Goal: Task Accomplishment & Management: Manage account settings

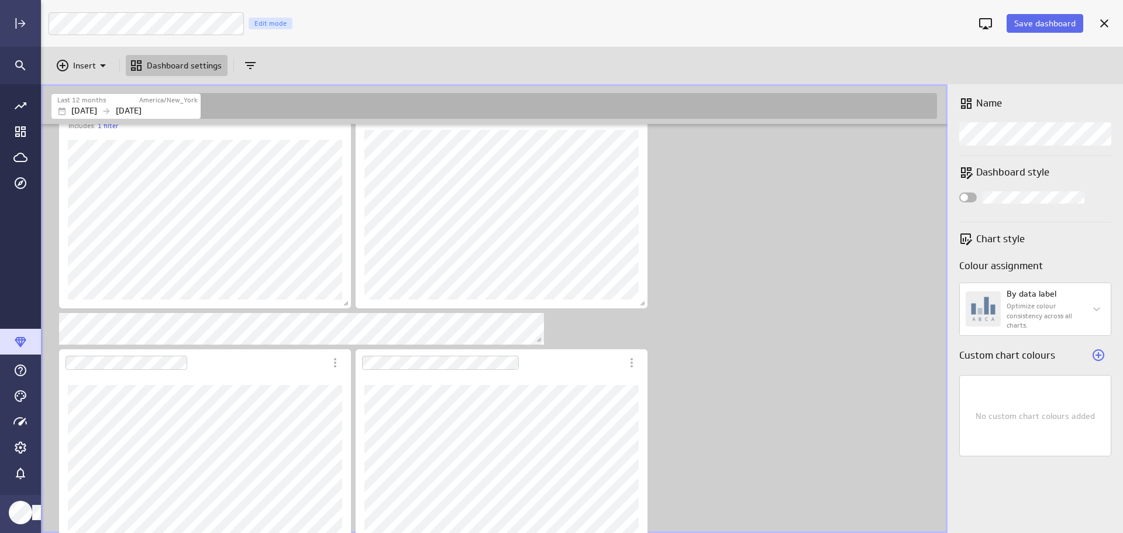
scroll to position [551, 1100]
click at [104, 68] on icon "Insert" at bounding box center [103, 65] width 14 height 14
click at [88, 93] on p "Metrics" at bounding box center [91, 94] width 28 height 12
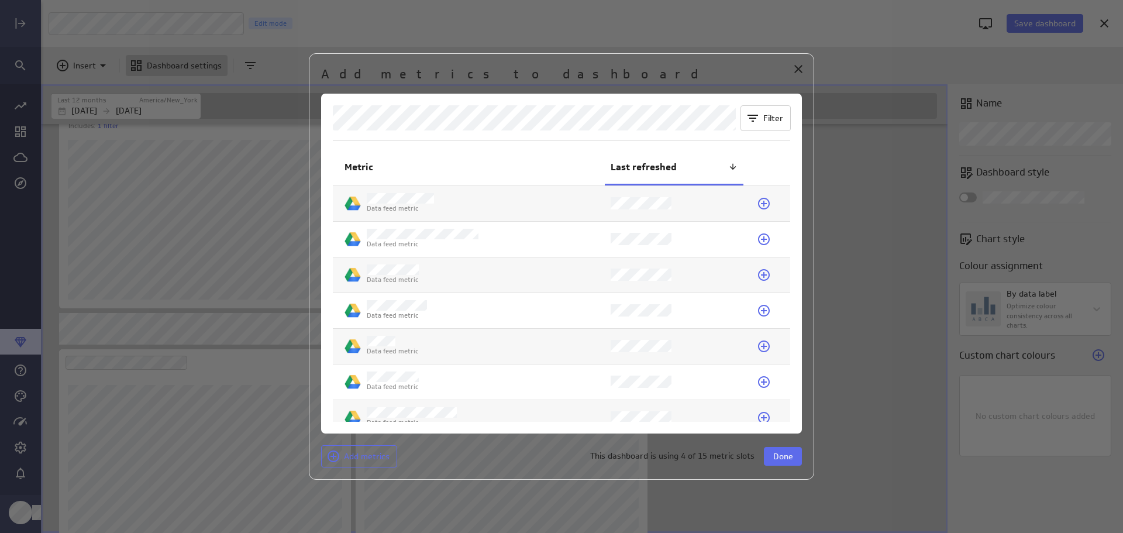
click at [758, 383] on icon at bounding box center [764, 382] width 12 height 12
click at [788, 454] on span "Done" at bounding box center [783, 456] width 20 height 11
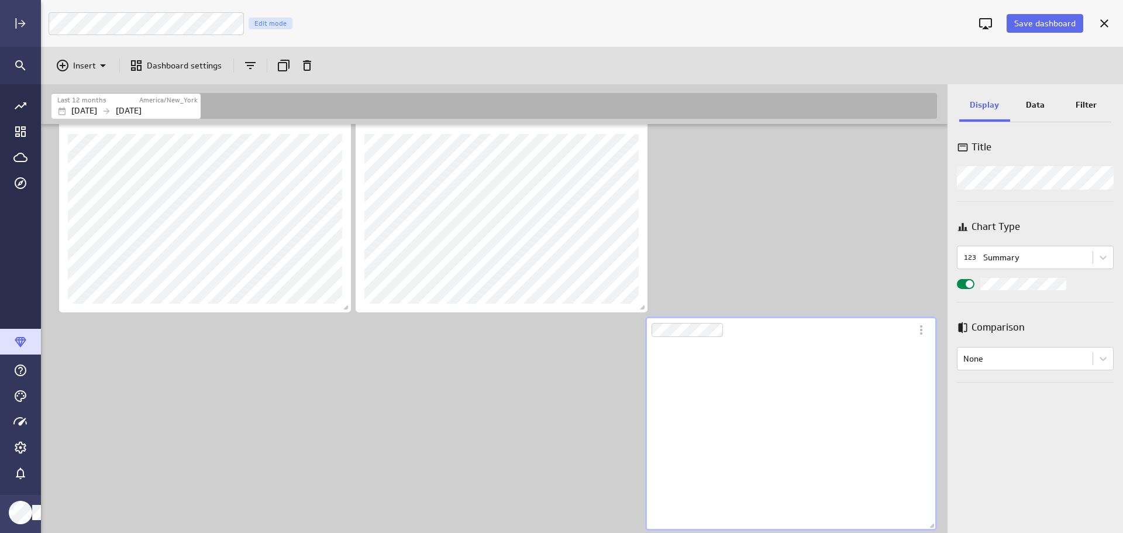
scroll to position [188, 292]
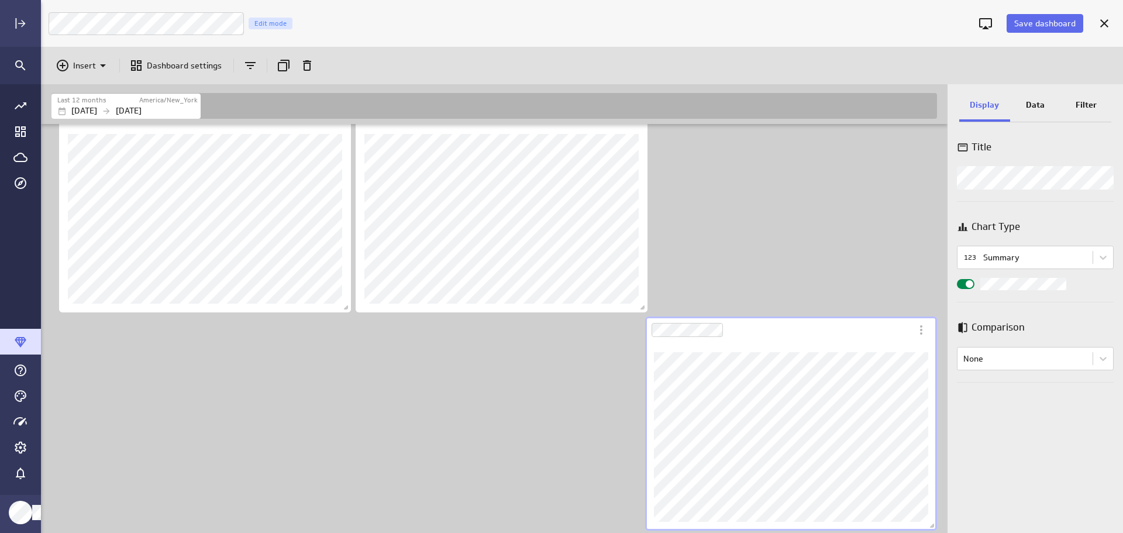
click at [923, 335] on icon "More actions" at bounding box center [921, 330] width 14 height 14
click at [948, 451] on p "Delete" at bounding box center [948, 451] width 25 height 12
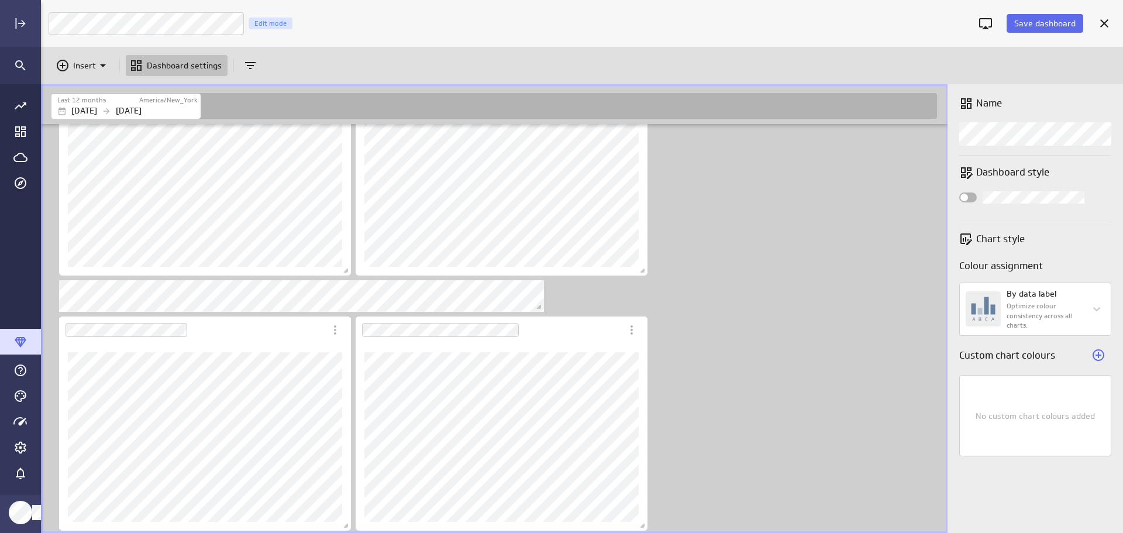
scroll to position [356, 0]
click at [102, 65] on icon "Insert" at bounding box center [103, 65] width 6 height 3
click at [89, 91] on p "Metrics" at bounding box center [91, 94] width 28 height 12
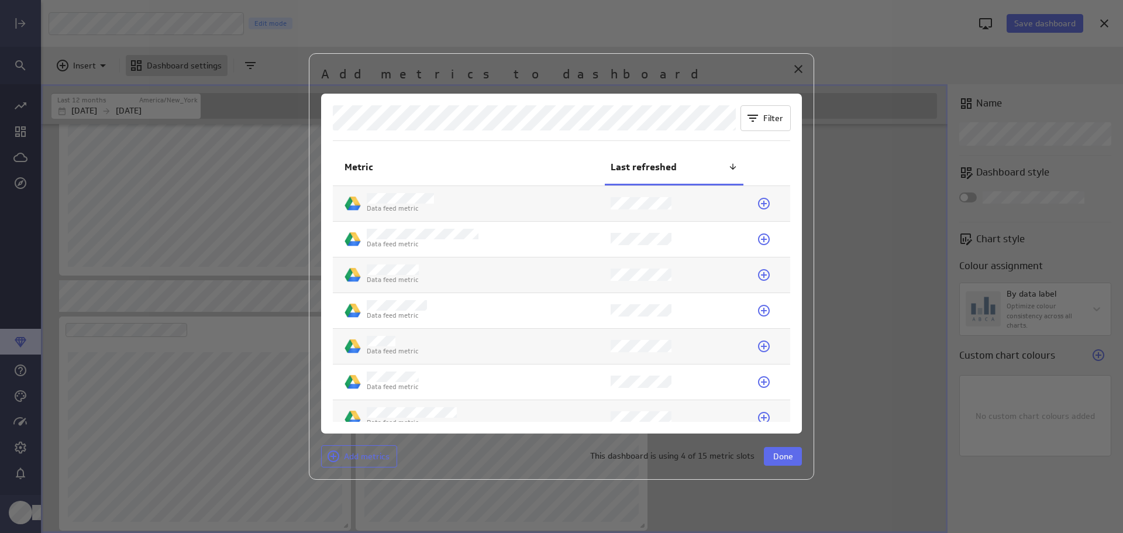
click at [763, 382] on icon at bounding box center [764, 382] width 14 height 14
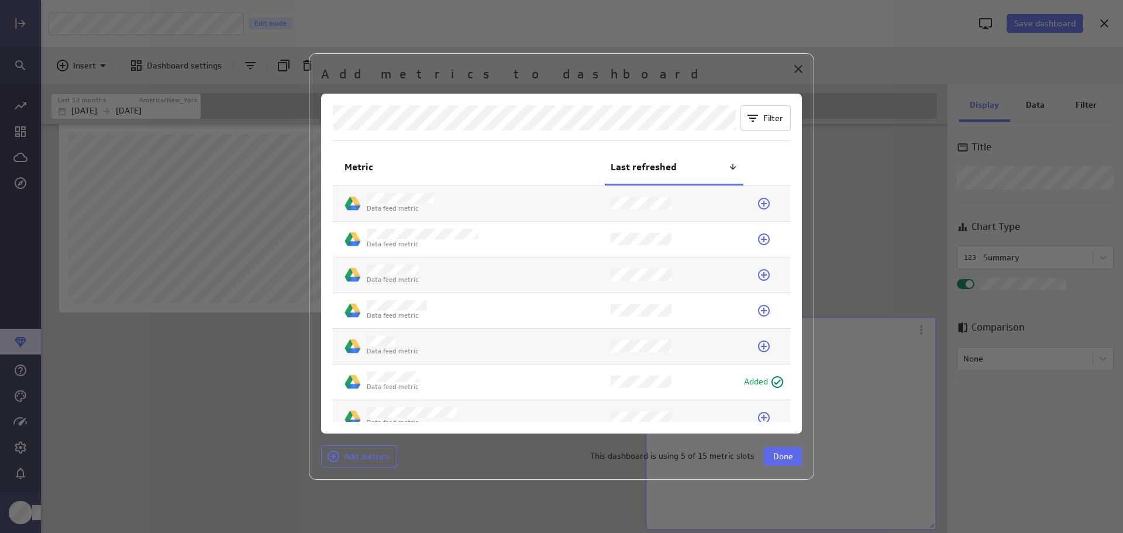
scroll to position [1001, 908]
click at [760, 346] on icon at bounding box center [764, 346] width 12 height 12
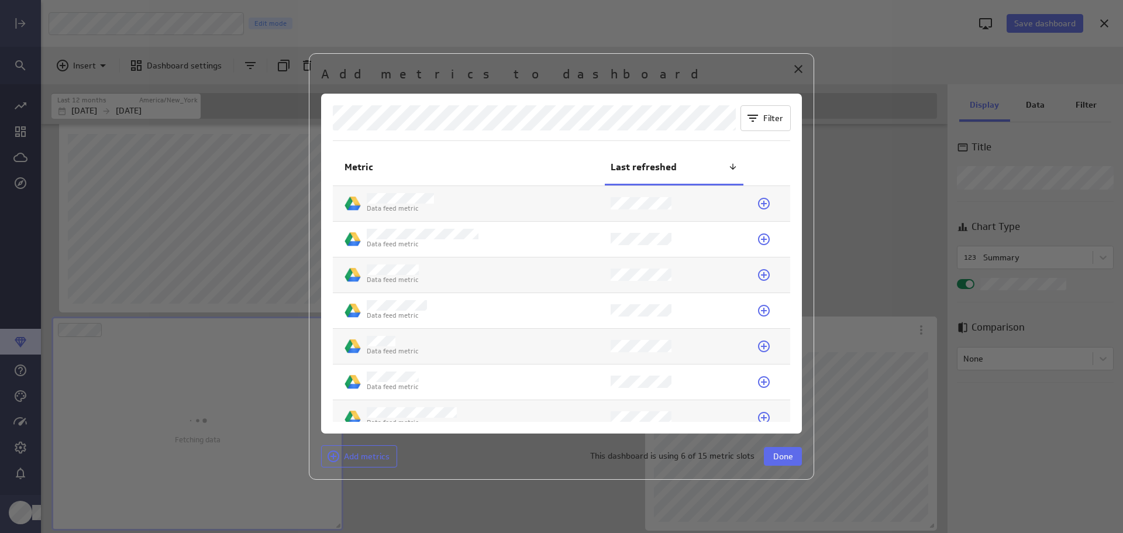
click at [787, 453] on span "Done" at bounding box center [783, 456] width 20 height 11
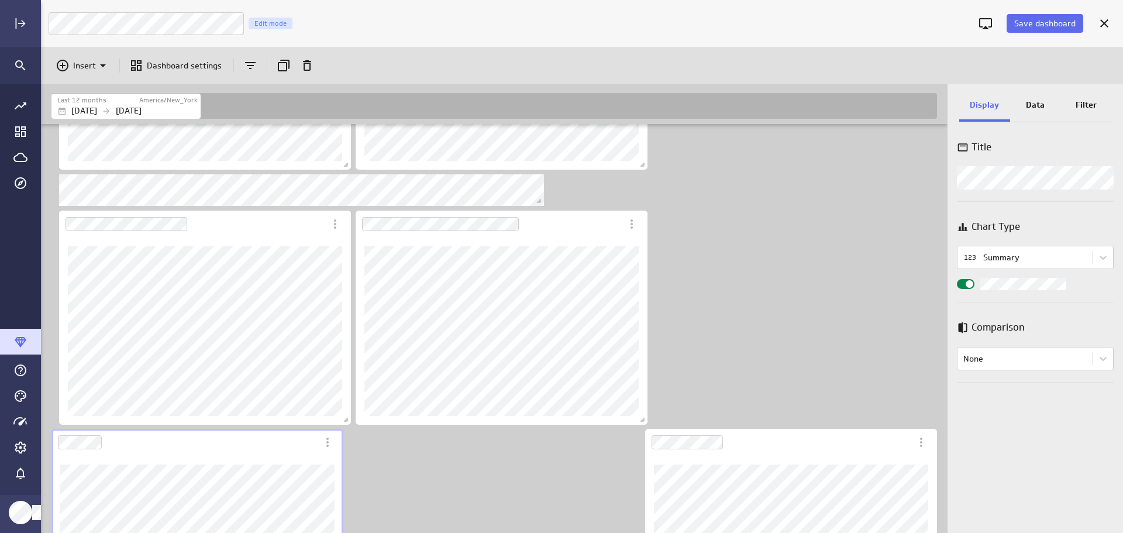
scroll to position [457, 0]
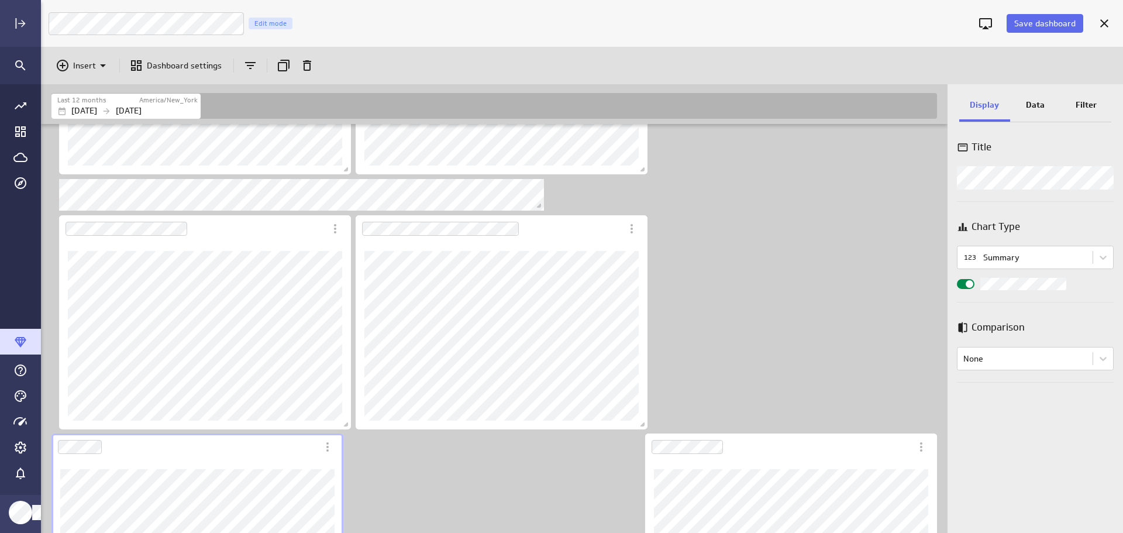
click at [923, 445] on div "Dashboard Widget" at bounding box center [791, 540] width 292 height 214
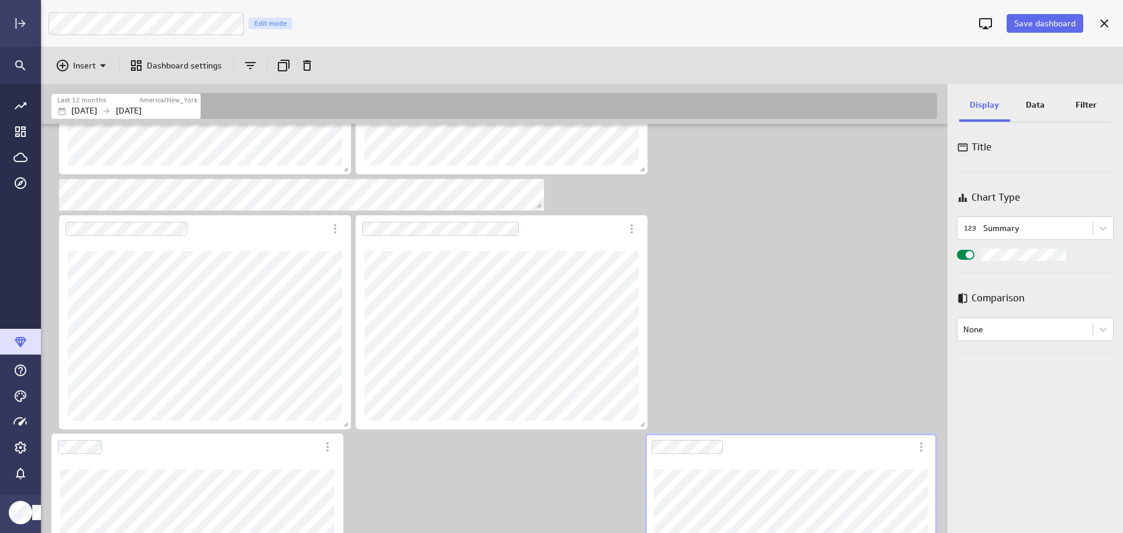
scroll to position [572, 0]
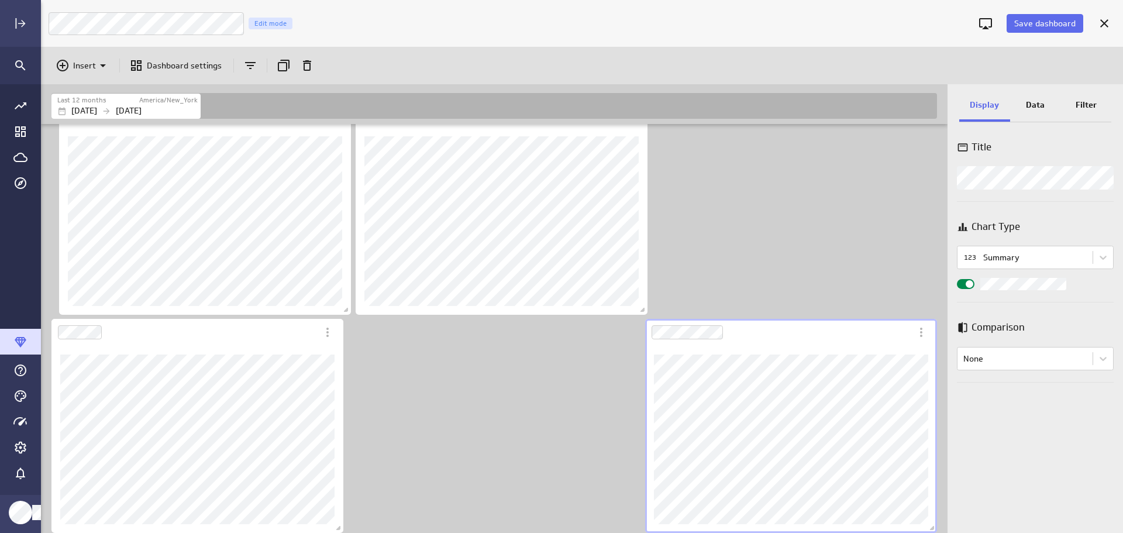
click at [924, 333] on icon "More actions" at bounding box center [921, 332] width 14 height 14
click at [953, 449] on p "Delete" at bounding box center [948, 453] width 25 height 12
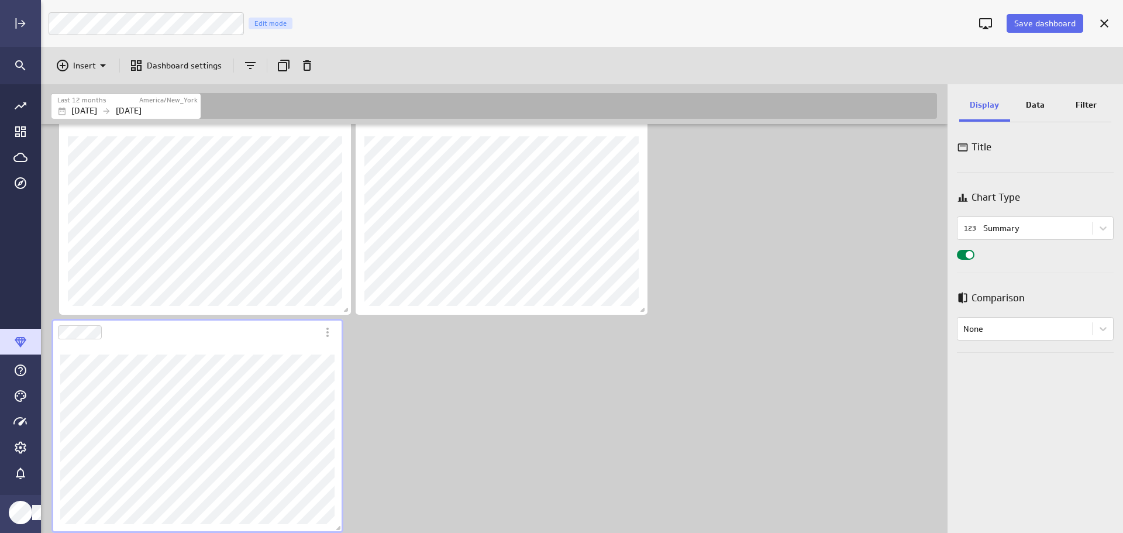
click at [330, 329] on icon "More actions" at bounding box center [327, 332] width 14 height 14
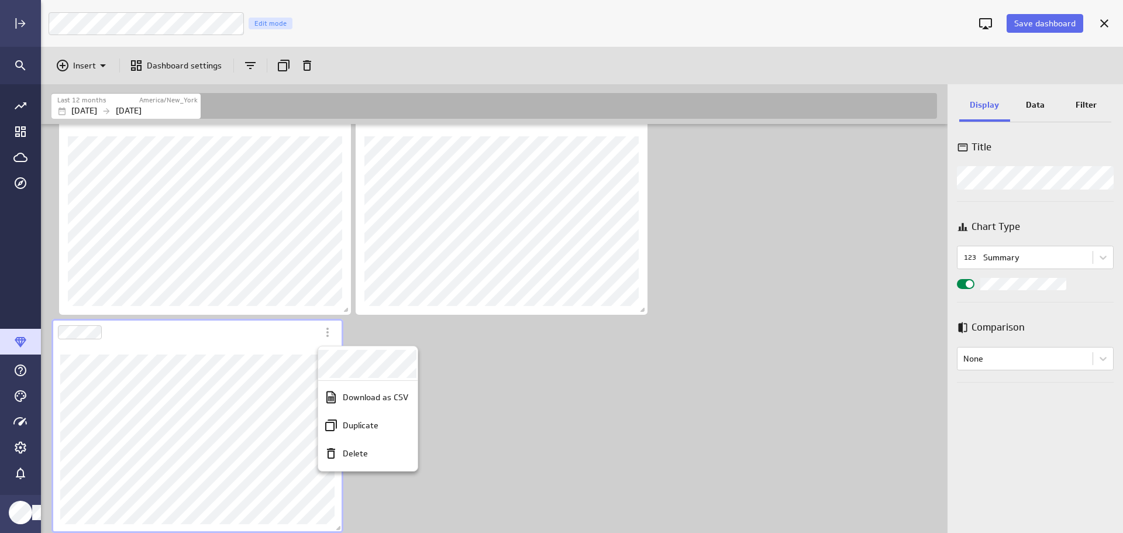
click at [370, 450] on div "Delete" at bounding box center [373, 453] width 70 height 12
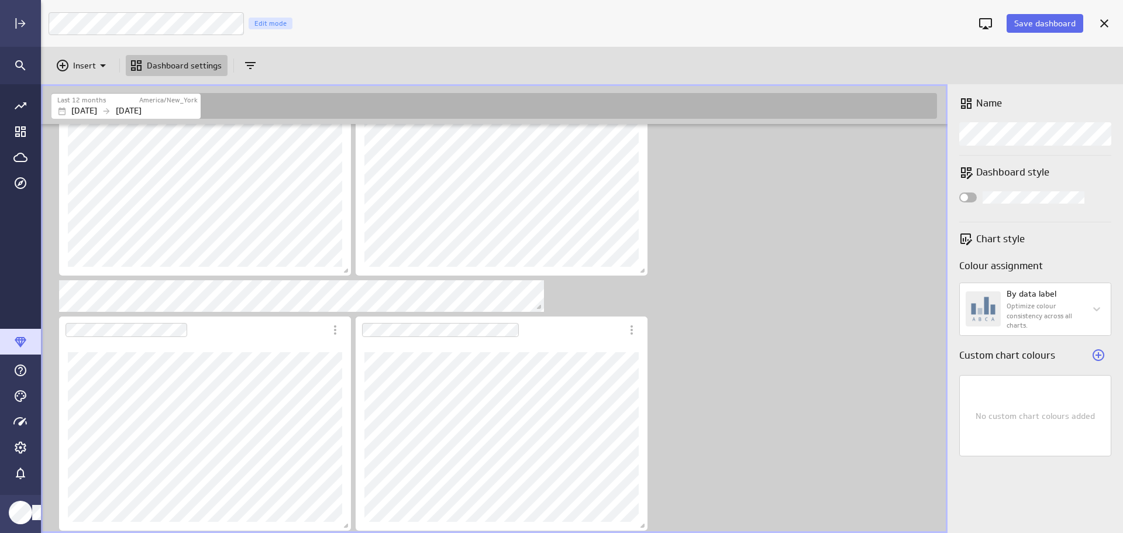
scroll to position [356, 0]
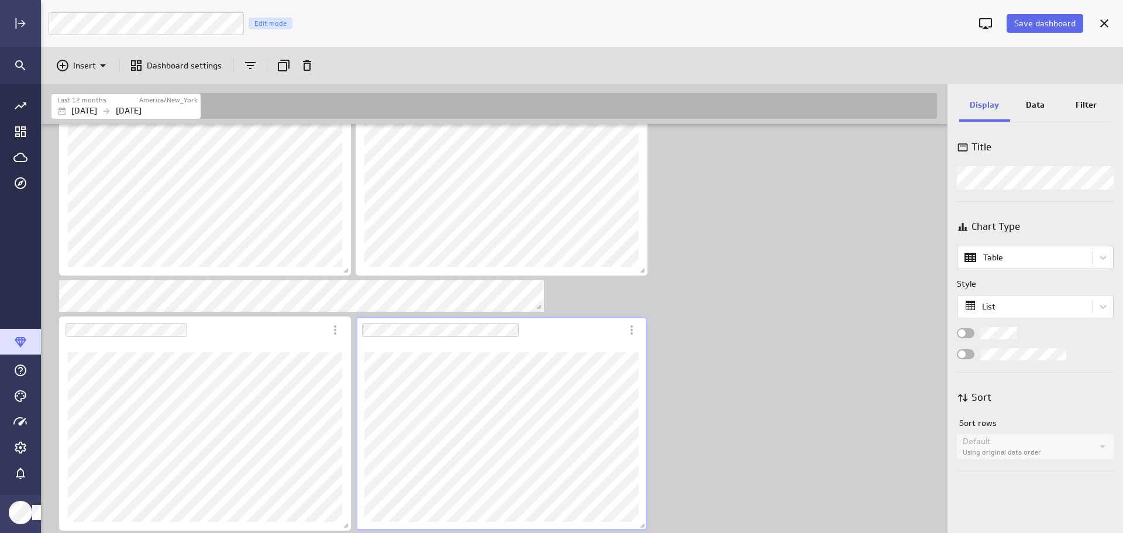
click at [1043, 111] on p "Data" at bounding box center [1035, 105] width 19 height 12
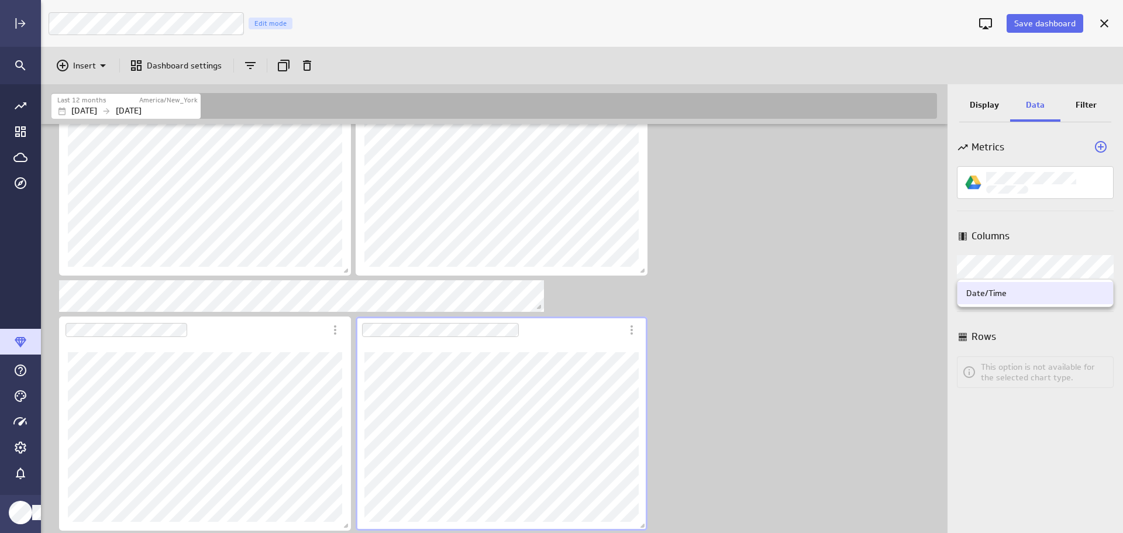
click at [1100, 264] on body "Save dashboard LM Marketing Dashboard Edit mode Insert Dashboard settings Last …" at bounding box center [561, 266] width 1123 height 533
click at [1100, 264] on div at bounding box center [561, 266] width 1123 height 533
click at [976, 106] on p "Display" at bounding box center [984, 105] width 29 height 12
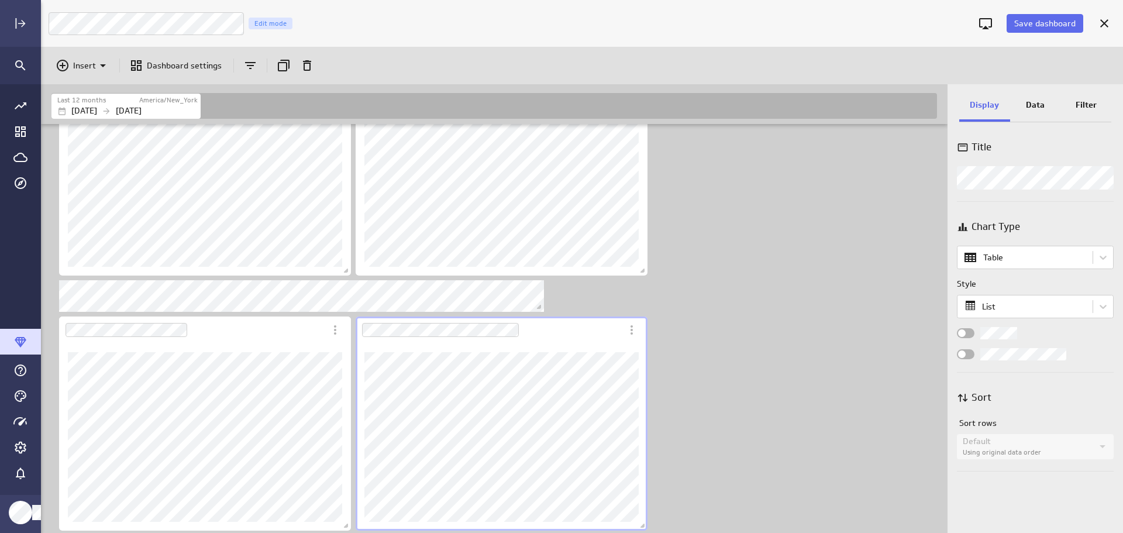
click at [1043, 99] on p "Data" at bounding box center [1035, 105] width 19 height 12
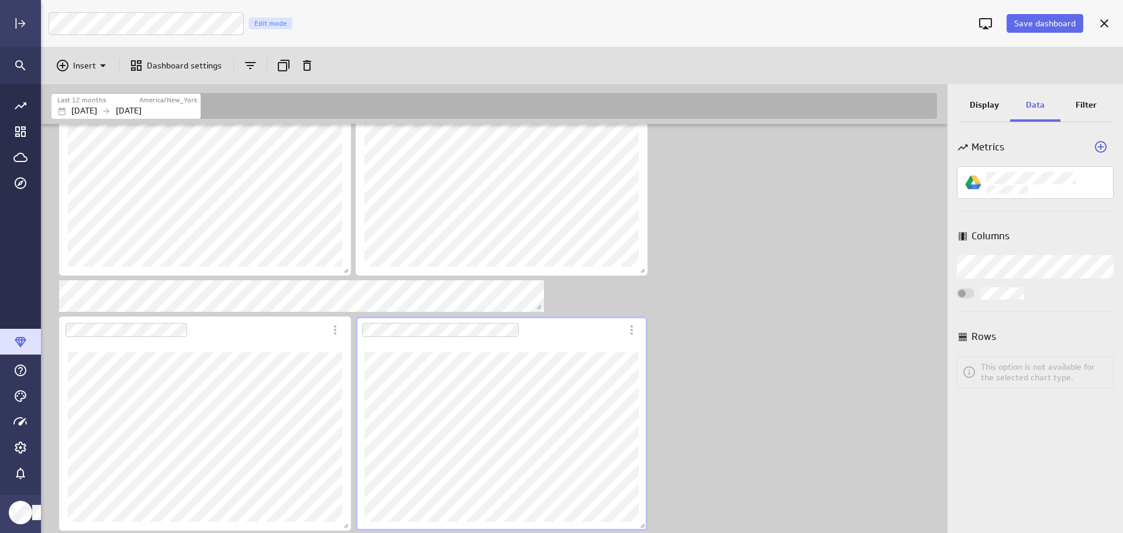
click at [1101, 146] on icon "Add a metric to this visualization" at bounding box center [1101, 147] width 12 height 12
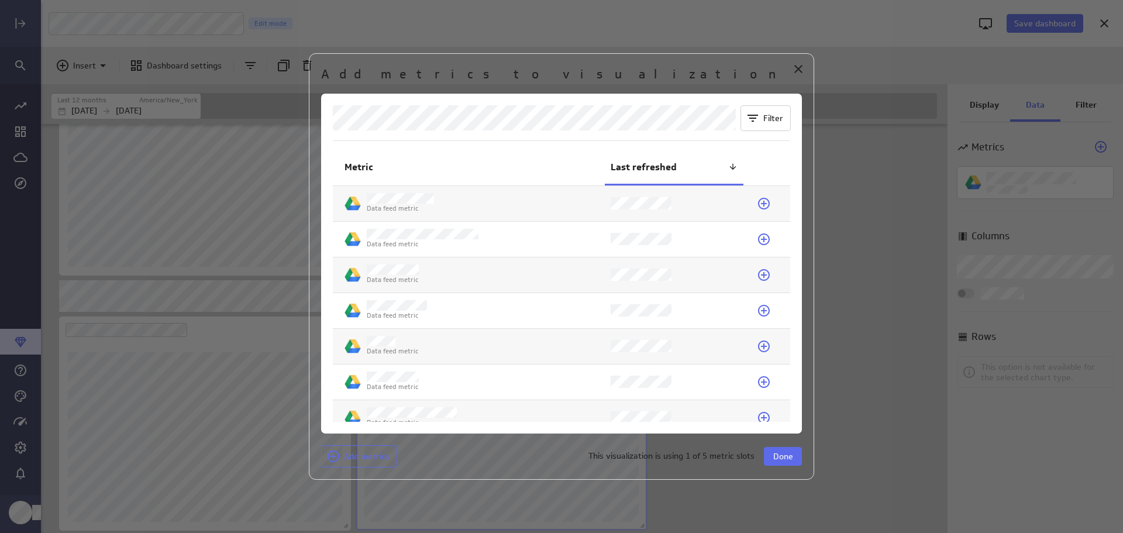
click at [758, 382] on icon at bounding box center [764, 382] width 12 height 12
click at [763, 344] on icon at bounding box center [764, 346] width 14 height 14
click at [789, 458] on span "Done" at bounding box center [783, 456] width 20 height 11
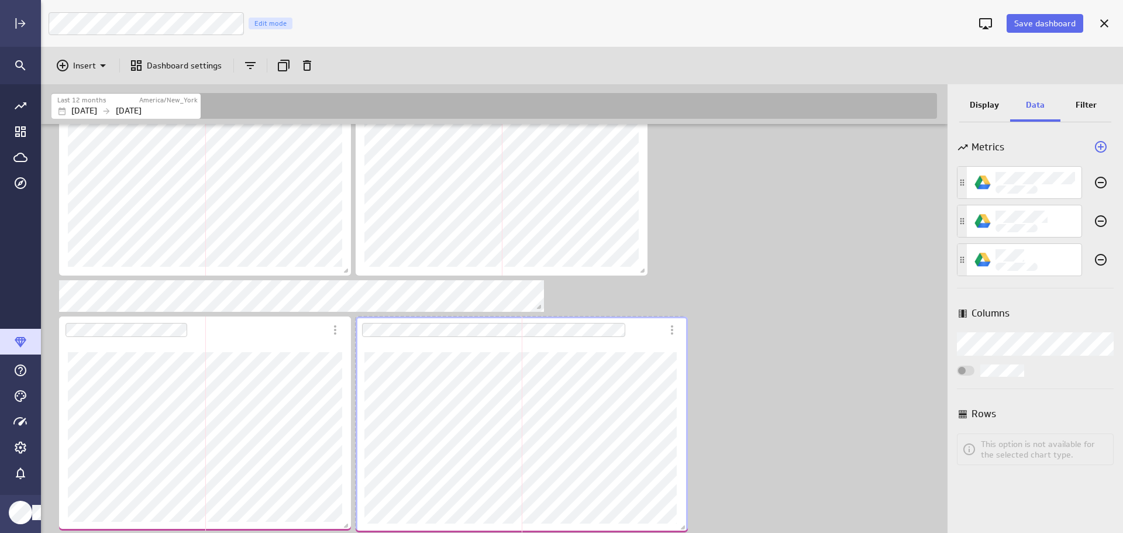
scroll to position [783, 908]
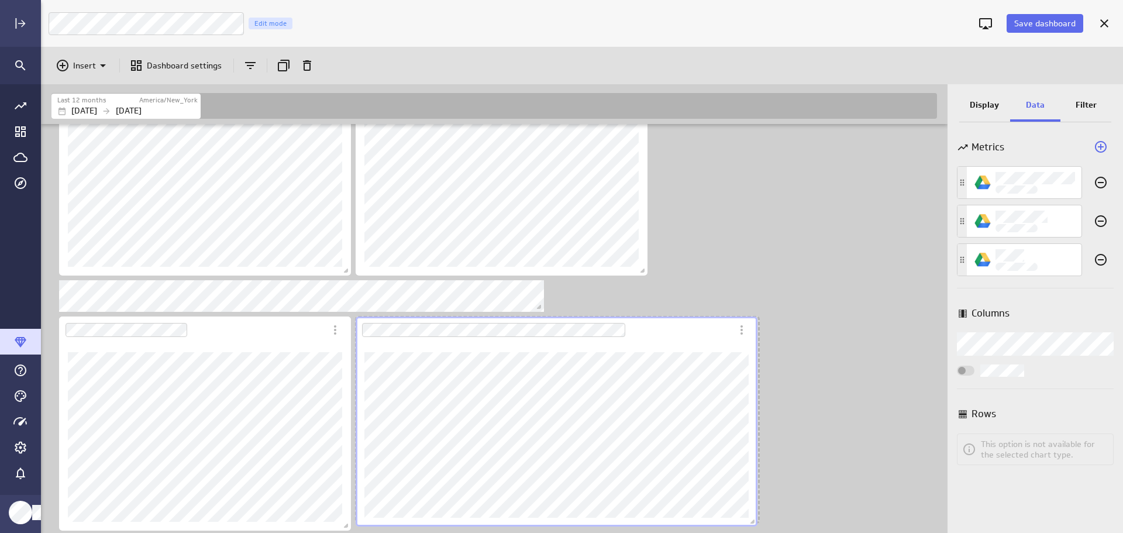
drag, startPoint x: 640, startPoint y: 526, endPoint x: 750, endPoint y: 522, distance: 110.0
click at [750, 522] on span "Dashboard content with 9 widgets" at bounding box center [754, 523] width 12 height 12
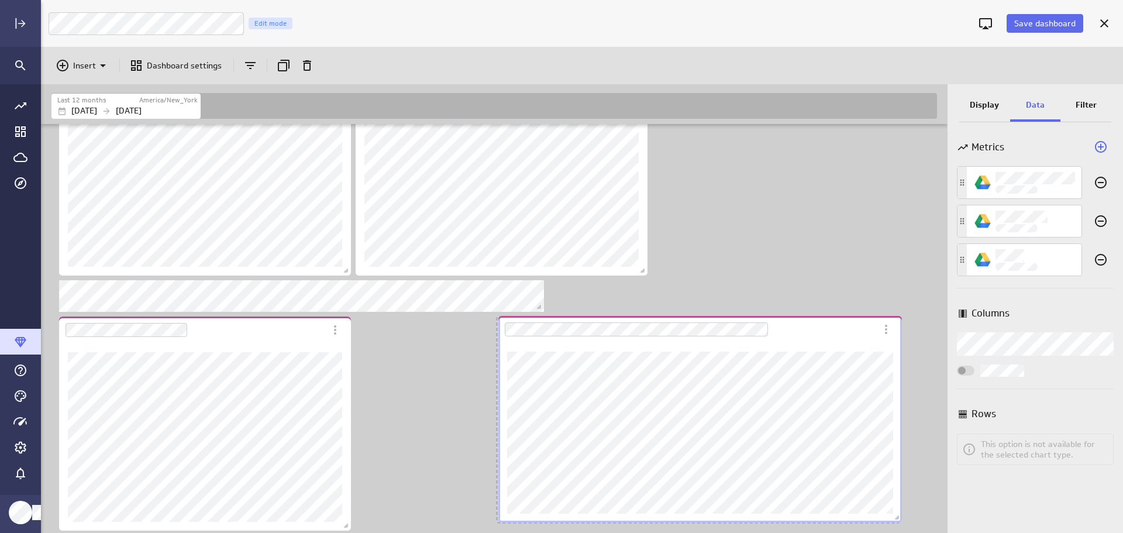
drag, startPoint x: 656, startPoint y: 332, endPoint x: 794, endPoint y: 334, distance: 138.6
click at [798, 331] on div "Dashboard Widget" at bounding box center [687, 329] width 378 height 27
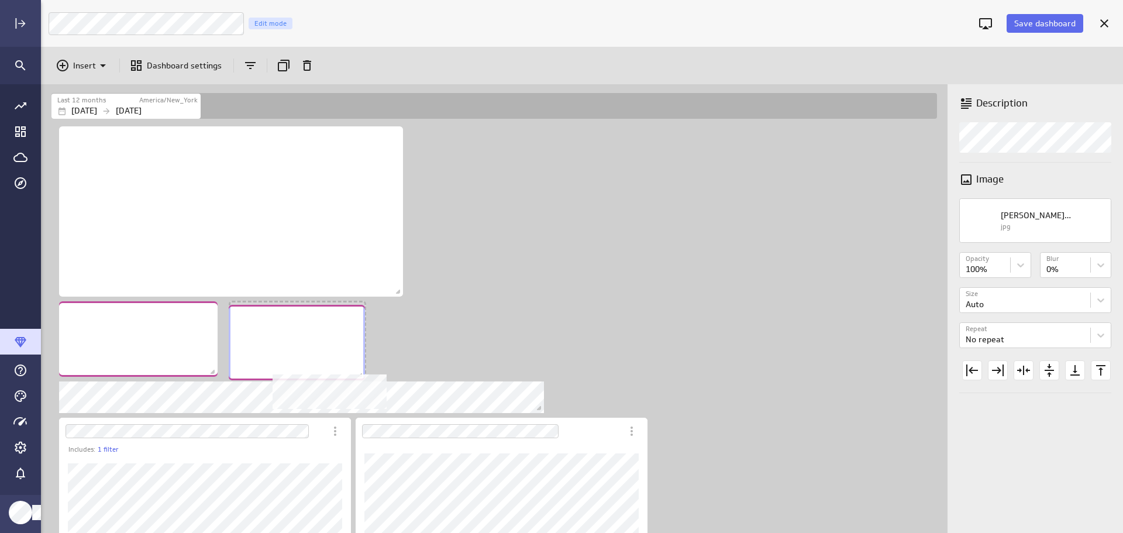
drag, startPoint x: 309, startPoint y: 325, endPoint x: 315, endPoint y: 328, distance: 7.3
click at [315, 328] on div "No description available" at bounding box center [297, 342] width 136 height 75
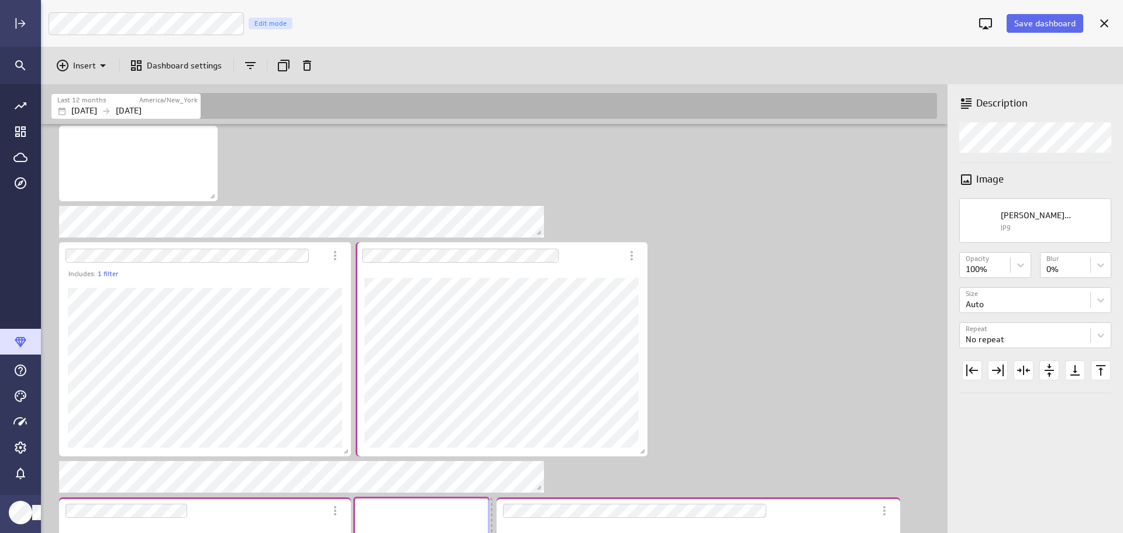
drag, startPoint x: 295, startPoint y: 166, endPoint x: 419, endPoint y: 537, distance: 390.9
click at [419, 532] on html "Save dashboard LM Marketing Dashboard Edit mode Insert Dashboard settings Last …" at bounding box center [561, 266] width 1123 height 533
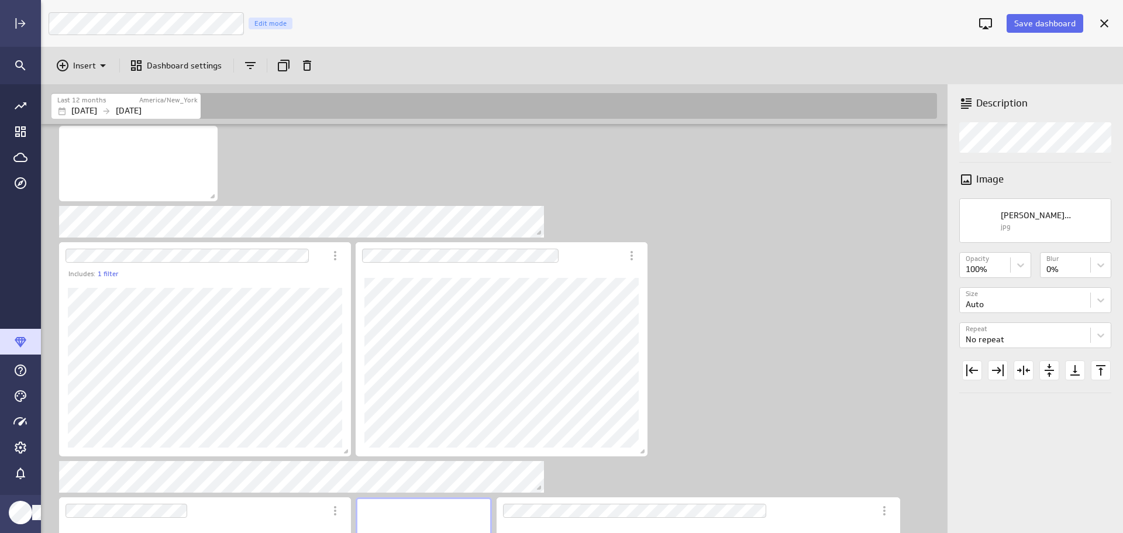
click at [742, 432] on div "Includes: 1 filter" at bounding box center [496, 331] width 895 height 764
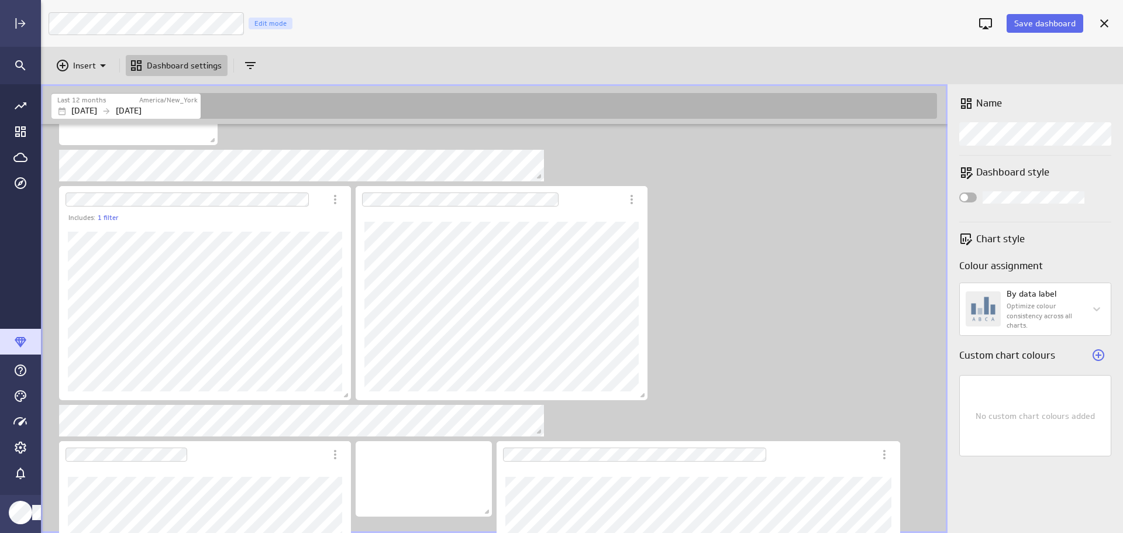
scroll to position [234, 0]
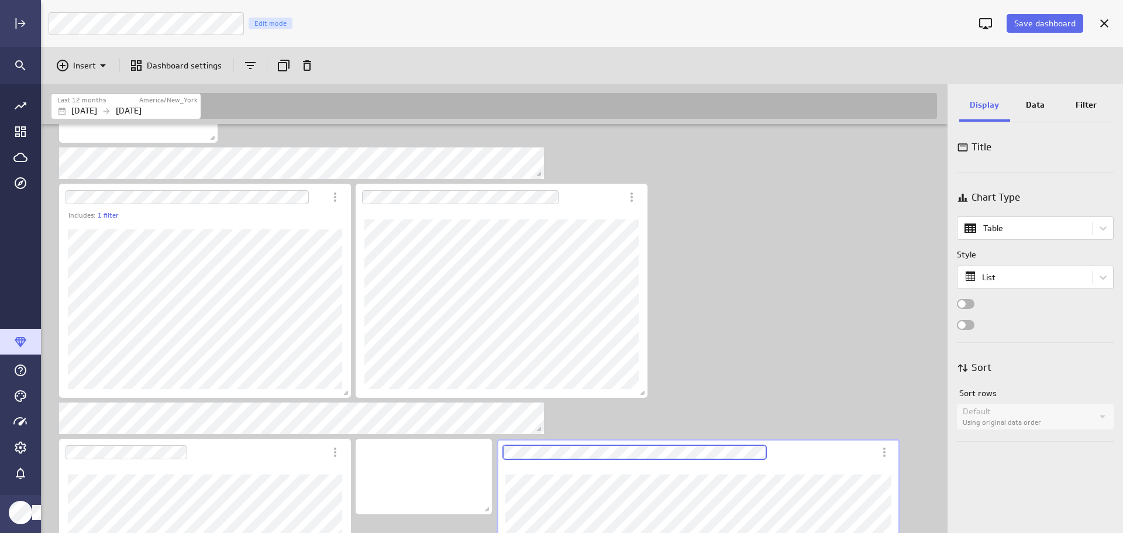
click at [641, 451] on div "Dashboard Widget" at bounding box center [697, 542] width 403 height 206
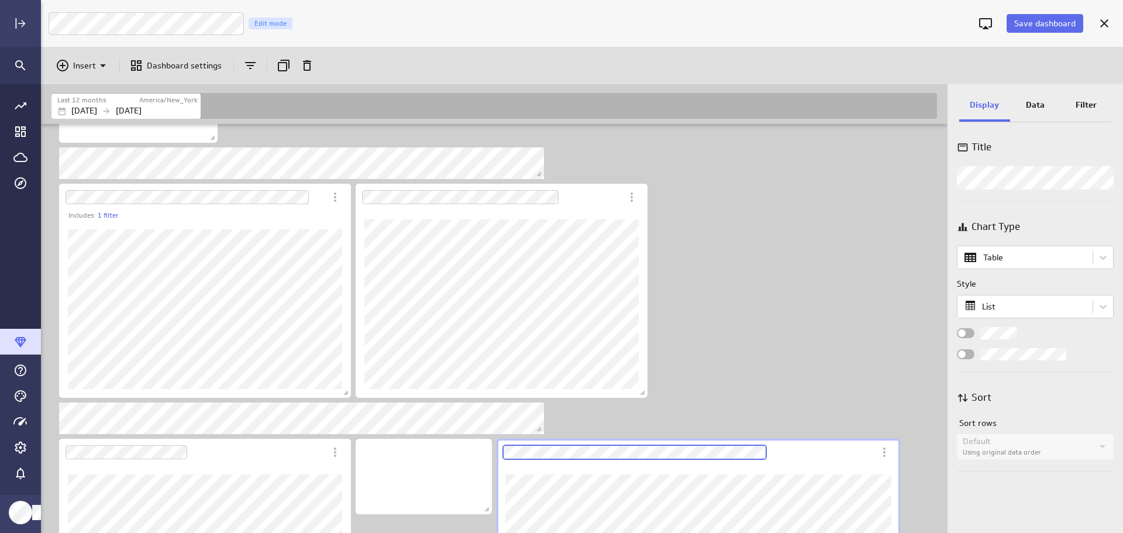
scroll to position [346, 0]
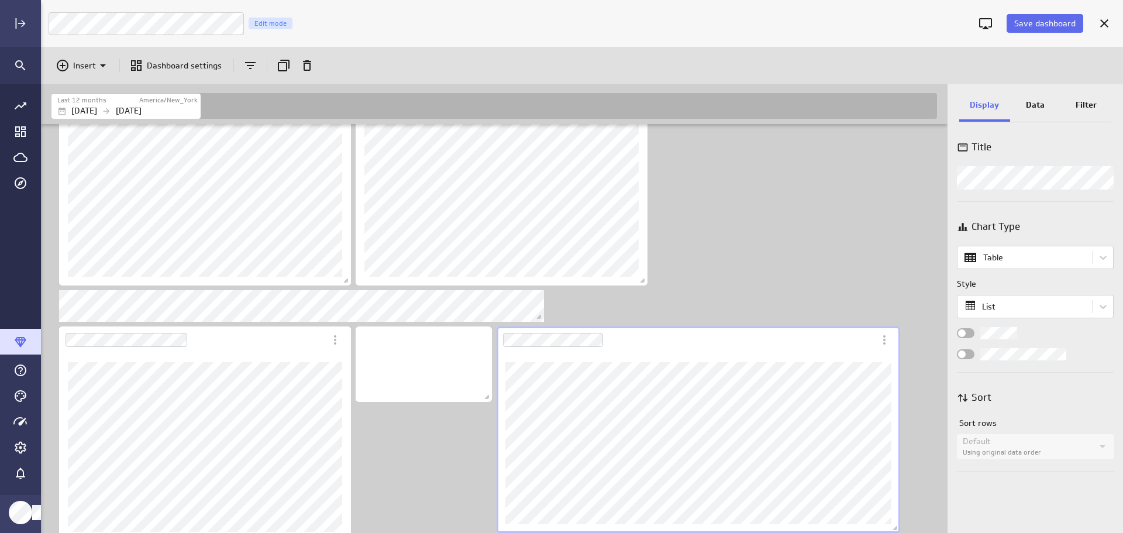
click at [1026, 104] on p "Data" at bounding box center [1035, 105] width 19 height 12
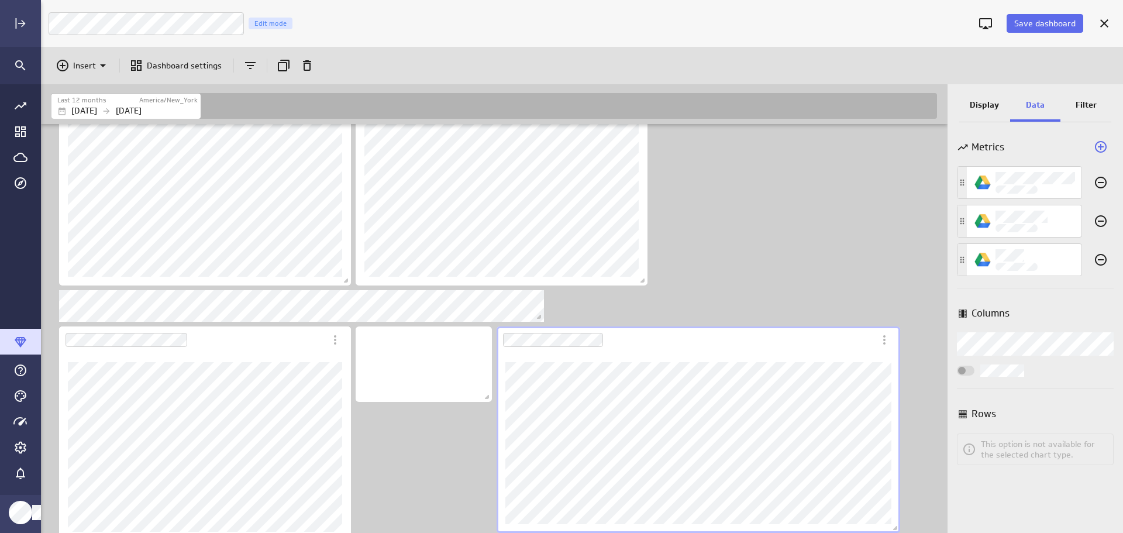
click at [1102, 147] on icon "Add a metric to this visualization" at bounding box center [1101, 147] width 12 height 12
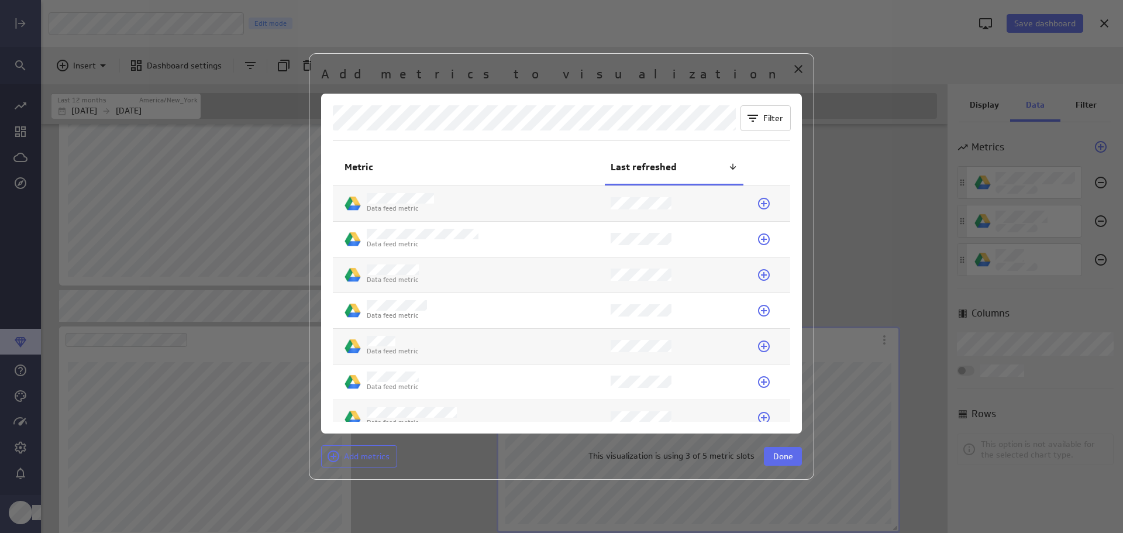
click at [759, 308] on icon at bounding box center [764, 311] width 12 height 12
click at [788, 451] on span "Done" at bounding box center [783, 456] width 20 height 11
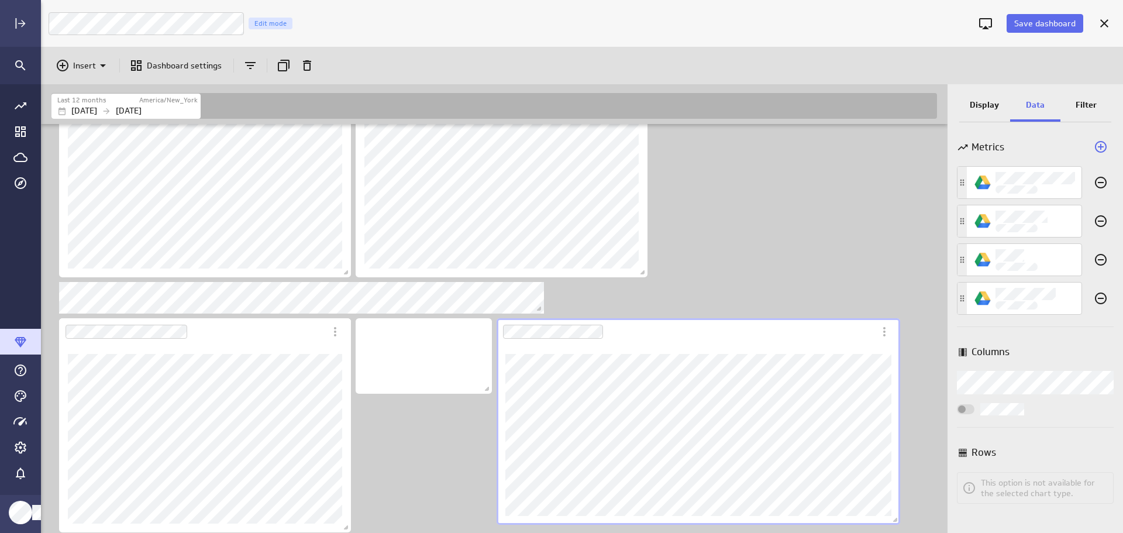
scroll to position [356, 0]
click at [1098, 298] on icon "Remove this metric from this visualization" at bounding box center [1101, 298] width 12 height 12
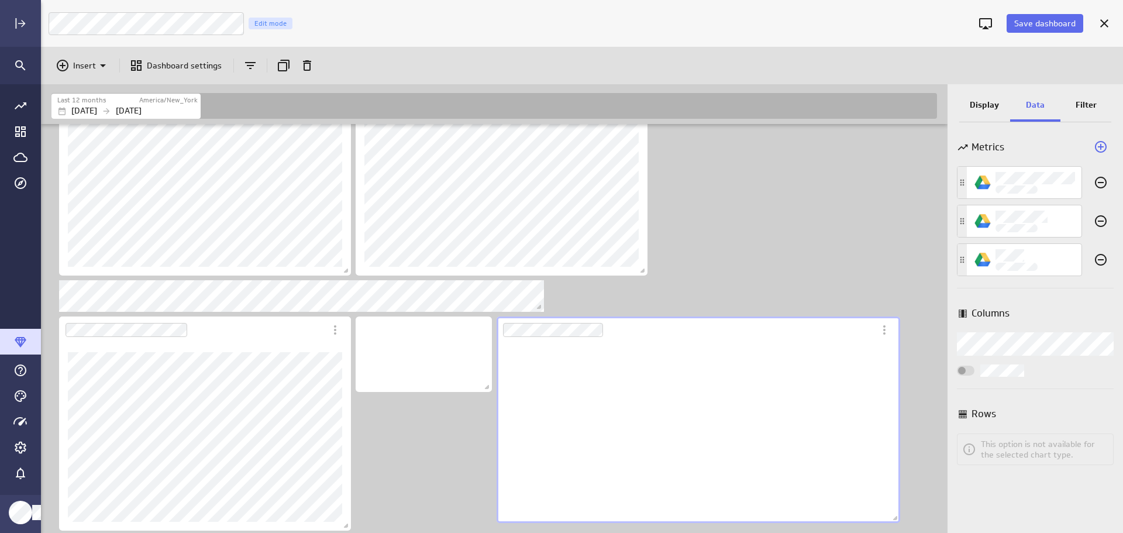
scroll to position [180, 404]
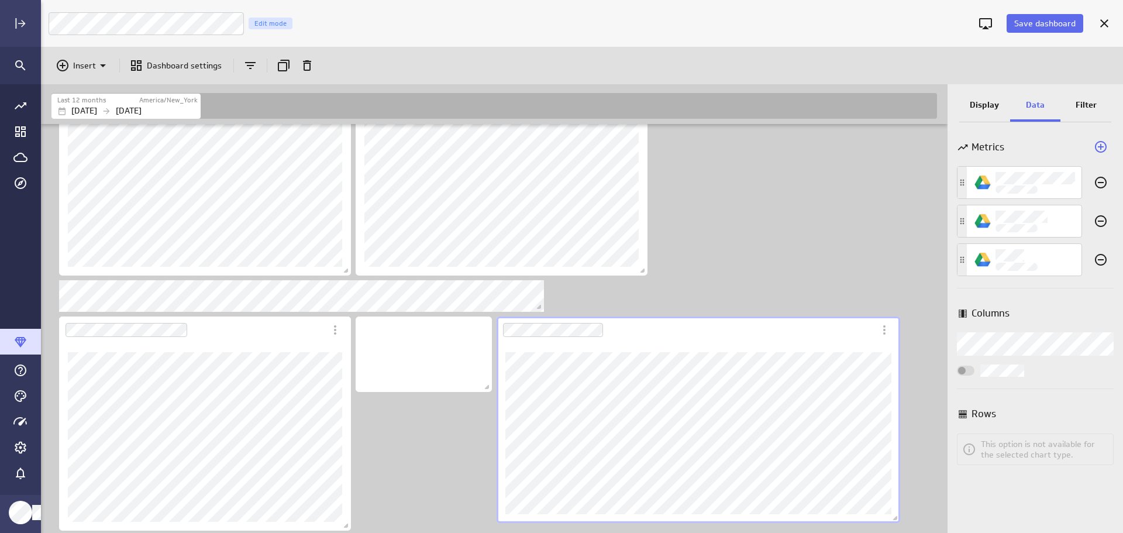
click at [797, 274] on div "Includes: 1 filter" at bounding box center [496, 150] width 895 height 764
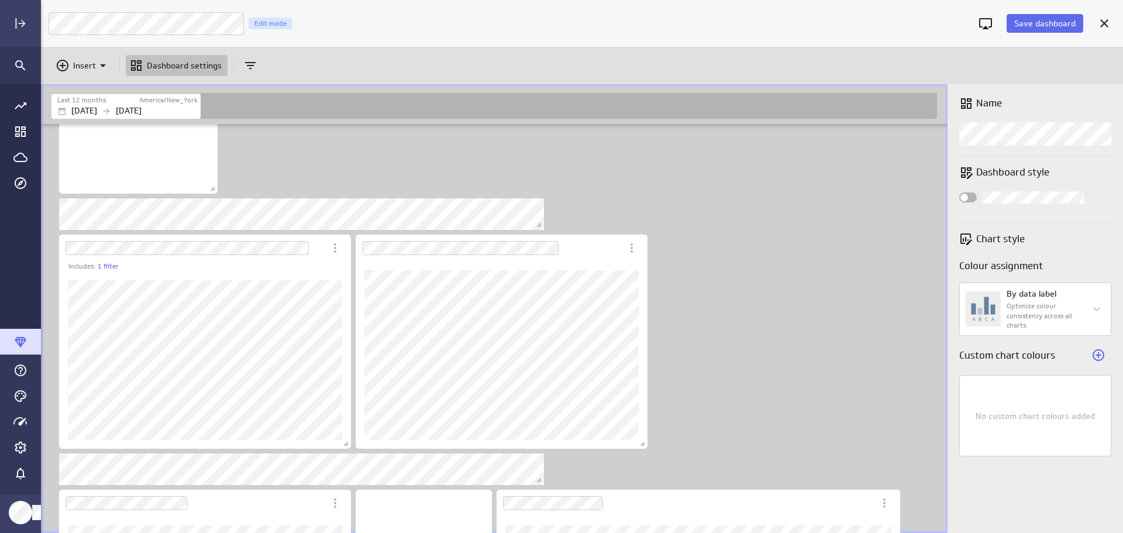
scroll to position [181, 0]
click at [833, 326] on div "Includes: 1 filter" at bounding box center [496, 325] width 895 height 764
click at [1035, 25] on span "Save dashboard" at bounding box center [1044, 23] width 61 height 11
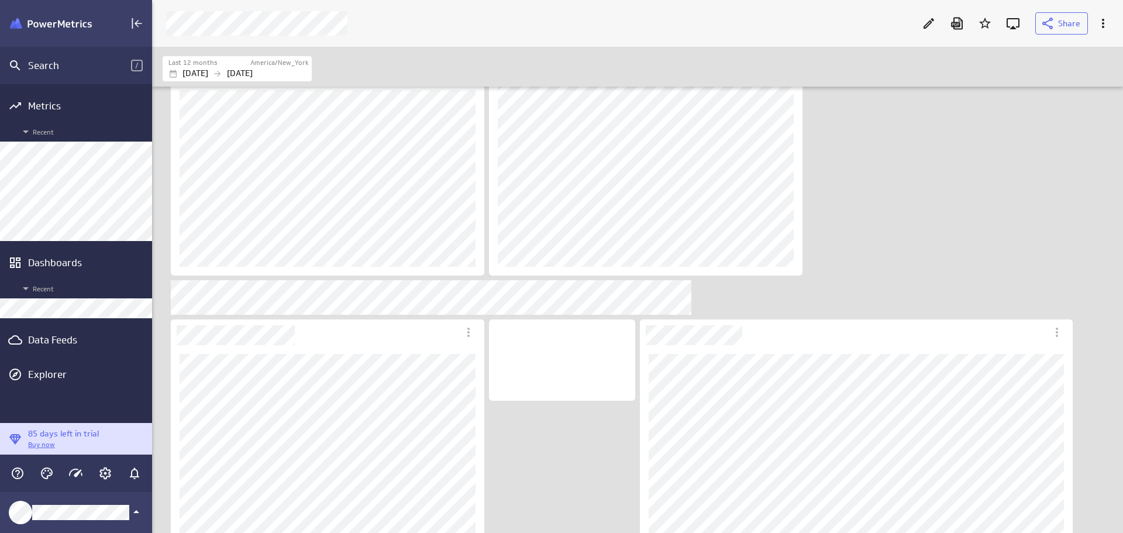
scroll to position [375, 0]
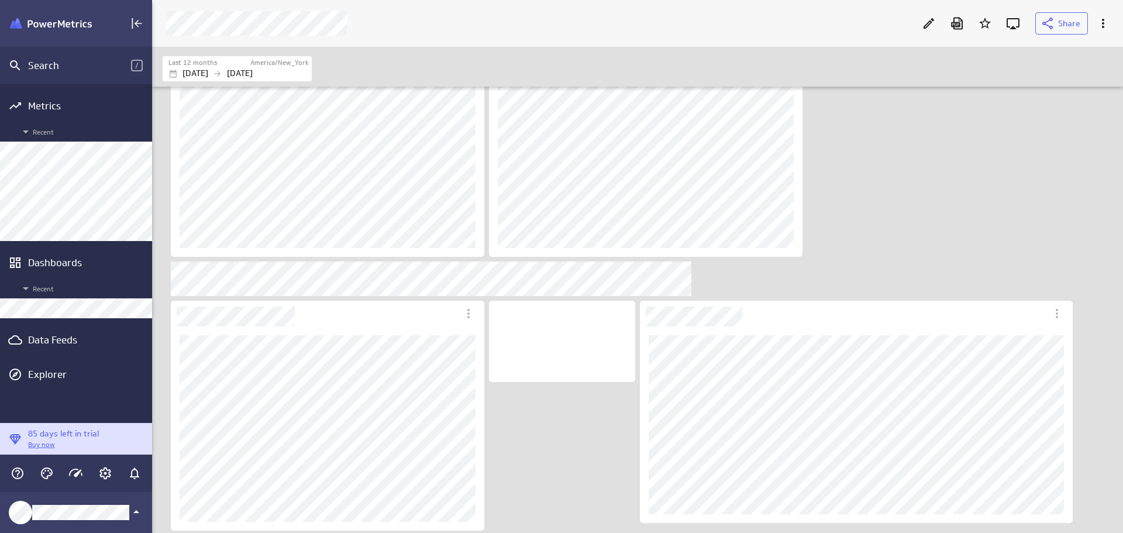
click at [70, 340] on div "Data Feeds" at bounding box center [76, 339] width 96 height 13
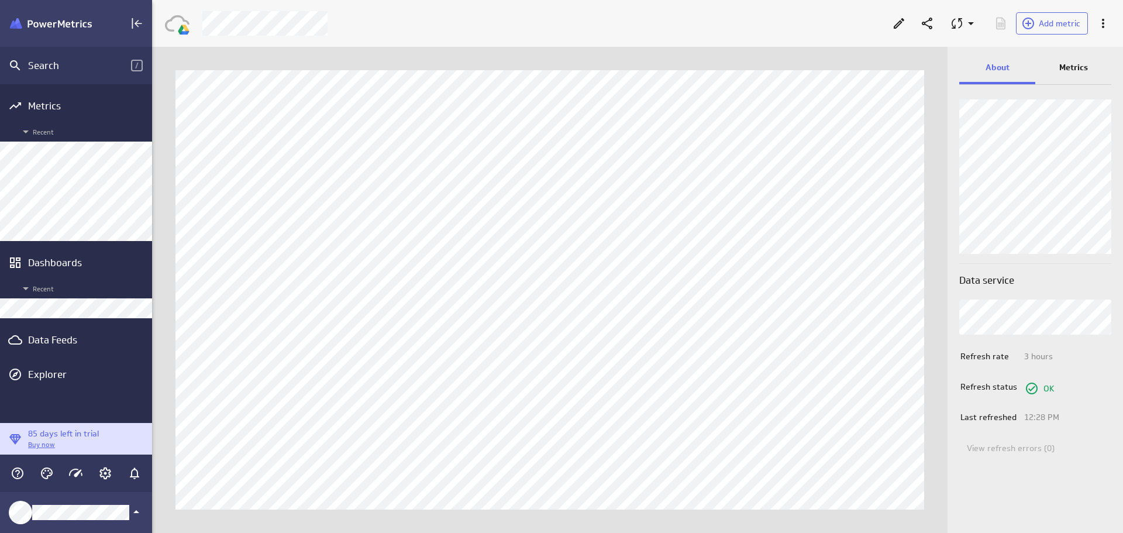
click at [1080, 65] on p "Metrics" at bounding box center [1073, 67] width 29 height 12
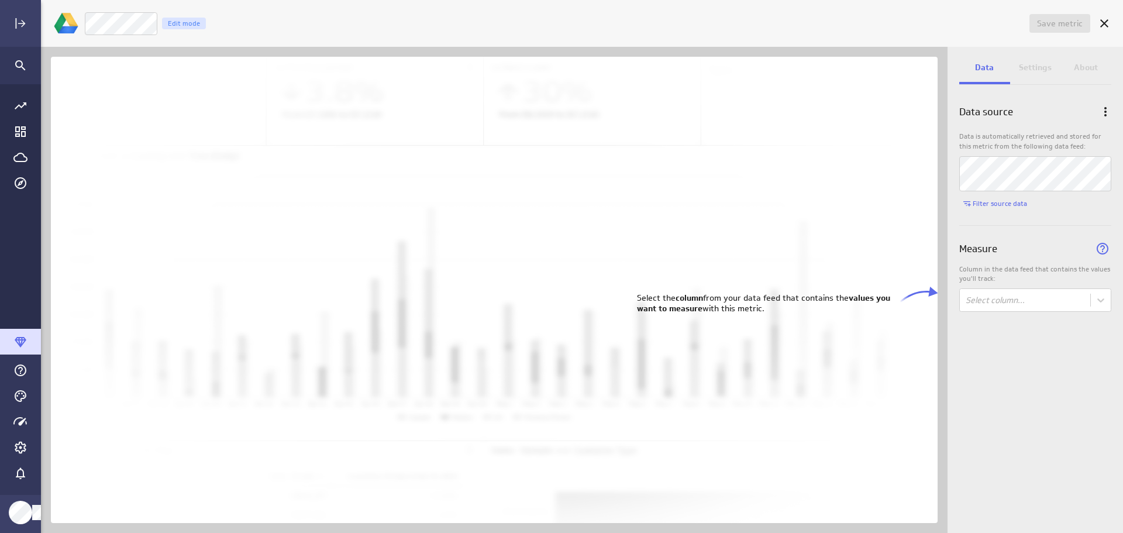
click at [1105, 22] on icon "Cancel" at bounding box center [1104, 23] width 14 height 14
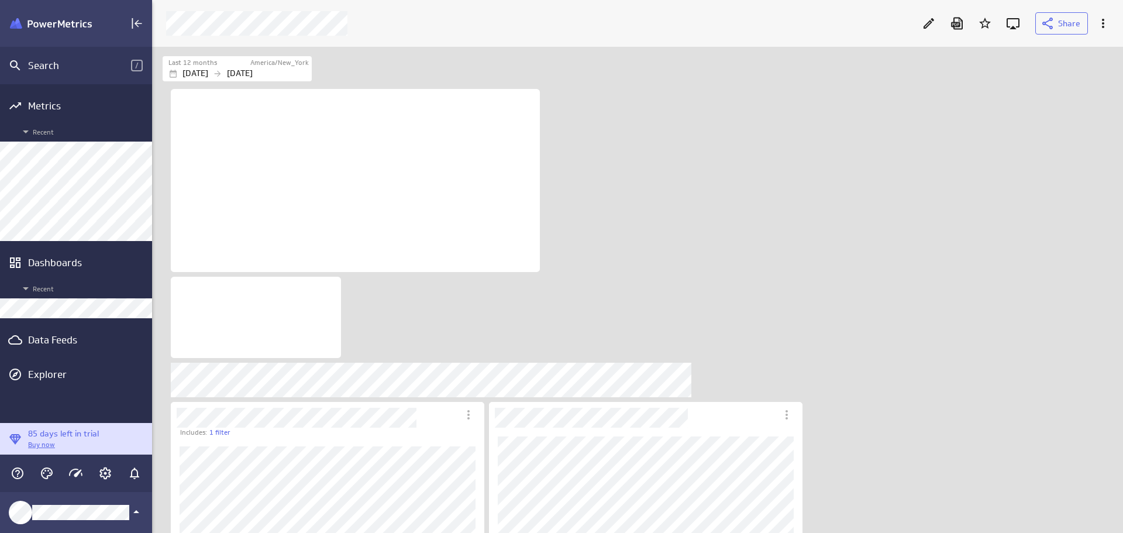
click at [926, 22] on icon "Edit" at bounding box center [929, 23] width 14 height 14
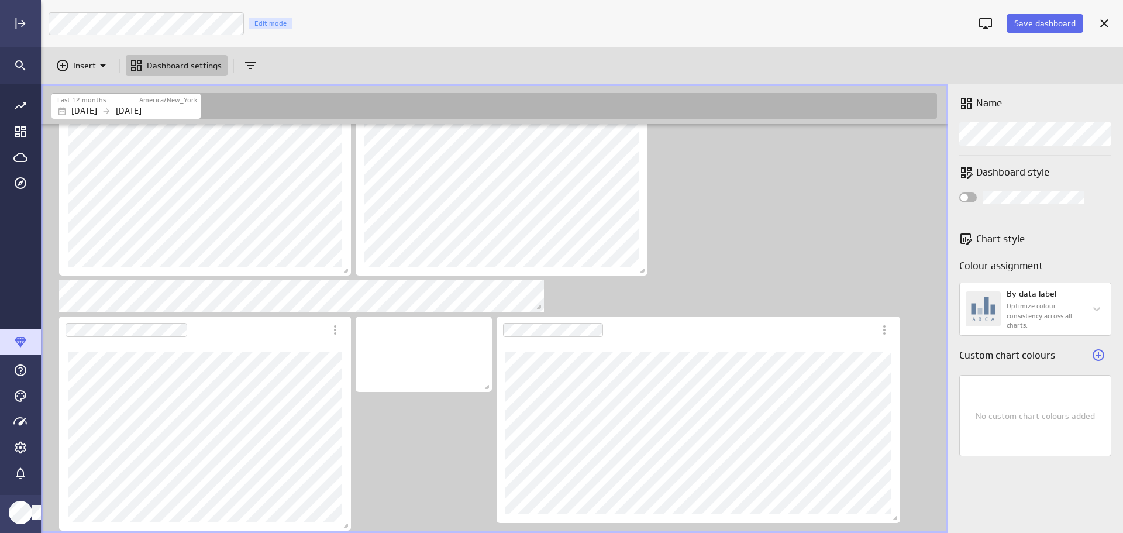
click at [94, 65] on p "Insert" at bounding box center [84, 66] width 23 height 12
click at [89, 87] on div "Metrics" at bounding box center [88, 94] width 70 height 28
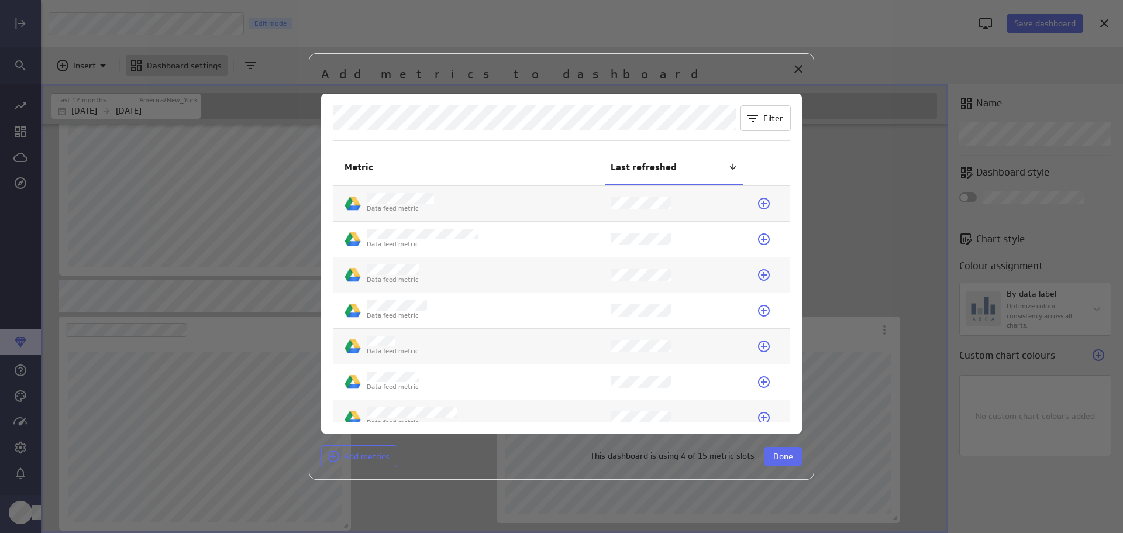
click at [760, 309] on icon at bounding box center [764, 311] width 12 height 12
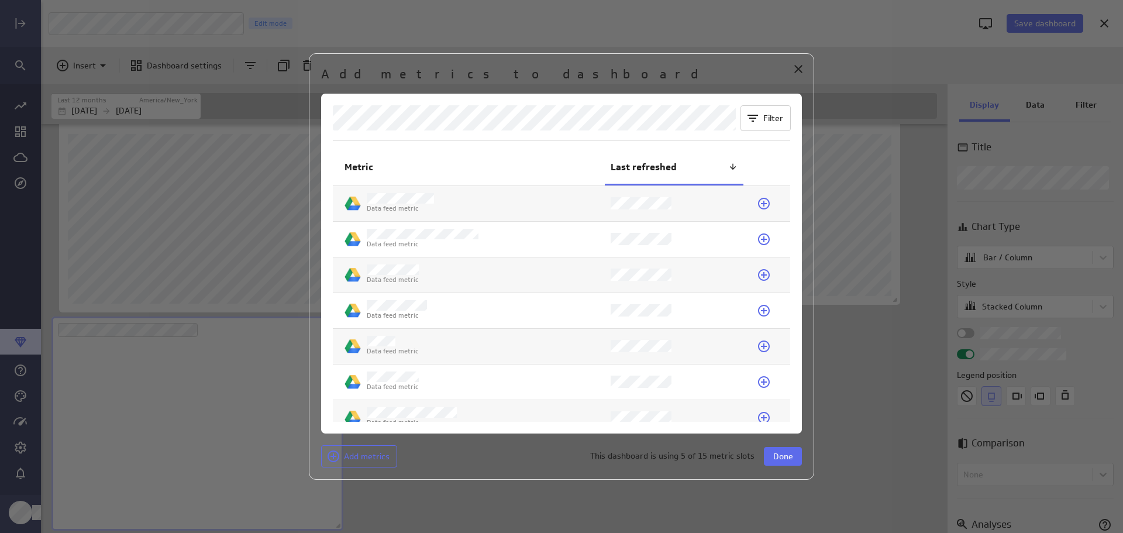
click at [786, 458] on span "Done" at bounding box center [783, 456] width 20 height 11
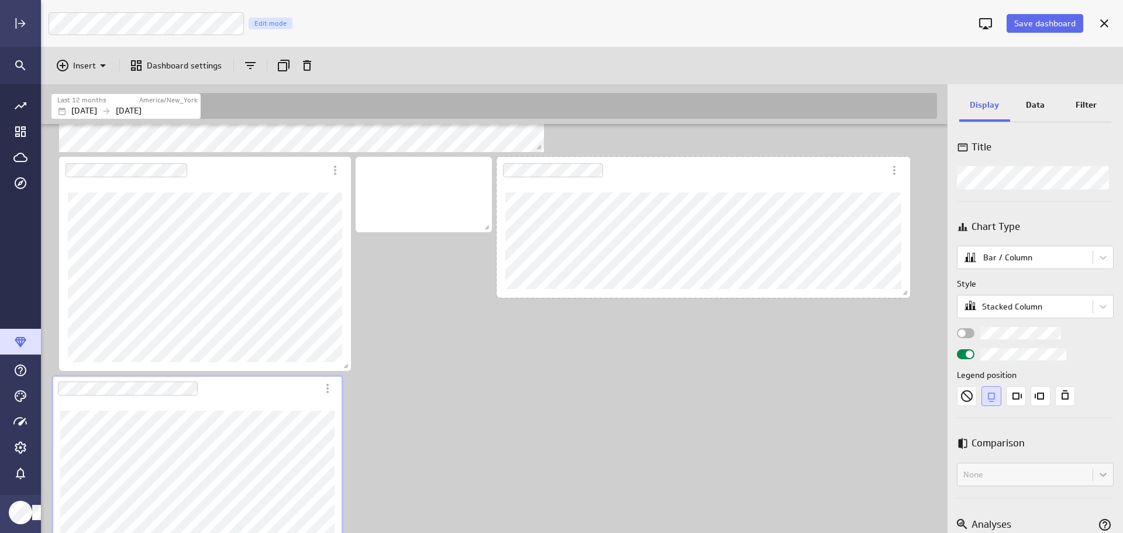
drag, startPoint x: 896, startPoint y: 358, endPoint x: 906, endPoint y: 218, distance: 140.7
click at [906, 218] on div "Dashboard content with 10 widgets" at bounding box center [703, 227] width 418 height 146
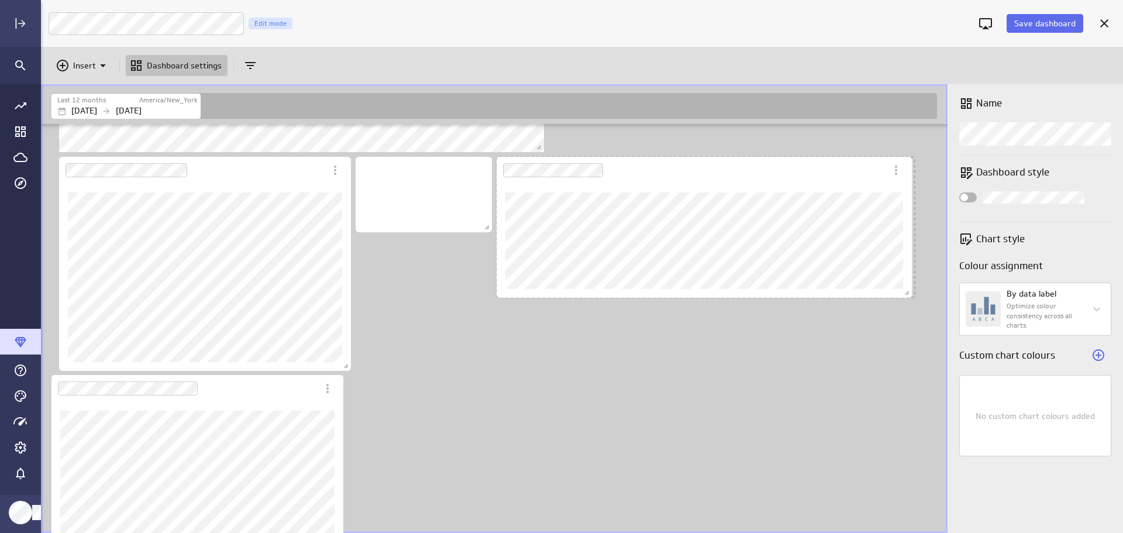
drag, startPoint x: 905, startPoint y: 295, endPoint x: 909, endPoint y: 277, distance: 18.7
click at [909, 277] on div "Dashboard content with 10 widgets" at bounding box center [704, 227] width 420 height 146
drag, startPoint x: 906, startPoint y: 294, endPoint x: 892, endPoint y: 265, distance: 31.6
click at [892, 265] on div "Dashboard content with 10 widgets" at bounding box center [698, 227] width 408 height 146
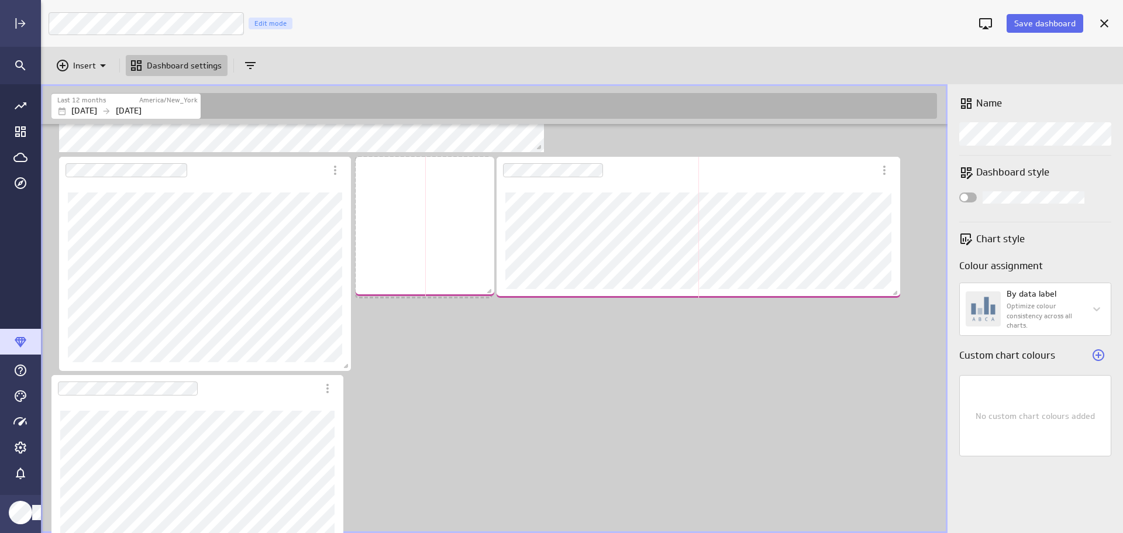
drag, startPoint x: 489, startPoint y: 229, endPoint x: 486, endPoint y: 307, distance: 77.9
click at [492, 294] on span "Dashboard content with 10 widgets" at bounding box center [491, 293] width 12 height 12
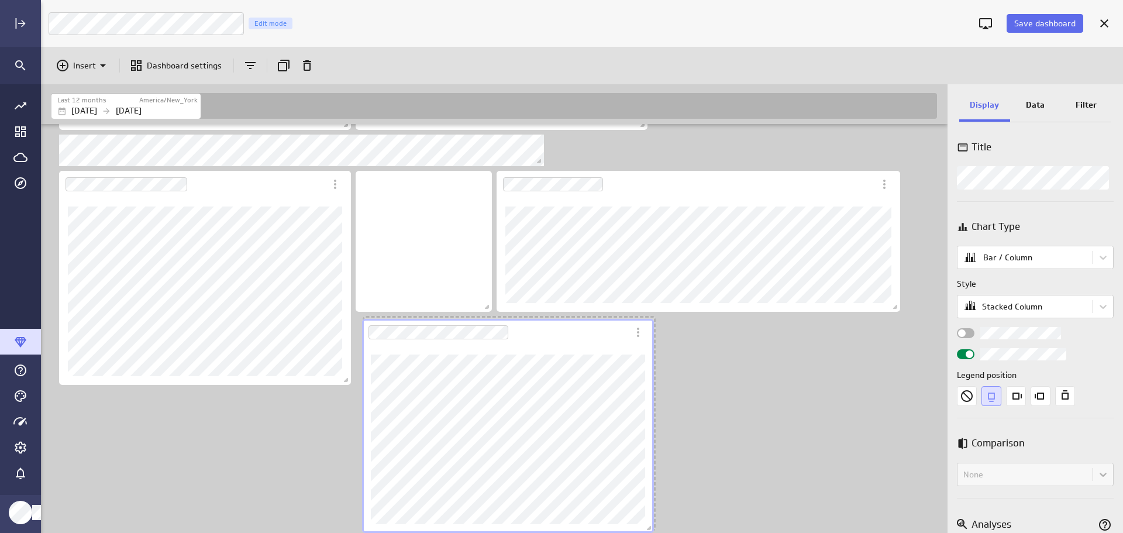
drag, startPoint x: 273, startPoint y: 386, endPoint x: 583, endPoint y: 330, distance: 315.5
click at [583, 330] on div "Dashboard Widget" at bounding box center [495, 332] width 266 height 27
click at [623, 332] on div "Dashboard Widget" at bounding box center [496, 329] width 266 height 27
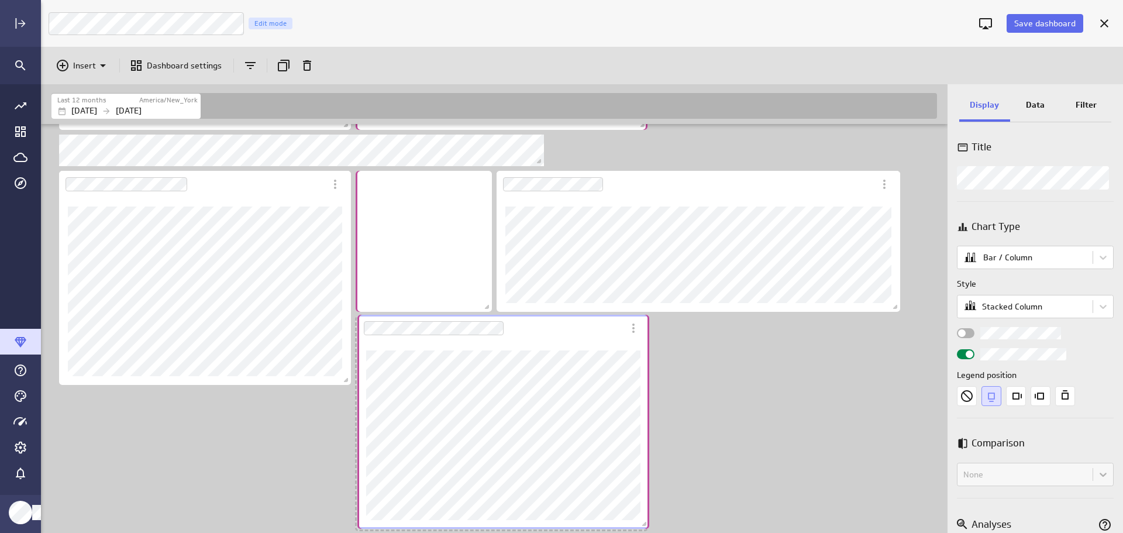
drag, startPoint x: 623, startPoint y: 332, endPoint x: 618, endPoint y: 330, distance: 6.1
click at [618, 330] on div "Dashboard Widget" at bounding box center [490, 328] width 266 height 27
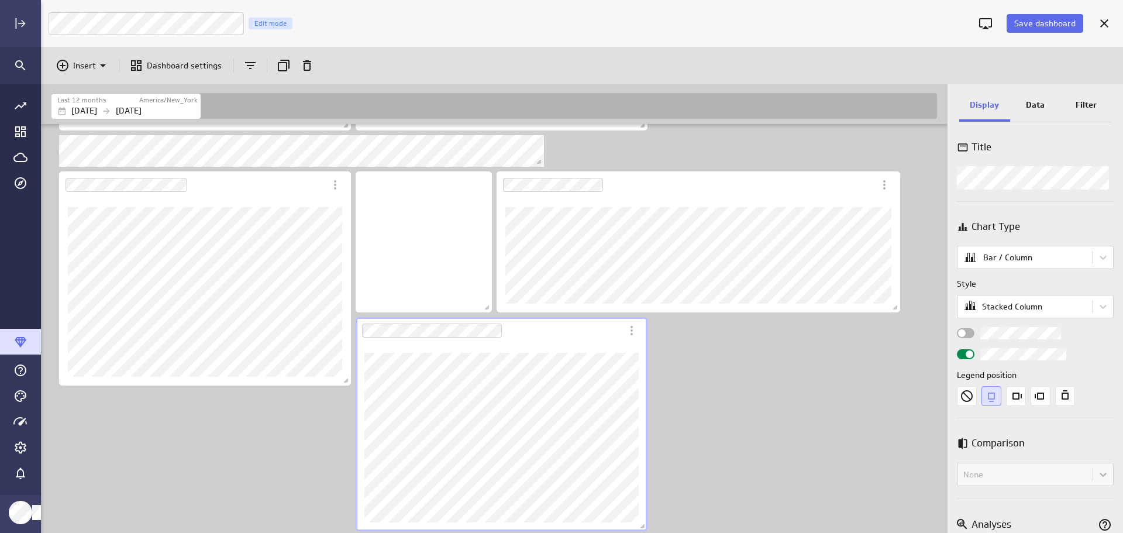
scroll to position [502, 0]
click at [1032, 102] on p "Data" at bounding box center [1035, 105] width 19 height 12
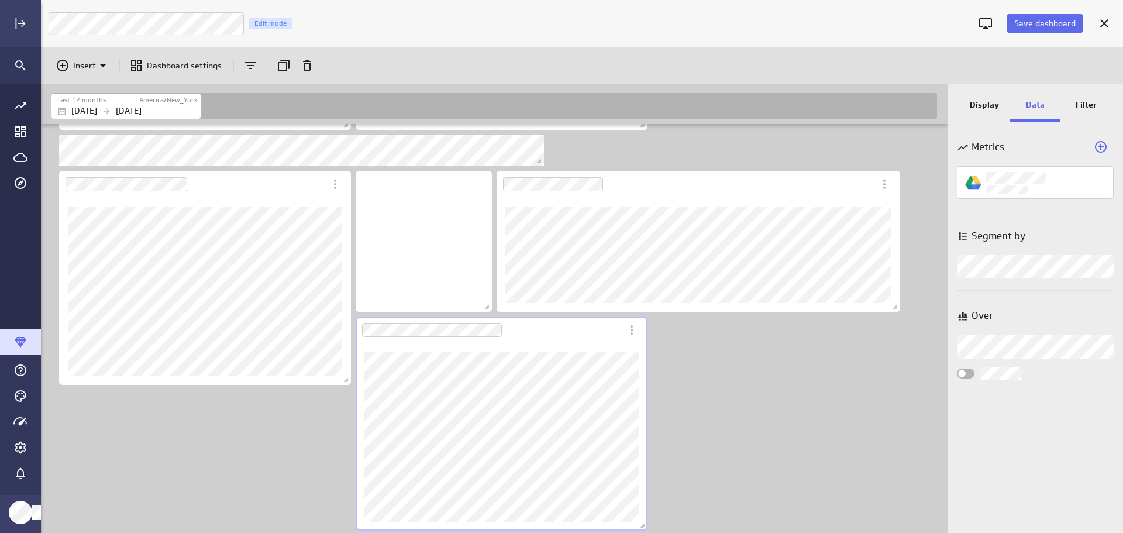
click at [1098, 147] on icon "Add a metric to this visualization" at bounding box center [1101, 147] width 12 height 12
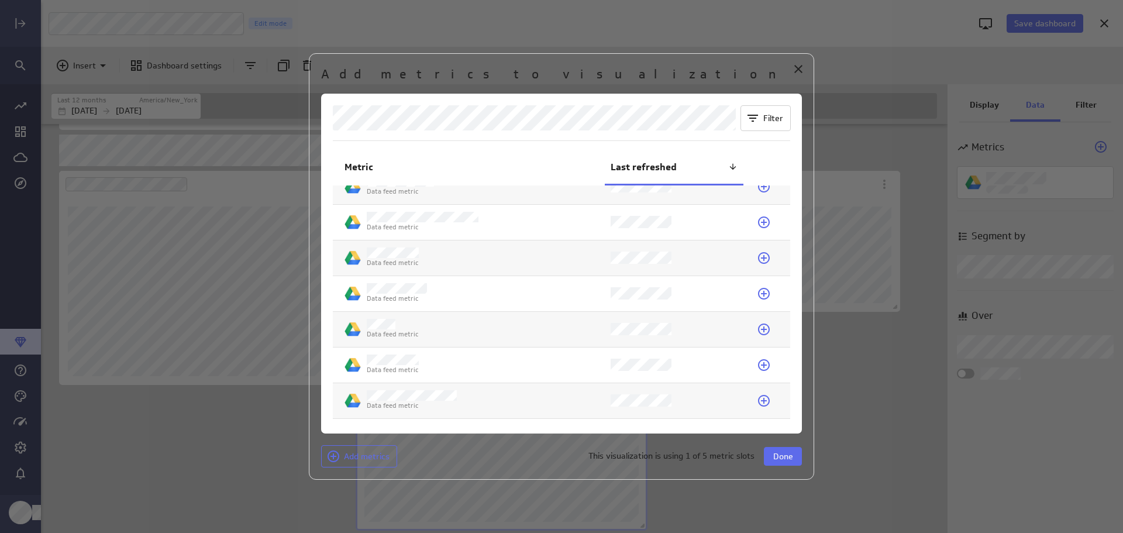
scroll to position [0, 0]
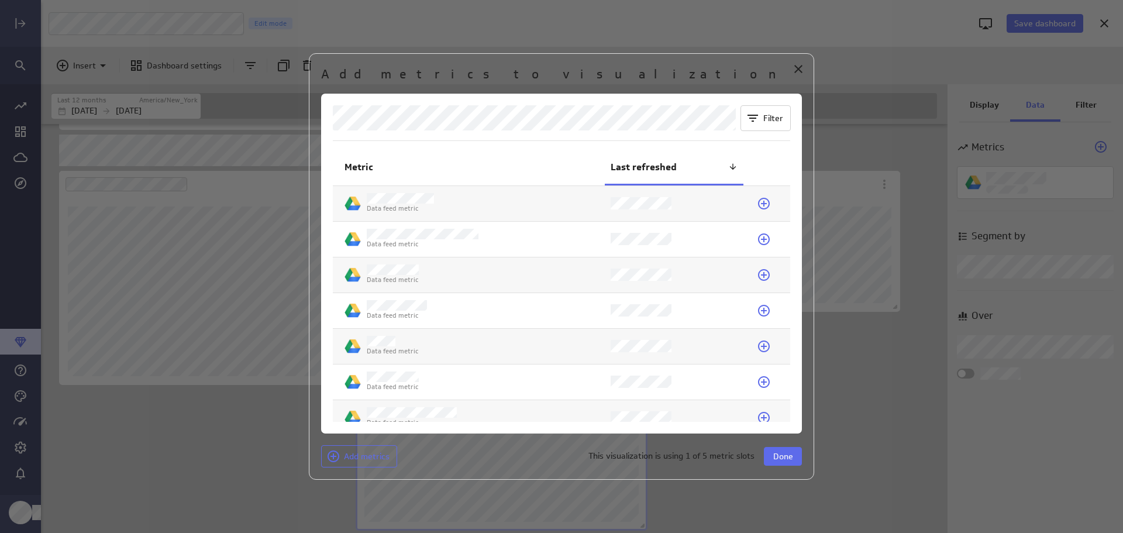
click at [760, 275] on icon at bounding box center [764, 275] width 12 height 12
click at [760, 239] on icon at bounding box center [764, 239] width 12 height 12
click at [787, 455] on span "Done" at bounding box center [783, 456] width 20 height 11
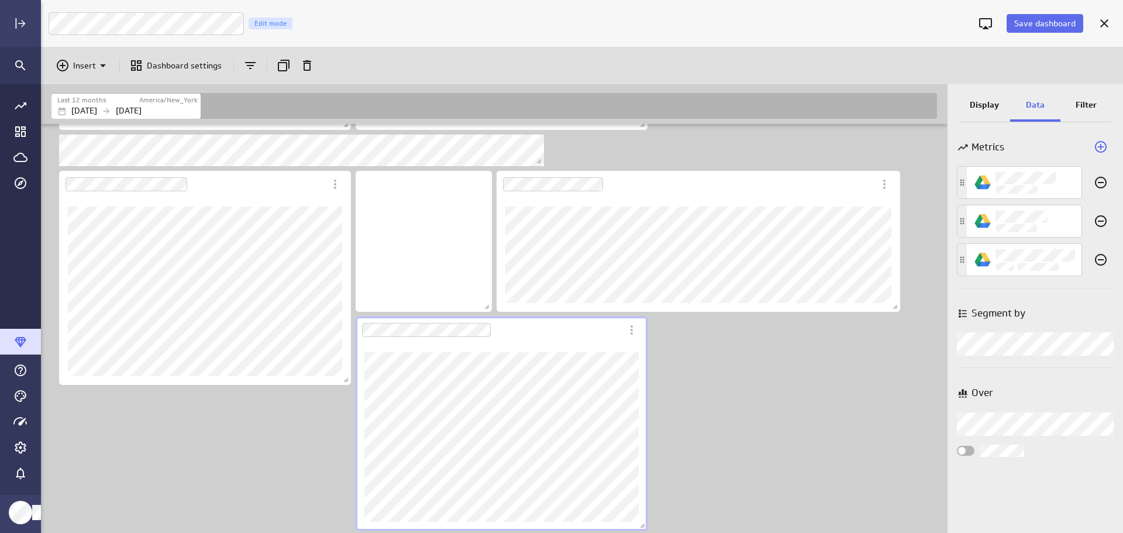
click at [1099, 144] on icon "Add a metric to this visualization" at bounding box center [1101, 147] width 14 height 14
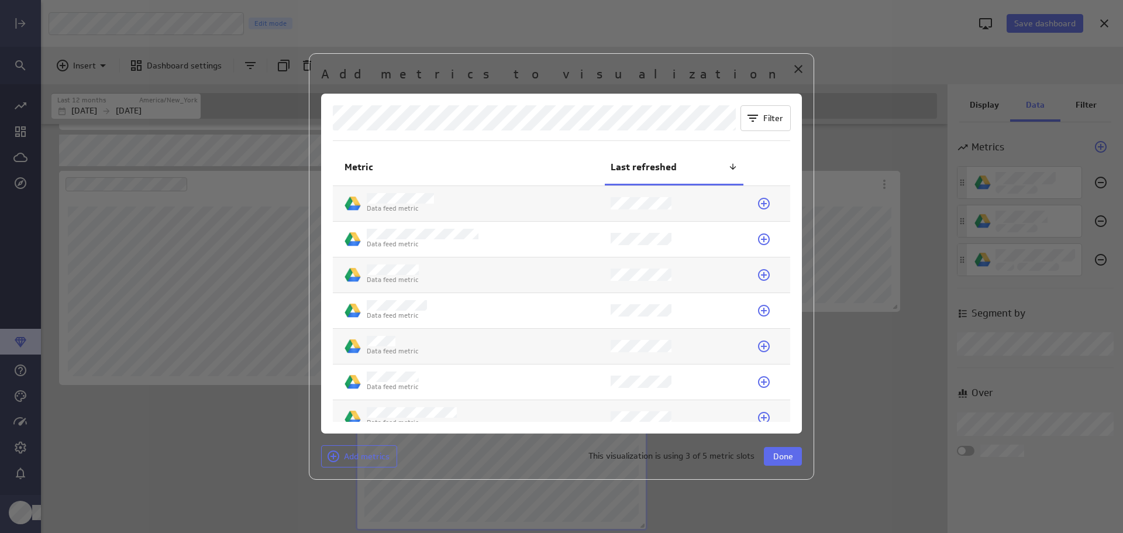
click at [759, 203] on icon at bounding box center [764, 204] width 12 height 12
click at [790, 453] on span "Done" at bounding box center [783, 456] width 20 height 11
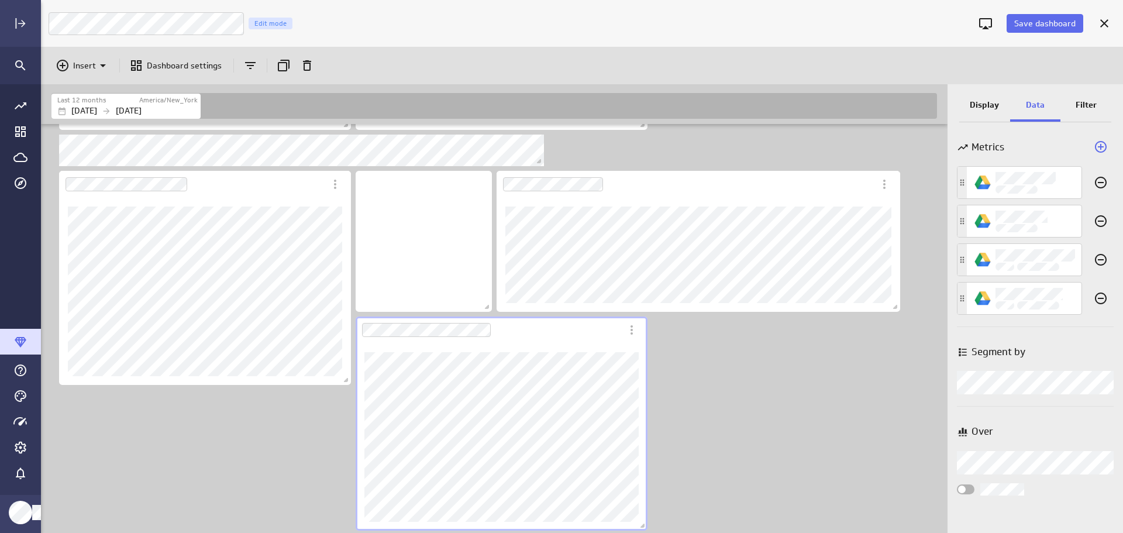
click at [985, 108] on p "Display" at bounding box center [984, 105] width 29 height 12
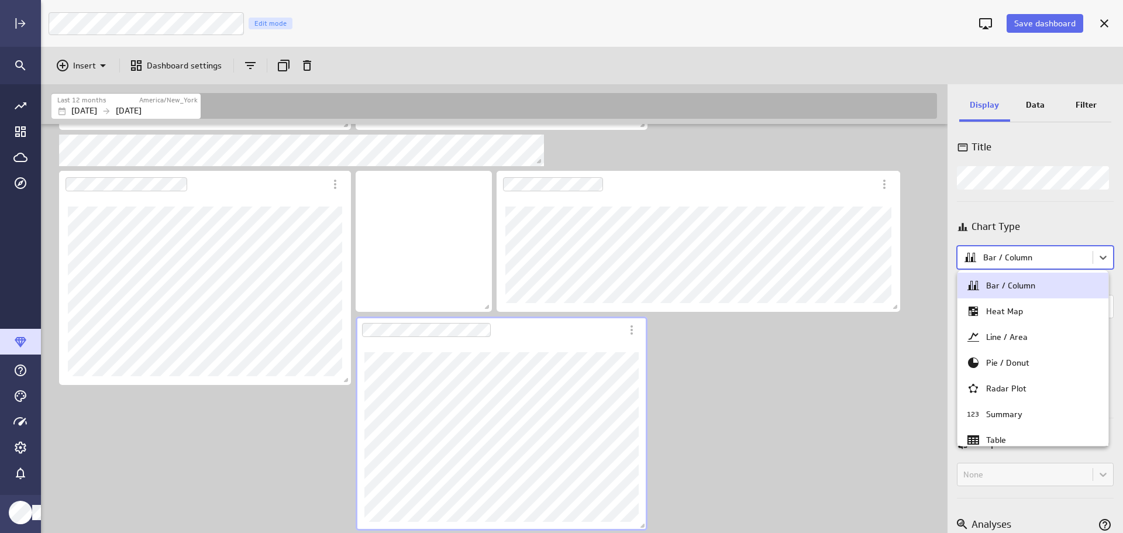
click at [1101, 259] on body "Save dashboard LM Marketing Dashboard Edit mode Insert Dashboard settings Last …" at bounding box center [561, 266] width 1123 height 533
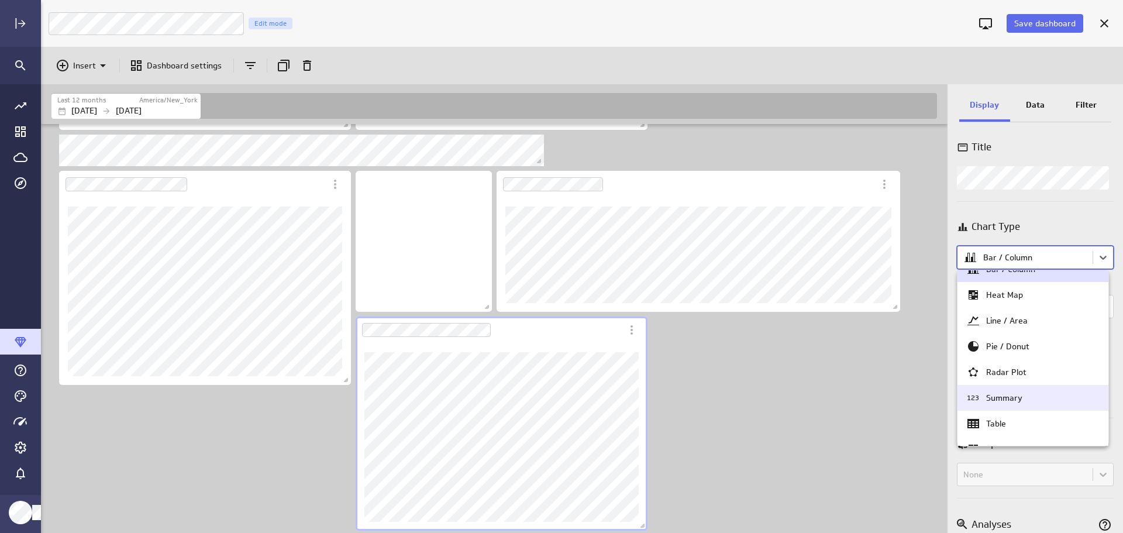
scroll to position [58, 0]
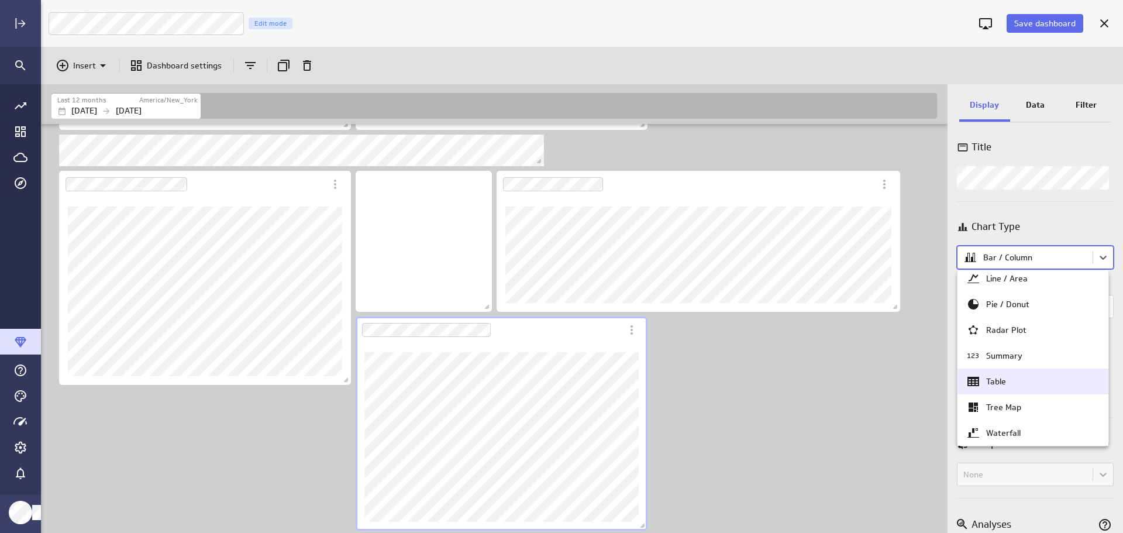
click at [1041, 385] on div "Table" at bounding box center [1032, 381] width 133 height 14
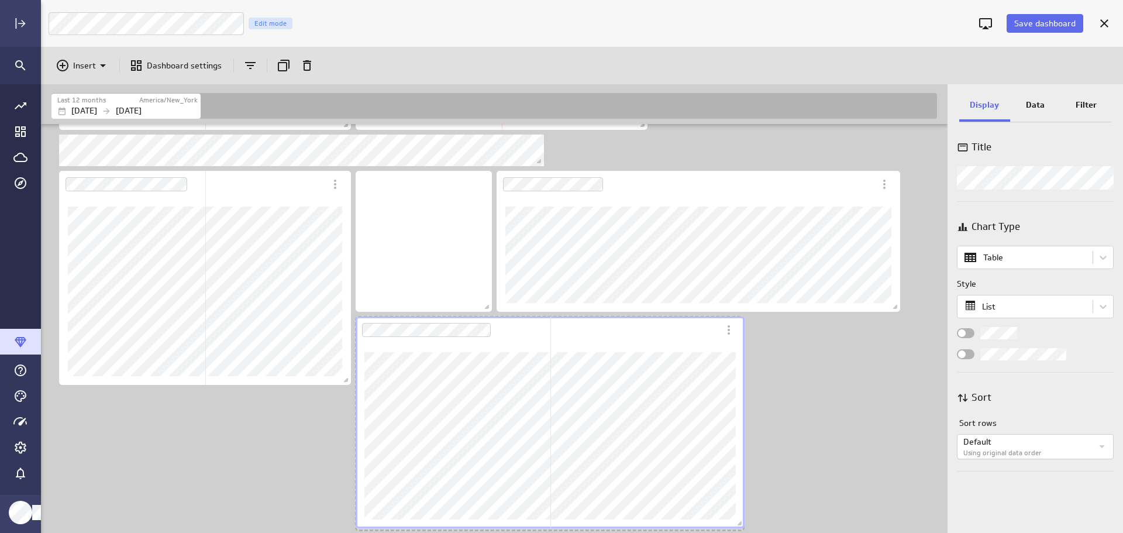
drag, startPoint x: 643, startPoint y: 524, endPoint x: 740, endPoint y: 522, distance: 97.1
click at [740, 522] on span "Dashboard content with 10 widgets" at bounding box center [741, 525] width 12 height 12
click at [1031, 107] on p "Data" at bounding box center [1035, 105] width 19 height 12
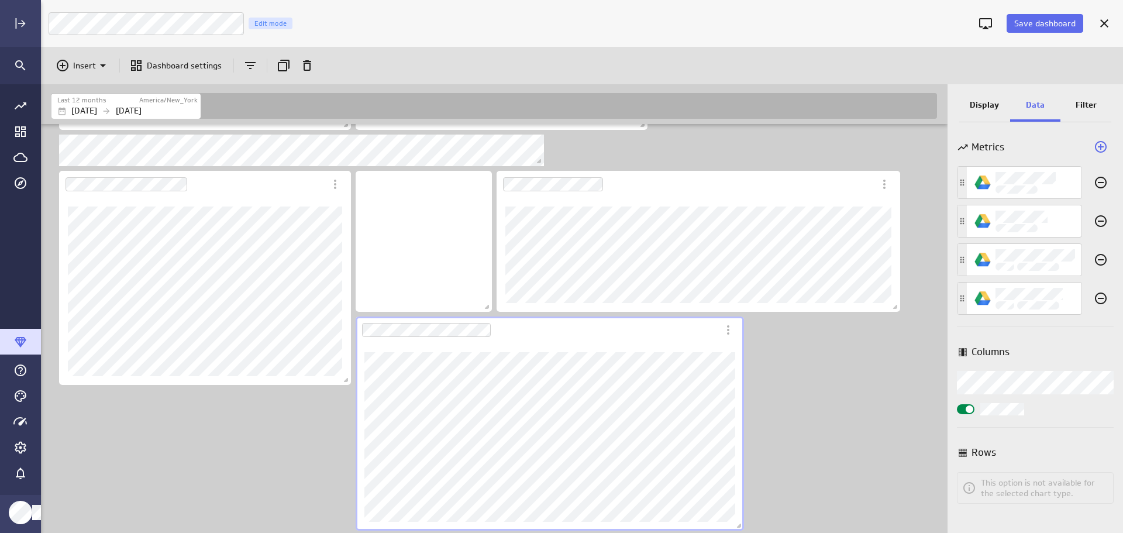
click at [969, 411] on span "Widget Properties" at bounding box center [969, 409] width 8 height 8
click at [0, 0] on input "Widget Properties" at bounding box center [0, 0] width 0 height 0
click at [1040, 18] on span "Save dashboard" at bounding box center [1044, 23] width 61 height 11
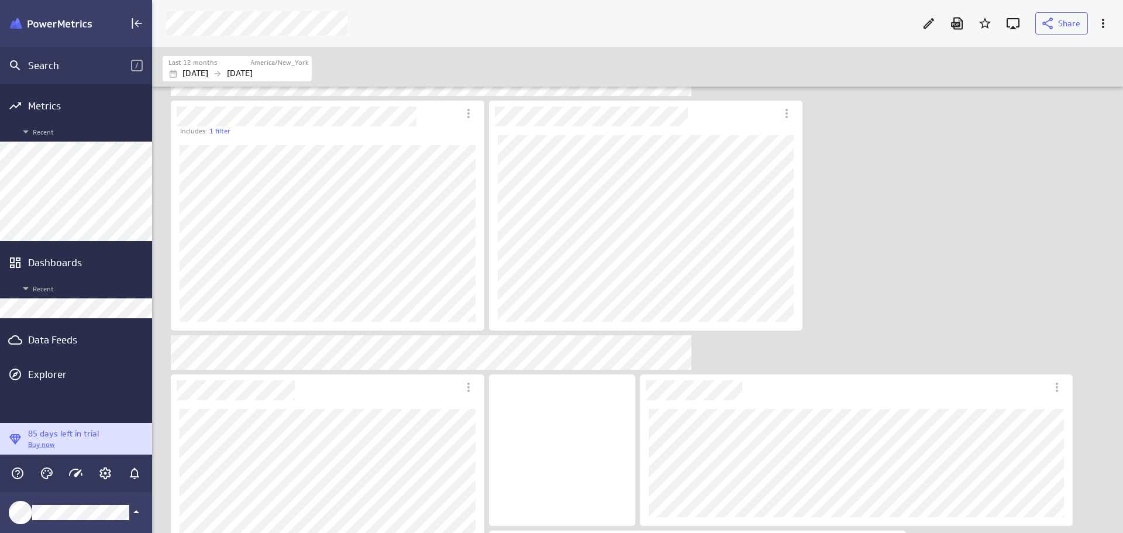
scroll to position [385, 0]
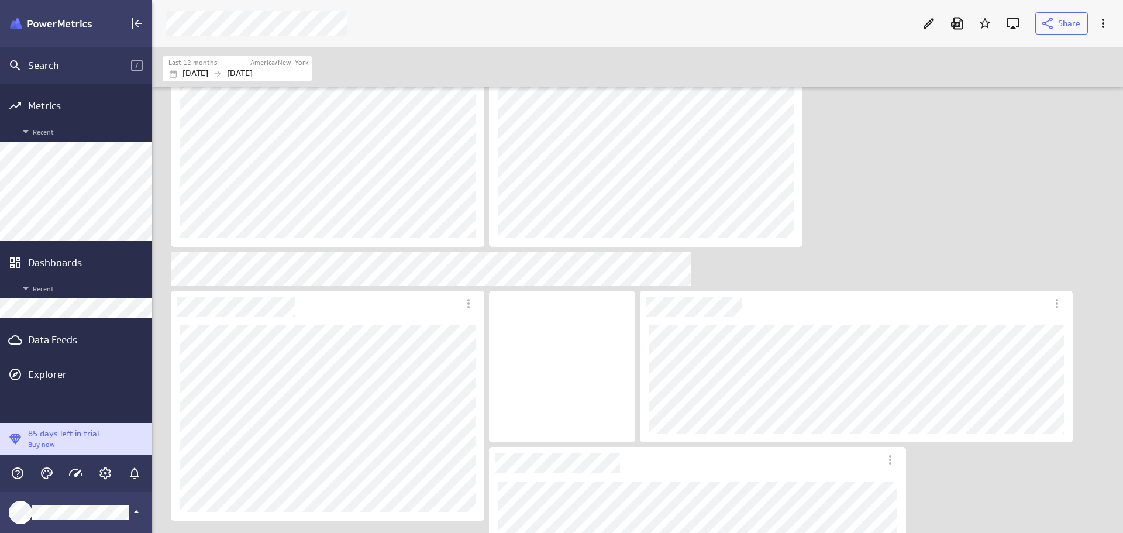
click at [68, 342] on div "Data Feeds" at bounding box center [76, 339] width 96 height 13
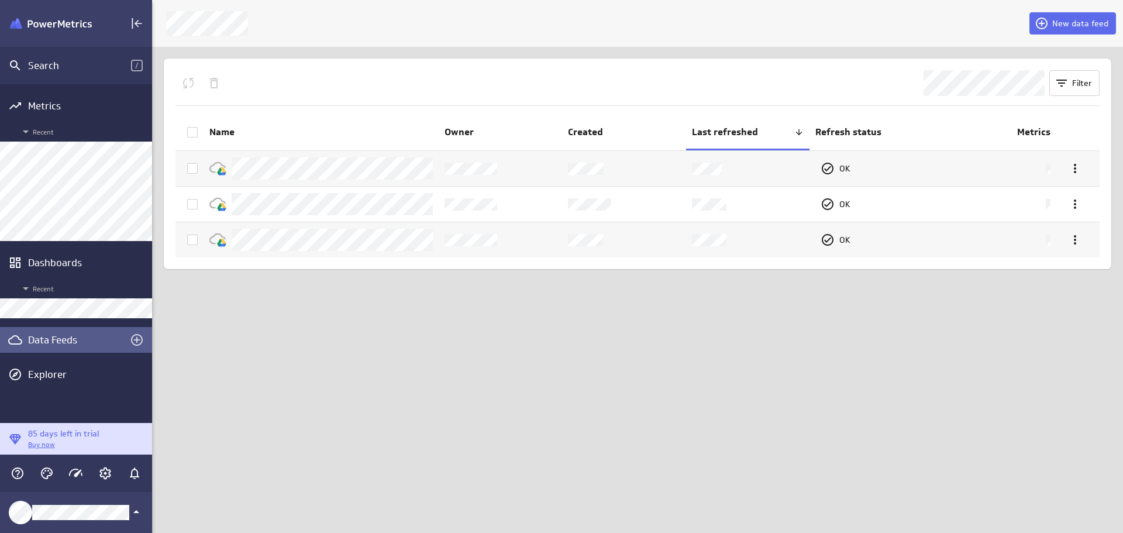
click at [60, 333] on div "Data Feeds" at bounding box center [76, 339] width 96 height 13
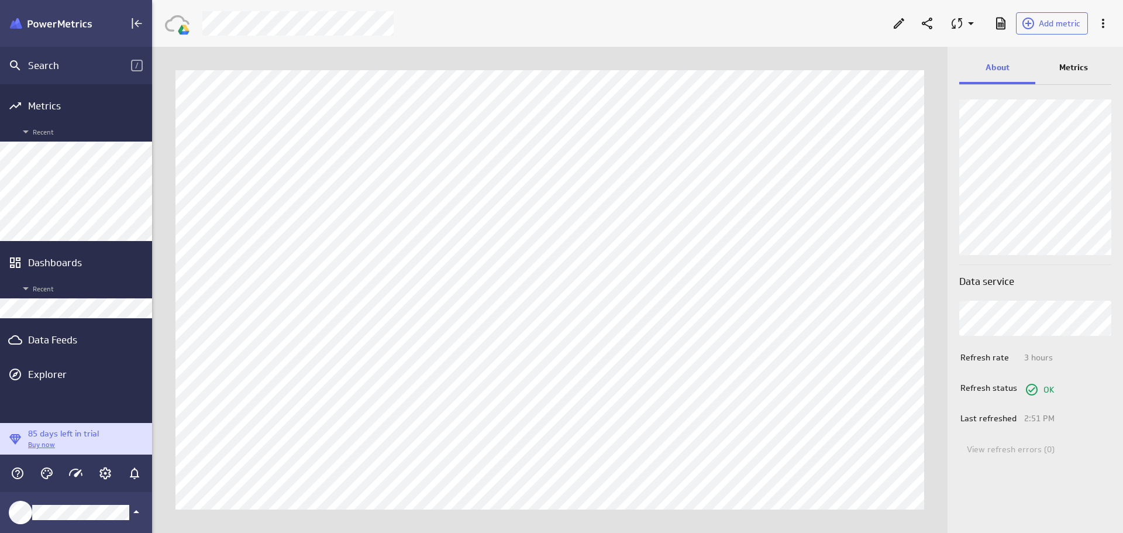
click at [1076, 73] on p "Metrics" at bounding box center [1073, 67] width 29 height 12
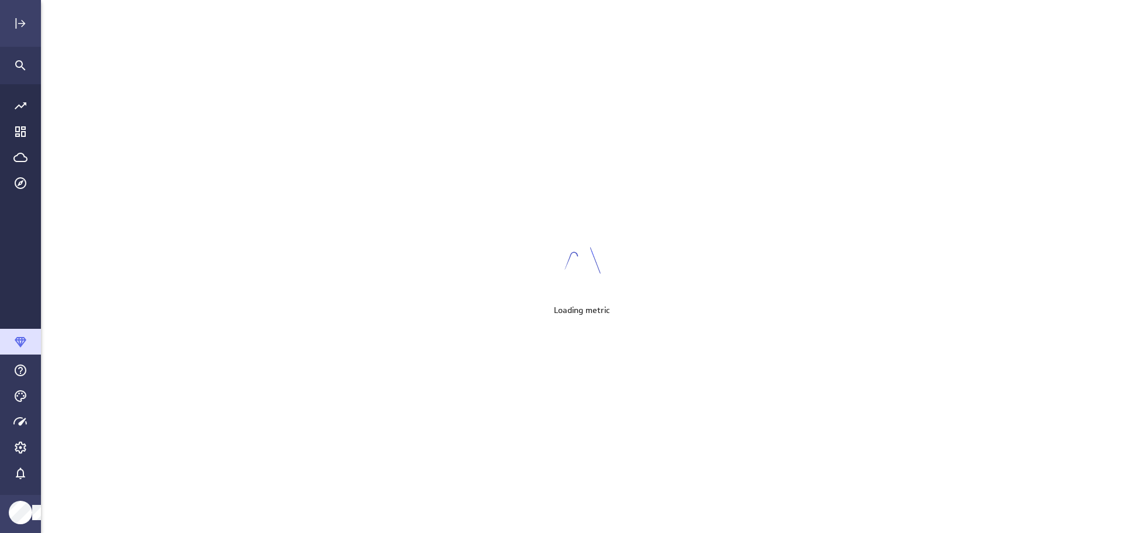
scroll to position [551, 1100]
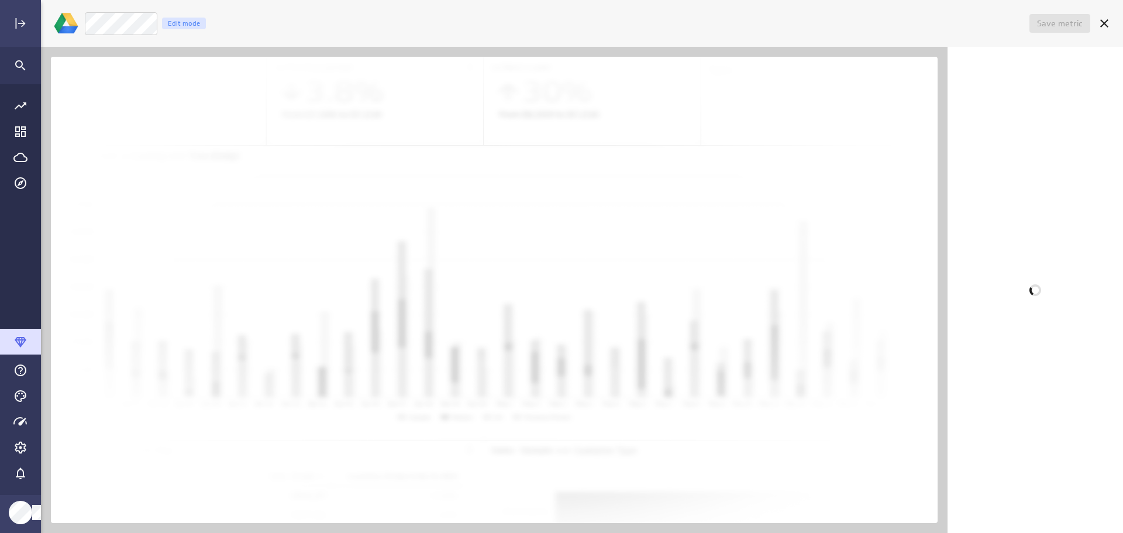
click at [1102, 26] on icon "Cancel" at bounding box center [1104, 23] width 8 height 8
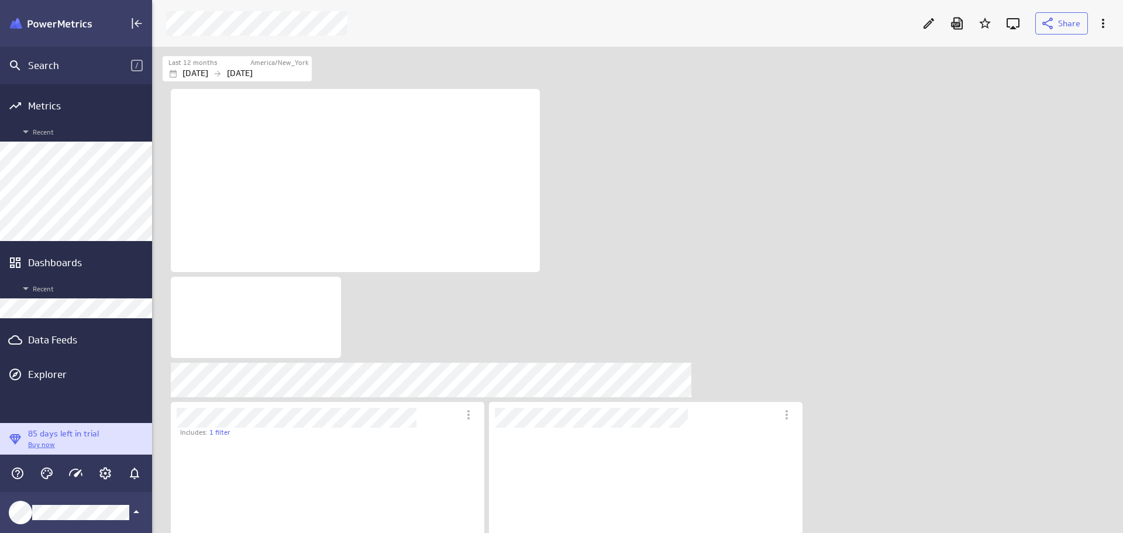
scroll to position [126, 433]
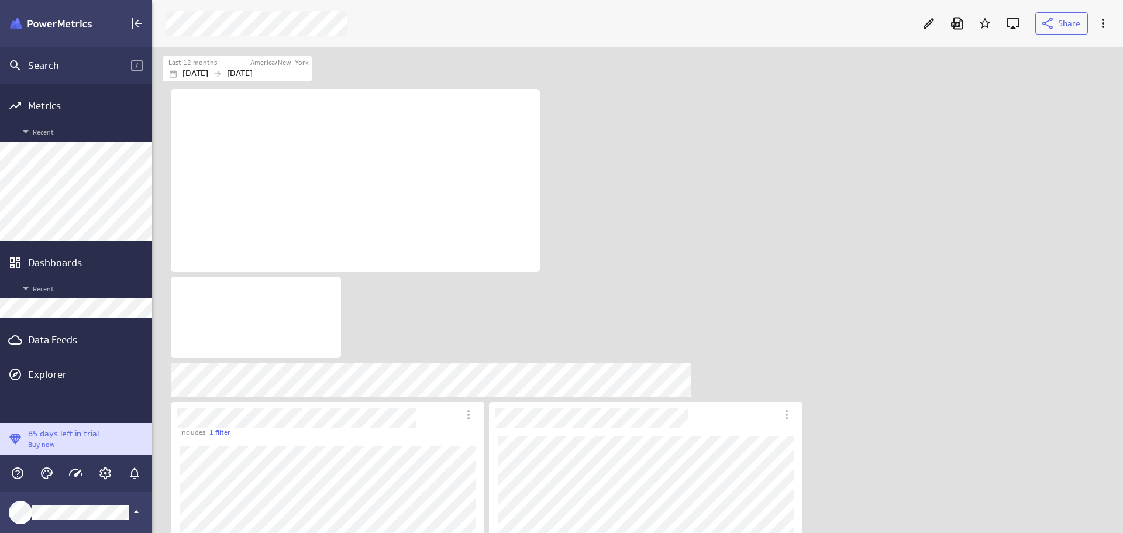
click at [42, 340] on div "Data Feeds" at bounding box center [76, 339] width 96 height 13
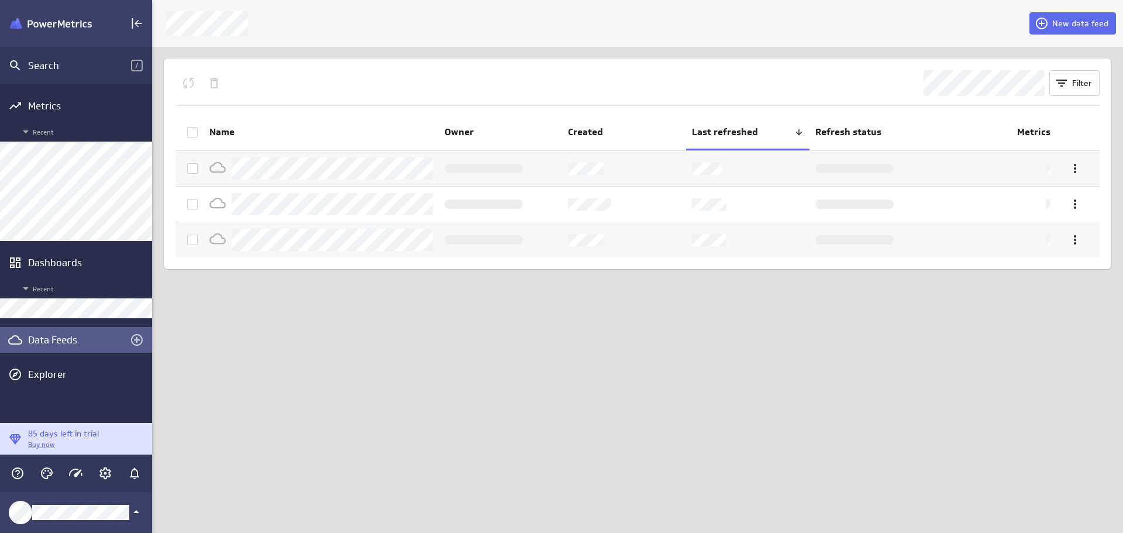
click at [1074, 24] on span "New data feed" at bounding box center [1080, 23] width 56 height 11
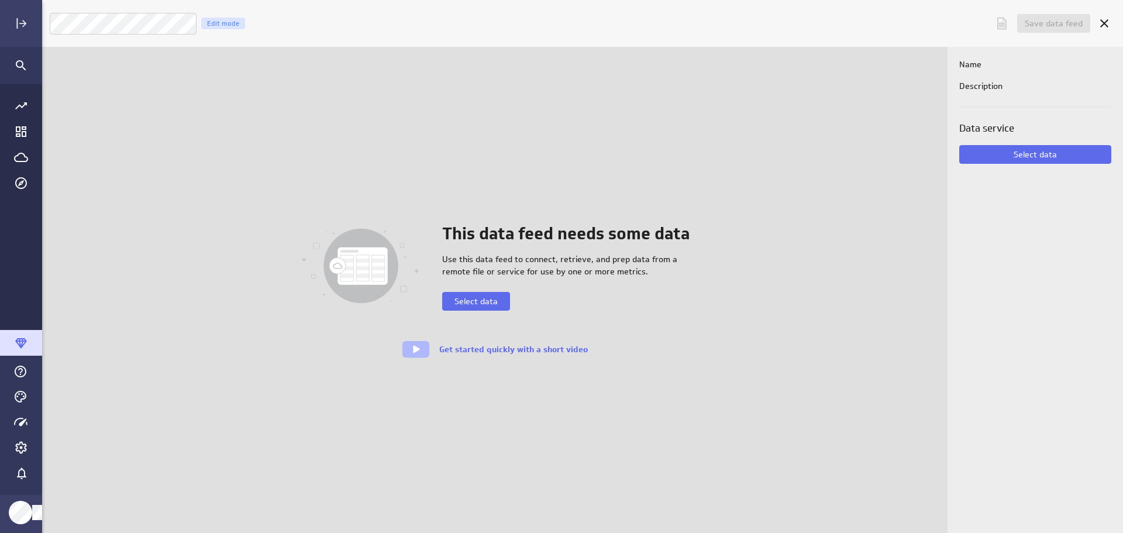
scroll to position [551, 1100]
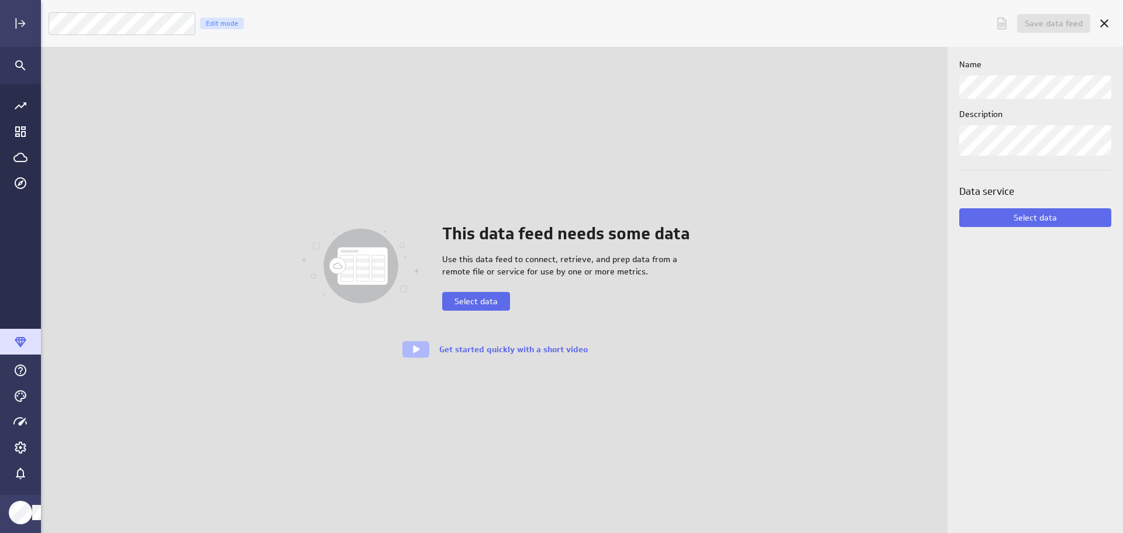
click at [486, 302] on span "Select data" at bounding box center [475, 301] width 43 height 11
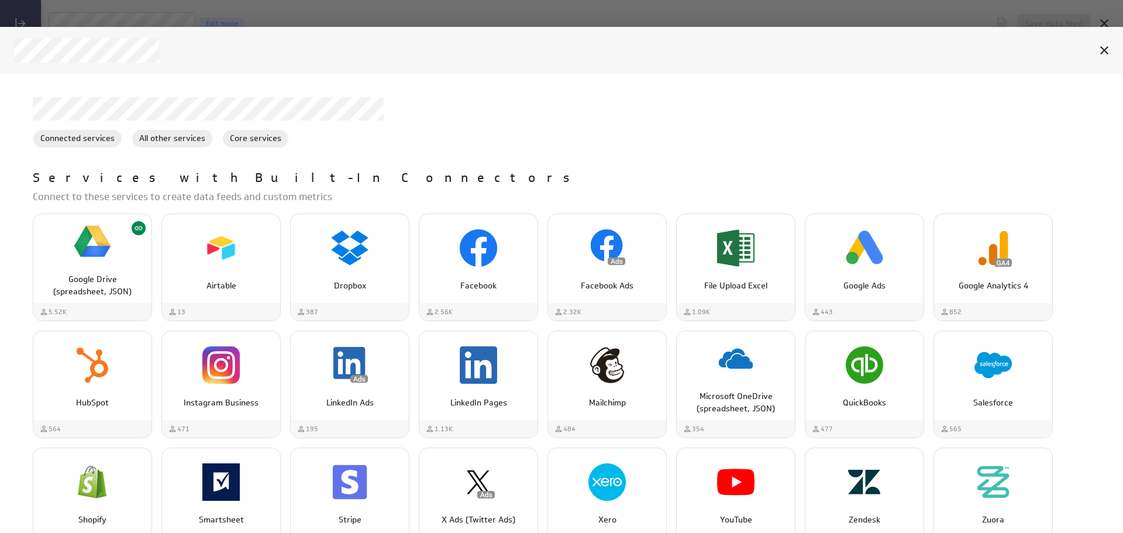
click at [127, 271] on div "Google Drive (spreadsheet, JSON)" at bounding box center [92, 281] width 118 height 34
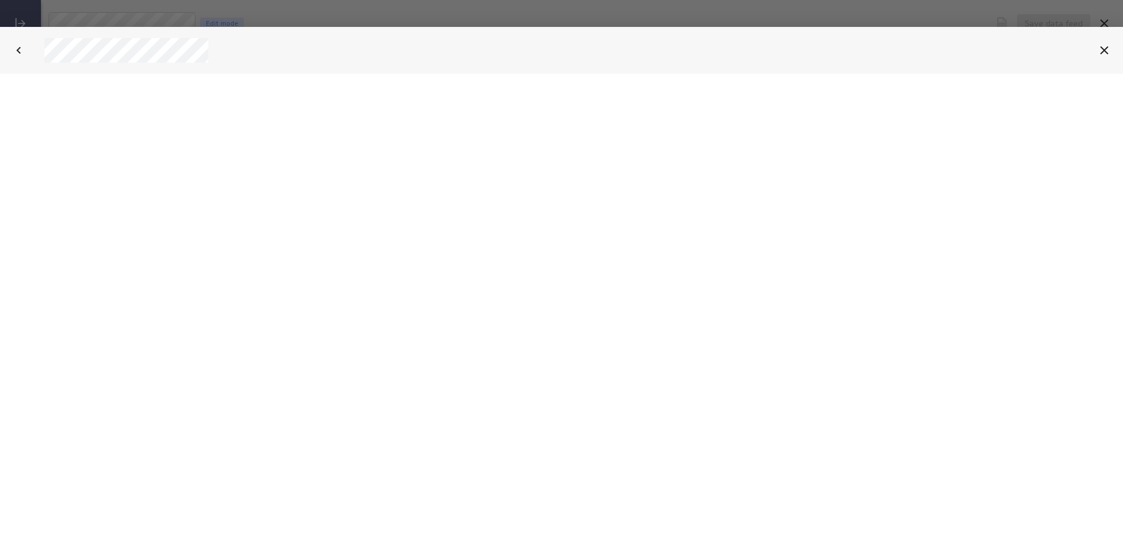
select select "3deaa3bb4c69fb619b3abaa66b5c1f4e"
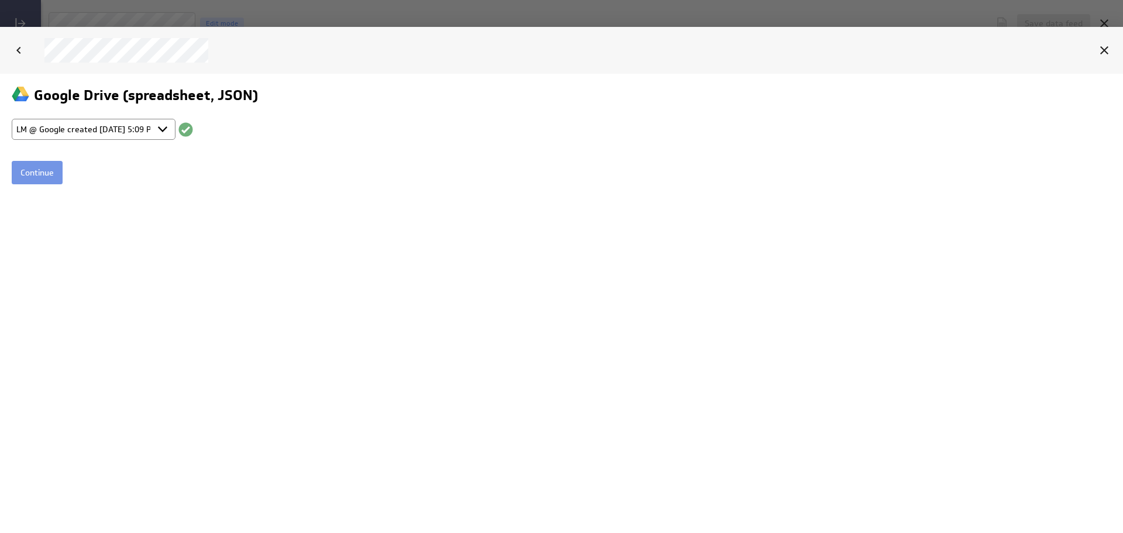
click at [46, 170] on input "Continue" at bounding box center [37, 171] width 51 height 23
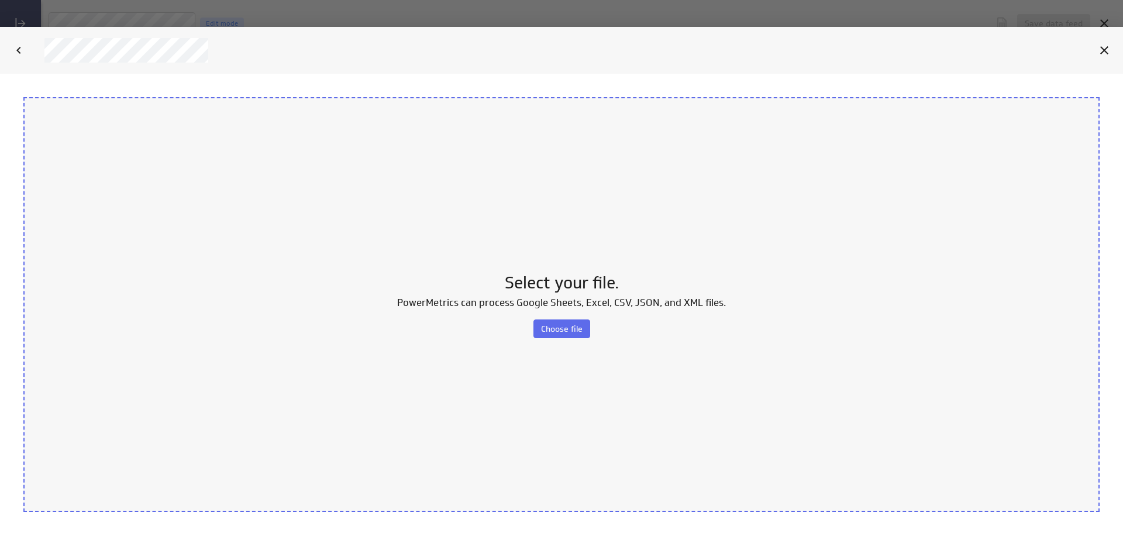
click at [563, 324] on span "Choose file" at bounding box center [562, 328] width 42 height 11
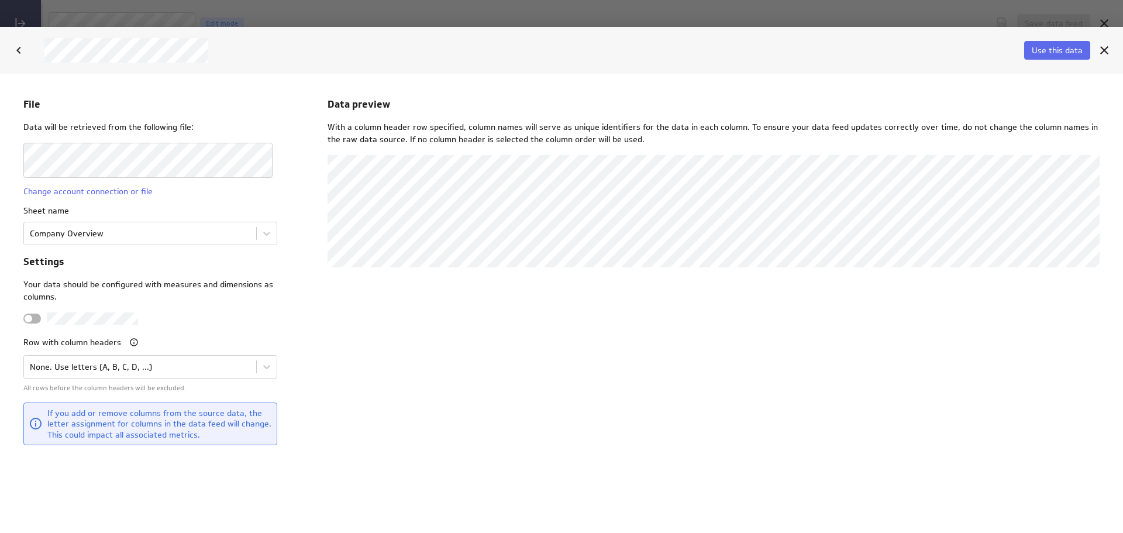
scroll to position [0, 0]
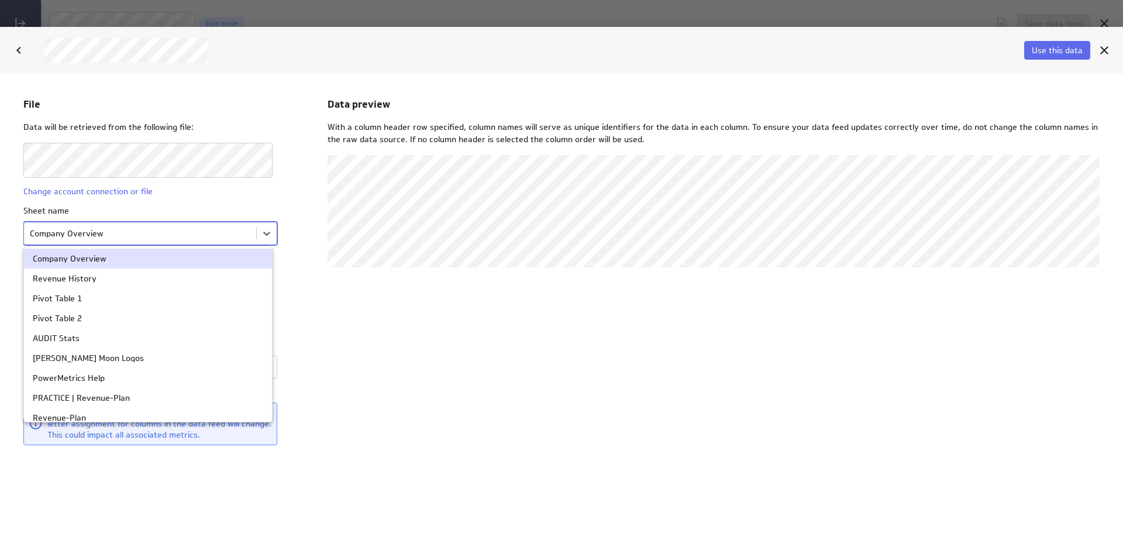
click at [268, 233] on body "File Data will be retrieved from the following file: Change account connection …" at bounding box center [561, 302] width 1123 height 459
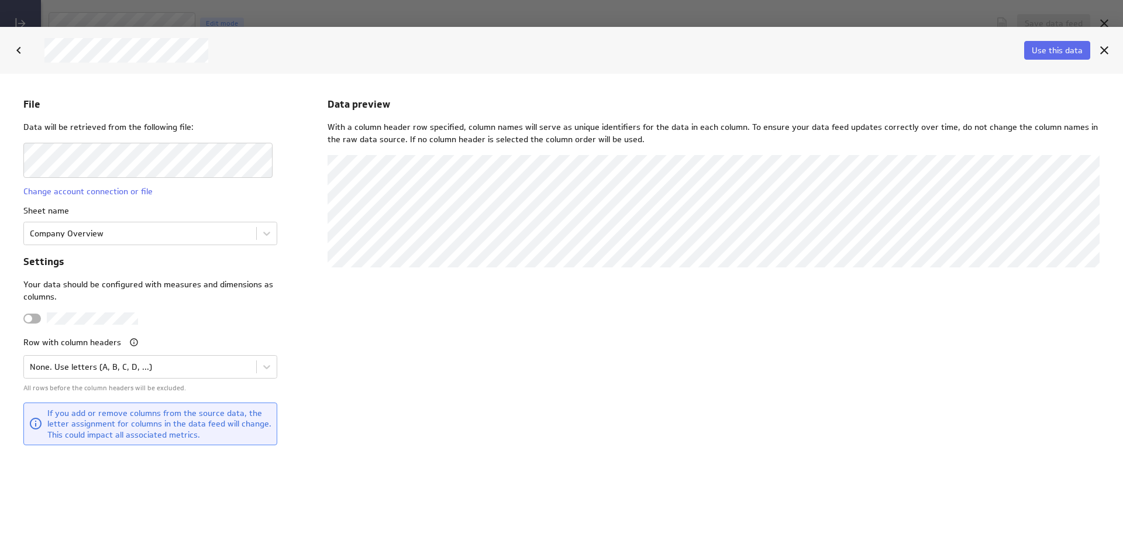
click at [262, 236] on body "File Data will be retrieved from the following file: Change account connection …" at bounding box center [561, 302] width 1123 height 459
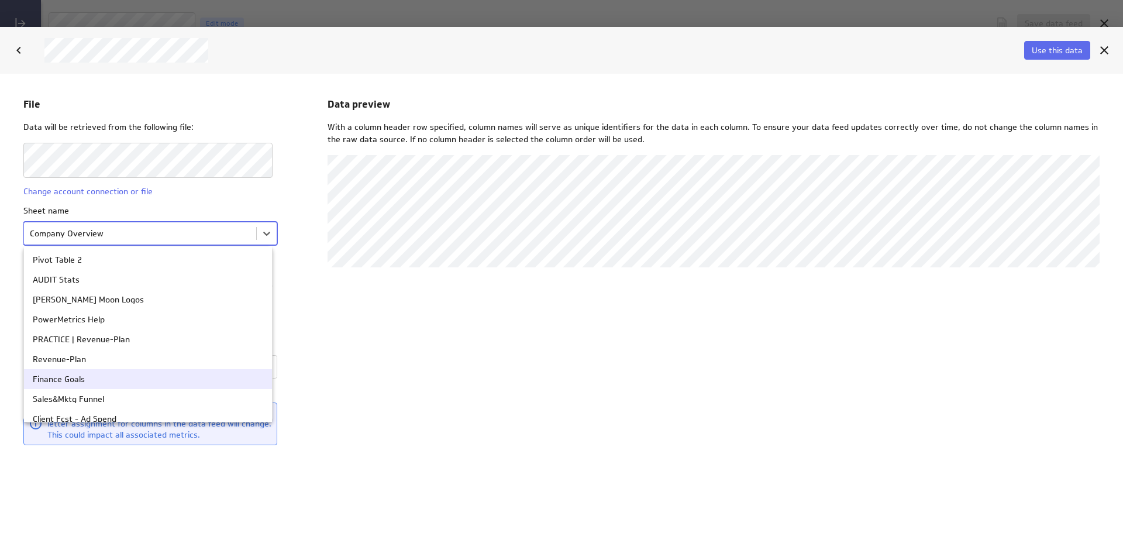
scroll to position [117, 0]
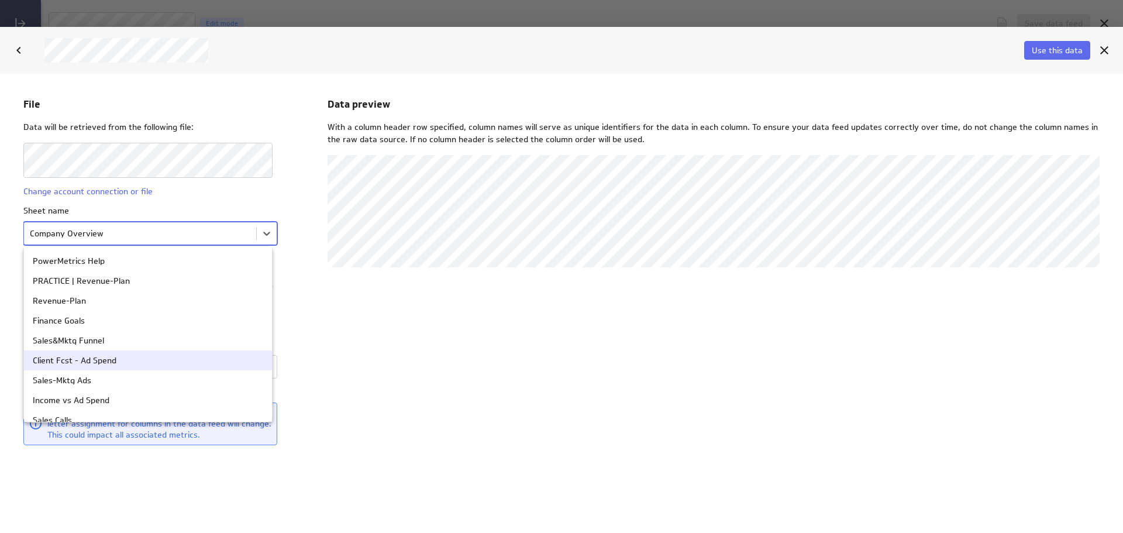
click at [205, 362] on div "Client Fcst - Ad Spend" at bounding box center [148, 360] width 230 height 8
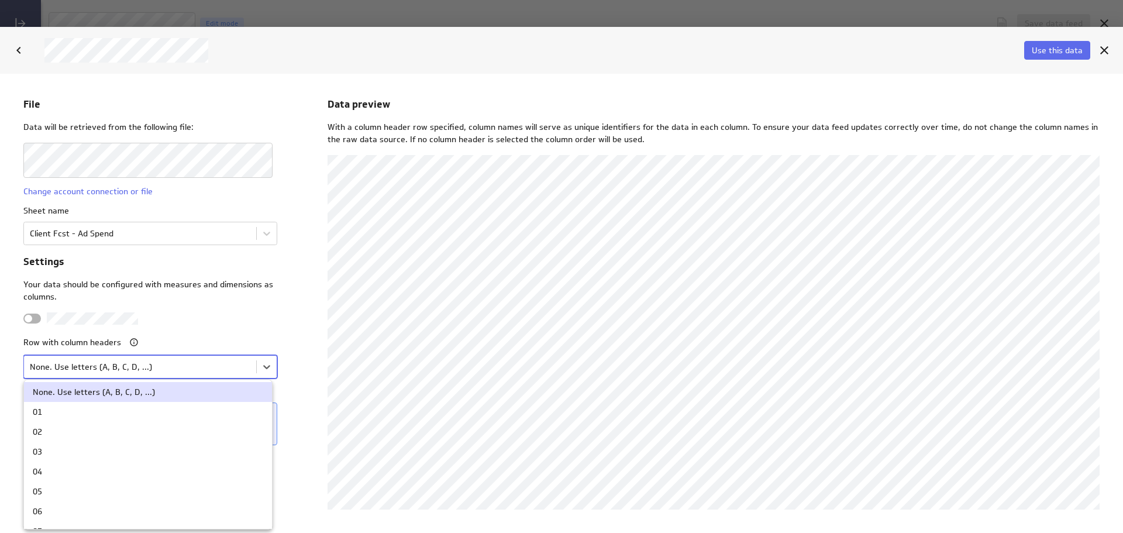
click at [195, 361] on body "File Data will be retrieved from the following file: Change account connection …" at bounding box center [561, 302] width 1123 height 459
click at [180, 409] on div "01" at bounding box center [148, 411] width 230 height 8
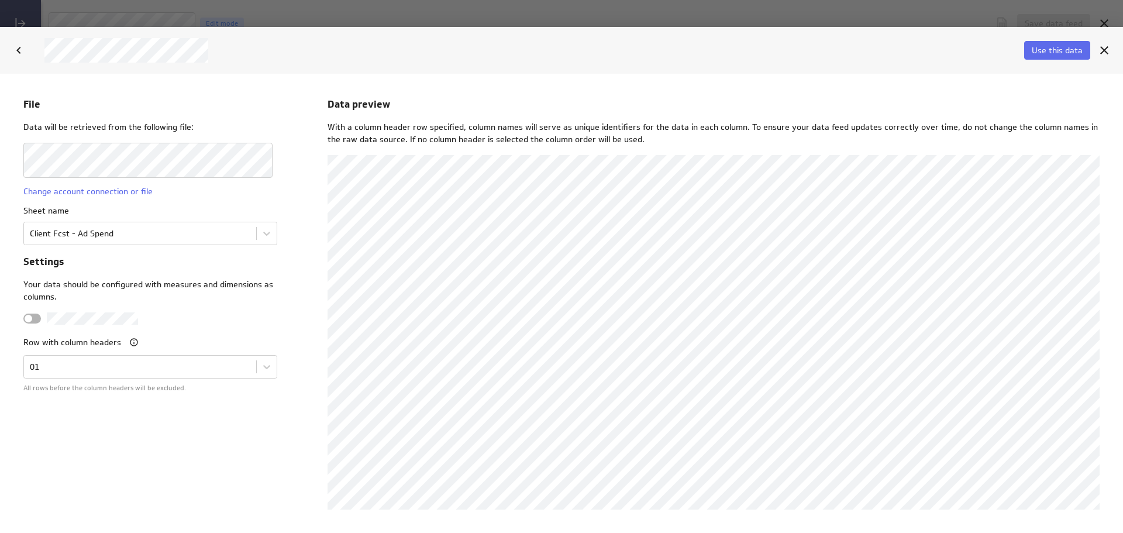
click at [1053, 51] on span "Use this data" at bounding box center [1057, 50] width 51 height 11
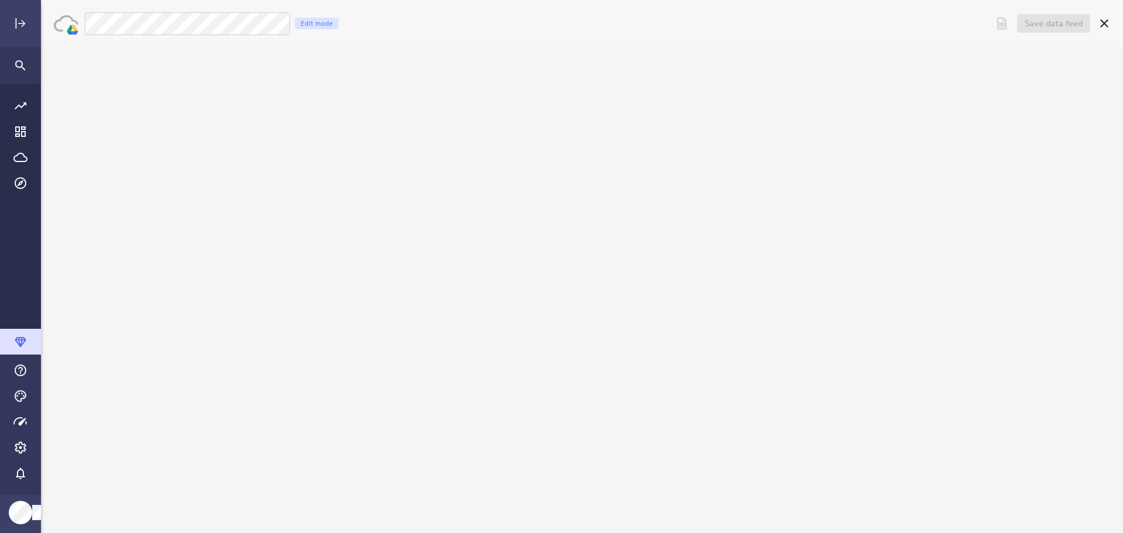
scroll to position [0, 0]
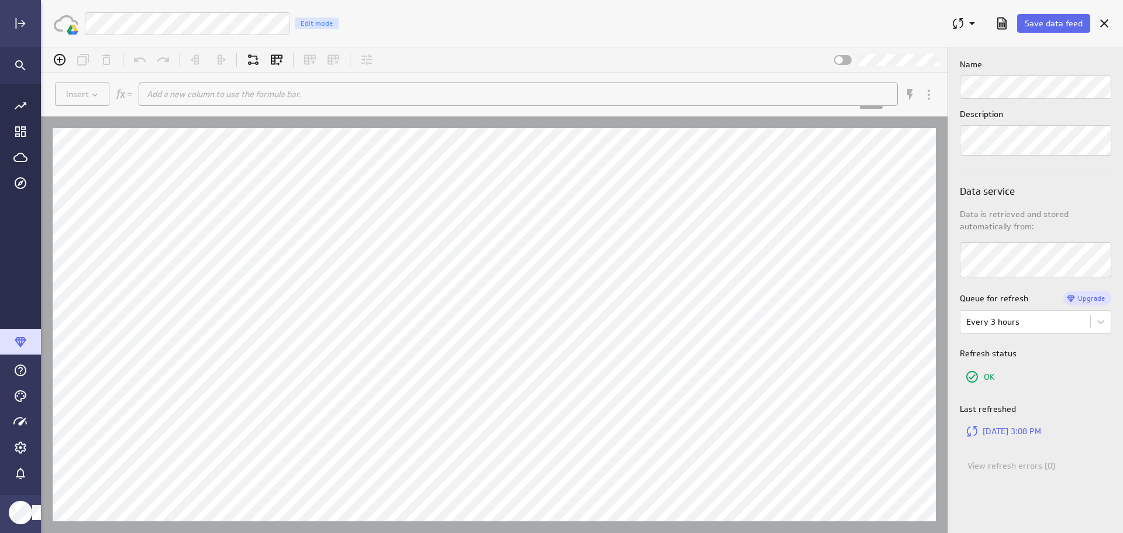
click at [1106, 24] on icon "Cancel" at bounding box center [1104, 23] width 14 height 14
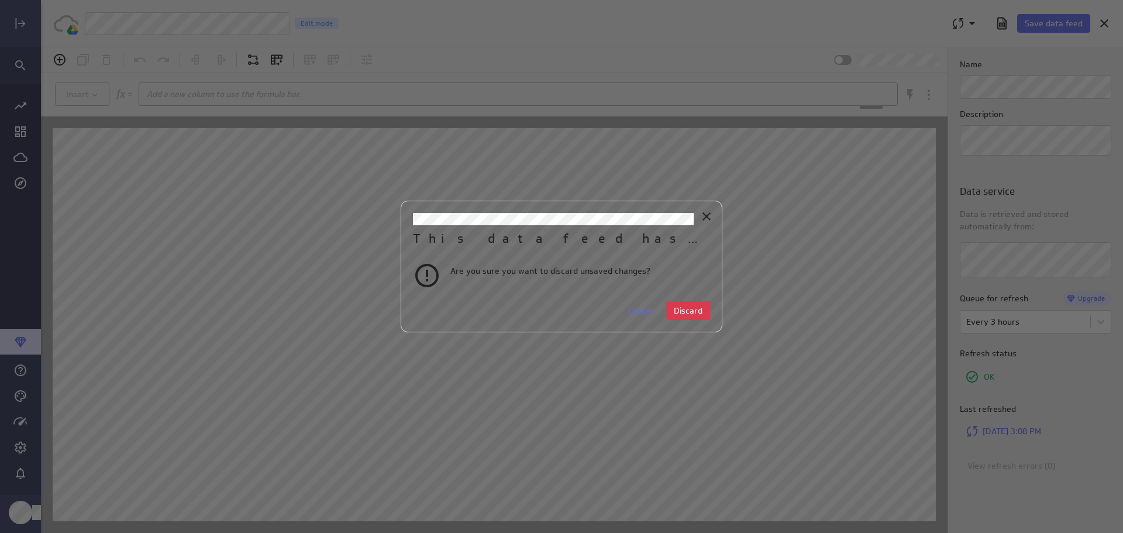
click at [697, 305] on span "Discard" at bounding box center [688, 310] width 29 height 11
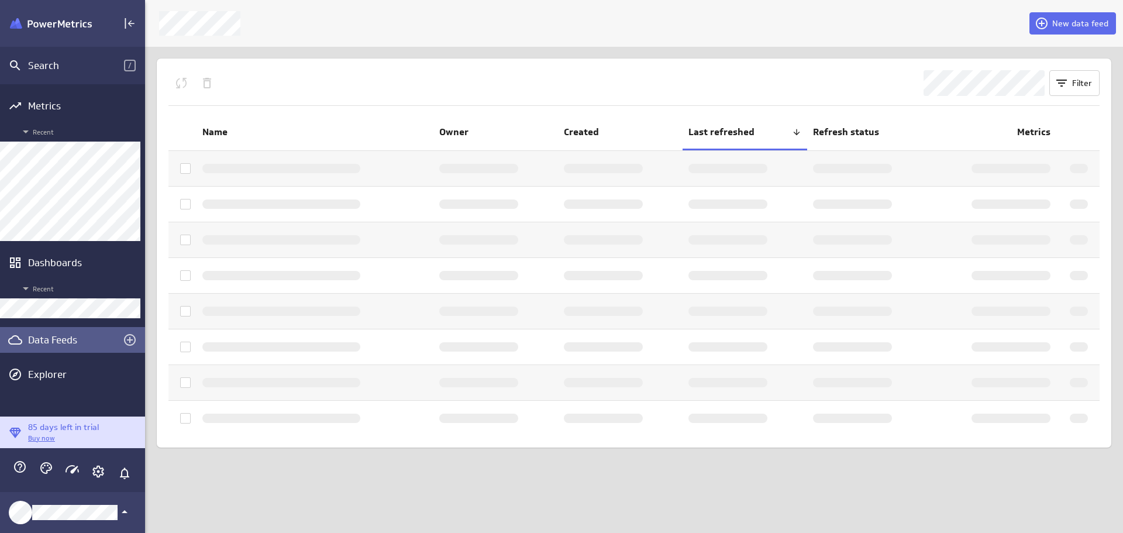
scroll to position [6, 6]
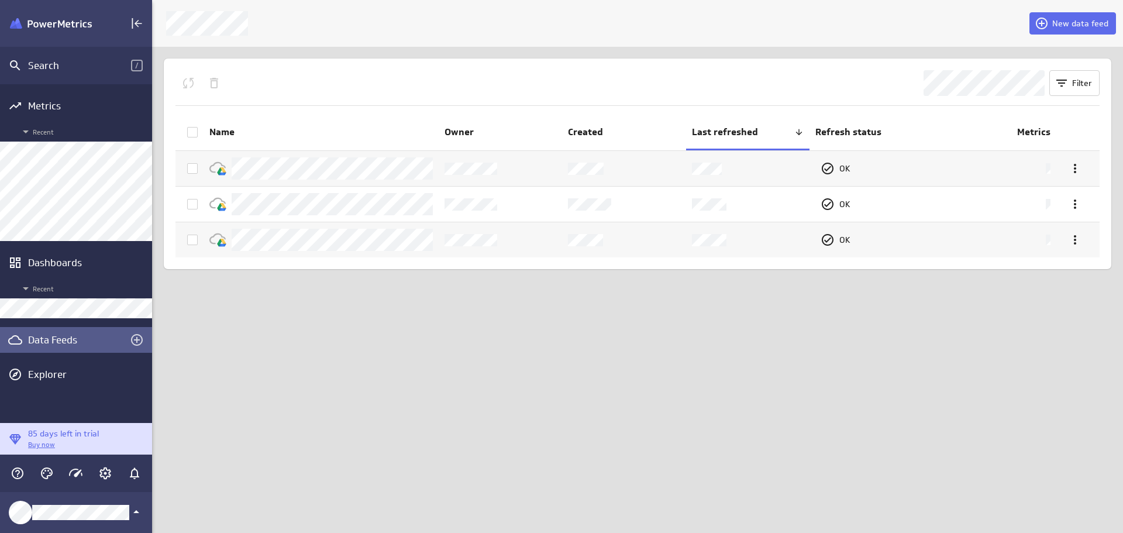
click at [1085, 16] on button "New data feed" at bounding box center [1072, 23] width 87 height 22
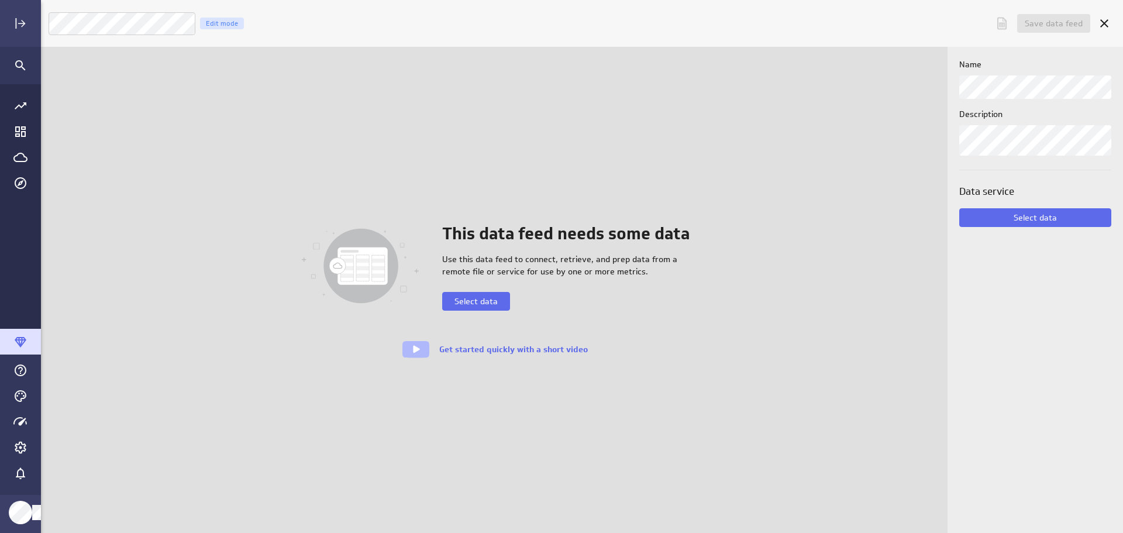
scroll to position [551, 1100]
click at [468, 306] on button "Select data" at bounding box center [476, 301] width 68 height 19
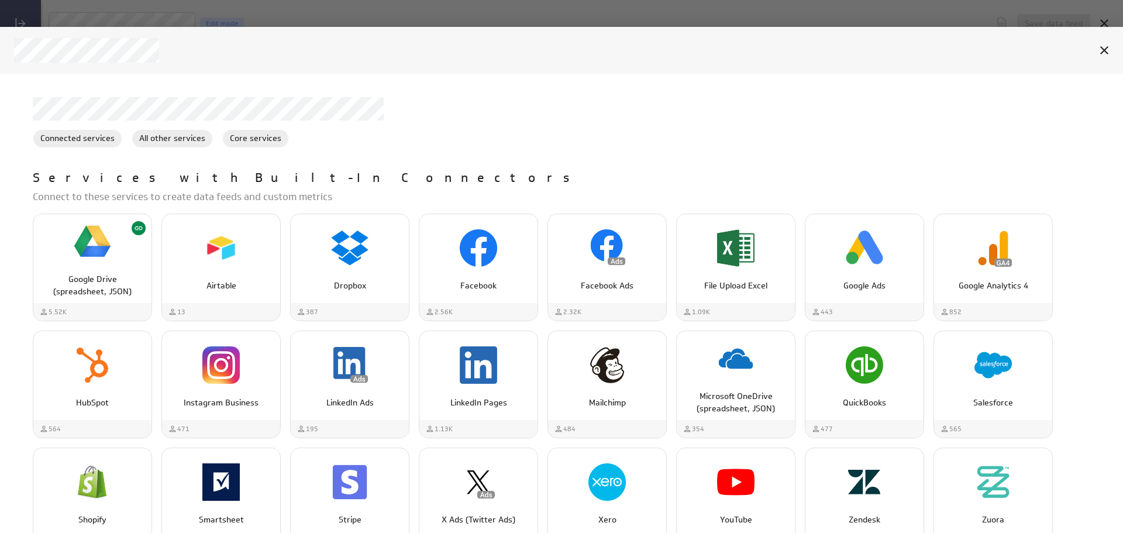
click at [96, 249] on img "Google Drive (spreadsheet, JSON)" at bounding box center [92, 241] width 37 height 37
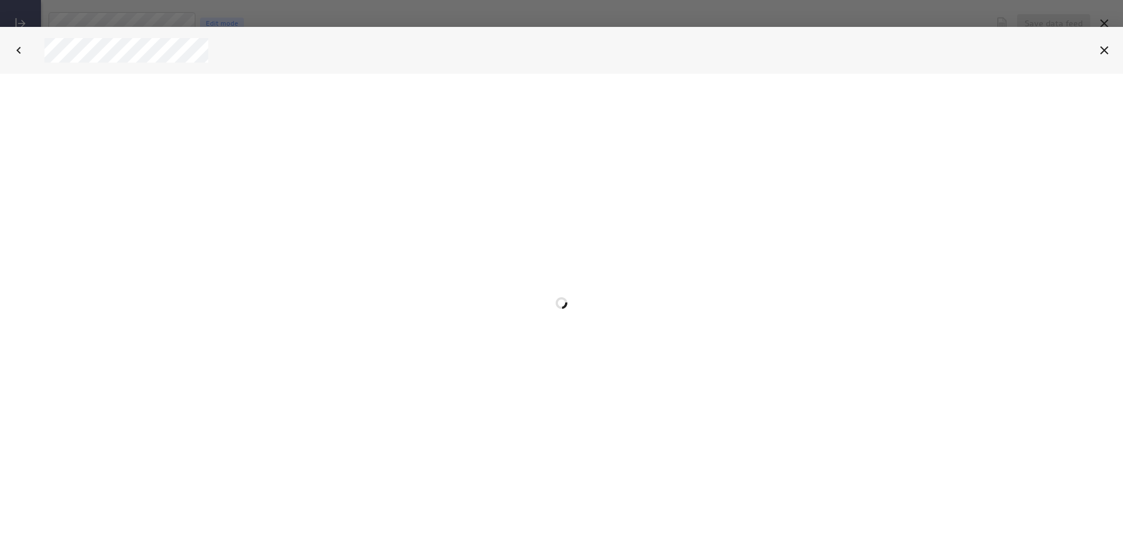
select select "3deaa3bb4c69fb619b3abaa66b5c1f4e"
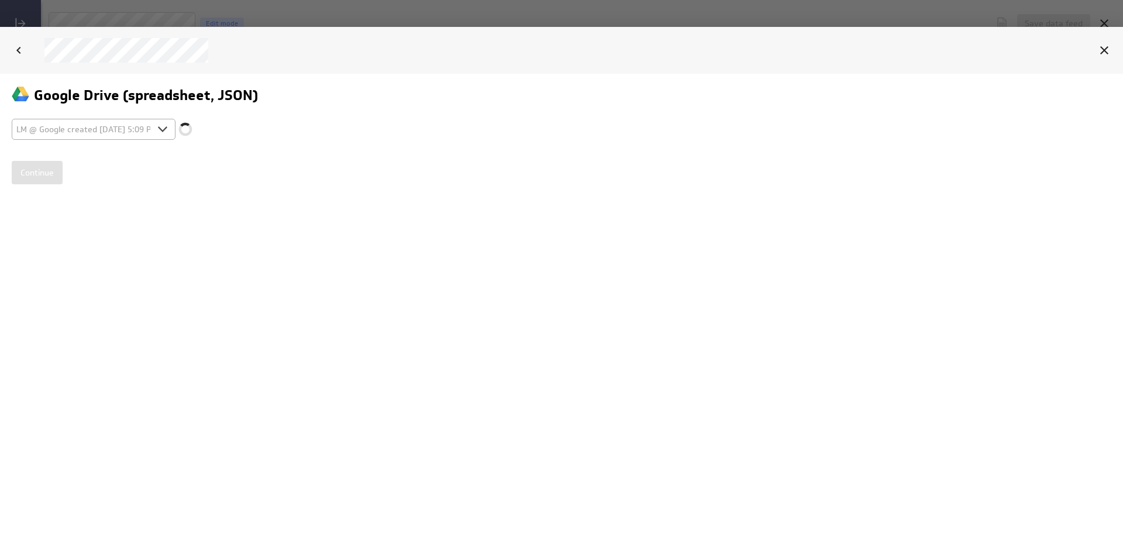
scroll to position [0, 0]
click at [49, 177] on input "Continue" at bounding box center [37, 171] width 51 height 23
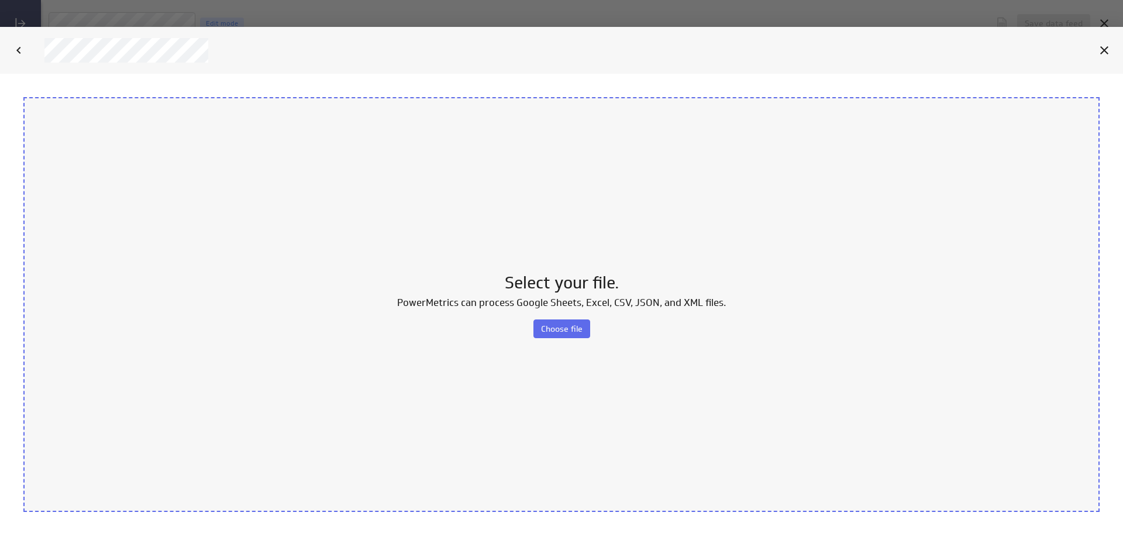
click at [571, 323] on span "Choose file" at bounding box center [562, 328] width 42 height 11
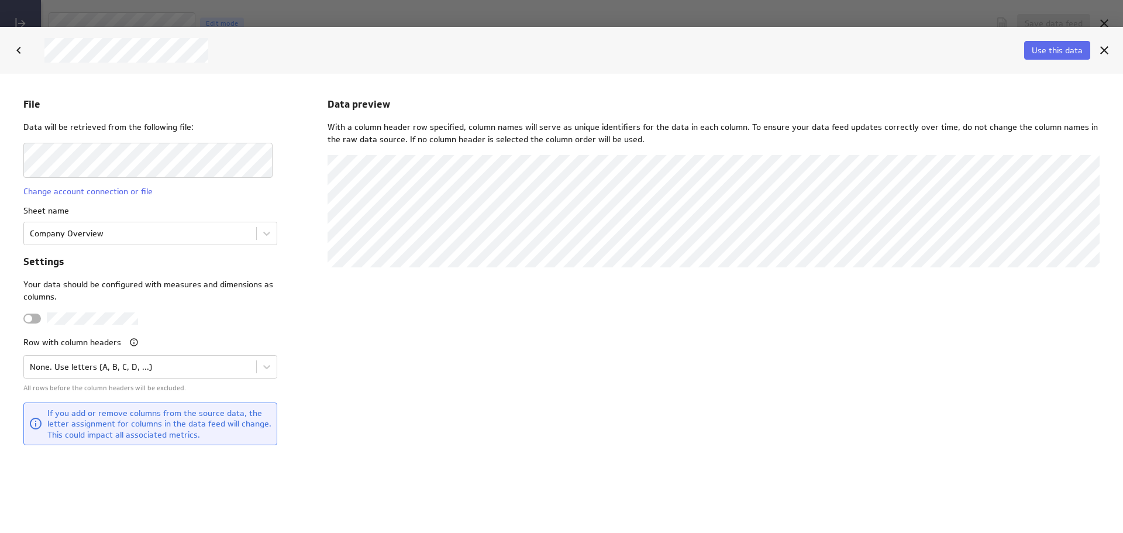
click at [264, 233] on body "File Data will be retrieved from the following file: Change account connection …" at bounding box center [561, 302] width 1123 height 459
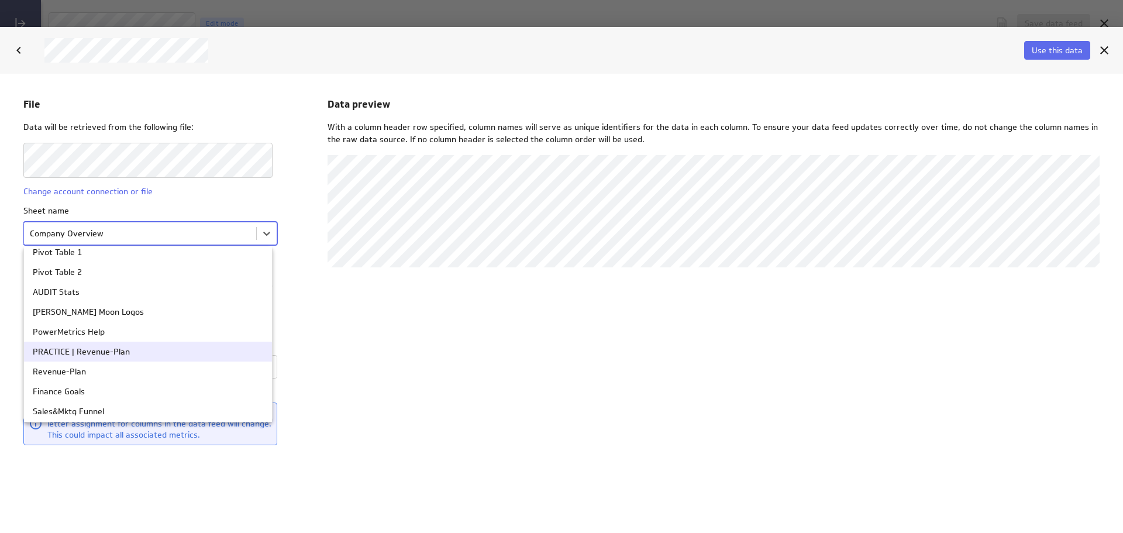
scroll to position [117, 0]
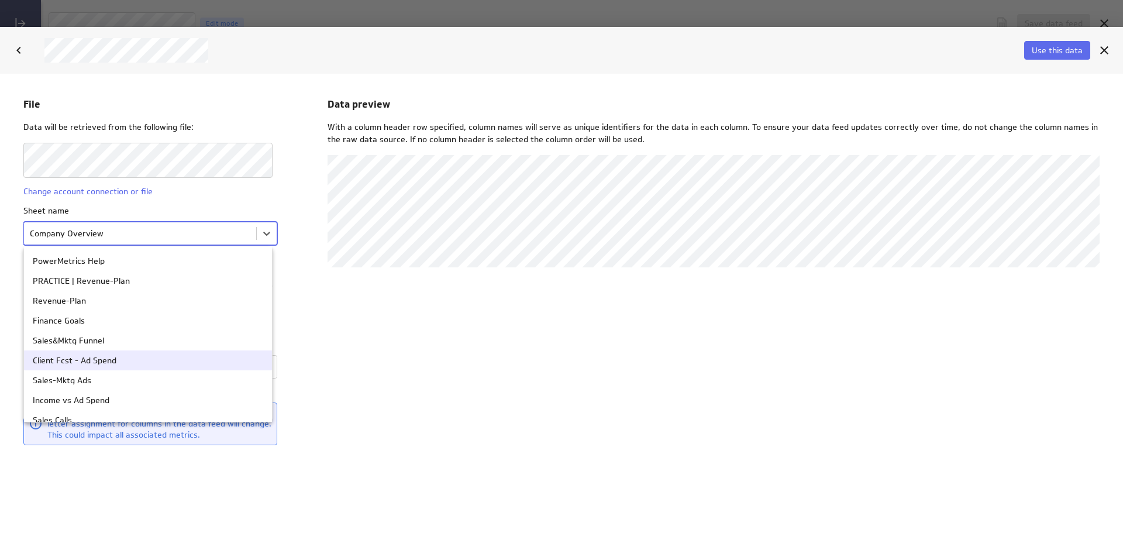
click at [188, 363] on div "Client Fcst - Ad Spend" at bounding box center [148, 360] width 230 height 8
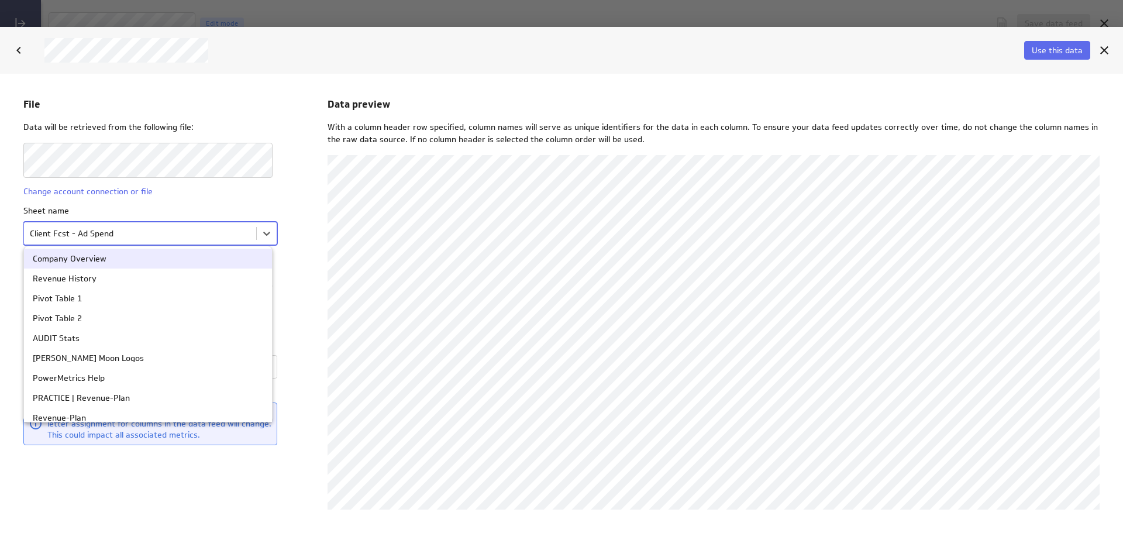
click at [263, 237] on body "File Data will be retrieved from the following file: Change account connection …" at bounding box center [561, 302] width 1123 height 459
click at [264, 237] on body "File Data will be retrieved from the following file: Change account connection …" at bounding box center [561, 302] width 1123 height 459
click at [258, 232] on body "File Data will be retrieved from the following file: Change account connection …" at bounding box center [561, 302] width 1123 height 459
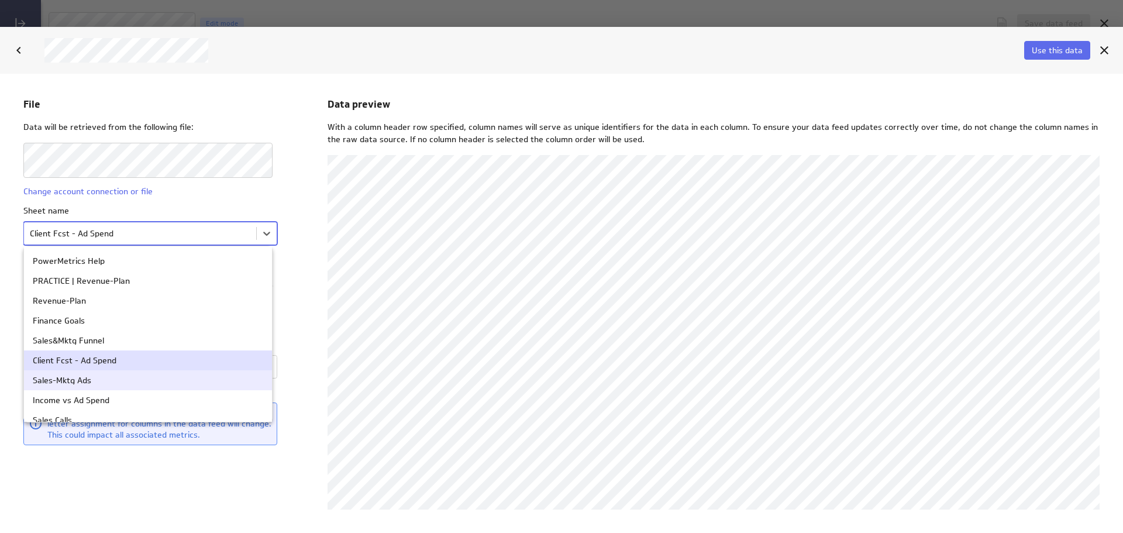
click at [184, 381] on div "Sales-Mktg Ads" at bounding box center [148, 379] width 230 height 8
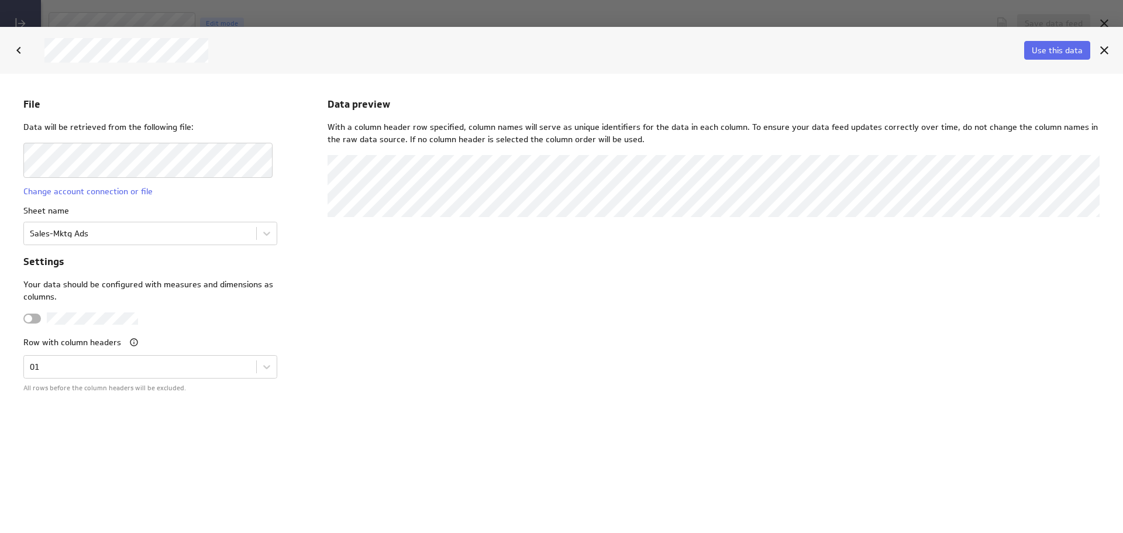
click at [1047, 47] on span "Use this data" at bounding box center [1057, 50] width 51 height 11
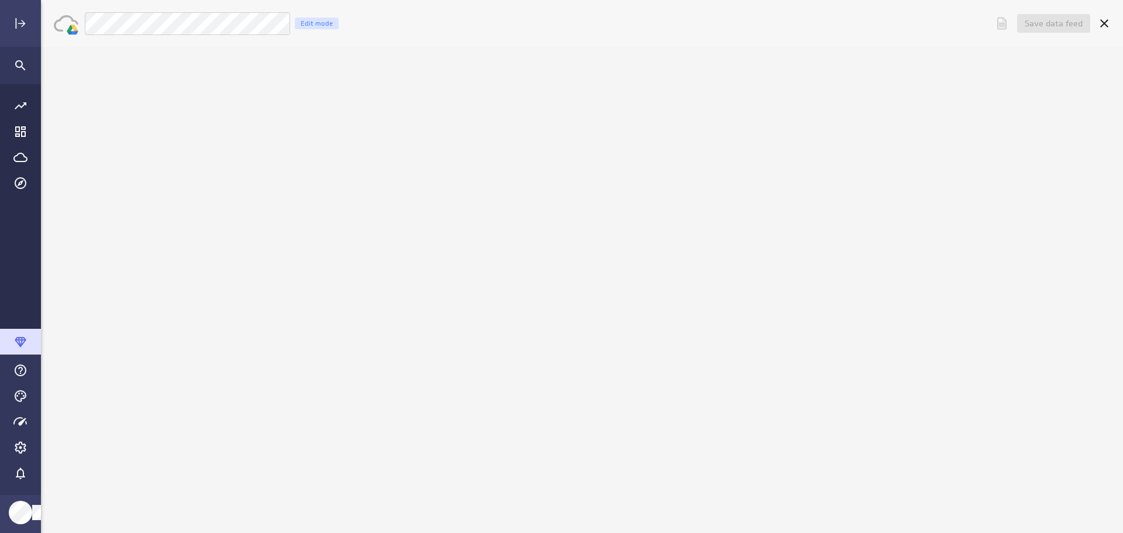
scroll to position [0, 0]
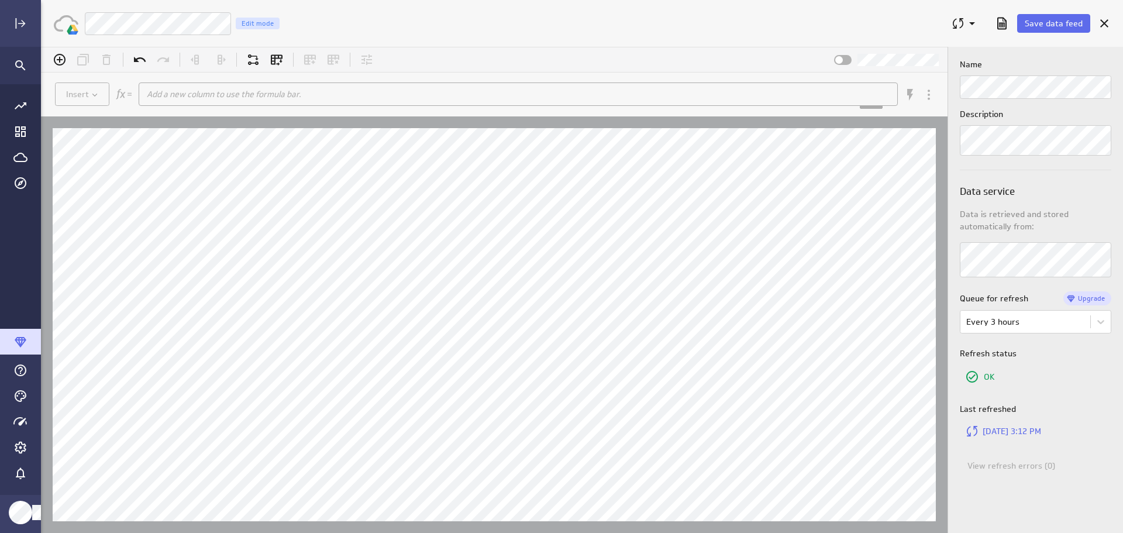
click at [1061, 23] on span "Save data feed" at bounding box center [1054, 23] width 58 height 11
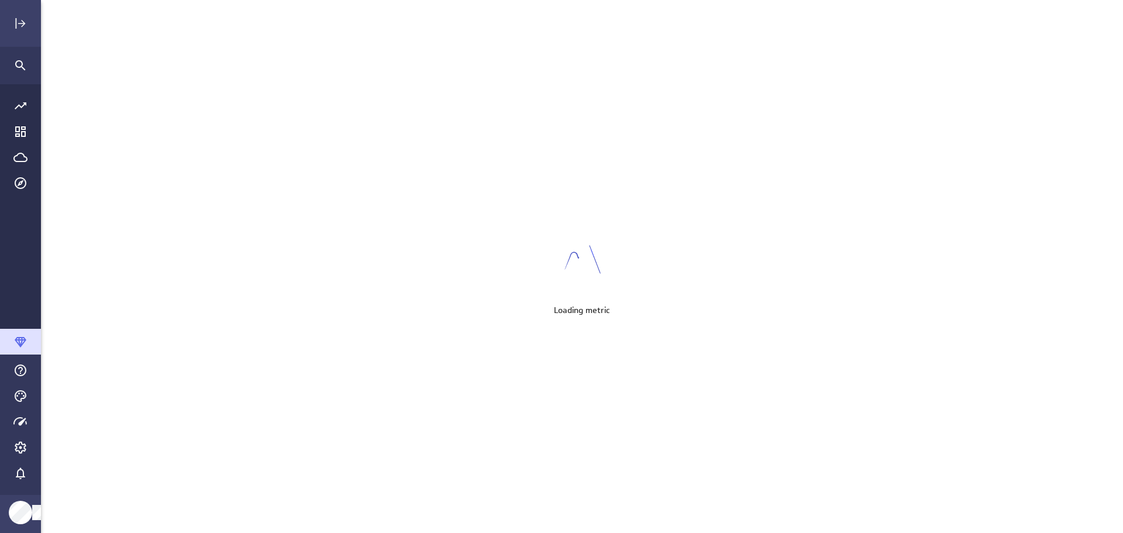
scroll to position [551, 1100]
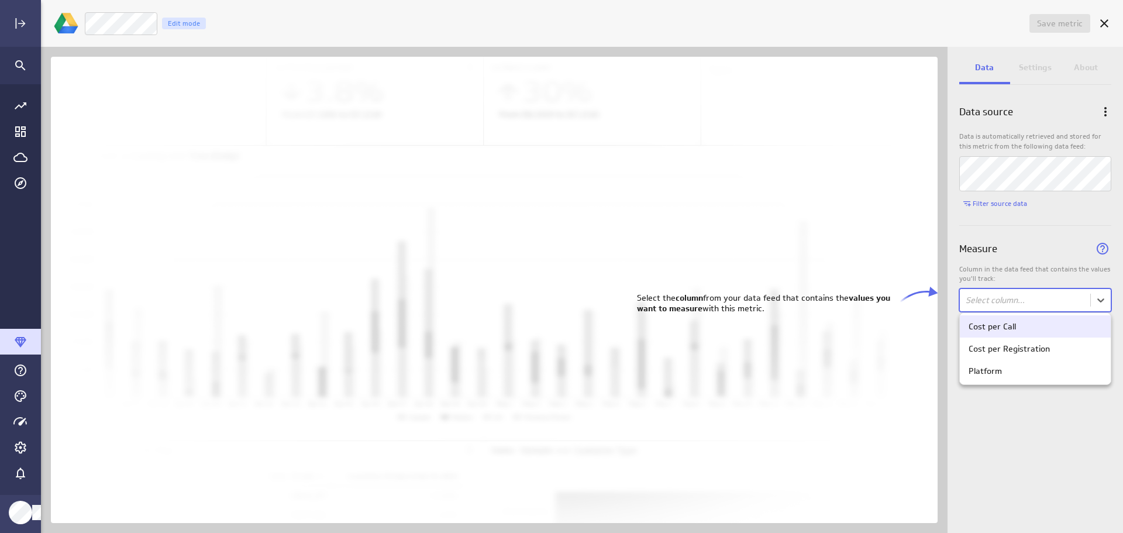
click at [1098, 302] on body "Save metric Untitled Edit mode Data Settings About Data source Data is automati…" at bounding box center [561, 266] width 1123 height 533
click at [1055, 332] on div "Cost per Call" at bounding box center [1035, 326] width 151 height 22
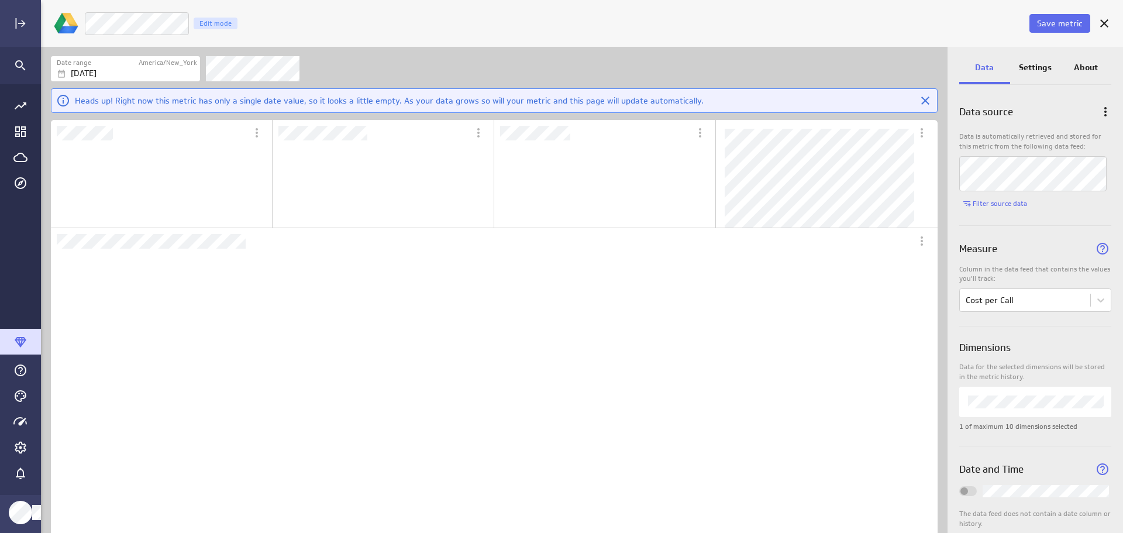
scroll to position [330, 866]
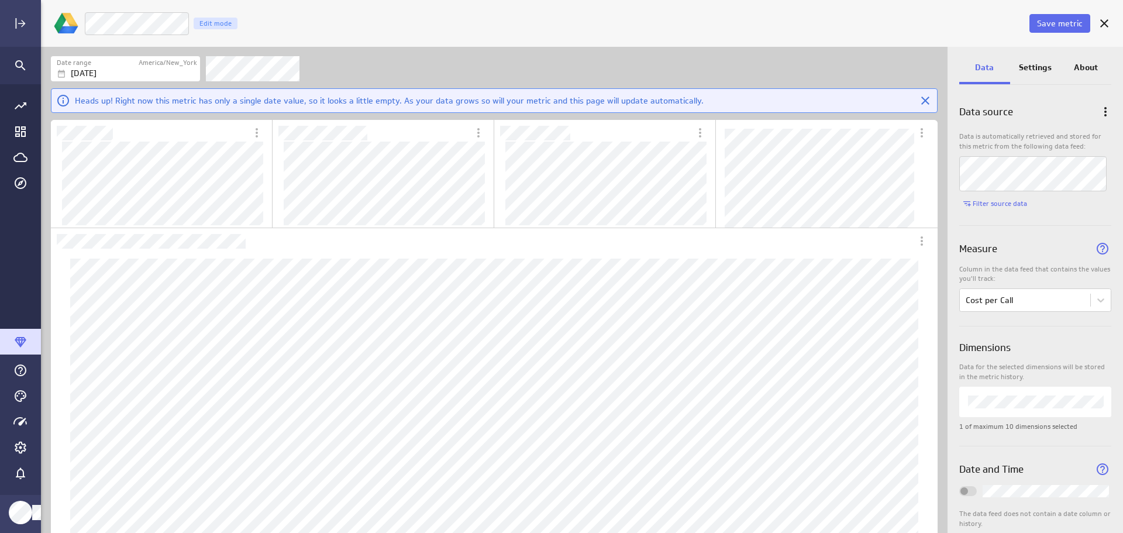
click at [258, 131] on icon "More actions" at bounding box center [257, 133] width 14 height 14
click at [234, 128] on div at bounding box center [561, 266] width 1123 height 533
click at [1039, 71] on p "Settings" at bounding box center [1035, 67] width 33 height 12
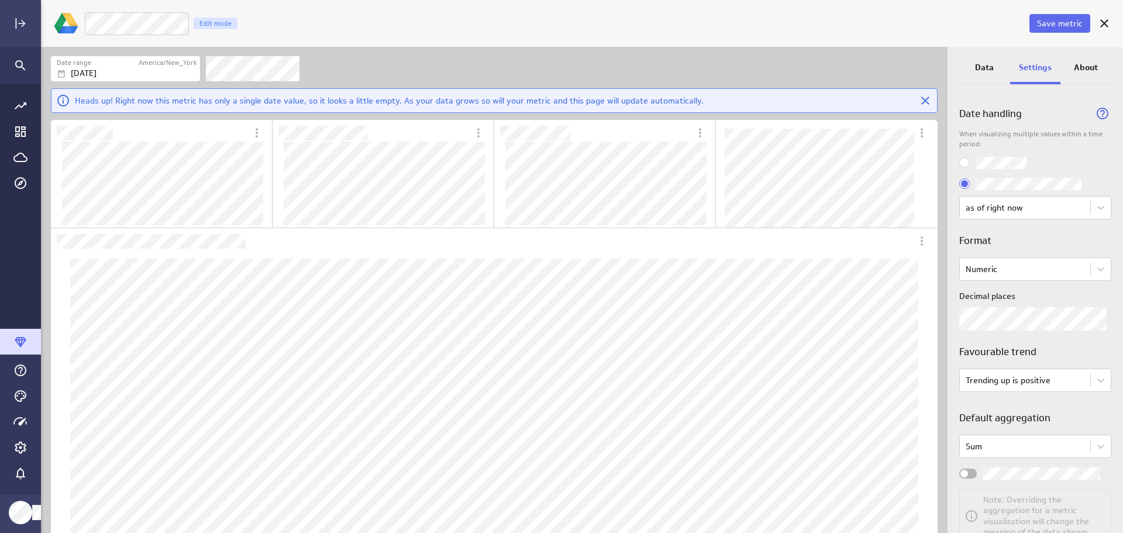
click at [1092, 271] on body "Save metric Cost per Call Edit mode Date range America/New_York [DATE] Heads up…" at bounding box center [561, 266] width 1123 height 533
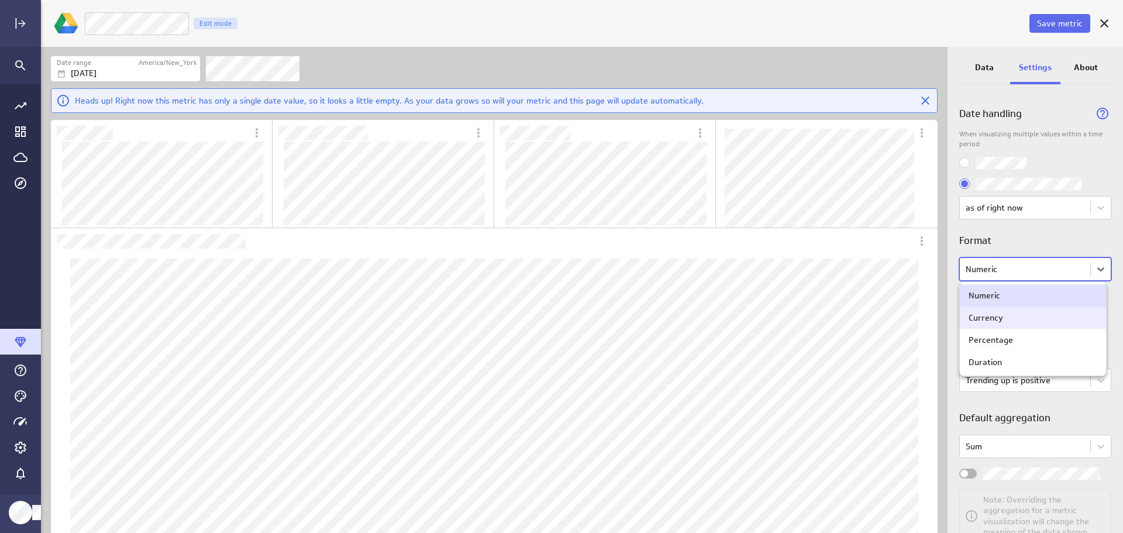
click at [1036, 319] on div "Currency" at bounding box center [1032, 317] width 129 height 11
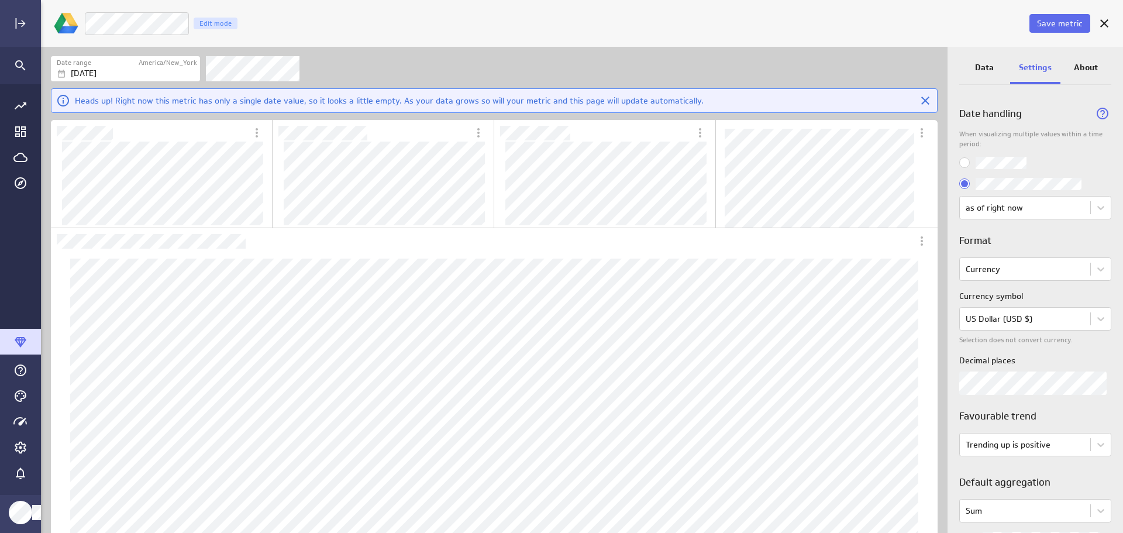
click at [979, 66] on p "Data" at bounding box center [984, 67] width 19 height 12
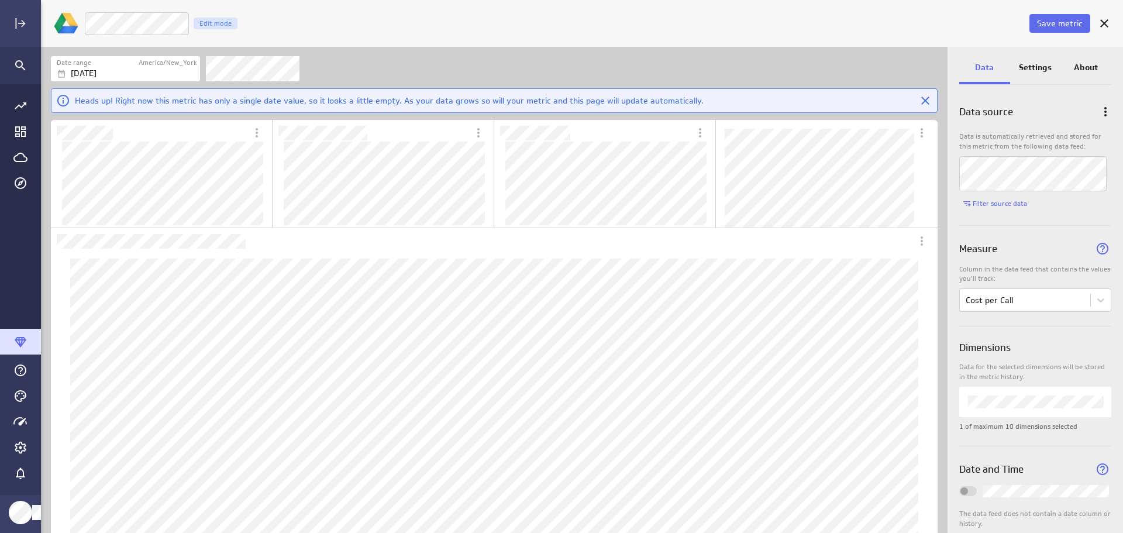
click at [1033, 71] on p "Settings" at bounding box center [1035, 67] width 33 height 12
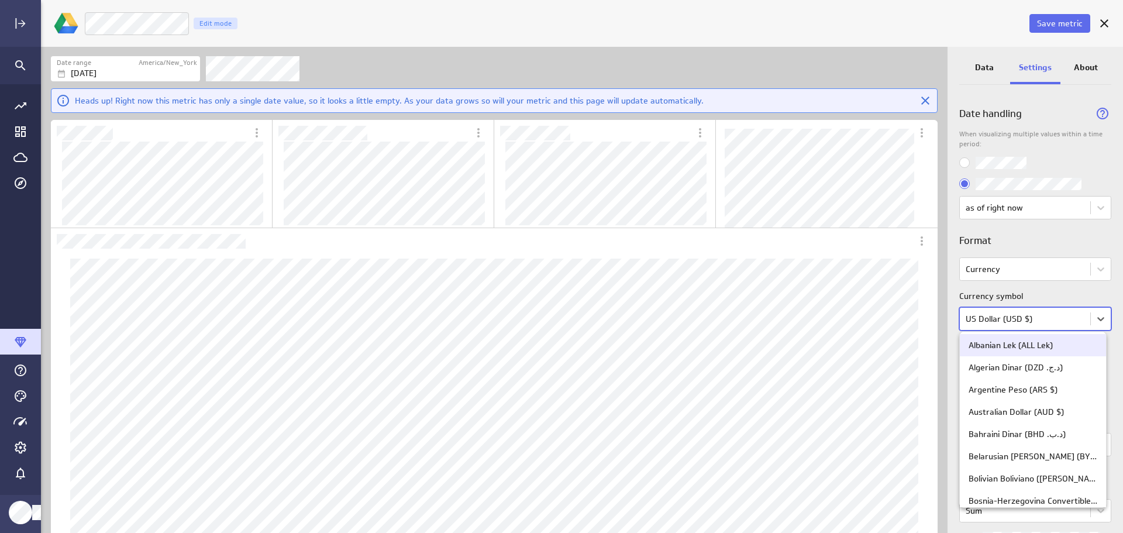
click at [1094, 320] on body "Save metric Cost per Call Edit mode Date range America/New_York [DATE] Heads up…" at bounding box center [561, 266] width 1123 height 533
click at [1094, 320] on div at bounding box center [561, 266] width 1123 height 533
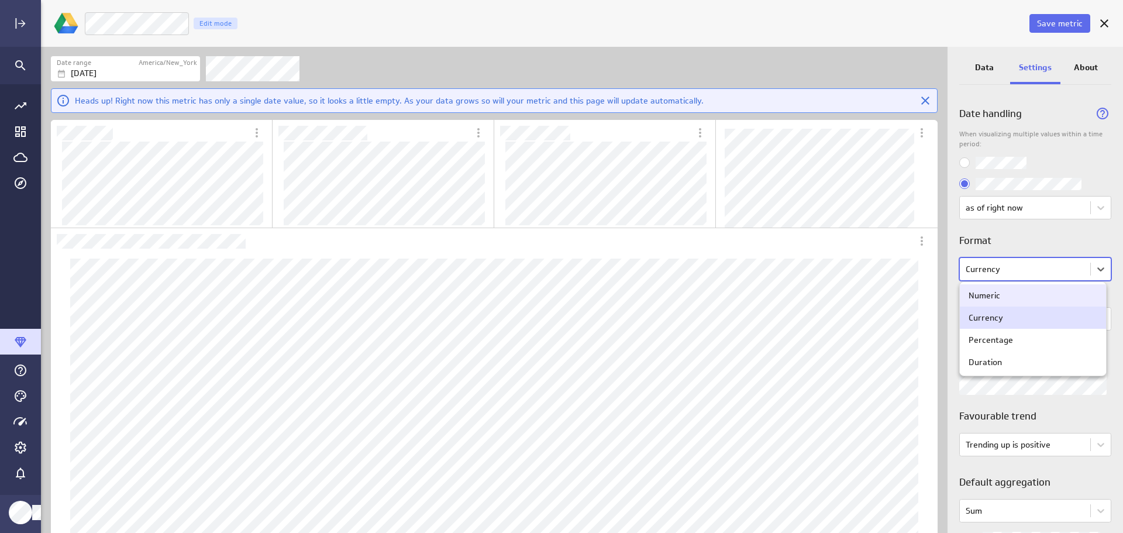
click at [1099, 270] on body "Save metric Cost per Call Edit mode Date range America/New_York [DATE] Heads up…" at bounding box center [561, 266] width 1123 height 533
click at [1099, 269] on div at bounding box center [561, 266] width 1123 height 533
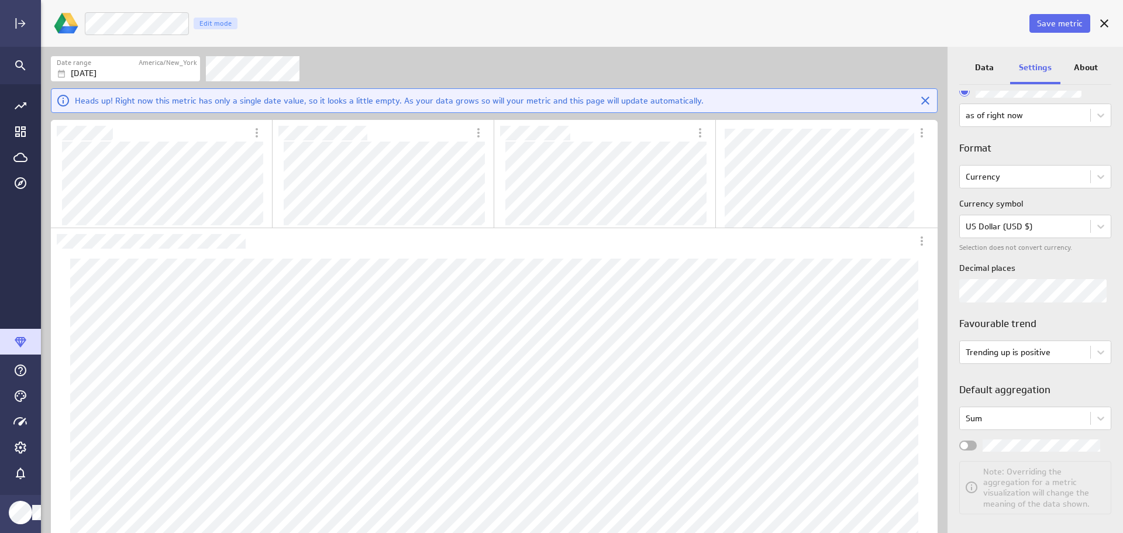
scroll to position [99, 0]
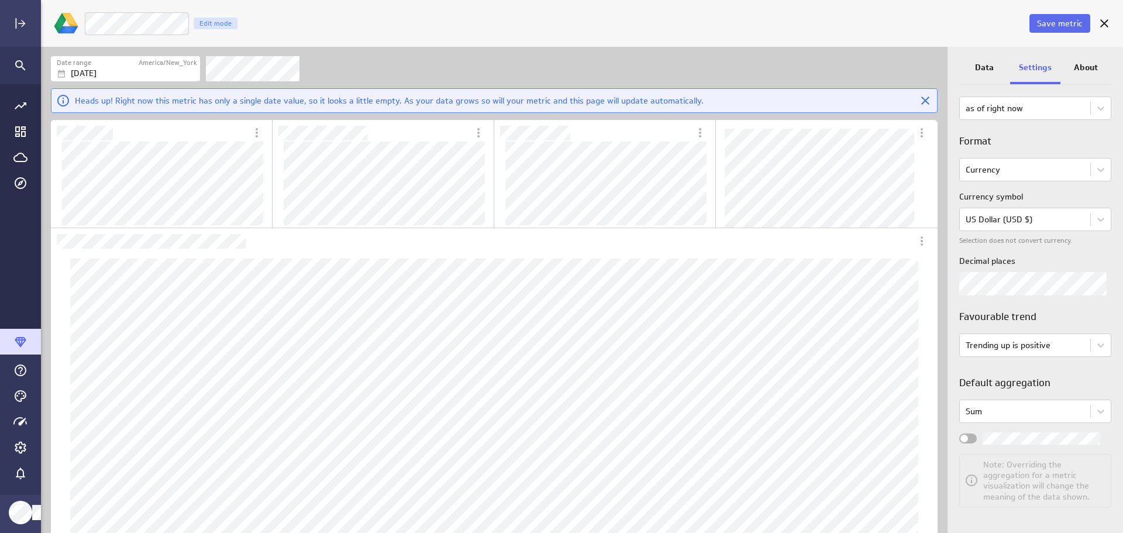
click at [1092, 412] on body "Save metric Cost per Call Edit mode Date range America/New_York [DATE] Heads up…" at bounding box center [561, 266] width 1123 height 533
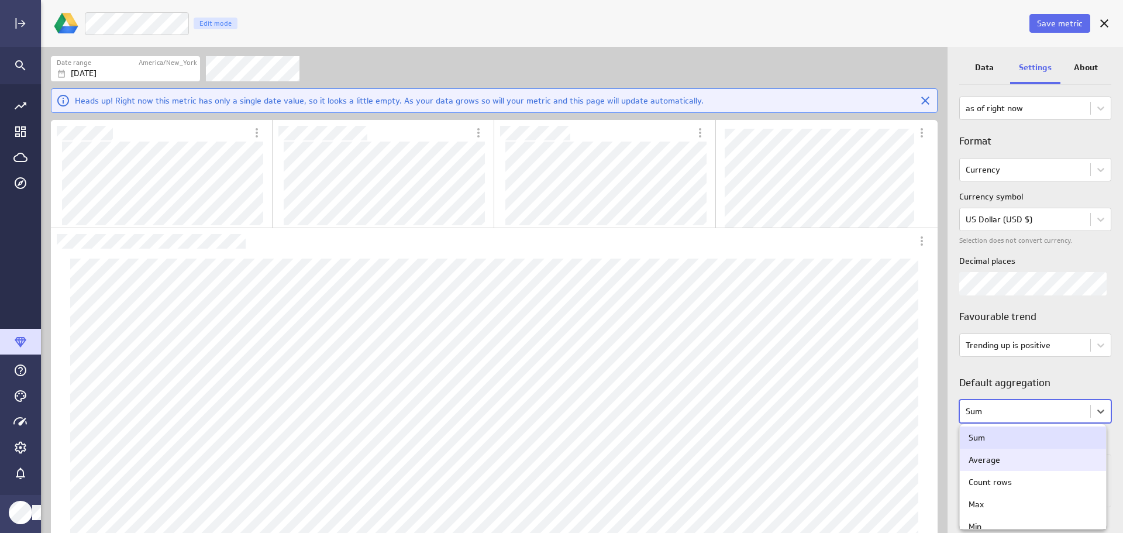
click at [1050, 459] on div "Average" at bounding box center [1032, 459] width 129 height 11
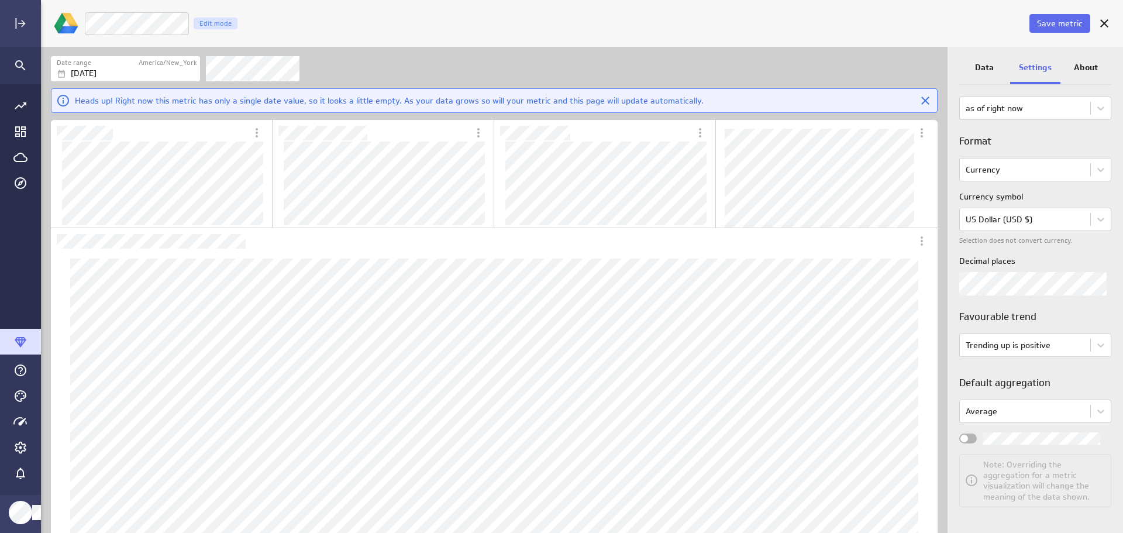
click at [965, 437] on span "Widget Properties" at bounding box center [964, 438] width 8 height 8
click at [0, 0] on input "Widget Properties" at bounding box center [0, 0] width 0 height 0
click at [1048, 18] on span "Save metric" at bounding box center [1060, 23] width 46 height 11
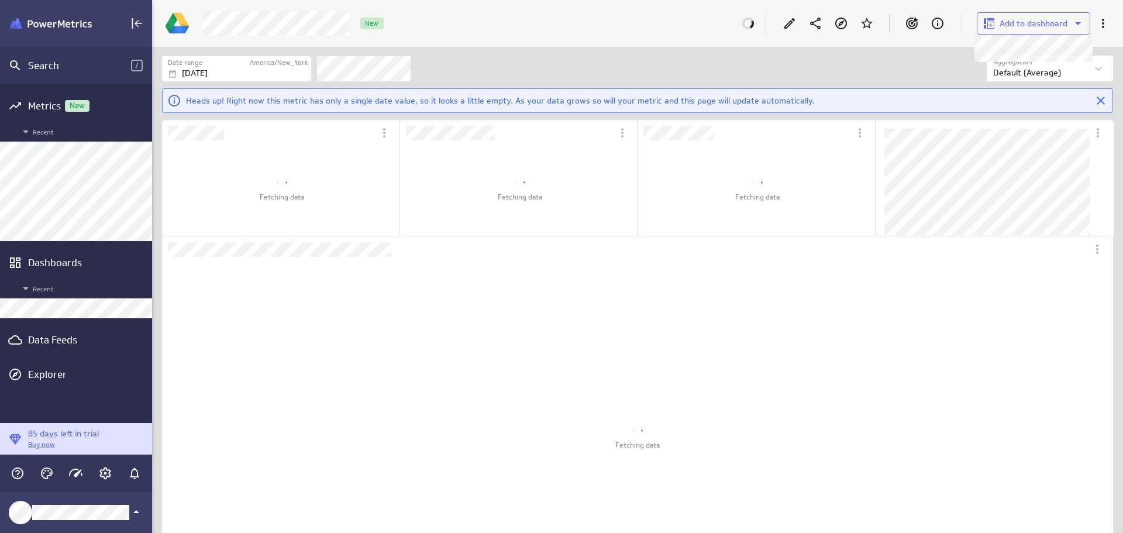
scroll to position [551, 989]
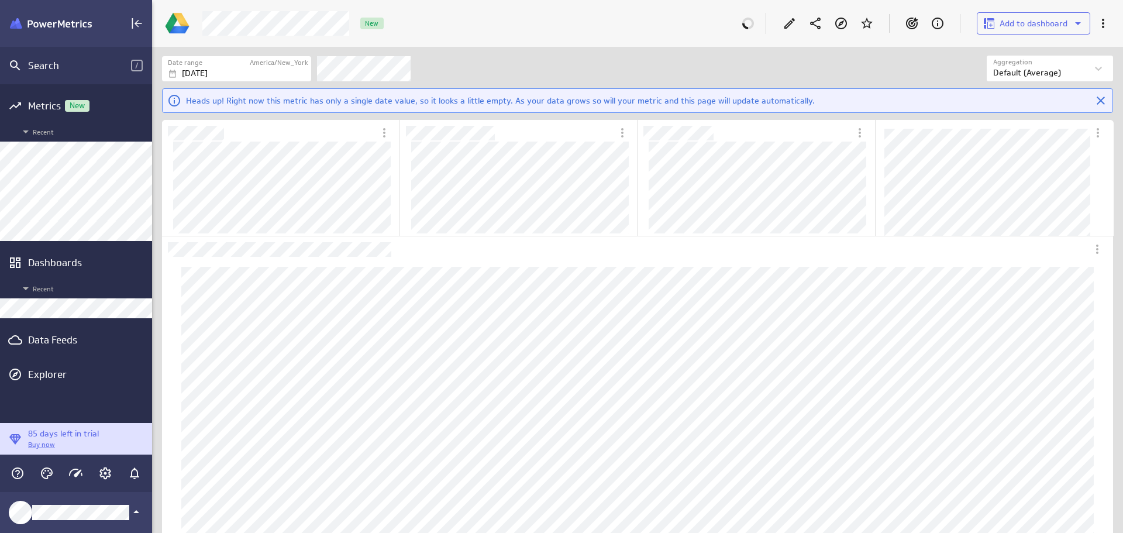
click at [72, 346] on div "Data Feeds" at bounding box center [76, 340] width 152 height 26
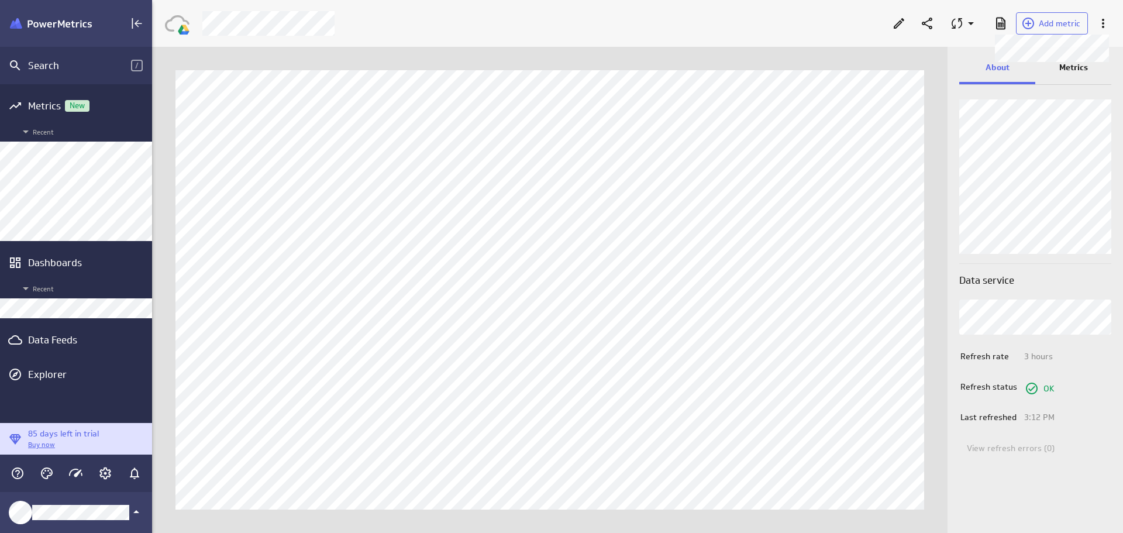
click at [1055, 21] on span "Add metric" at bounding box center [1060, 23] width 42 height 11
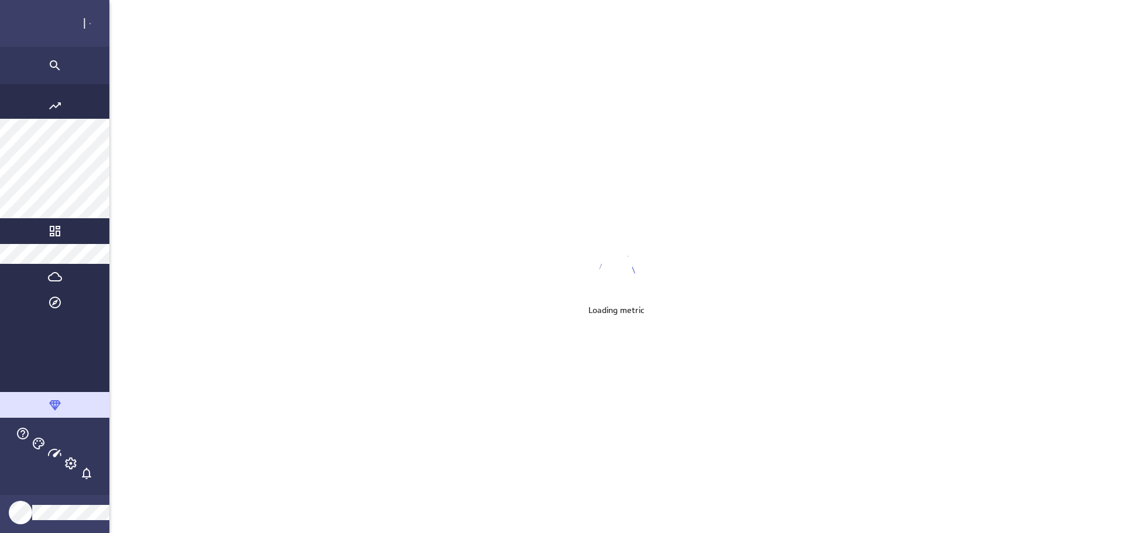
scroll to position [551, 1100]
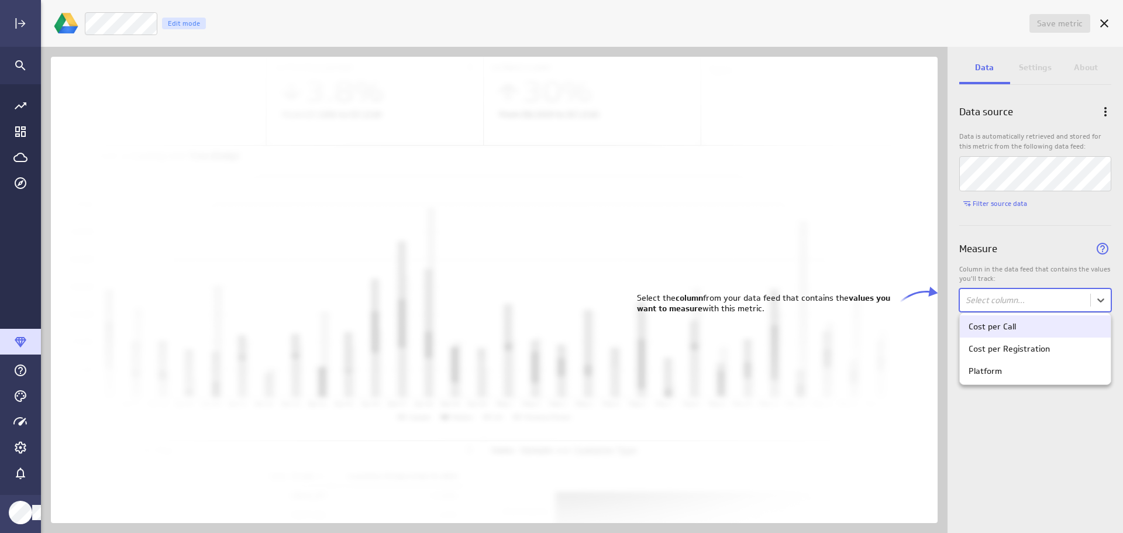
click at [1106, 301] on body "Save metric Untitled Edit mode Data Settings About Data source Data is automati…" at bounding box center [561, 266] width 1123 height 533
click at [1048, 353] on div "Cost per Registration" at bounding box center [1034, 348] width 133 height 11
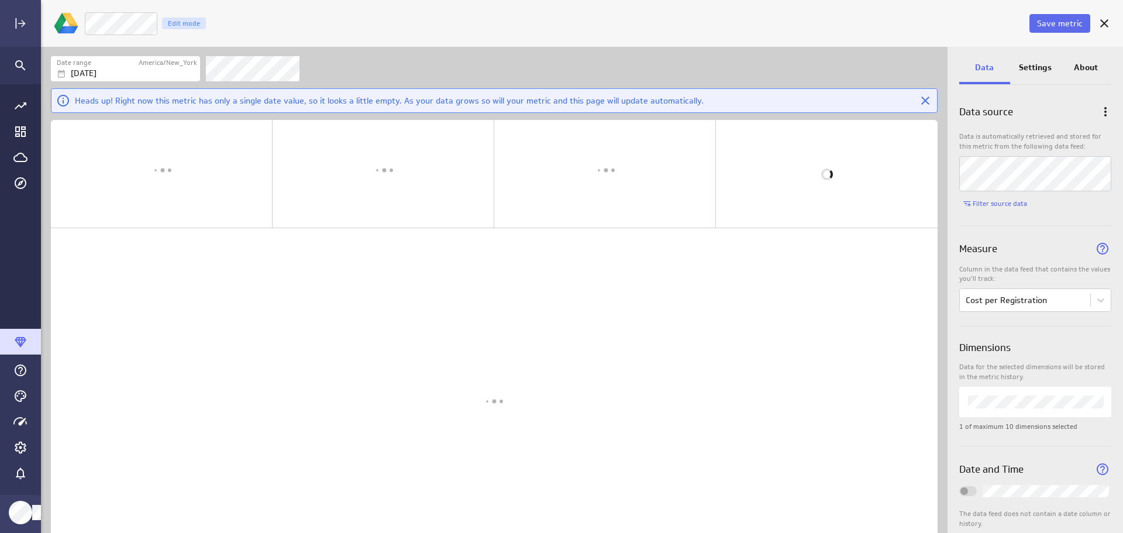
scroll to position [6, 6]
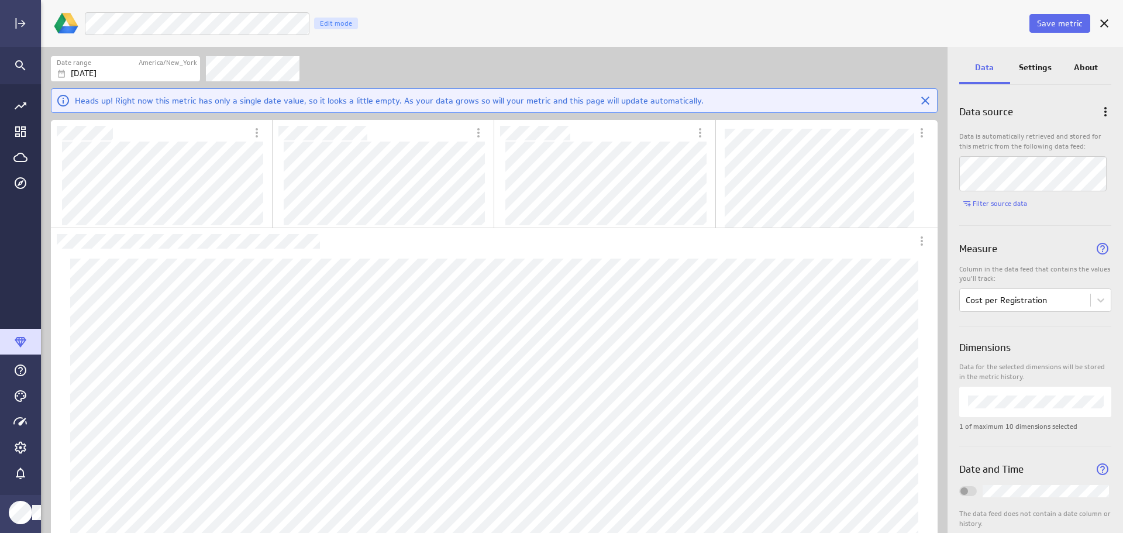
click at [1033, 68] on p "Settings" at bounding box center [1035, 67] width 33 height 12
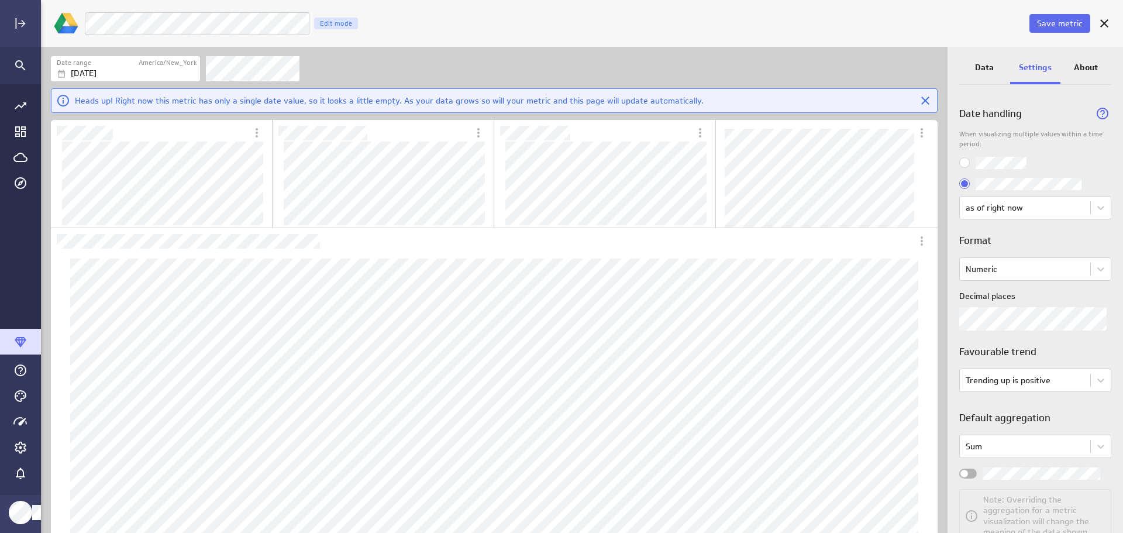
click at [1101, 270] on body "Save metric LM Ads Cost Per Registration Edit mode Date range America/New_York …" at bounding box center [561, 266] width 1123 height 533
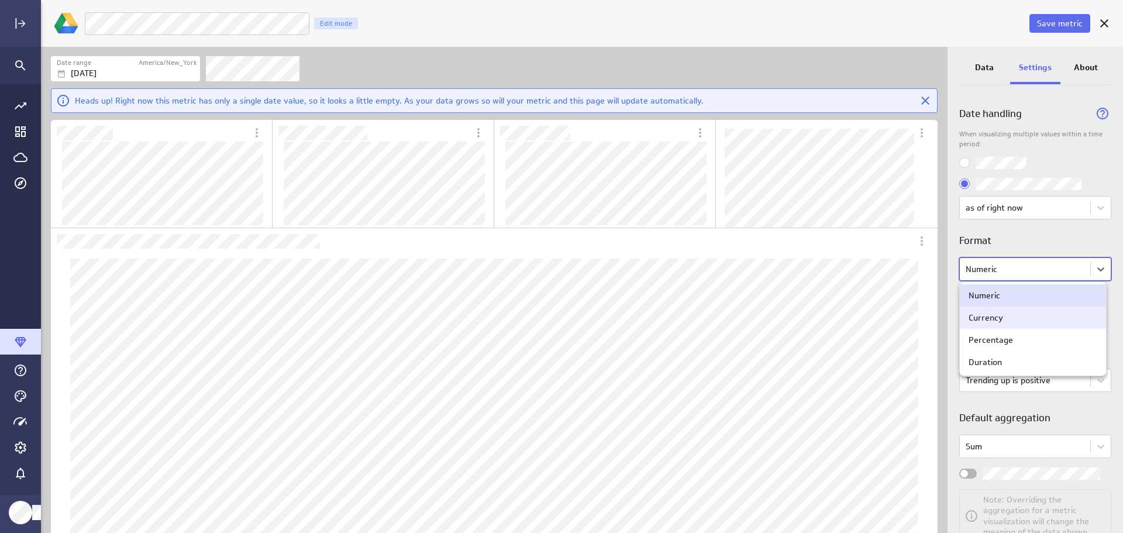
click at [1058, 316] on div "Currency" at bounding box center [1032, 317] width 129 height 11
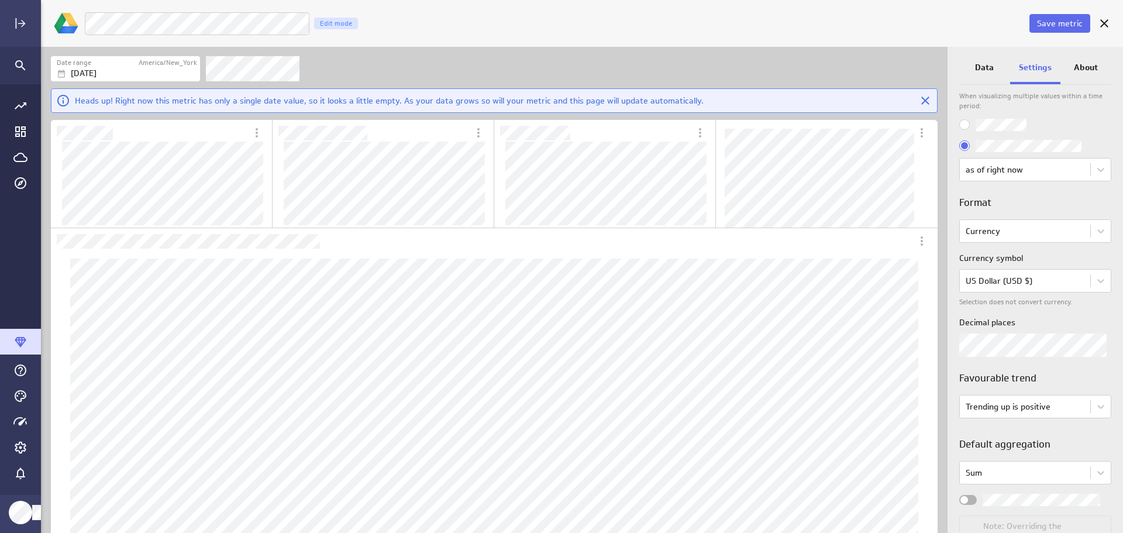
scroll to position [58, 0]
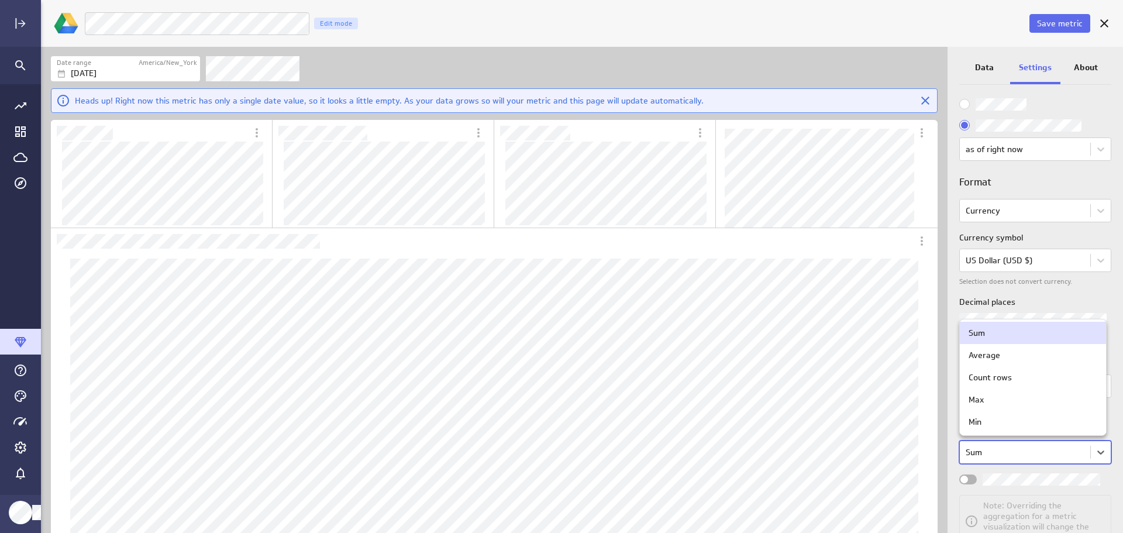
click at [1090, 453] on body "Save metric LM Ads Cost Per Registration Edit mode Date range America/New_York …" at bounding box center [561, 266] width 1123 height 533
click at [1009, 358] on div "Average" at bounding box center [1032, 355] width 129 height 11
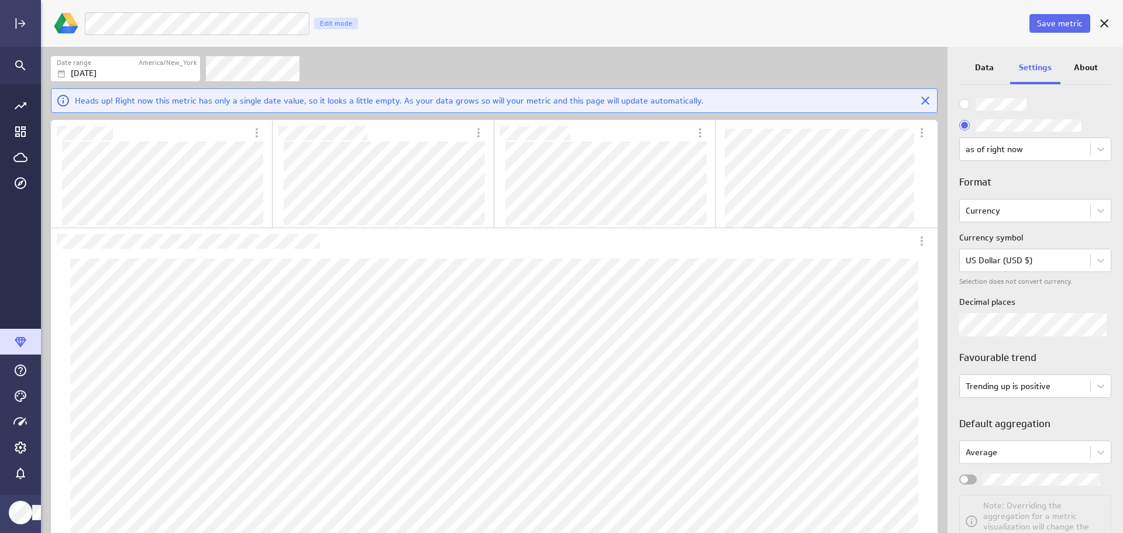
click at [965, 477] on span "Widget Properties" at bounding box center [964, 479] width 8 height 8
click at [0, 0] on input "Widget Properties" at bounding box center [0, 0] width 0 height 0
click at [1074, 23] on span "Save metric" at bounding box center [1060, 23] width 46 height 11
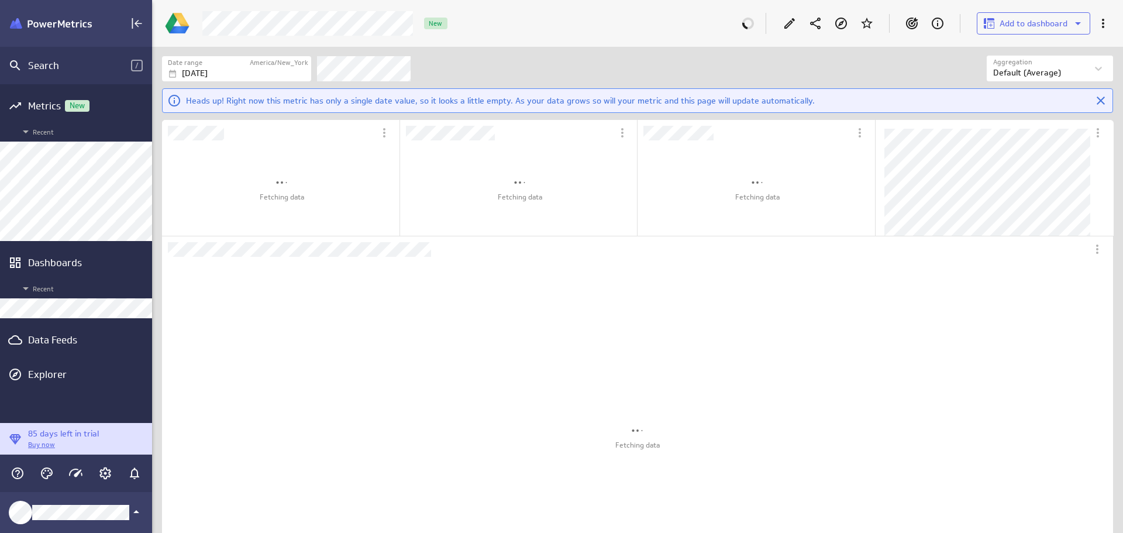
scroll to position [941, 969]
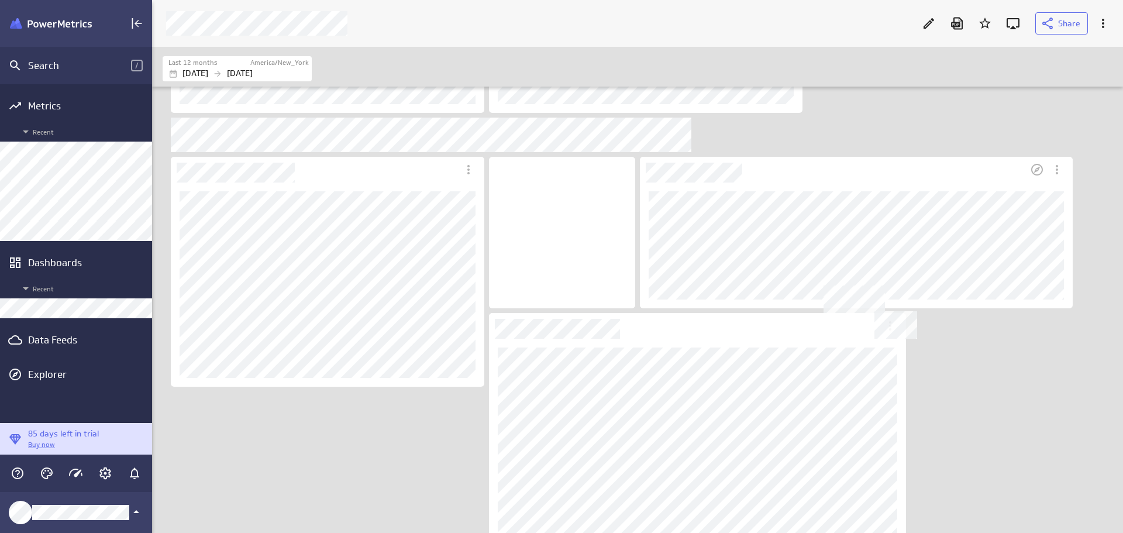
scroll to position [531, 0]
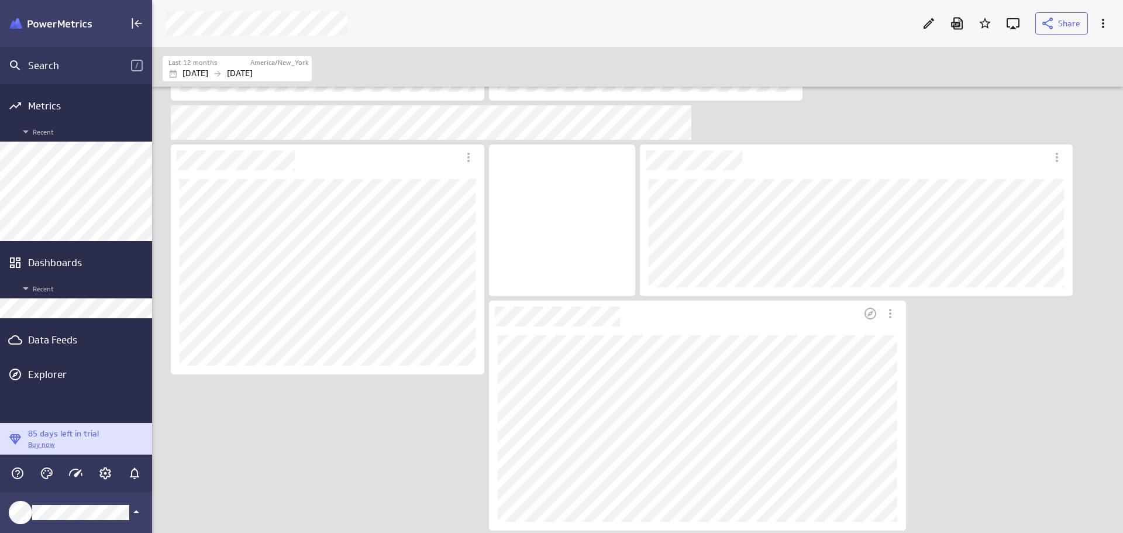
click at [710, 320] on div "Dashboard Widget" at bounding box center [674, 314] width 371 height 26
click at [73, 336] on div "Data Feeds" at bounding box center [76, 339] width 96 height 13
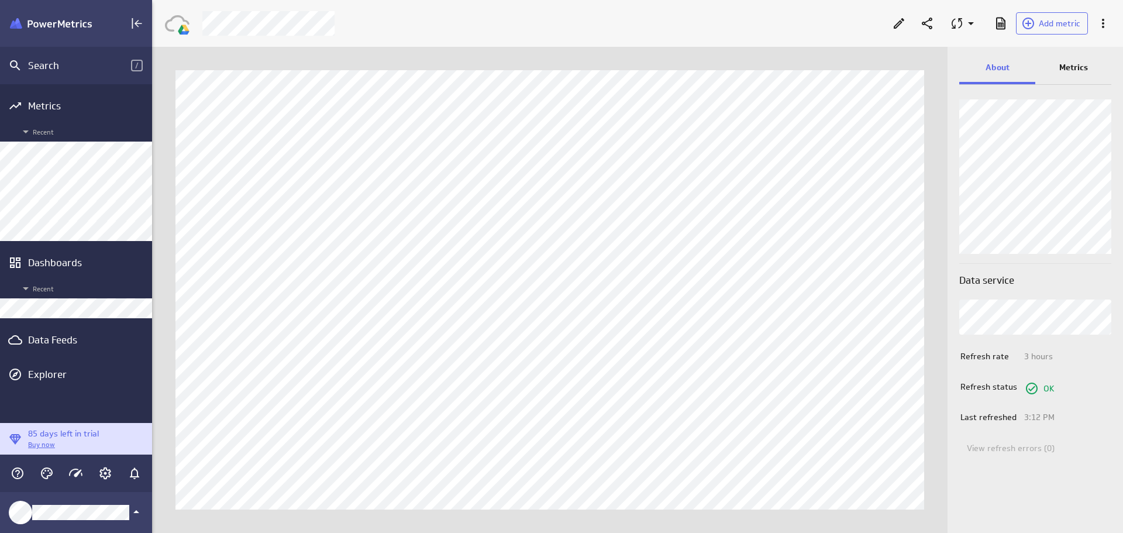
scroll to position [551, 989]
click at [1051, 16] on button "Add metric" at bounding box center [1052, 23] width 72 height 22
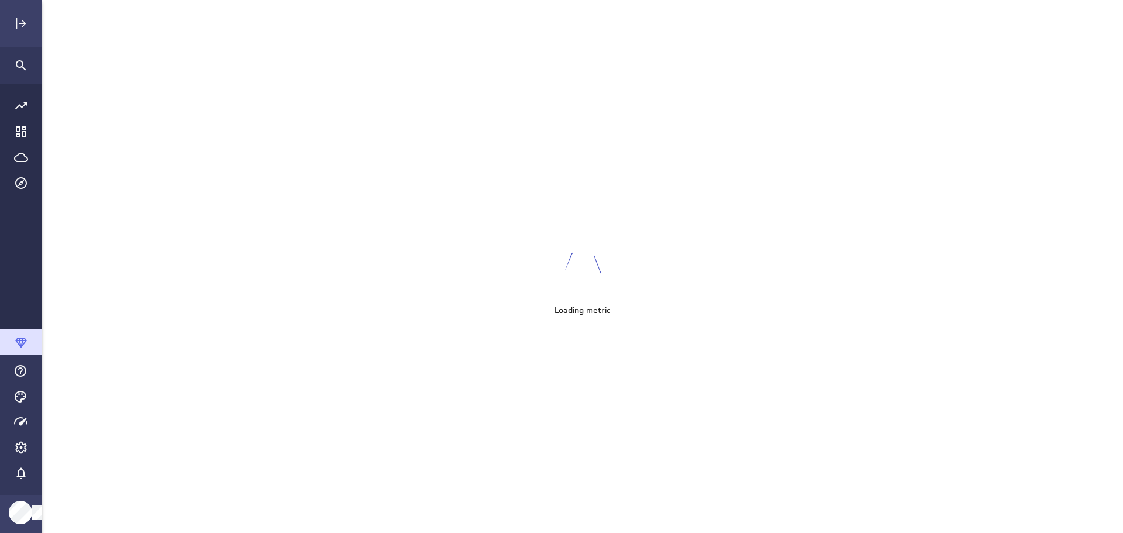
scroll to position [551, 1100]
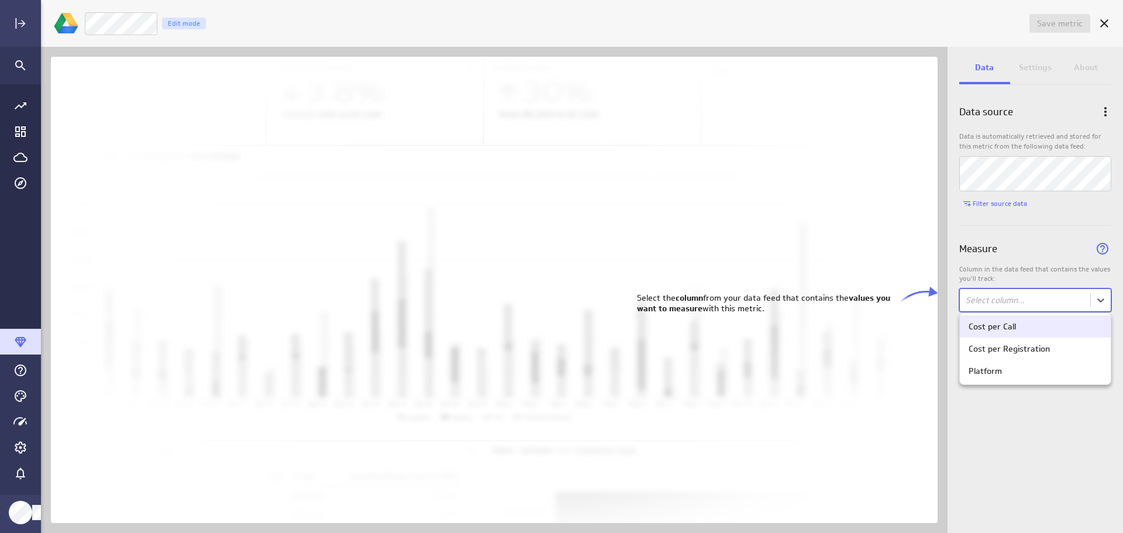
click at [1095, 295] on body "Save metric Untitled Edit mode Data Settings About Data source Data is automati…" at bounding box center [561, 266] width 1123 height 533
click at [1022, 348] on div "Cost per Registration" at bounding box center [1008, 348] width 81 height 11
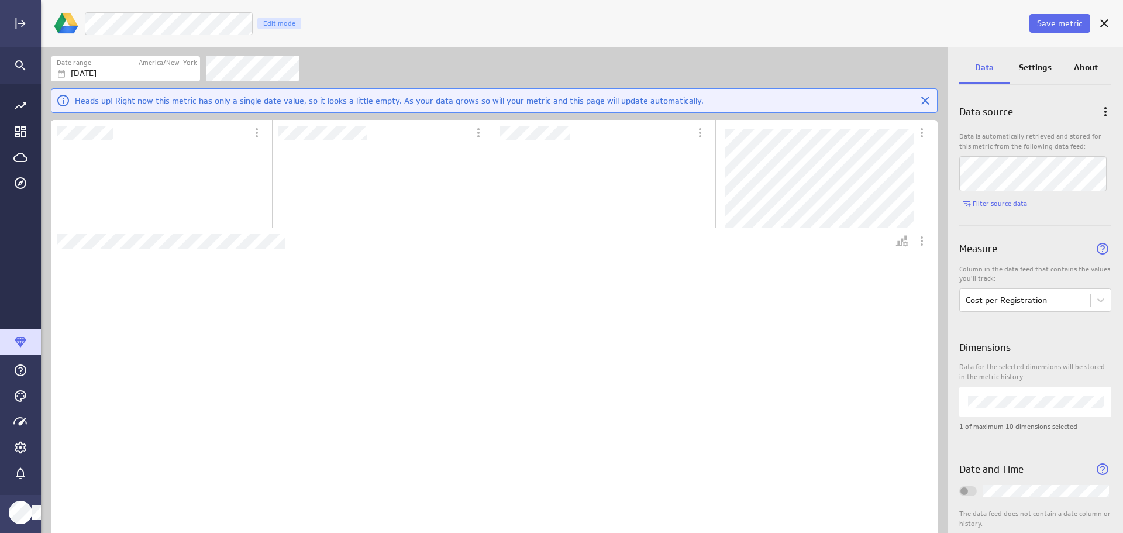
scroll to position [0, 0]
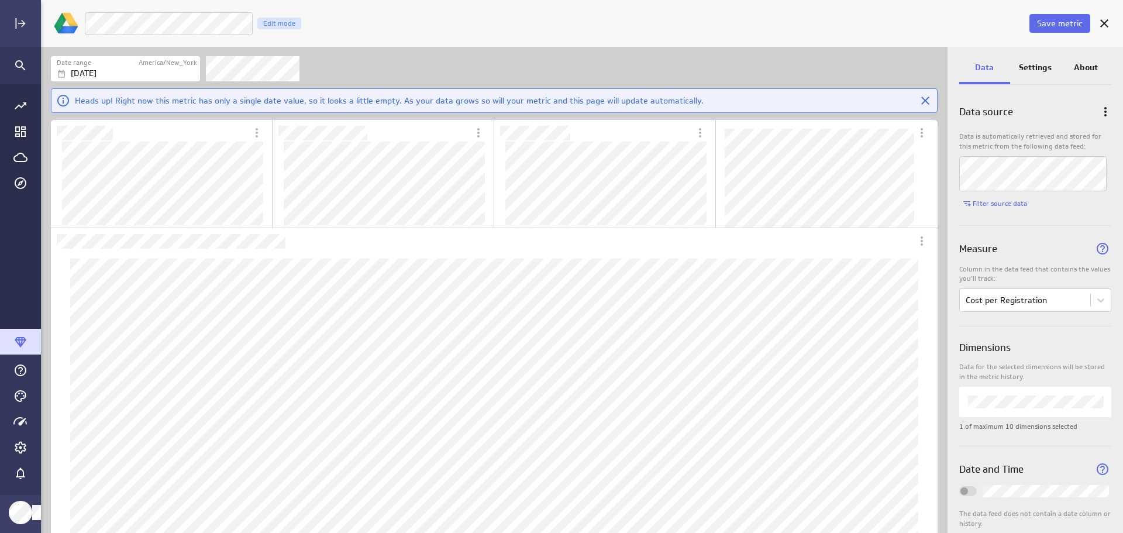
click at [1106, 28] on icon "Cancel" at bounding box center [1104, 23] width 14 height 14
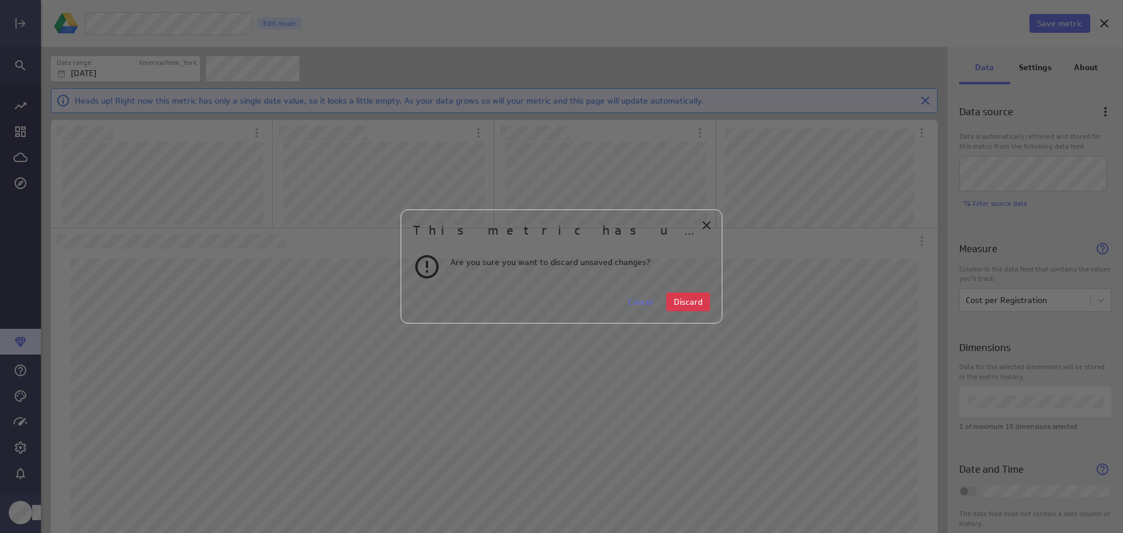
click at [694, 308] on button "Discard" at bounding box center [688, 301] width 44 height 19
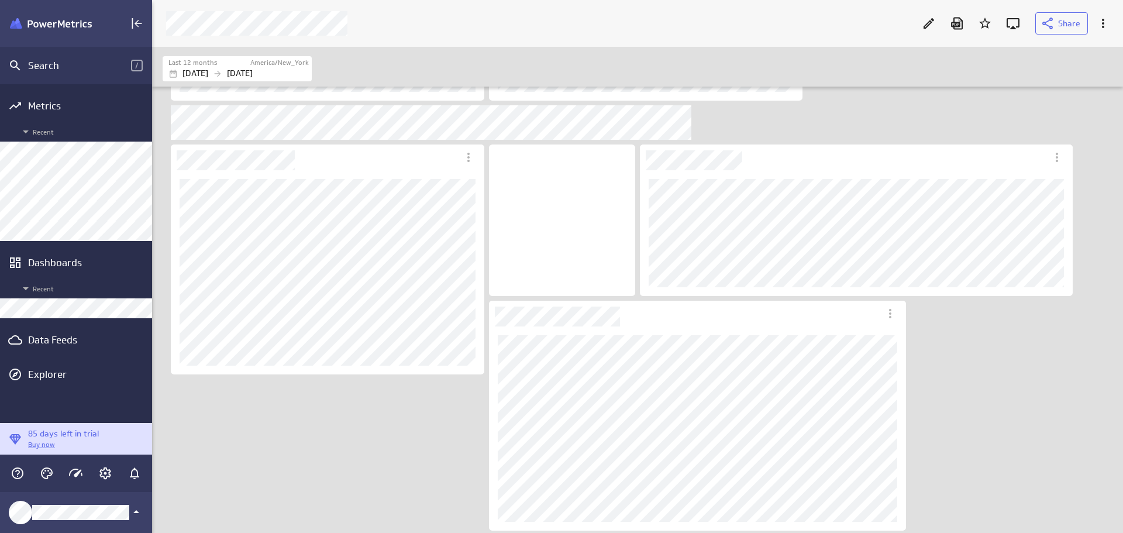
click at [63, 337] on div "Data Feeds" at bounding box center [76, 339] width 96 height 13
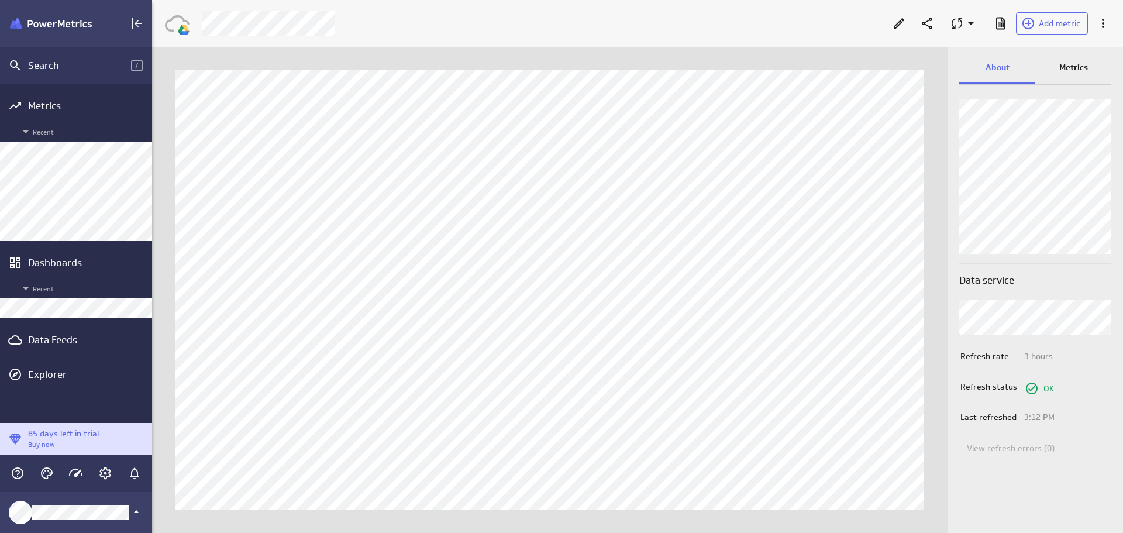
click at [1081, 64] on p "Metrics" at bounding box center [1073, 67] width 29 height 12
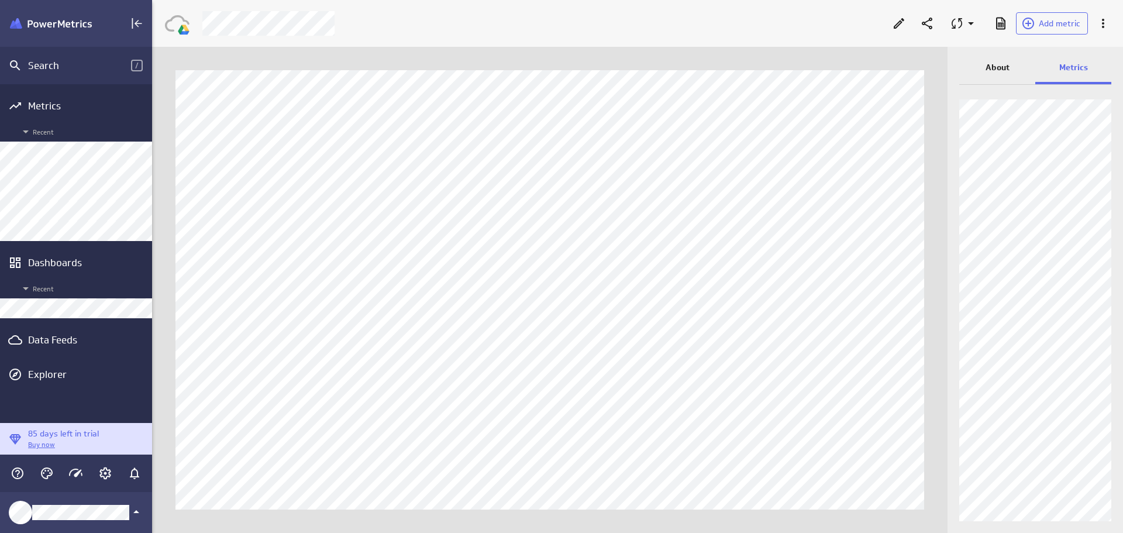
click at [985, 70] on p "About" at bounding box center [997, 67] width 24 height 12
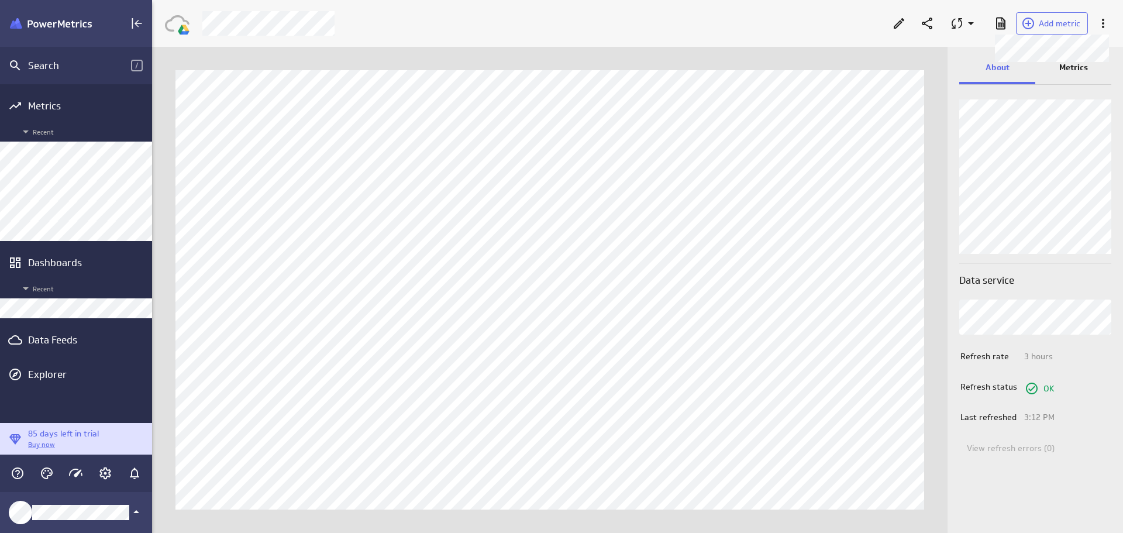
click at [1060, 23] on span "Add metric" at bounding box center [1060, 23] width 42 height 11
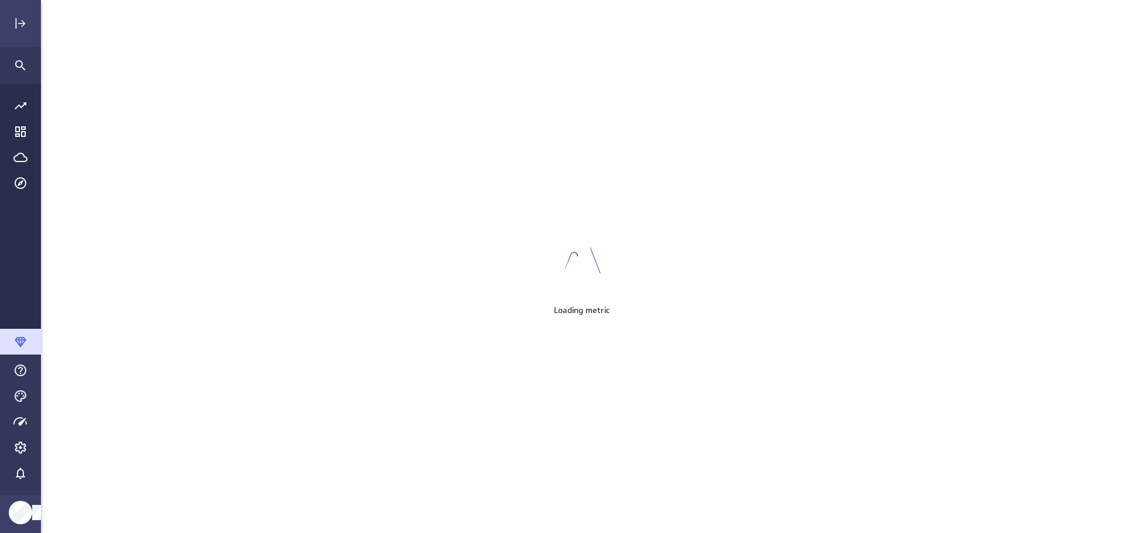
scroll to position [551, 1100]
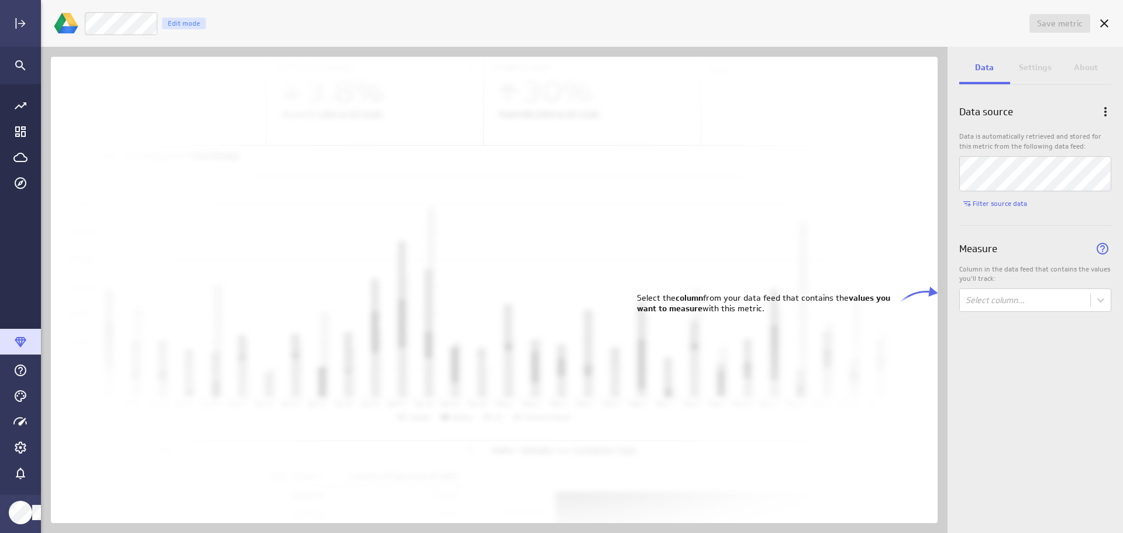
click at [1044, 303] on body "Save metric Untitled Edit mode Data Settings About Data source Data is automati…" at bounding box center [561, 266] width 1123 height 533
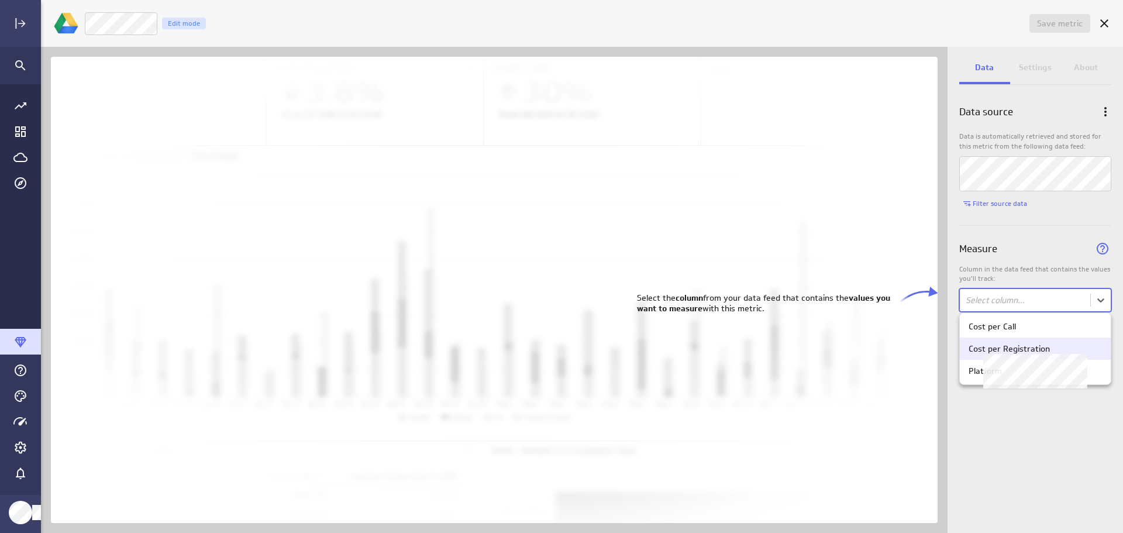
click at [1038, 350] on div "Cost per Registration" at bounding box center [1008, 348] width 81 height 11
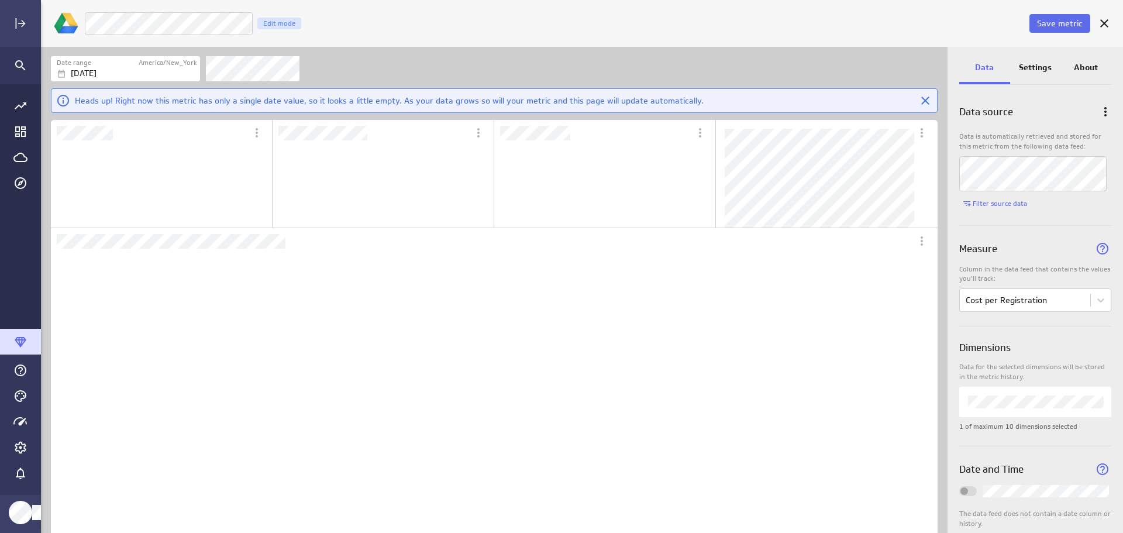
scroll to position [330, 866]
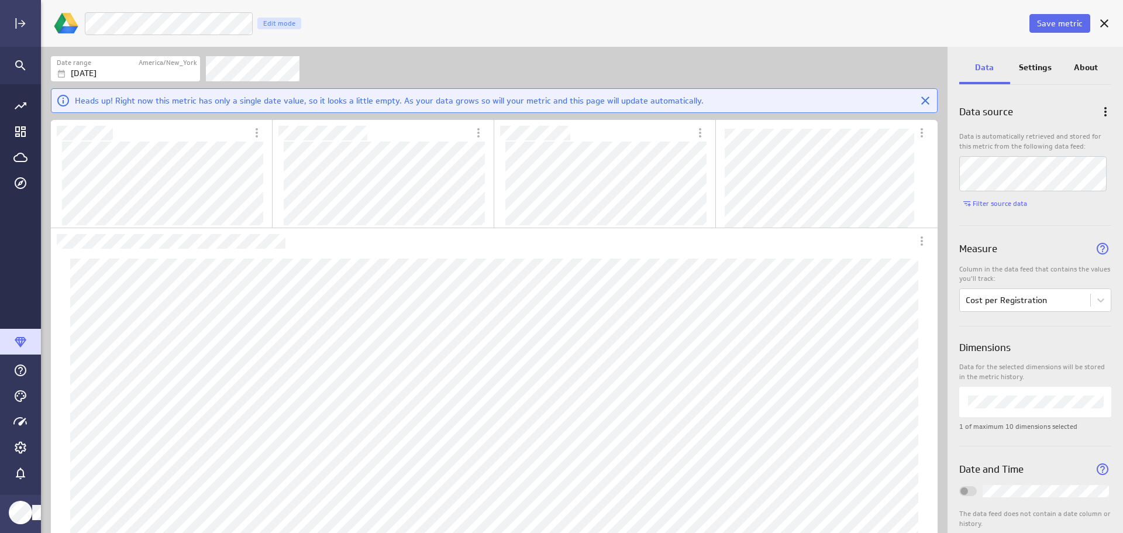
click at [1037, 70] on p "Settings" at bounding box center [1035, 67] width 33 height 12
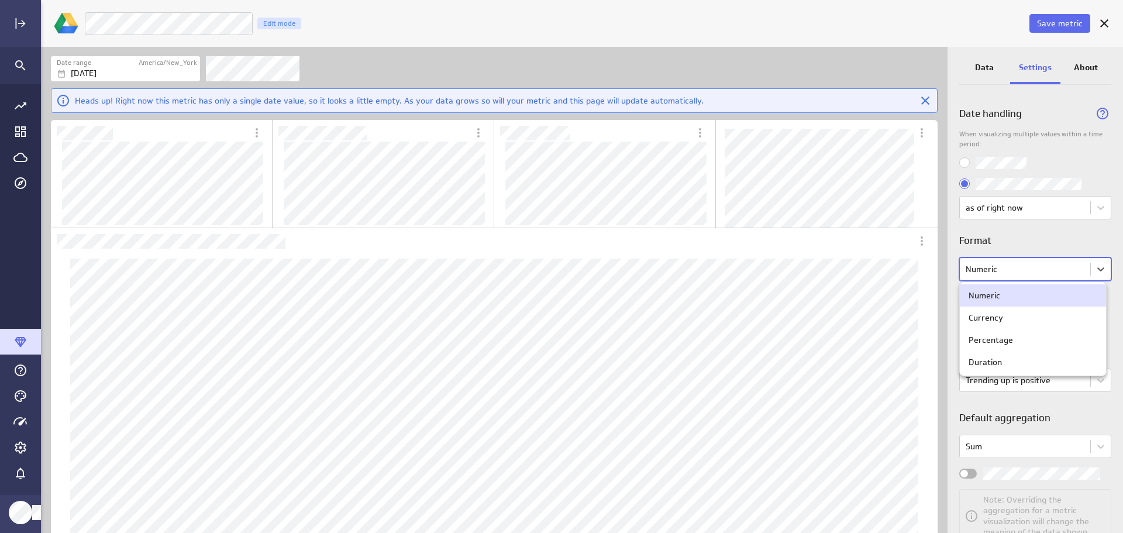
click at [1093, 271] on body "Save metric Cost per Registration Edit mode Date range America/New_York Oct 05 …" at bounding box center [561, 266] width 1123 height 533
click at [1050, 321] on div "Currency" at bounding box center [1032, 317] width 129 height 11
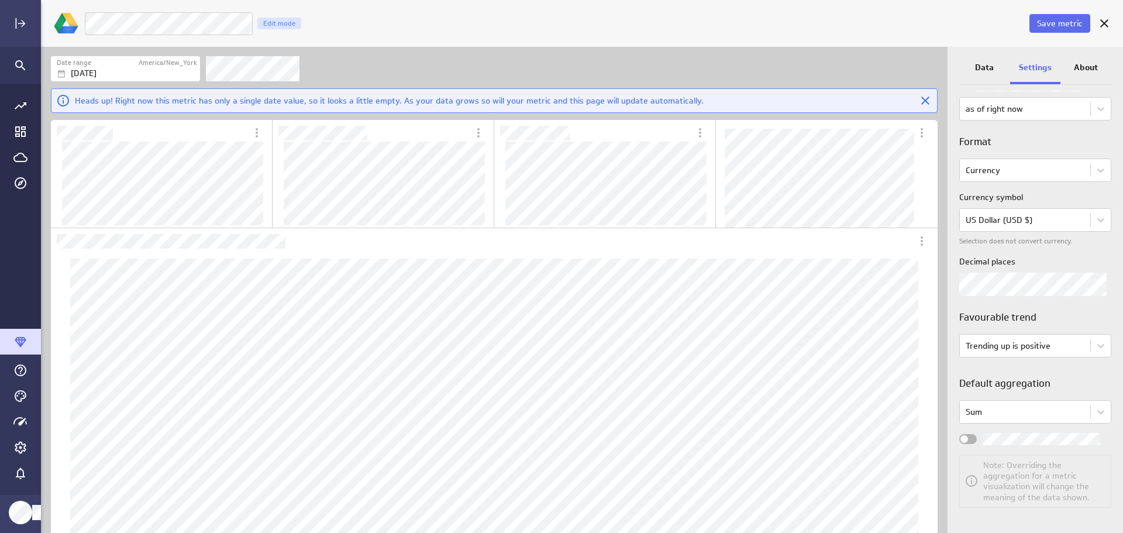
scroll to position [99, 0]
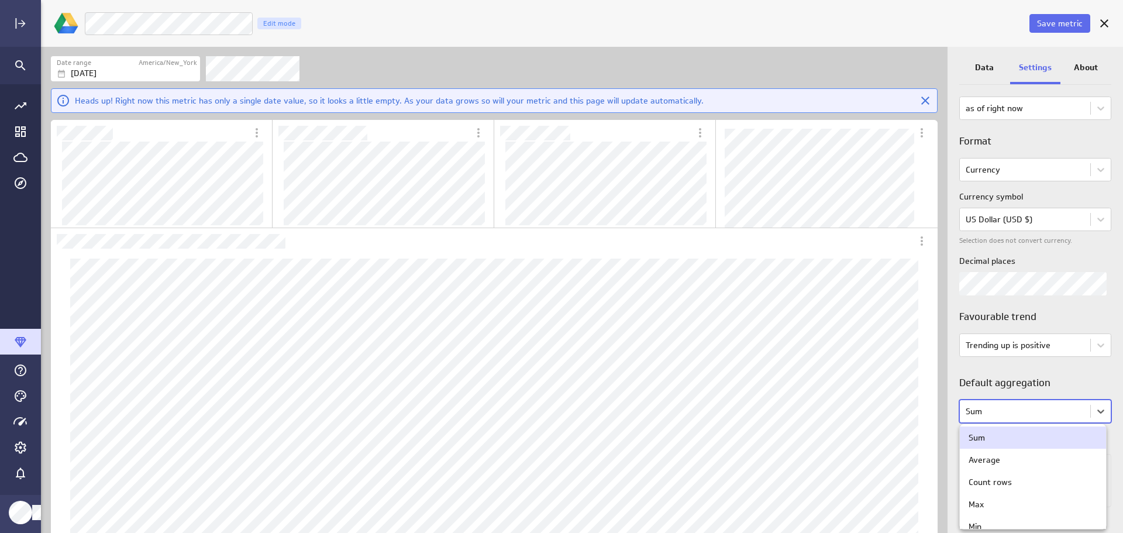
click at [1098, 409] on body "Save metric Cost per Registration Edit mode Date range America/New_York Oct 05 …" at bounding box center [561, 266] width 1123 height 533
click at [1047, 457] on div "Average" at bounding box center [1032, 459] width 129 height 11
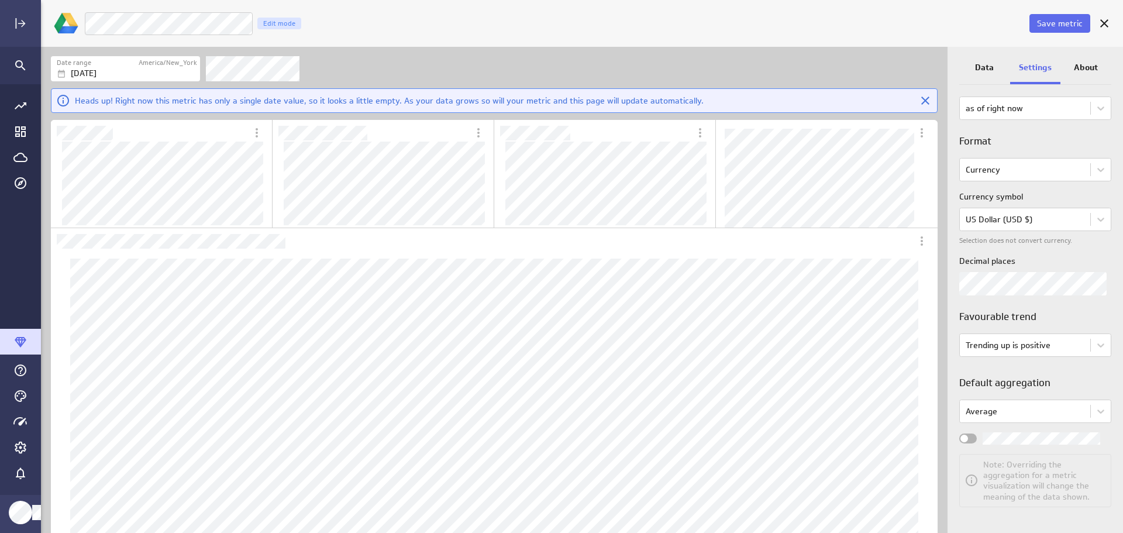
click at [967, 440] on span "Widget Properties" at bounding box center [964, 438] width 8 height 8
click at [0, 0] on input "Widget Properties" at bounding box center [0, 0] width 0 height 0
click at [1068, 20] on span "Save metric" at bounding box center [1060, 23] width 46 height 11
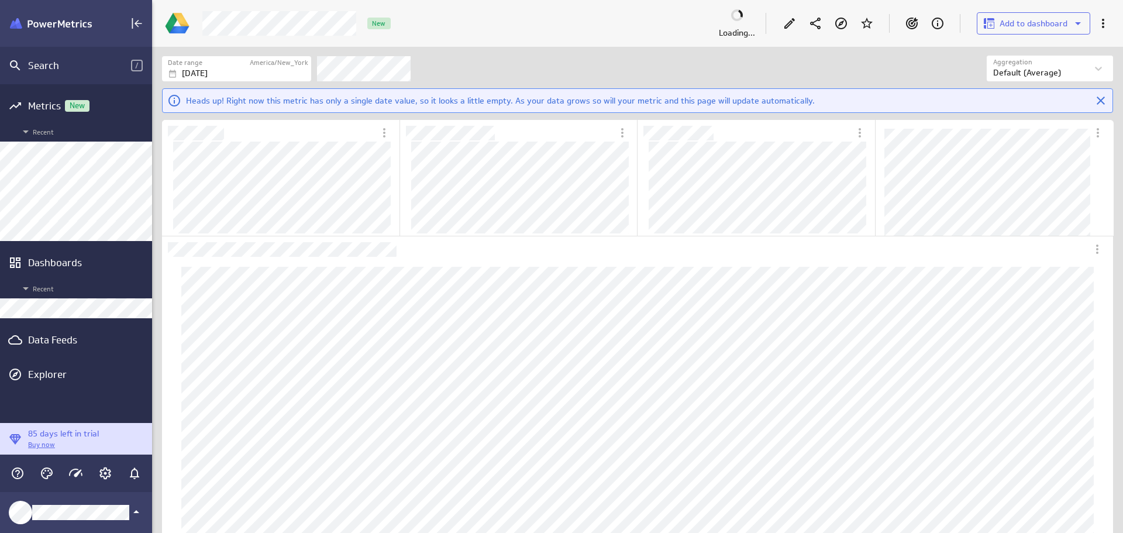
click at [65, 344] on div "Data Feeds" at bounding box center [76, 339] width 96 height 13
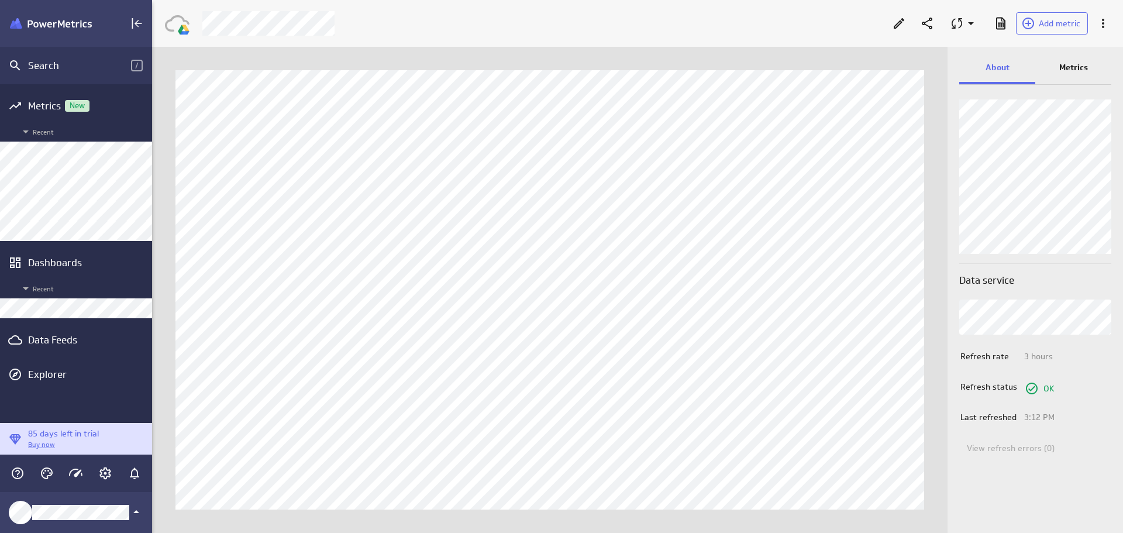
click at [1085, 68] on p "Metrics" at bounding box center [1073, 67] width 29 height 12
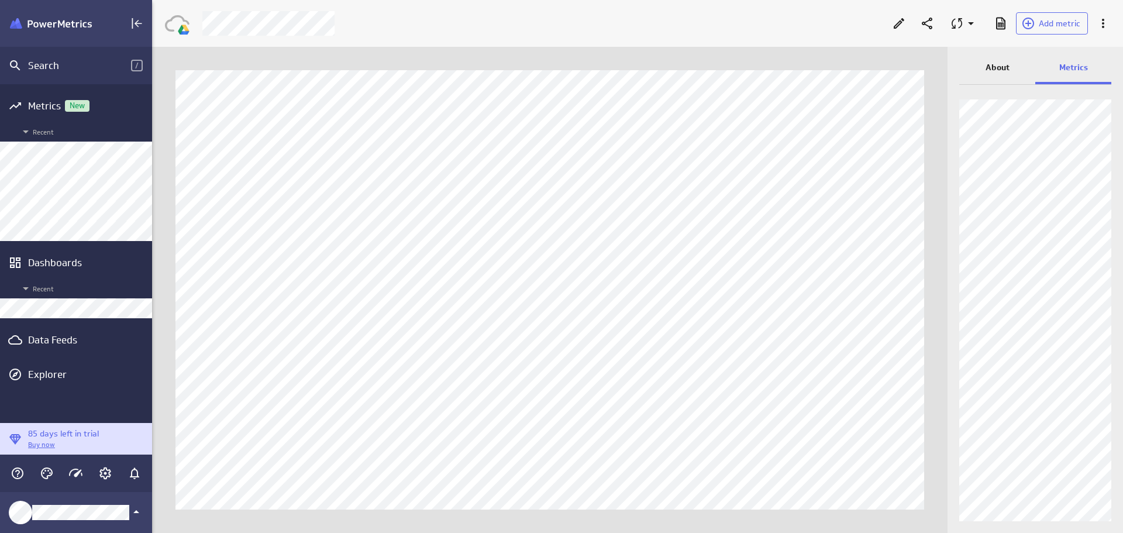
click at [989, 59] on div "About" at bounding box center [997, 69] width 76 height 32
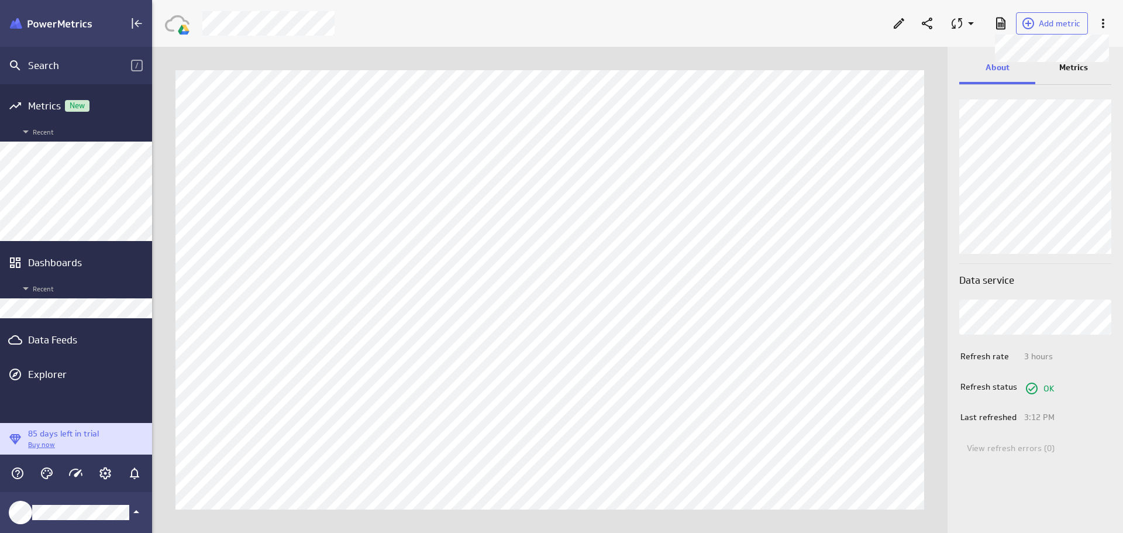
click at [1068, 25] on span "Add metric" at bounding box center [1060, 23] width 42 height 11
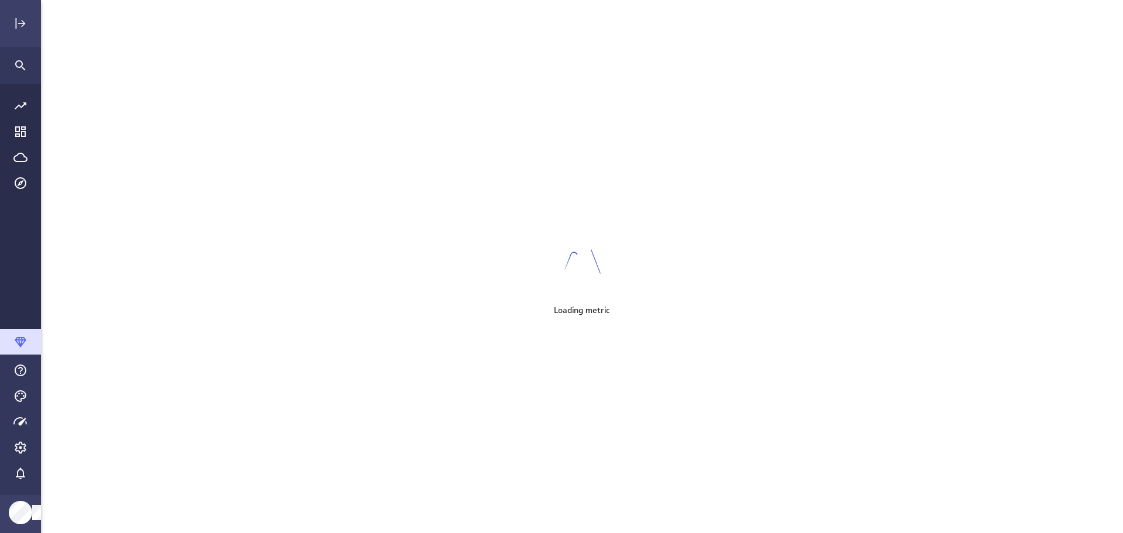
scroll to position [551, 1100]
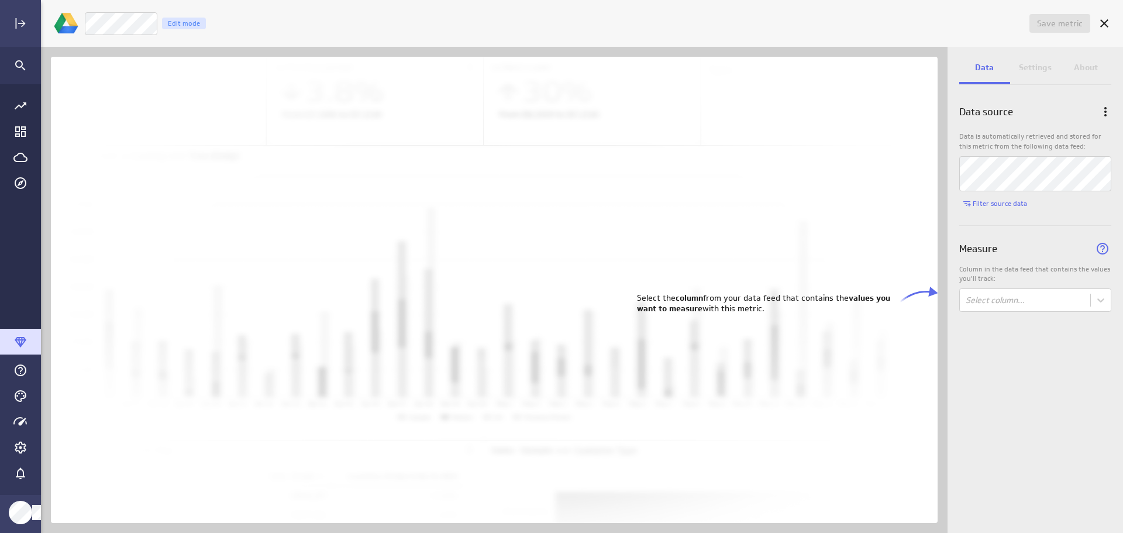
click at [1096, 300] on body "Save metric Untitled Edit mode Data Settings About Data source Data is automati…" at bounding box center [561, 266] width 1123 height 533
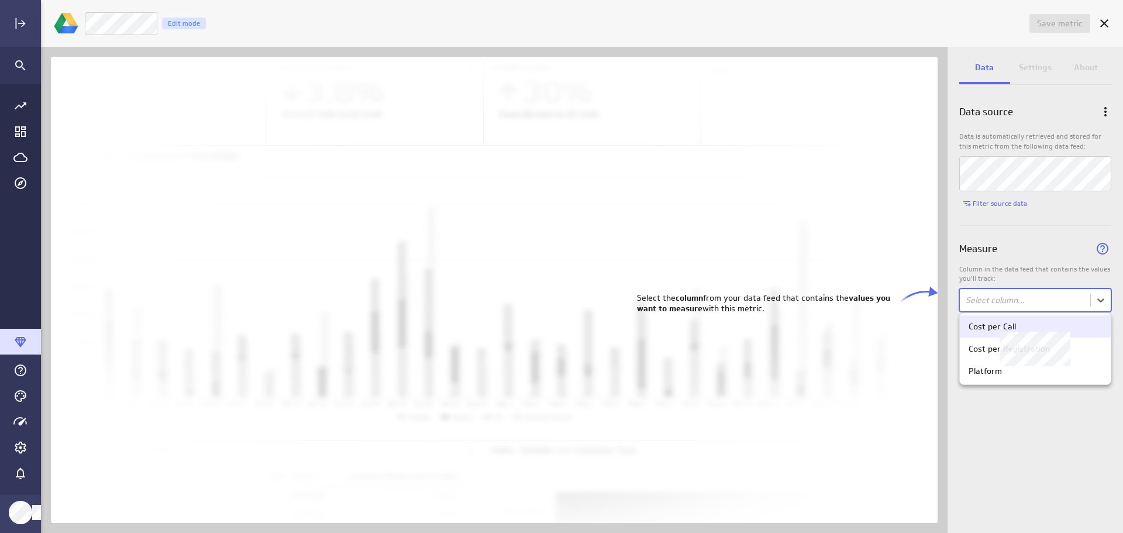
click at [1043, 326] on div "Cost per Call" at bounding box center [1034, 326] width 133 height 11
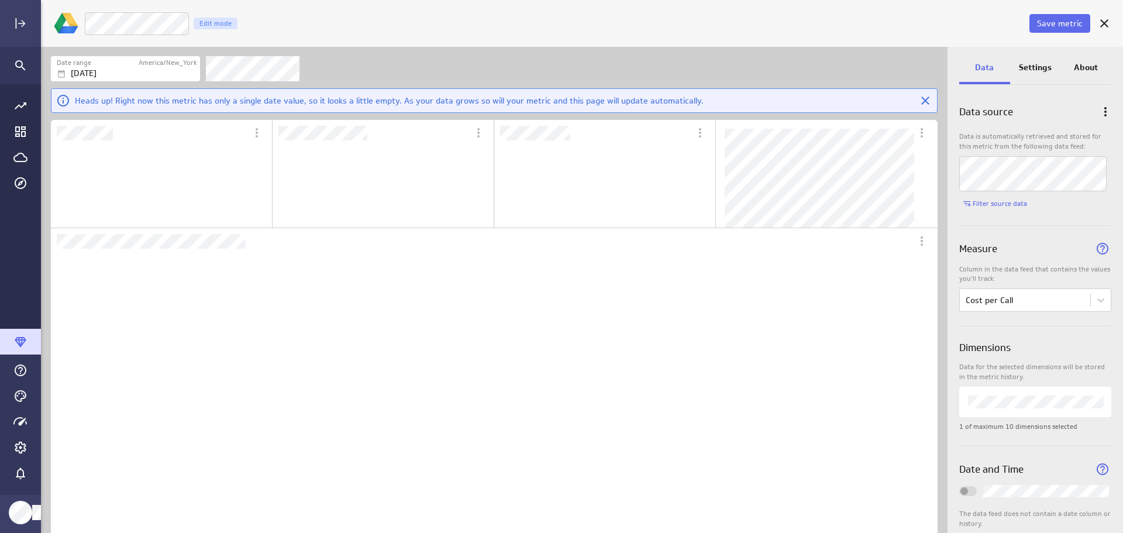
scroll to position [6, 6]
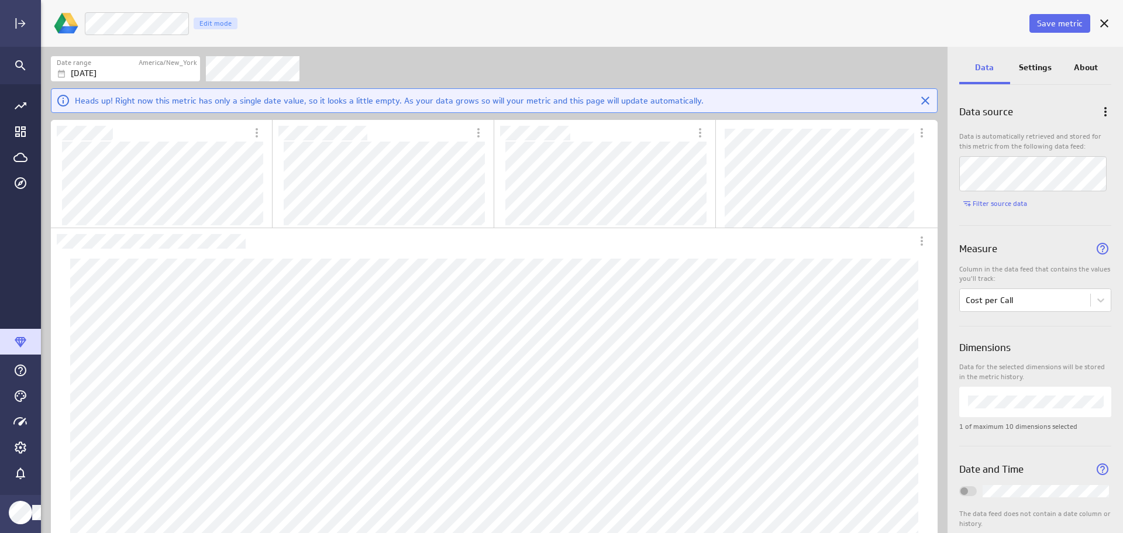
click at [1043, 70] on p "Settings" at bounding box center [1035, 67] width 33 height 12
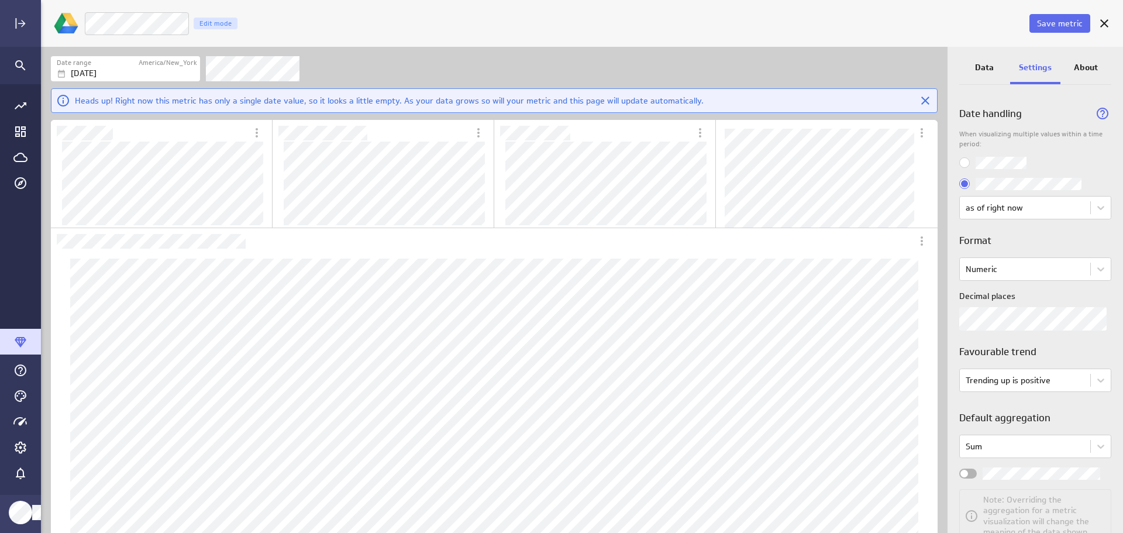
click at [1094, 271] on body "Save metric Cost per Call Edit mode Date range America/New_York [DATE] Heads up…" at bounding box center [561, 266] width 1123 height 533
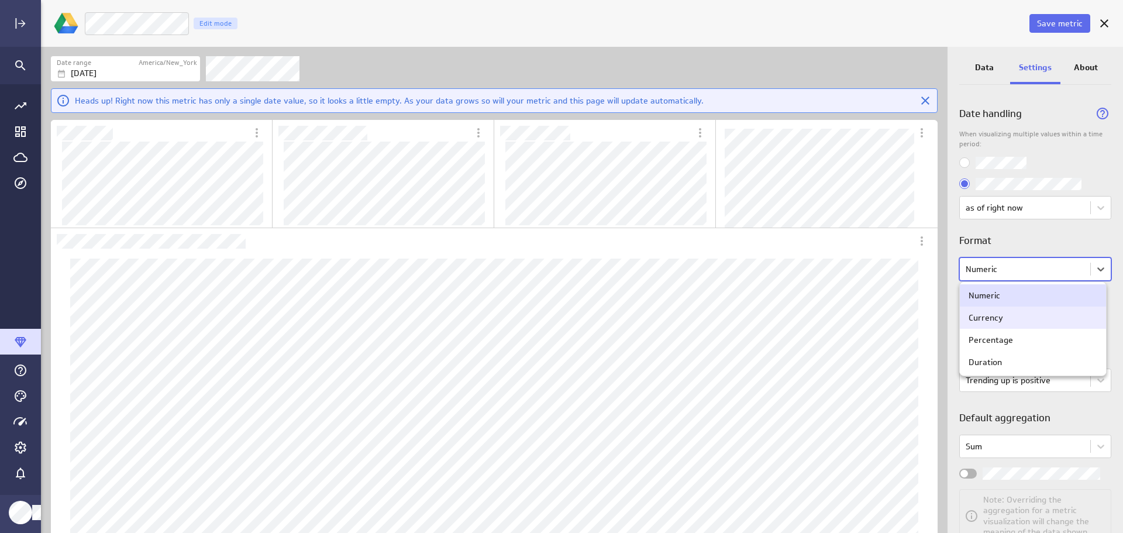
click at [1058, 322] on div "Currency" at bounding box center [1032, 317] width 129 height 11
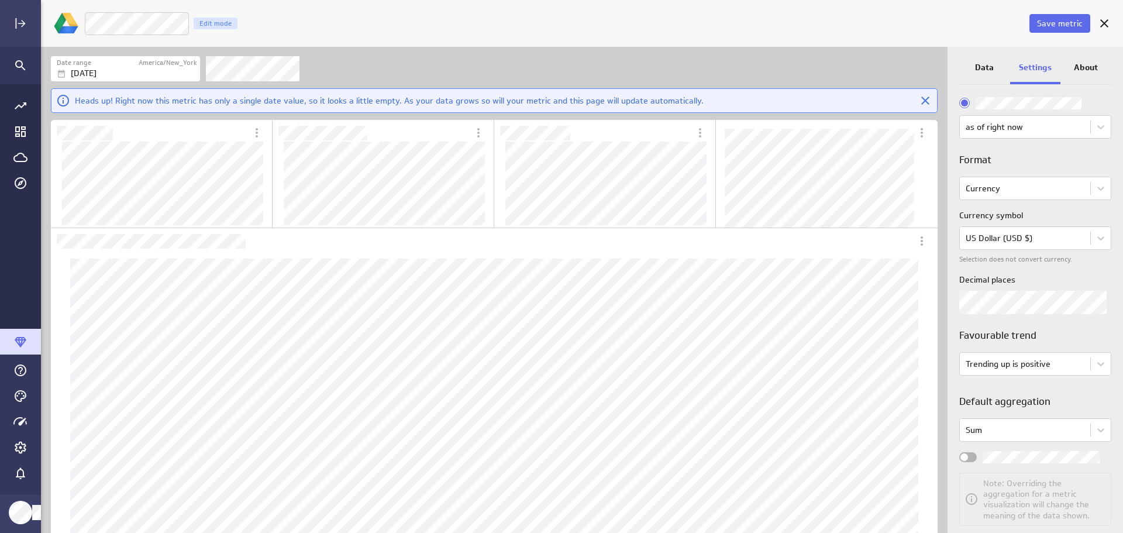
scroll to position [99, 0]
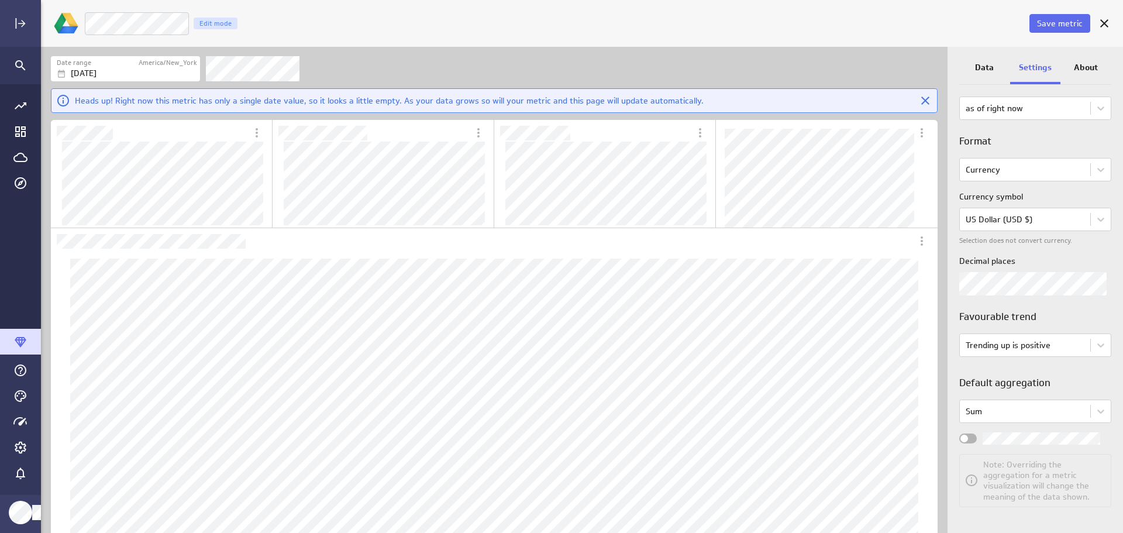
click at [1100, 411] on body "Save metric Cost per Call Edit mode Date range America/New_York [DATE] Heads up…" at bounding box center [561, 266] width 1123 height 533
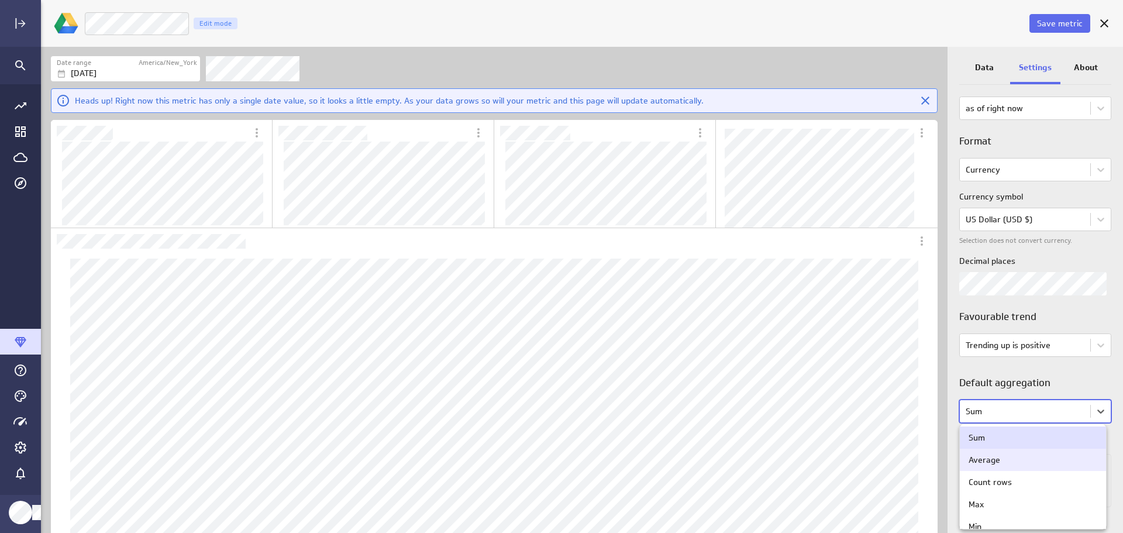
click at [1062, 461] on div "Average" at bounding box center [1032, 459] width 129 height 11
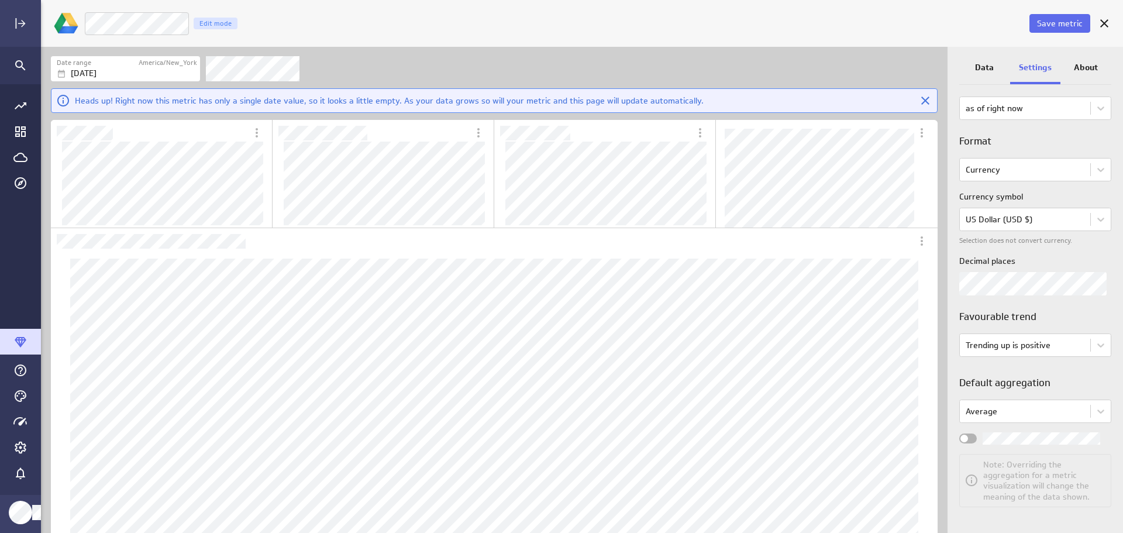
click at [964, 440] on span "Widget Properties" at bounding box center [964, 438] width 8 height 8
click at [0, 0] on input "Widget Properties" at bounding box center [0, 0] width 0 height 0
click at [1067, 29] on button "Save metric" at bounding box center [1059, 23] width 61 height 19
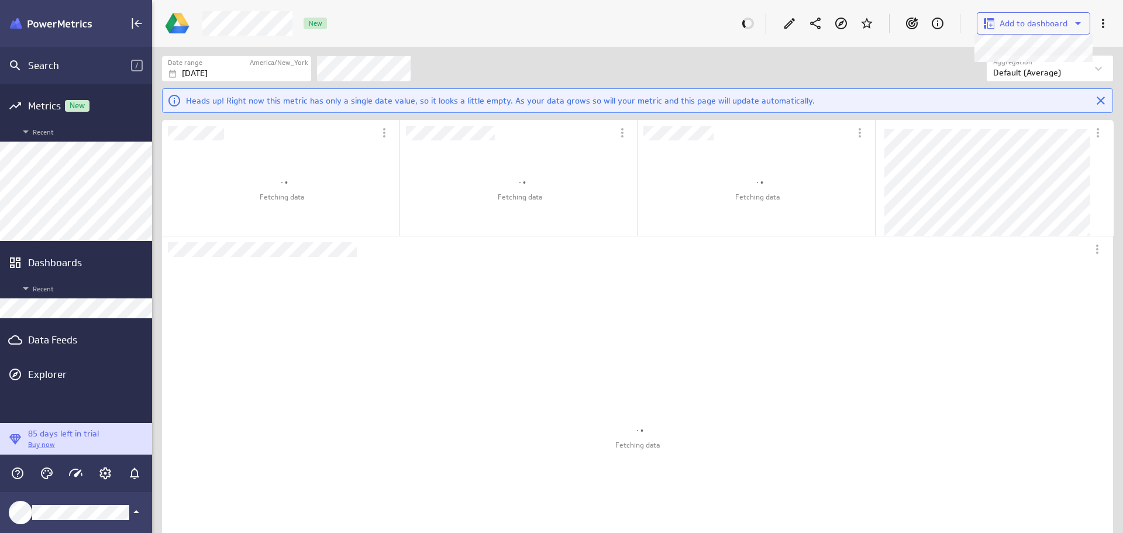
scroll to position [6, 6]
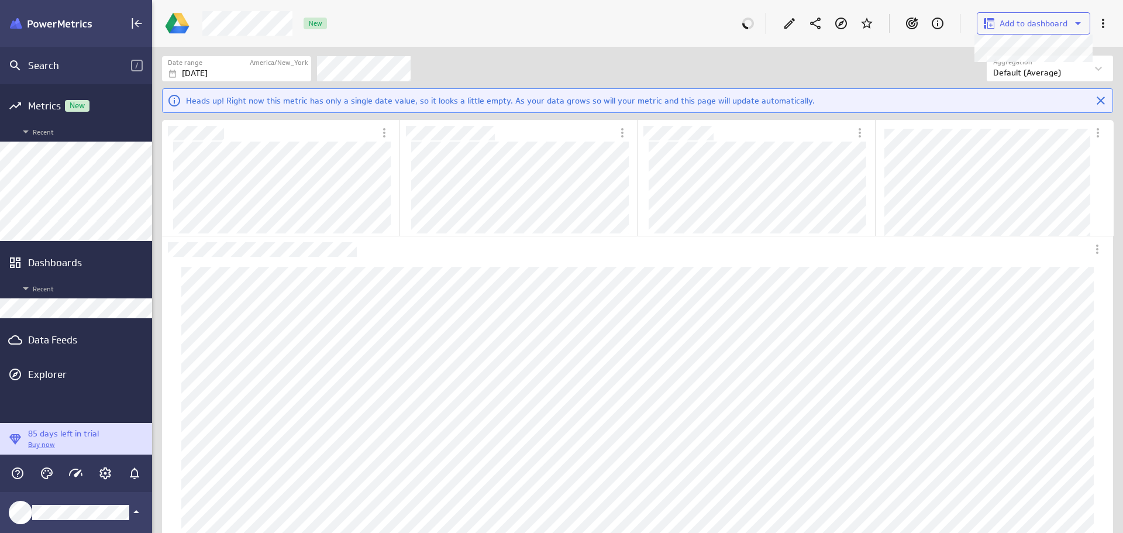
click at [1017, 27] on span "Add to dashboard" at bounding box center [1033, 23] width 68 height 11
click at [1028, 84] on p "LM Marketing Dashboard" at bounding box center [1041, 86] width 78 height 12
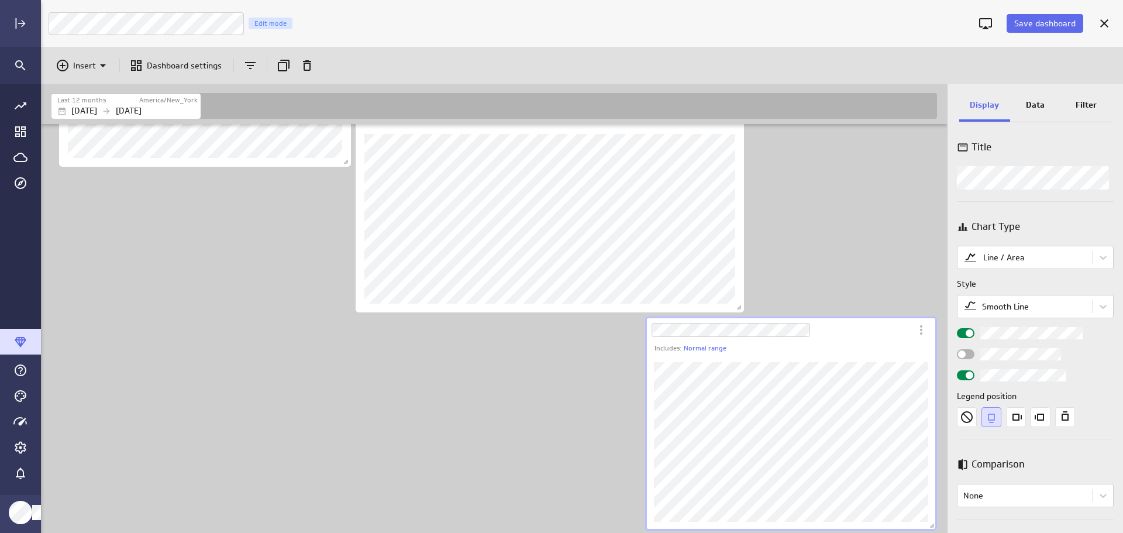
click at [1037, 112] on div "Data" at bounding box center [1035, 106] width 51 height 32
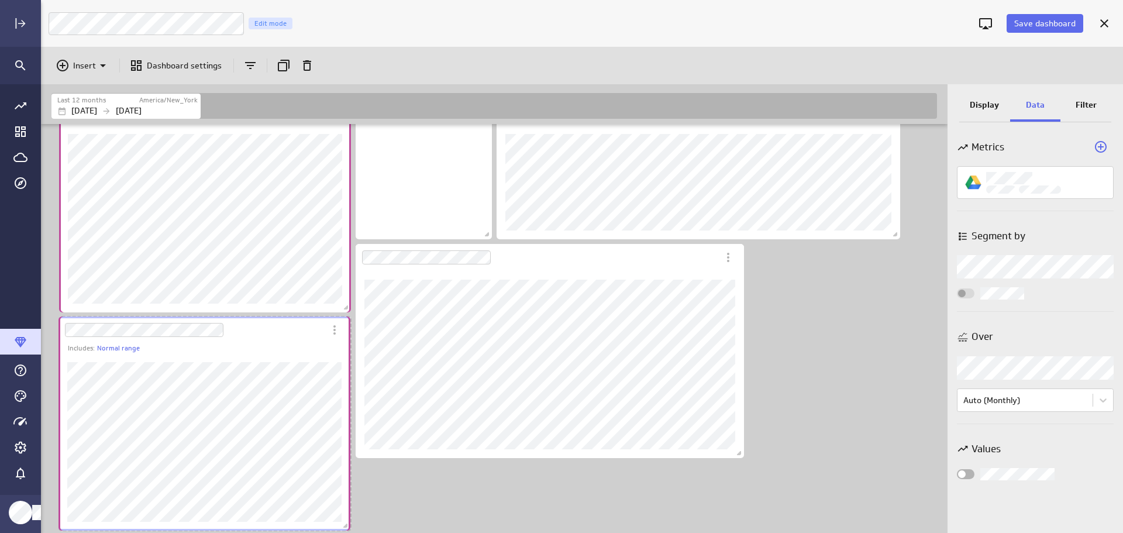
drag, startPoint x: 837, startPoint y: 340, endPoint x: 251, endPoint y: 340, distance: 586.5
click at [251, 340] on div "Dashboard Widget" at bounding box center [191, 329] width 266 height 27
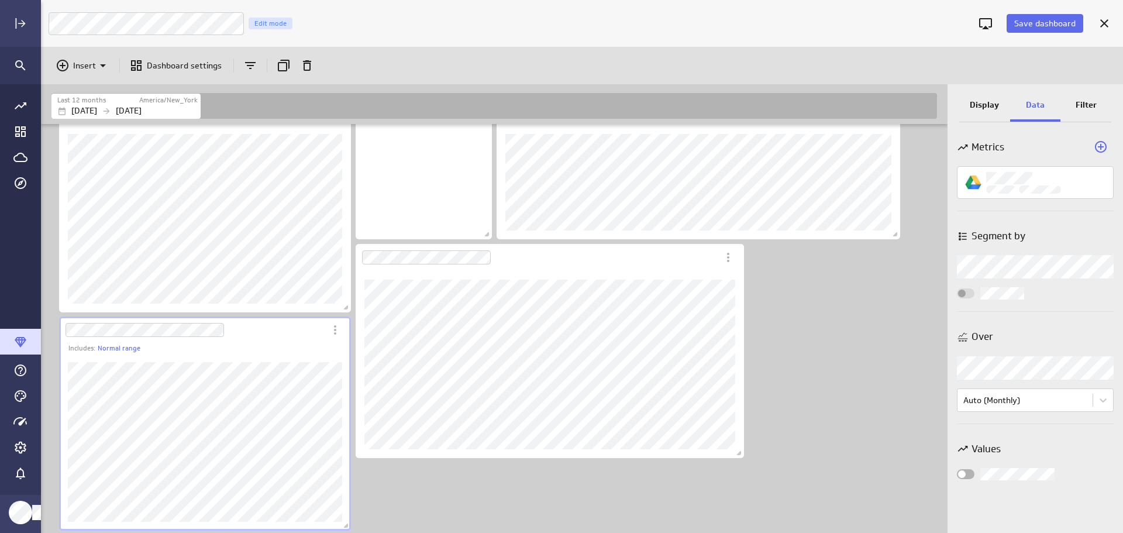
click at [273, 350] on div "Includes: Normal range" at bounding box center [209, 348] width 282 height 10
click at [993, 102] on p "Display" at bounding box center [984, 105] width 29 height 12
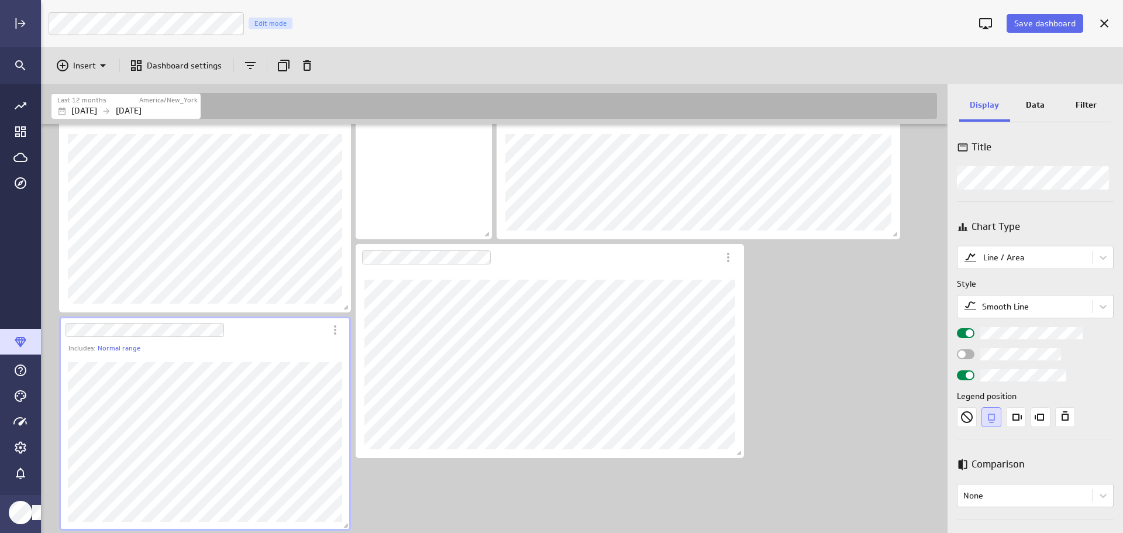
click at [1034, 108] on p "Data" at bounding box center [1035, 105] width 19 height 12
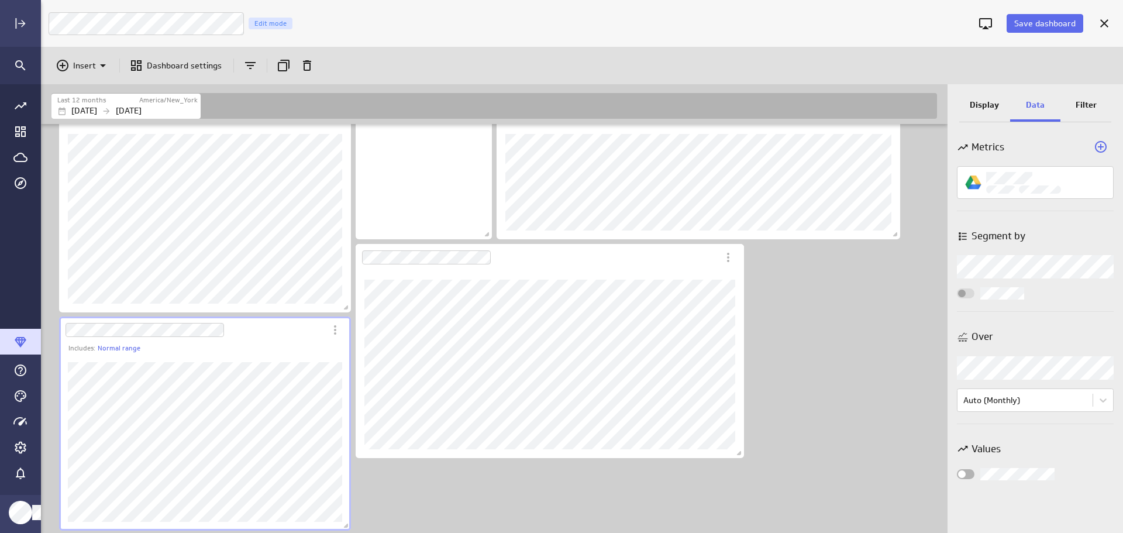
click at [1088, 107] on p "Filter" at bounding box center [1085, 105] width 21 height 12
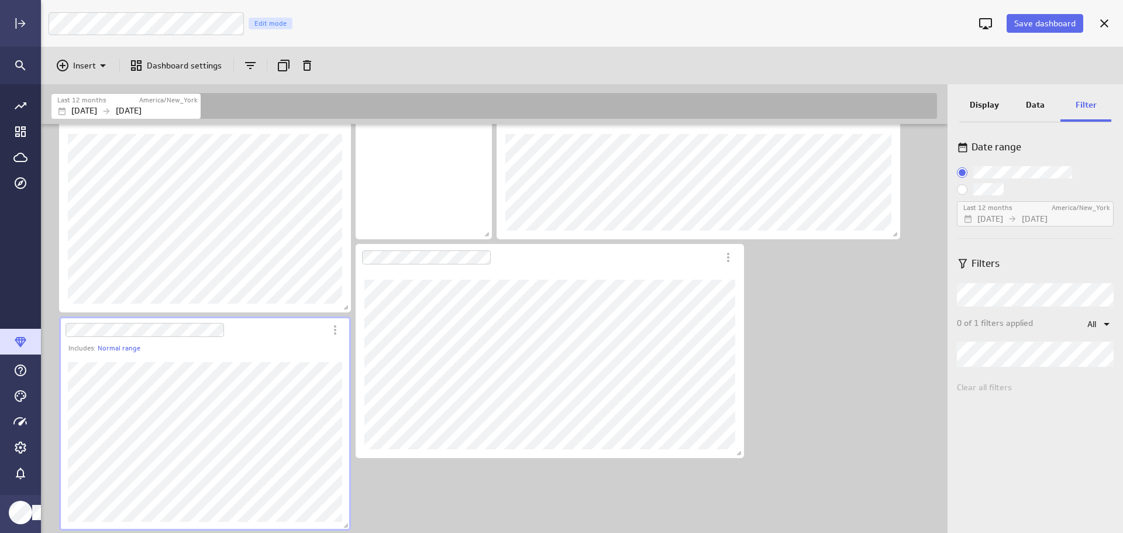
click at [994, 99] on p "Display" at bounding box center [984, 105] width 29 height 12
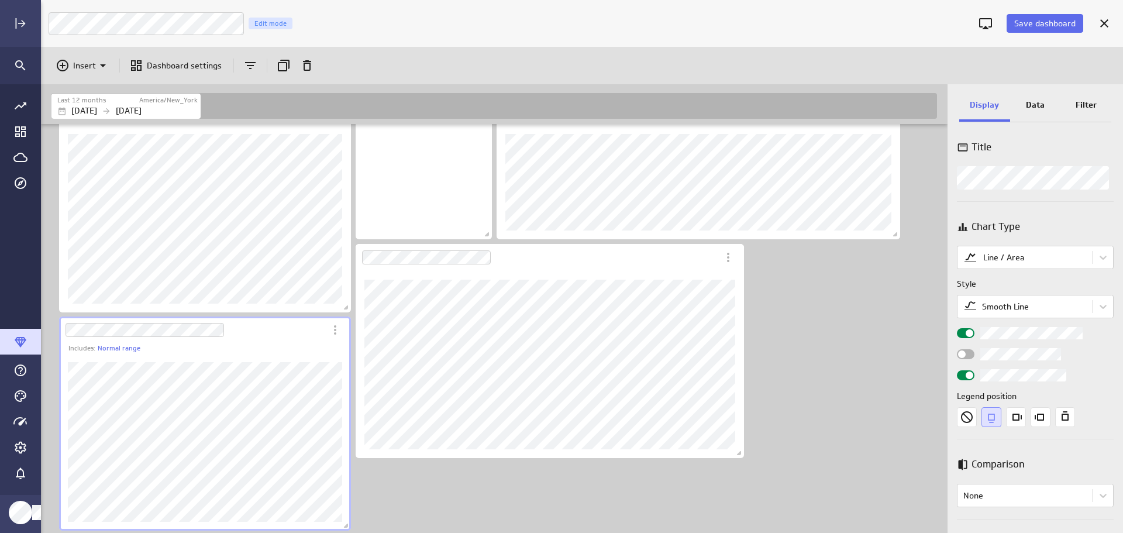
click at [335, 335] on icon "More actions" at bounding box center [335, 330] width 14 height 14
click at [371, 387] on p "Add another metric" at bounding box center [387, 389] width 74 height 12
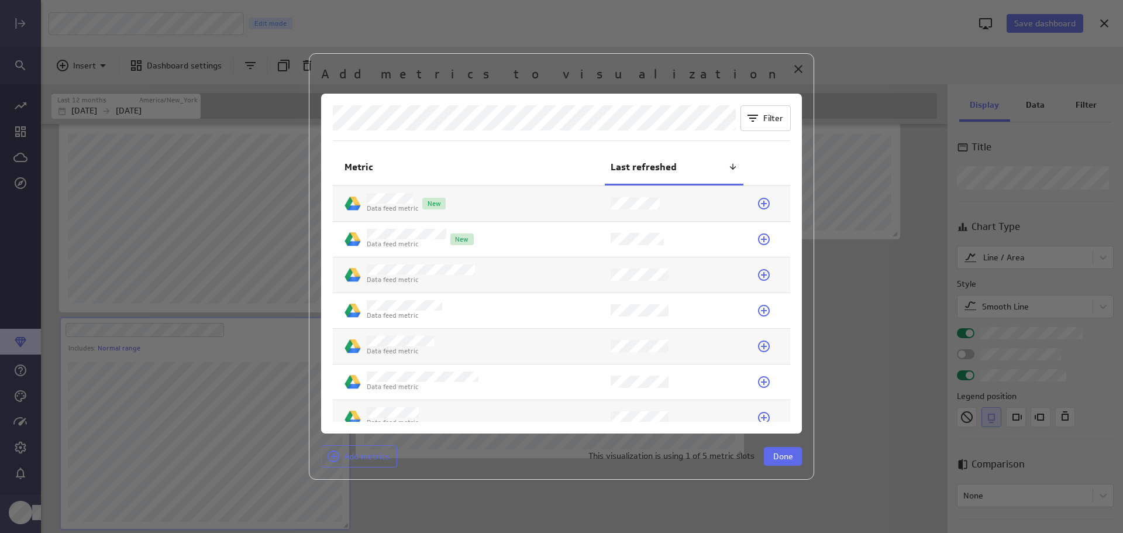
click at [760, 238] on icon at bounding box center [764, 239] width 12 height 12
click at [791, 457] on span "Done" at bounding box center [783, 456] width 20 height 11
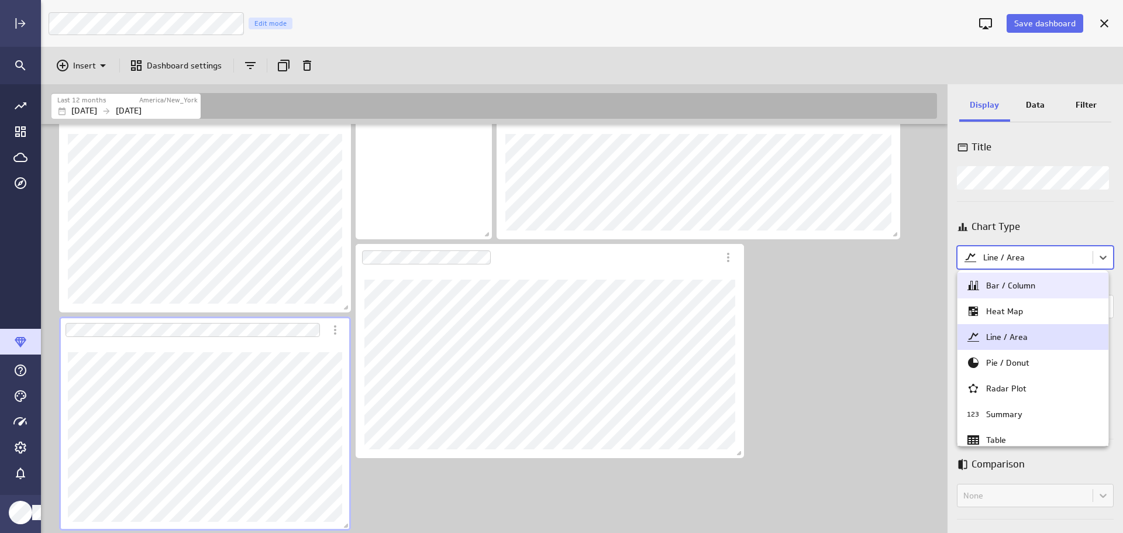
click at [1098, 256] on body "Save dashboard LM Marketing Dashboard Edit mode Insert Dashboard settings Last …" at bounding box center [561, 266] width 1123 height 533
click at [1045, 284] on div "Bar / Column" at bounding box center [1032, 285] width 133 height 14
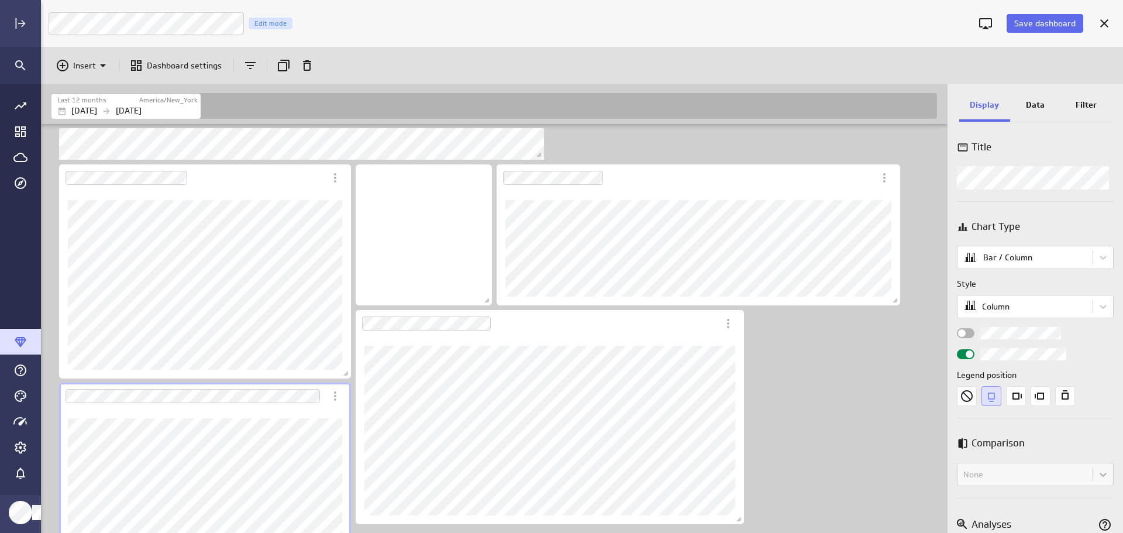
scroll to position [574, 0]
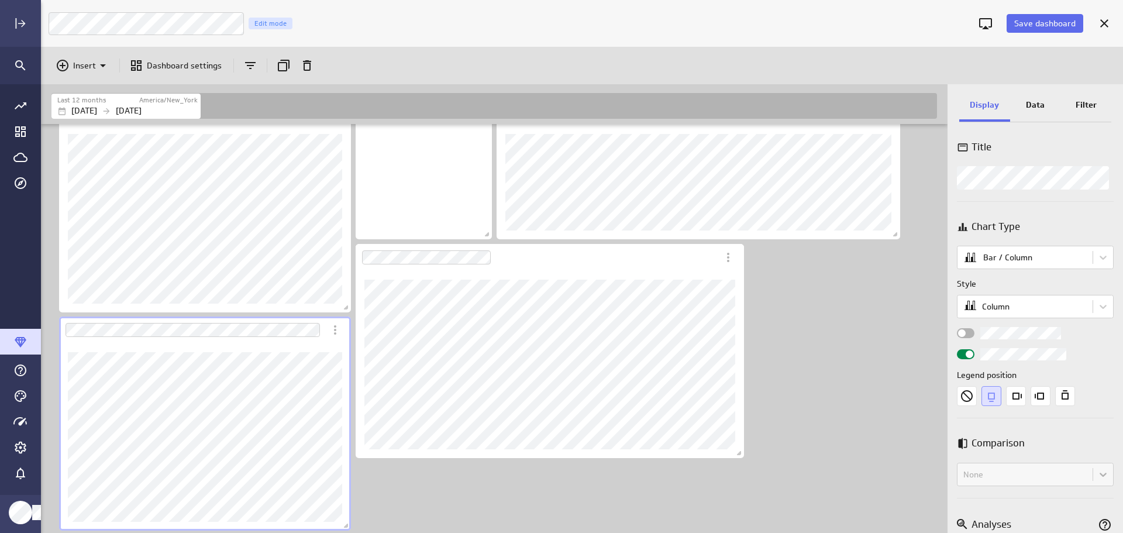
click at [1101, 256] on body "Save dashboard LM Marketing Dashboard Edit mode Insert Dashboard settings Last …" at bounding box center [561, 266] width 1123 height 533
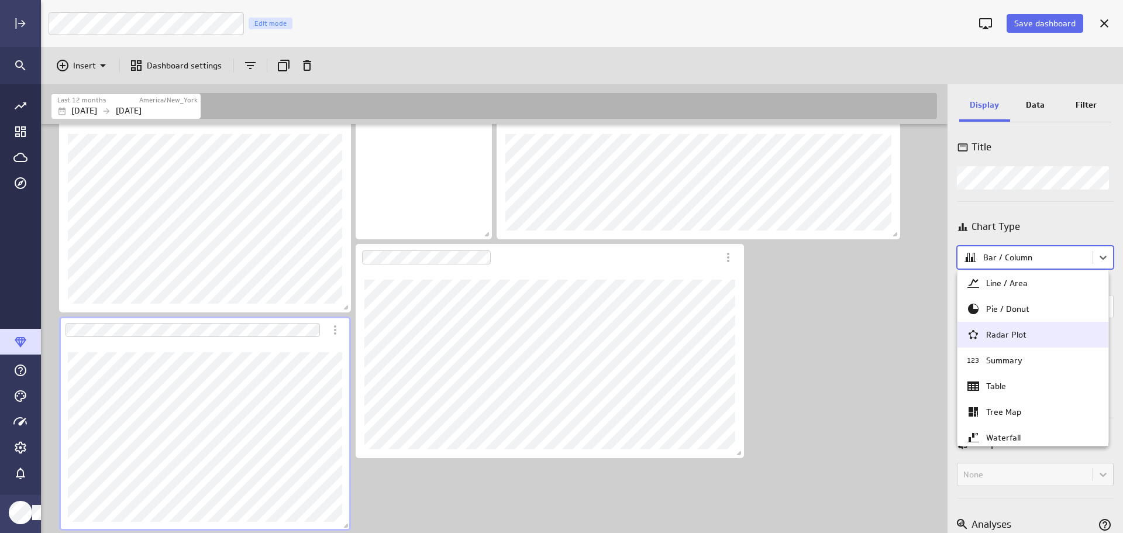
scroll to position [0, 0]
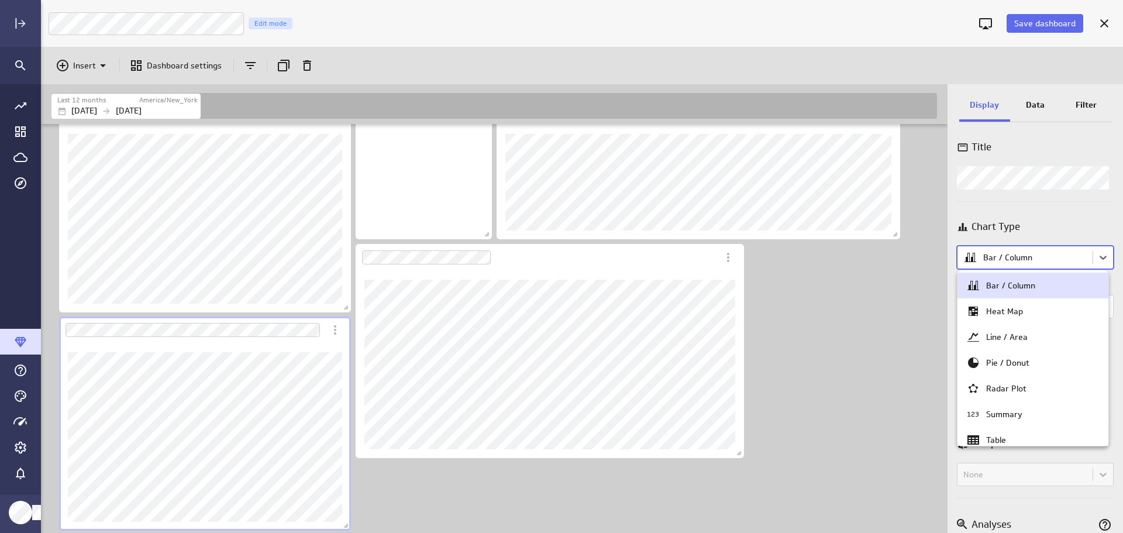
click at [1036, 285] on div "Bar / Column" at bounding box center [1032, 285] width 133 height 14
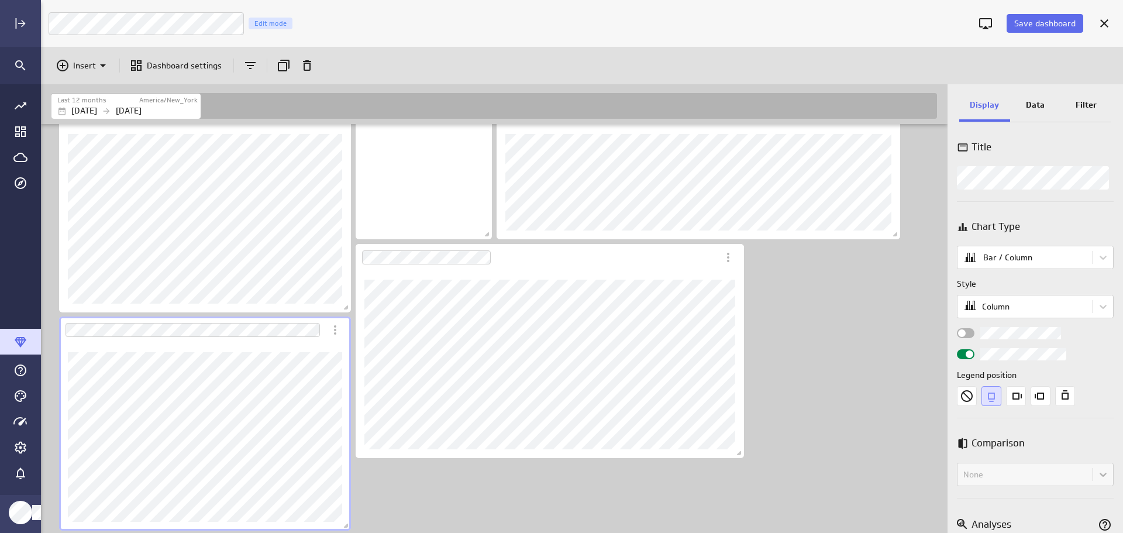
click at [1101, 257] on body "Save dashboard LM Marketing Dashboard Edit mode Insert Dashboard settings Last …" at bounding box center [561, 266] width 1123 height 533
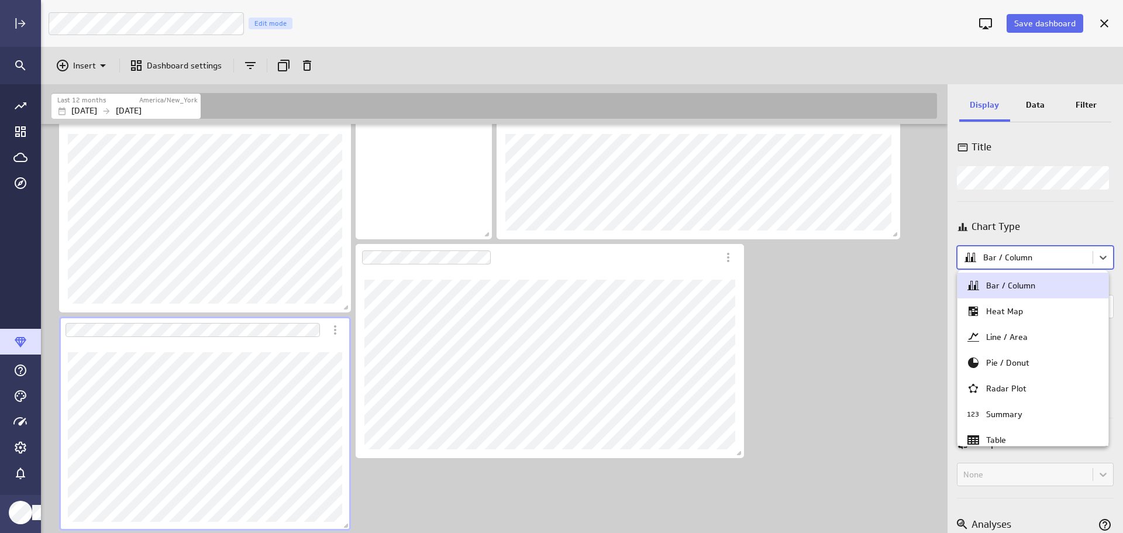
click at [1029, 104] on div at bounding box center [561, 266] width 1123 height 533
click at [1097, 254] on body "Save dashboard LM Marketing Dashboard Edit mode Insert Dashboard settings Last …" at bounding box center [561, 266] width 1123 height 533
click at [1002, 280] on div "Bar / Column" at bounding box center [1010, 285] width 49 height 11
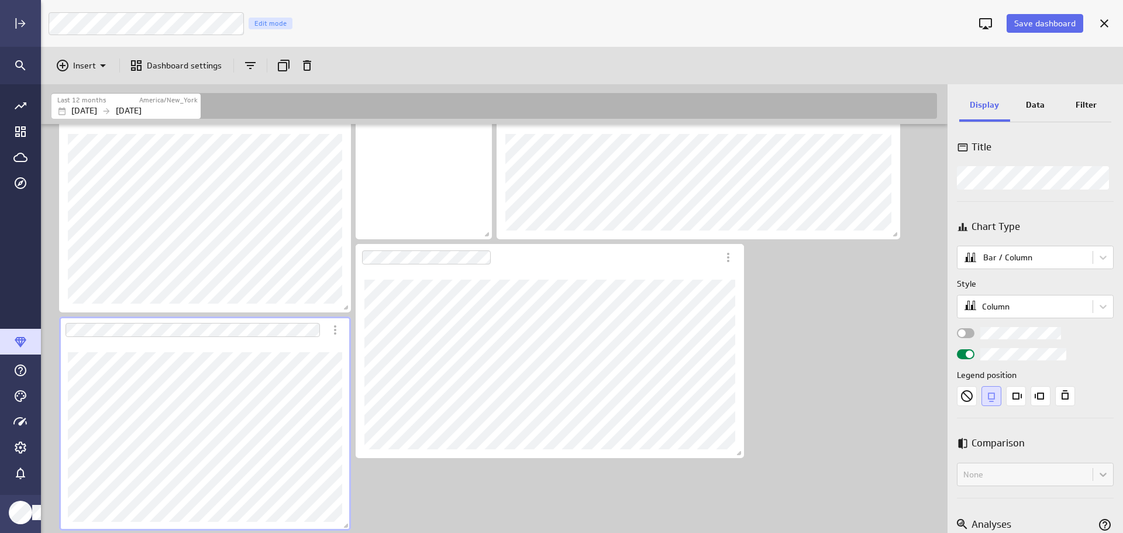
click at [1098, 307] on body "Save dashboard LM Marketing Dashboard Edit mode Insert Dashboard settings Last …" at bounding box center [561, 266] width 1123 height 533
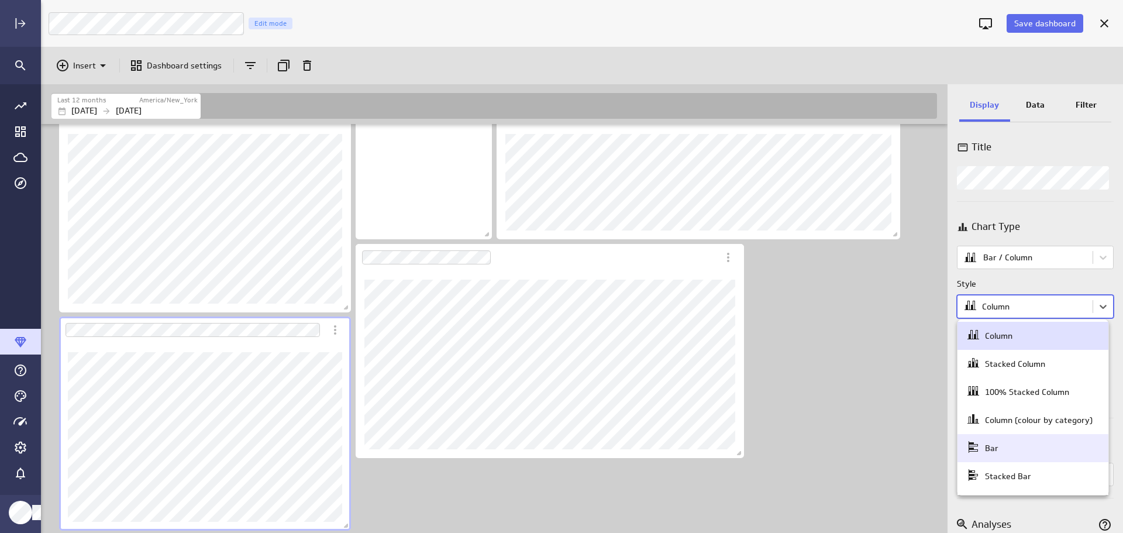
click at [1032, 451] on div "Bar" at bounding box center [1032, 448] width 133 height 16
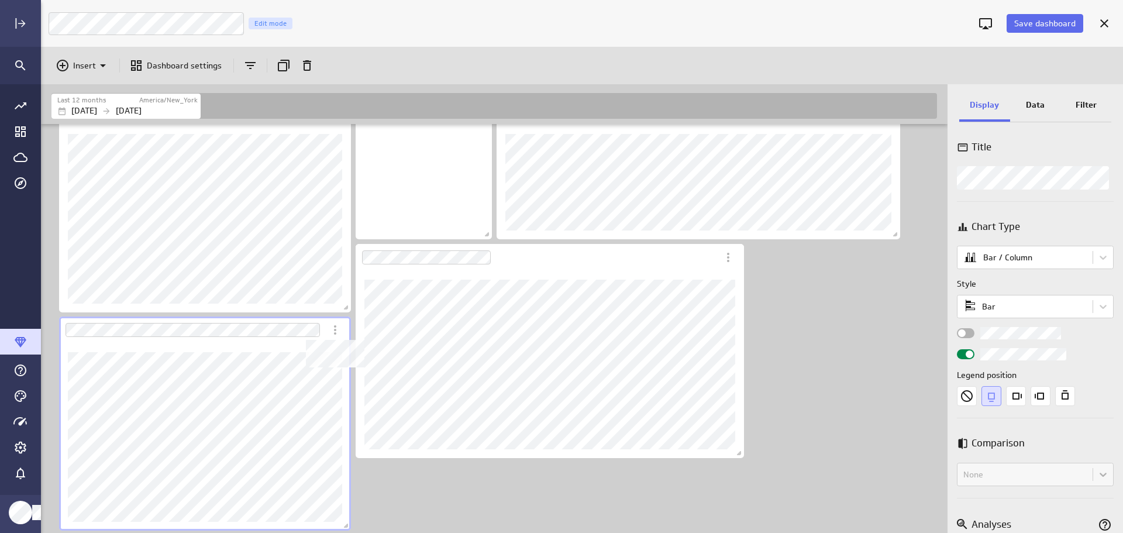
click at [339, 331] on icon "Dashboard Widget" at bounding box center [335, 330] width 14 height 14
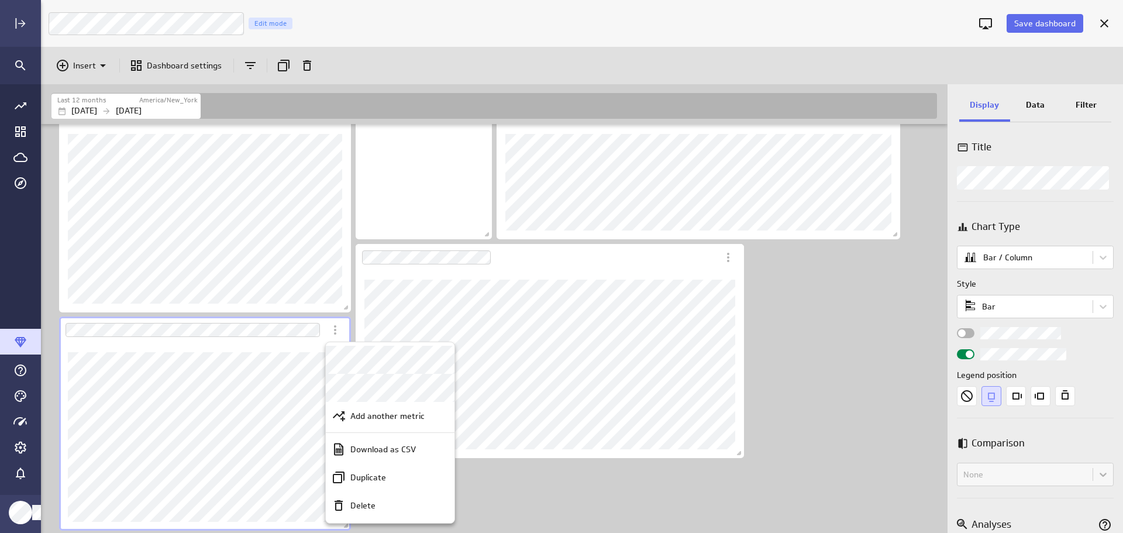
click at [405, 498] on div "Delete" at bounding box center [390, 505] width 129 height 28
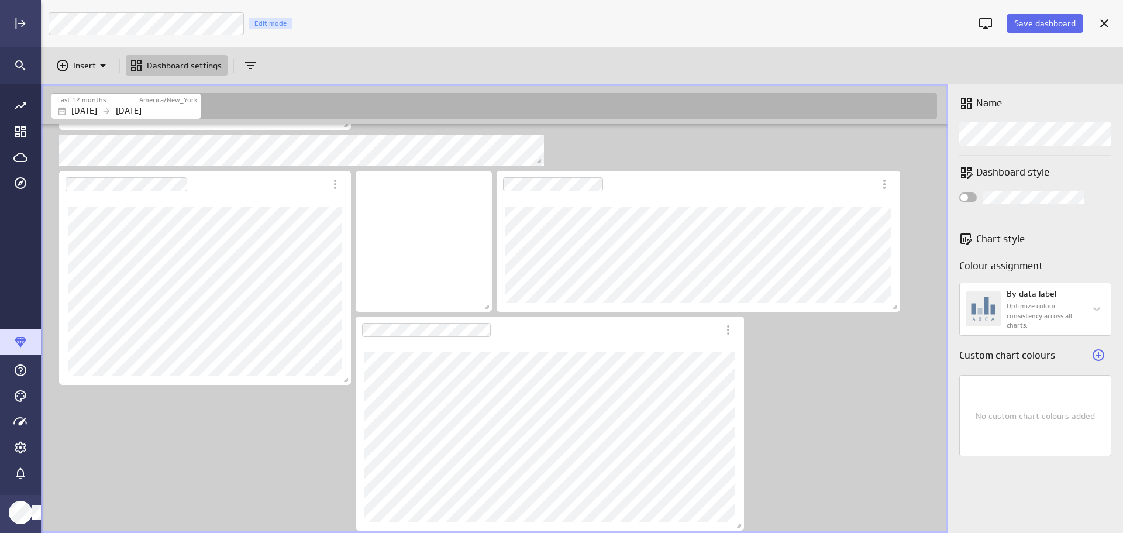
scroll to position [502, 0]
click at [1096, 23] on div at bounding box center [1104, 23] width 20 height 20
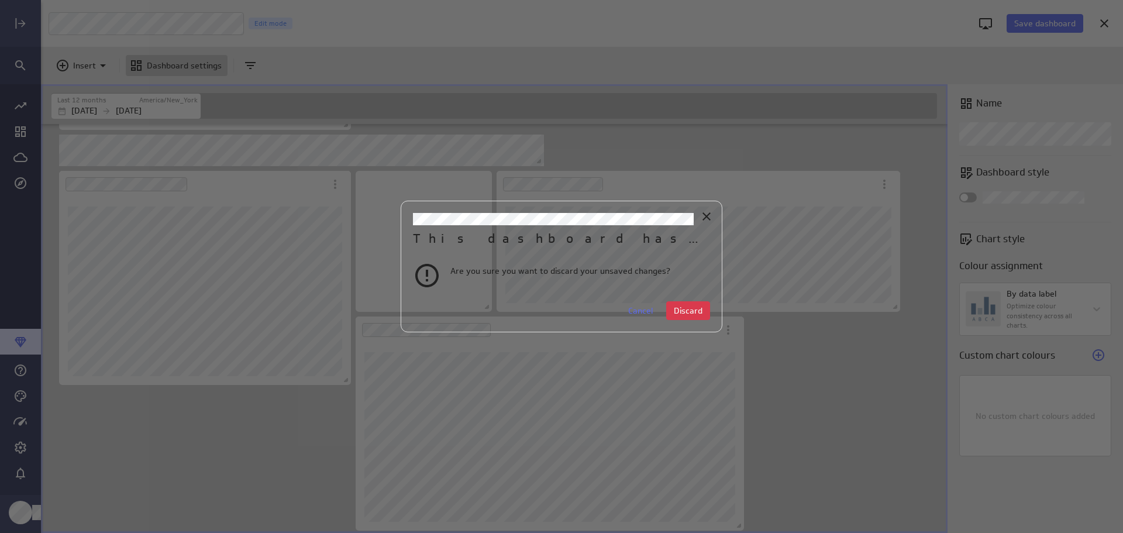
click at [649, 308] on span "Cancel" at bounding box center [640, 310] width 25 height 11
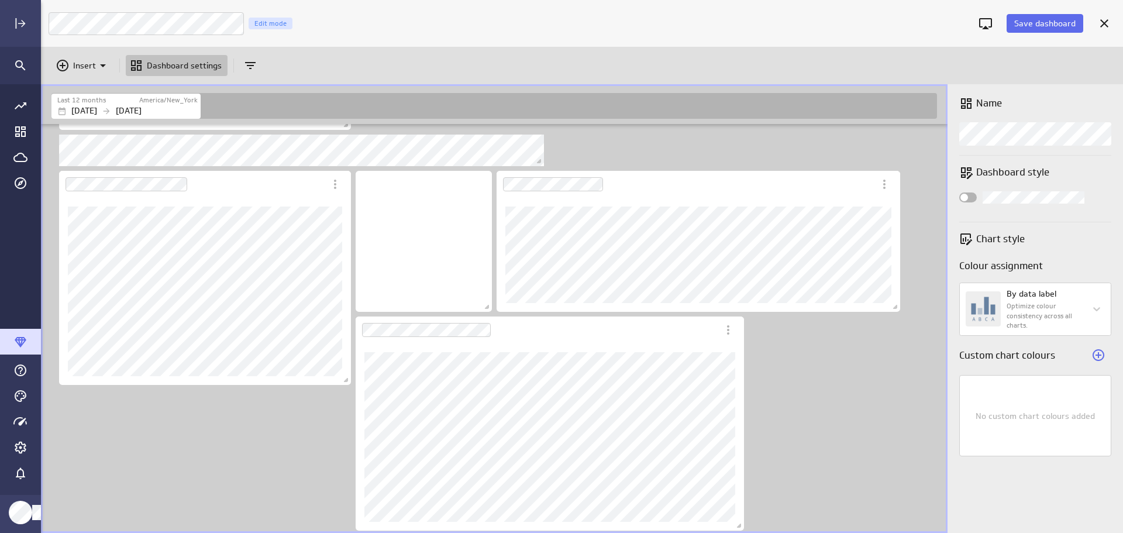
click at [1107, 23] on icon "Cancel" at bounding box center [1104, 23] width 14 height 14
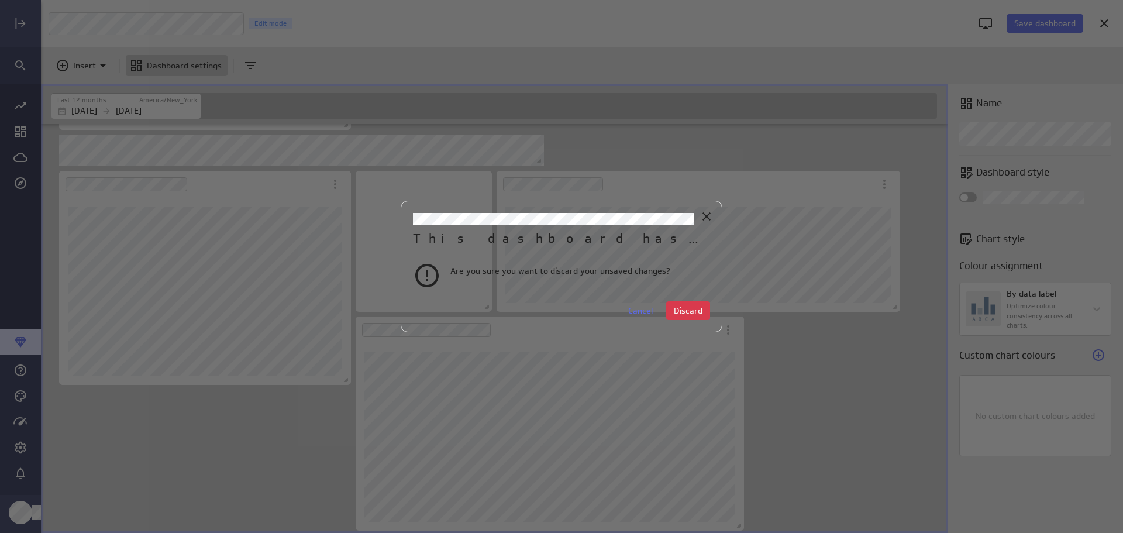
click at [679, 308] on span "Discard" at bounding box center [688, 310] width 29 height 11
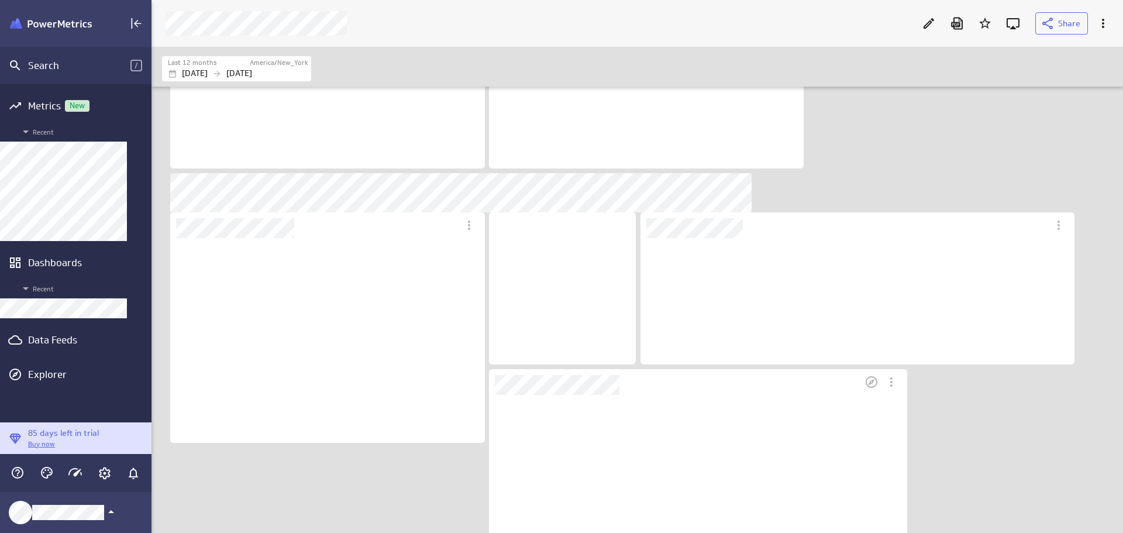
scroll to position [195, 315]
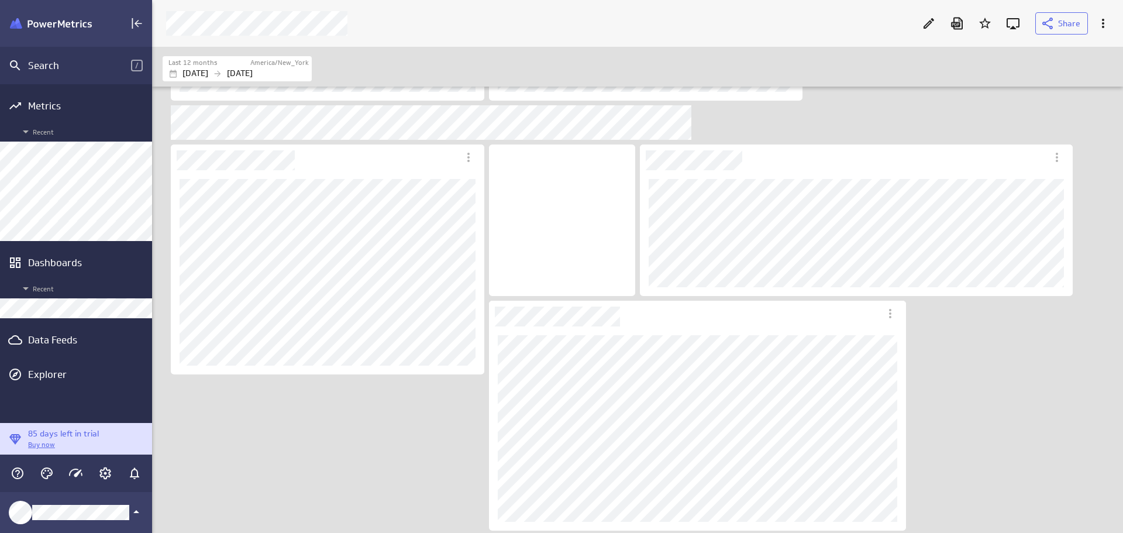
click at [40, 337] on div "Data Feeds" at bounding box center [76, 339] width 96 height 13
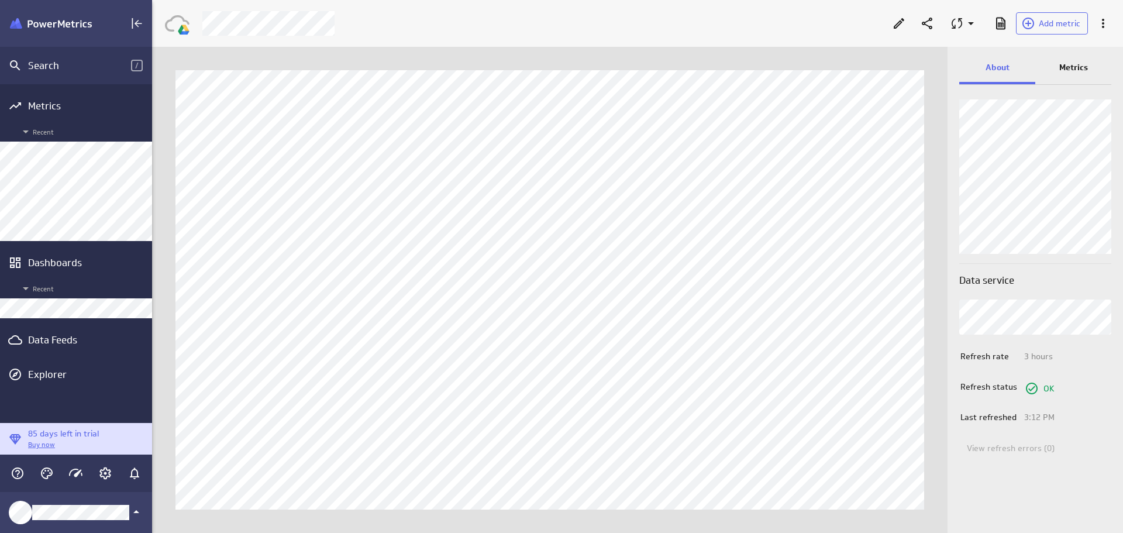
click at [1081, 61] on p "Metrics" at bounding box center [1073, 67] width 29 height 12
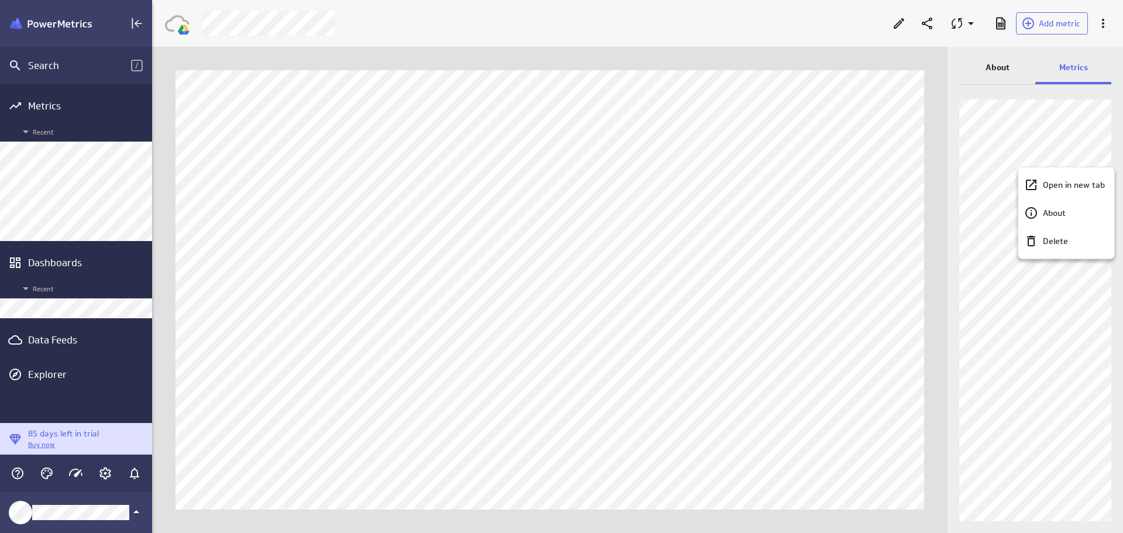
click at [1058, 244] on p "Delete" at bounding box center [1055, 241] width 25 height 12
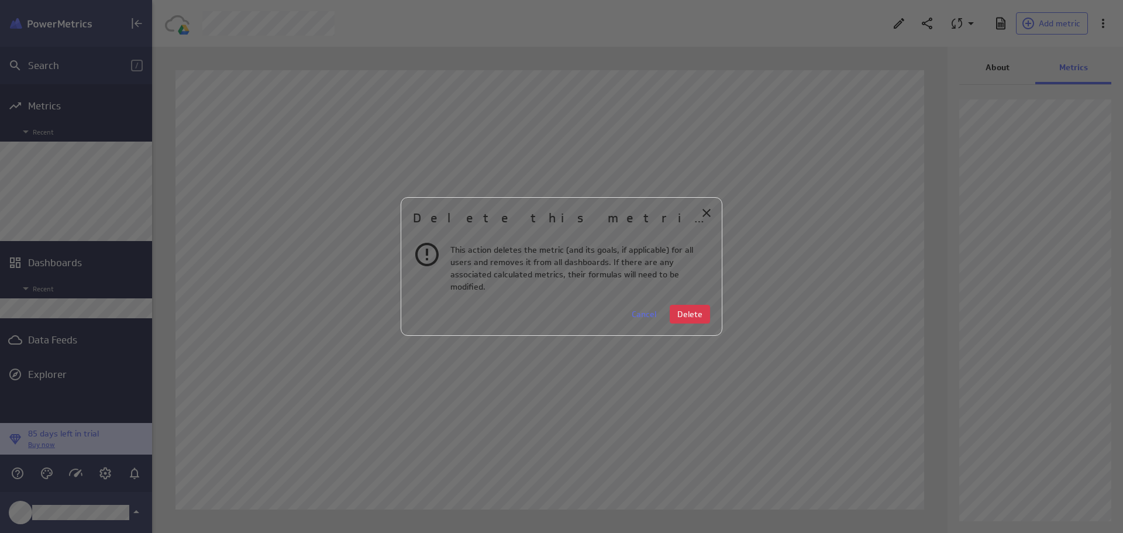
click at [685, 314] on button "Delete" at bounding box center [690, 314] width 40 height 19
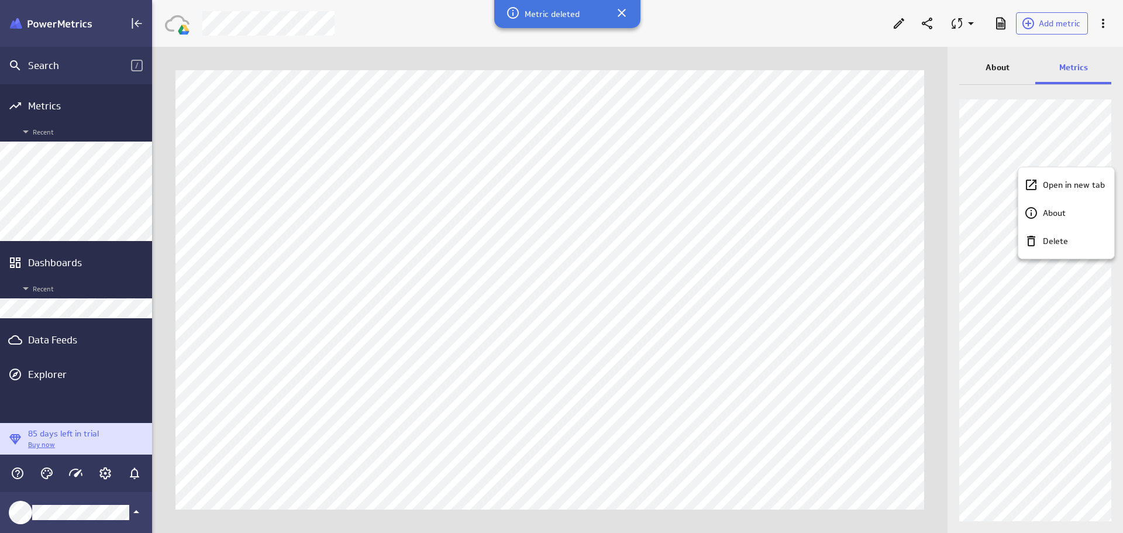
click at [1063, 235] on p "Delete" at bounding box center [1055, 241] width 25 height 12
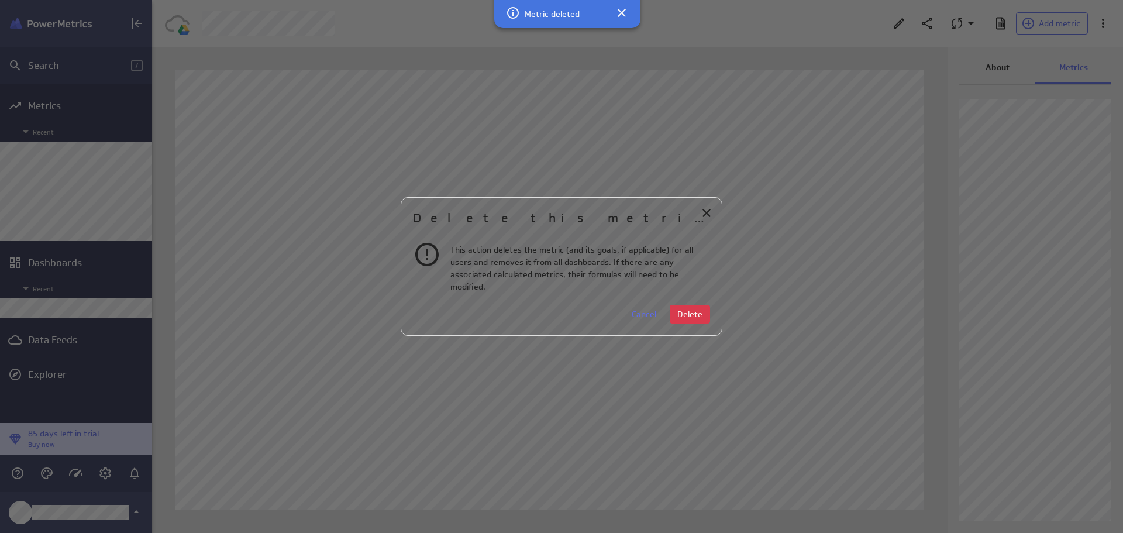
click at [699, 310] on span "Delete" at bounding box center [689, 314] width 25 height 11
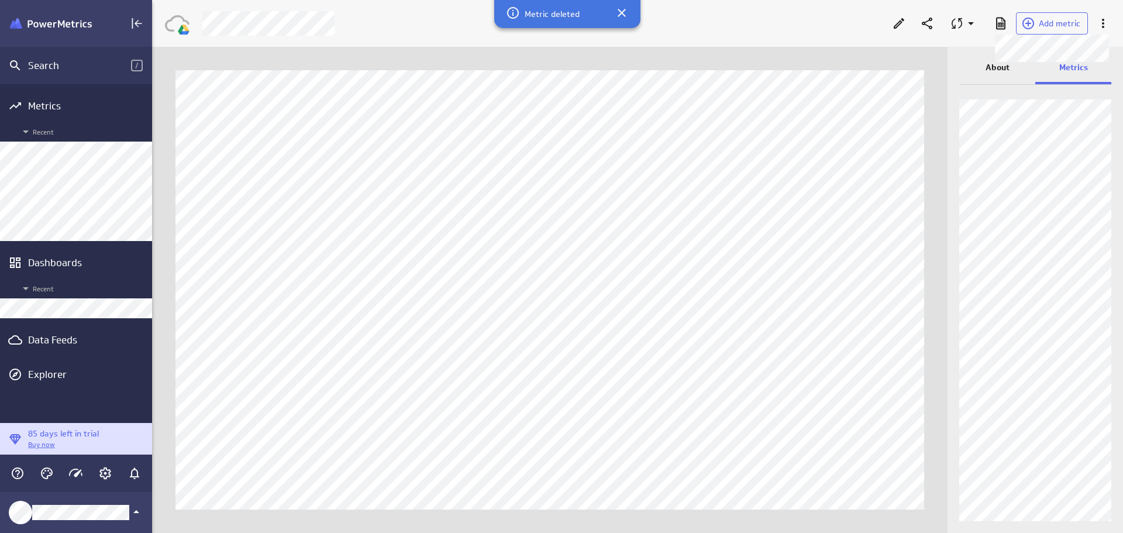
click at [1054, 24] on span "Add metric" at bounding box center [1060, 23] width 42 height 11
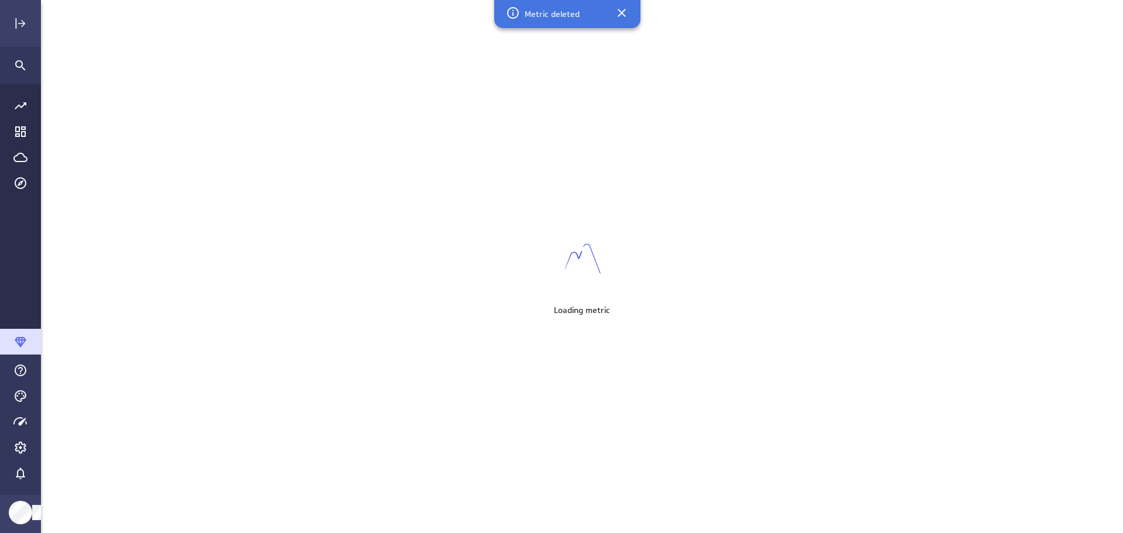
scroll to position [551, 1100]
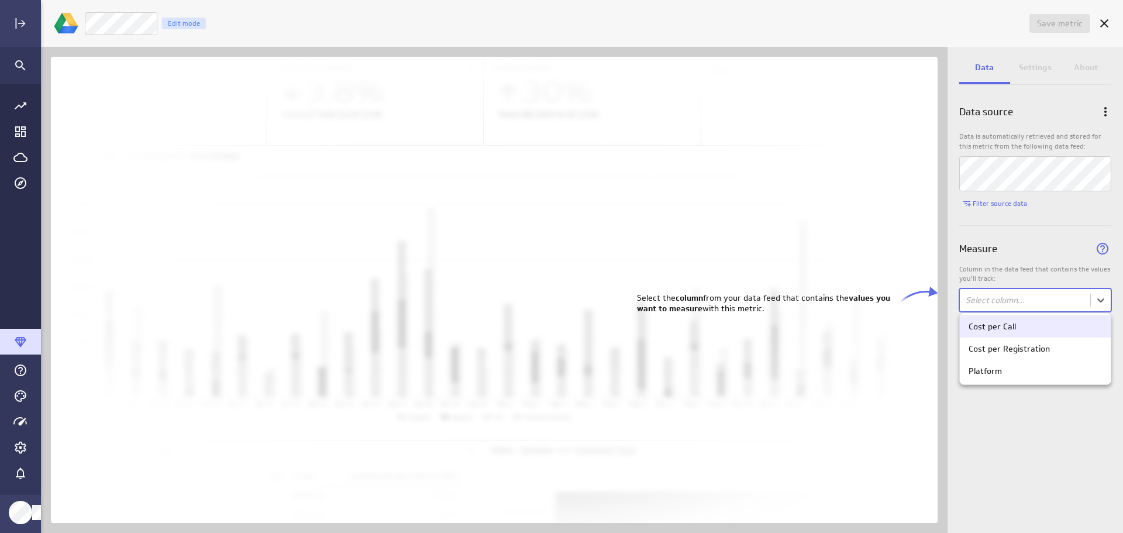
click at [1103, 301] on body "Save metric Untitled Edit mode Data Settings About Data source Data is automati…" at bounding box center [561, 266] width 1123 height 533
click at [1044, 346] on div "Cost per Registration" at bounding box center [1008, 348] width 81 height 11
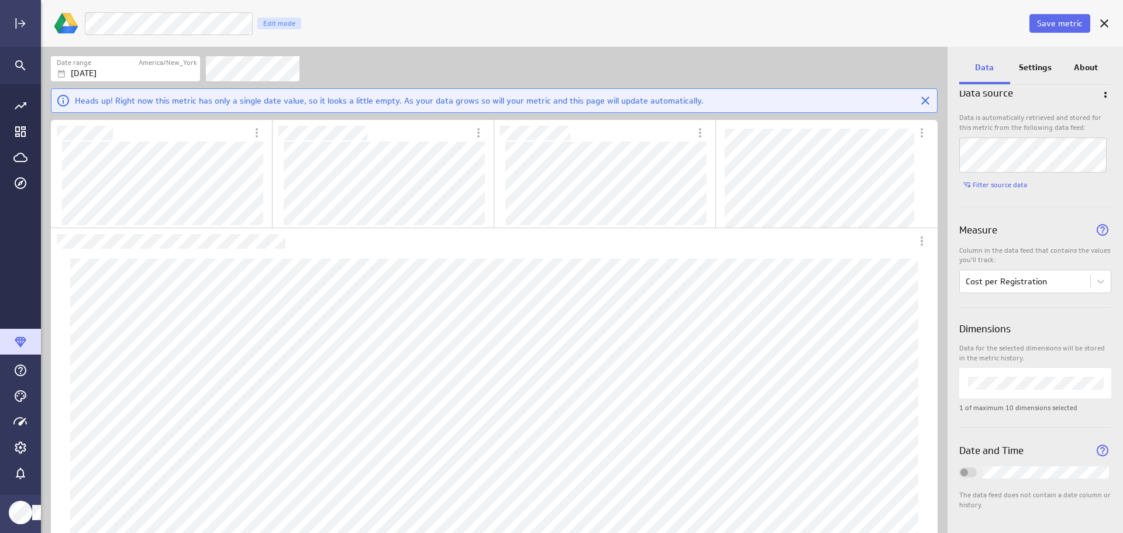
scroll to position [21, 0]
click at [1035, 66] on p "Settings" at bounding box center [1035, 67] width 33 height 12
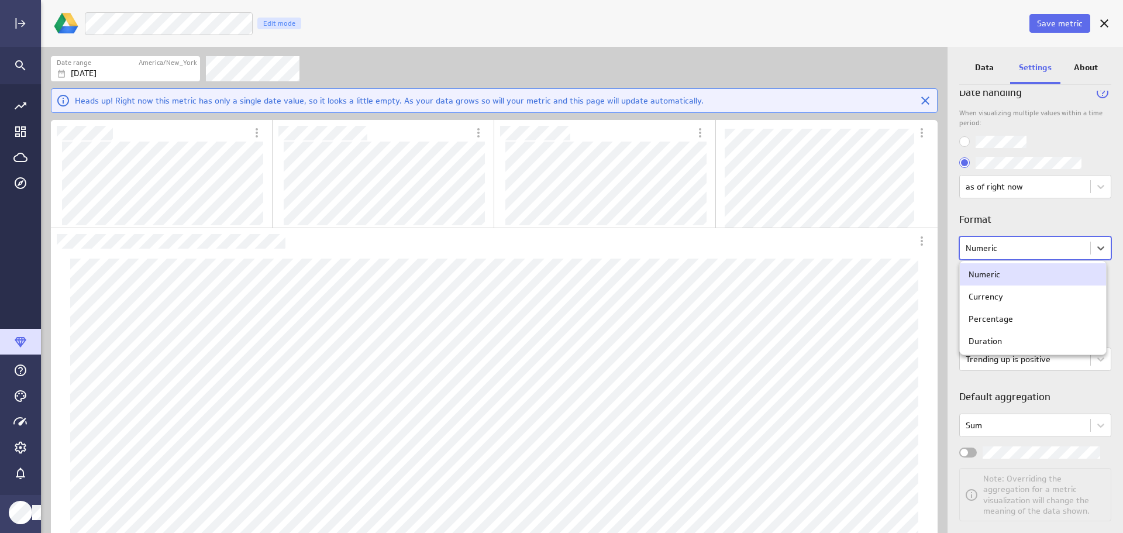
click at [1098, 244] on body "Save metric Cost per Registration Edit mode Date range America/New_York Oct 05 …" at bounding box center [561, 266] width 1123 height 533
click at [1044, 298] on div "Currency" at bounding box center [1032, 296] width 129 height 11
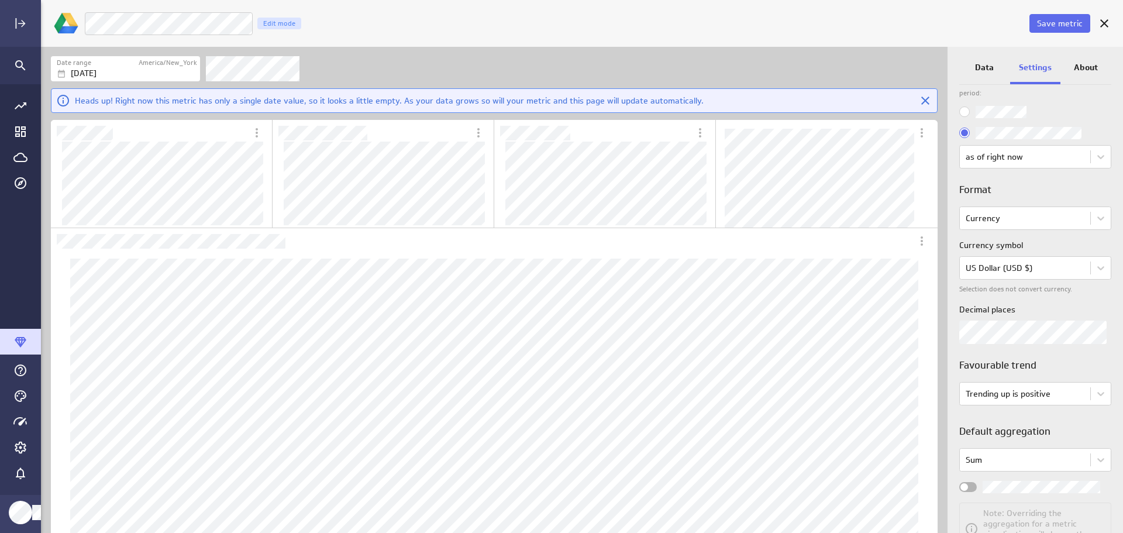
scroll to position [99, 0]
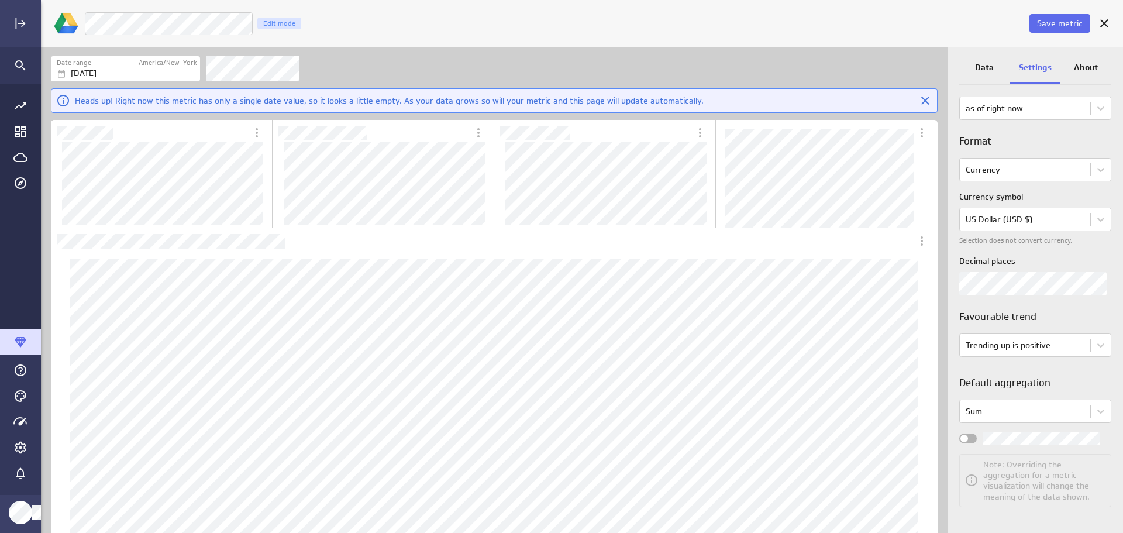
click at [1094, 407] on body "Save metric Cost per Registration Edit mode Date range America/New_York Oct 05 …" at bounding box center [561, 266] width 1123 height 533
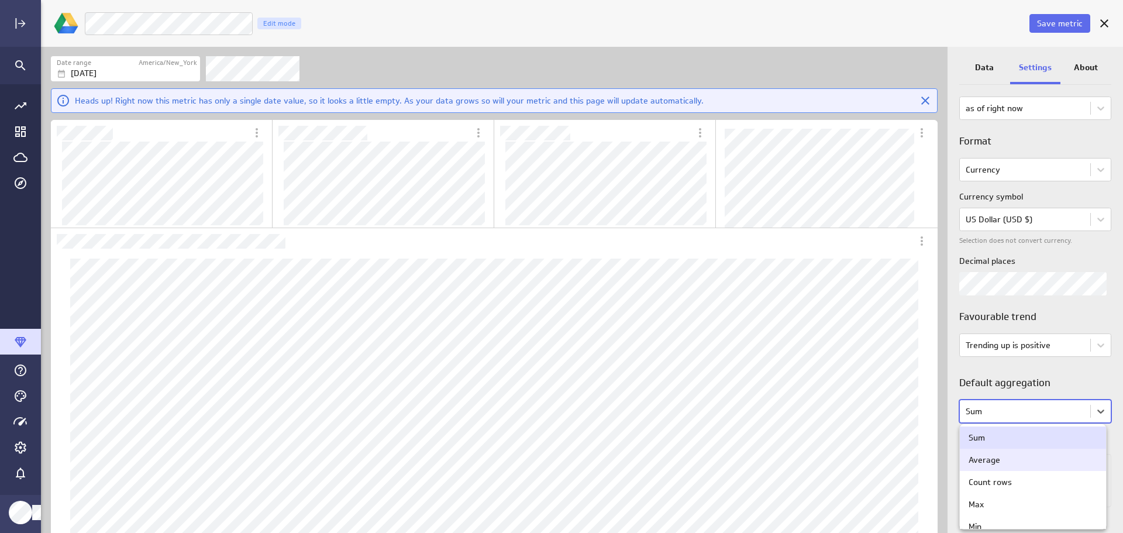
click at [1058, 458] on div "Average" at bounding box center [1032, 459] width 129 height 11
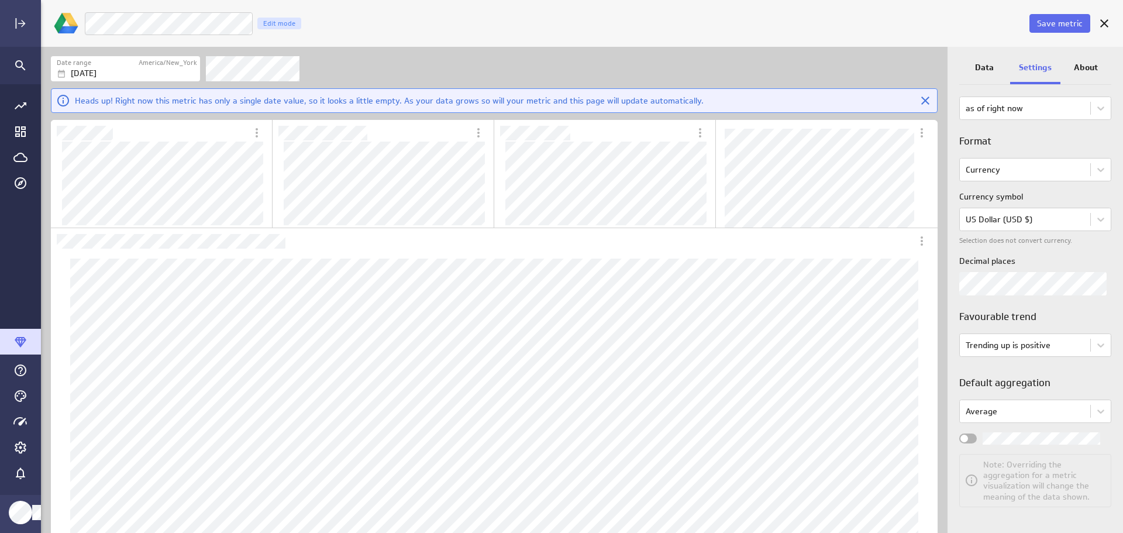
click at [967, 434] on div "Widget Properties" at bounding box center [968, 438] width 18 height 10
click at [0, 0] on input "Widget Properties" at bounding box center [0, 0] width 0 height 0
click at [1054, 18] on span "Save metric" at bounding box center [1060, 23] width 46 height 11
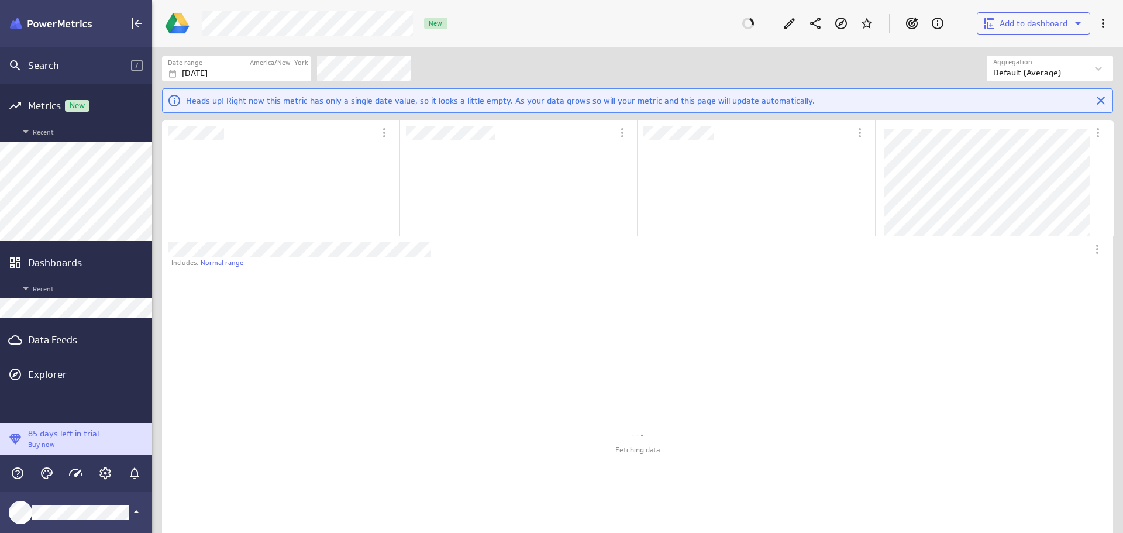
scroll to position [110, 236]
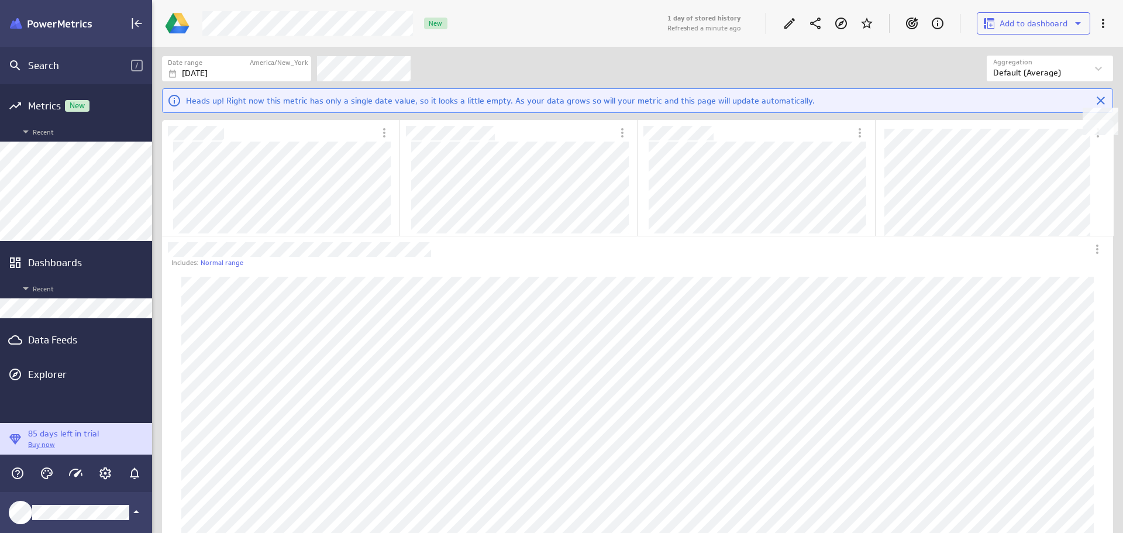
click at [1100, 103] on icon "Close" at bounding box center [1101, 101] width 14 height 14
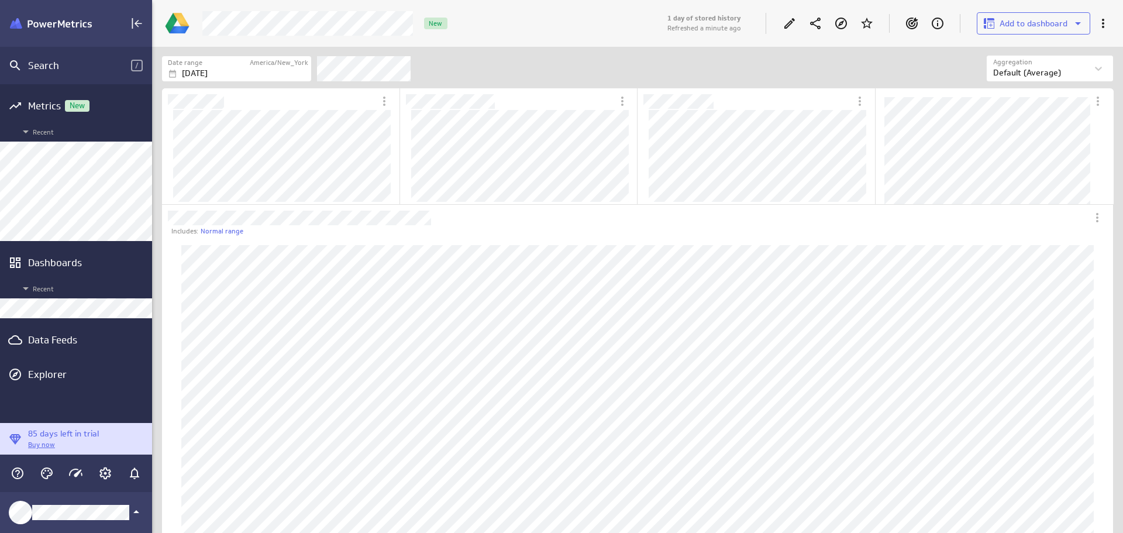
click at [1101, 21] on icon "More actions" at bounding box center [1103, 23] width 14 height 14
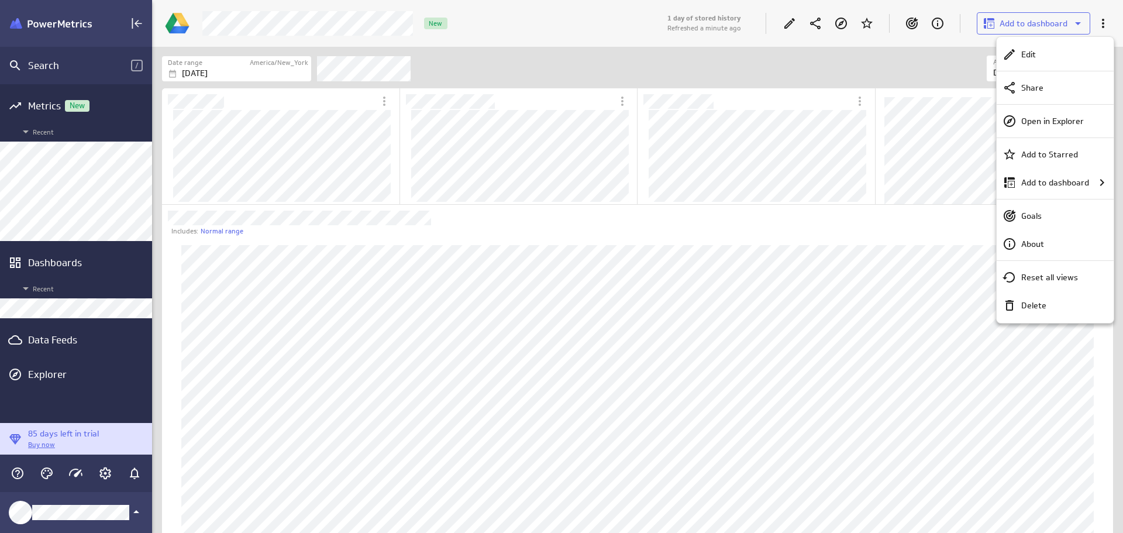
click at [1050, 304] on div "Delete" at bounding box center [1060, 305] width 88 height 12
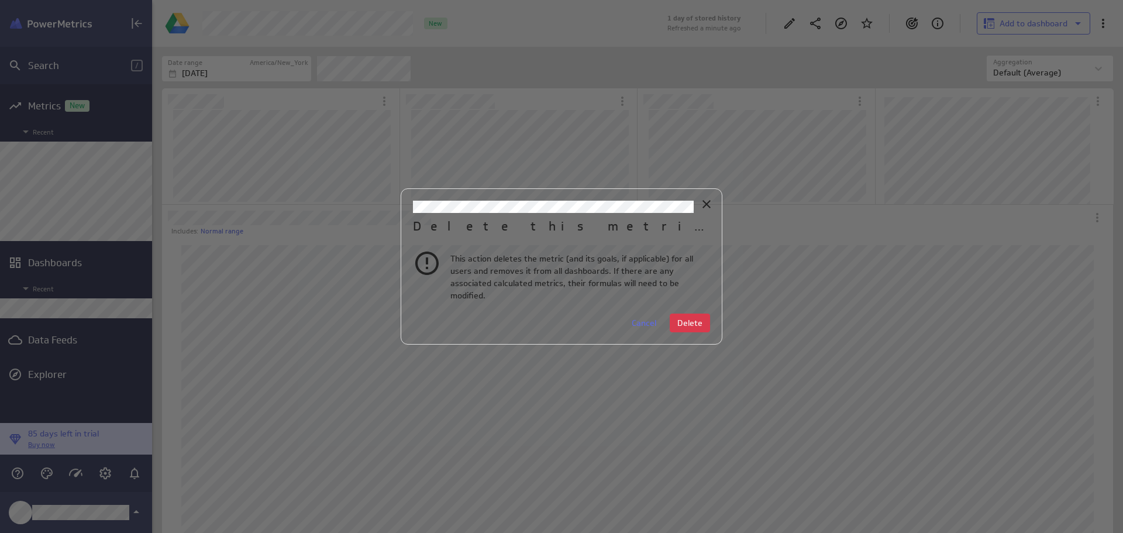
click at [692, 319] on span "Delete" at bounding box center [689, 323] width 25 height 11
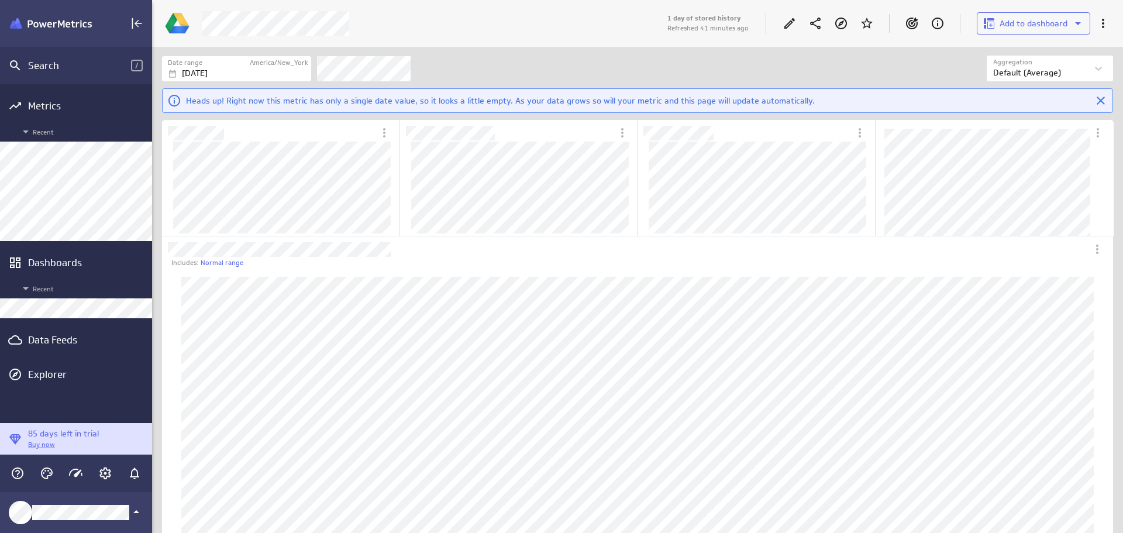
click at [1101, 23] on icon "More actions" at bounding box center [1103, 23] width 14 height 14
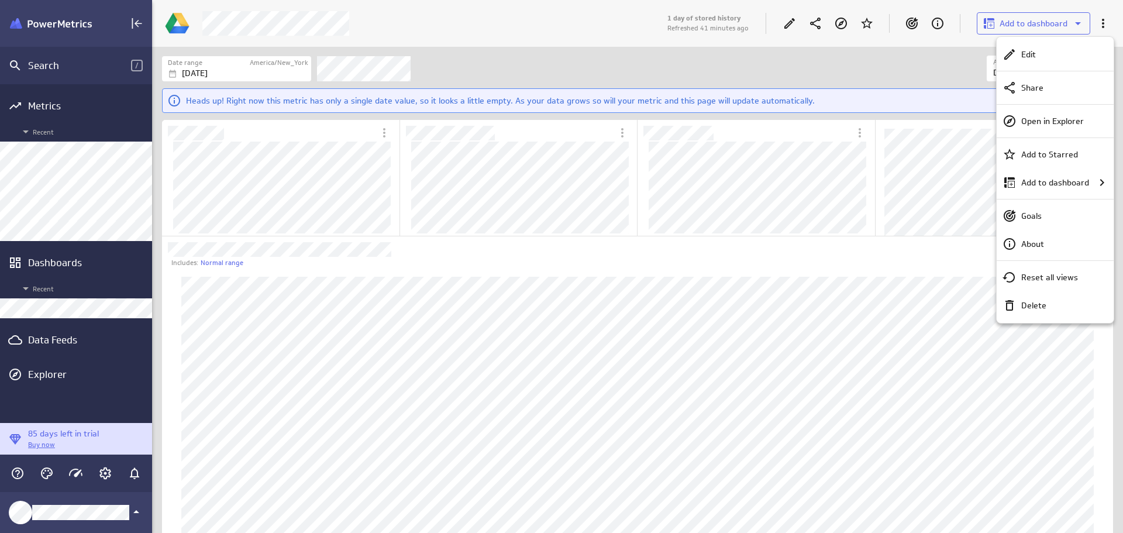
click at [1046, 307] on div "Delete" at bounding box center [1060, 305] width 88 height 12
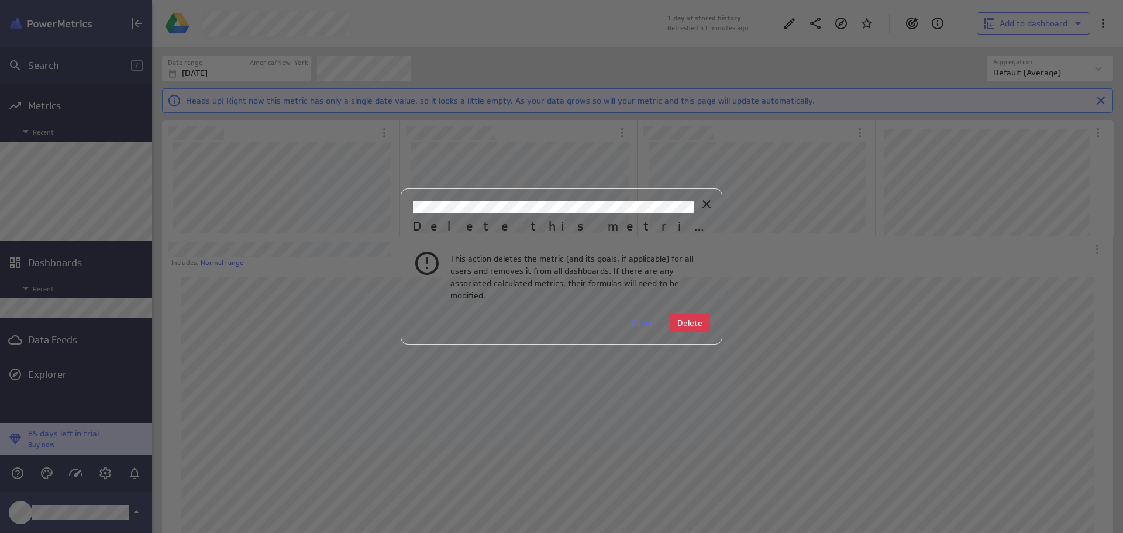
click at [698, 319] on span "Delete" at bounding box center [689, 323] width 25 height 11
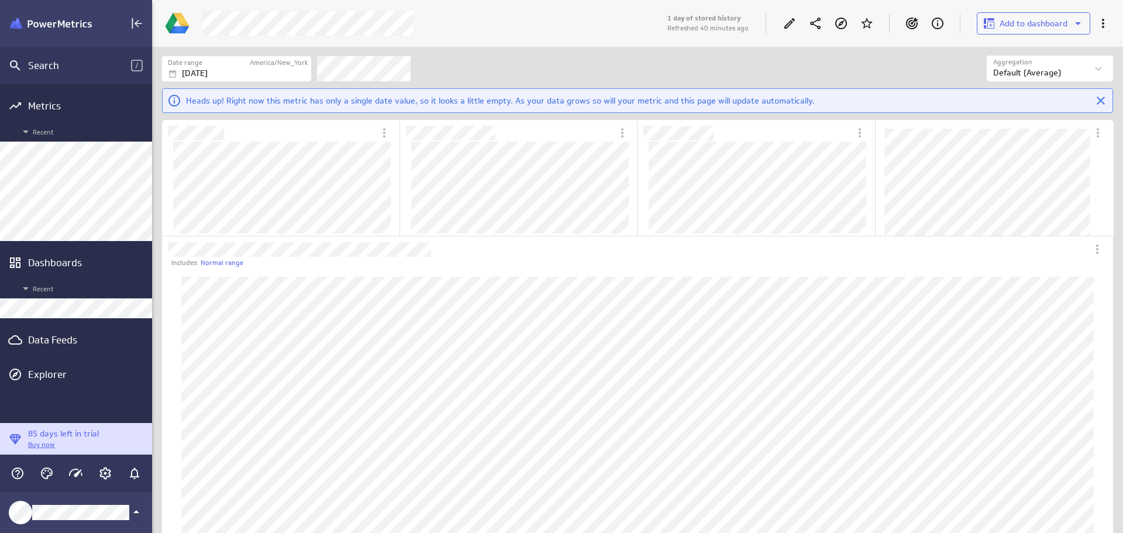
click at [80, 342] on div "Data Feeds" at bounding box center [76, 339] width 96 height 13
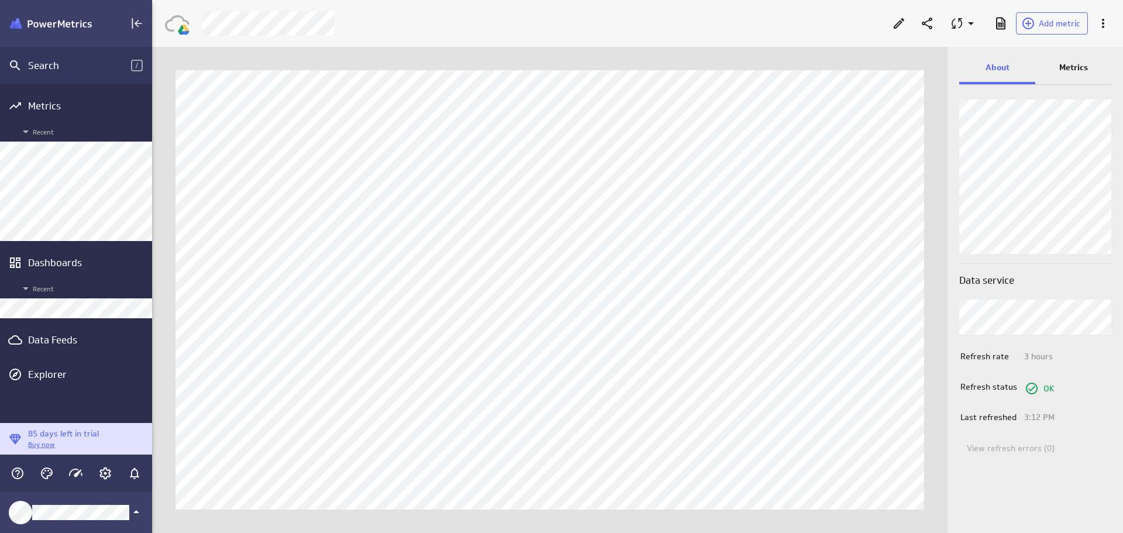
click at [1070, 59] on div "Metrics" at bounding box center [1073, 69] width 76 height 32
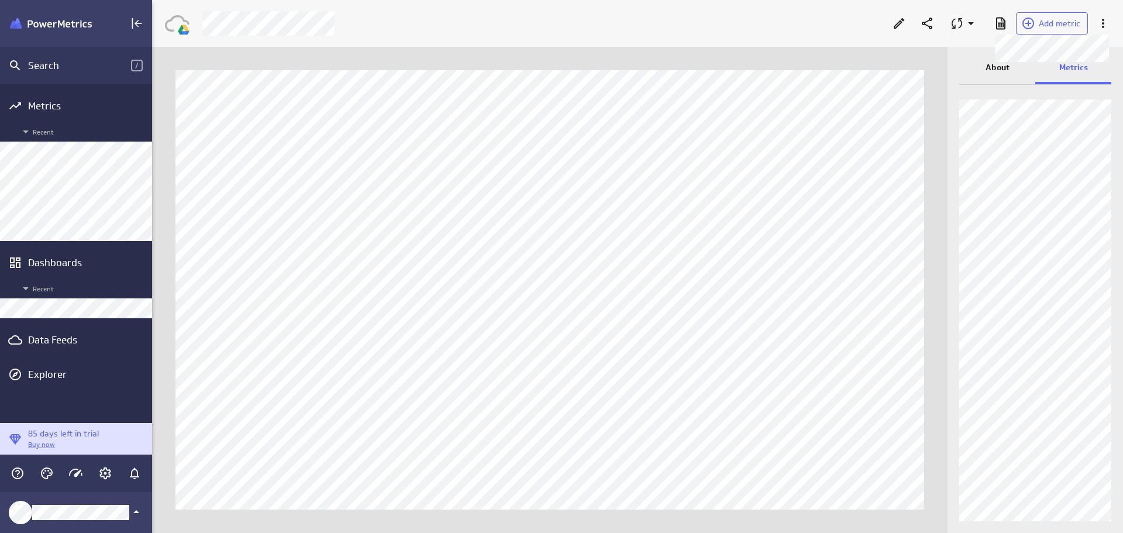
click at [1065, 22] on span "Add metric" at bounding box center [1060, 23] width 42 height 11
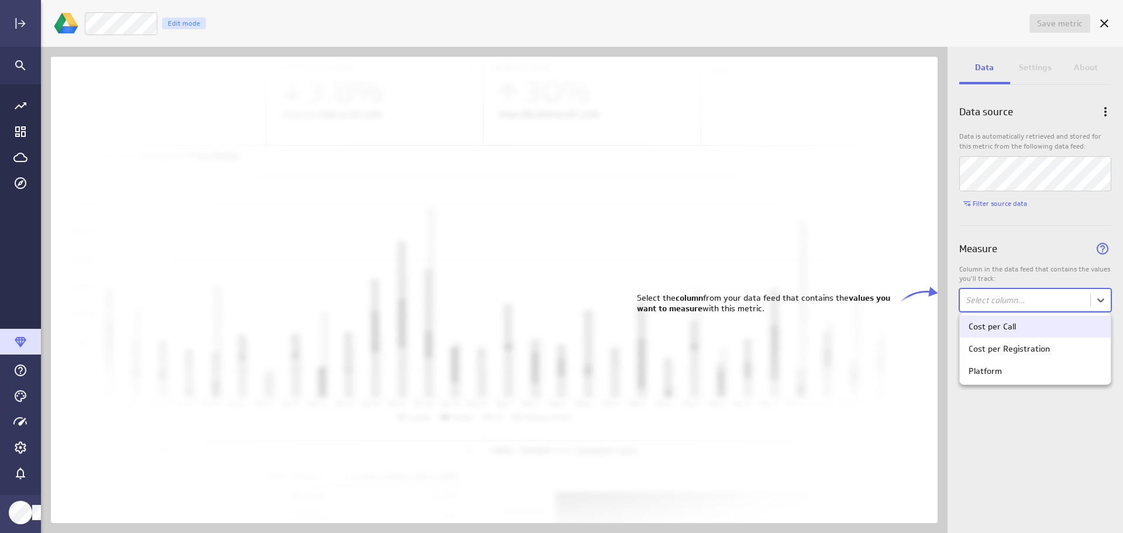
click at [1102, 299] on body "Save metric Untitled Edit mode Data Settings About Data source Data is automati…" at bounding box center [561, 266] width 1123 height 533
click at [1052, 330] on div "Cost per Call" at bounding box center [1034, 326] width 133 height 11
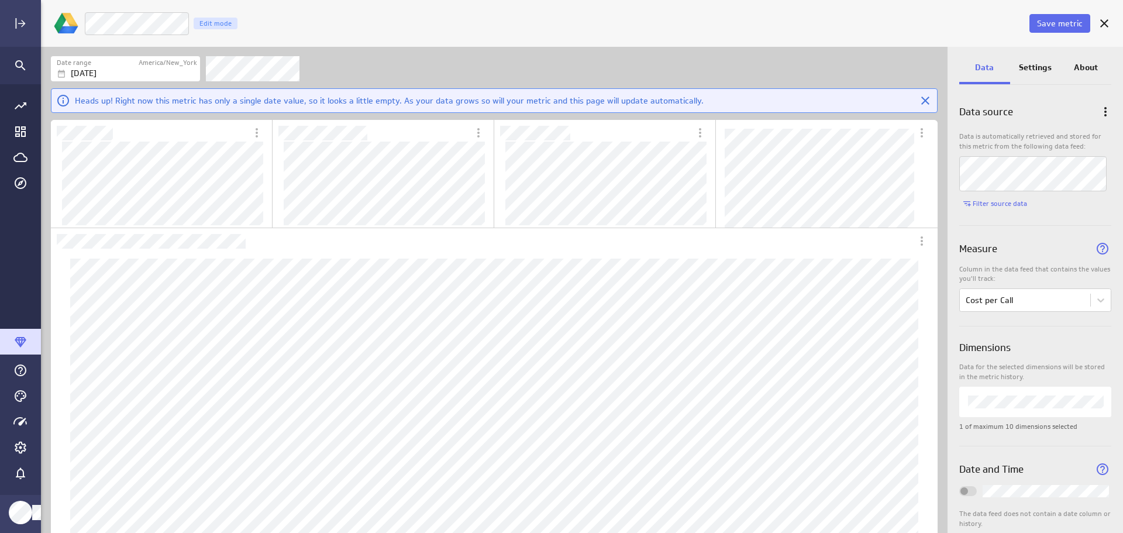
click at [1024, 70] on p "Settings" at bounding box center [1035, 67] width 33 height 12
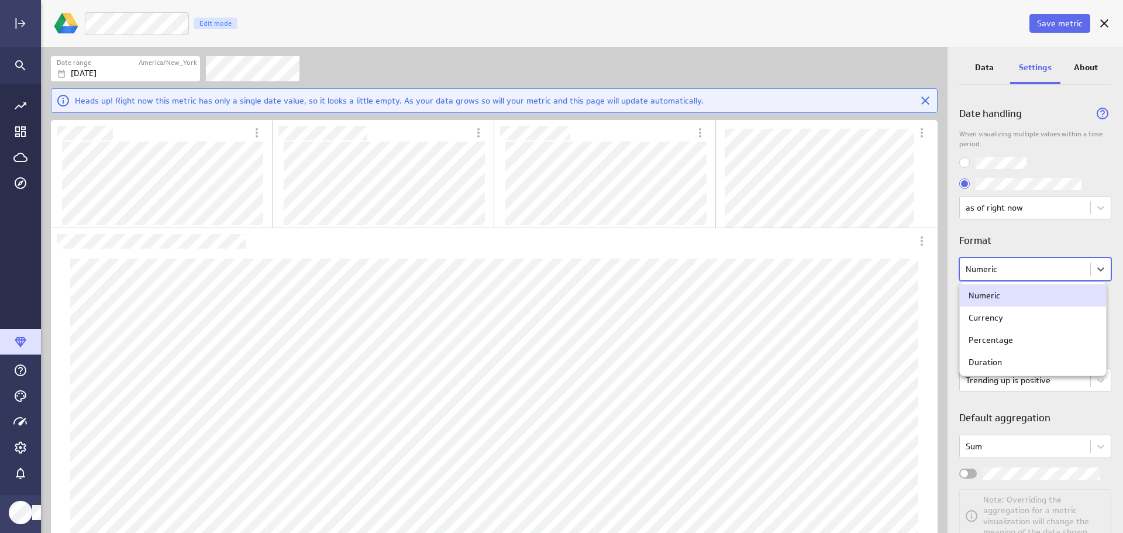
click at [1098, 274] on body "Save metric Cost per Call Edit mode Date range America/New_York Oct 05 2025 Hea…" at bounding box center [561, 266] width 1123 height 533
click at [1058, 320] on div "Currency" at bounding box center [1032, 317] width 129 height 11
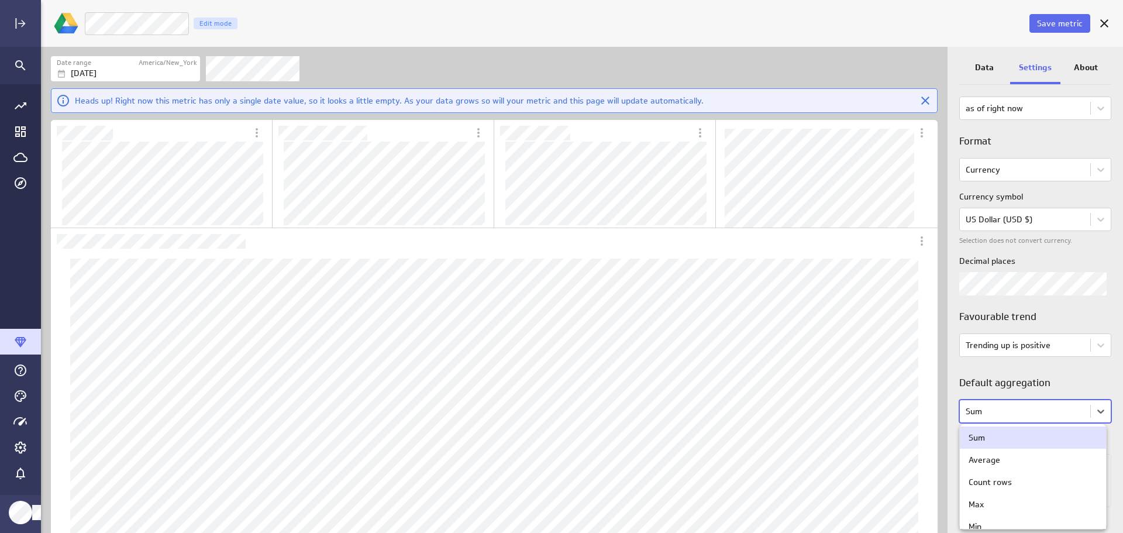
click at [1094, 415] on body "Save metric Cost per Call Edit mode Date range America/New_York Oct 05 2025 Hea…" at bounding box center [561, 266] width 1123 height 533
click at [1055, 452] on div "Average" at bounding box center [1033, 460] width 146 height 22
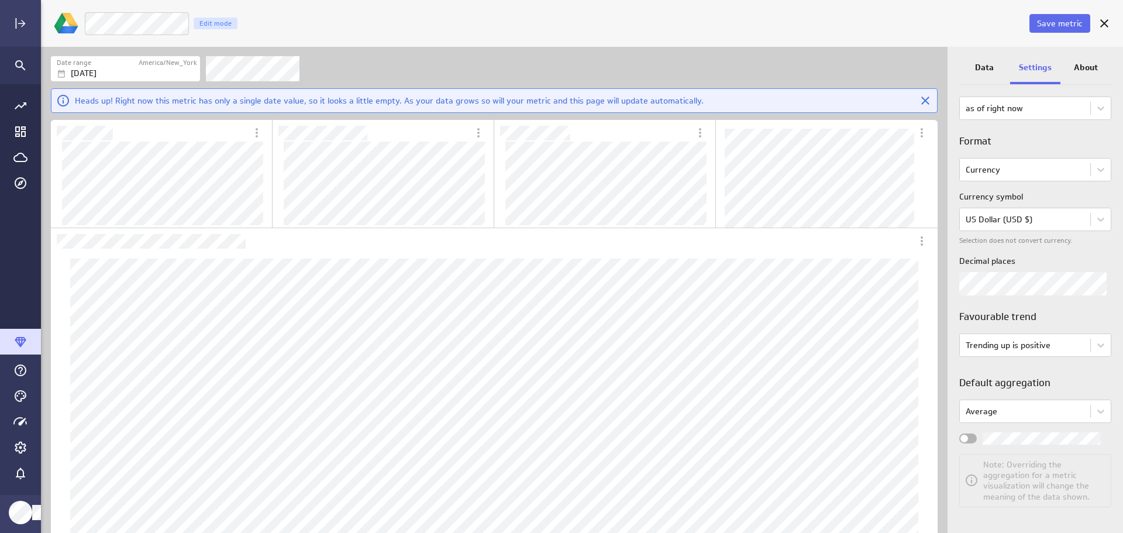
click at [964, 441] on span "Widget Properties" at bounding box center [964, 438] width 8 height 8
click at [0, 0] on input "Widget Properties" at bounding box center [0, 0] width 0 height 0
click at [1043, 22] on span "Save metric" at bounding box center [1060, 23] width 46 height 11
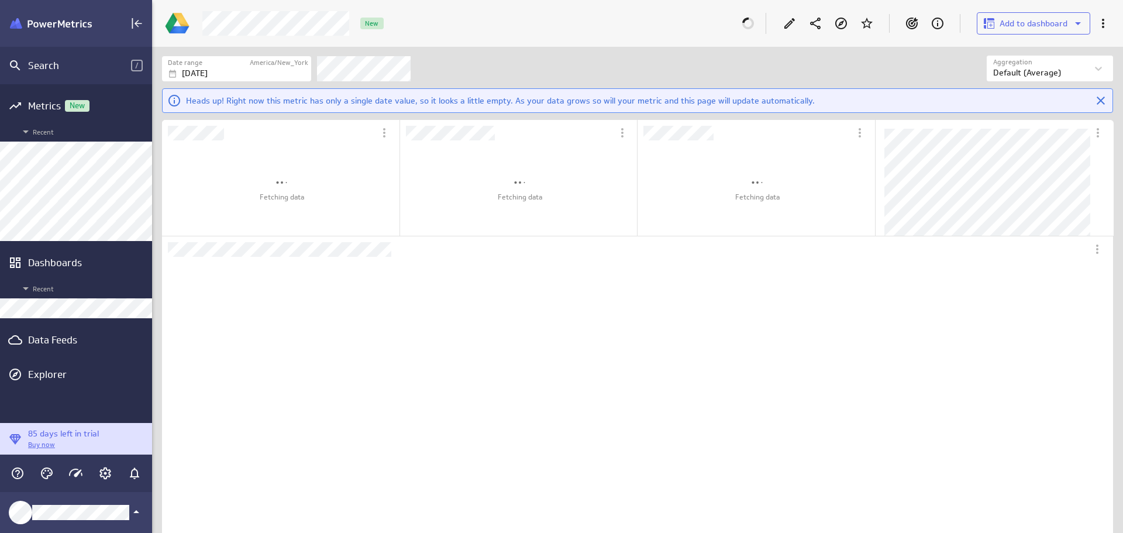
scroll to position [356, 930]
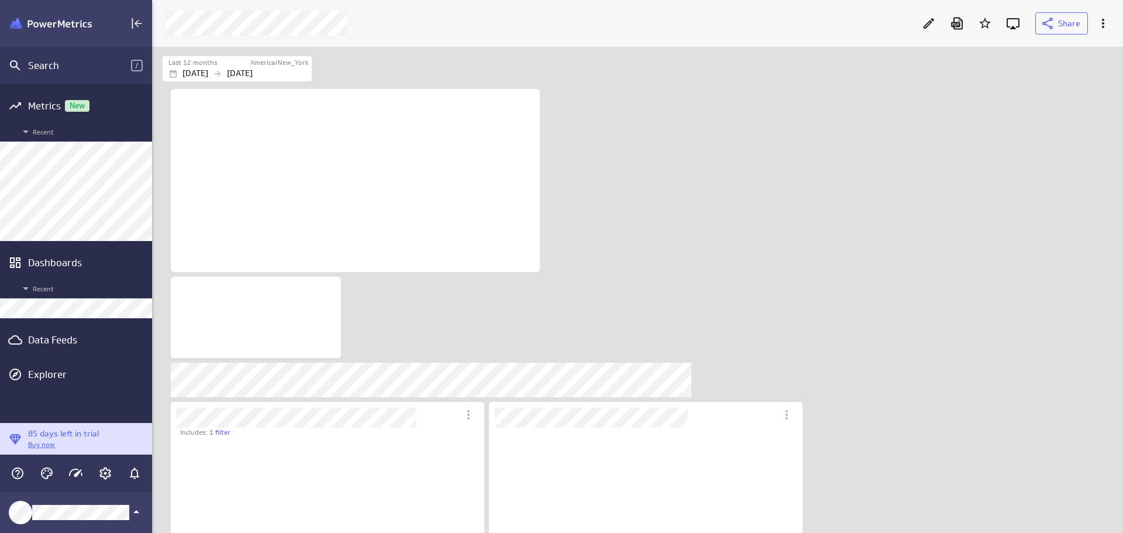
scroll to position [6, 6]
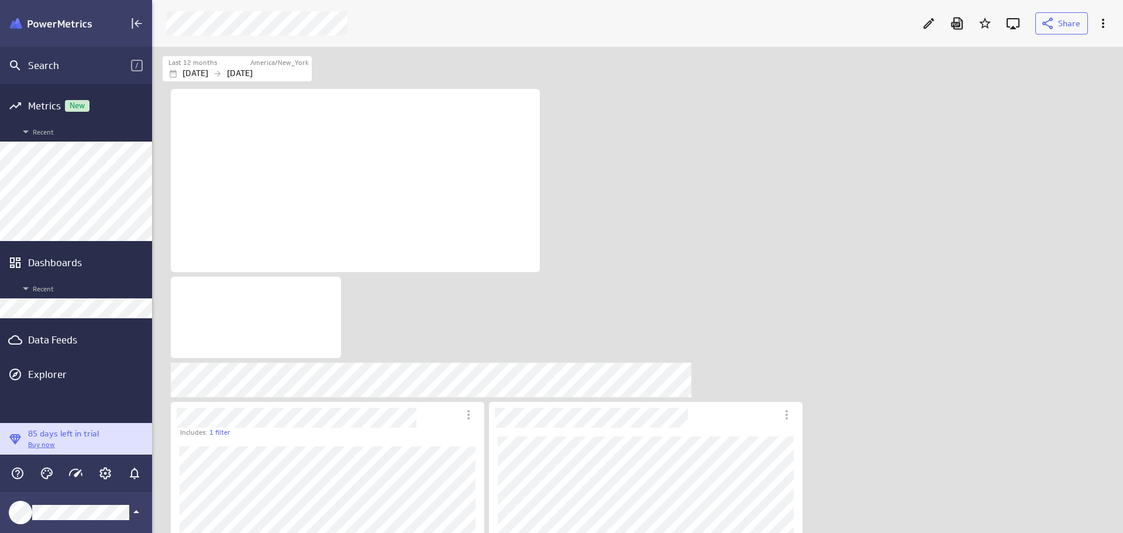
click at [934, 19] on icon "Edit" at bounding box center [928, 23] width 11 height 11
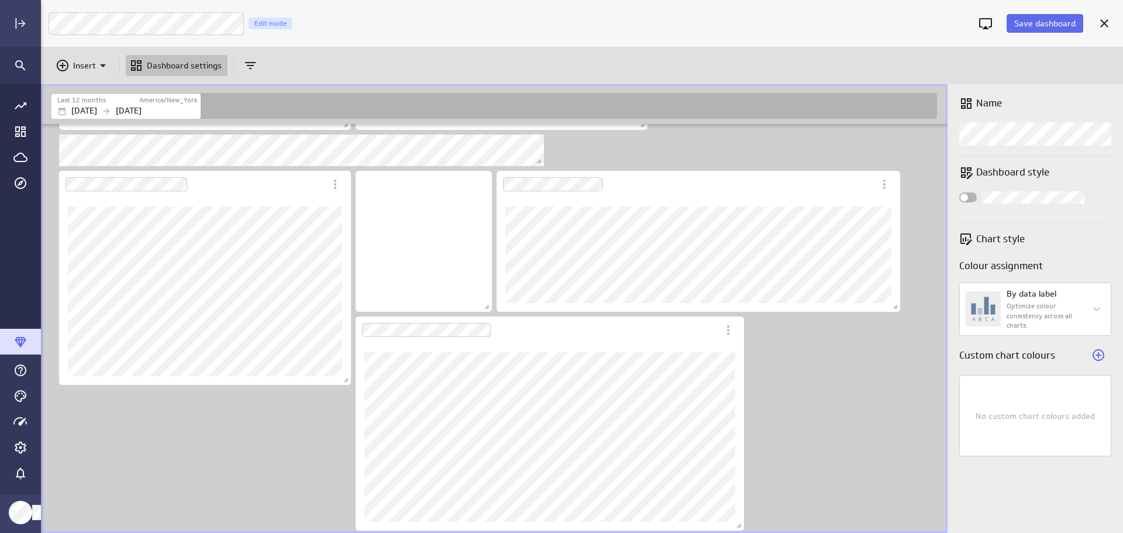
click at [108, 64] on icon "Insert" at bounding box center [103, 65] width 14 height 14
click at [87, 89] on p "Metrics" at bounding box center [91, 94] width 28 height 12
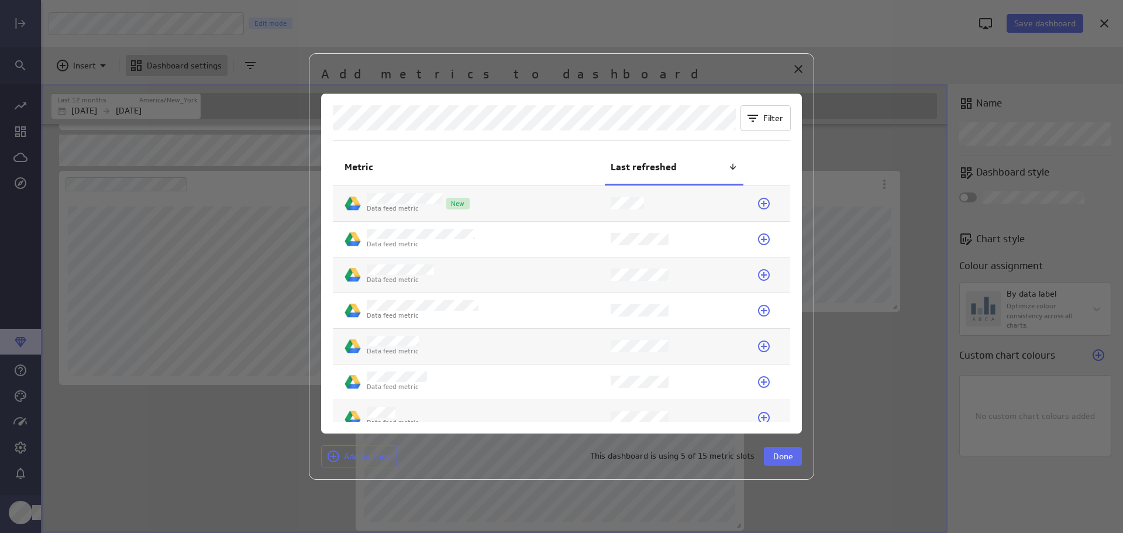
click at [761, 238] on icon at bounding box center [764, 239] width 14 height 14
click at [759, 240] on icon at bounding box center [764, 239] width 12 height 12
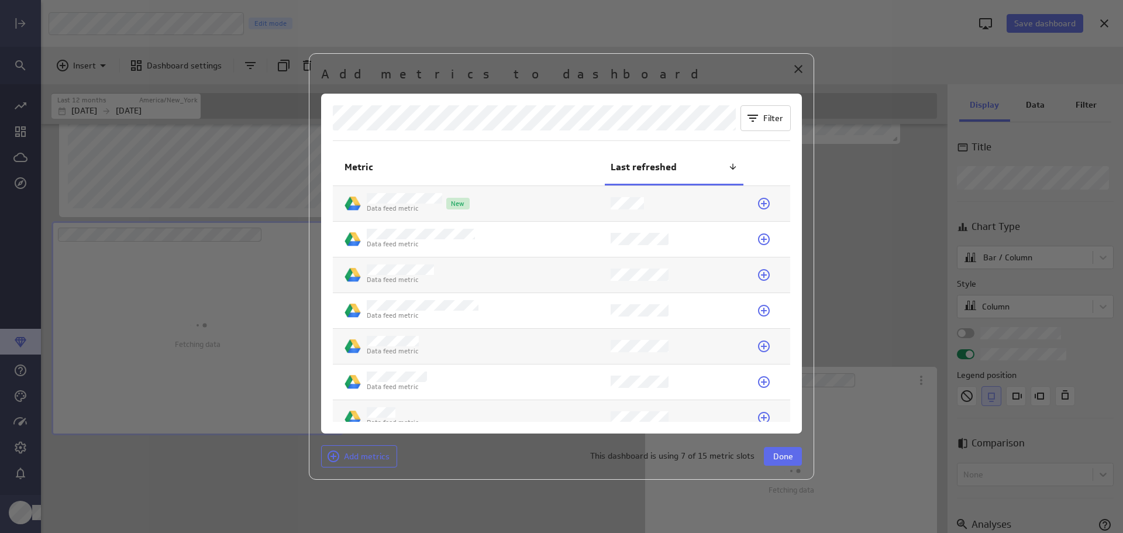
click at [792, 70] on icon "Close" at bounding box center [798, 69] width 14 height 14
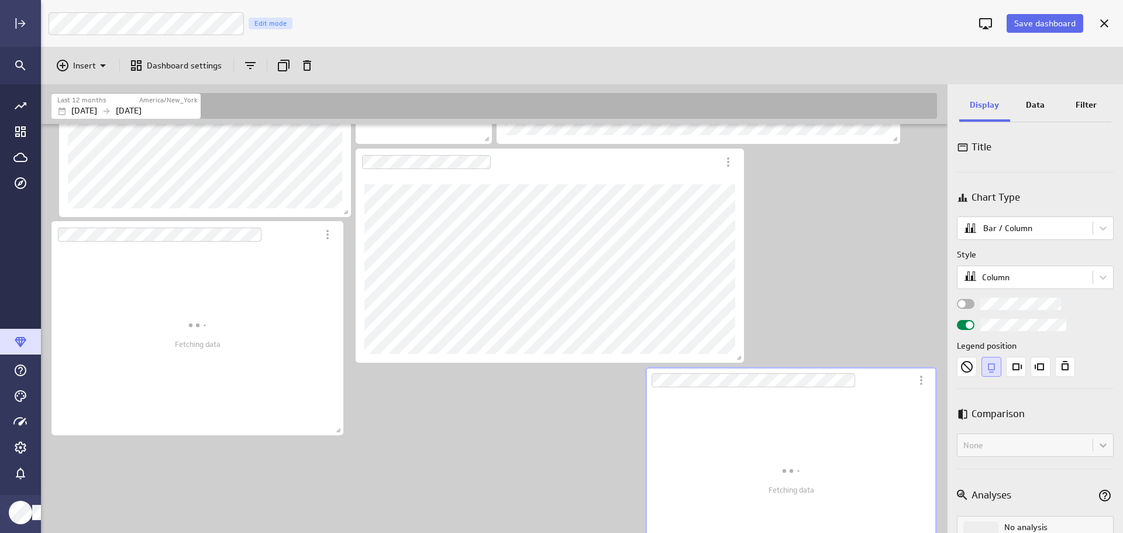
click at [925, 385] on div "Fetching data" at bounding box center [791, 474] width 292 height 214
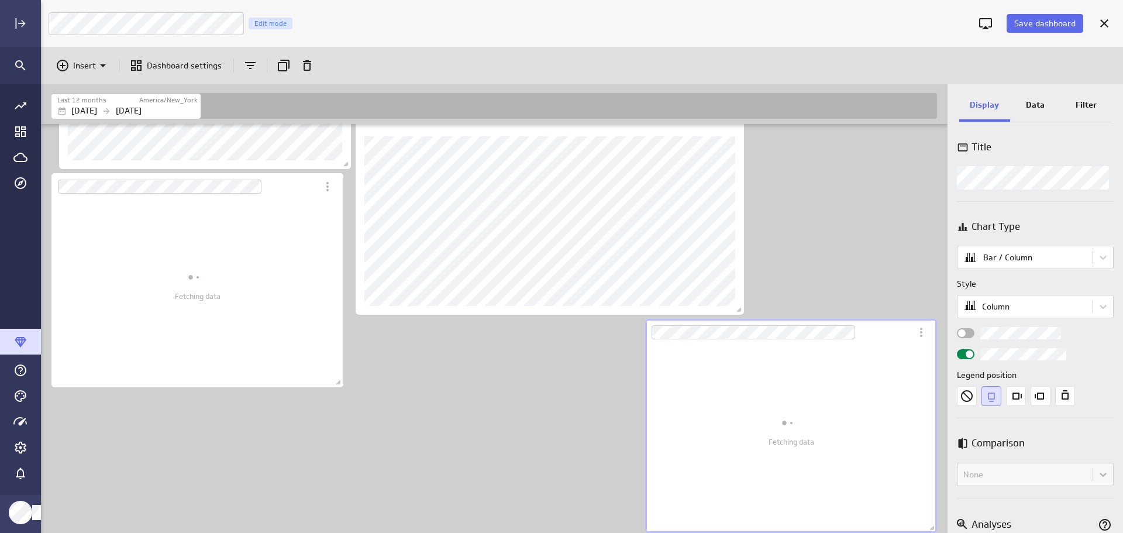
click at [921, 337] on icon "More actions" at bounding box center [921, 331] width 2 height 9
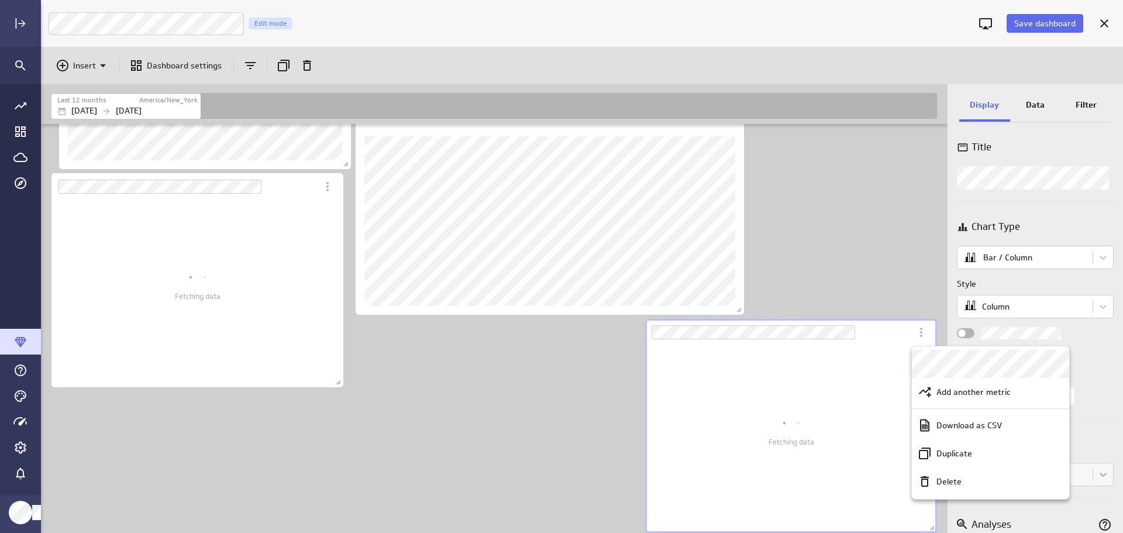
click at [976, 488] on div "Delete" at bounding box center [990, 481] width 157 height 28
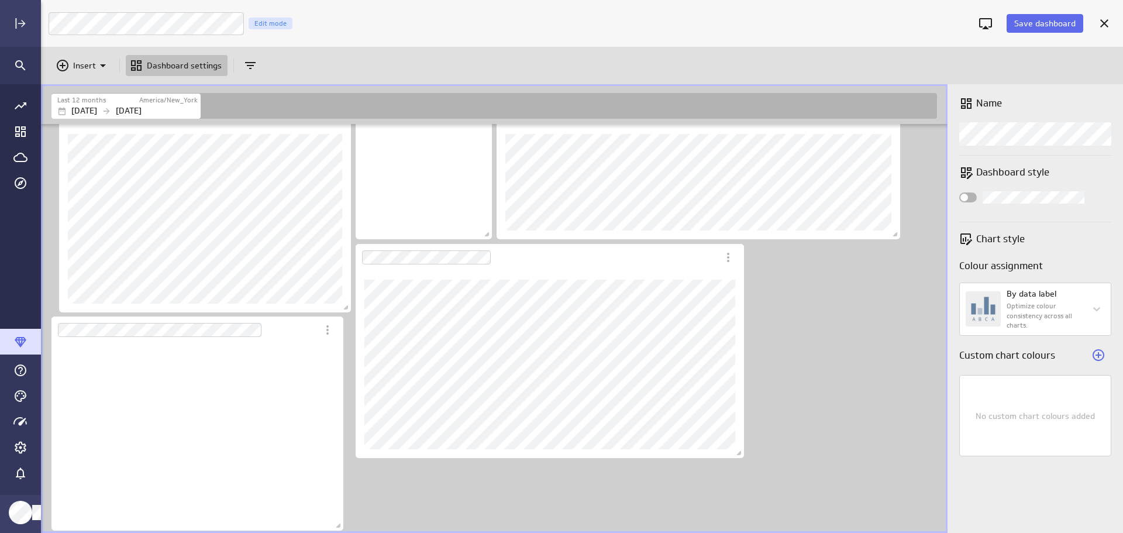
scroll to position [188, 292]
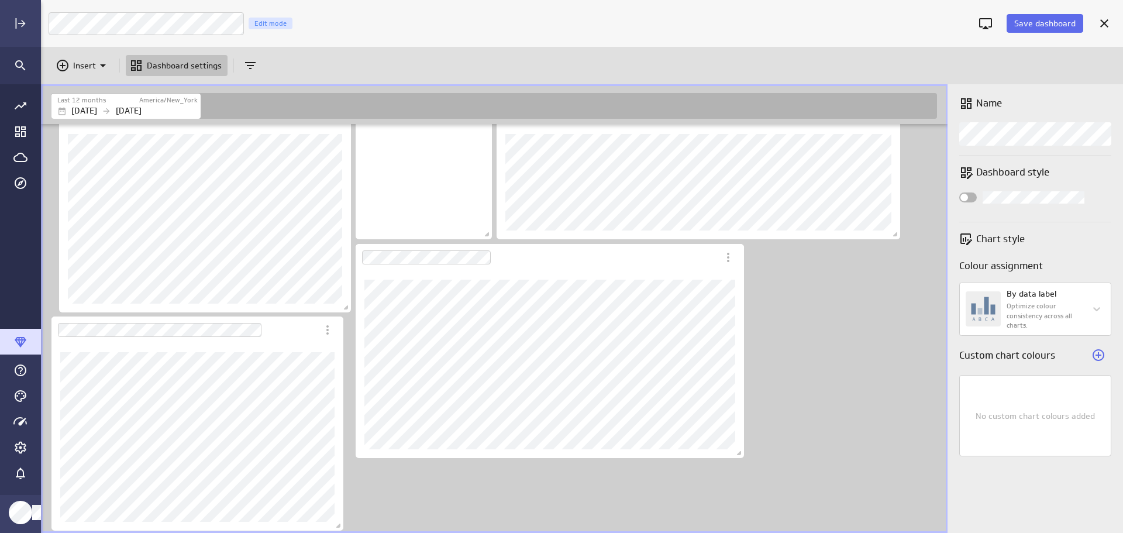
click at [103, 64] on icon "Insert" at bounding box center [103, 65] width 14 height 14
click at [94, 89] on p "Metrics" at bounding box center [91, 94] width 28 height 12
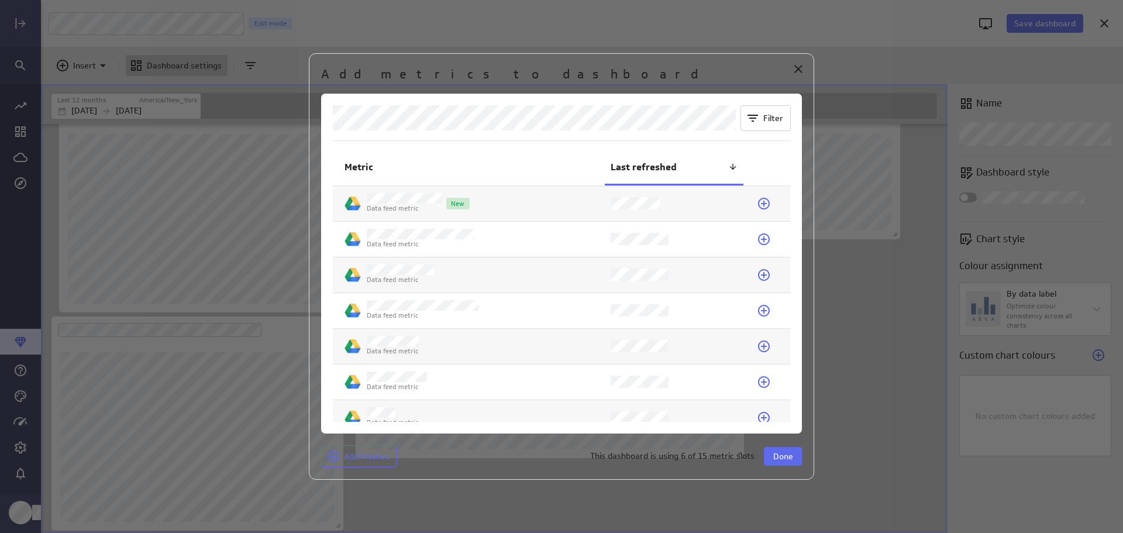
click at [757, 242] on icon at bounding box center [764, 239] width 14 height 14
click at [785, 460] on span "Done" at bounding box center [783, 456] width 20 height 11
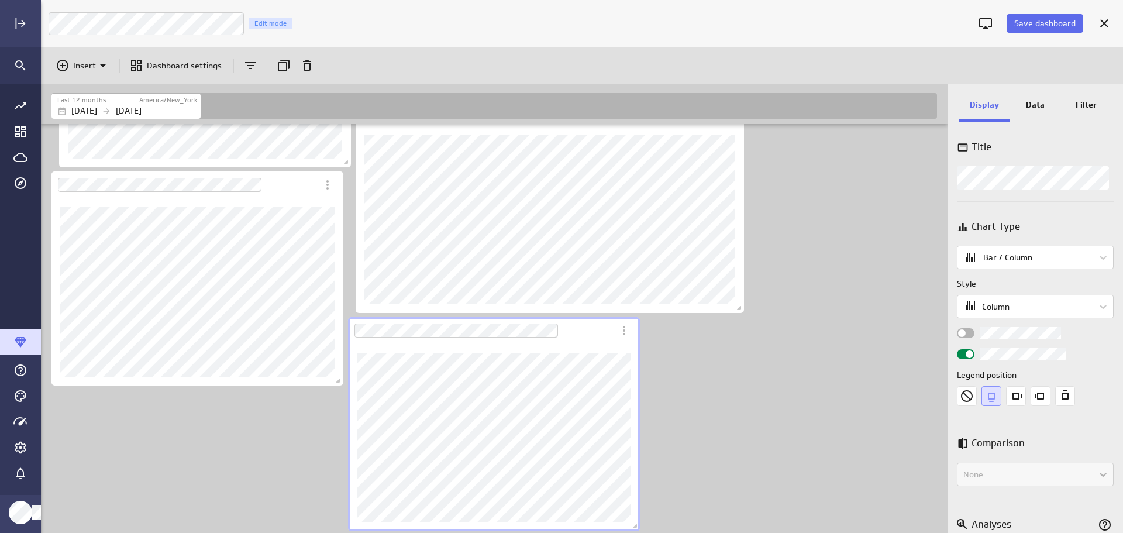
scroll to position [720, 0]
click at [101, 65] on icon at bounding box center [103, 65] width 6 height 3
click at [101, 88] on p "Metrics" at bounding box center [91, 94] width 28 height 12
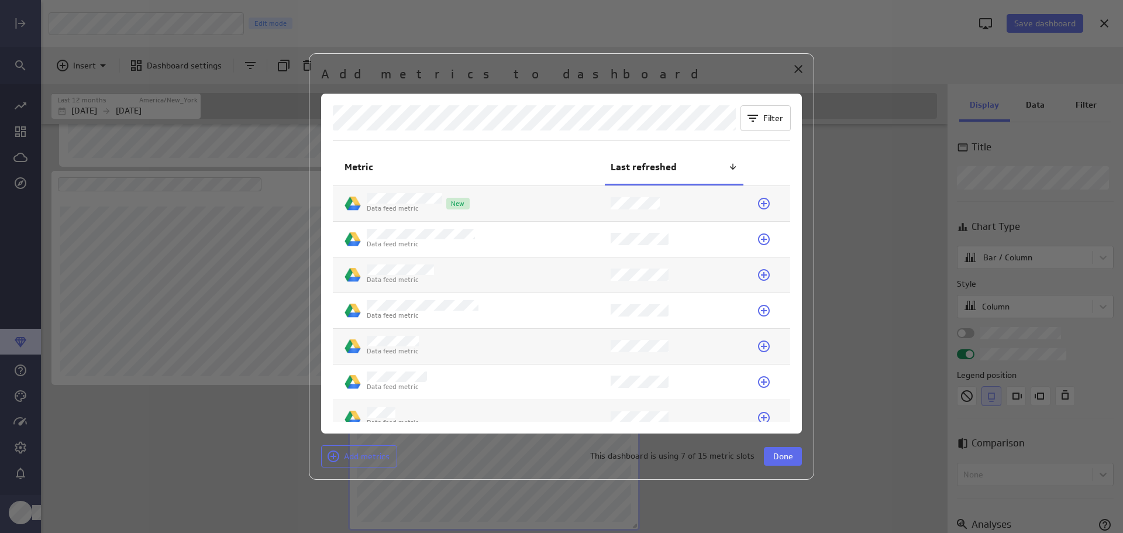
click at [760, 202] on icon at bounding box center [764, 204] width 12 height 12
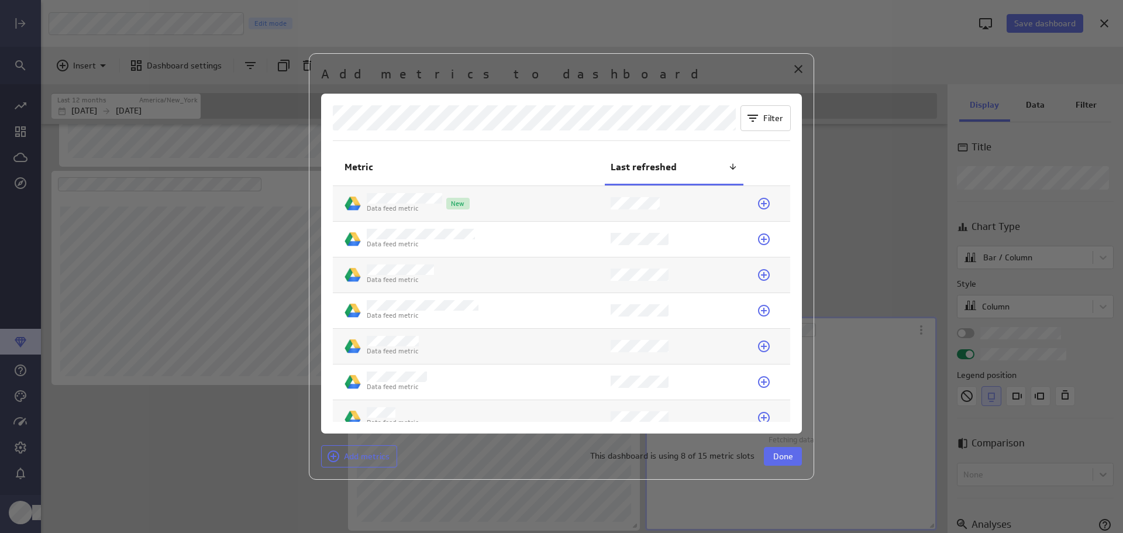
click at [799, 458] on button "Done" at bounding box center [783, 456] width 38 height 19
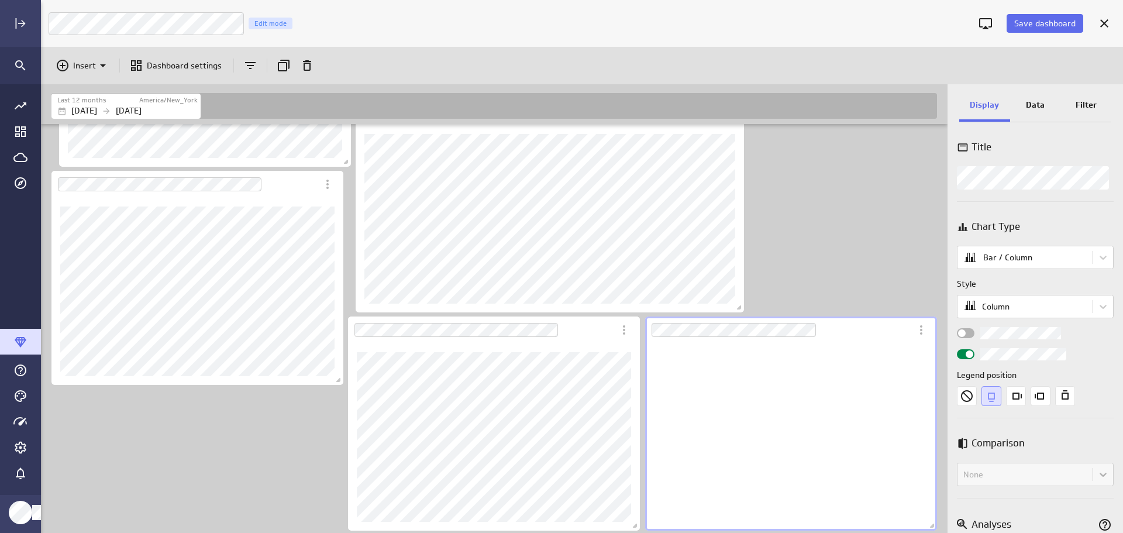
scroll to position [188, 292]
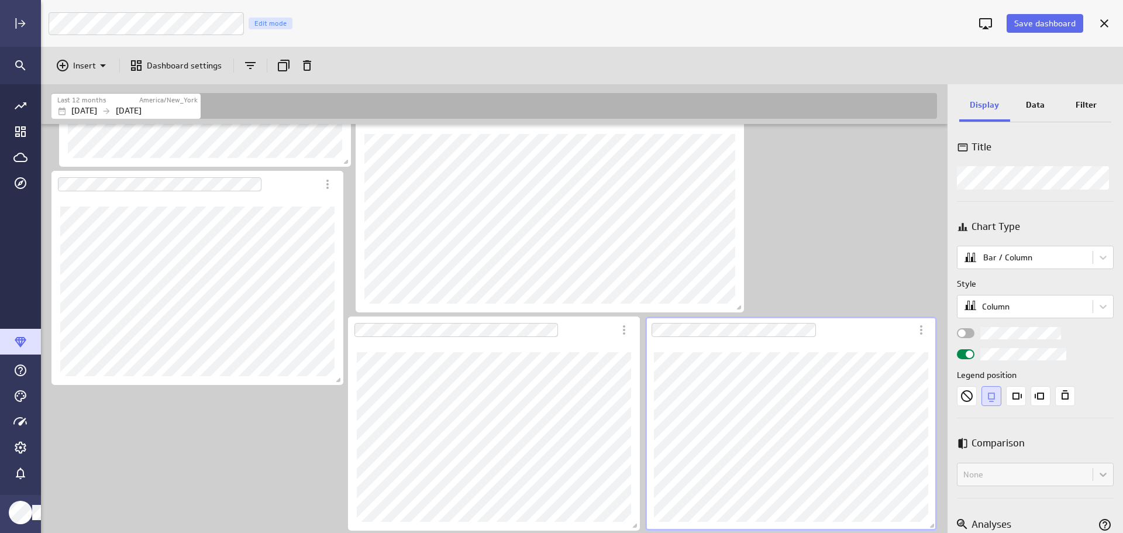
click at [917, 333] on icon "More actions" at bounding box center [921, 330] width 14 height 14
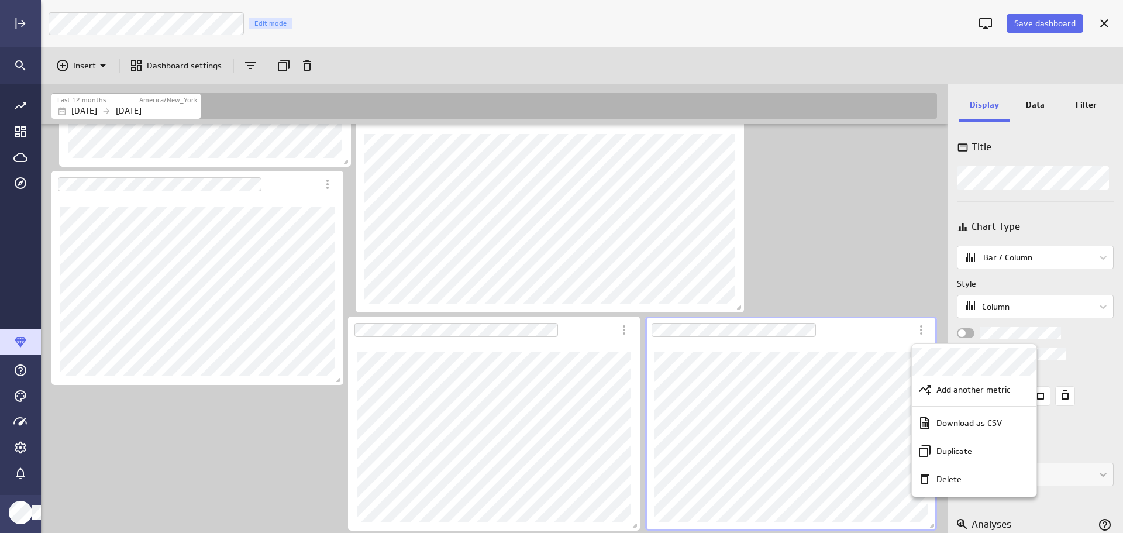
click at [975, 485] on div "Delete" at bounding box center [974, 479] width 125 height 28
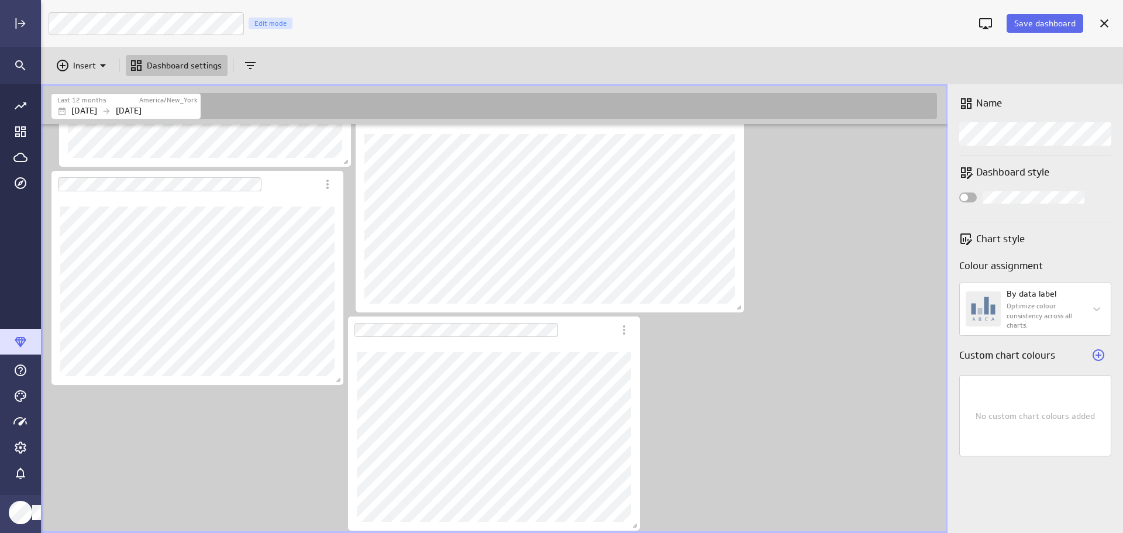
click at [621, 327] on icon "More actions" at bounding box center [624, 330] width 14 height 14
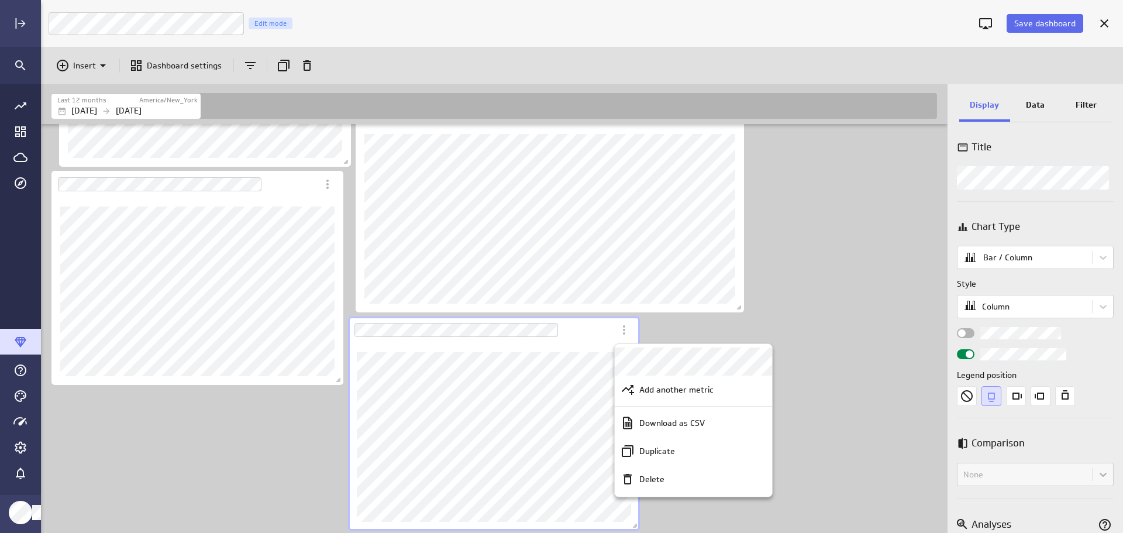
click at [671, 483] on div "Delete" at bounding box center [698, 479] width 128 height 12
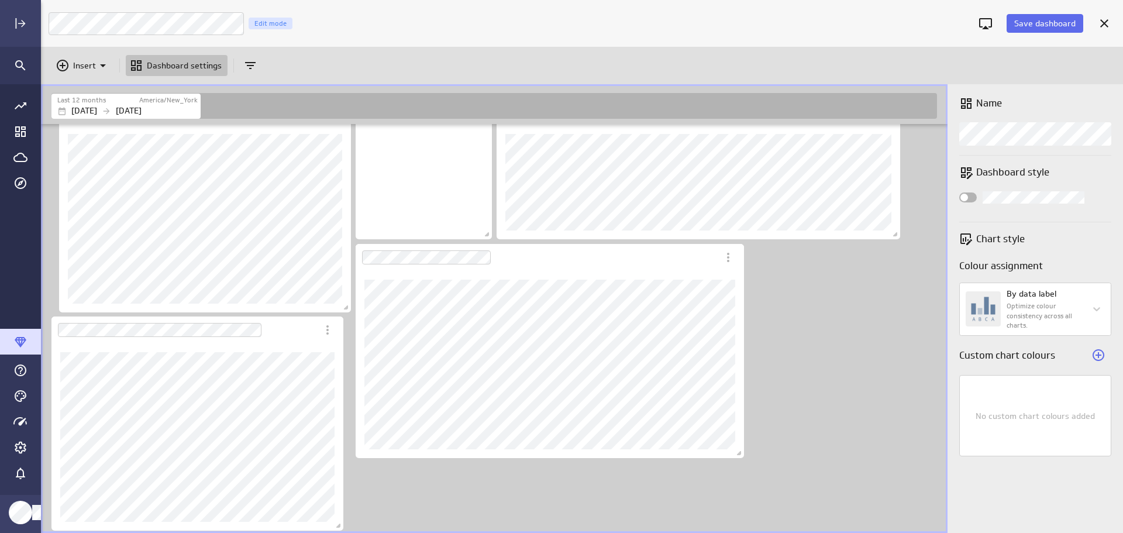
scroll to position [574, 0]
click at [105, 63] on icon "Insert" at bounding box center [103, 65] width 14 height 14
click at [97, 89] on p "Metrics" at bounding box center [91, 94] width 28 height 12
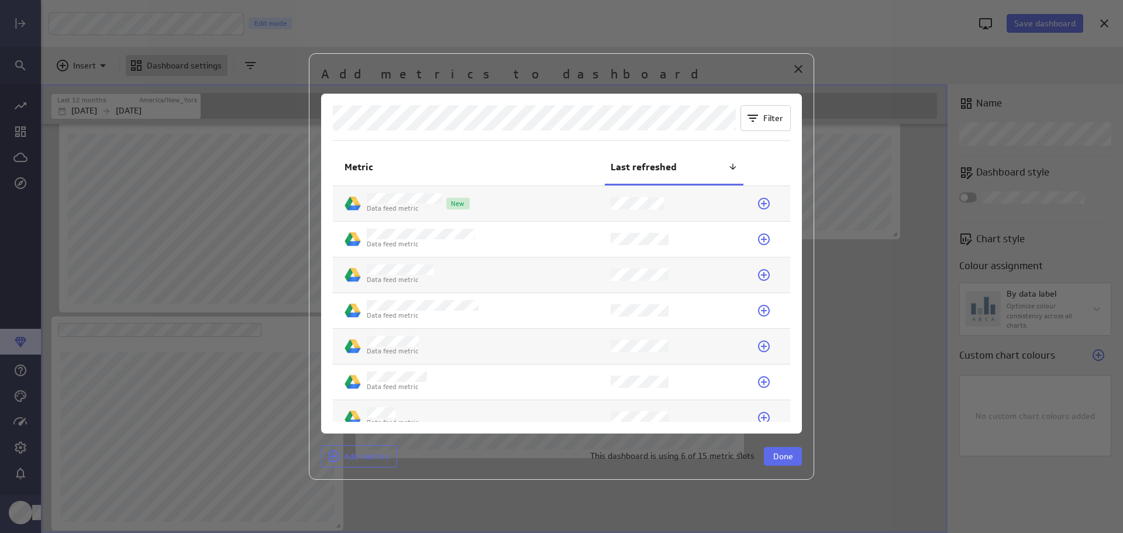
click at [762, 239] on icon at bounding box center [764, 239] width 12 height 12
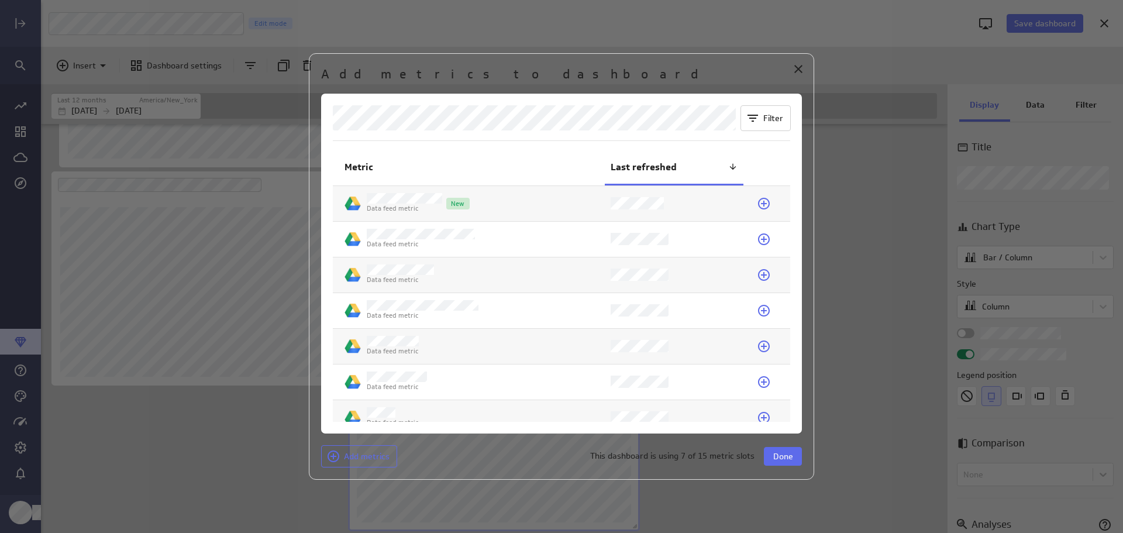
scroll to position [720, 0]
click at [764, 205] on icon at bounding box center [764, 204] width 12 height 12
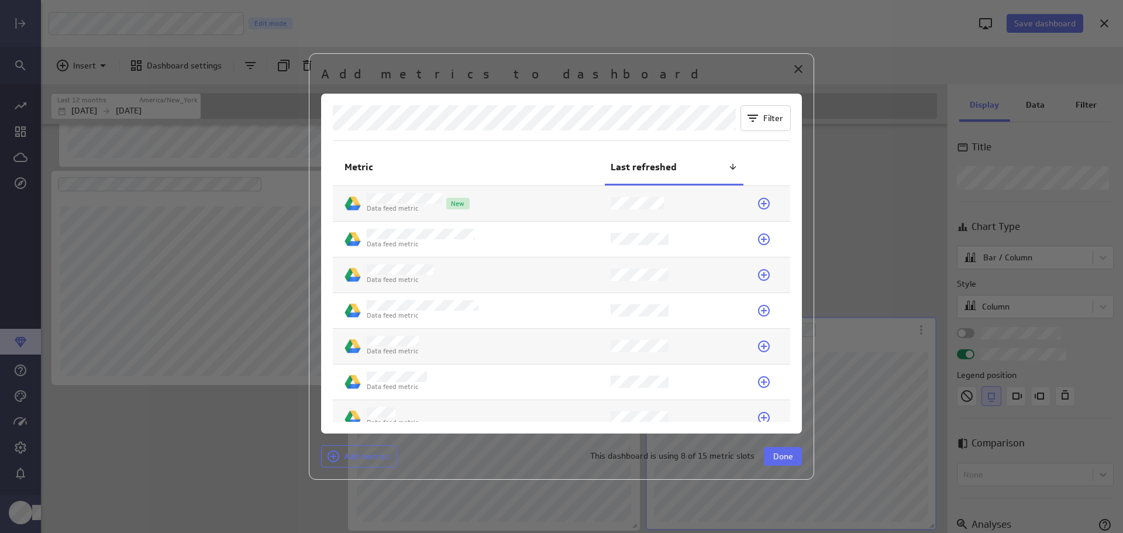
click at [793, 457] on button "Done" at bounding box center [783, 456] width 38 height 19
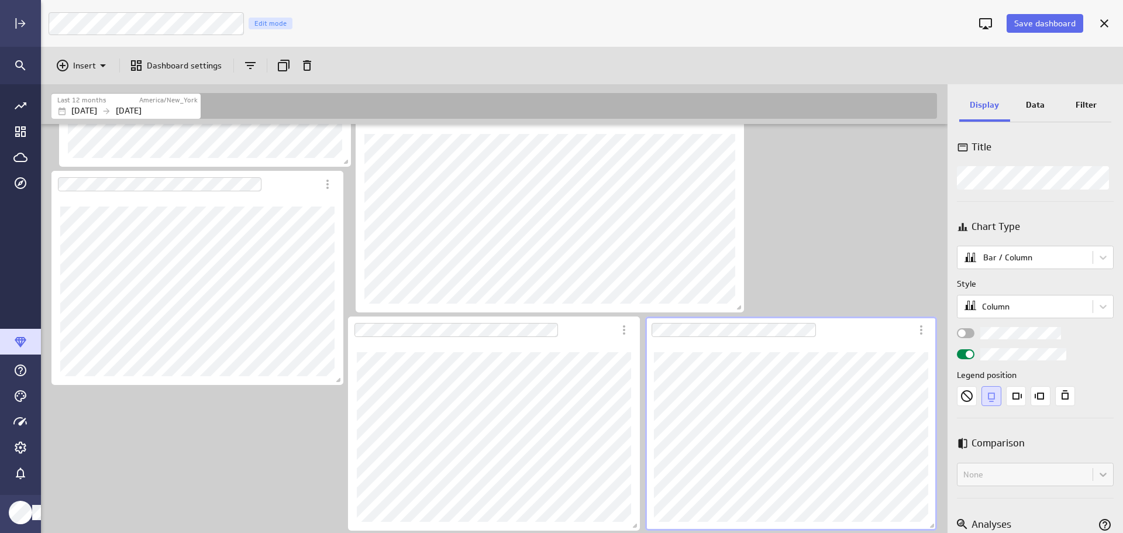
click at [918, 333] on icon "More actions" at bounding box center [921, 330] width 14 height 14
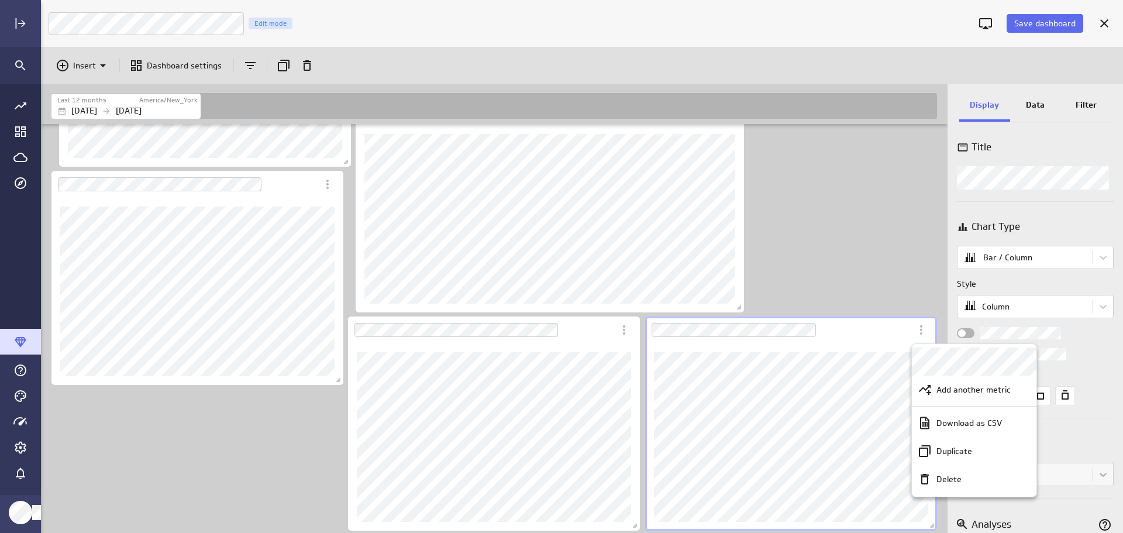
click at [952, 481] on p "Delete" at bounding box center [948, 479] width 25 height 12
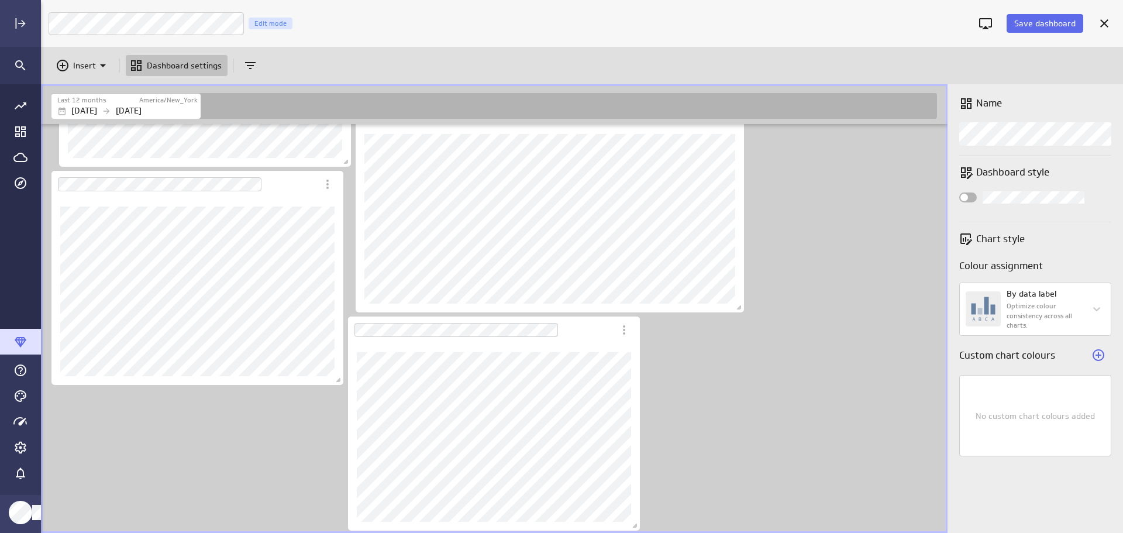
click at [578, 336] on div "Dashboard Widget" at bounding box center [481, 329] width 266 height 27
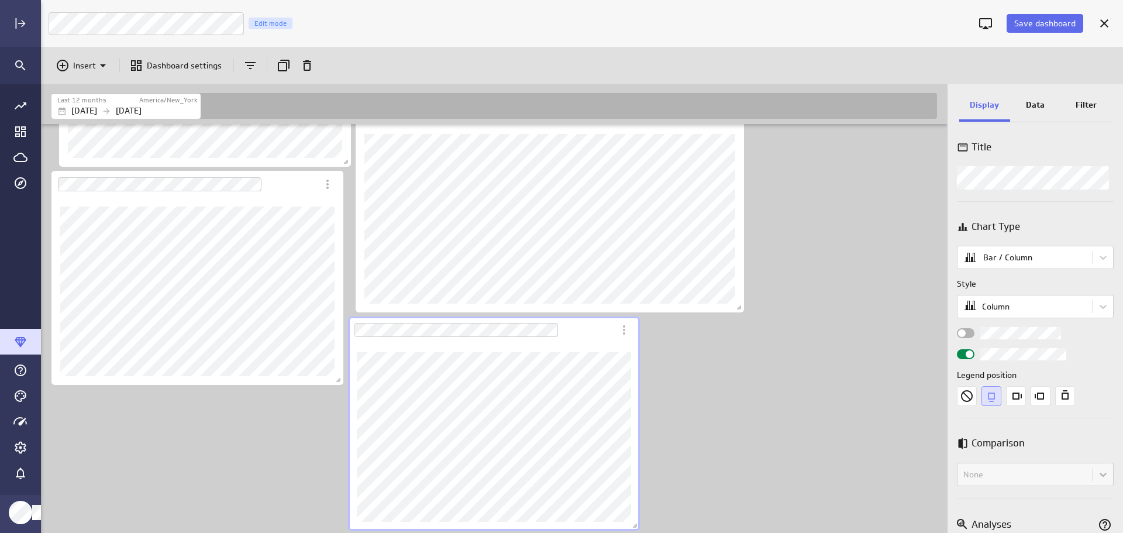
click at [626, 336] on icon "More actions" at bounding box center [624, 330] width 14 height 14
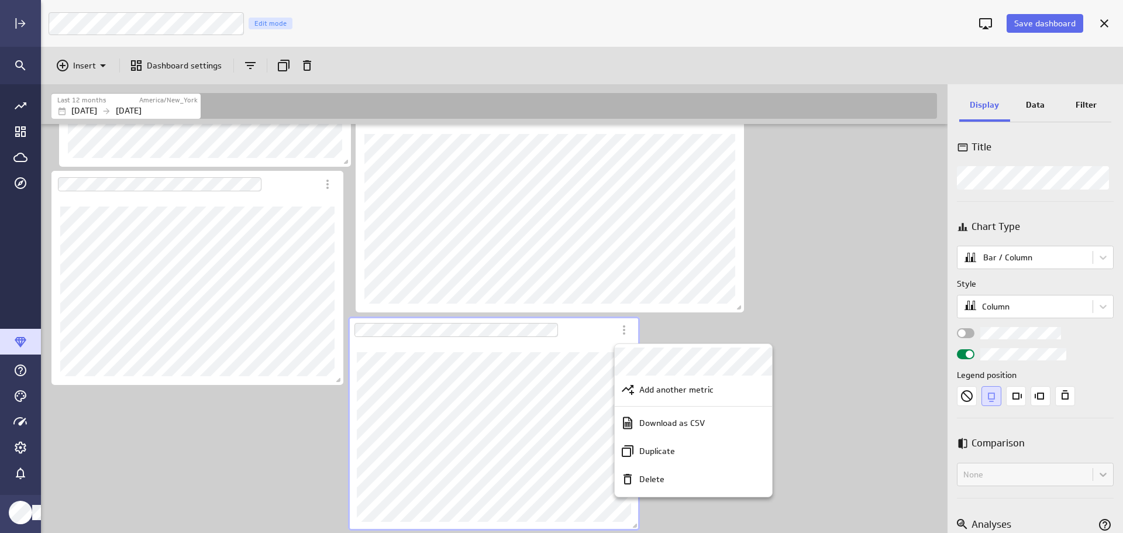
click at [704, 381] on div "Add another metric" at bounding box center [693, 389] width 157 height 28
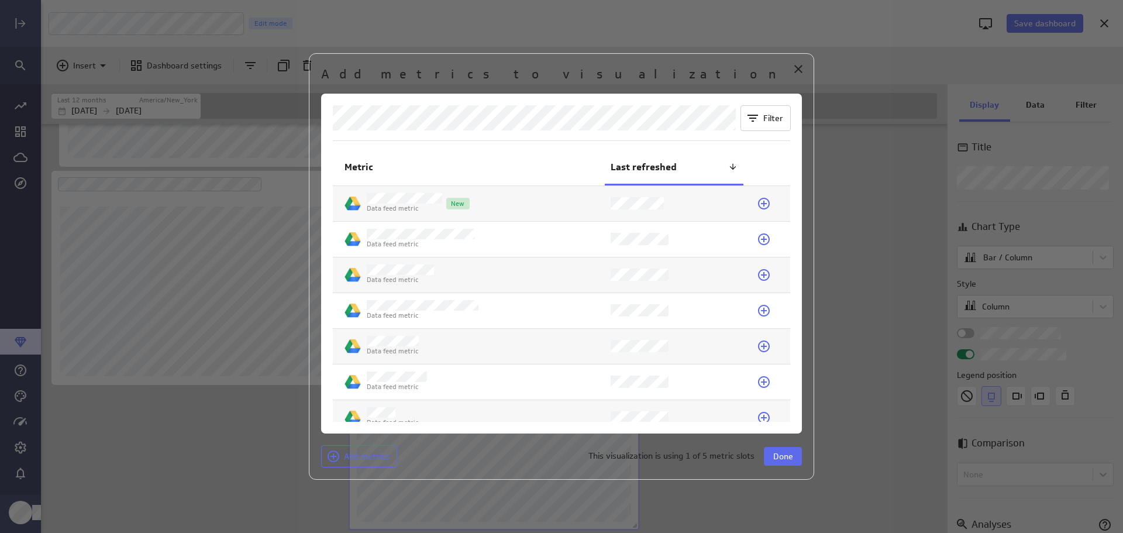
click at [758, 201] on icon at bounding box center [764, 204] width 12 height 12
click at [798, 457] on button "Done" at bounding box center [783, 456] width 38 height 19
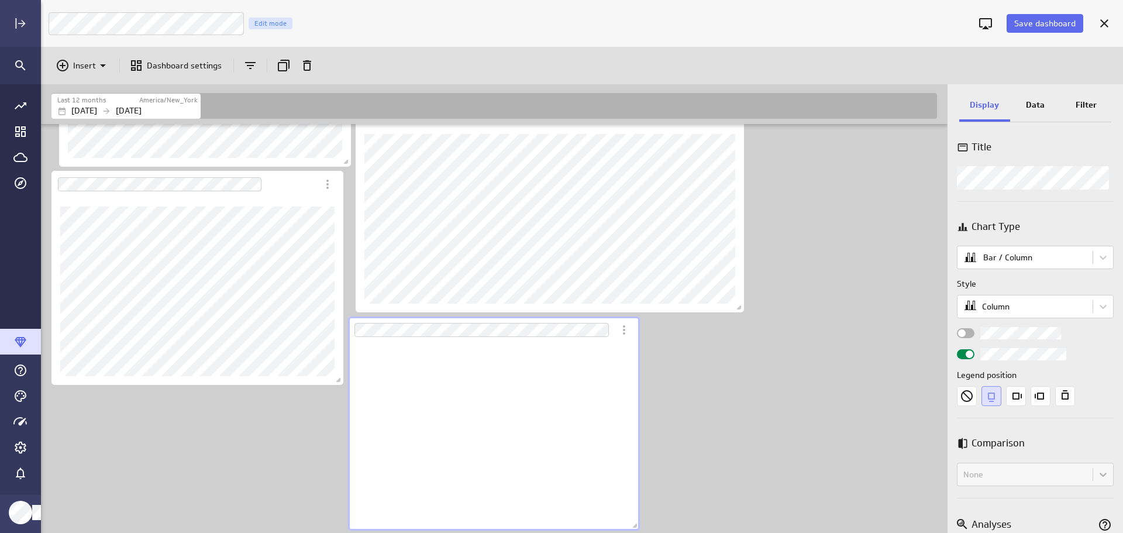
scroll to position [188, 292]
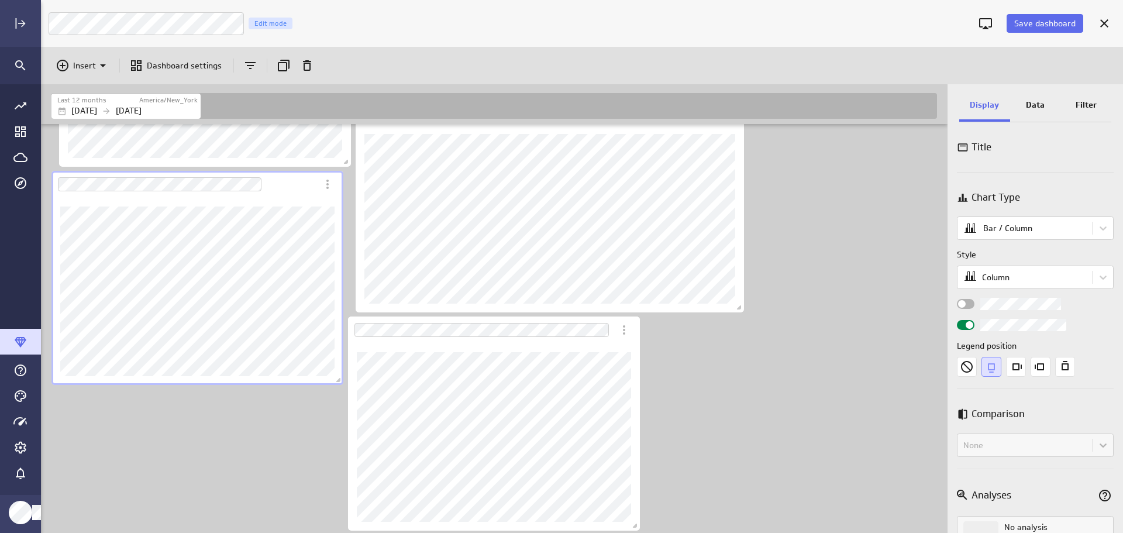
click at [325, 184] on icon "Dashboard Widget" at bounding box center [327, 184] width 14 height 14
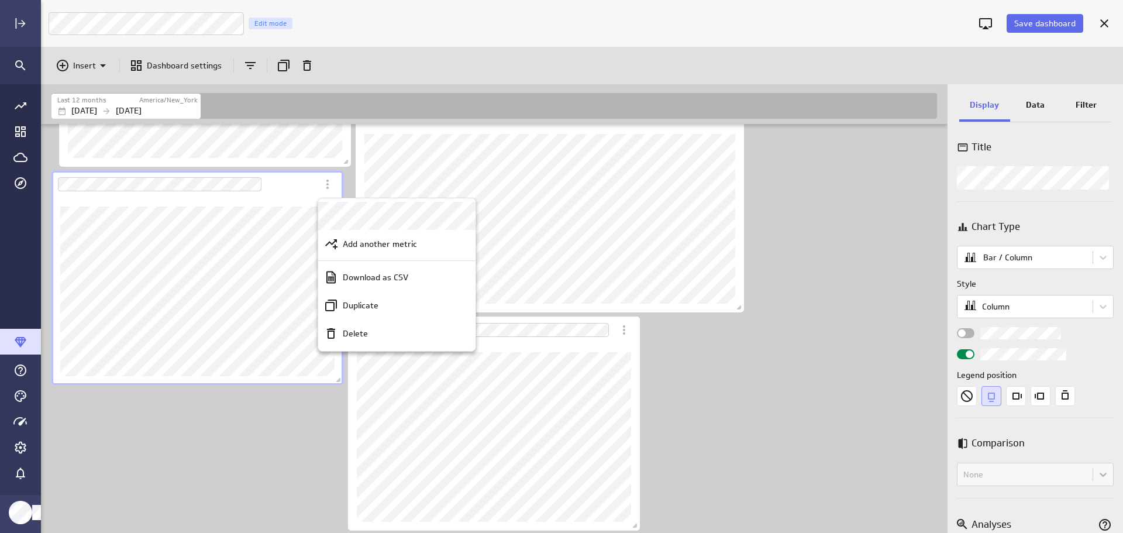
click at [356, 330] on p "Delete" at bounding box center [355, 333] width 25 height 12
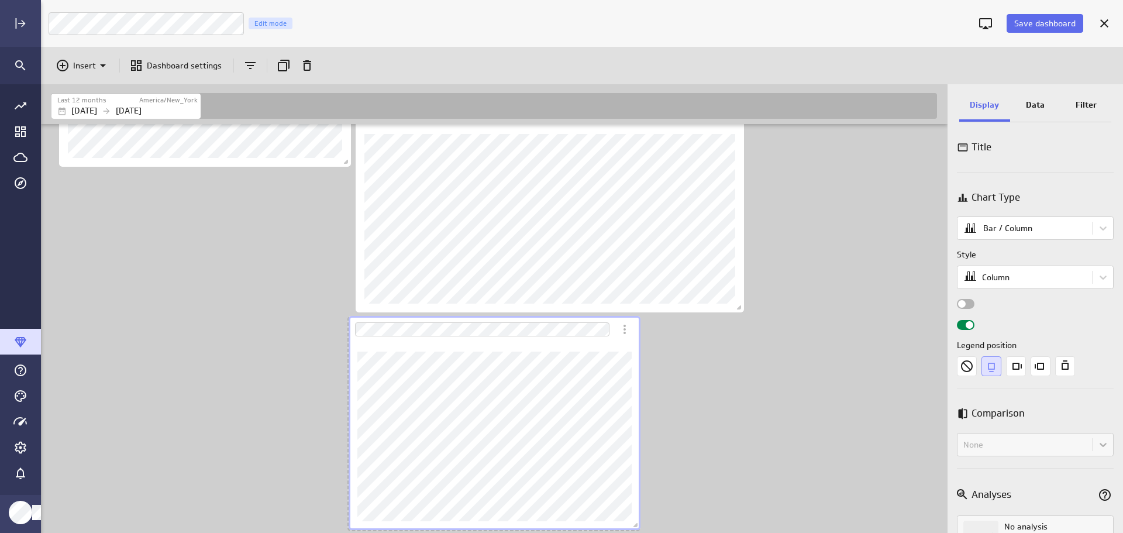
click at [546, 350] on div "Dashboard Widget" at bounding box center [495, 436] width 292 height 187
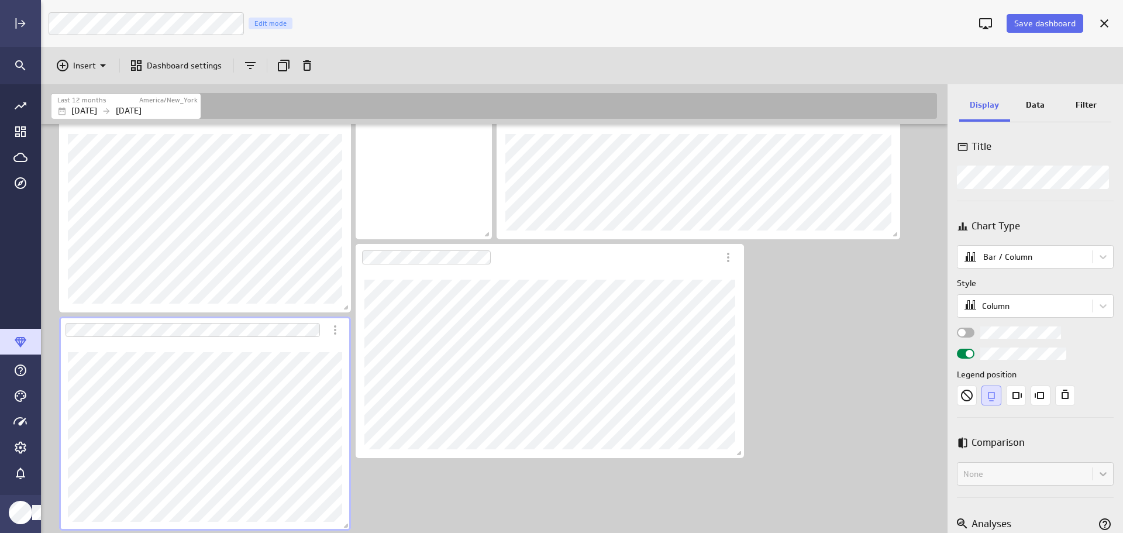
scroll to position [0, 0]
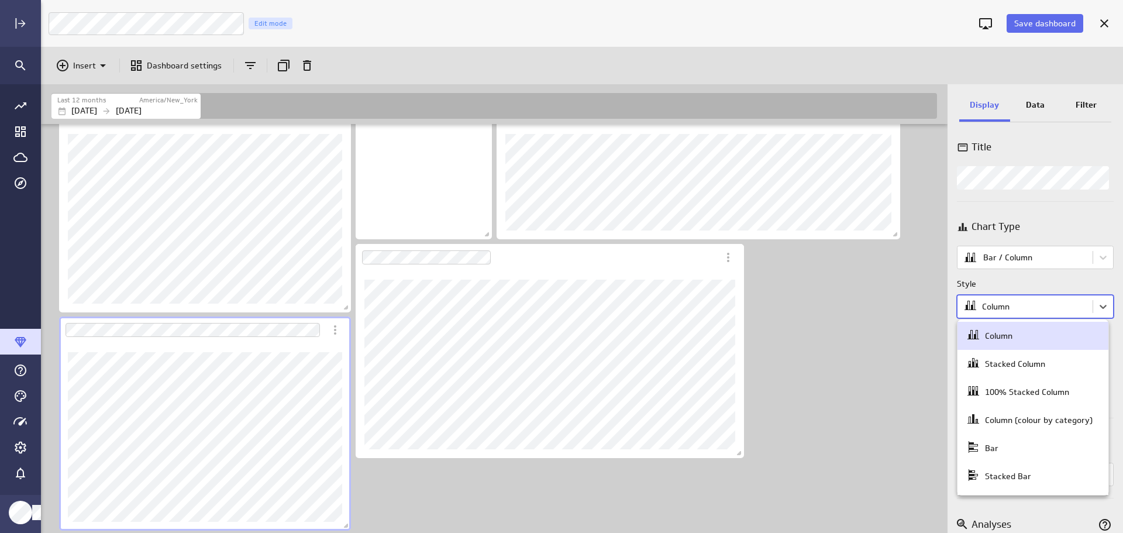
click at [1096, 301] on body "Save dashboard LM Marketing Dashboard Edit mode Insert Dashboard settings Last …" at bounding box center [561, 266] width 1123 height 533
click at [1039, 451] on div "Bar" at bounding box center [1032, 448] width 133 height 16
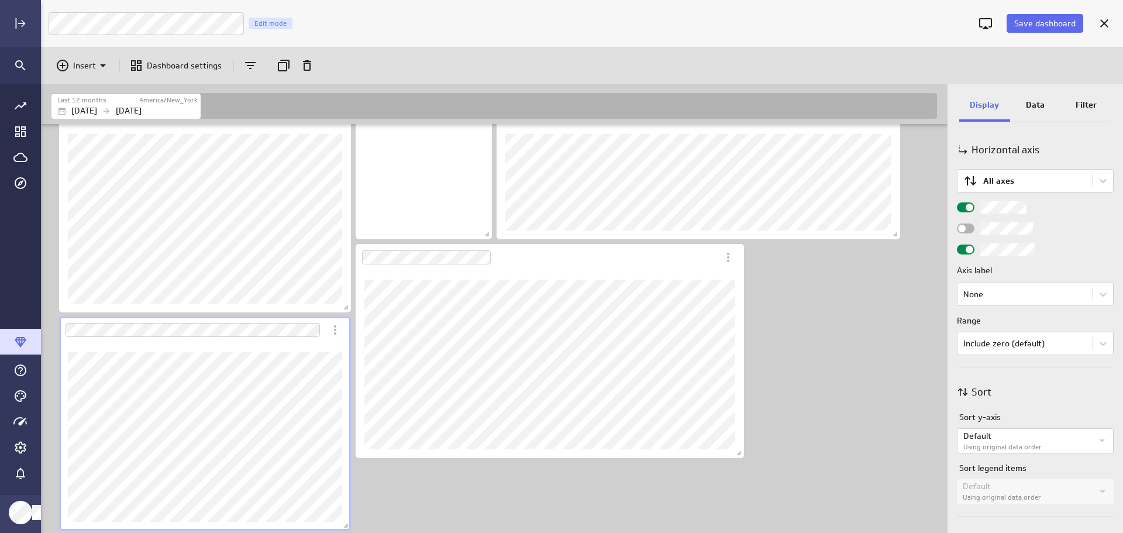
scroll to position [485, 0]
click at [1098, 441] on div "Widget Properties" at bounding box center [1102, 433] width 20 height 20
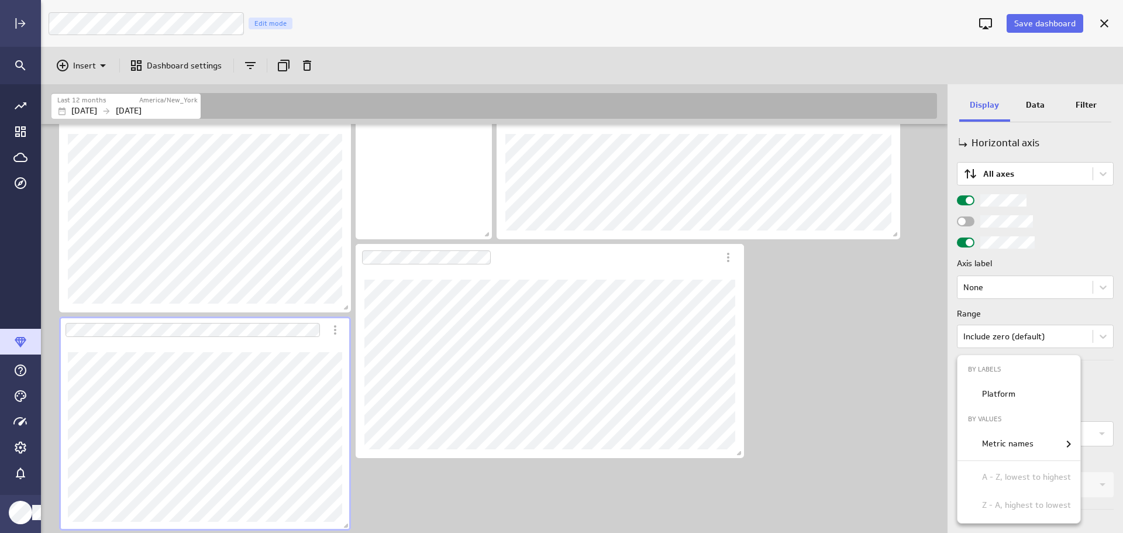
click at [1093, 437] on div at bounding box center [561, 266] width 1123 height 533
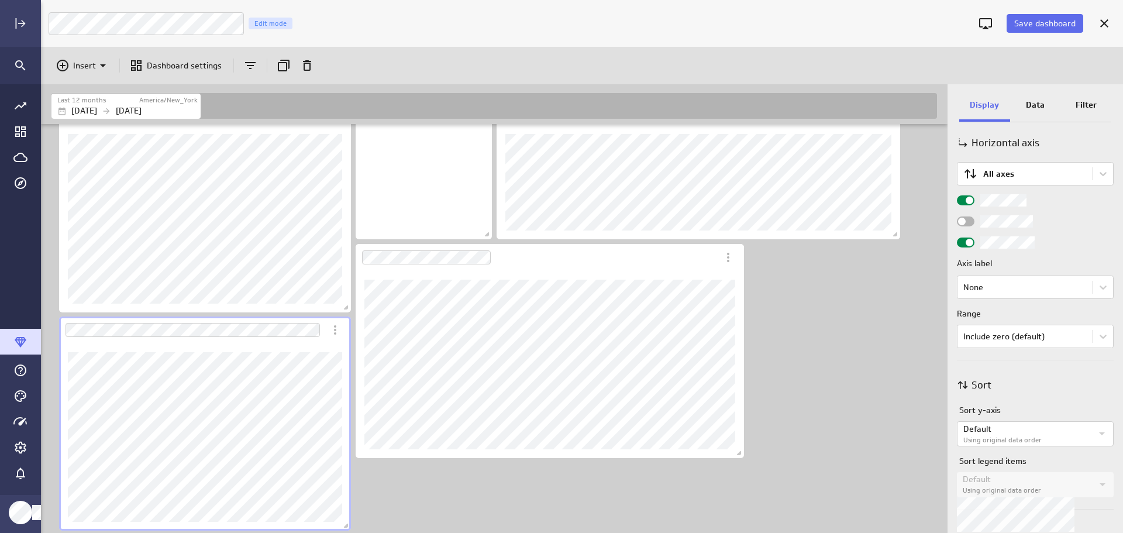
click at [1103, 486] on icon "Widget Properties" at bounding box center [1102, 484] width 14 height 14
click at [1095, 485] on icon "Widget Properties" at bounding box center [1102, 484] width 14 height 14
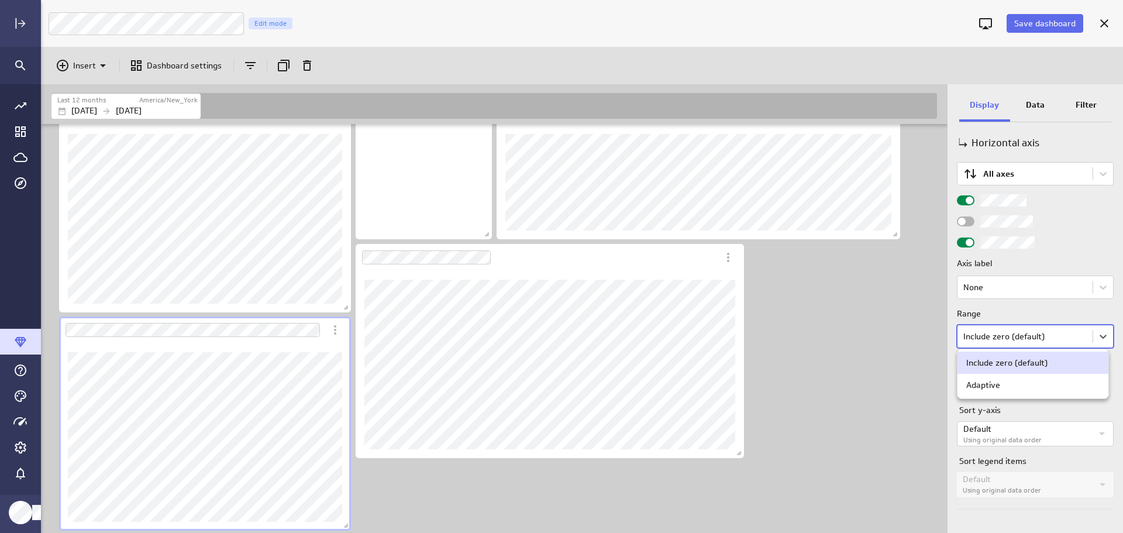
click at [1099, 339] on body "Save dashboard LM Marketing Dashboard Edit mode Insert Dashboard settings Last …" at bounding box center [561, 266] width 1123 height 533
click at [1099, 339] on div at bounding box center [561, 266] width 1123 height 533
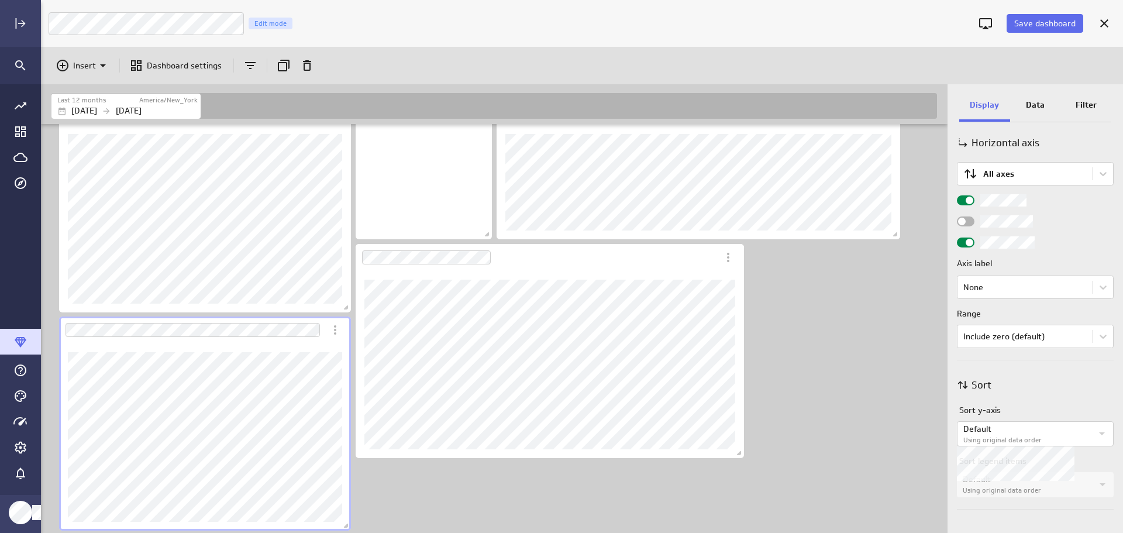
click at [1095, 431] on icon "Widget Properties" at bounding box center [1102, 433] width 14 height 14
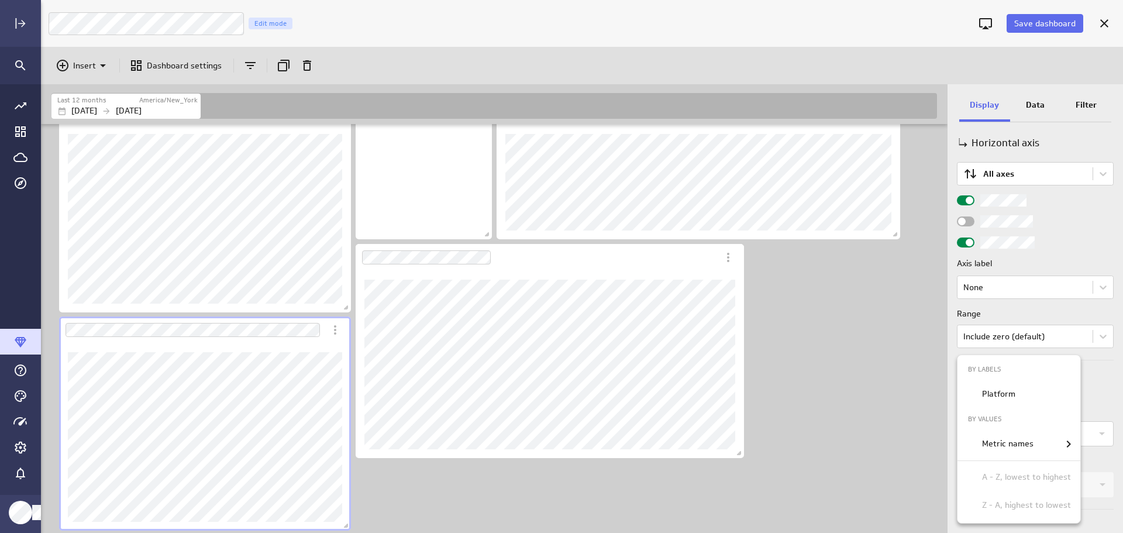
click at [895, 441] on div at bounding box center [561, 266] width 1123 height 533
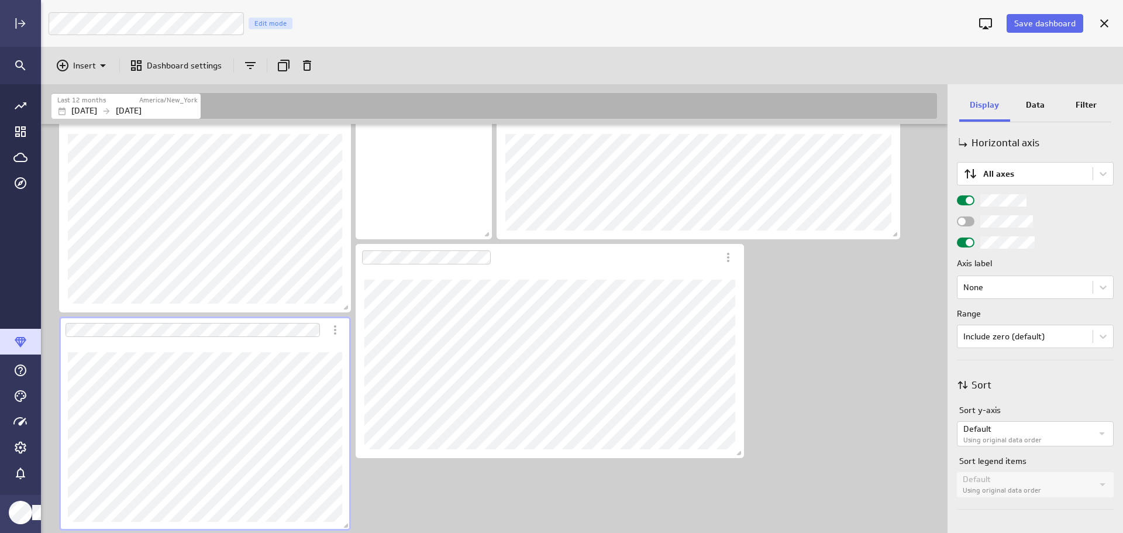
drag, startPoint x: 1041, startPoint y: 102, endPoint x: 1037, endPoint y: 109, distance: 8.4
click at [1041, 103] on p "Data" at bounding box center [1035, 105] width 19 height 12
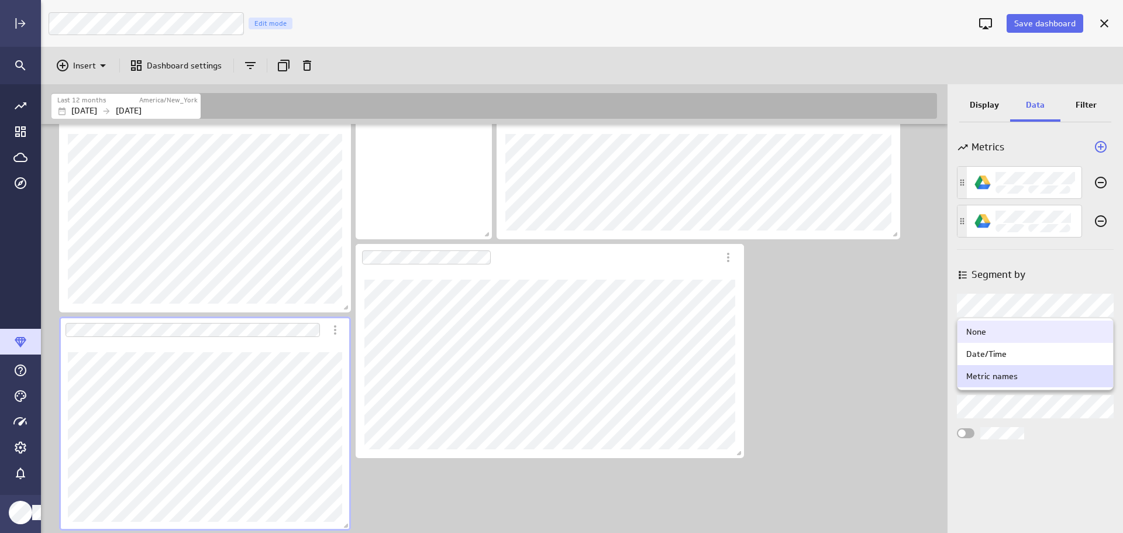
click at [1103, 307] on body "Save dashboard LM Marketing Dashboard Edit mode Insert Dashboard settings Last …" at bounding box center [561, 266] width 1123 height 533
click at [1103, 307] on div at bounding box center [561, 266] width 1123 height 533
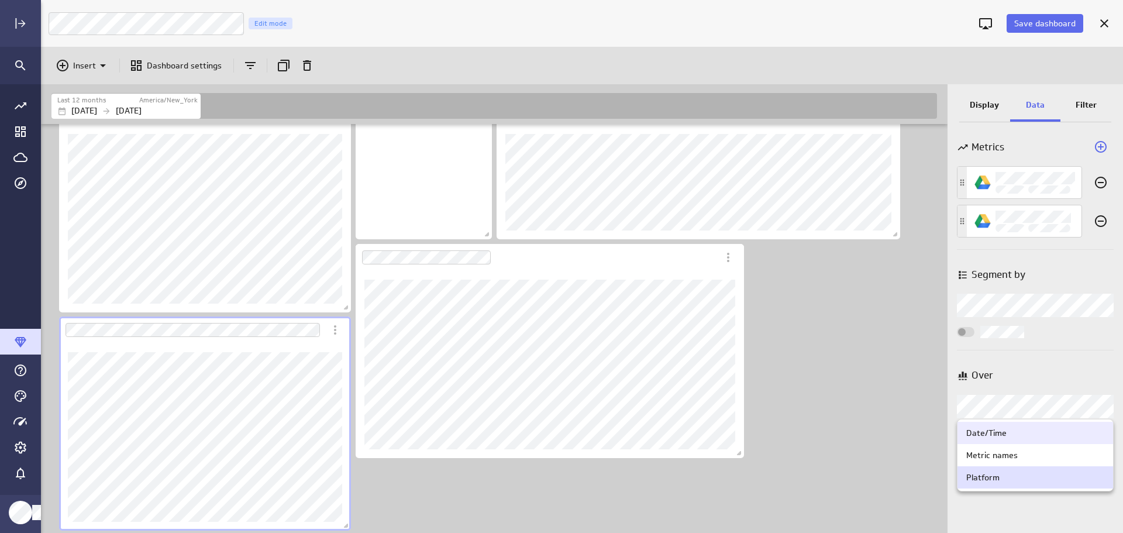
click at [1103, 408] on body "Save dashboard LM Marketing Dashboard Edit mode Insert Dashboard settings Last …" at bounding box center [561, 266] width 1123 height 533
click at [1103, 408] on div at bounding box center [561, 266] width 1123 height 533
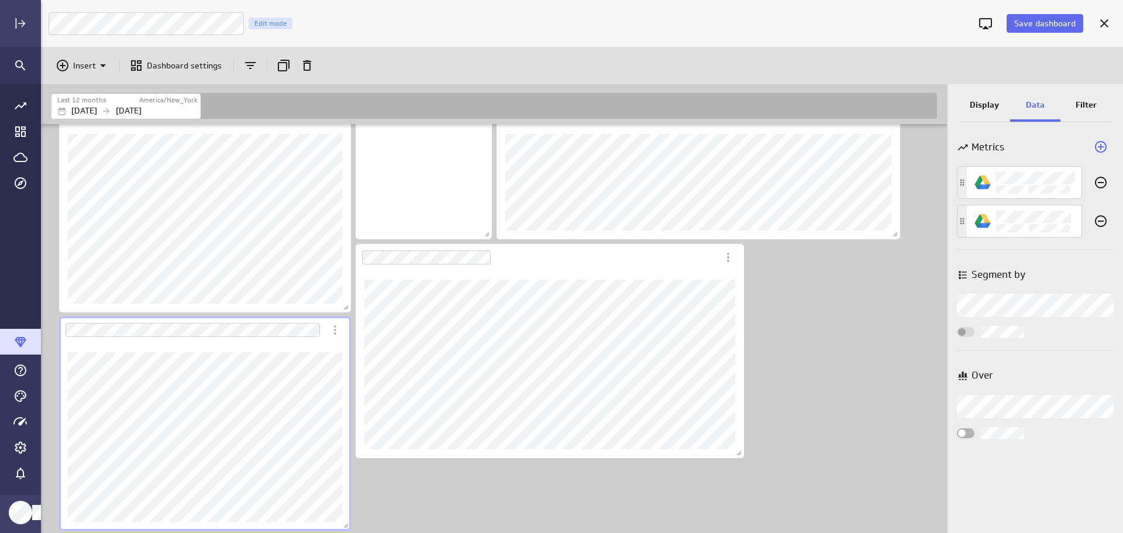
click at [984, 108] on p "Display" at bounding box center [984, 105] width 29 height 12
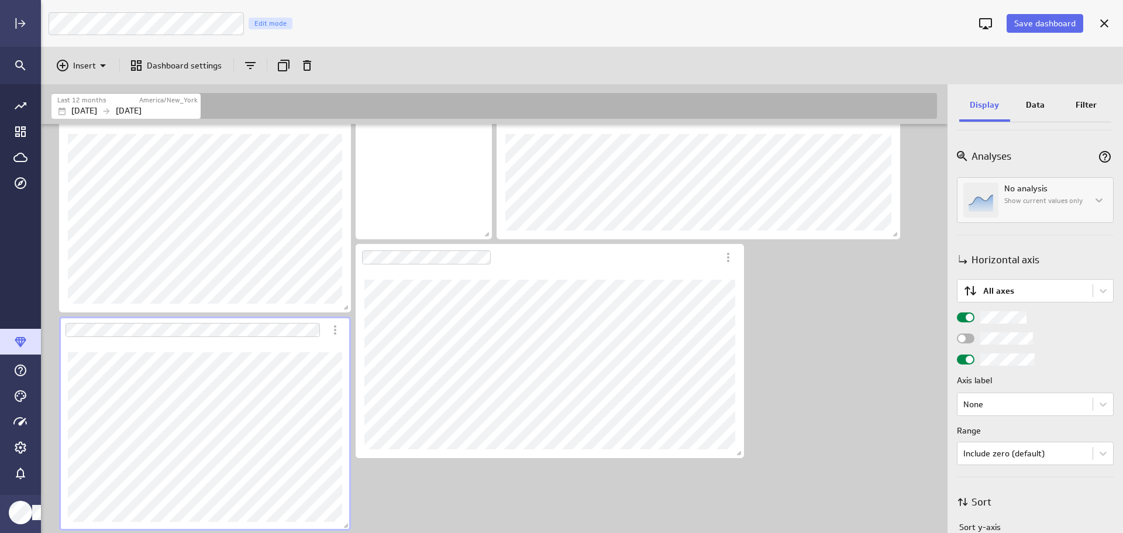
scroll to position [485, 0]
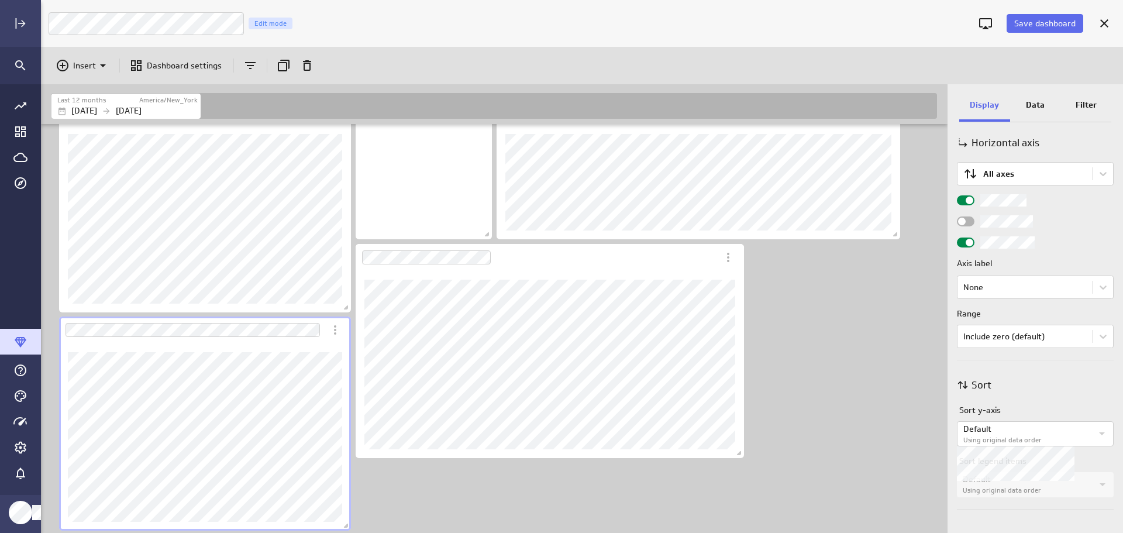
click at [1098, 427] on icon "Widget Properties" at bounding box center [1102, 433] width 14 height 14
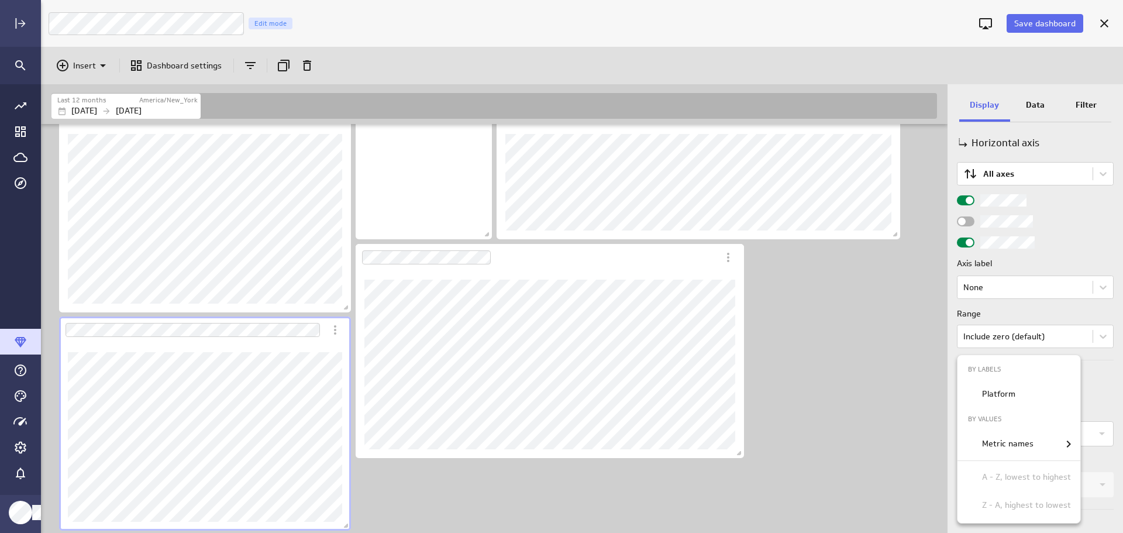
click at [1017, 442] on p "Metric names" at bounding box center [1007, 443] width 51 height 12
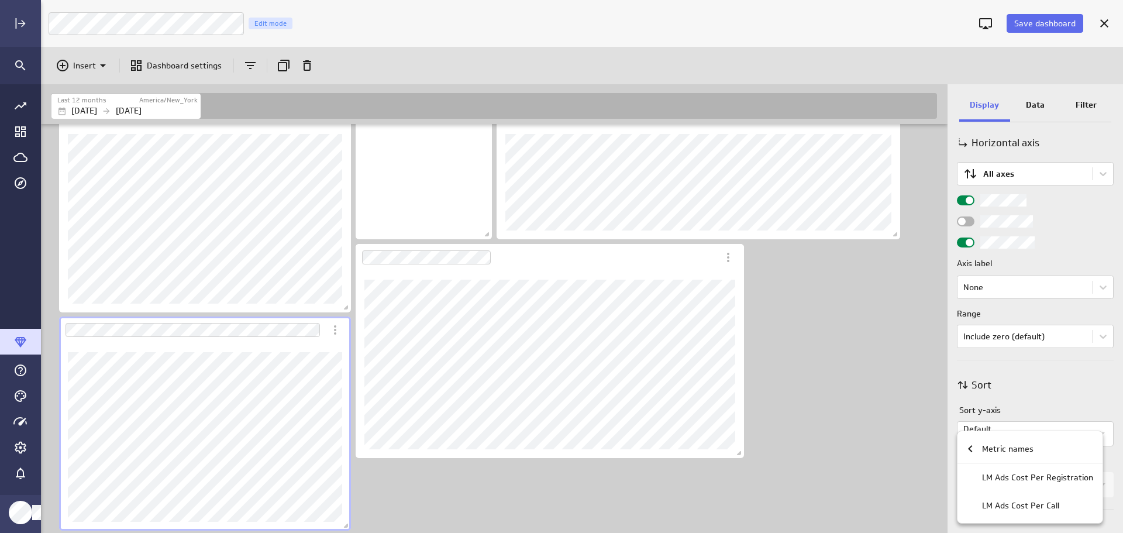
click at [1015, 477] on p "LM Ads Cost Per Registration" at bounding box center [1037, 477] width 111 height 12
click at [1006, 451] on p "Metric names" at bounding box center [1007, 449] width 51 height 12
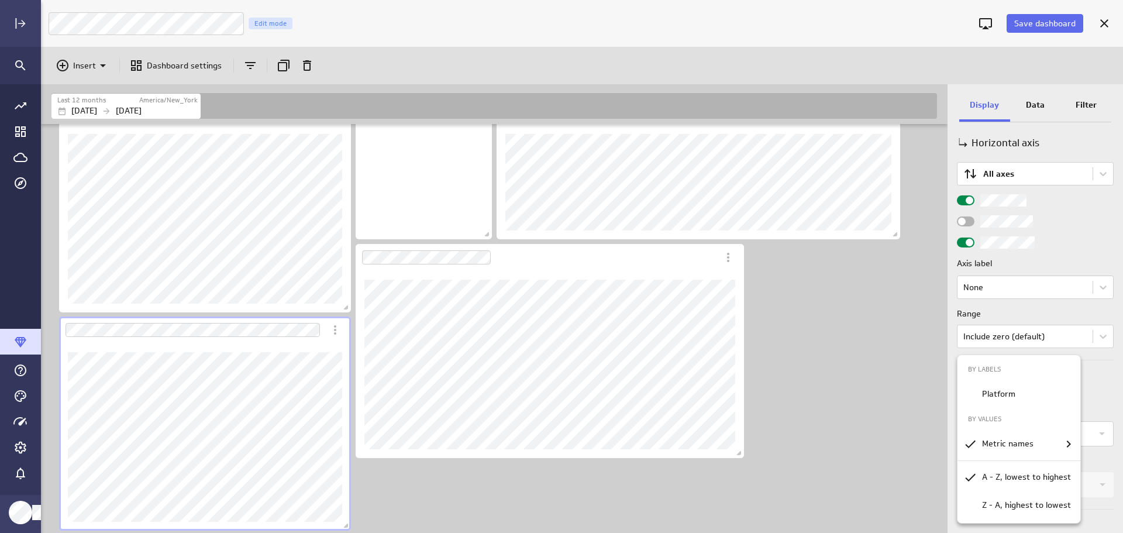
click at [864, 468] on div at bounding box center [561, 266] width 1123 height 533
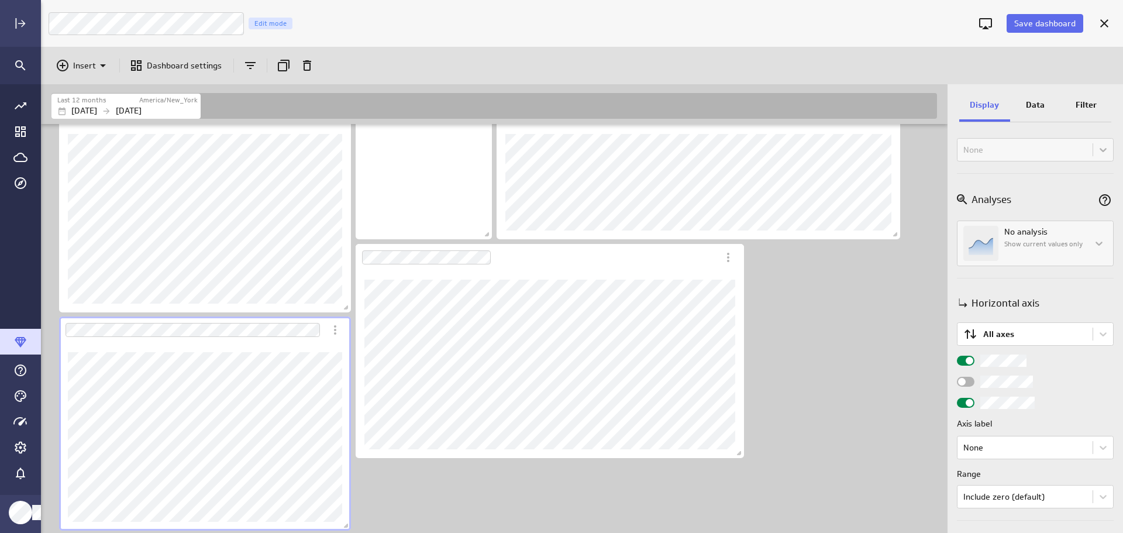
scroll to position [309, 0]
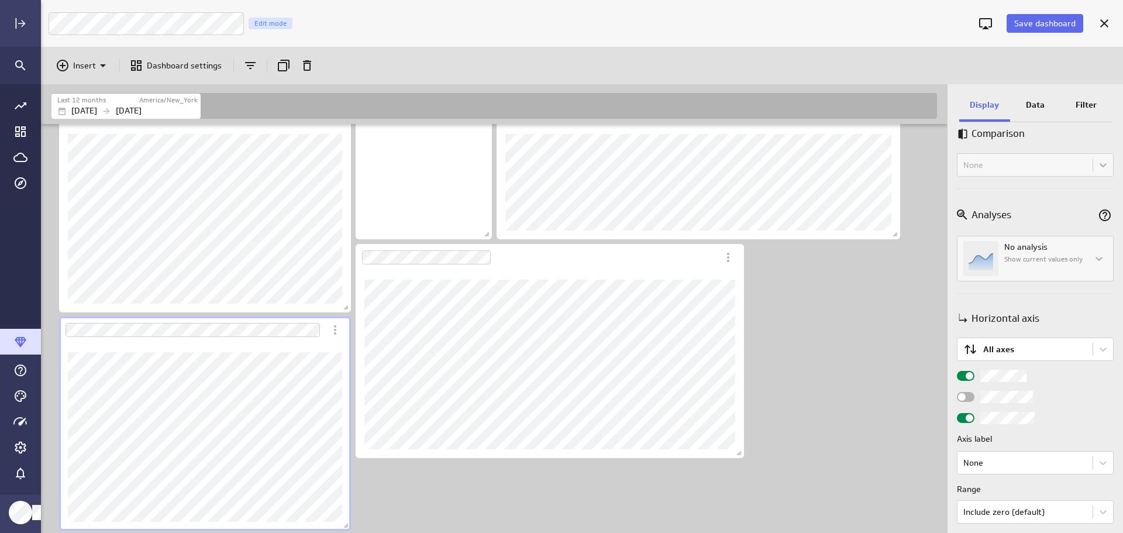
click at [972, 418] on span "Widget Properties" at bounding box center [969, 418] width 8 height 8
click at [0, 0] on input "Widget Properties" at bounding box center [0, 0] width 0 height 0
click at [1039, 19] on span "Save dashboard" at bounding box center [1044, 23] width 61 height 11
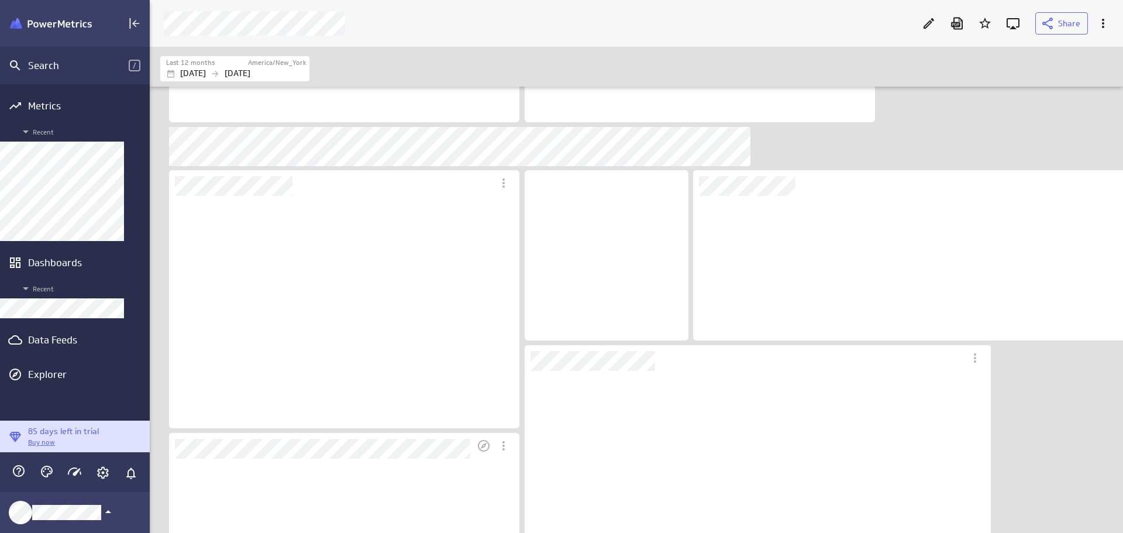
scroll to position [233, 351]
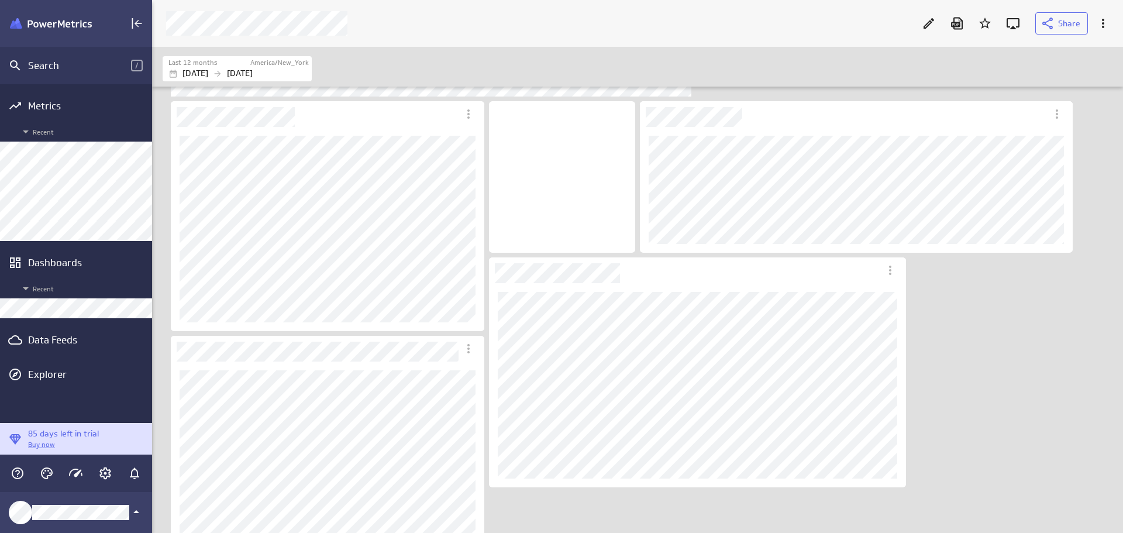
click at [52, 345] on div "Data Feeds" at bounding box center [76, 339] width 96 height 13
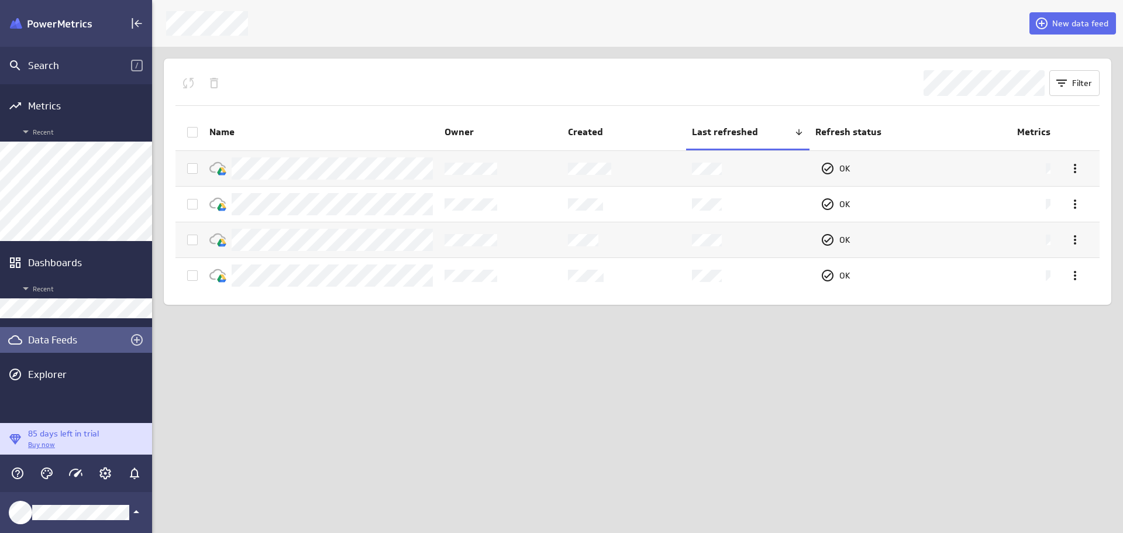
click at [1084, 28] on span "New data feed" at bounding box center [1080, 23] width 56 height 11
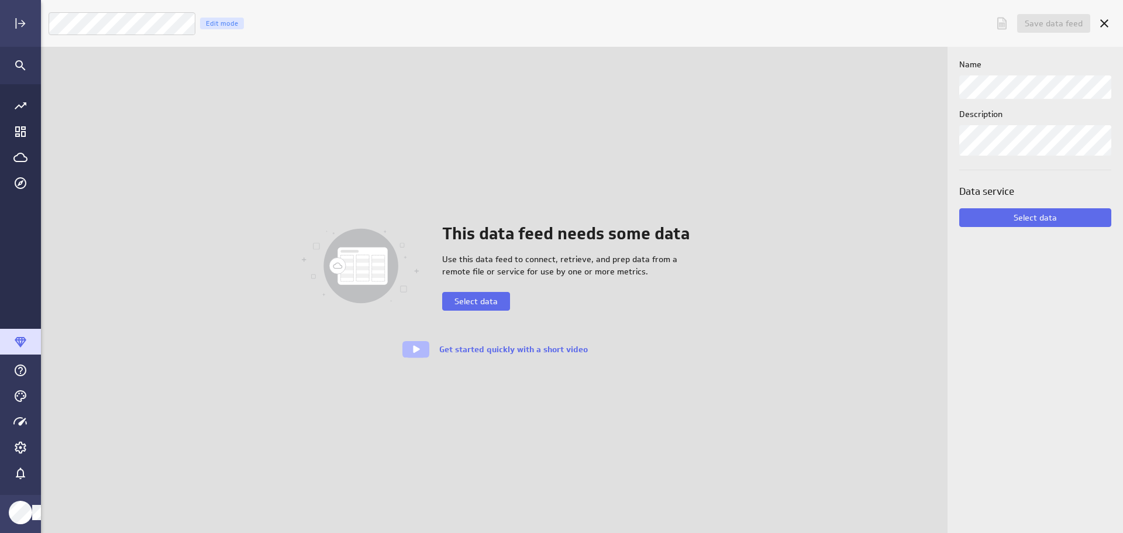
click at [477, 302] on span "Select data" at bounding box center [475, 301] width 43 height 11
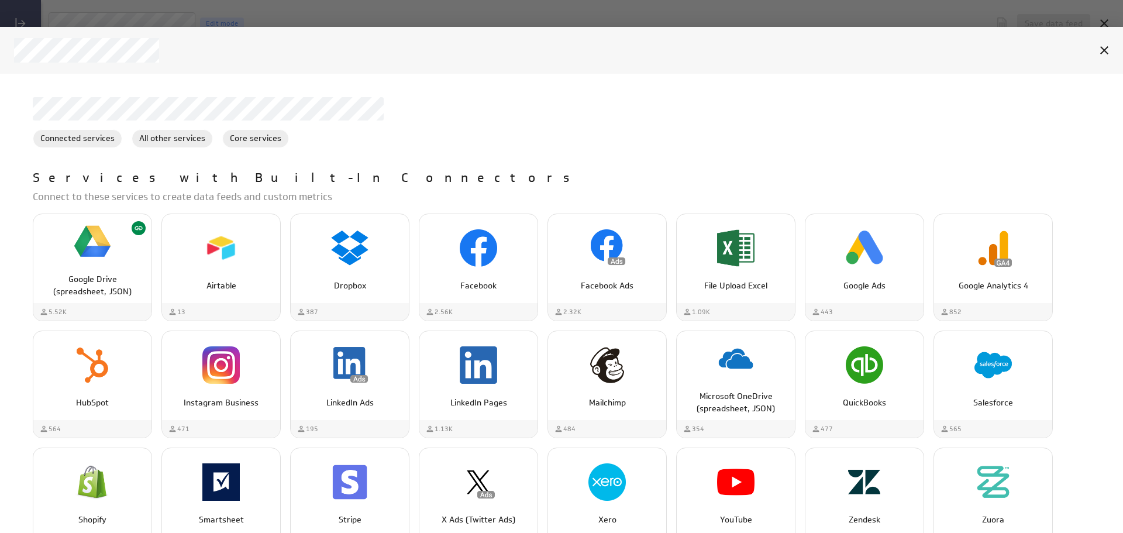
click at [99, 268] on div "Google Drive (spreadsheet, JSON)" at bounding box center [92, 281] width 118 height 34
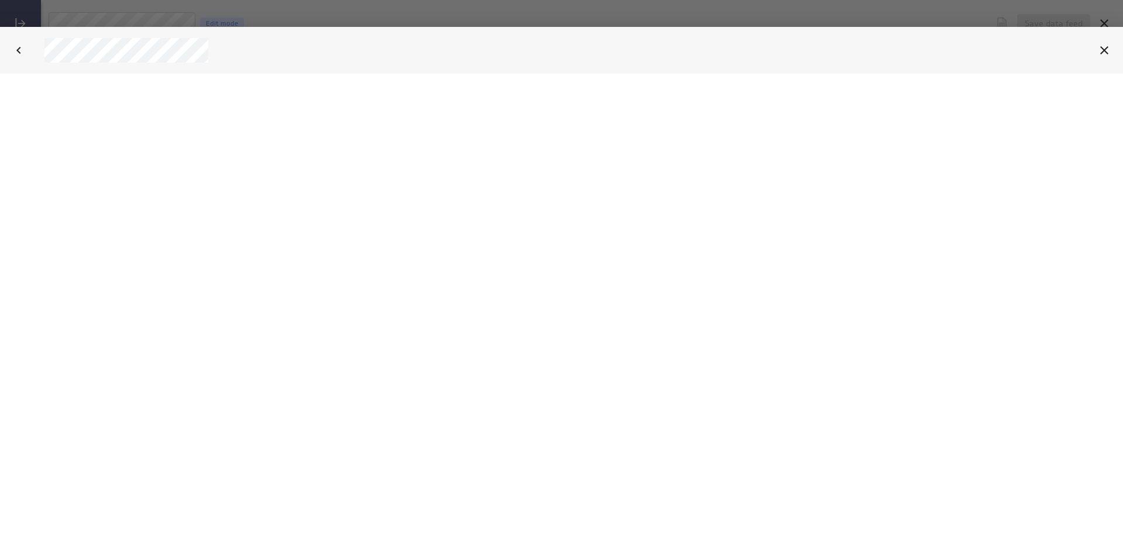
select select "3deaa3bb4c69fb619b3abaa66b5c1f4e"
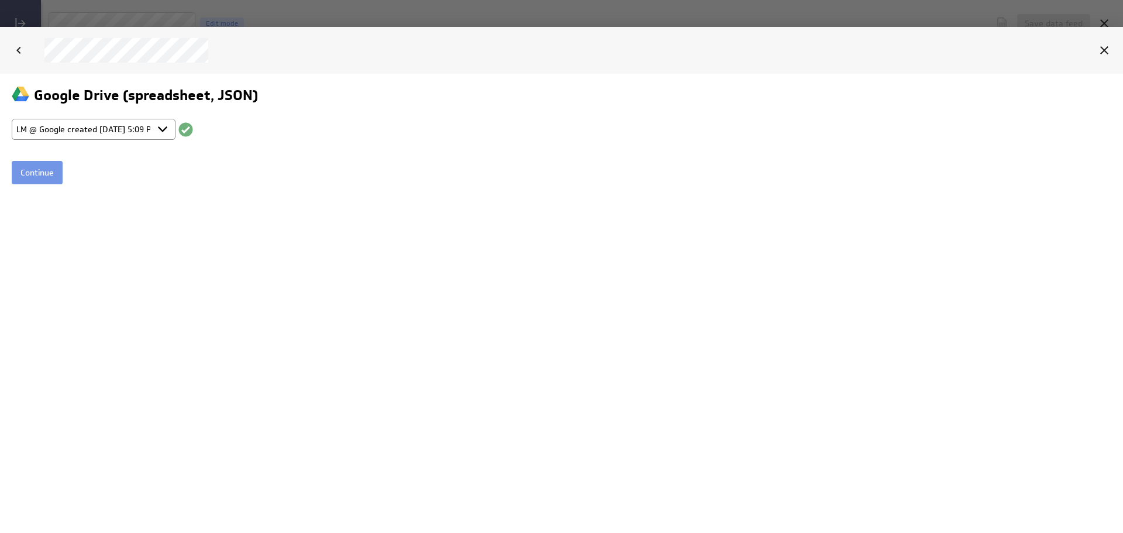
click at [48, 171] on input "Continue" at bounding box center [37, 171] width 51 height 23
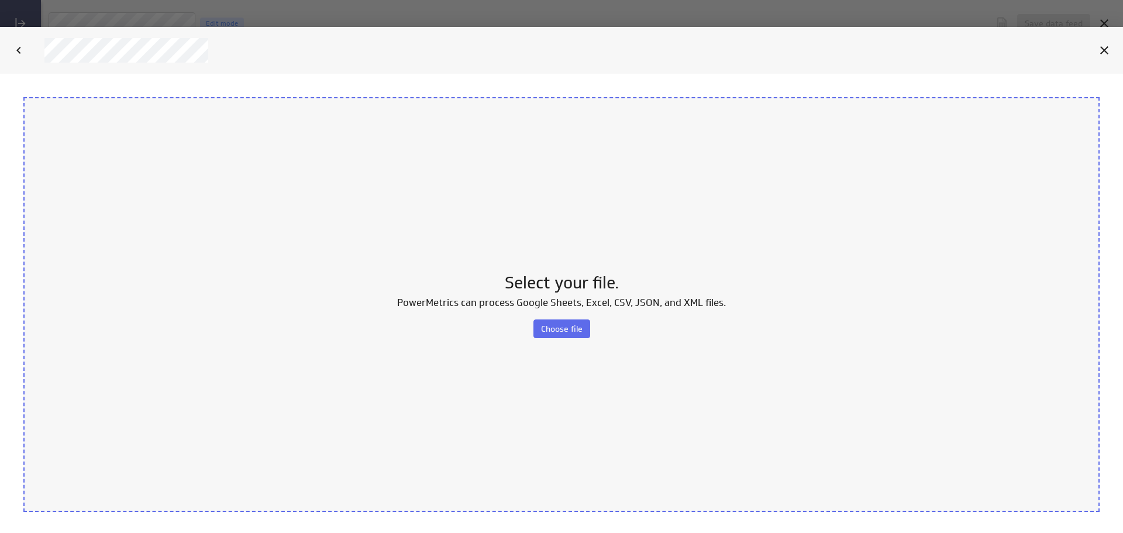
click at [568, 325] on span "Choose file" at bounding box center [562, 328] width 42 height 11
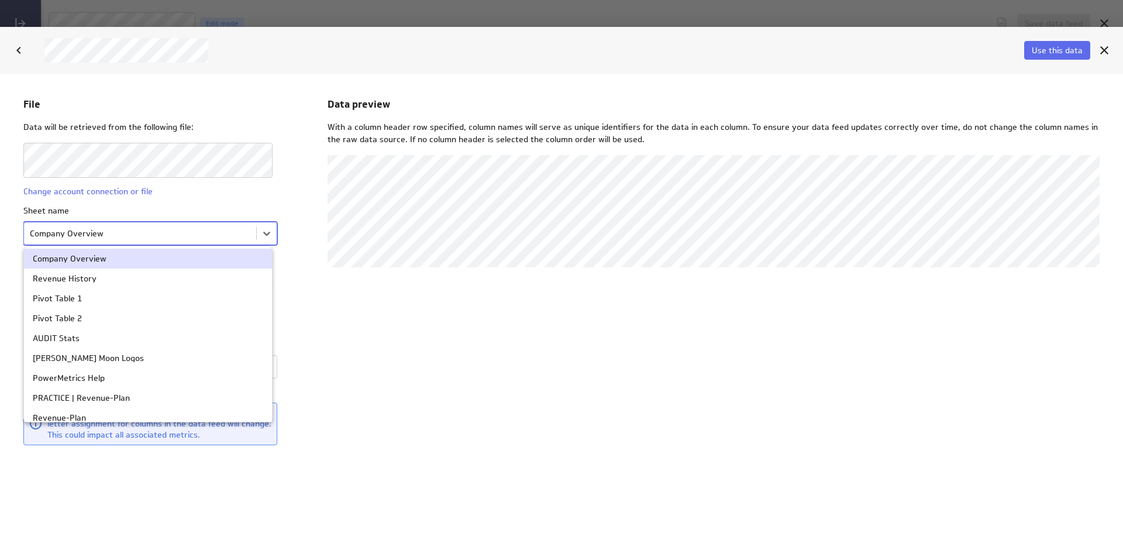
click at [266, 234] on body "File Data will be retrieved from the following file: Change account connection …" at bounding box center [561, 302] width 1123 height 459
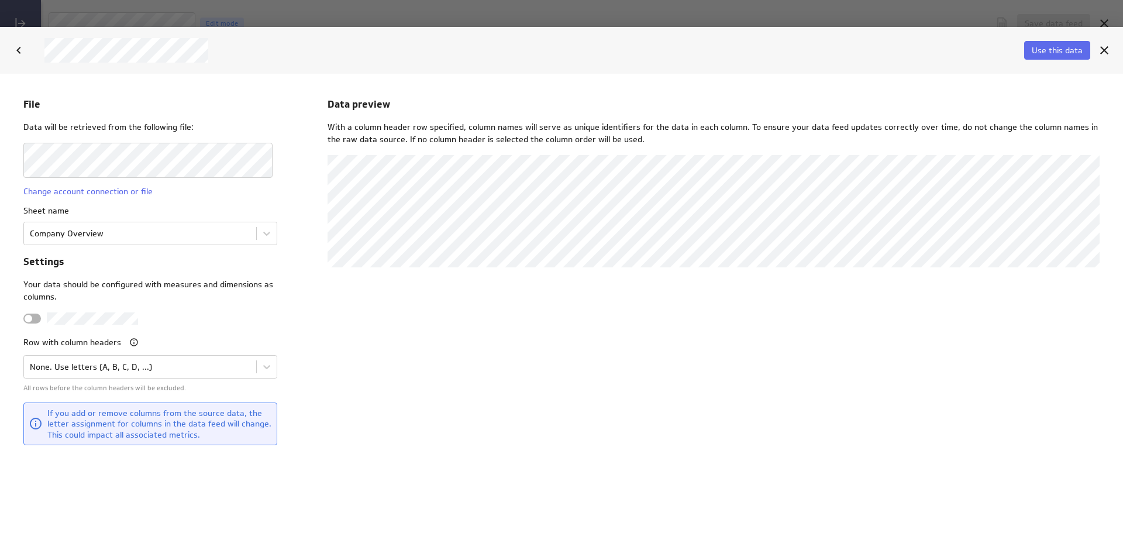
click at [256, 235] on body "File Data will be retrieved from the following file: Change account connection …" at bounding box center [561, 302] width 1123 height 459
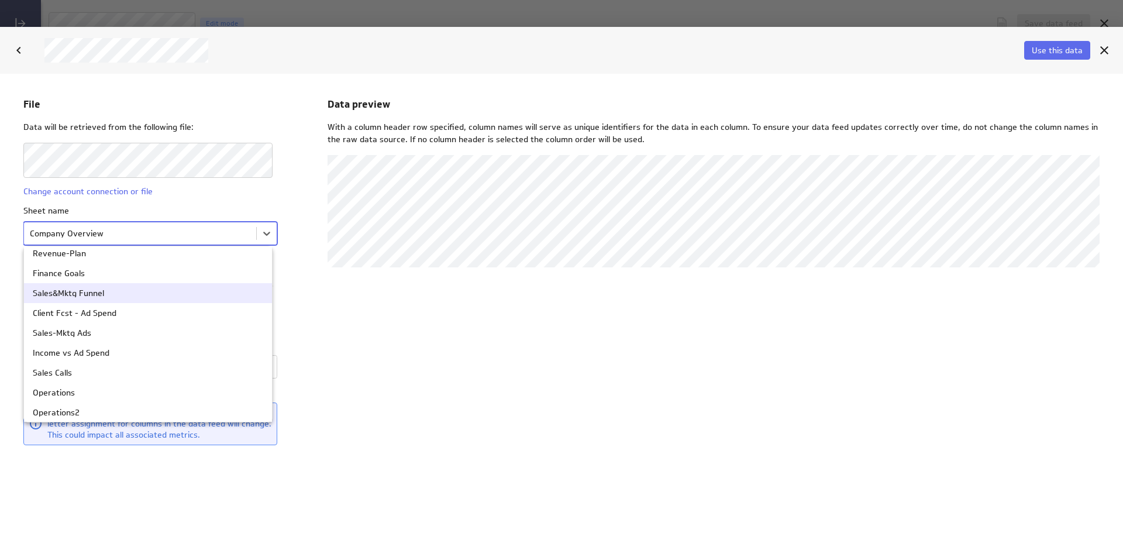
scroll to position [167, 0]
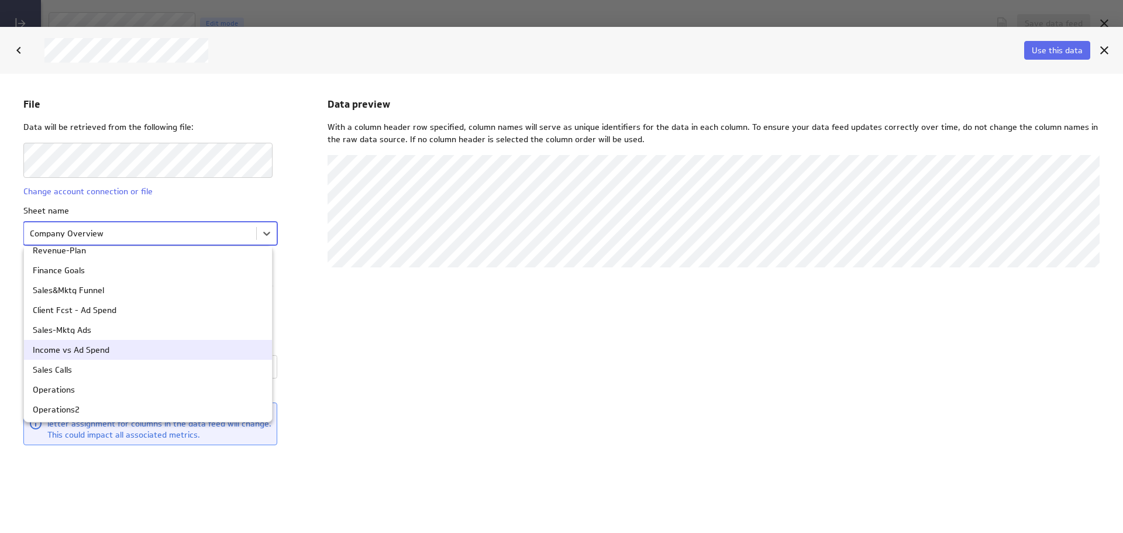
click at [147, 353] on div "Income vs Ad Spend" at bounding box center [148, 349] width 230 height 8
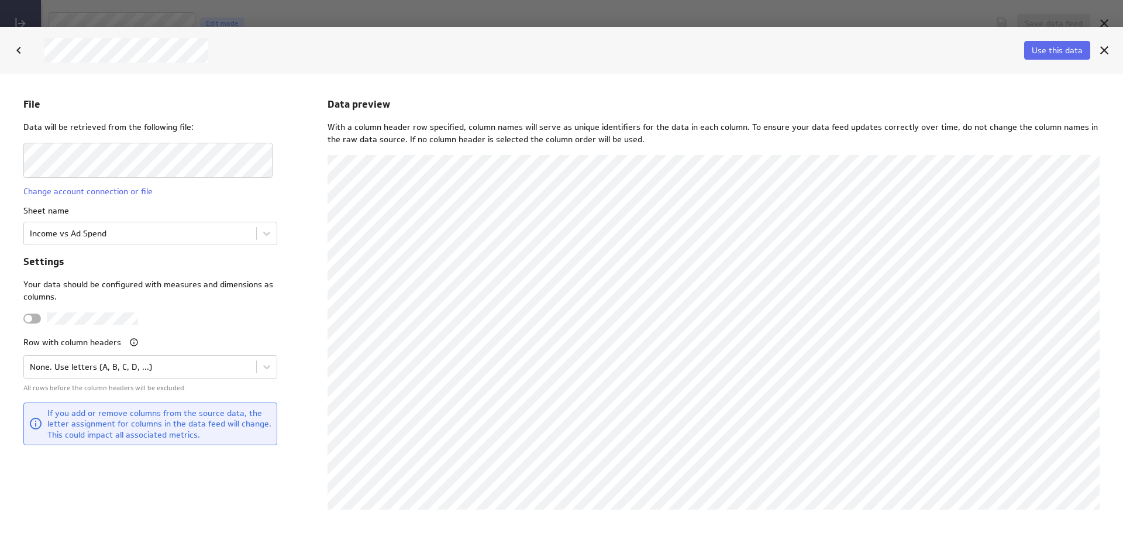
click at [257, 363] on body "File Data will be retrieved from the following file: Change account connection …" at bounding box center [561, 302] width 1123 height 459
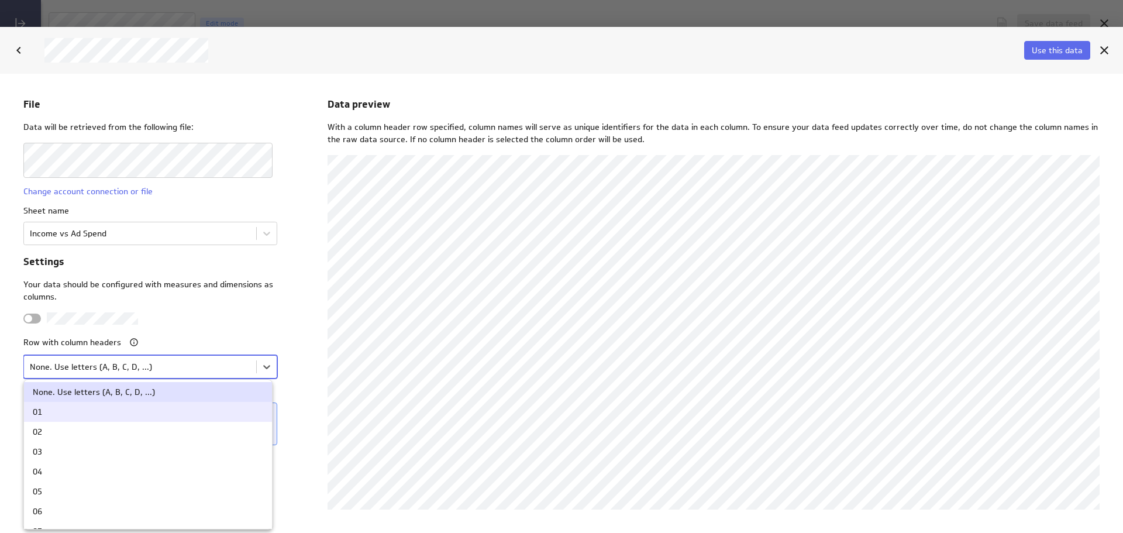
click at [175, 407] on div "01" at bounding box center [148, 411] width 230 height 8
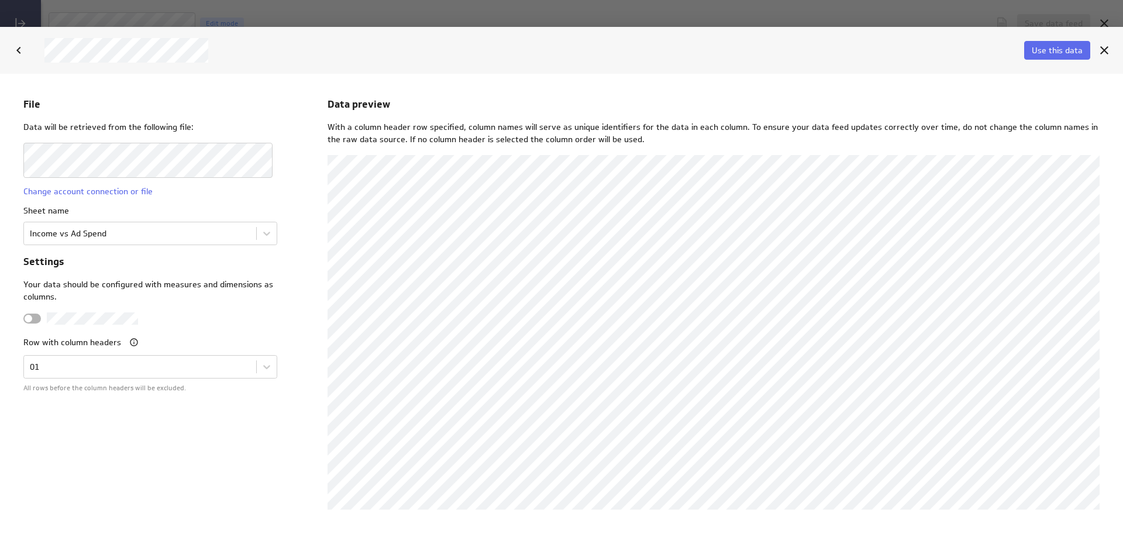
click at [1063, 48] on span "Use this data" at bounding box center [1057, 50] width 51 height 11
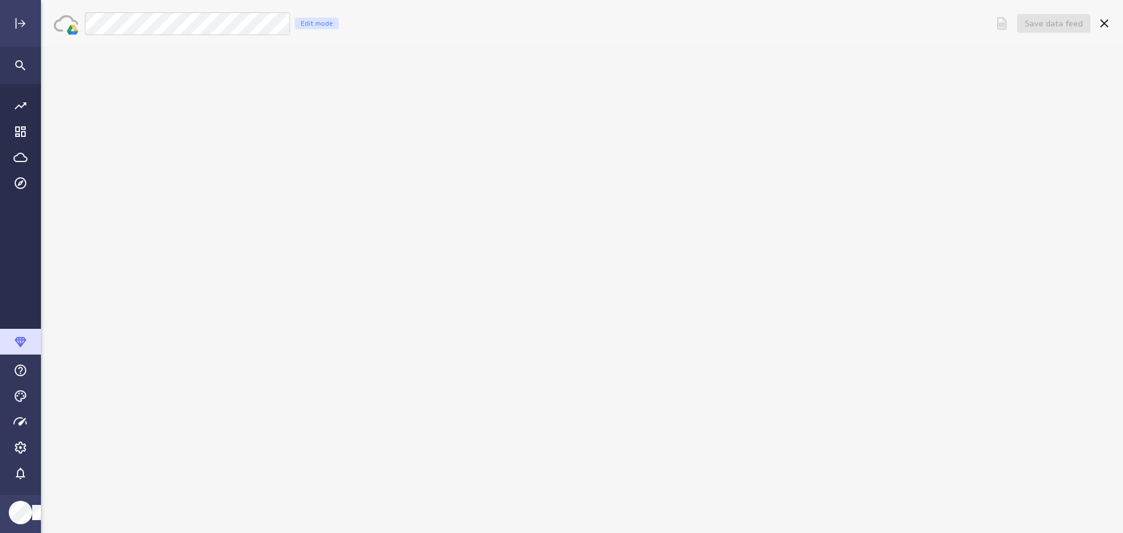
scroll to position [0, 0]
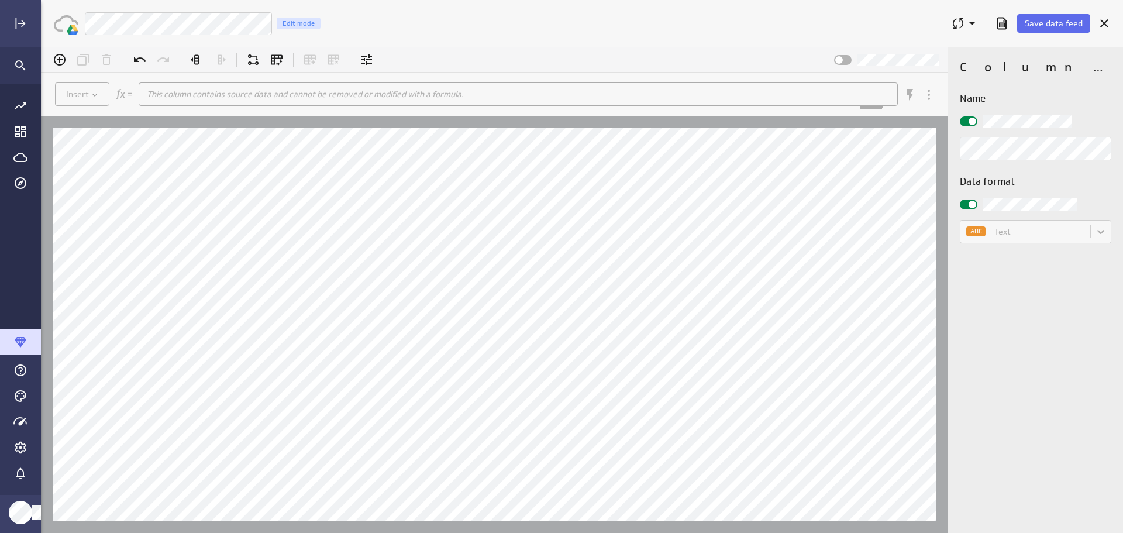
click at [1062, 21] on span "Save data feed" at bounding box center [1054, 23] width 58 height 11
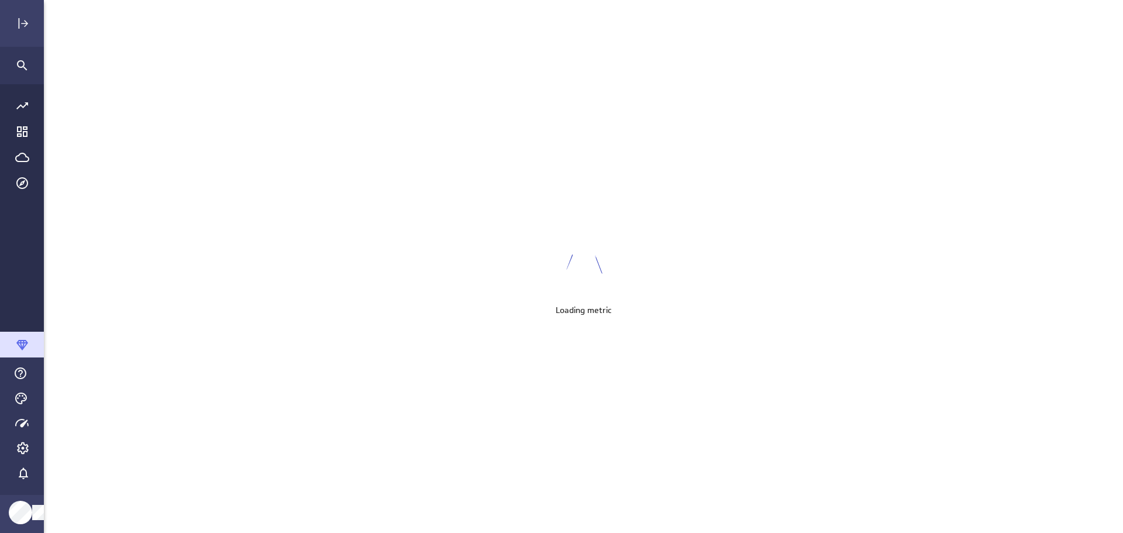
scroll to position [551, 1100]
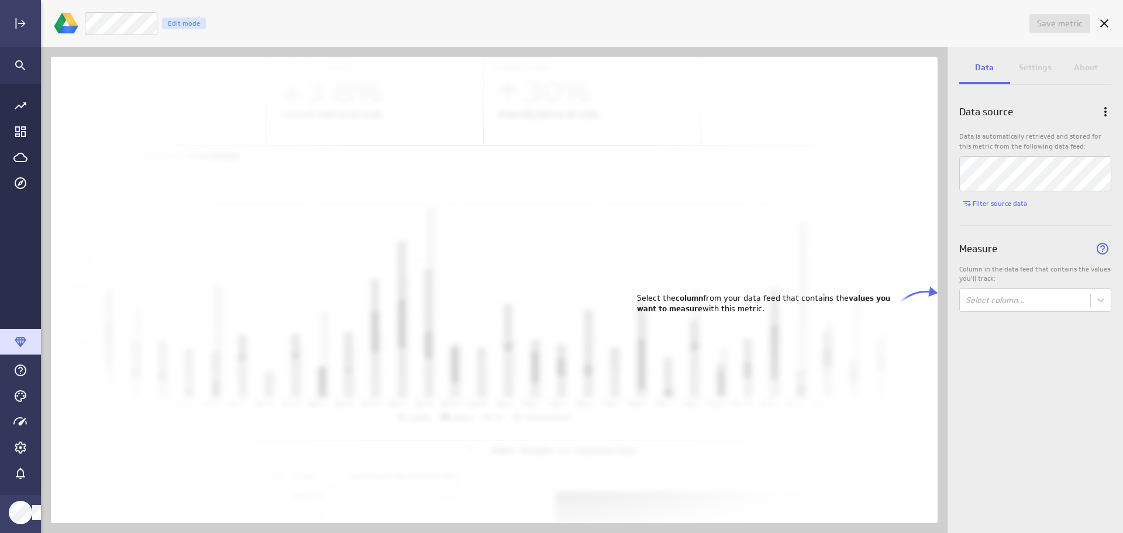
click at [1101, 303] on body "Save metric Untitled Edit mode Data Settings About Data source Data is automati…" at bounding box center [561, 266] width 1123 height 533
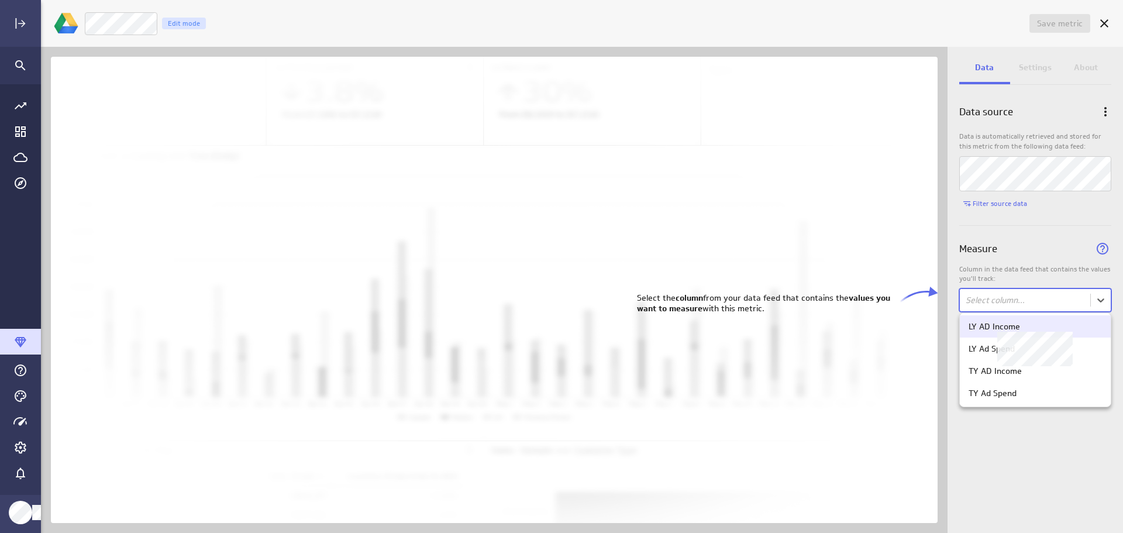
click at [1056, 323] on div "LY AD Income" at bounding box center [1034, 326] width 133 height 11
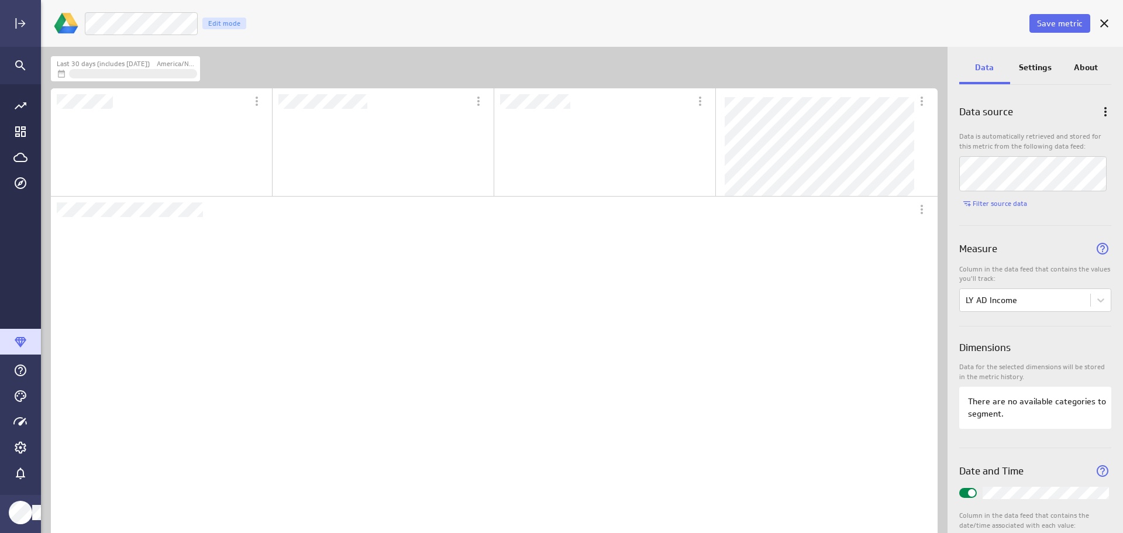
scroll to position [102, 219]
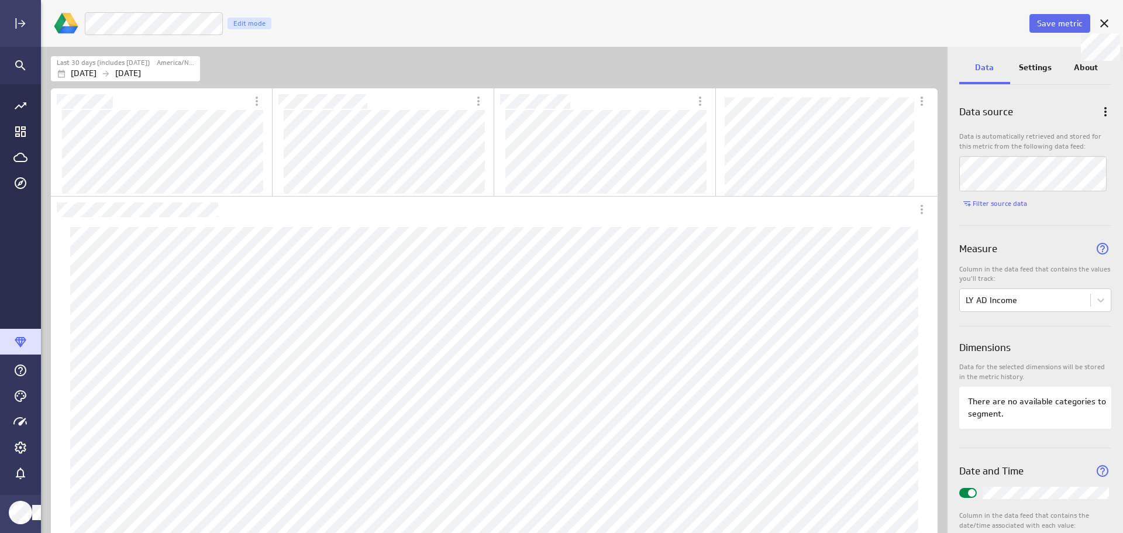
click at [1108, 25] on icon at bounding box center [1104, 23] width 14 height 14
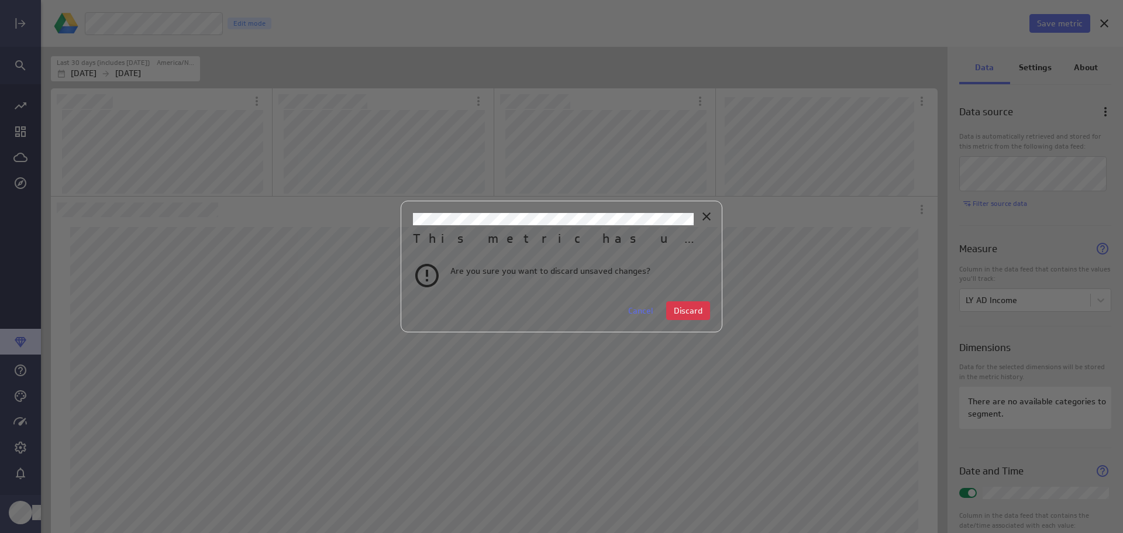
click at [672, 315] on button "Discard" at bounding box center [688, 310] width 44 height 19
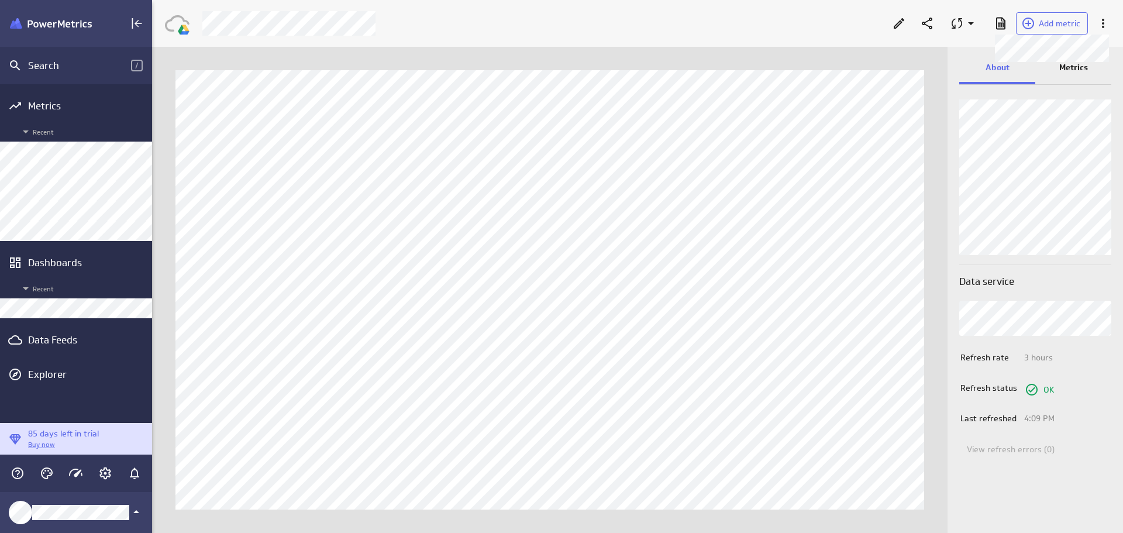
click at [1063, 22] on span "Add metric" at bounding box center [1060, 23] width 42 height 11
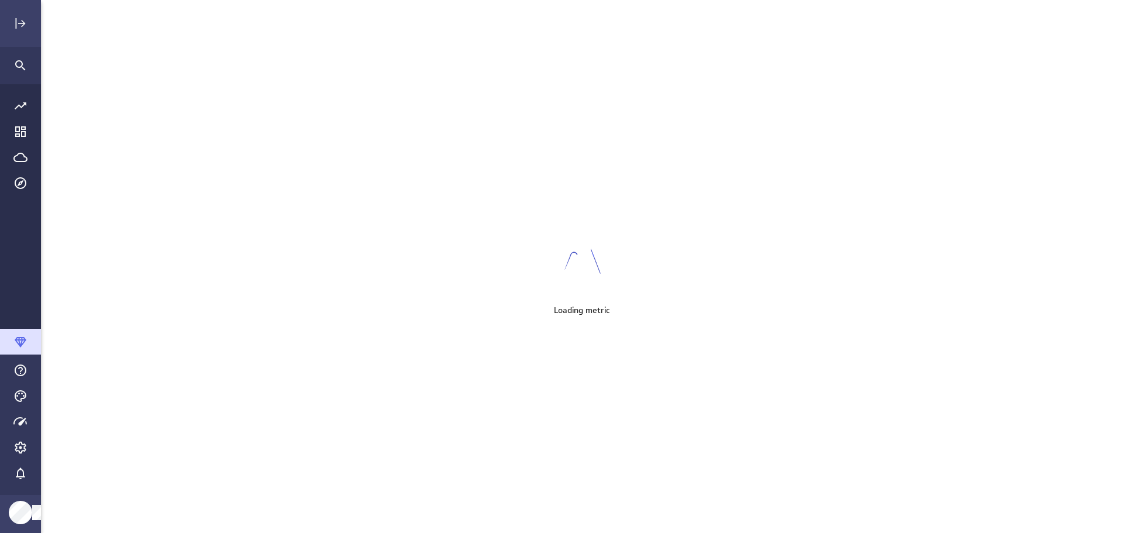
scroll to position [551, 1100]
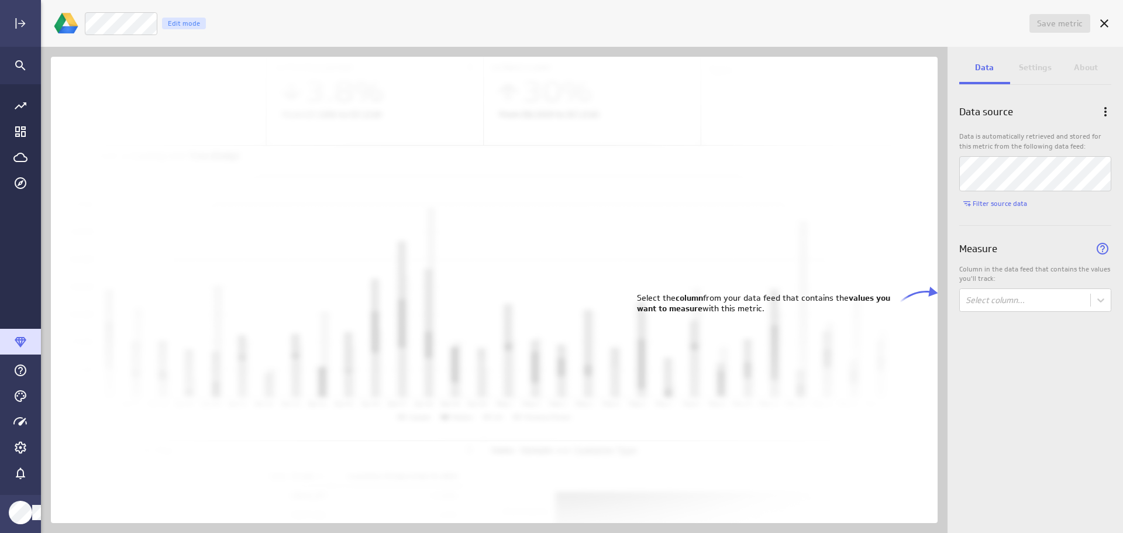
click at [1102, 304] on body "Save metric Untitled Edit mode Data Settings About Data source Data is automati…" at bounding box center [561, 266] width 1123 height 533
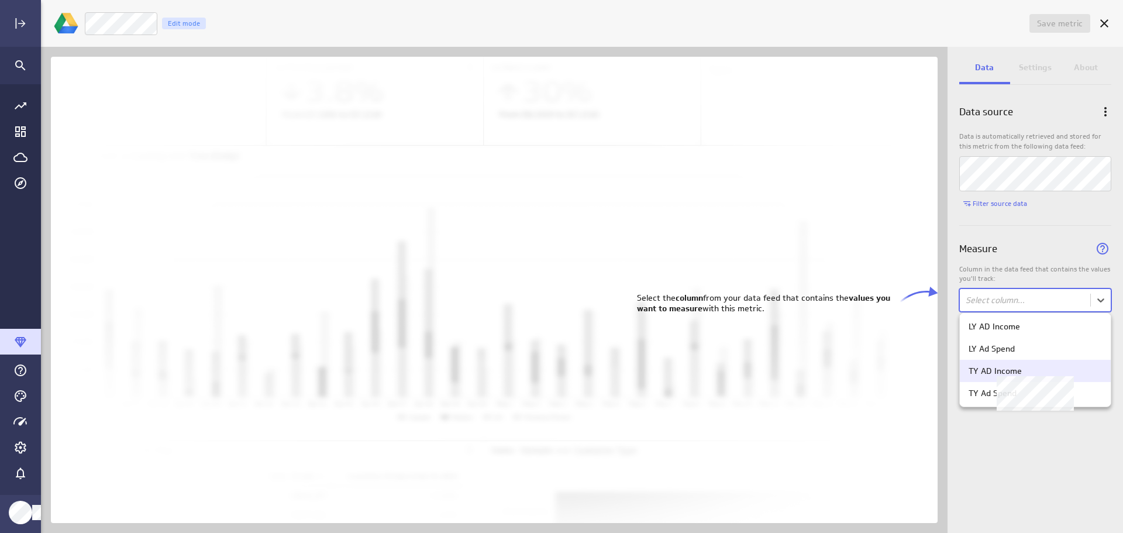
click at [1045, 370] on div "TY AD Income" at bounding box center [1034, 370] width 133 height 11
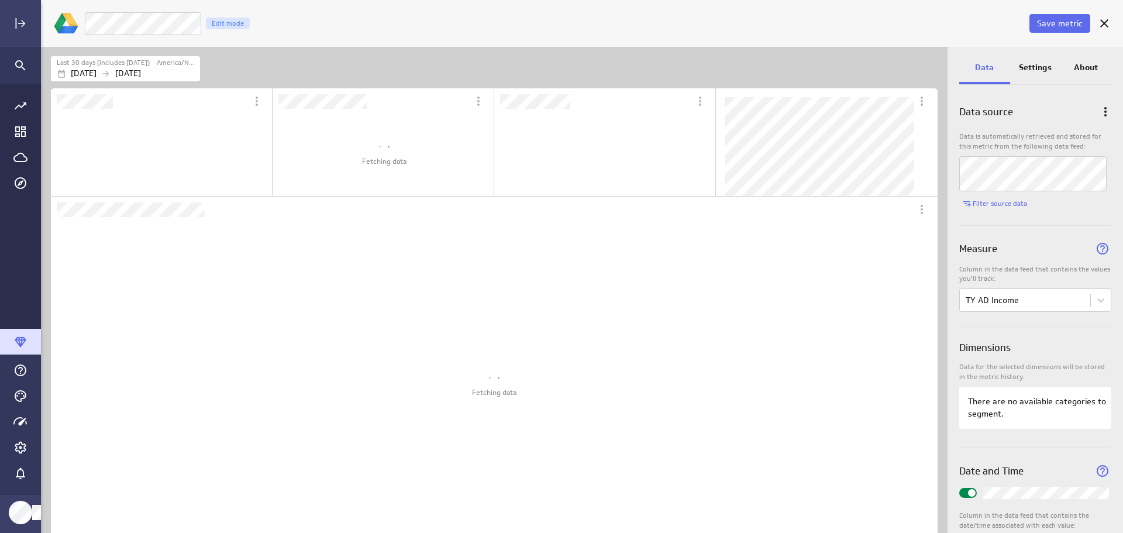
scroll to position [102, 219]
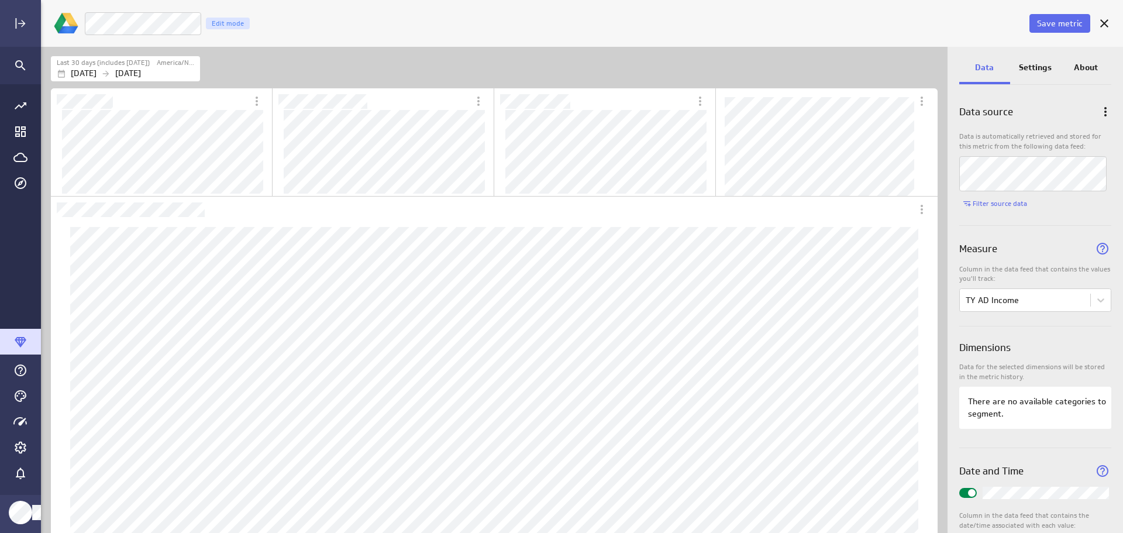
click at [1104, 25] on icon "Cancel" at bounding box center [1104, 23] width 14 height 14
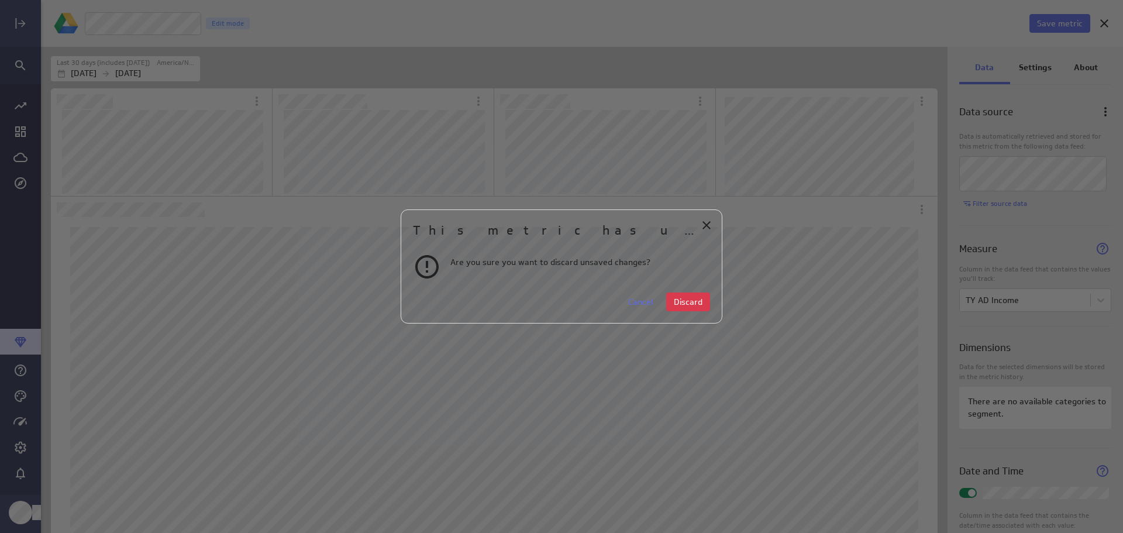
click at [687, 305] on span "Discard" at bounding box center [688, 301] width 29 height 11
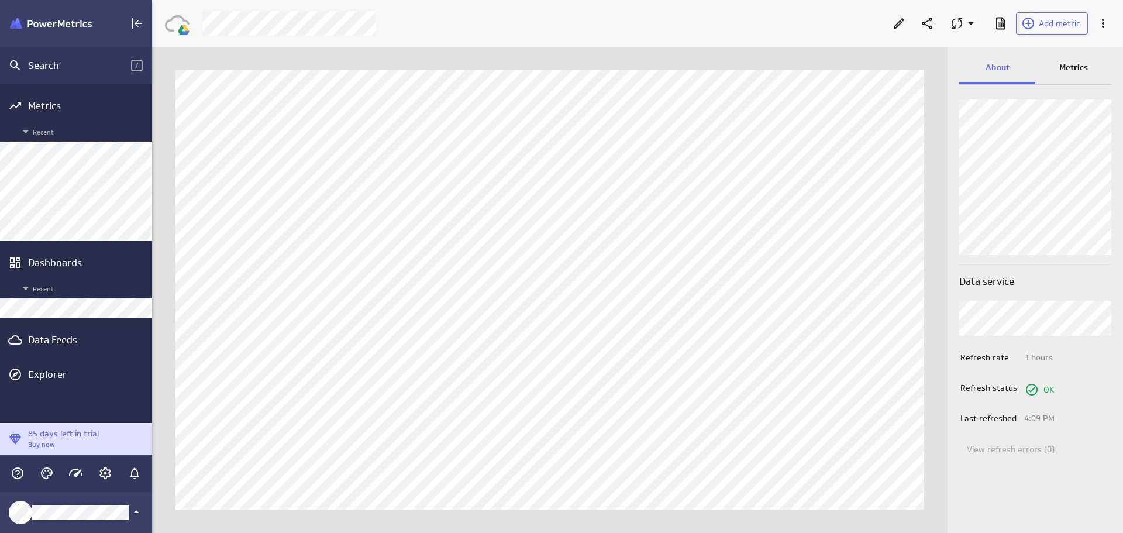
scroll to position [551, 989]
click at [1059, 25] on span "Add metric" at bounding box center [1060, 23] width 42 height 11
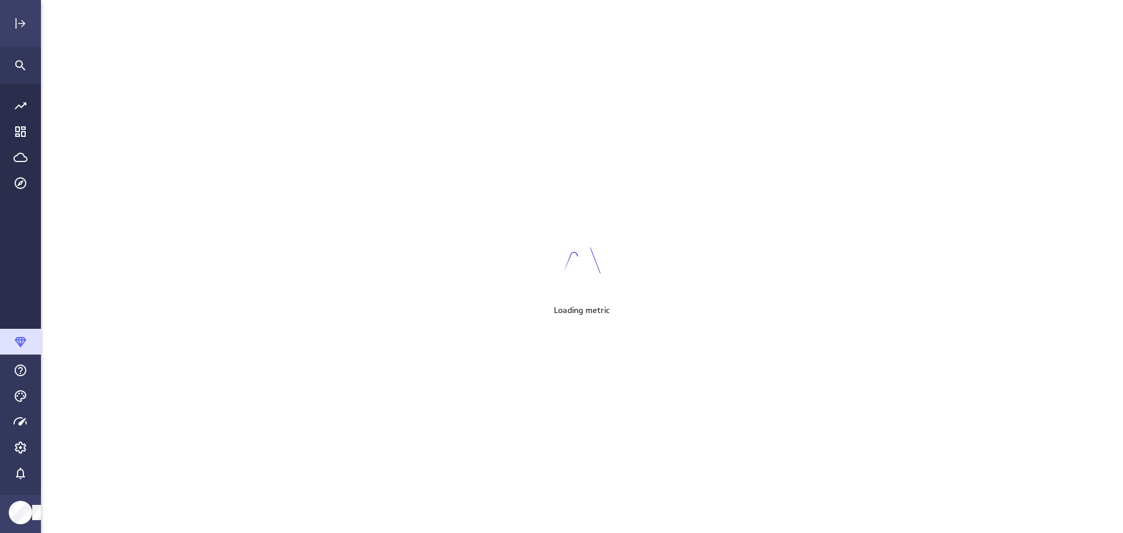
scroll to position [551, 1100]
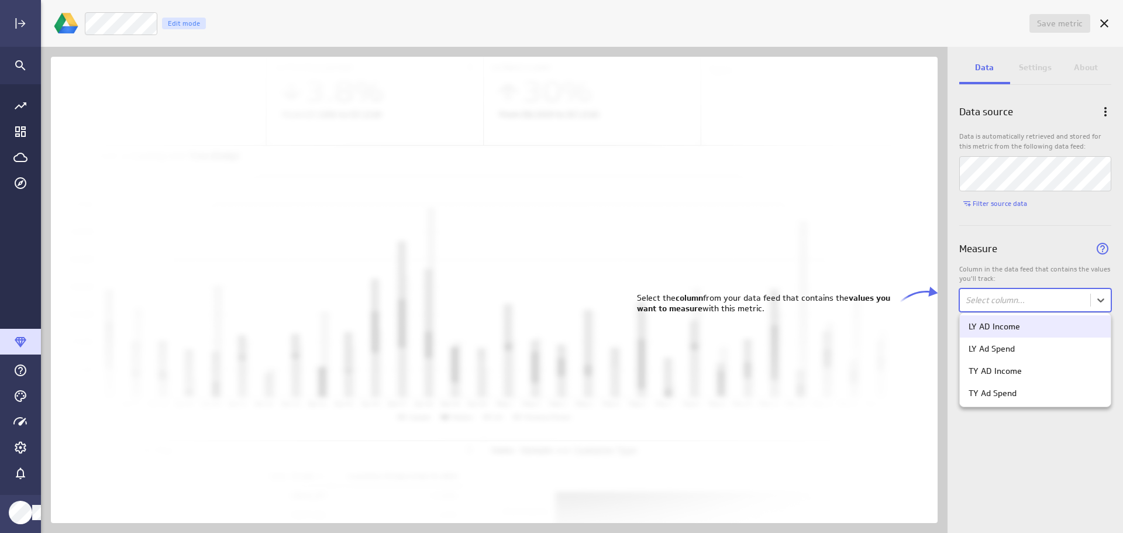
click at [1098, 296] on body "Save metric Untitled Edit mode Data Settings About Data source Data is automati…" at bounding box center [561, 266] width 1123 height 533
click at [1030, 396] on div "TY Ad Spend" at bounding box center [1034, 393] width 133 height 11
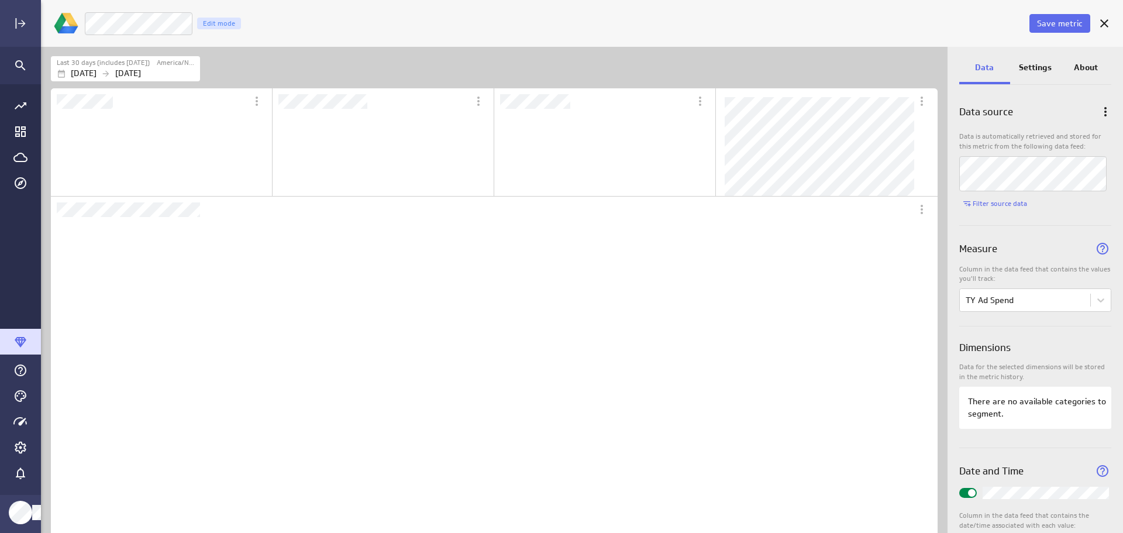
scroll to position [0, 0]
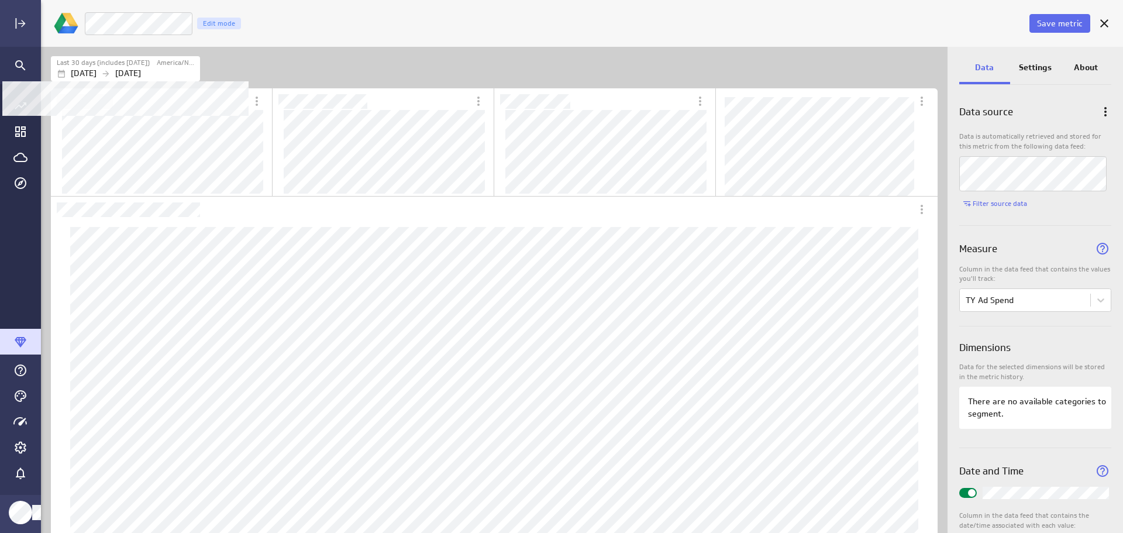
click at [136, 71] on div "Sep 06 2025 Oct 05 2025" at bounding box center [127, 73] width 140 height 12
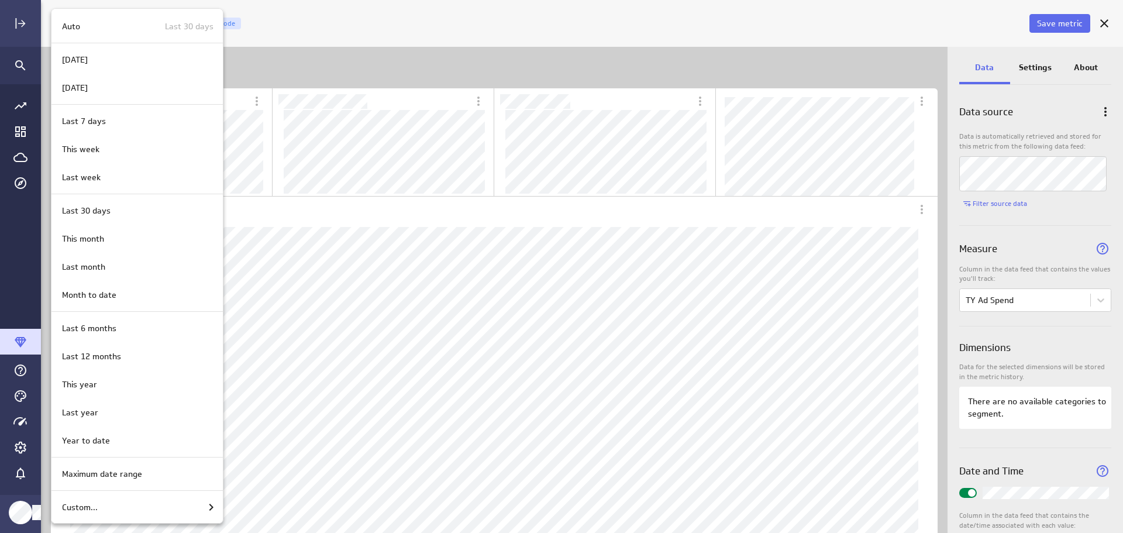
click at [126, 413] on div "Last year" at bounding box center [135, 412] width 156 height 12
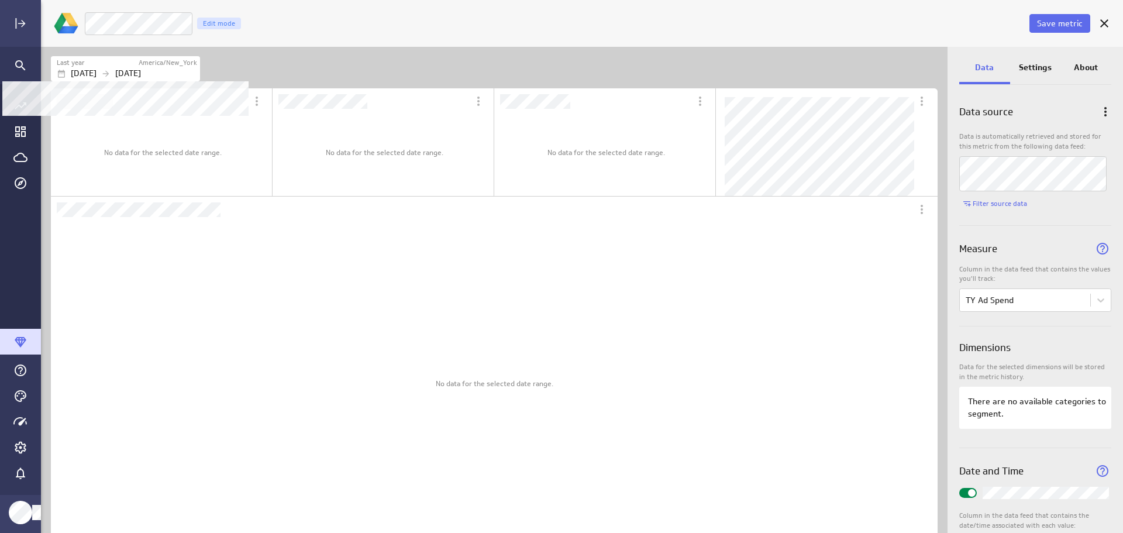
click at [171, 66] on label "America/New_York" at bounding box center [168, 63] width 58 height 10
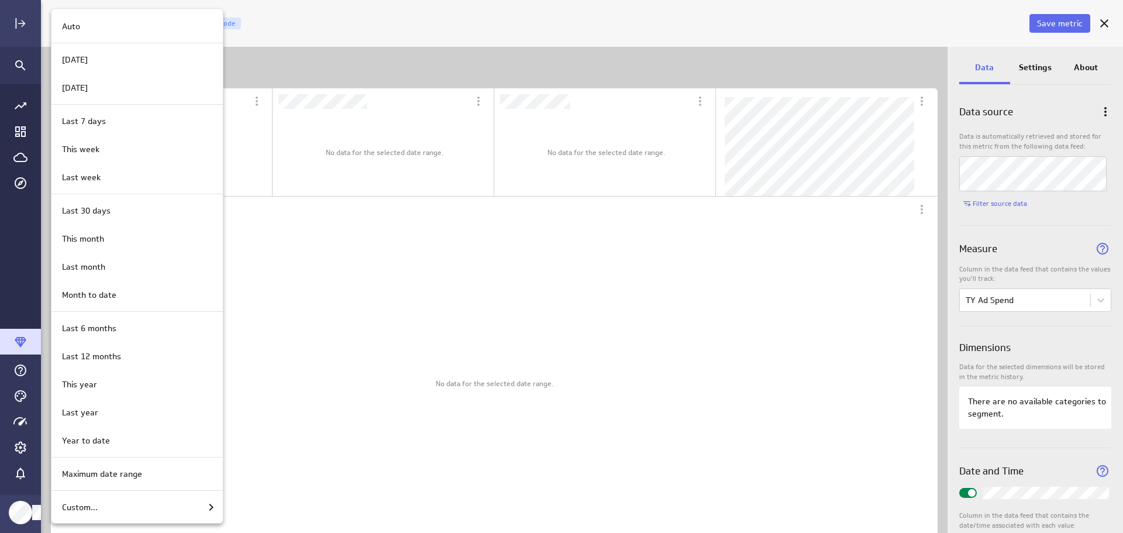
click at [171, 29] on p "Last 30 days" at bounding box center [182, 26] width 64 height 12
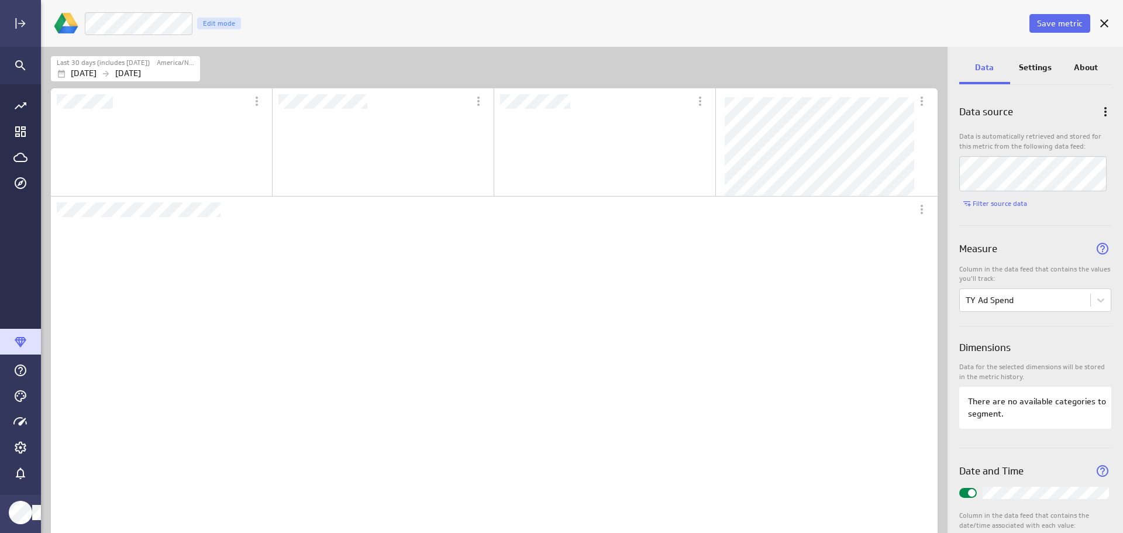
scroll to position [330, 866]
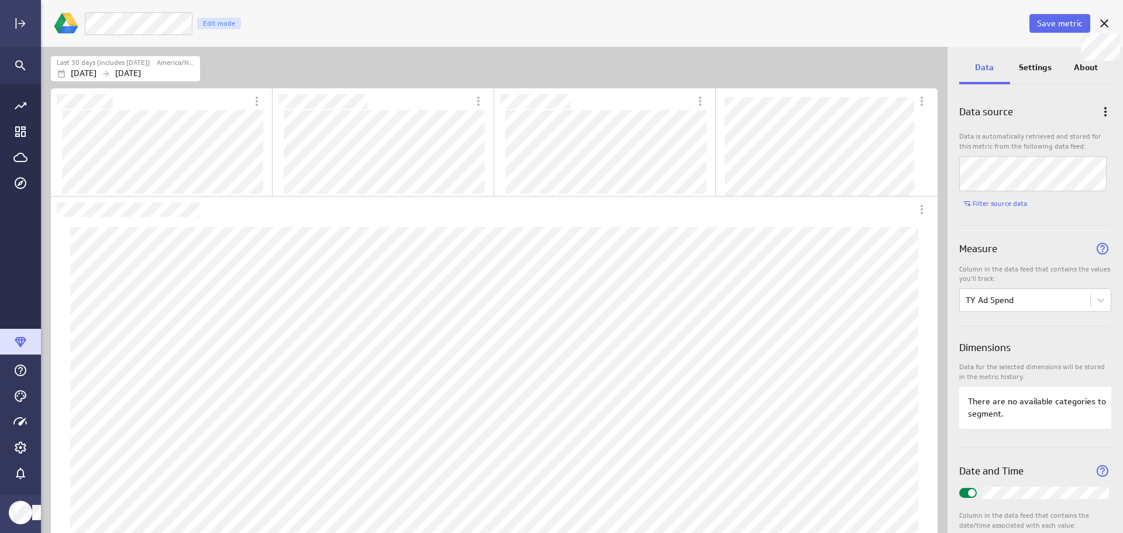
click at [1103, 28] on icon at bounding box center [1104, 23] width 14 height 14
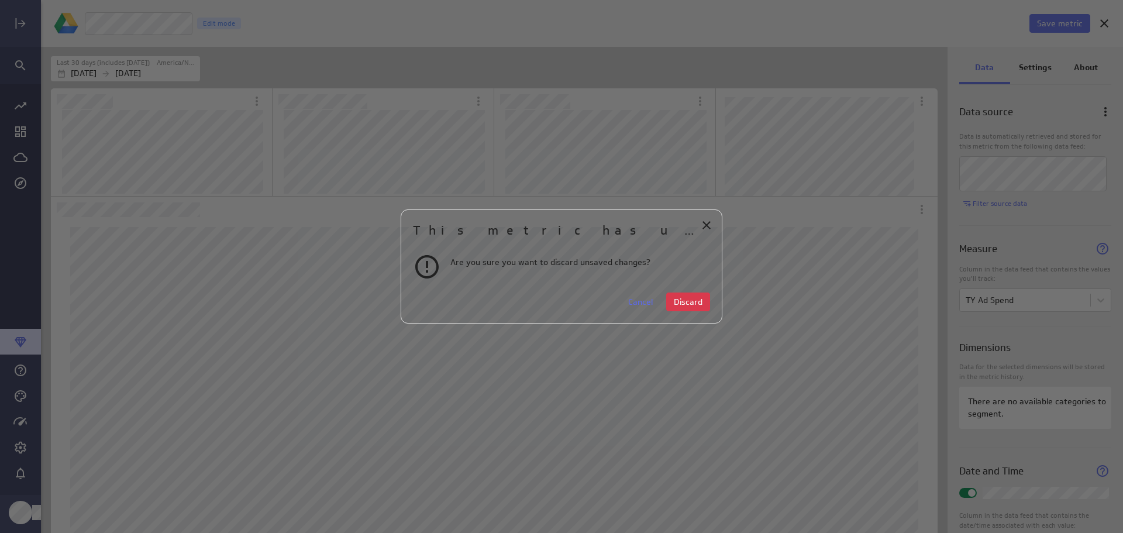
click at [688, 292] on button "Discard" at bounding box center [688, 301] width 44 height 19
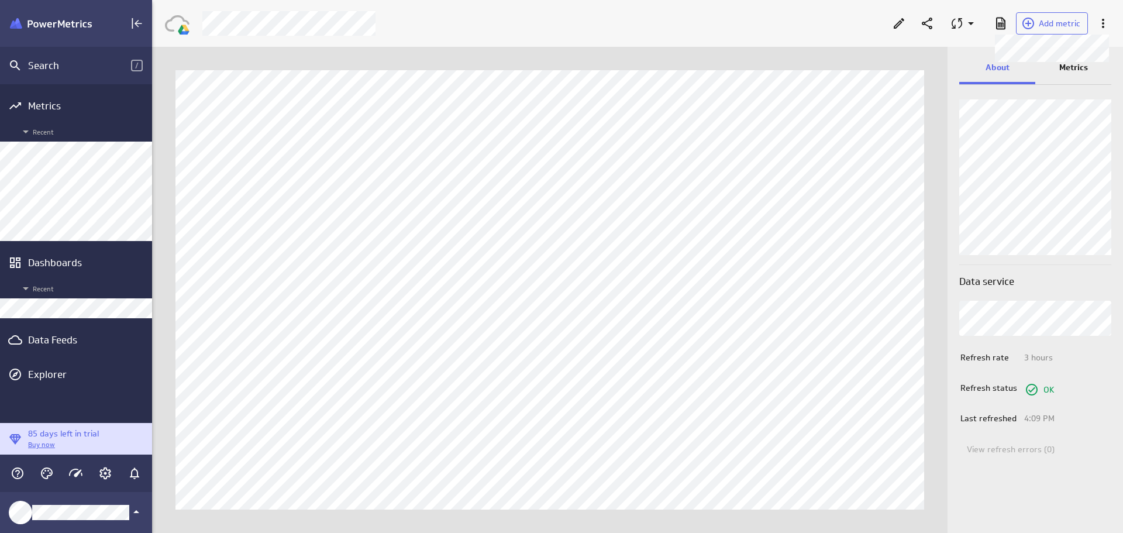
click at [1060, 21] on span "Add metric" at bounding box center [1060, 23] width 42 height 11
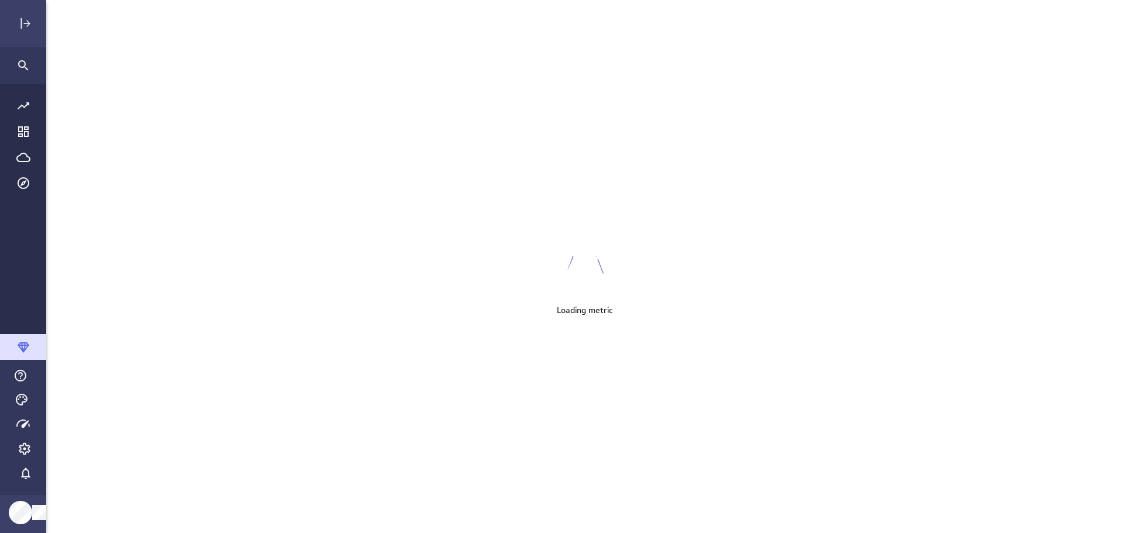
scroll to position [551, 1100]
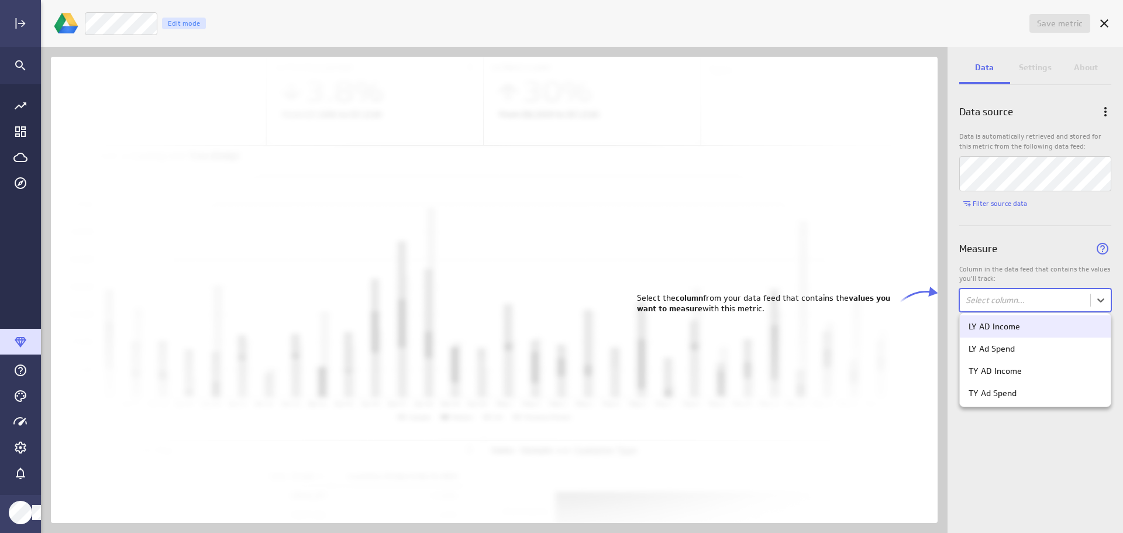
click at [1095, 303] on body "Save metric Untitled Edit mode Data Settings About Data source Data is automati…" at bounding box center [561, 266] width 1123 height 533
click at [1034, 349] on div "LY Ad Spend" at bounding box center [1034, 348] width 133 height 11
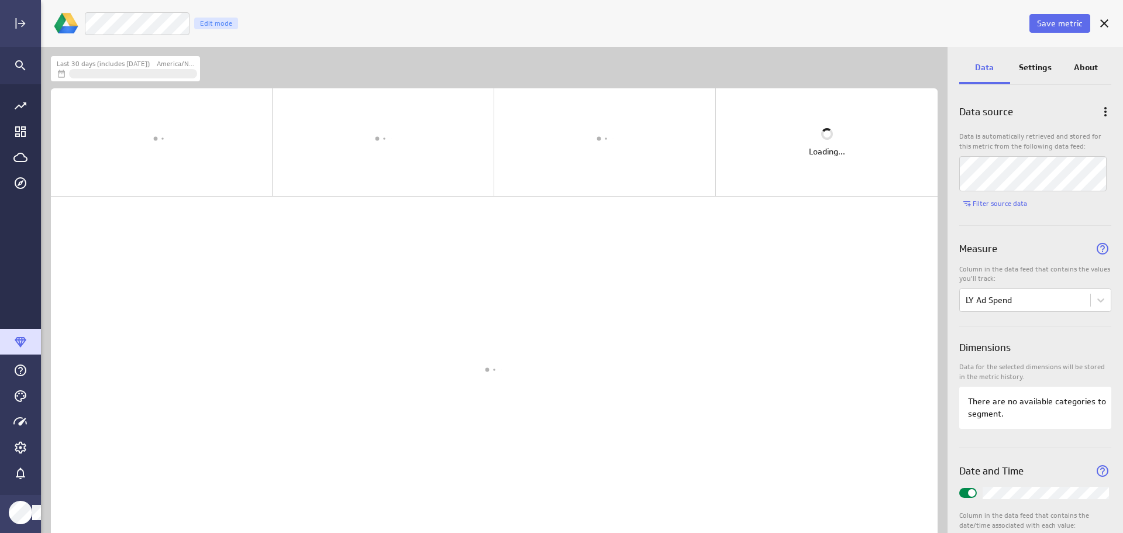
scroll to position [504, 925]
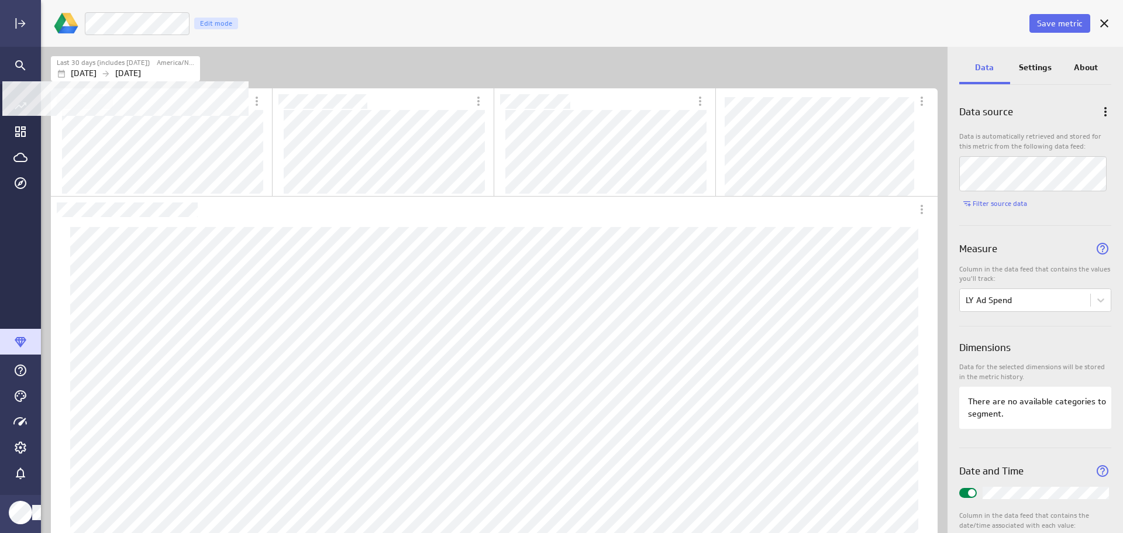
click at [139, 63] on label "Last 30 days (includes today)" at bounding box center [103, 63] width 93 height 10
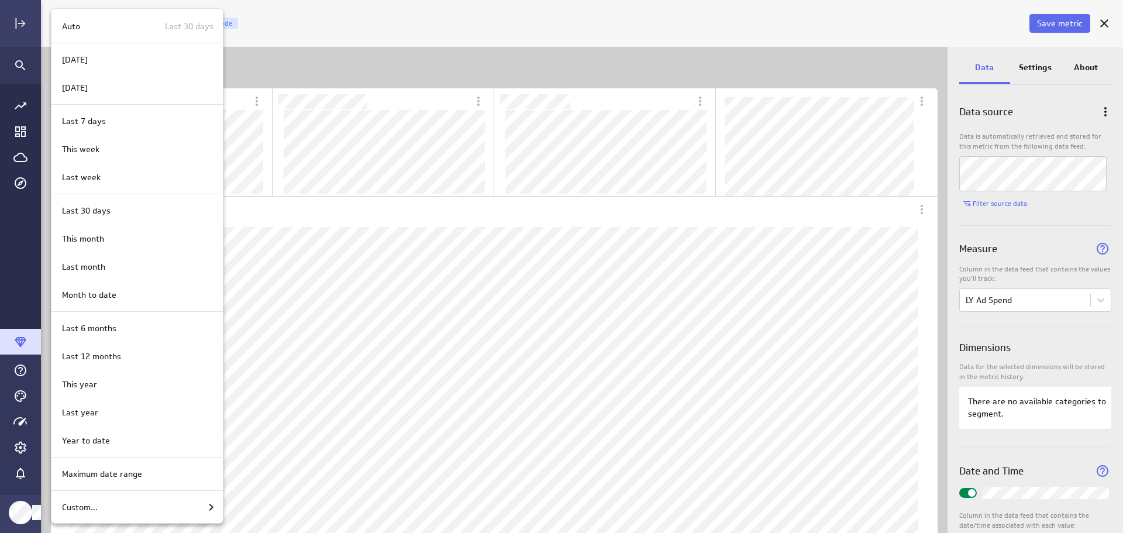
click at [135, 509] on div "Custom..." at bounding box center [137, 507] width 161 height 14
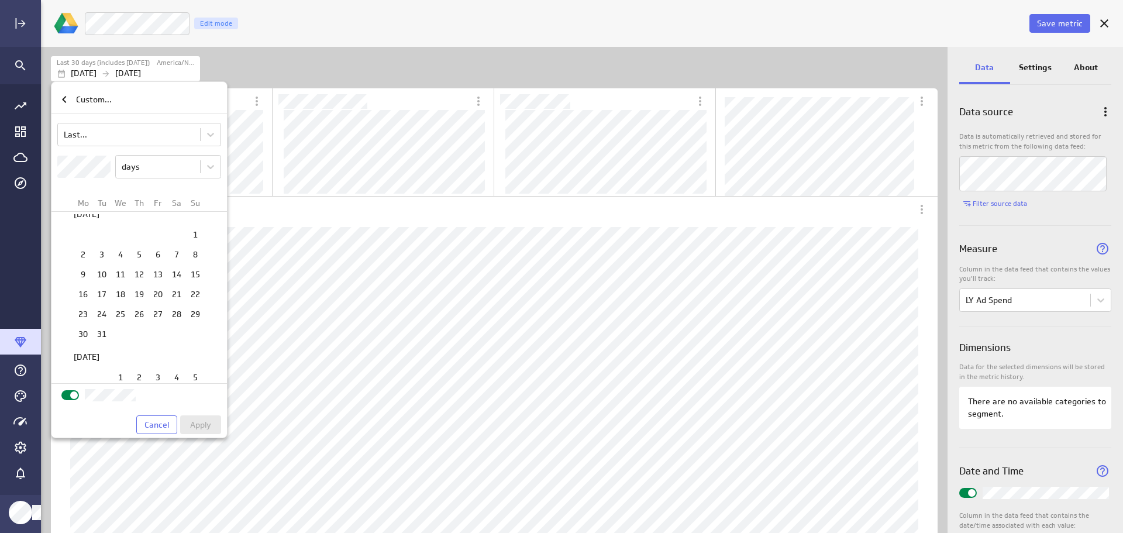
scroll to position [501, 0]
click at [117, 309] on td "1" at bounding box center [120, 308] width 19 height 18
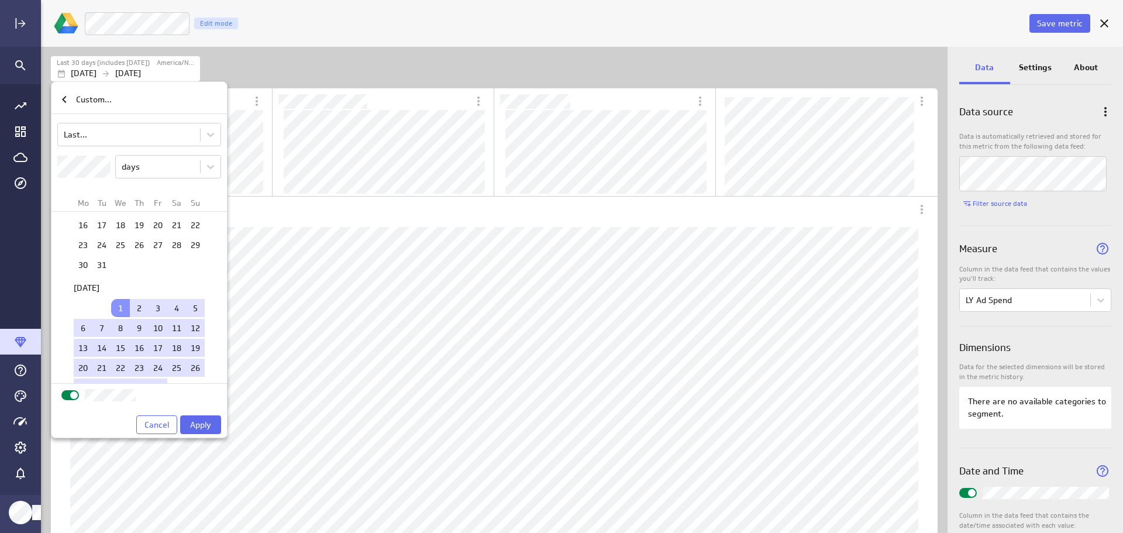
click at [155, 68] on div at bounding box center [561, 266] width 1123 height 533
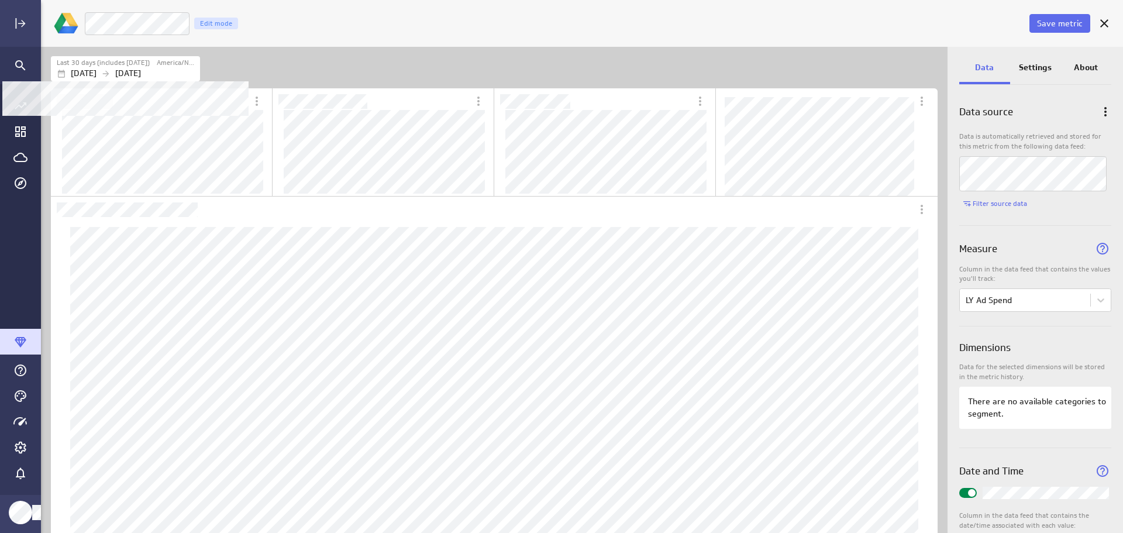
click at [141, 68] on p "[DATE]" at bounding box center [128, 73] width 26 height 12
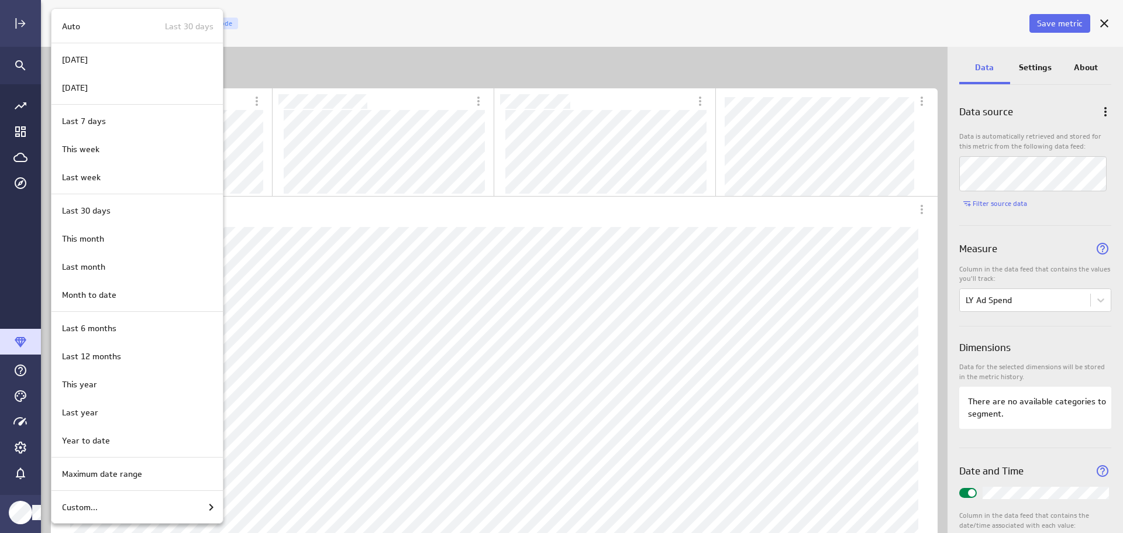
click at [107, 509] on div "Custom..." at bounding box center [137, 507] width 161 height 14
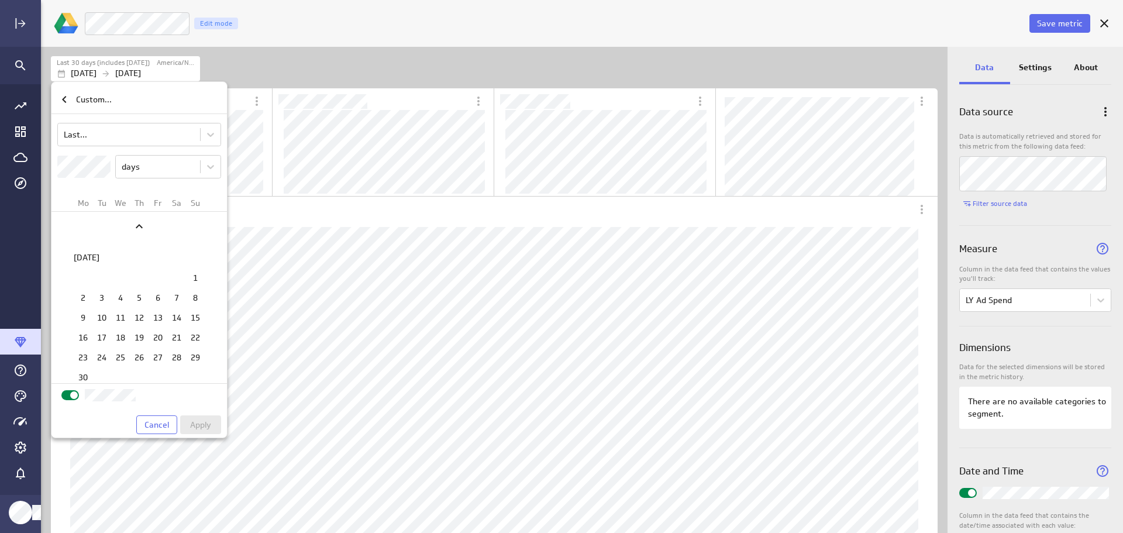
scroll to position [1553, 0]
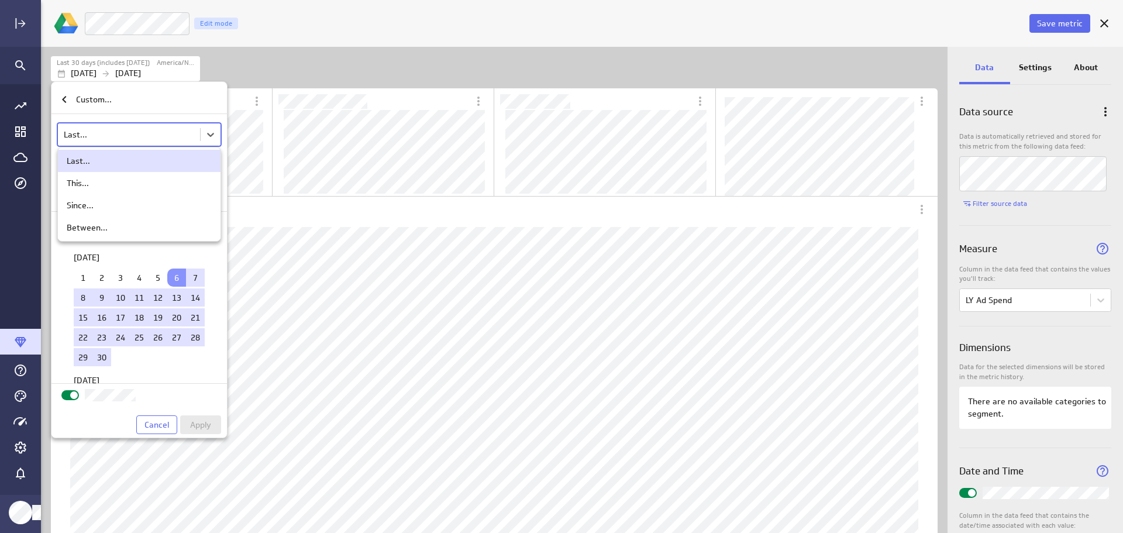
click at [158, 133] on body "Save metric LY Ad Spend Edit mode Last 30 days (includes today) America/New_Yor…" at bounding box center [561, 266] width 1123 height 533
click at [160, 132] on div at bounding box center [561, 266] width 1123 height 533
click at [156, 139] on body "Save metric LY Ad Spend Edit mode Last 30 days (includes today) America/New_Yor…" at bounding box center [561, 266] width 1123 height 533
click at [116, 233] on div "Between..." at bounding box center [139, 227] width 163 height 22
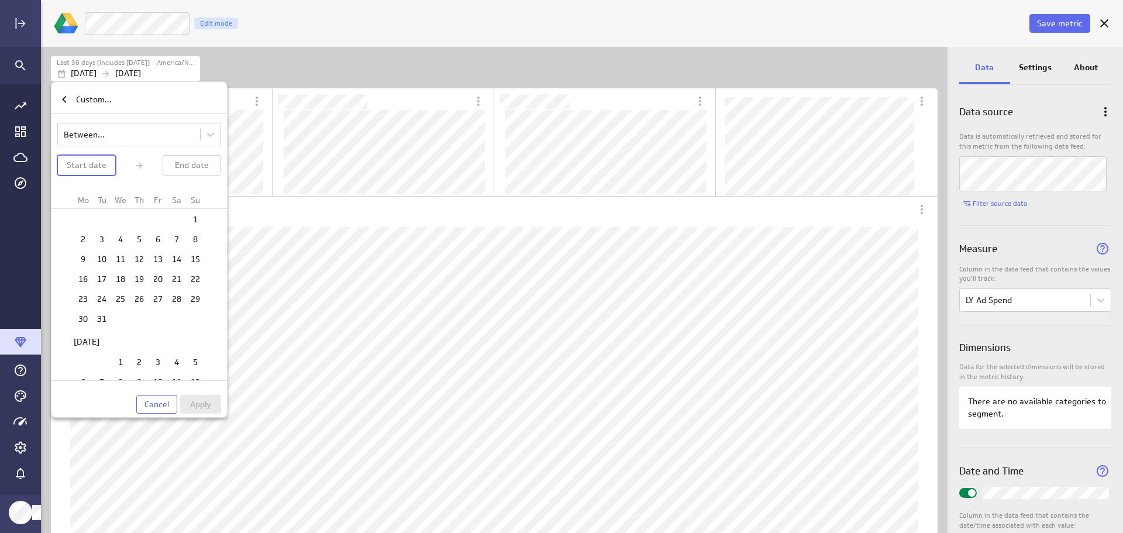
scroll to position [468, 0]
click at [117, 339] on td "1" at bounding box center [120, 338] width 19 height 18
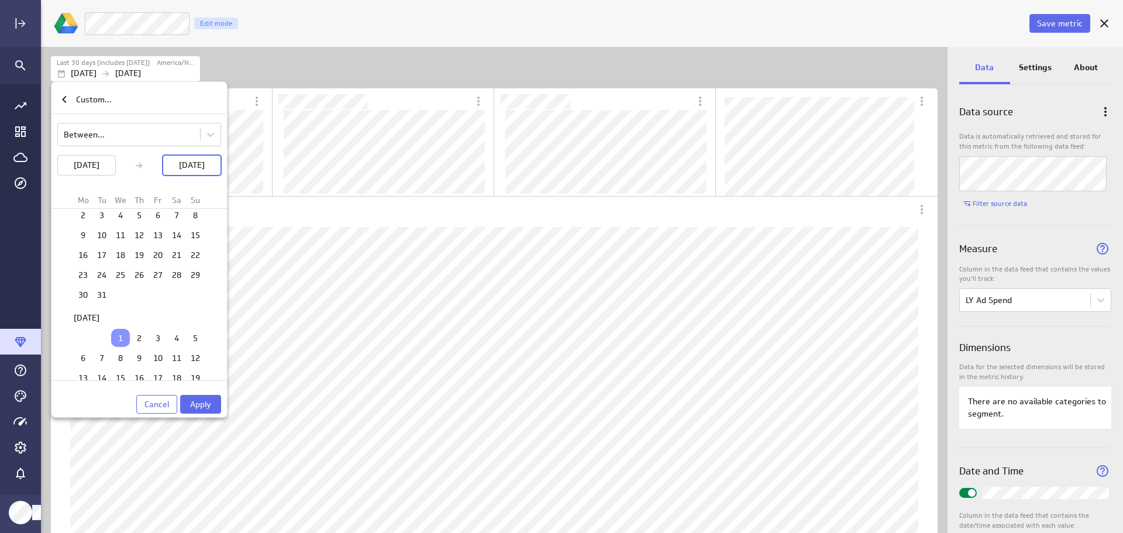
click at [201, 168] on p "Jan 01 2025" at bounding box center [192, 165] width 26 height 12
click at [143, 363] on icon "Next" at bounding box center [139, 361] width 14 height 14
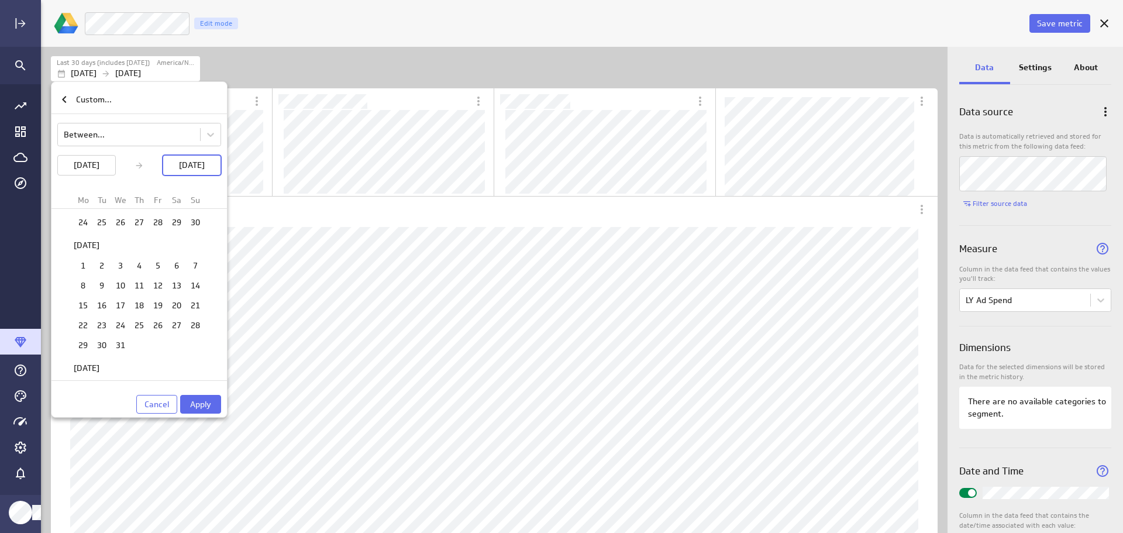
scroll to position [1913, 0]
click at [122, 367] on td "31" at bounding box center [120, 362] width 19 height 18
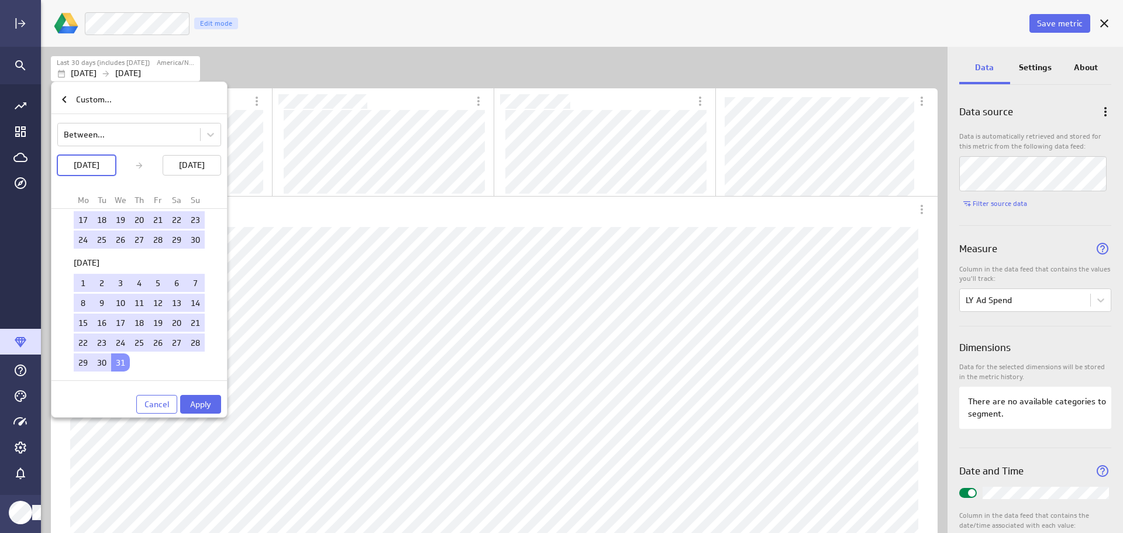
click at [193, 398] on button "Apply" at bounding box center [200, 404] width 41 height 19
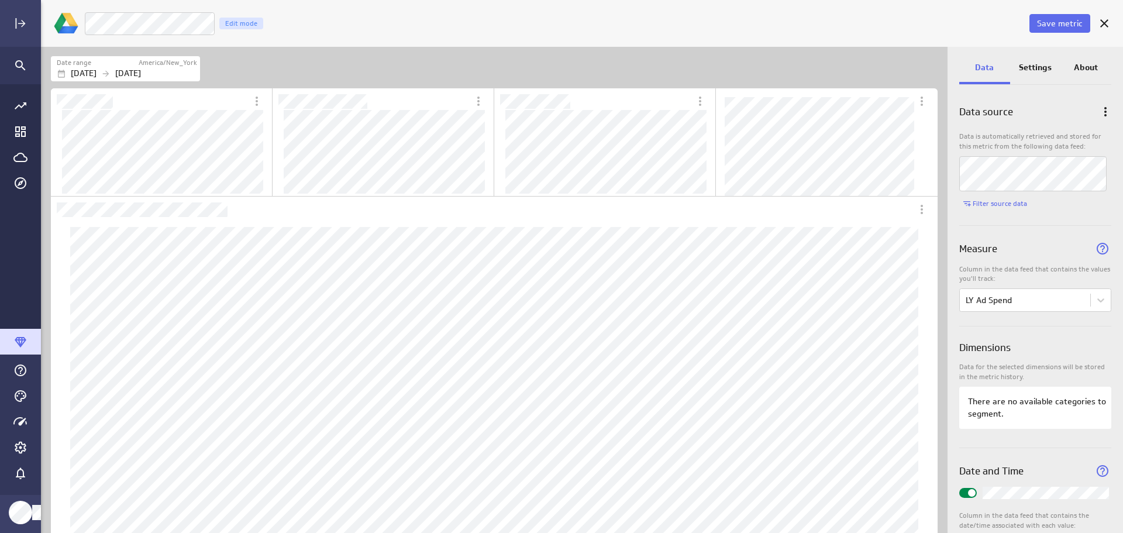
click at [1040, 63] on p "Settings" at bounding box center [1035, 67] width 33 height 12
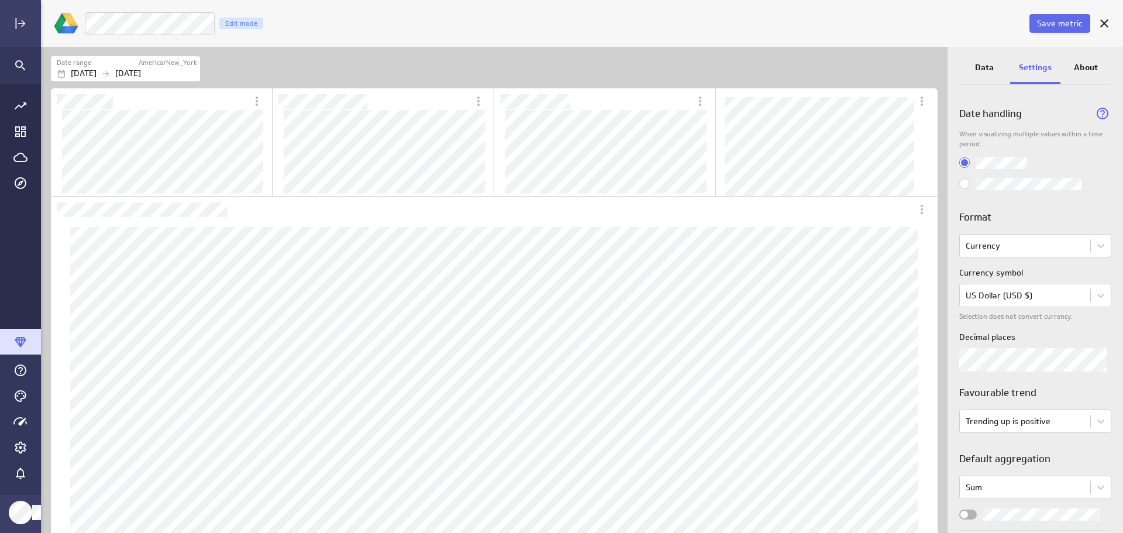
click at [966, 513] on span "Widget Properties" at bounding box center [964, 515] width 8 height 8
click at [0, 0] on input "Widget Properties" at bounding box center [0, 0] width 0 height 0
click at [1055, 27] on span "Save metric" at bounding box center [1060, 23] width 46 height 11
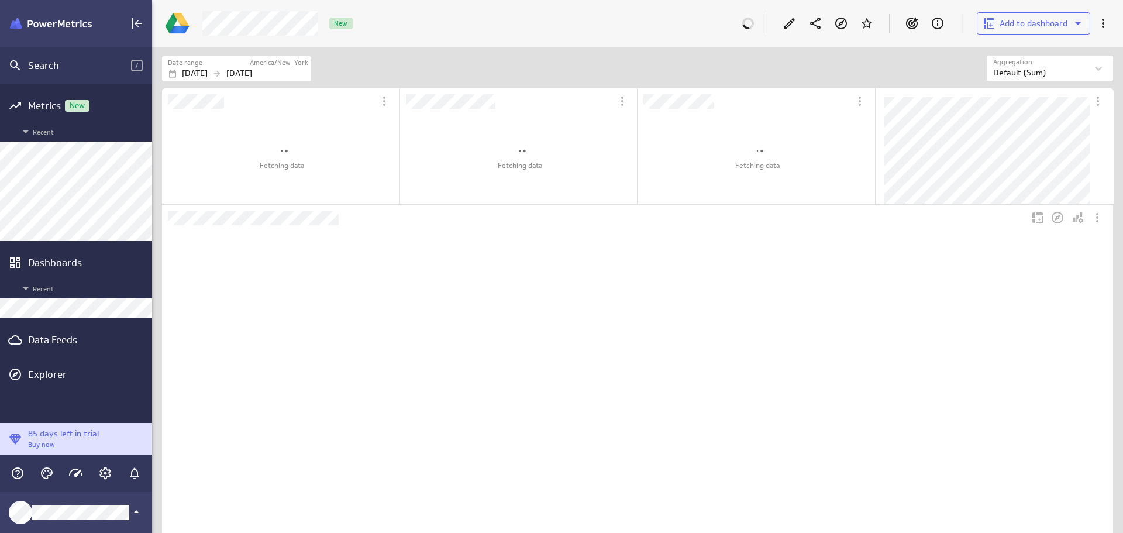
scroll to position [6, 6]
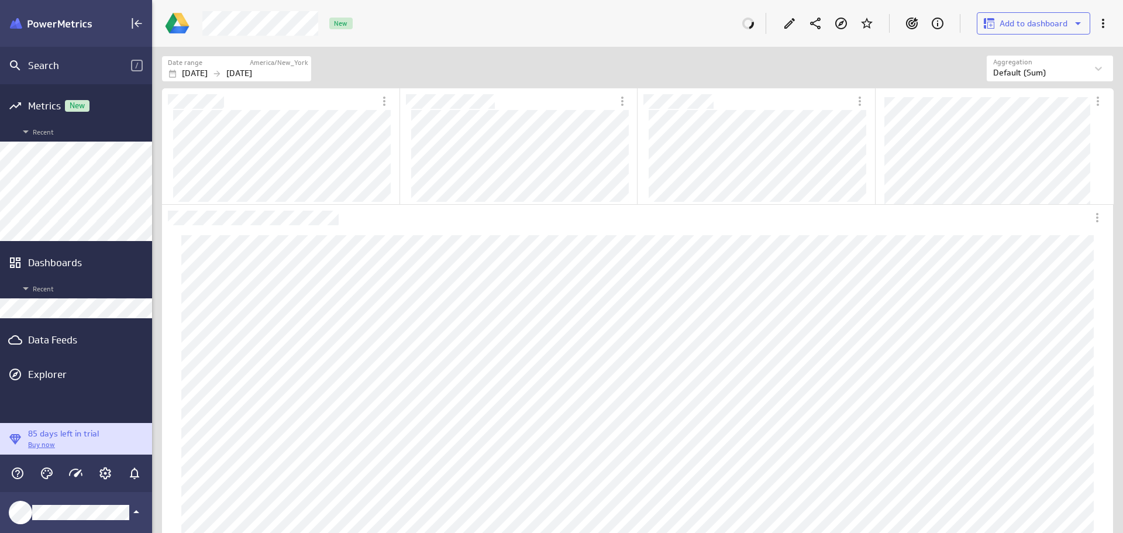
click at [68, 343] on div "Data Feeds" at bounding box center [76, 339] width 96 height 13
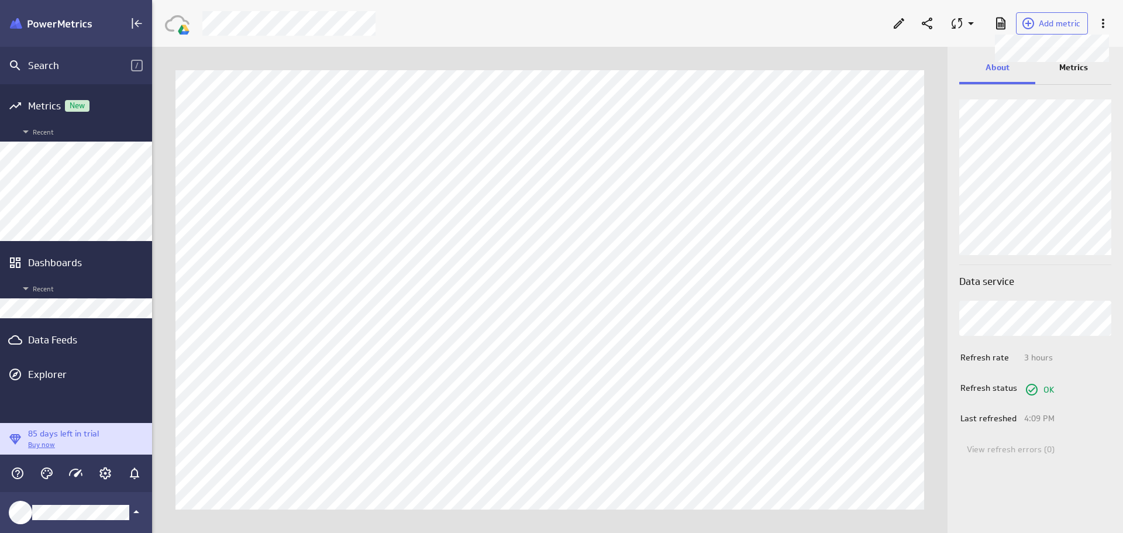
click at [1054, 23] on span "Add metric" at bounding box center [1060, 23] width 42 height 11
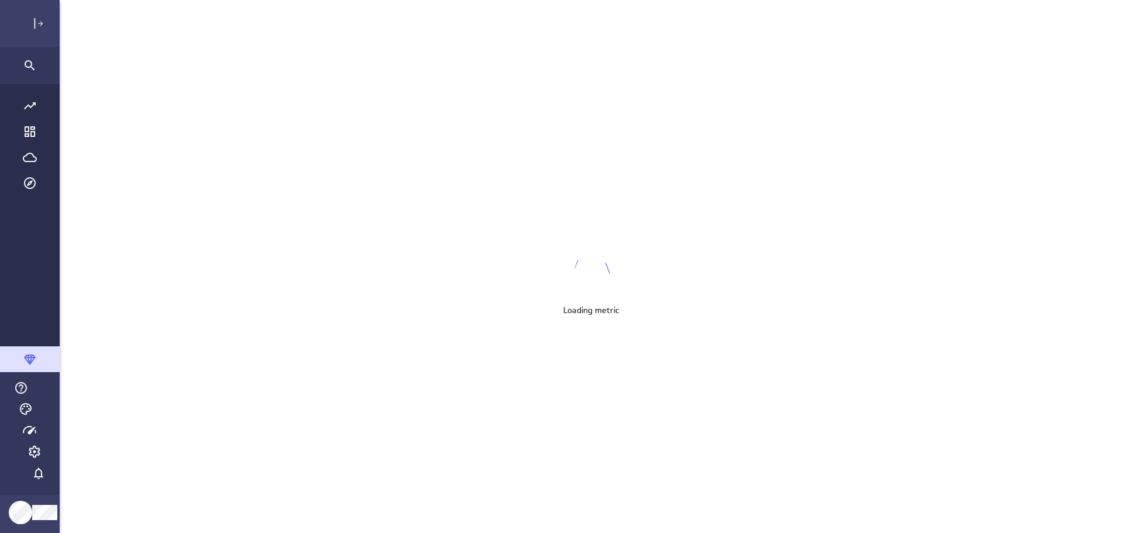
scroll to position [551, 1100]
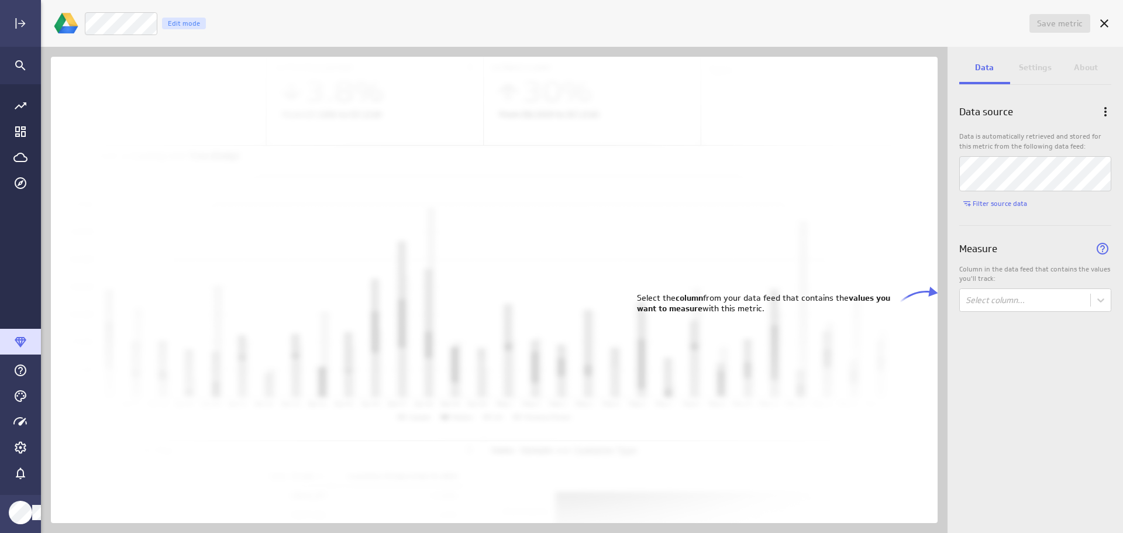
click at [1102, 305] on body "Save metric Untitled Edit mode Data Settings About Data source Data is automati…" at bounding box center [561, 266] width 1123 height 533
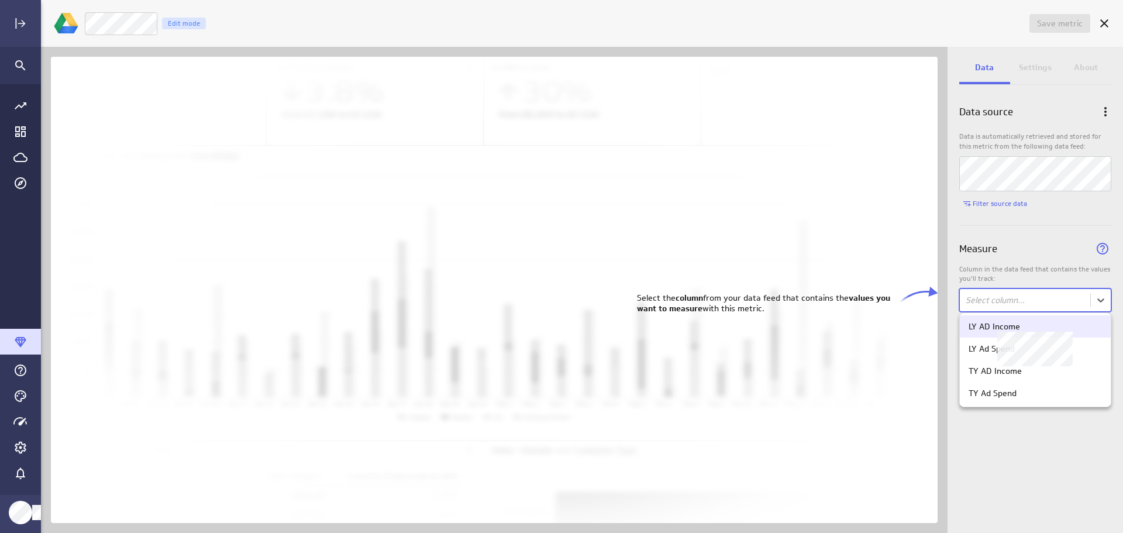
click at [1047, 326] on div "LY AD Income" at bounding box center [1034, 326] width 133 height 11
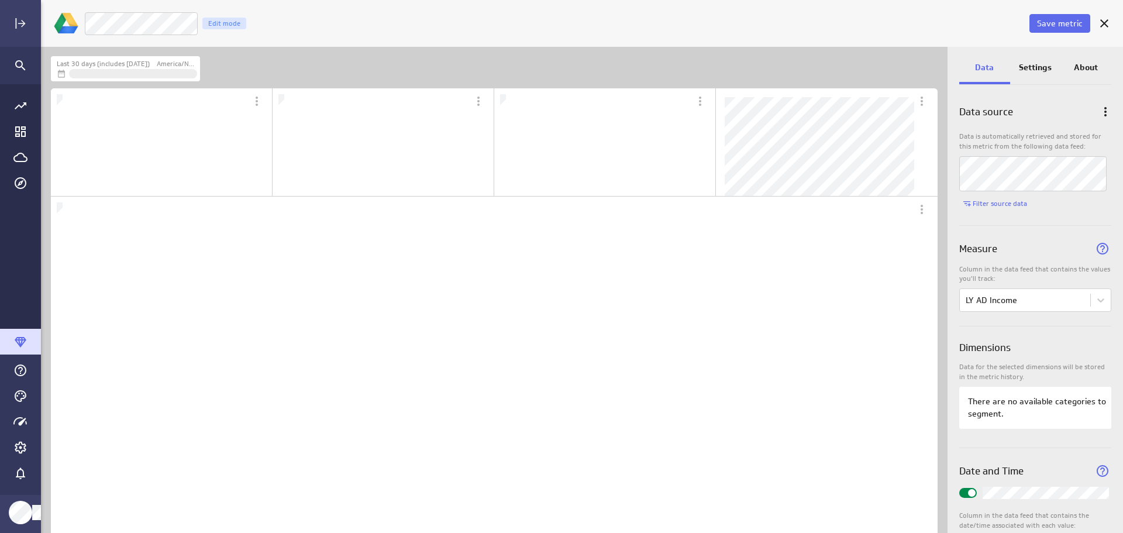
scroll to position [877, 905]
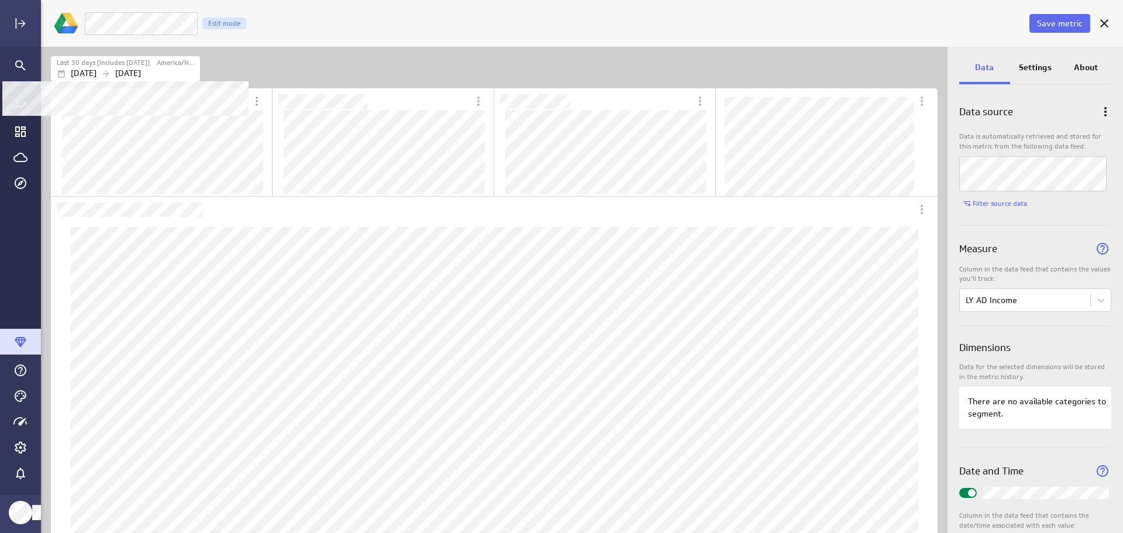
click at [141, 68] on p "[DATE]" at bounding box center [128, 73] width 26 height 12
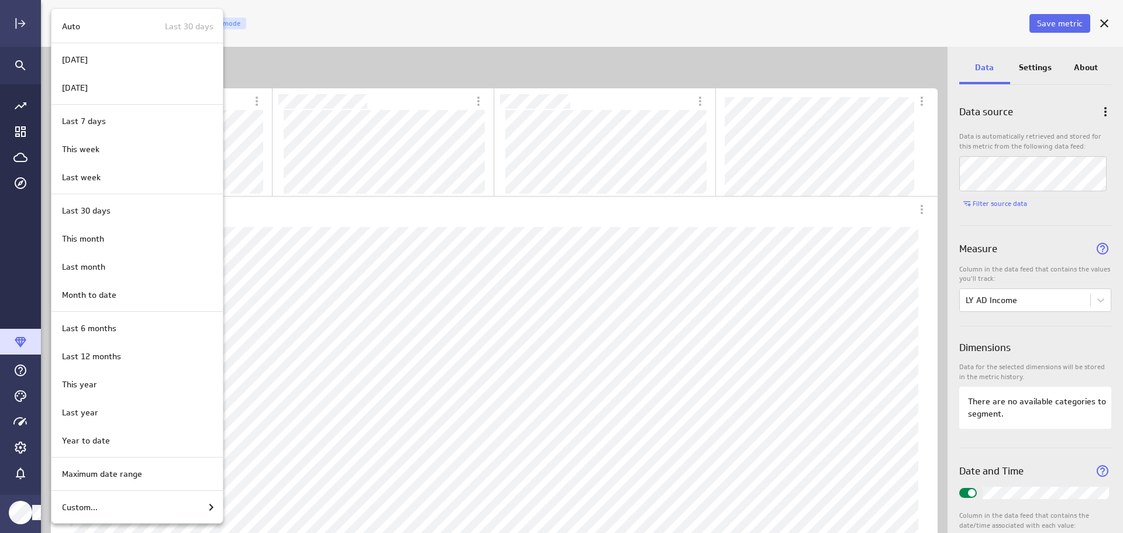
click at [129, 513] on div "Custom..." at bounding box center [137, 507] width 161 height 14
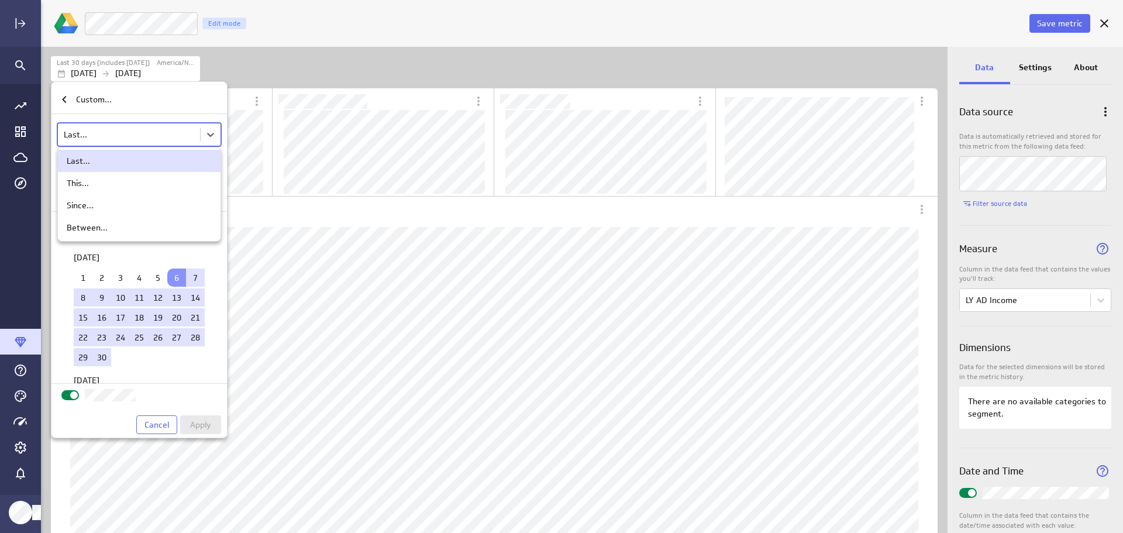
click at [163, 133] on body "Save metric LY AD Income Edit mode Last 30 days (includes today) America/New_Yo…" at bounding box center [561, 266] width 1123 height 533
click at [163, 133] on div at bounding box center [561, 266] width 1123 height 533
click at [163, 133] on body "Save metric LY AD Income Edit mode Last 30 days (includes today) America/New_Yo…" at bounding box center [561, 266] width 1123 height 533
click at [107, 225] on div "Between..." at bounding box center [139, 227] width 145 height 11
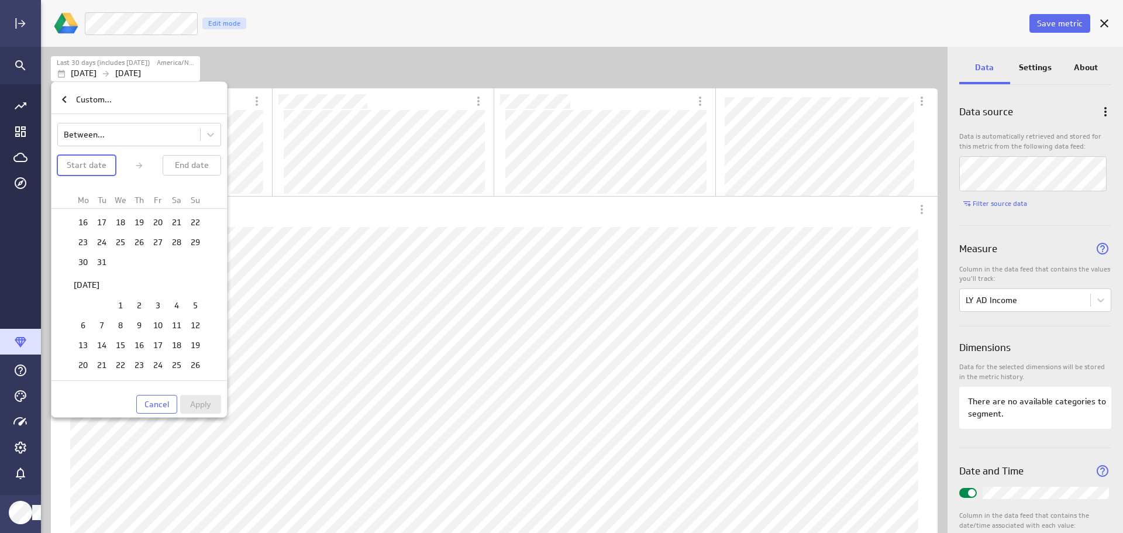
click at [117, 306] on td "1" at bounding box center [120, 305] width 19 height 18
click at [120, 372] on td "31" at bounding box center [120, 372] width 19 height 18
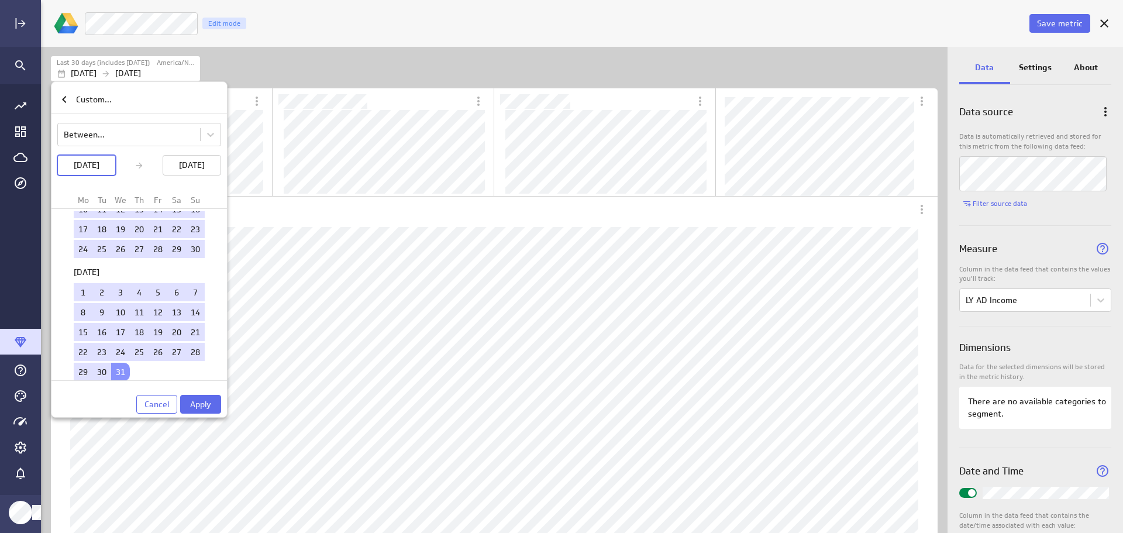
click at [193, 406] on span "Apply" at bounding box center [200, 404] width 21 height 11
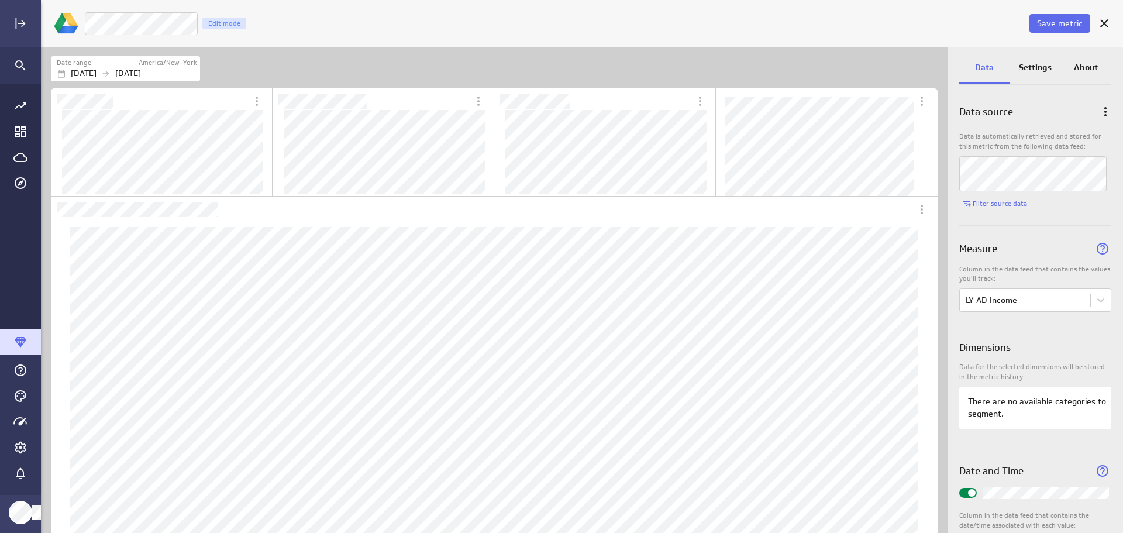
click at [1032, 66] on p "Settings" at bounding box center [1035, 67] width 33 height 12
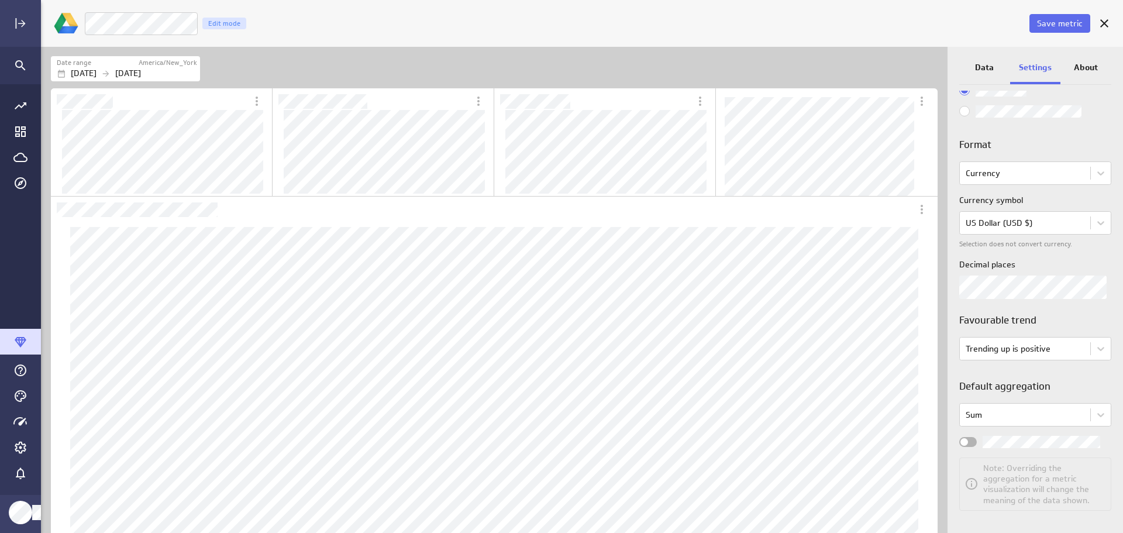
scroll to position [76, 0]
click at [964, 437] on span "Widget Properties" at bounding box center [964, 438] width 8 height 8
click at [0, 0] on input "Widget Properties" at bounding box center [0, 0] width 0 height 0
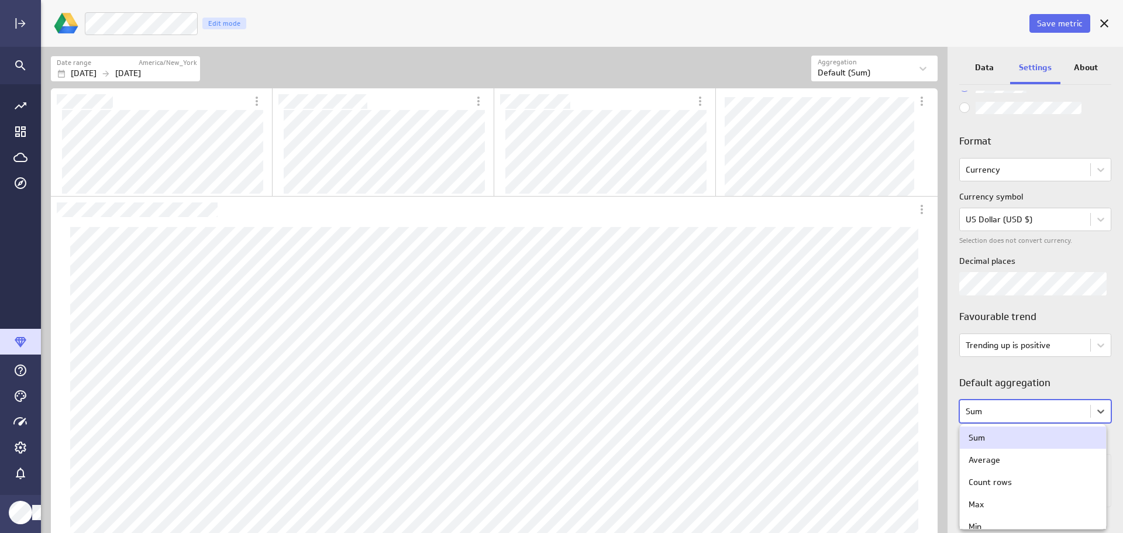
click at [1096, 410] on body "Save metric LY AD Income Edit mode Date range America/New_York Jan 01 2025 Dec …" at bounding box center [561, 266] width 1123 height 533
click at [1048, 437] on div "Sum" at bounding box center [1032, 437] width 129 height 11
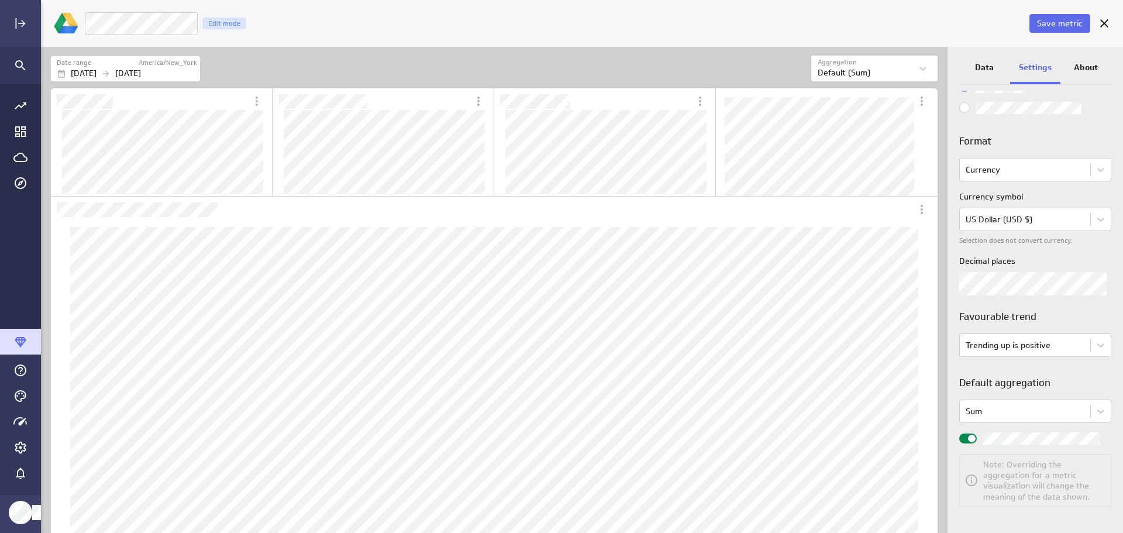
click at [1056, 22] on span "Save metric" at bounding box center [1060, 23] width 46 height 11
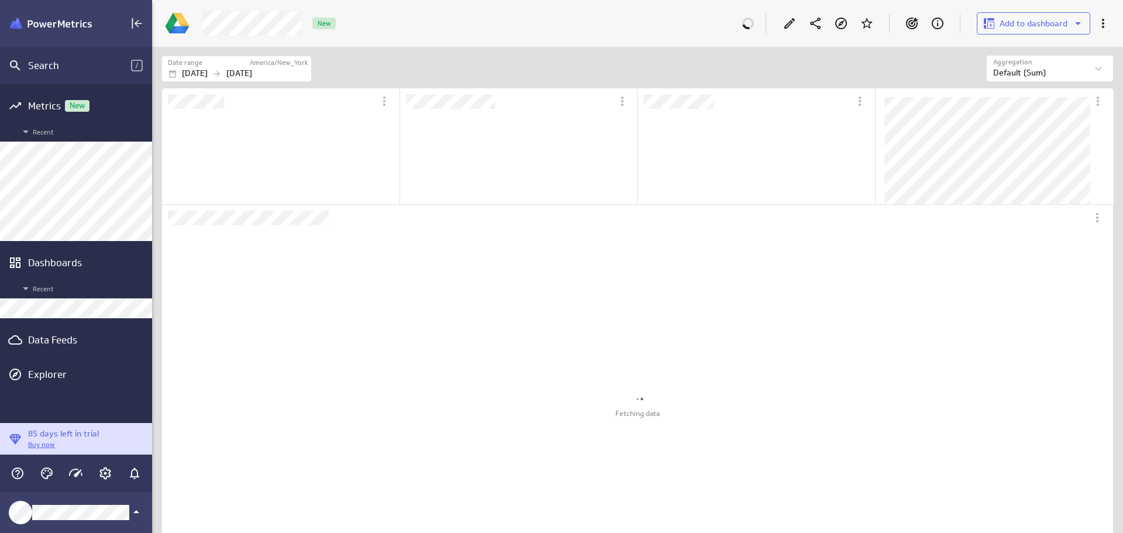
scroll to position [44, 969]
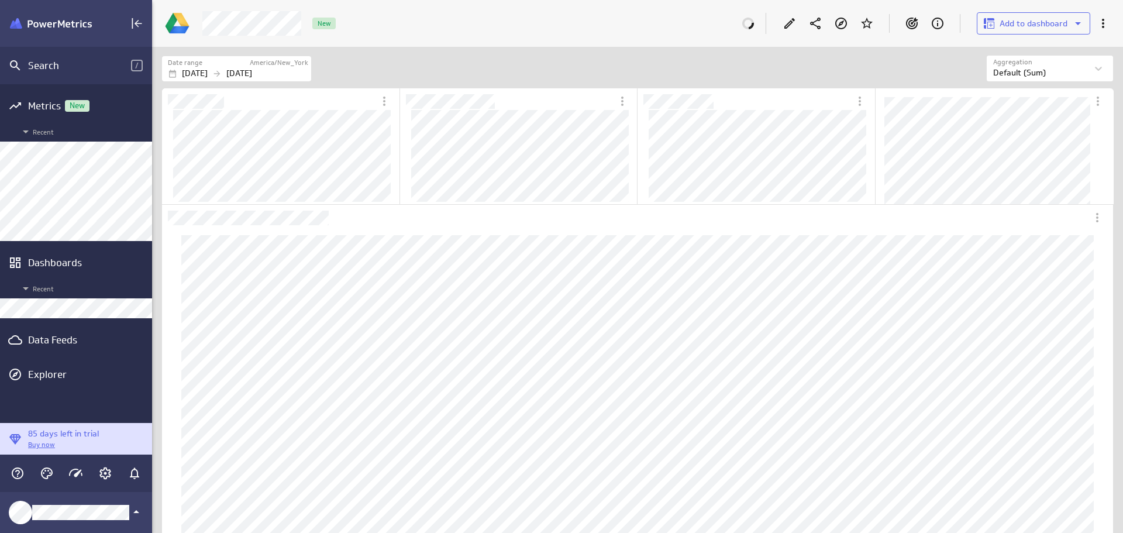
click at [78, 336] on div "Data Feeds" at bounding box center [76, 339] width 96 height 13
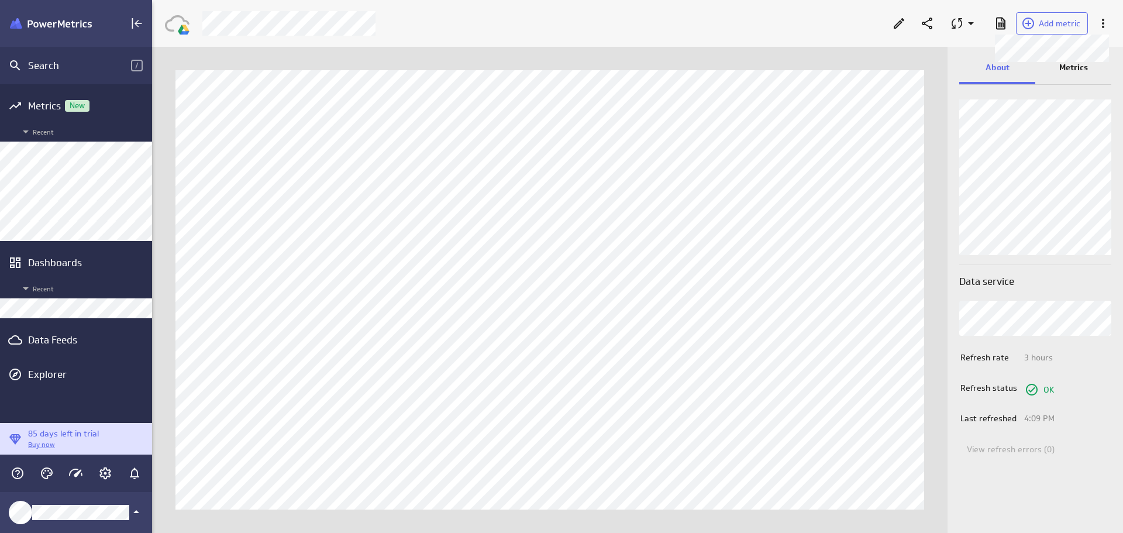
click at [1075, 25] on span "Add metric" at bounding box center [1060, 23] width 42 height 11
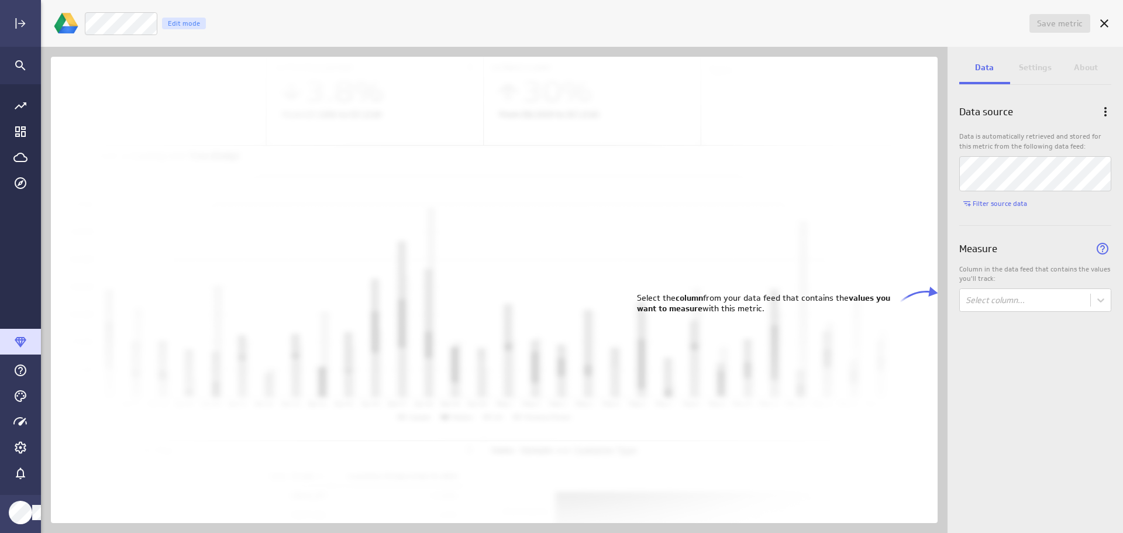
click at [1099, 301] on body "Save metric Untitled Edit mode Data Settings About Data source Data is automati…" at bounding box center [561, 266] width 1123 height 533
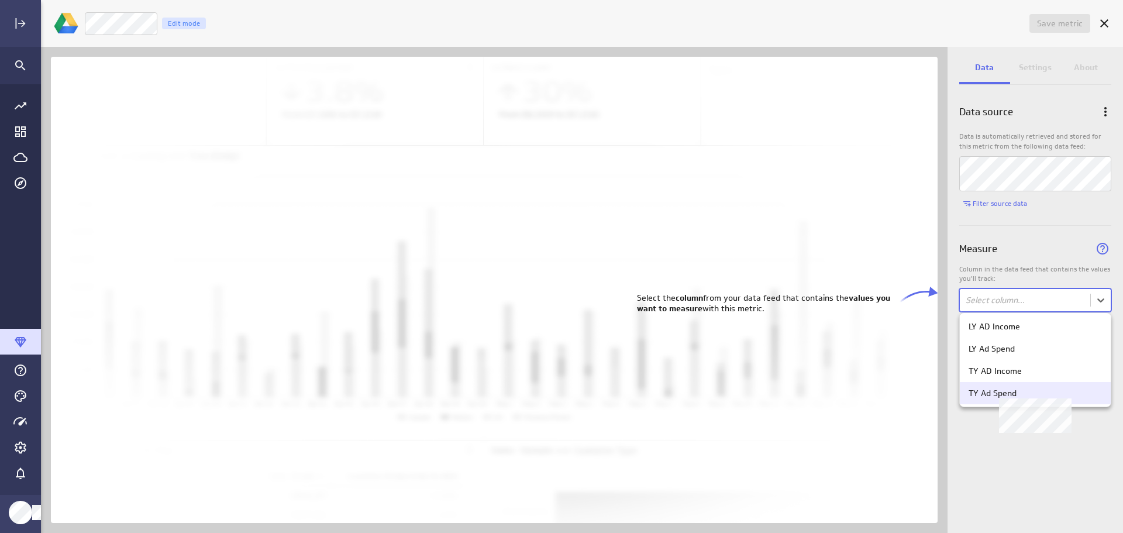
click at [1047, 392] on div "TY Ad Spend" at bounding box center [1034, 393] width 133 height 11
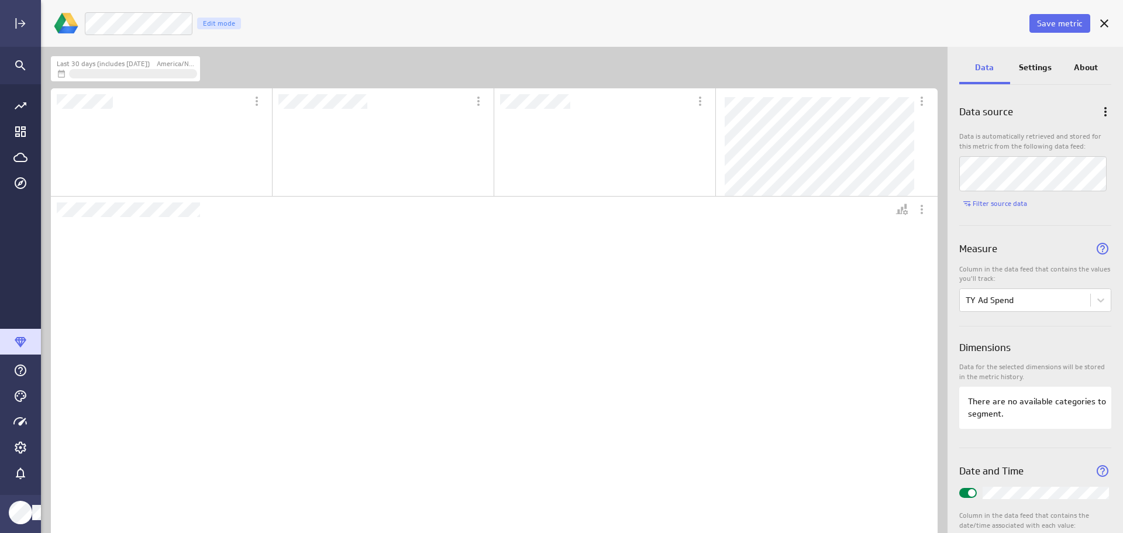
scroll to position [330, 866]
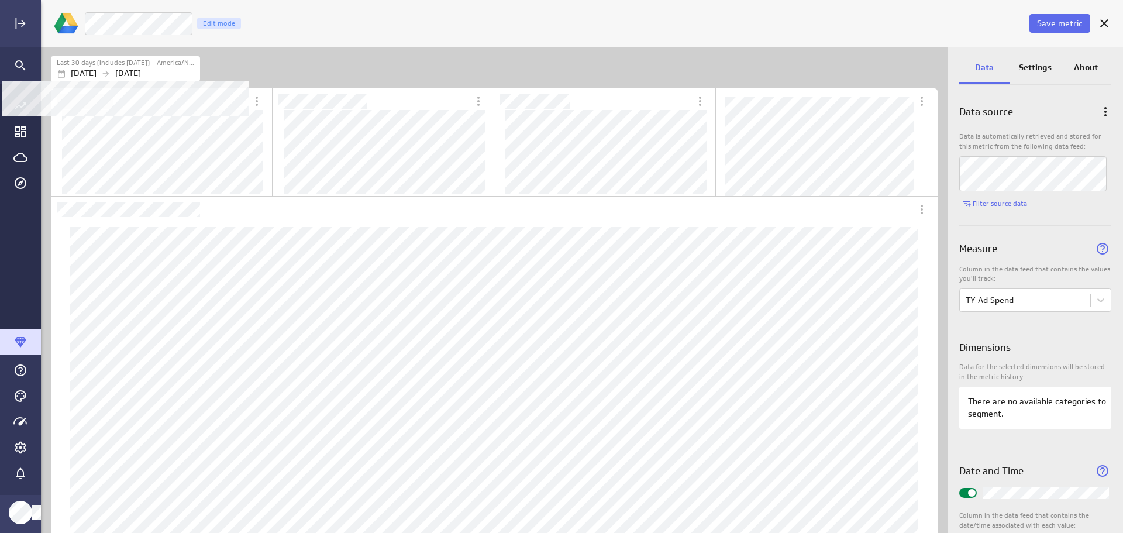
click at [126, 61] on label "Last 30 days (includes today)" at bounding box center [103, 63] width 93 height 10
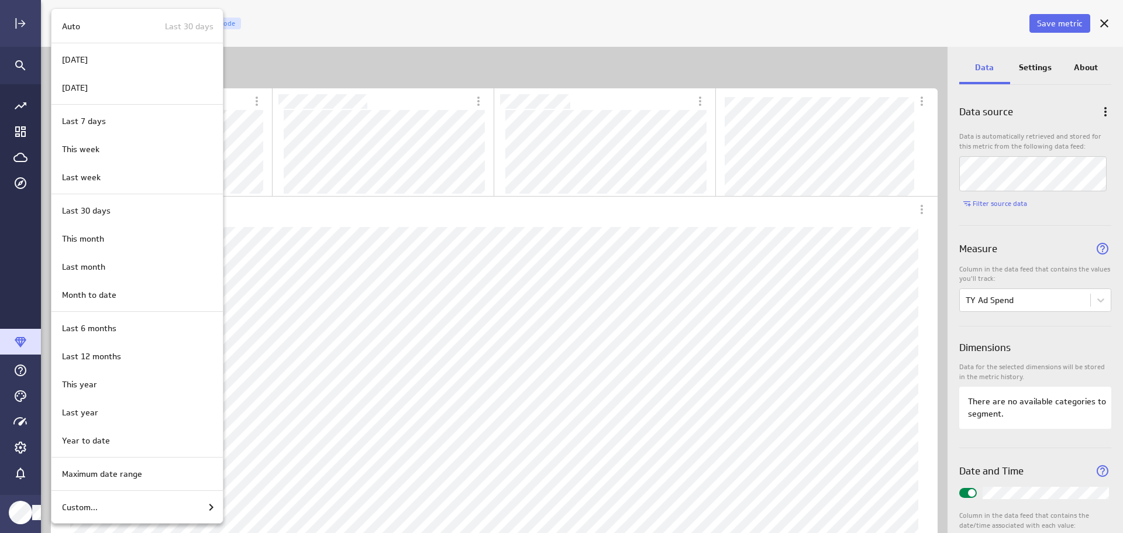
click at [120, 508] on div "Custom..." at bounding box center [137, 507] width 161 height 14
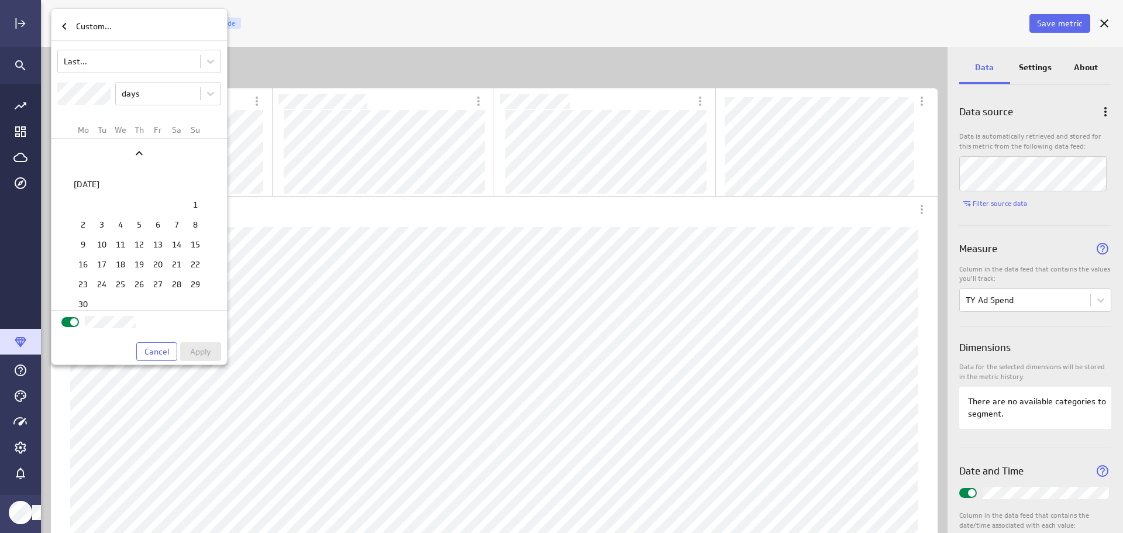
scroll to position [1553, 0]
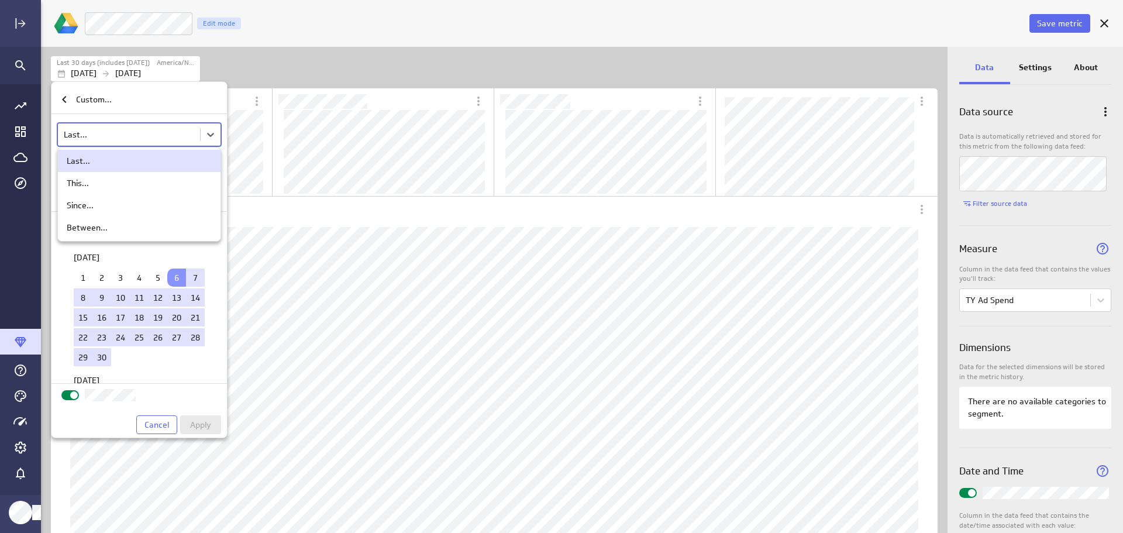
click at [158, 133] on body "Save metric TY Ad Spend Edit mode Last 30 days (includes today) America/New_Yor…" at bounding box center [561, 266] width 1123 height 533
click at [125, 230] on div "Between..." at bounding box center [139, 227] width 145 height 11
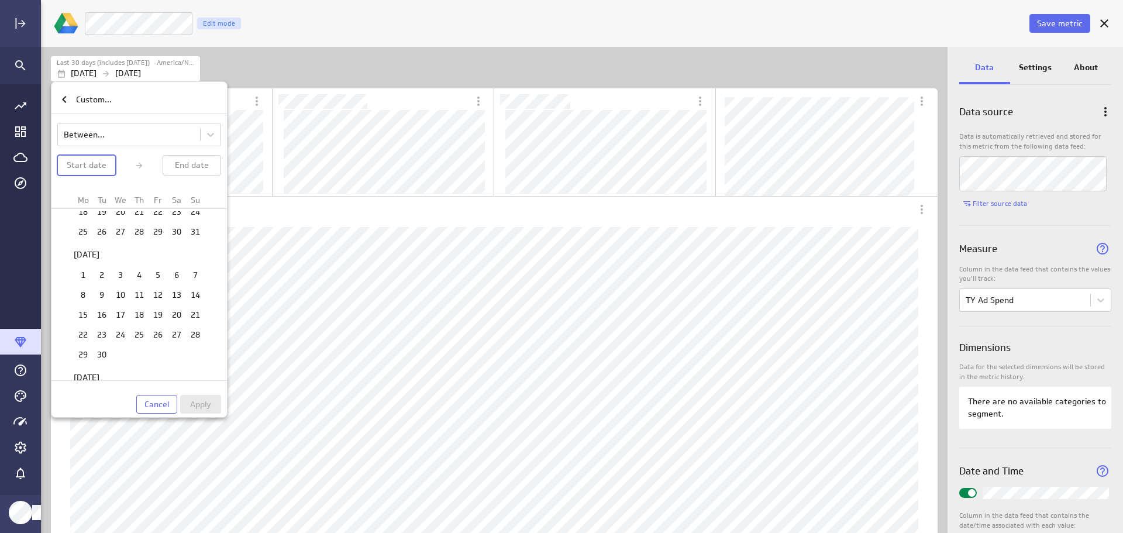
click at [87, 167] on p "Start date" at bounding box center [87, 165] width 40 height 12
click at [115, 301] on td "1" at bounding box center [120, 305] width 19 height 18
click at [119, 253] on td "31" at bounding box center [120, 255] width 19 height 18
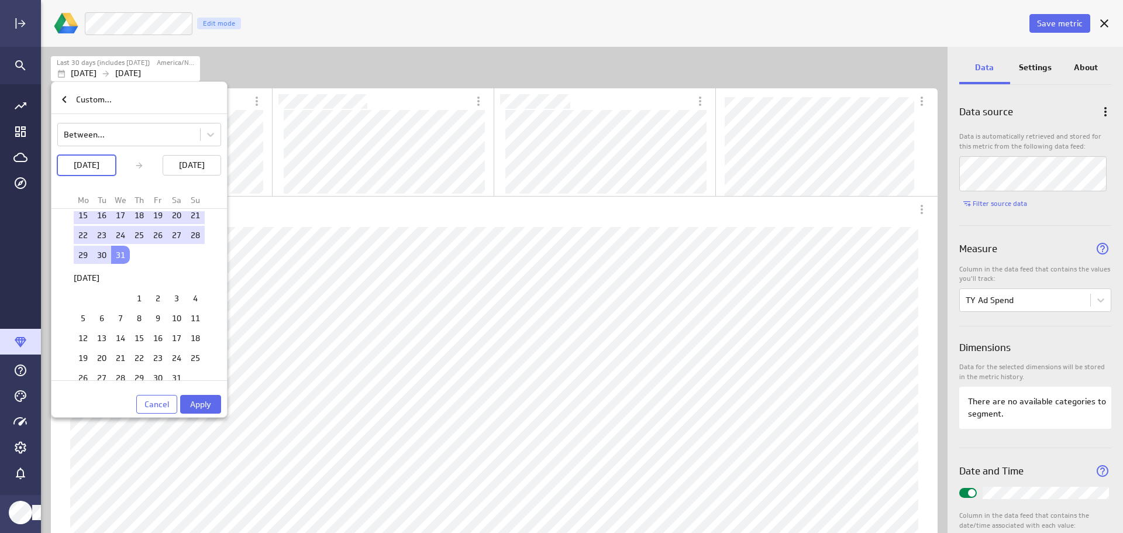
click at [193, 406] on span "Apply" at bounding box center [200, 404] width 21 height 11
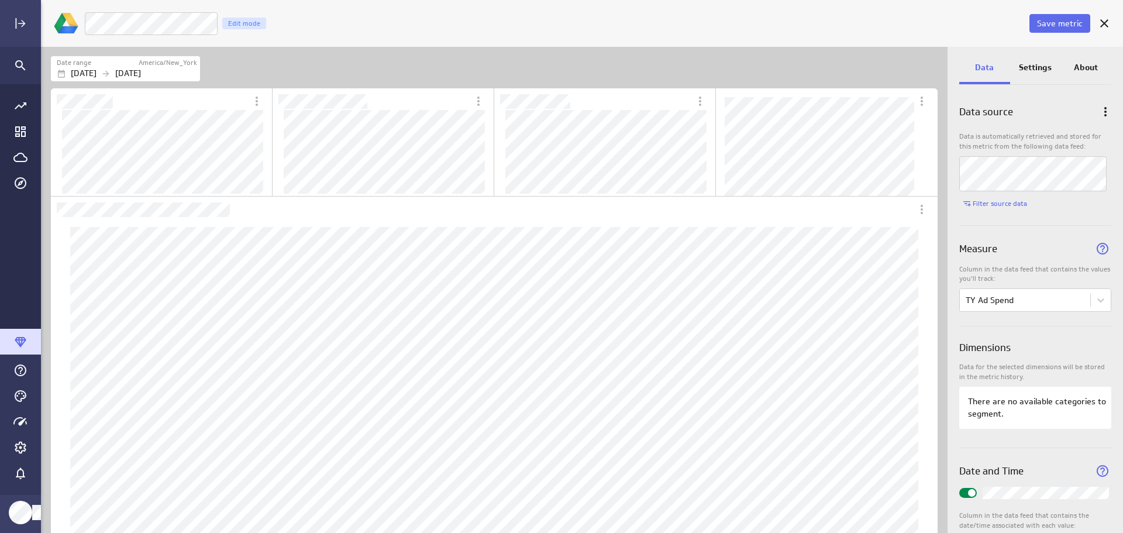
click at [1033, 69] on p "Settings" at bounding box center [1035, 67] width 33 height 12
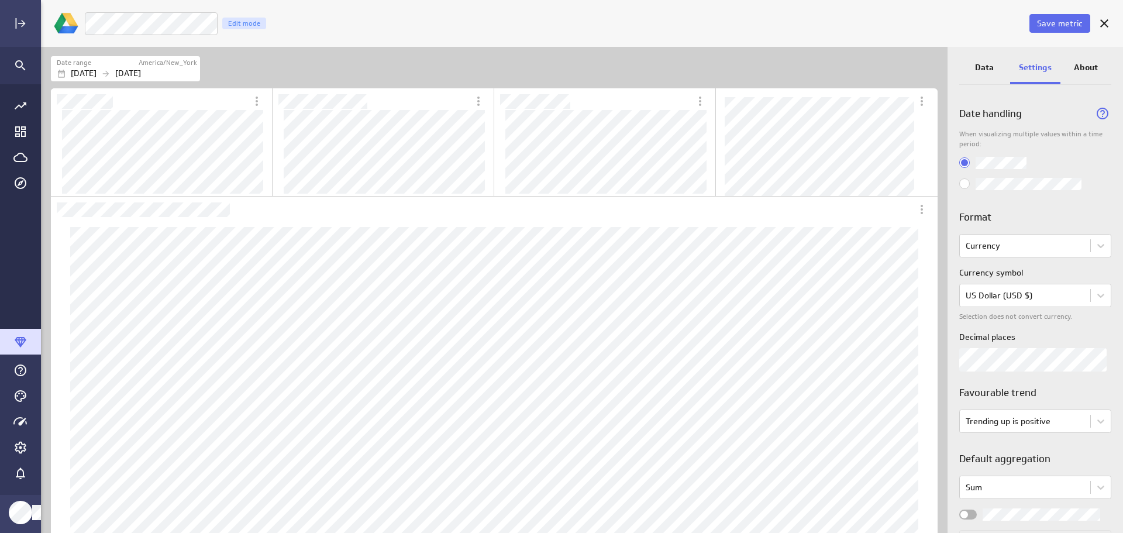
click at [960, 516] on span "Widget Properties" at bounding box center [964, 515] width 8 height 8
click at [0, 0] on input "Widget Properties" at bounding box center [0, 0] width 0 height 0
click at [1071, 25] on span "Save metric" at bounding box center [1060, 23] width 46 height 11
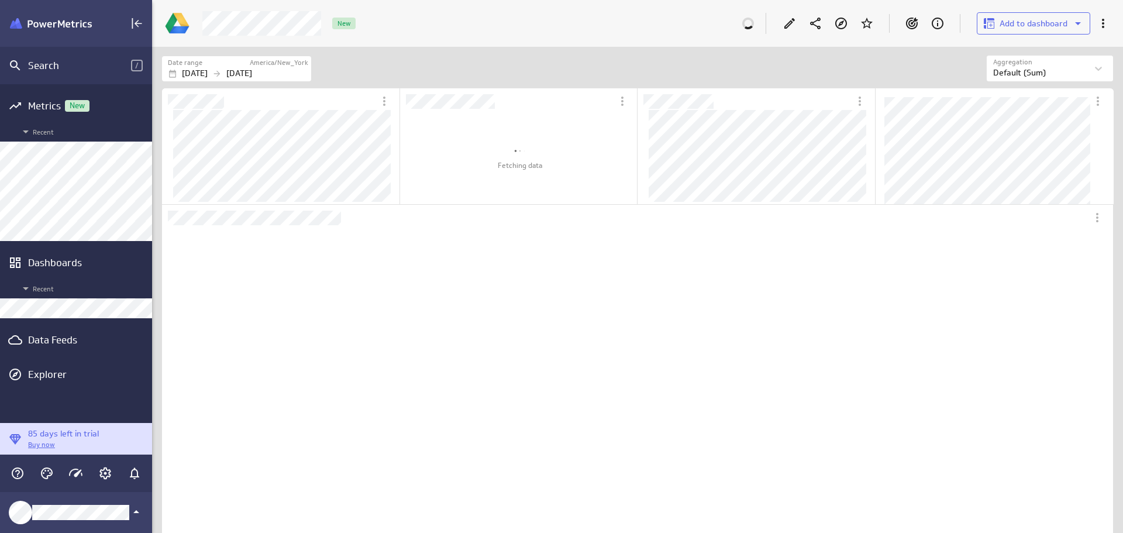
scroll to position [382, 455]
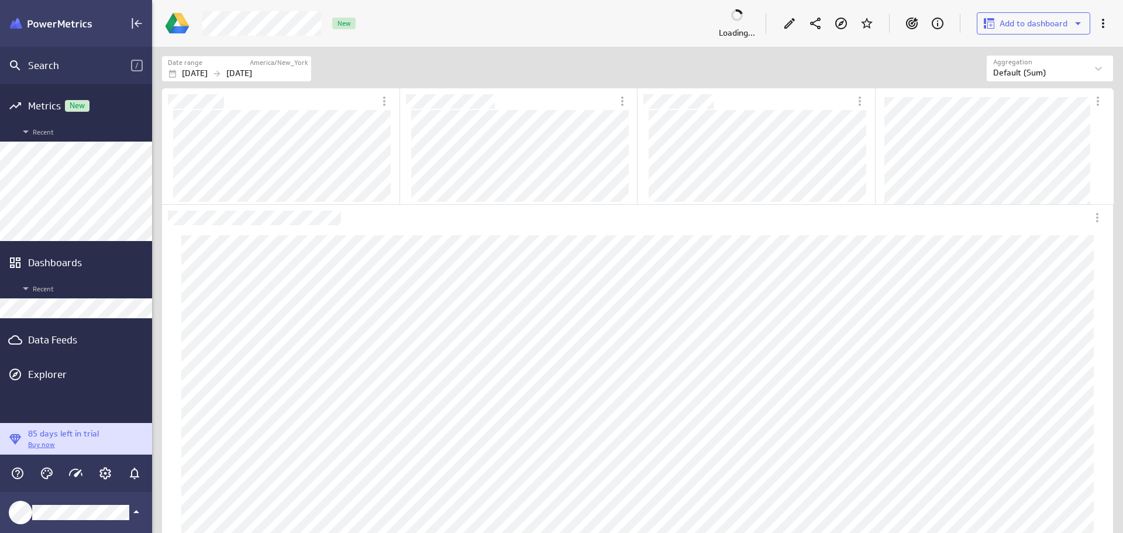
click at [56, 342] on div "Data Feeds" at bounding box center [76, 339] width 96 height 13
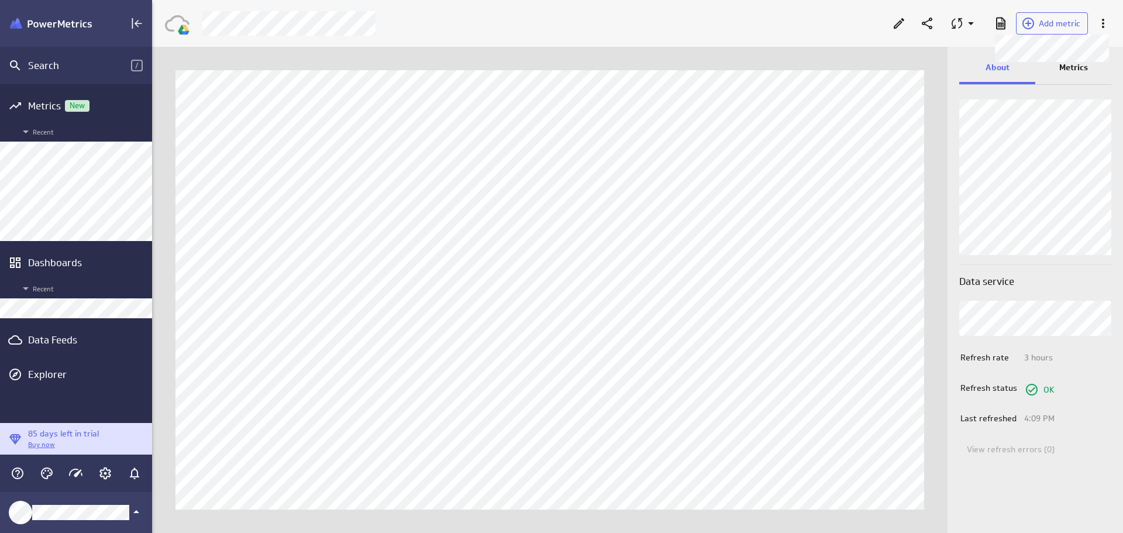
click at [1041, 25] on span "Add metric" at bounding box center [1060, 23] width 42 height 11
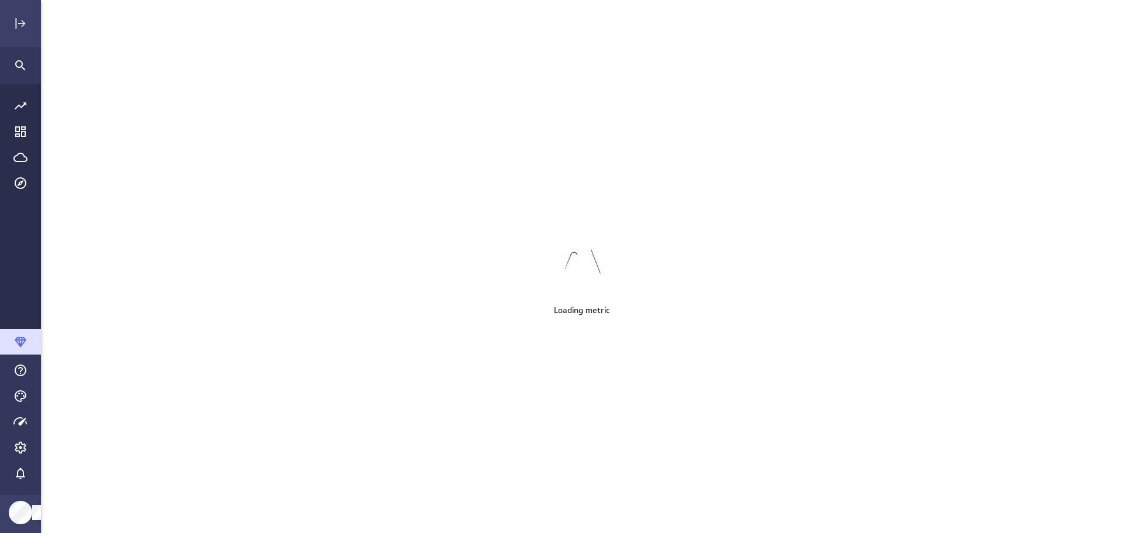
scroll to position [551, 1100]
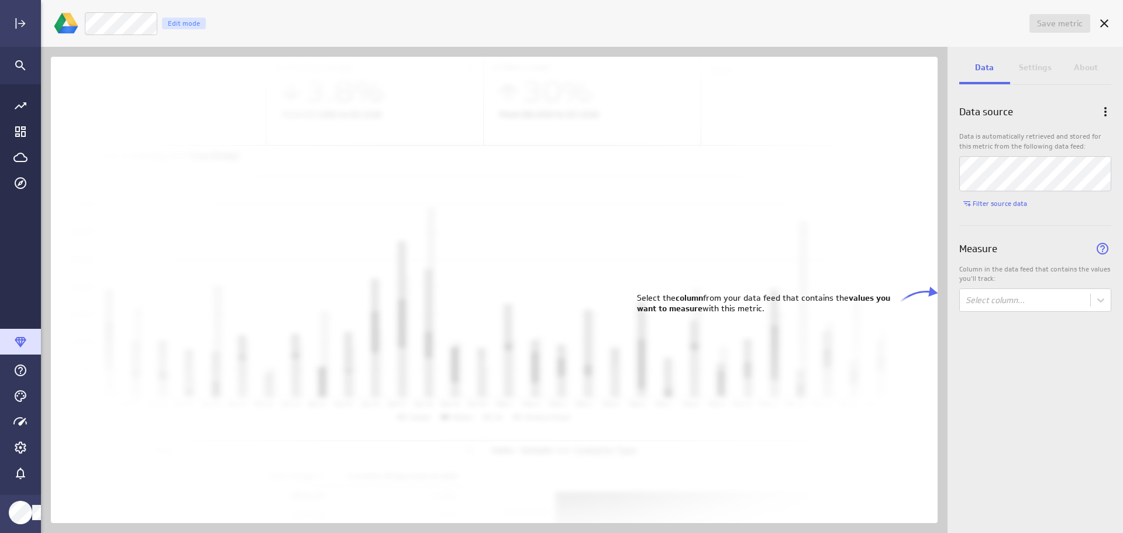
click at [928, 291] on icon at bounding box center [916, 297] width 44 height 20
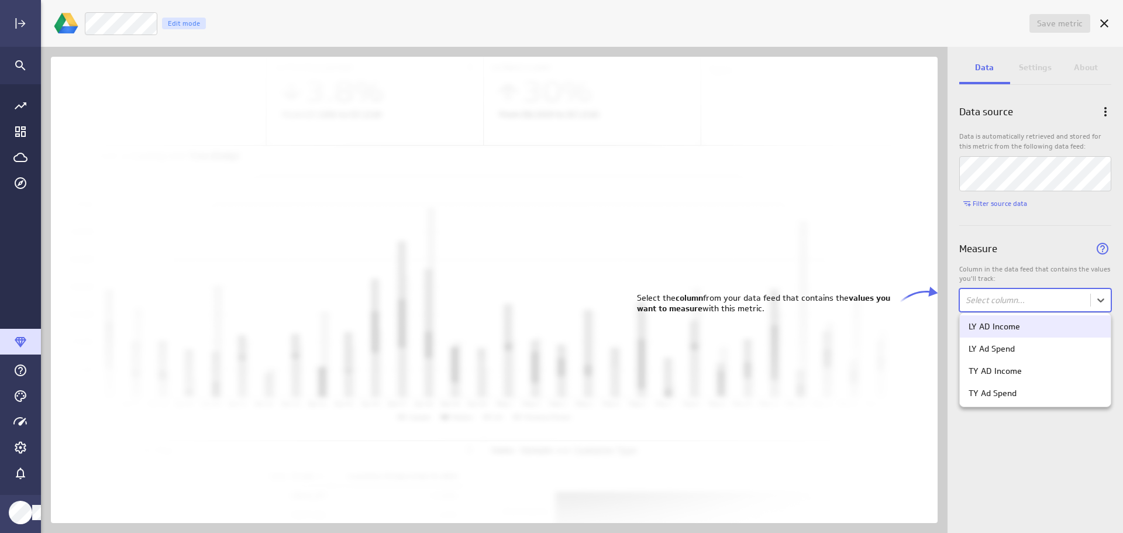
click at [1052, 303] on body "Save metric Untitled Edit mode Data Settings About Data source Data is automati…" at bounding box center [561, 266] width 1123 height 533
click at [1027, 374] on div "TY AD Income" at bounding box center [1034, 370] width 133 height 11
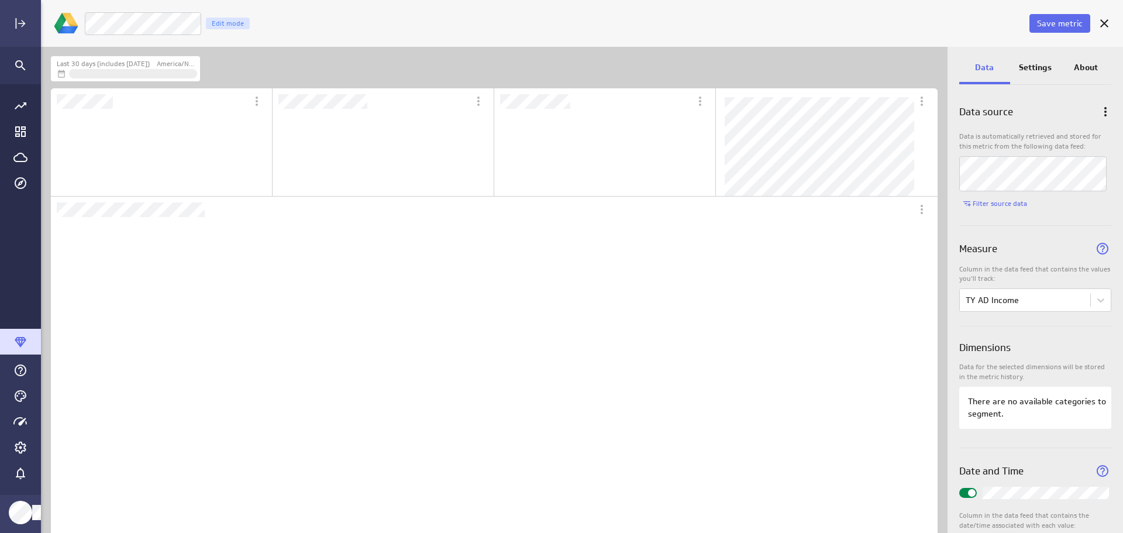
scroll to position [102, 219]
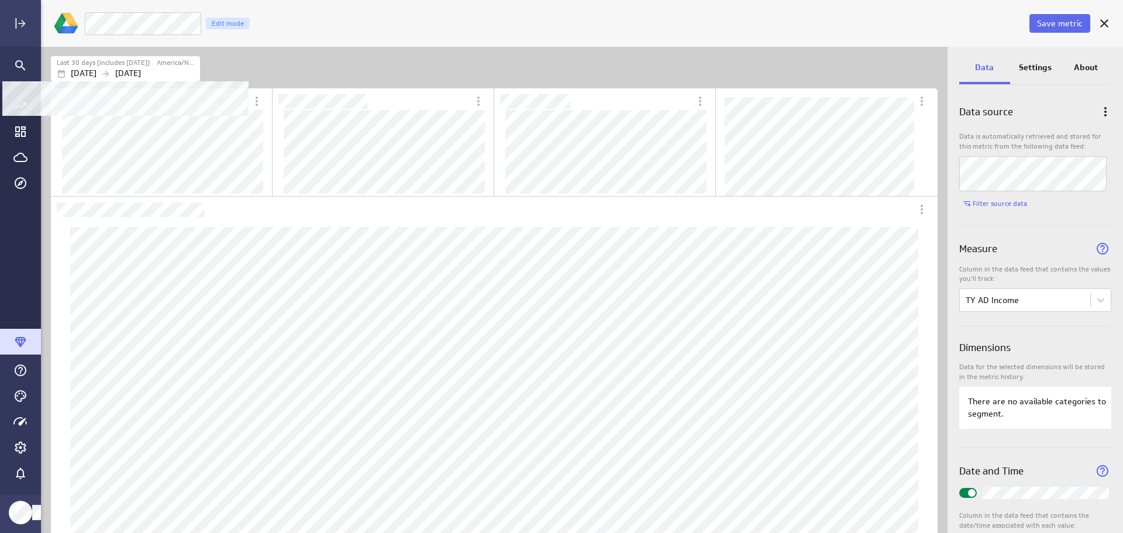
click at [111, 70] on icon "Filters" at bounding box center [105, 73] width 9 height 9
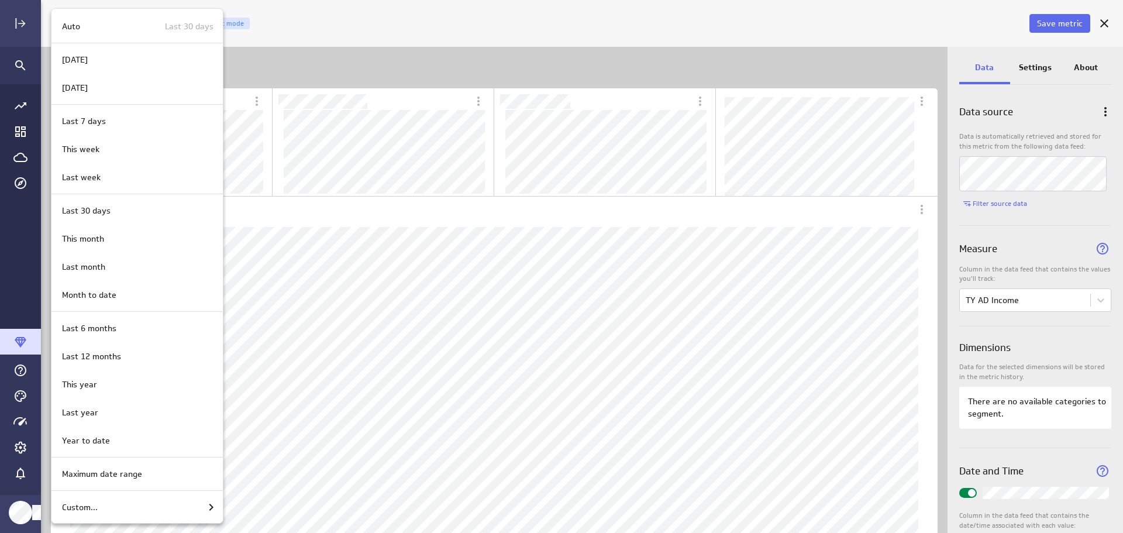
click at [110, 499] on div "Custom..." at bounding box center [136, 507] width 171 height 28
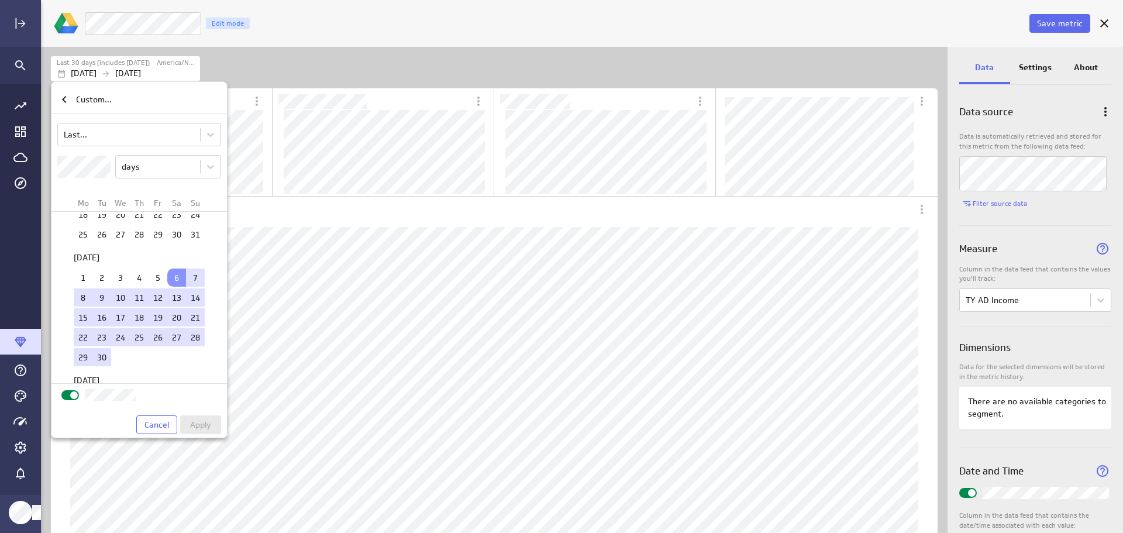
click at [101, 130] on body "Save metric TY AD Income Edit mode Last 30 days (includes today) America/New_Yo…" at bounding box center [561, 266] width 1123 height 533
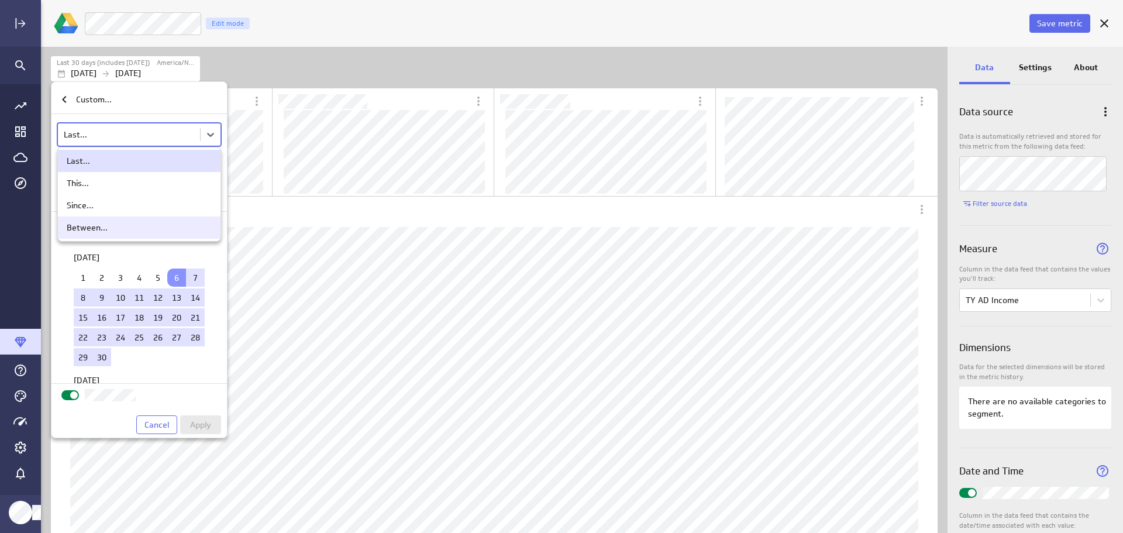
click at [96, 225] on div "Between..." at bounding box center [87, 227] width 41 height 11
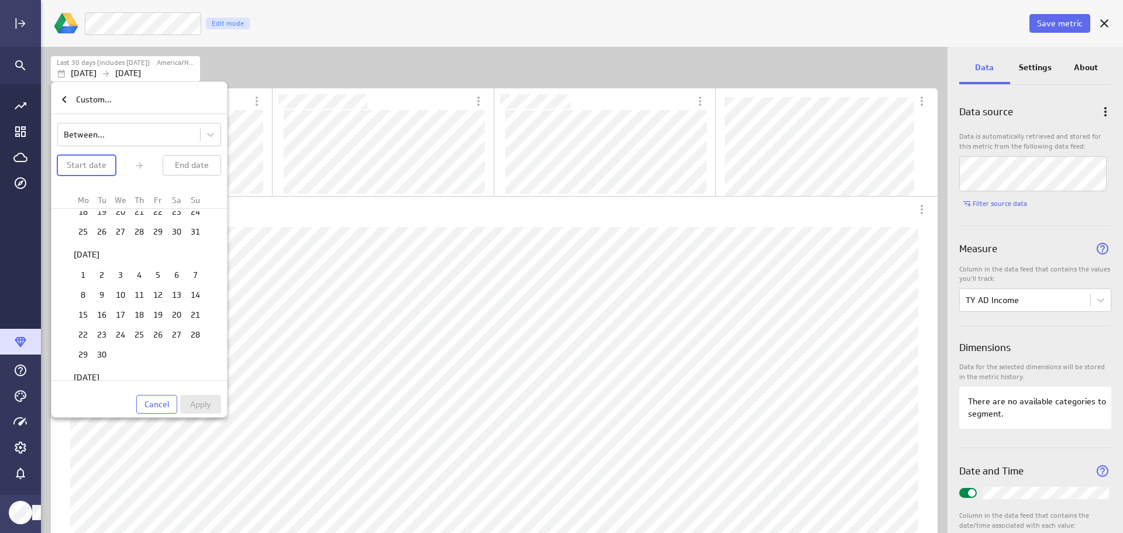
click at [103, 170] on p "Start date" at bounding box center [87, 165] width 40 height 12
click at [117, 308] on td "1" at bounding box center [120, 305] width 19 height 18
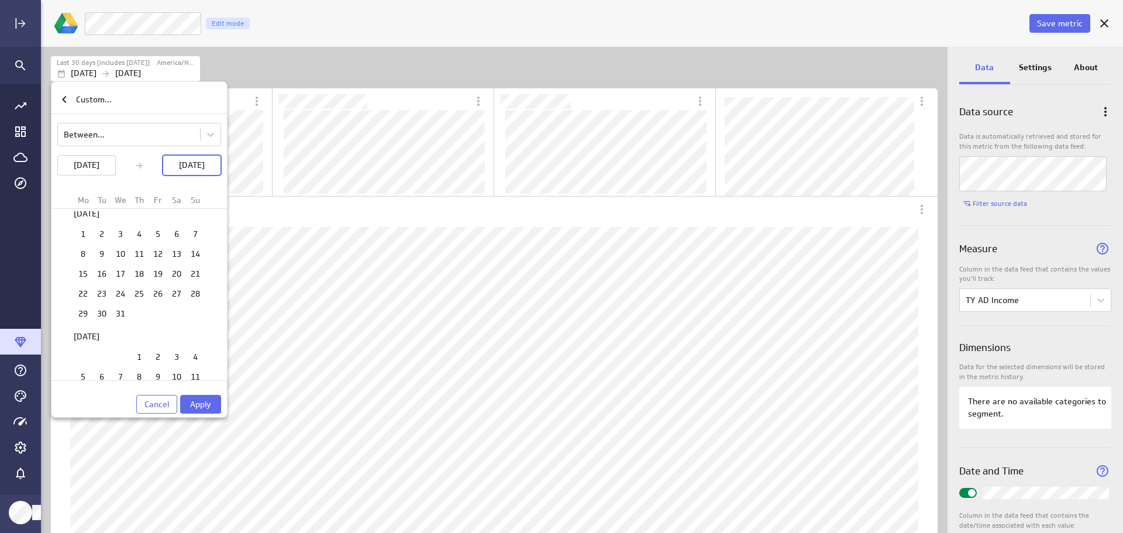
click at [111, 316] on td "31" at bounding box center [120, 313] width 19 height 18
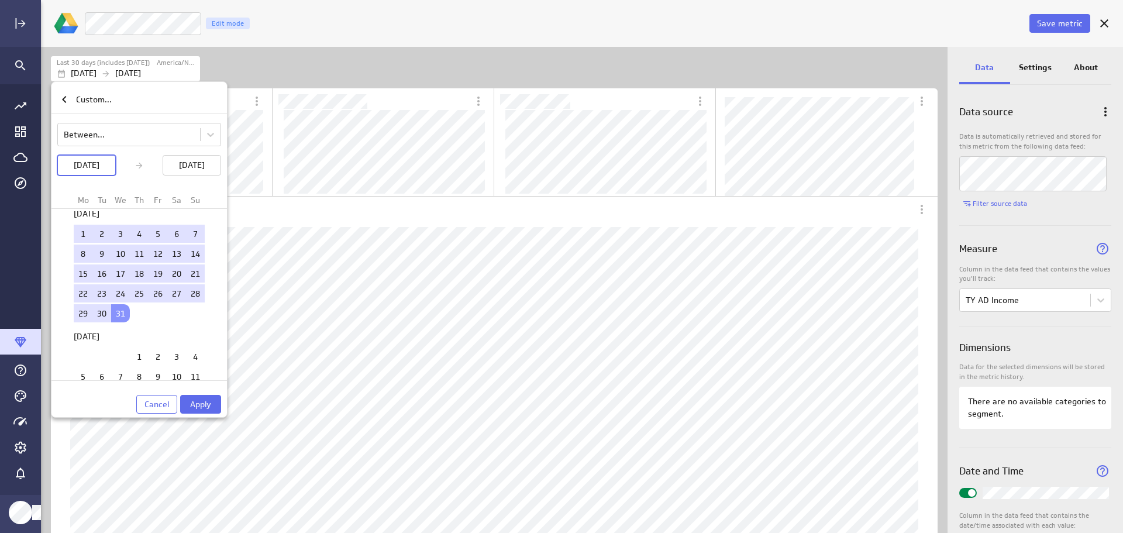
click at [121, 316] on td "31" at bounding box center [120, 313] width 19 height 18
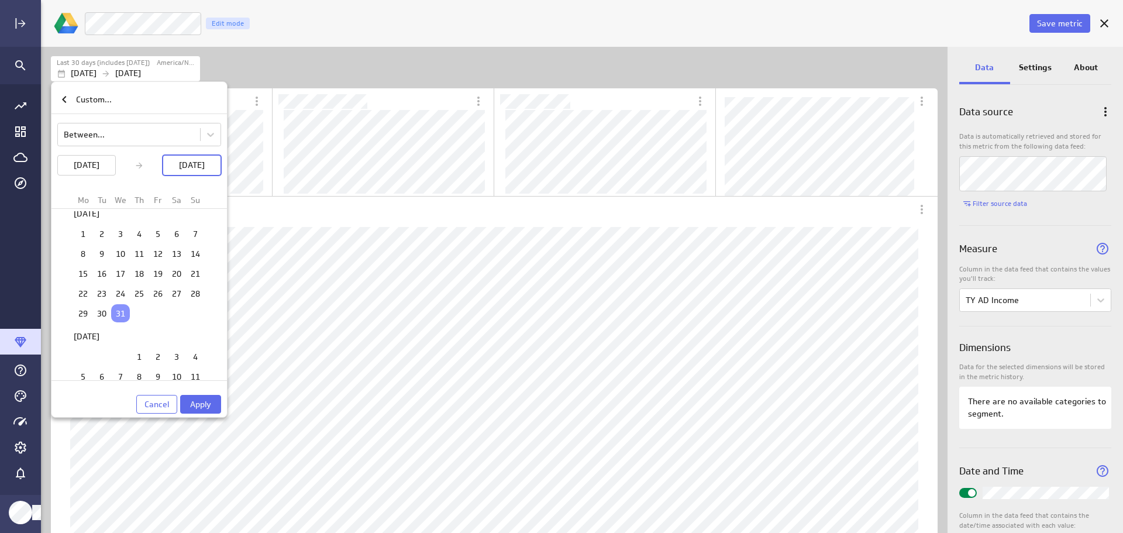
click at [201, 405] on span "Apply" at bounding box center [200, 404] width 21 height 11
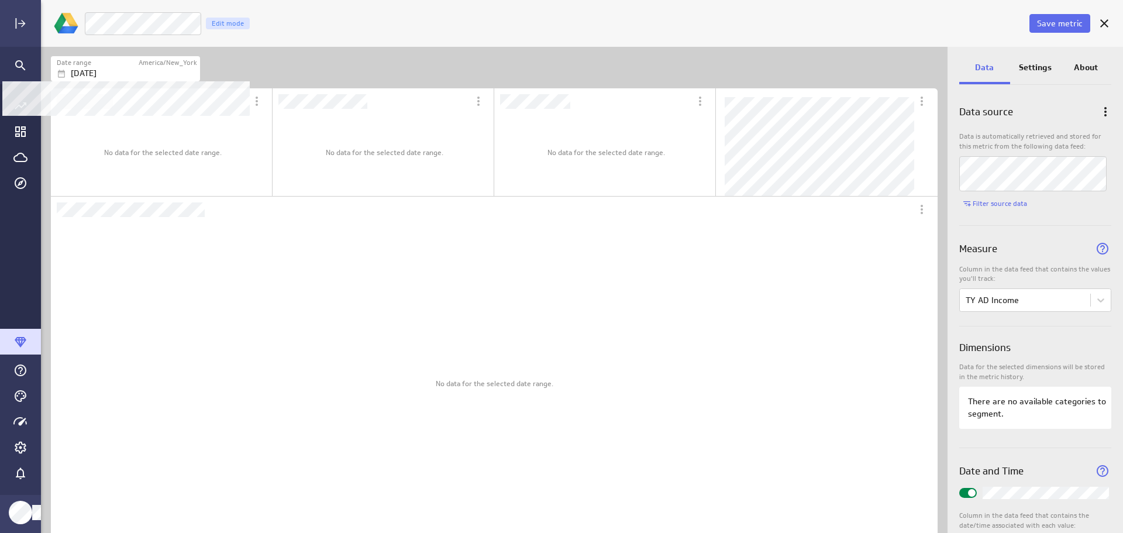
click at [128, 66] on div "Date range" at bounding box center [97, 63] width 81 height 10
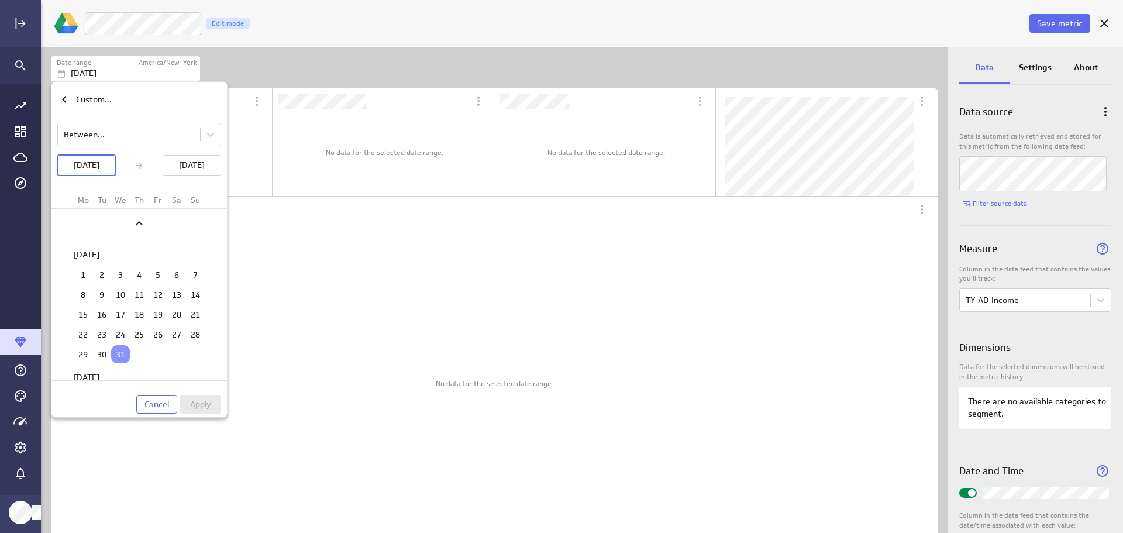
click at [94, 169] on p "Dec 31 2025" at bounding box center [87, 165] width 26 height 12
click at [148, 229] on div "Move backward to switch to the previous month." at bounding box center [139, 223] width 137 height 20
click at [118, 288] on td "1" at bounding box center [120, 287] width 19 height 18
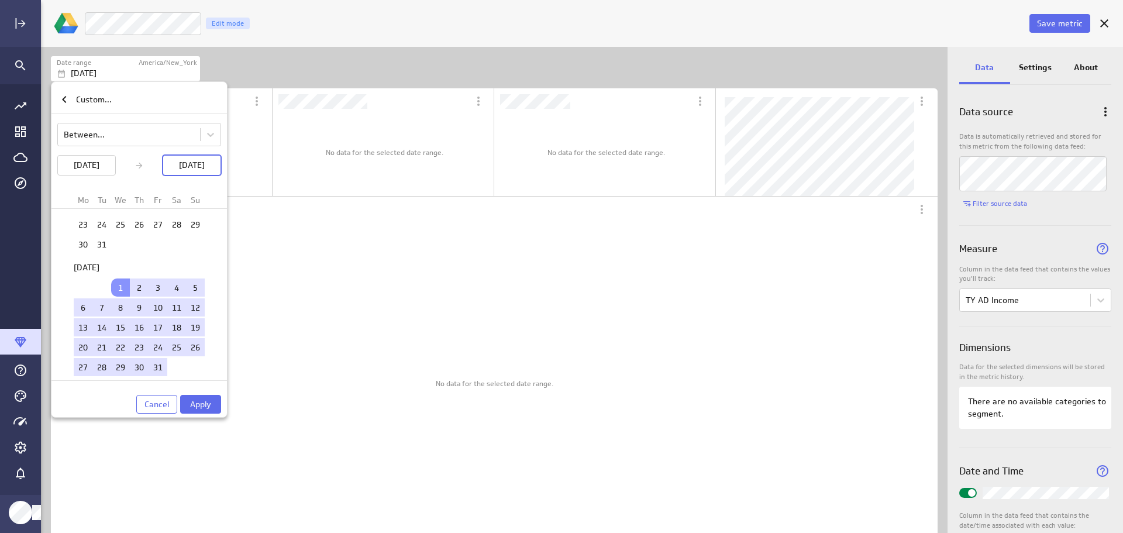
click at [202, 404] on span "Apply" at bounding box center [200, 404] width 21 height 11
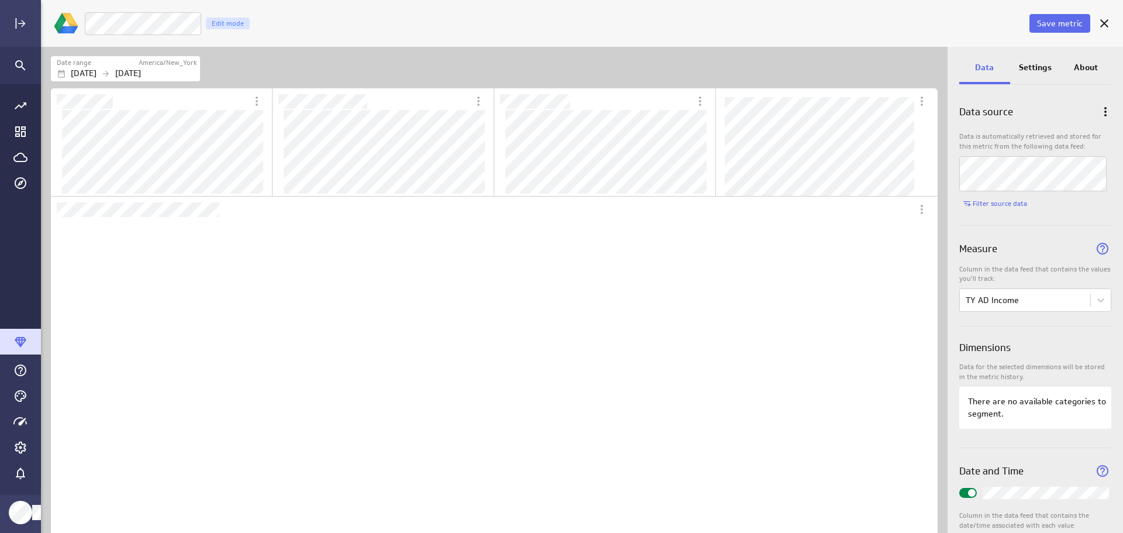
scroll to position [6, 6]
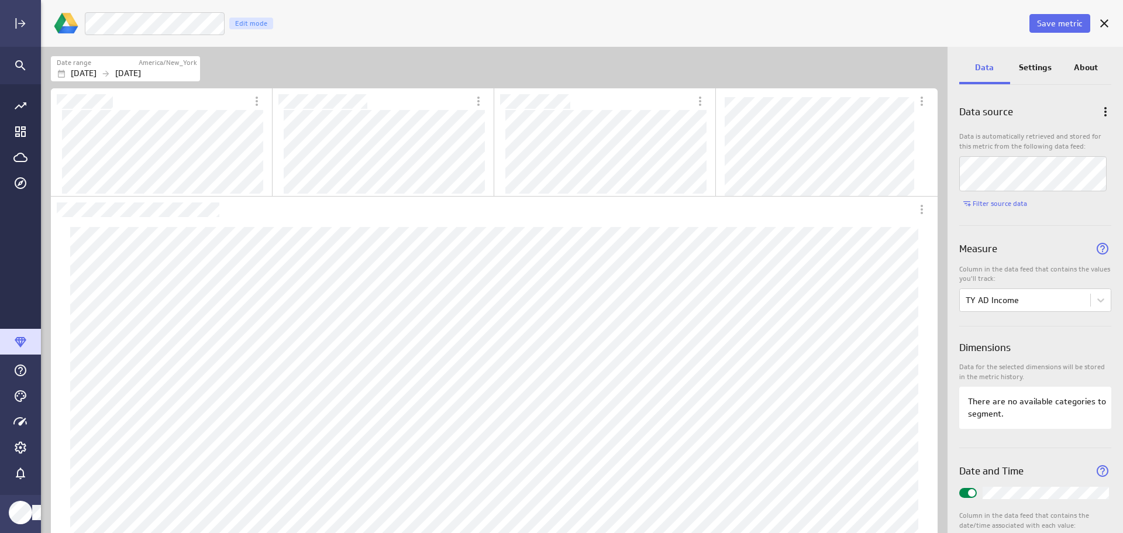
click at [1039, 64] on p "Settings" at bounding box center [1035, 67] width 33 height 12
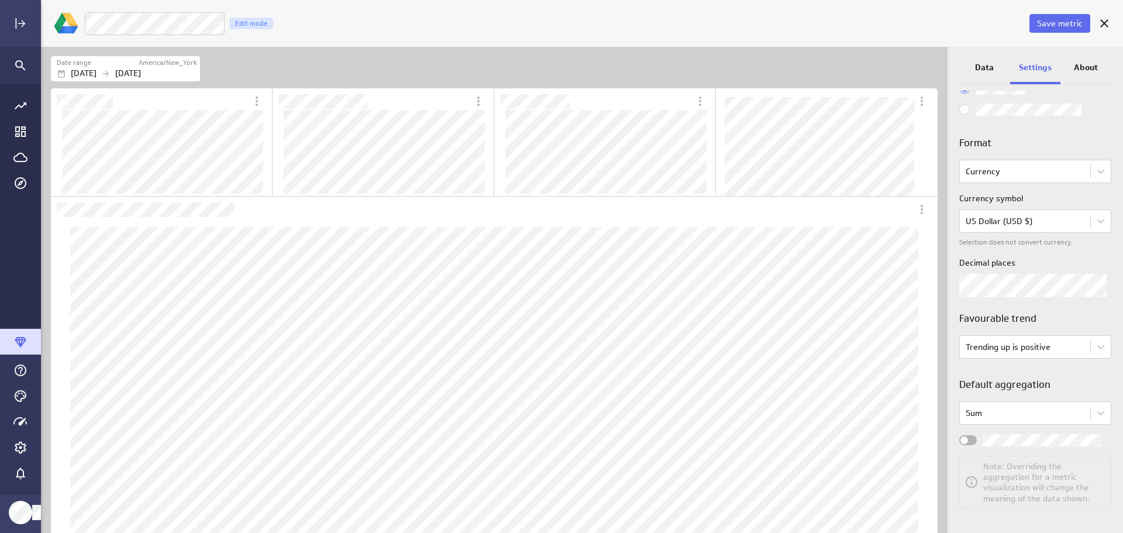
scroll to position [76, 0]
click at [967, 438] on span "Widget Properties" at bounding box center [964, 438] width 8 height 8
click at [0, 0] on input "Widget Properties" at bounding box center [0, 0] width 0 height 0
click at [1069, 21] on span "Save metric" at bounding box center [1060, 23] width 46 height 11
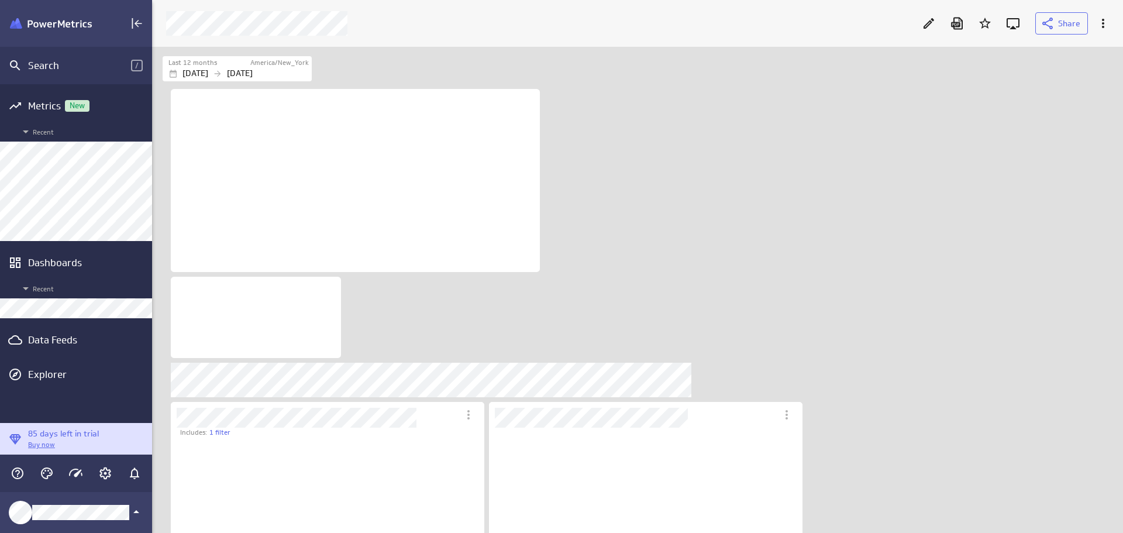
scroll to position [126, 433]
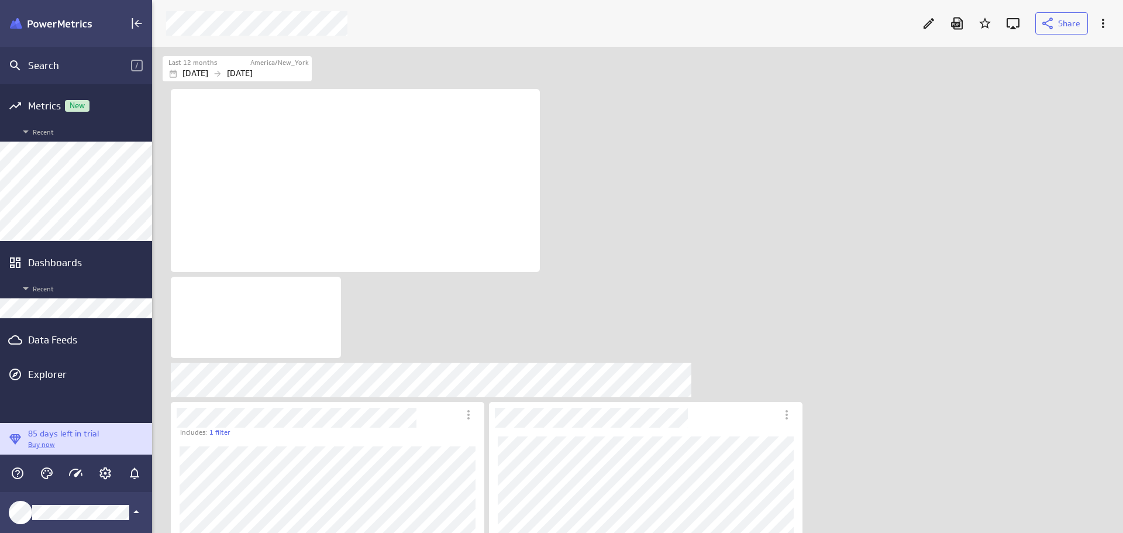
click at [932, 25] on icon "Edit" at bounding box center [929, 23] width 14 height 14
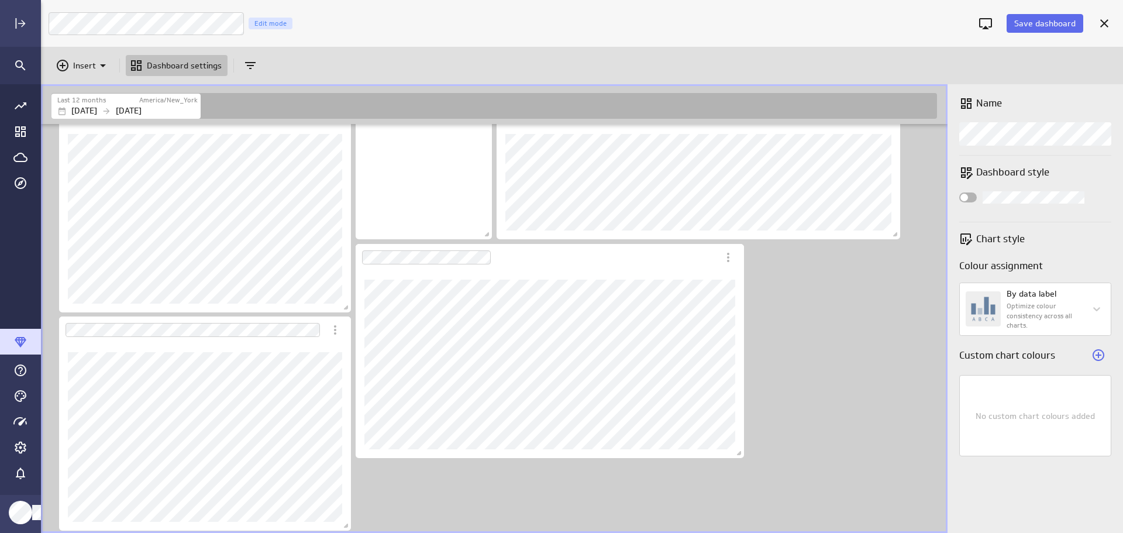
click at [104, 65] on icon "Insert" at bounding box center [103, 65] width 6 height 3
click at [95, 92] on p "Metrics" at bounding box center [91, 94] width 28 height 12
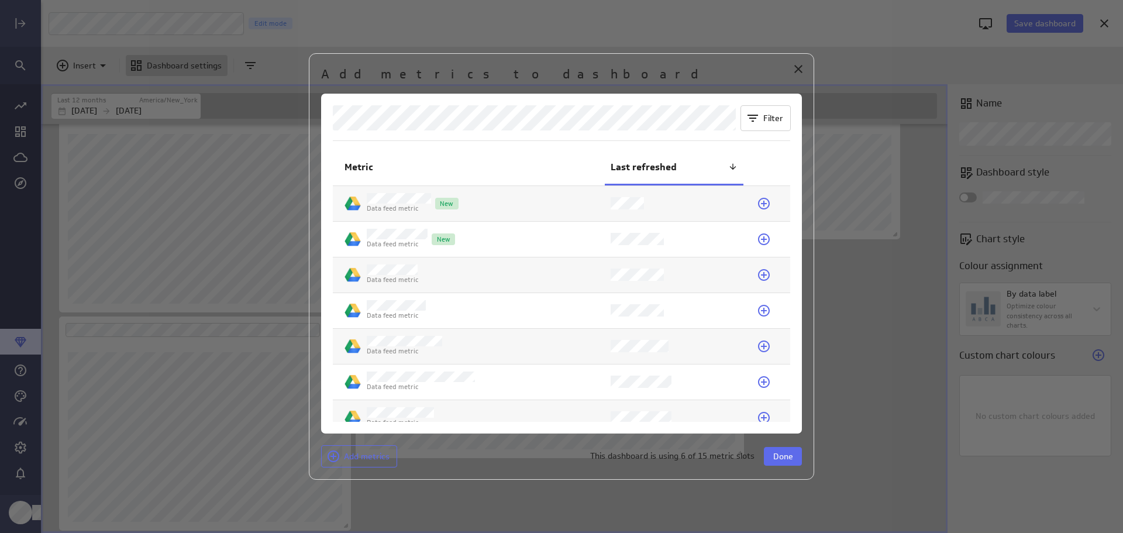
click at [761, 205] on icon at bounding box center [764, 203] width 14 height 14
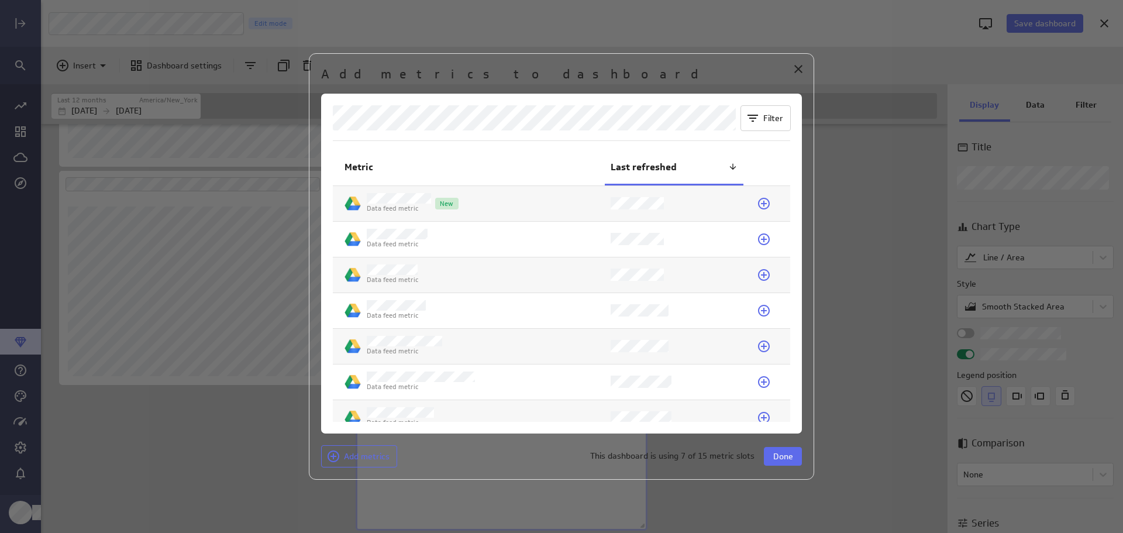
scroll to position [188, 292]
click at [760, 275] on icon at bounding box center [764, 275] width 12 height 12
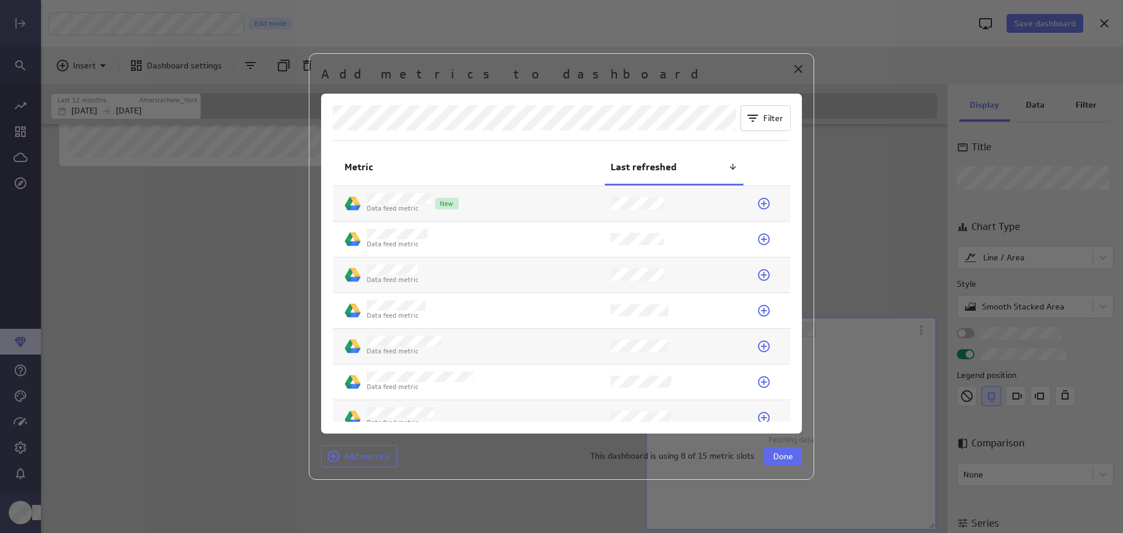
click at [778, 456] on span "Done" at bounding box center [783, 456] width 20 height 11
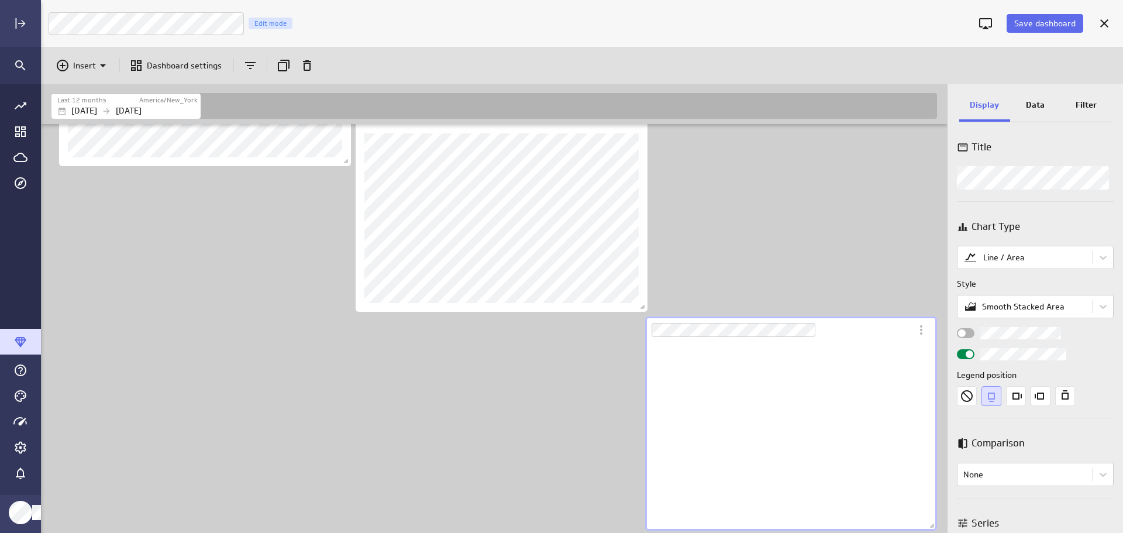
scroll to position [188, 292]
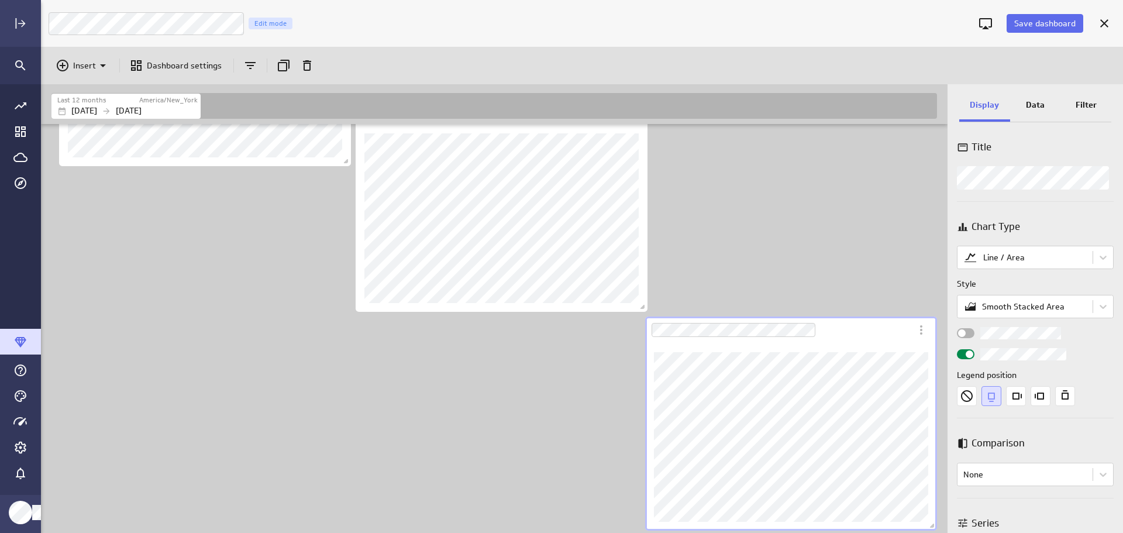
click at [919, 335] on icon "More actions" at bounding box center [921, 330] width 14 height 14
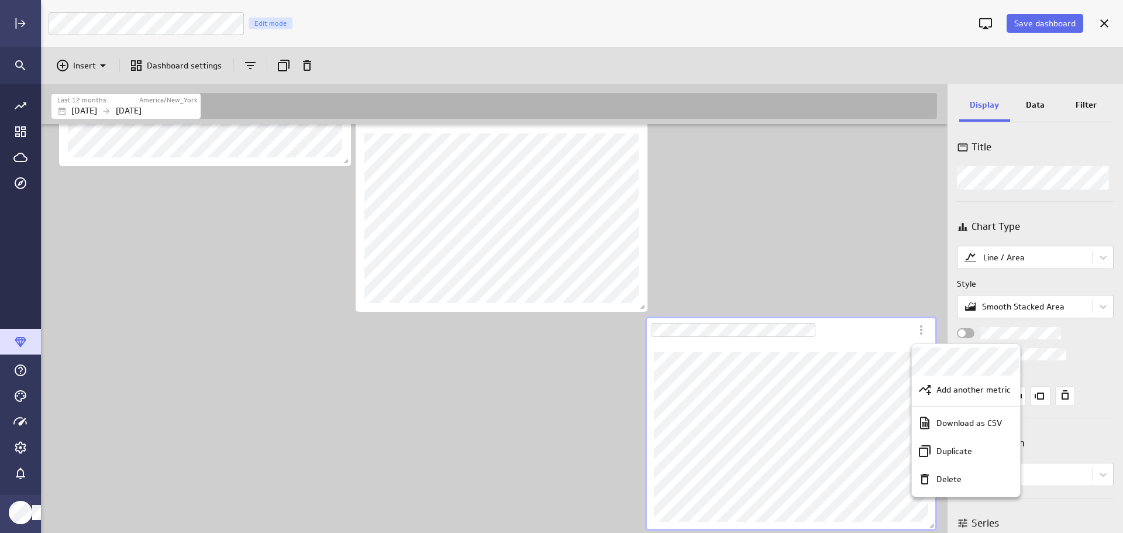
click at [941, 478] on p "Delete" at bounding box center [948, 479] width 25 height 12
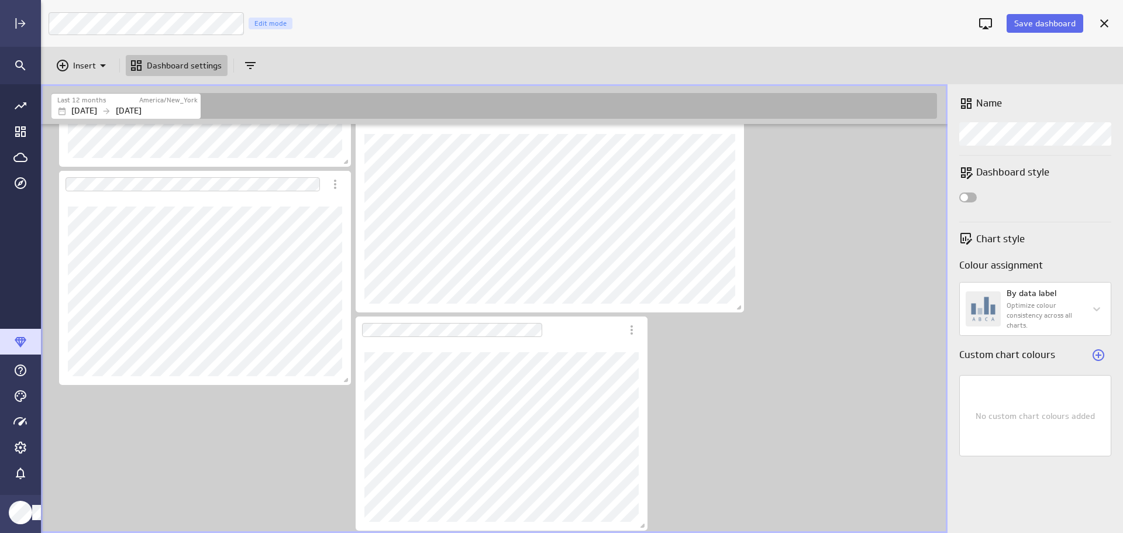
scroll to position [1147, 908]
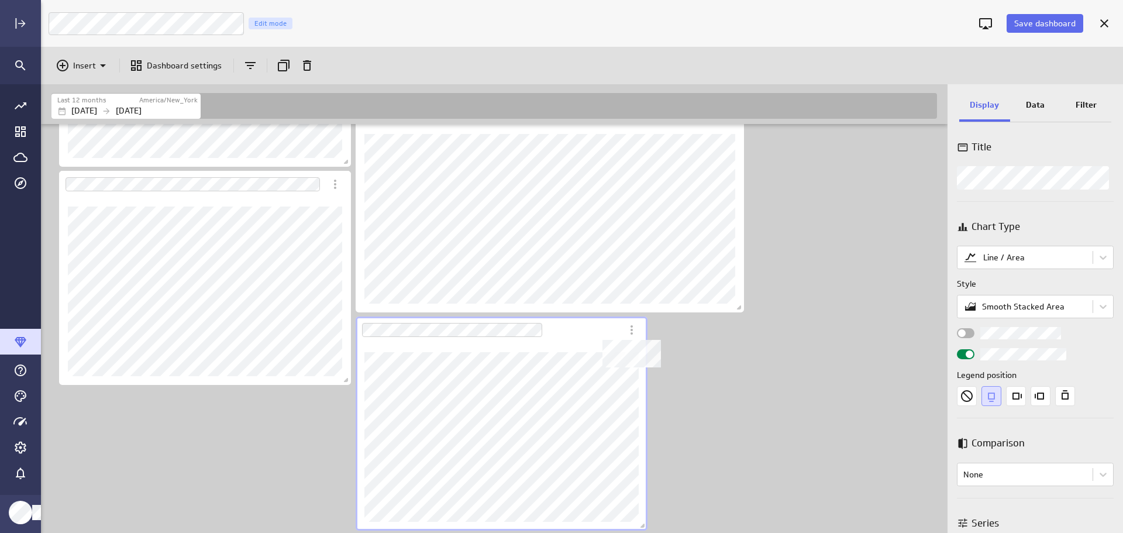
click at [633, 325] on icon "Dashboard Widget" at bounding box center [632, 330] width 14 height 14
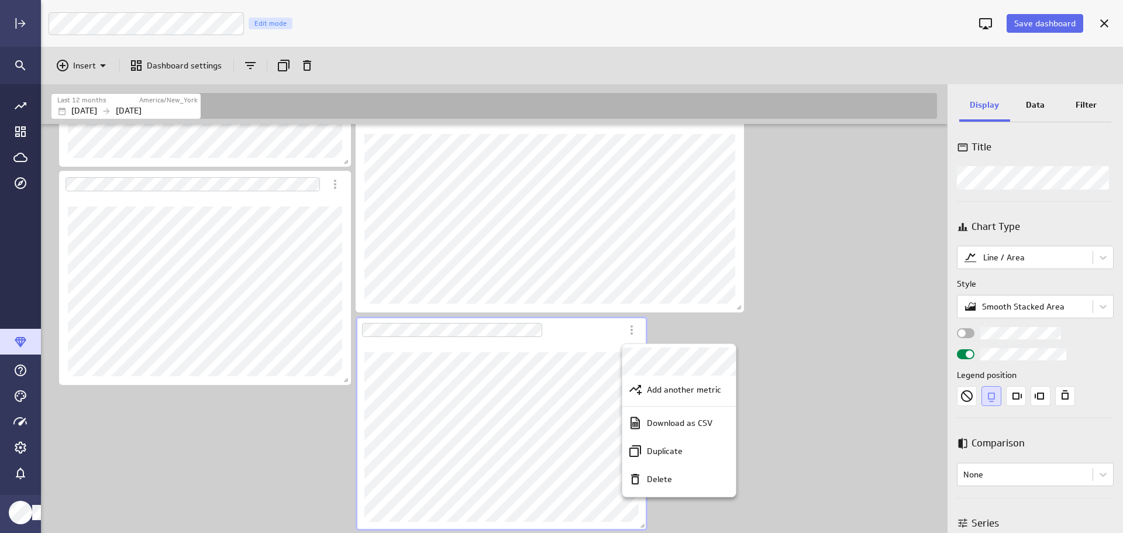
click at [699, 393] on p "Add another metric" at bounding box center [684, 390] width 74 height 12
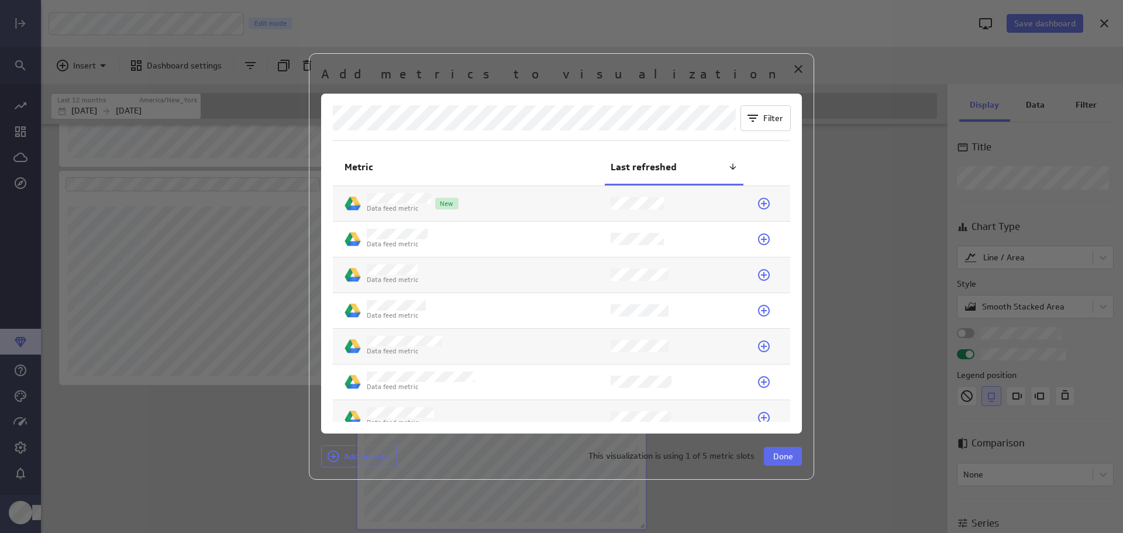
click at [759, 273] on icon at bounding box center [764, 275] width 12 height 12
click at [792, 452] on span "Done" at bounding box center [783, 456] width 20 height 11
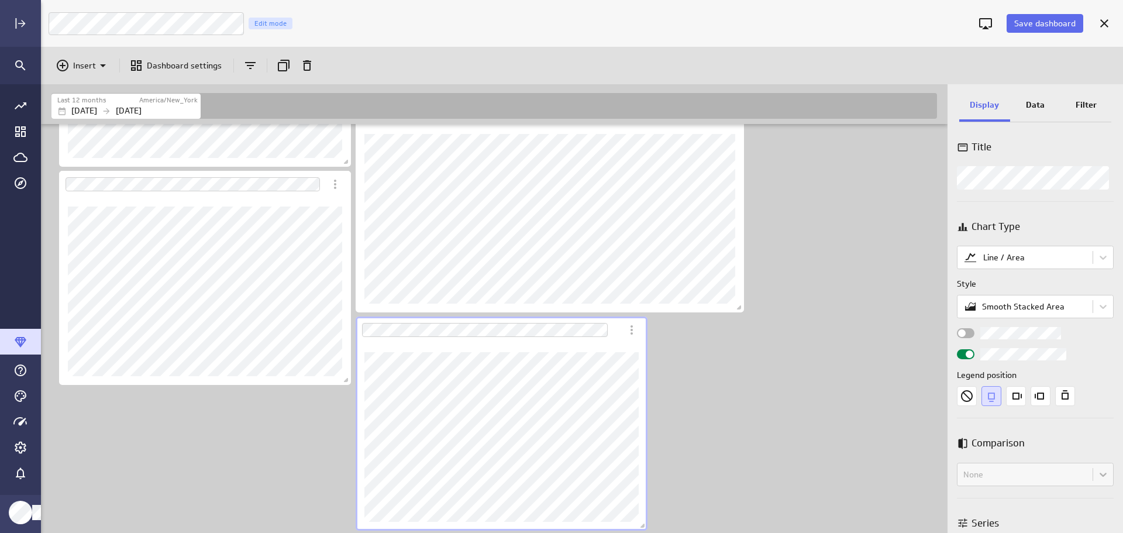
click at [632, 335] on icon "More actions" at bounding box center [632, 330] width 14 height 14
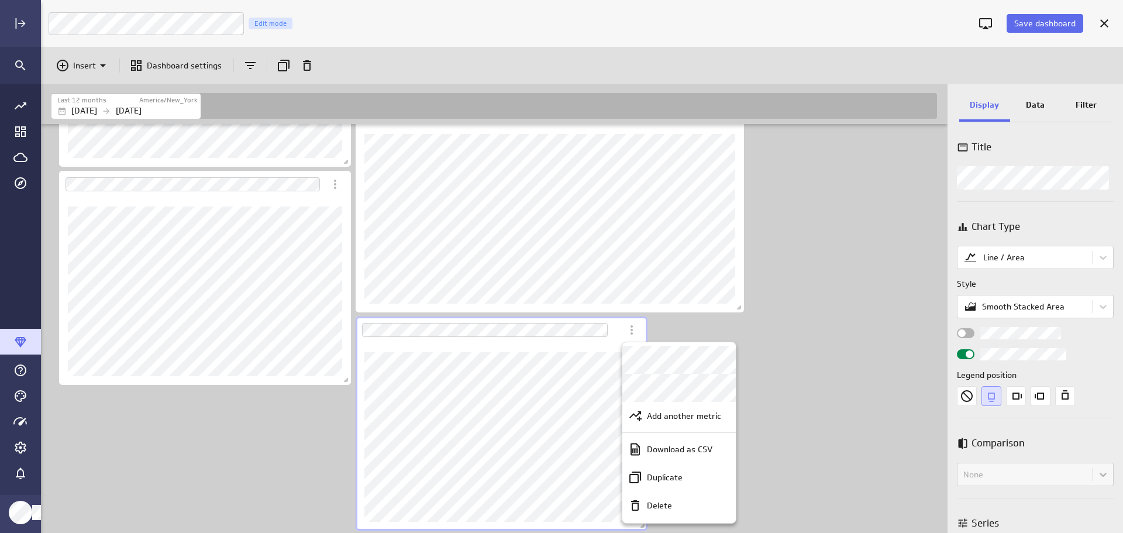
click at [696, 417] on p "Add another metric" at bounding box center [684, 416] width 74 height 12
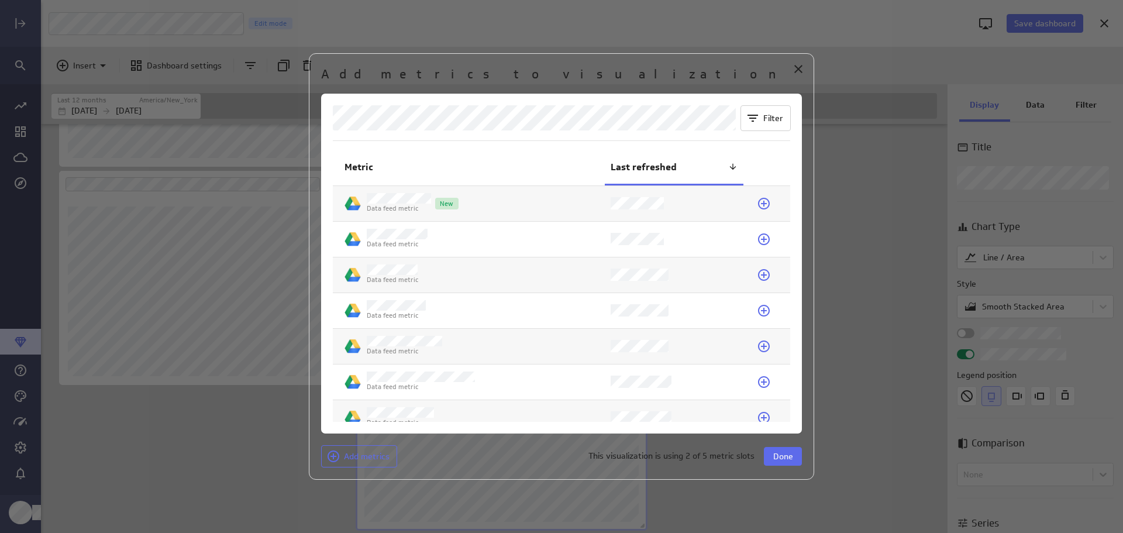
click at [759, 277] on icon at bounding box center [764, 275] width 12 height 12
click at [761, 204] on icon at bounding box center [764, 203] width 14 height 14
click at [780, 451] on span "Done" at bounding box center [783, 456] width 20 height 11
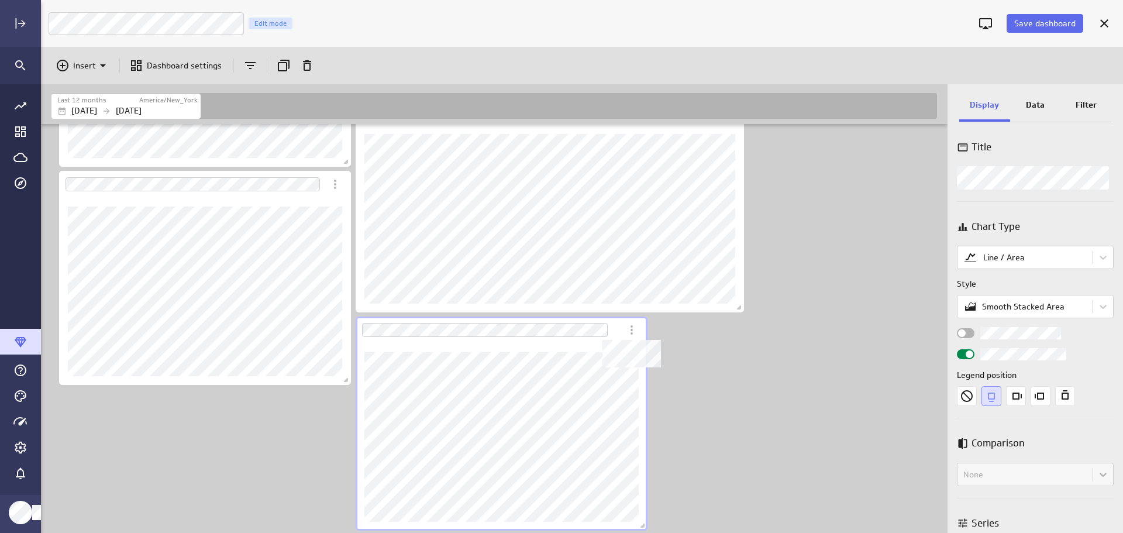
click at [636, 333] on icon "Dashboard Widget" at bounding box center [632, 330] width 14 height 14
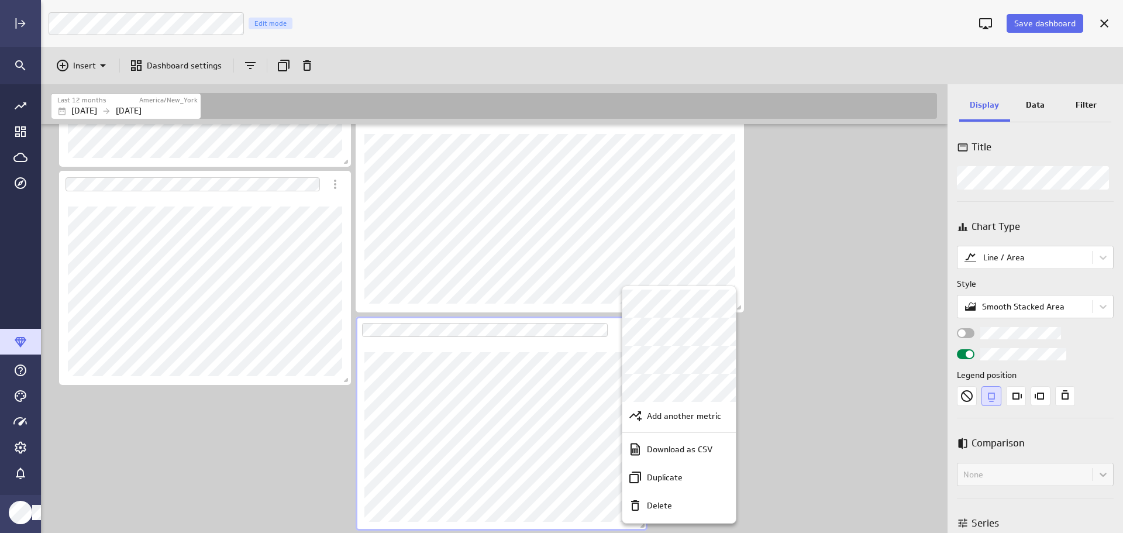
click at [682, 512] on div "Delete" at bounding box center [678, 505] width 113 height 28
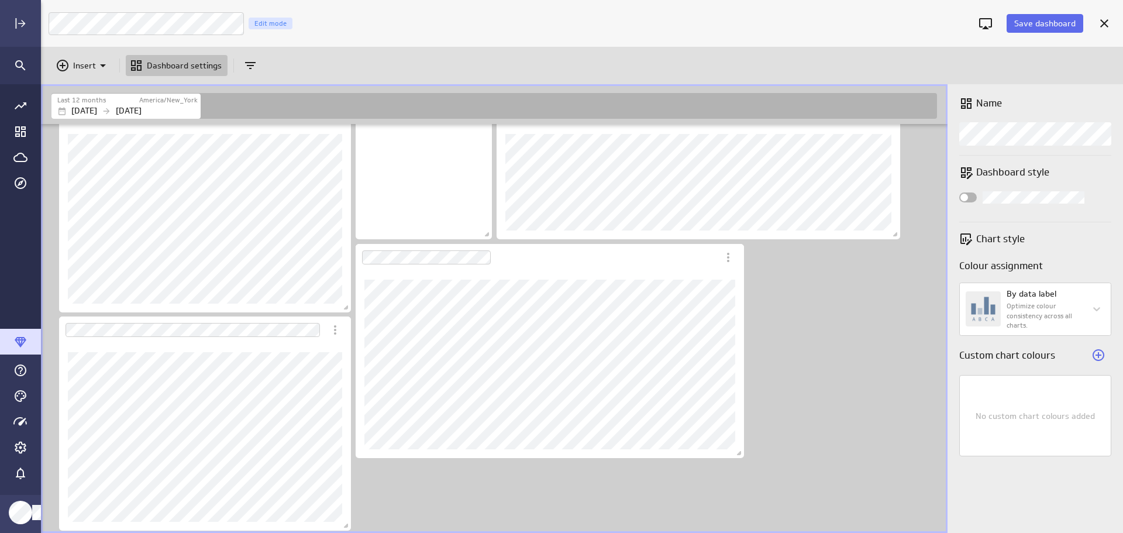
scroll to position [574, 0]
click at [102, 65] on icon at bounding box center [103, 65] width 6 height 3
click at [98, 92] on p "Metrics" at bounding box center [91, 94] width 28 height 12
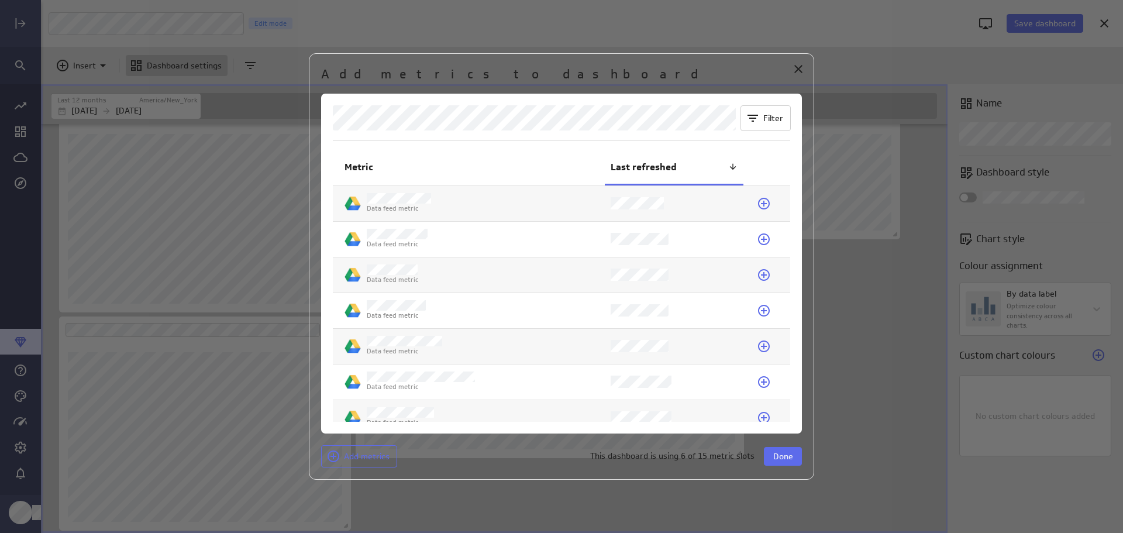
click at [788, 455] on span "Done" at bounding box center [783, 456] width 20 height 11
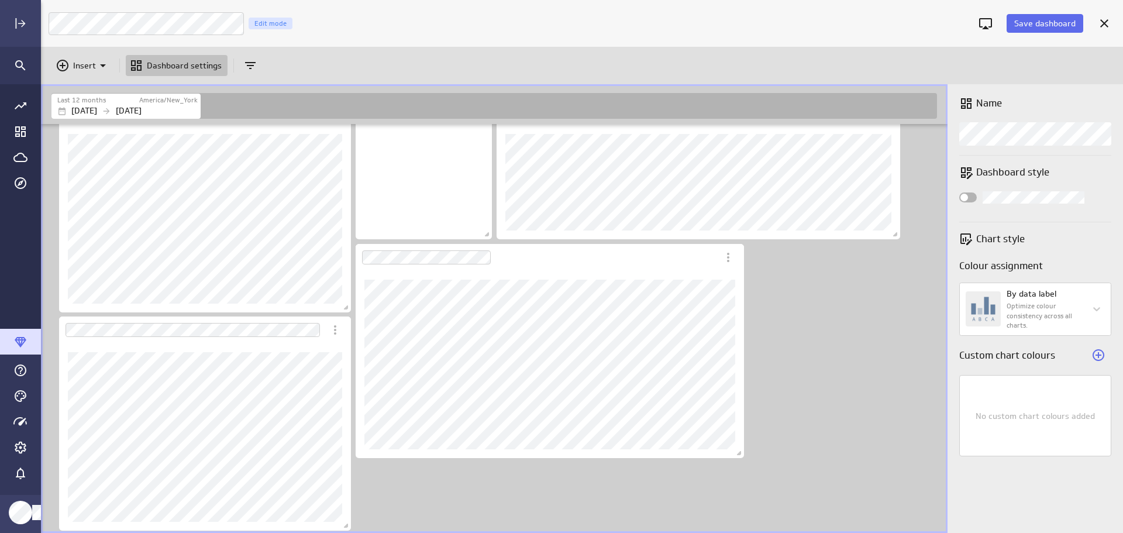
click at [85, 64] on p "Insert" at bounding box center [84, 66] width 23 height 12
click at [874, 380] on div at bounding box center [561, 266] width 1123 height 533
click at [104, 66] on icon at bounding box center [103, 65] width 14 height 14
click at [98, 98] on p "Metrics" at bounding box center [91, 94] width 28 height 12
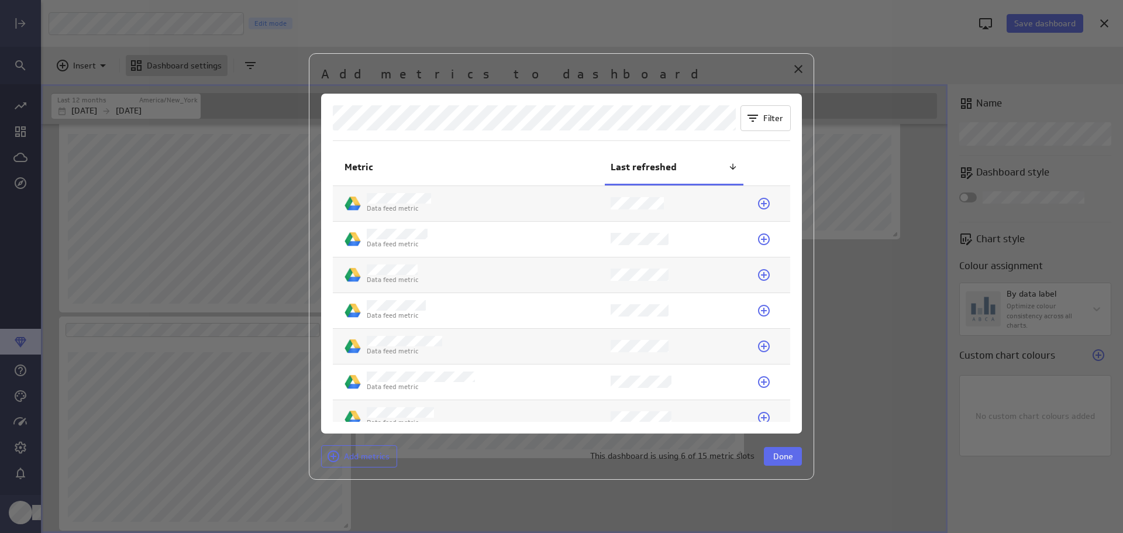
click at [760, 205] on icon at bounding box center [764, 204] width 12 height 12
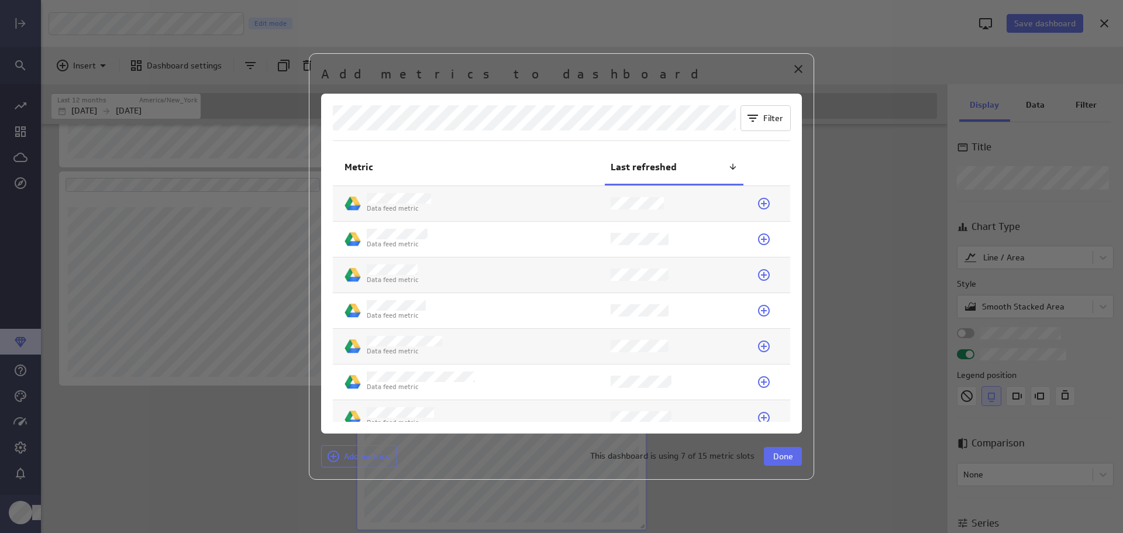
scroll to position [720, 0]
click at [788, 458] on span "Done" at bounding box center [783, 456] width 20 height 11
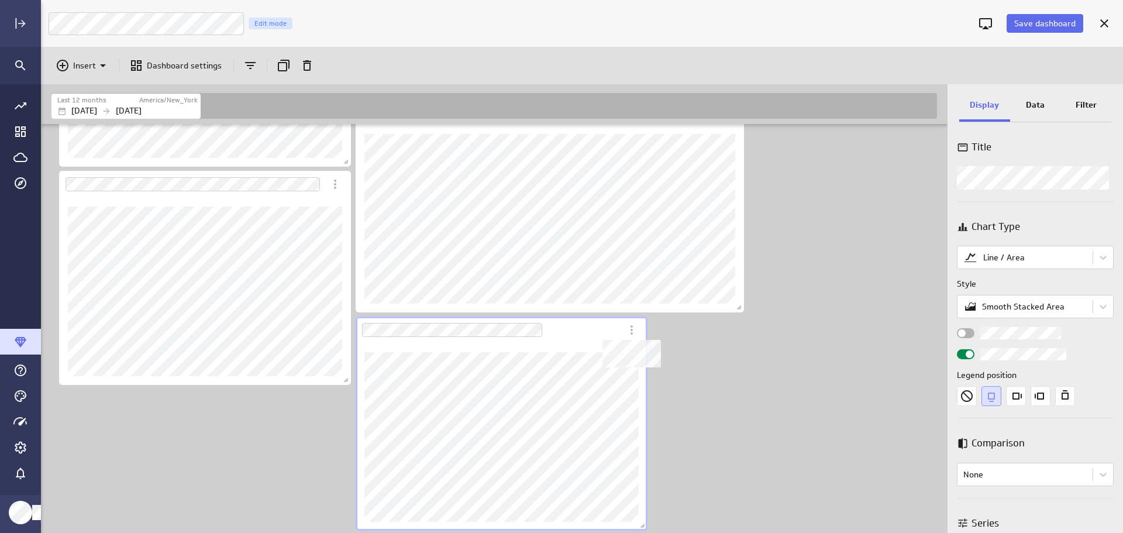
click at [631, 331] on icon "Dashboard Widget" at bounding box center [632, 330] width 14 height 14
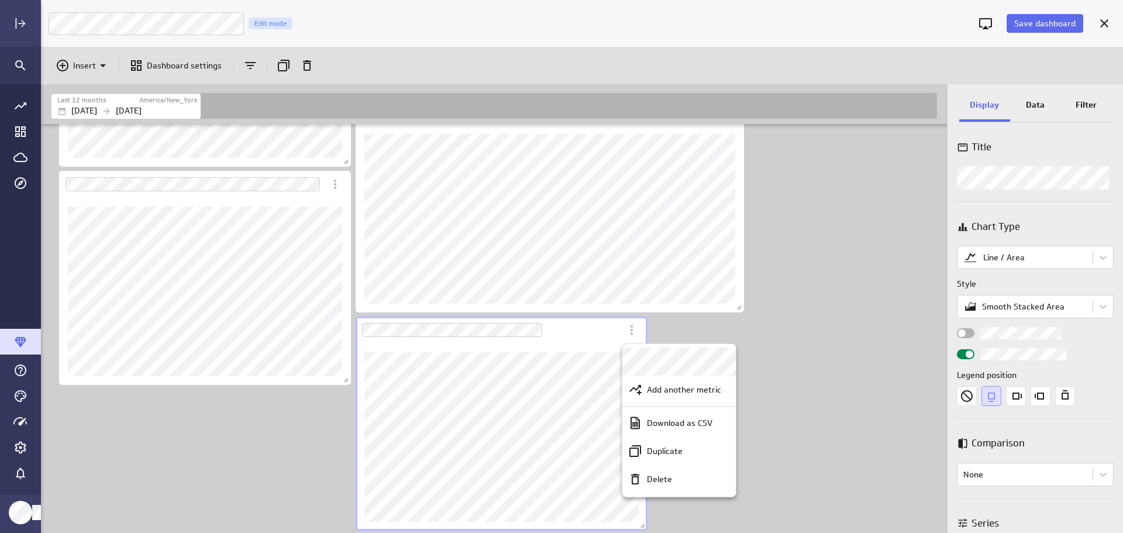
click at [687, 393] on p "Add another metric" at bounding box center [684, 390] width 74 height 12
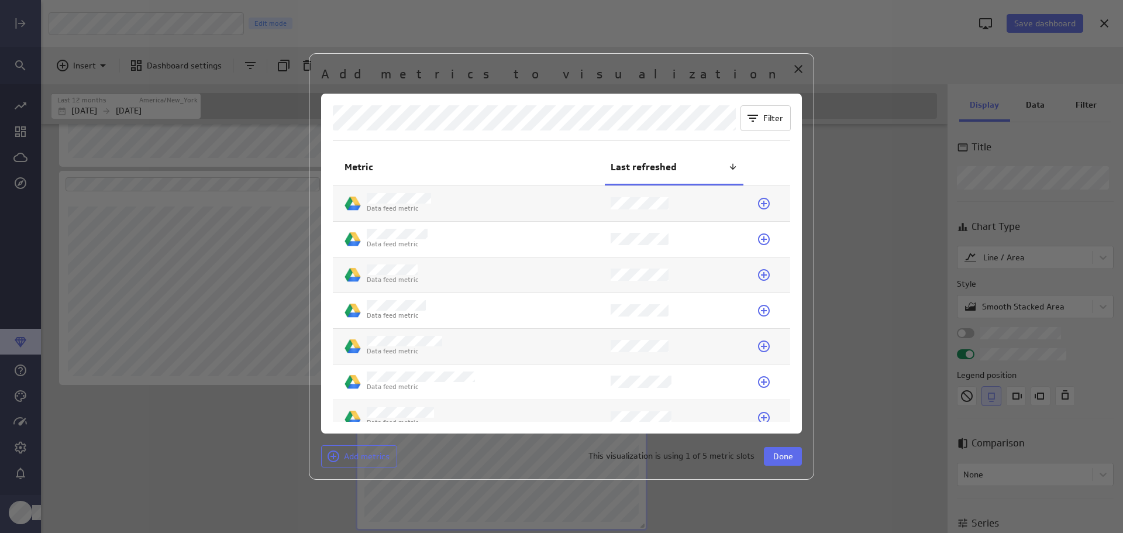
click at [762, 273] on icon at bounding box center [764, 275] width 14 height 14
click at [762, 240] on icon at bounding box center [764, 239] width 14 height 14
click at [759, 311] on icon at bounding box center [764, 311] width 12 height 12
click at [792, 454] on span "Done" at bounding box center [783, 456] width 20 height 11
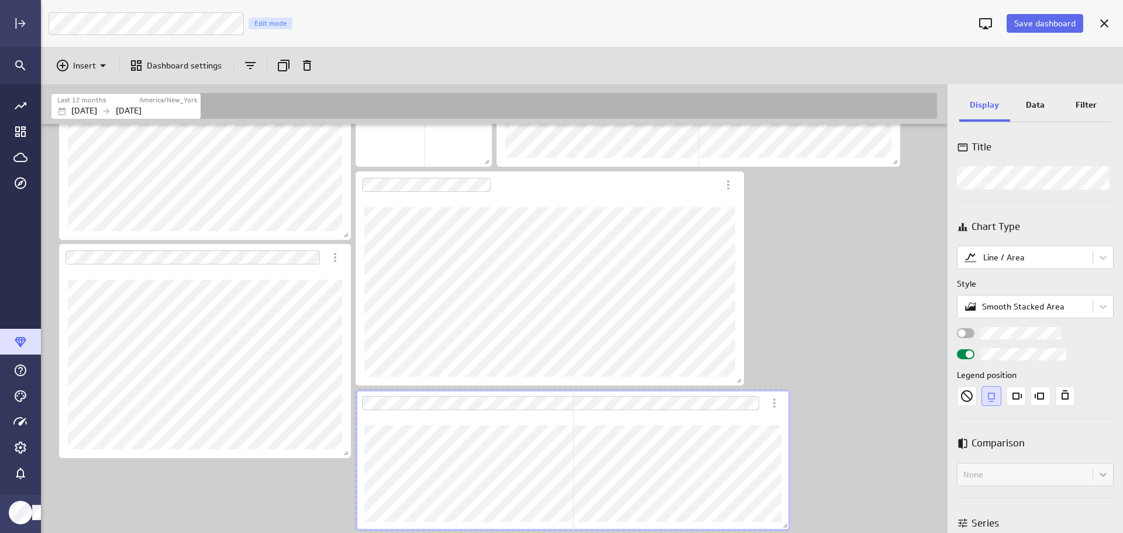
scroll to position [647, 0]
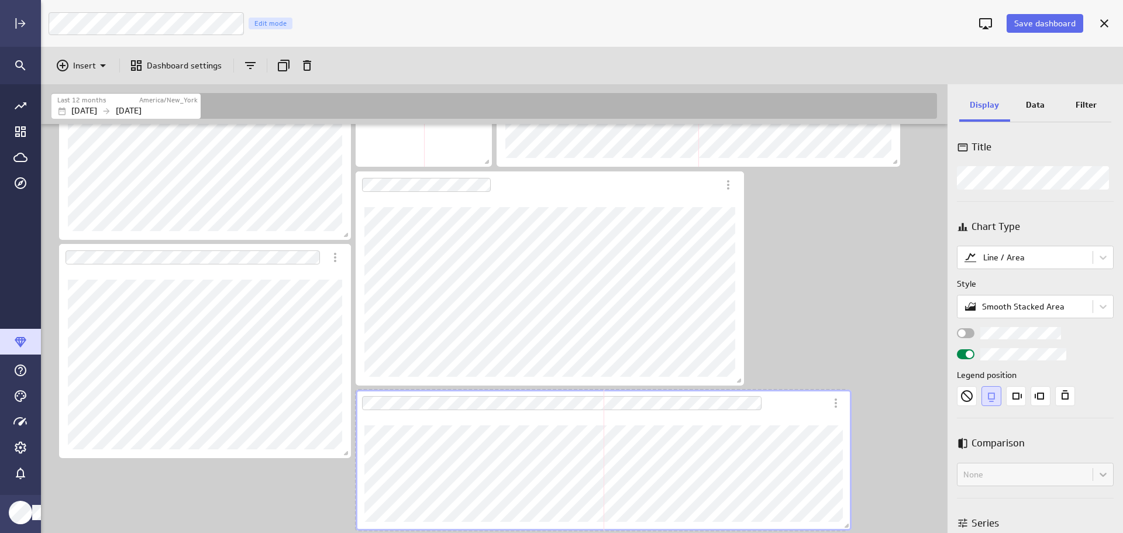
drag, startPoint x: 645, startPoint y: 527, endPoint x: 849, endPoint y: 507, distance: 205.1
click at [849, 507] on div "Dashboard content with 12 widgets" at bounding box center [603, 460] width 501 height 146
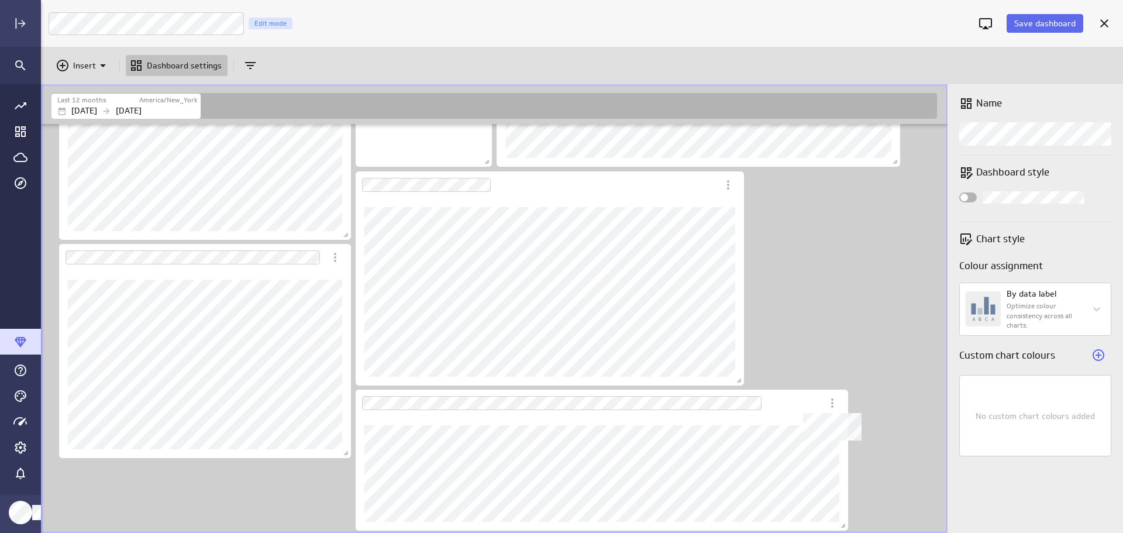
click at [831, 402] on icon "Dashboard Widget" at bounding box center [832, 403] width 14 height 14
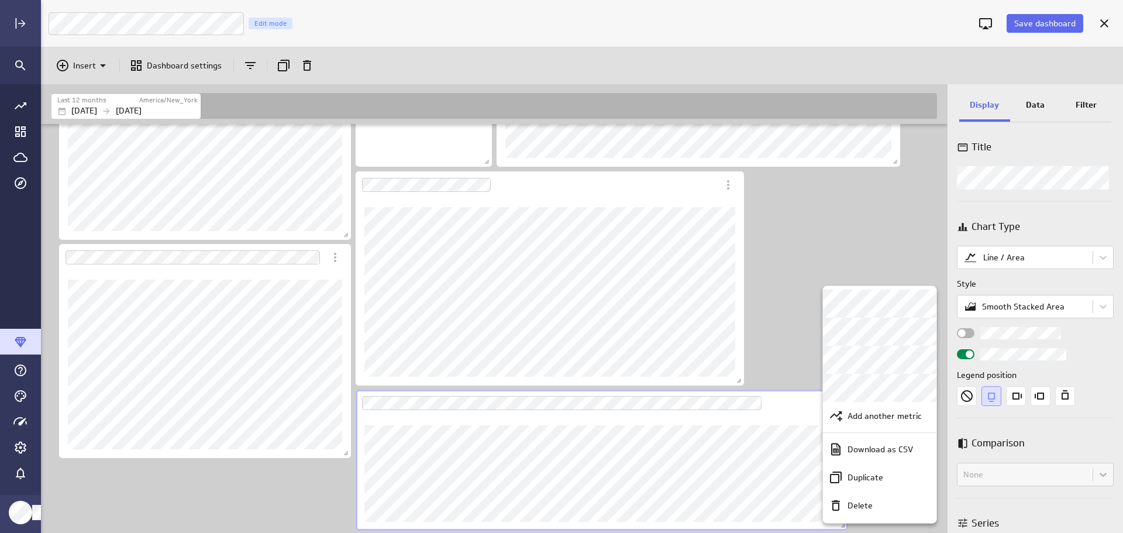
click at [900, 244] on div at bounding box center [561, 266] width 1123 height 533
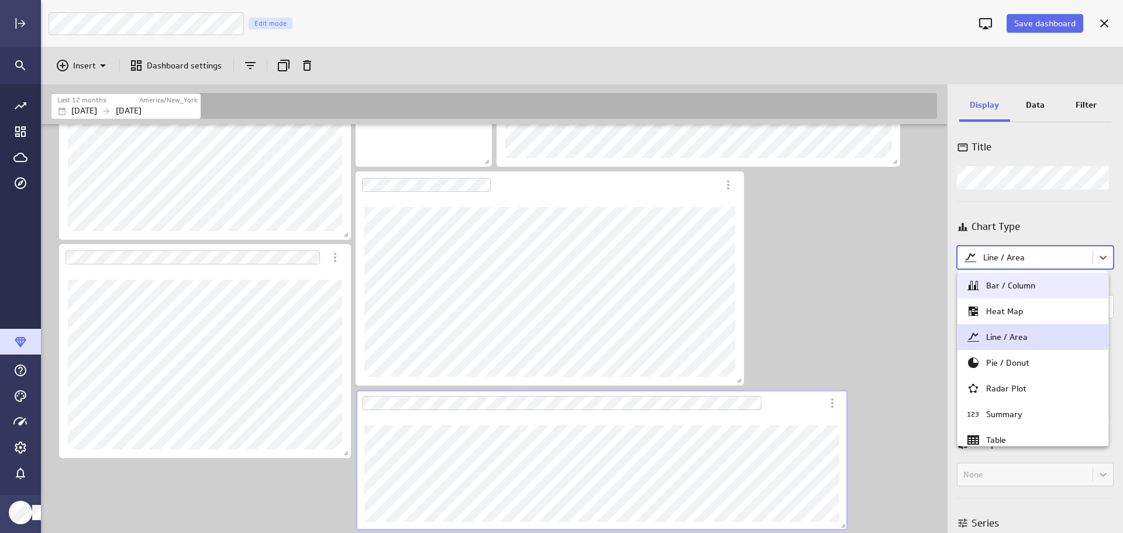
click at [1101, 258] on body "Save dashboard LM Marketing Dashboard Edit mode Insert Dashboard settings Last …" at bounding box center [561, 266] width 1123 height 533
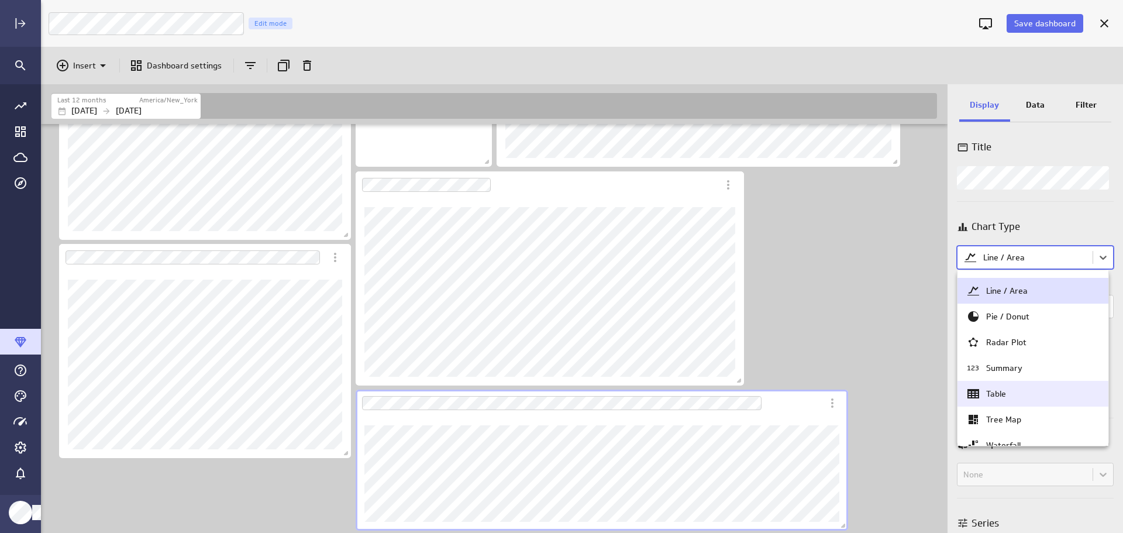
scroll to position [112, 0]
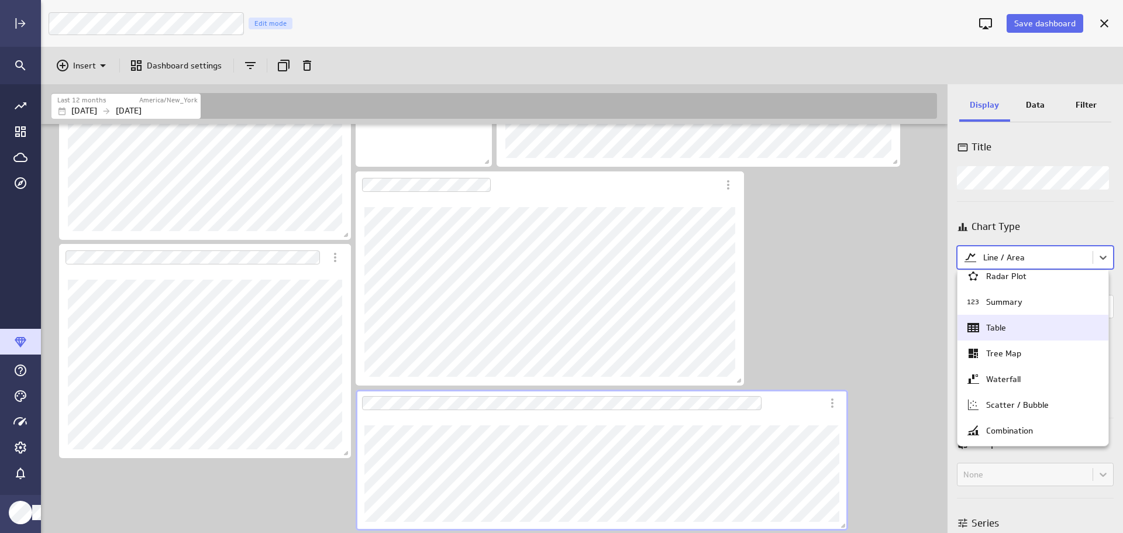
click at [1037, 329] on div "Table" at bounding box center [1032, 327] width 133 height 14
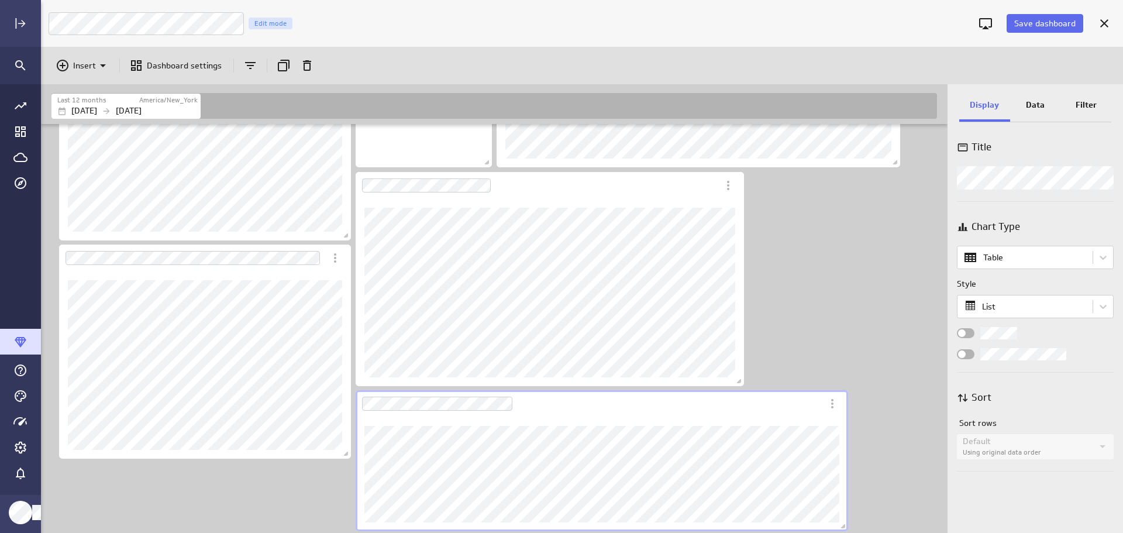
scroll to position [647, 0]
click at [721, 418] on div "Dashboard Widget" at bounding box center [602, 473] width 492 height 114
click at [277, 63] on icon "Duplicate" at bounding box center [284, 65] width 14 height 14
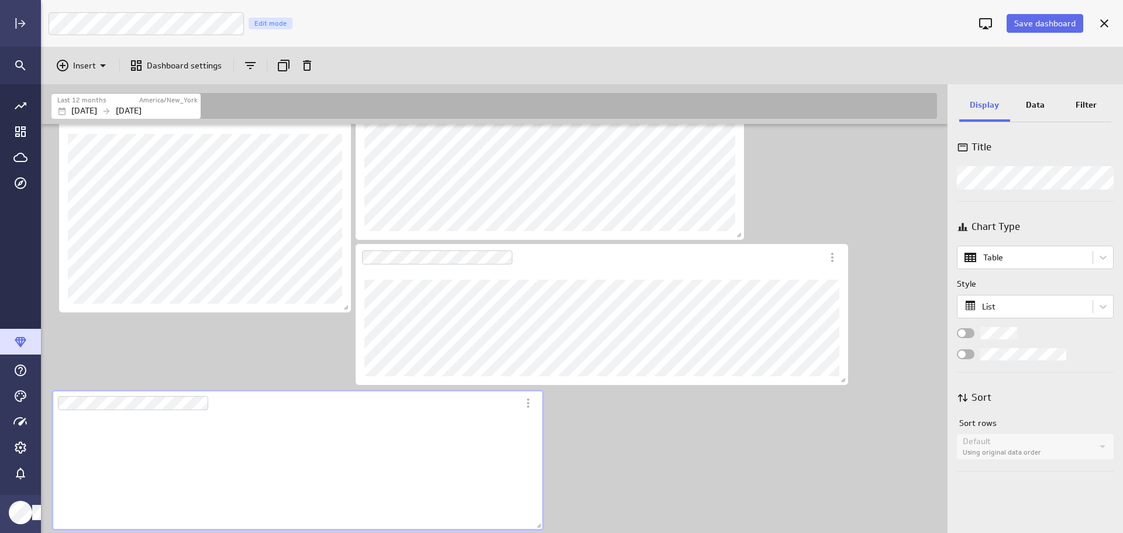
scroll to position [115, 493]
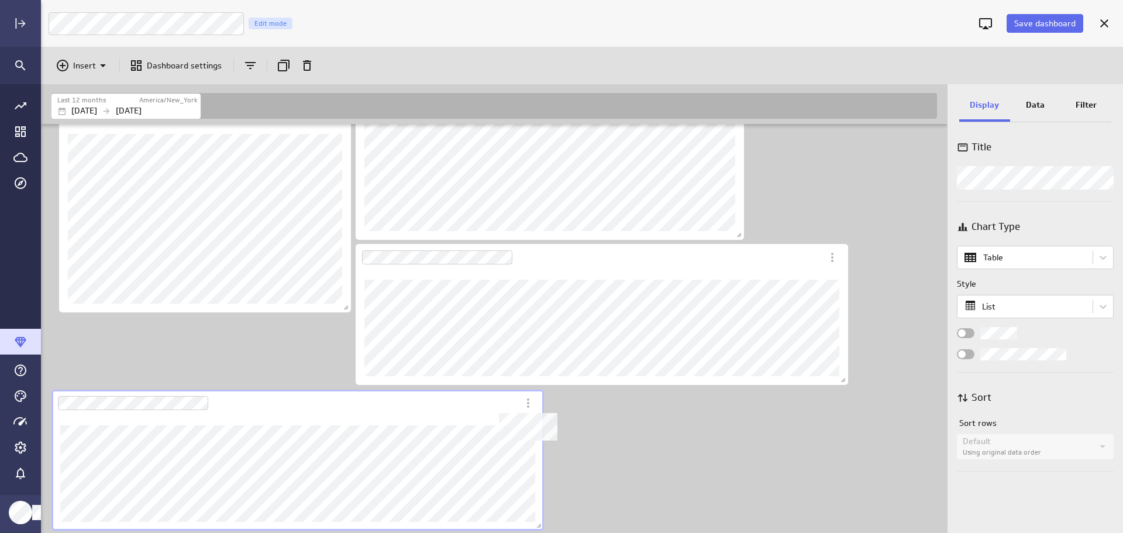
click at [530, 406] on icon "Dashboard Widget" at bounding box center [528, 403] width 14 height 14
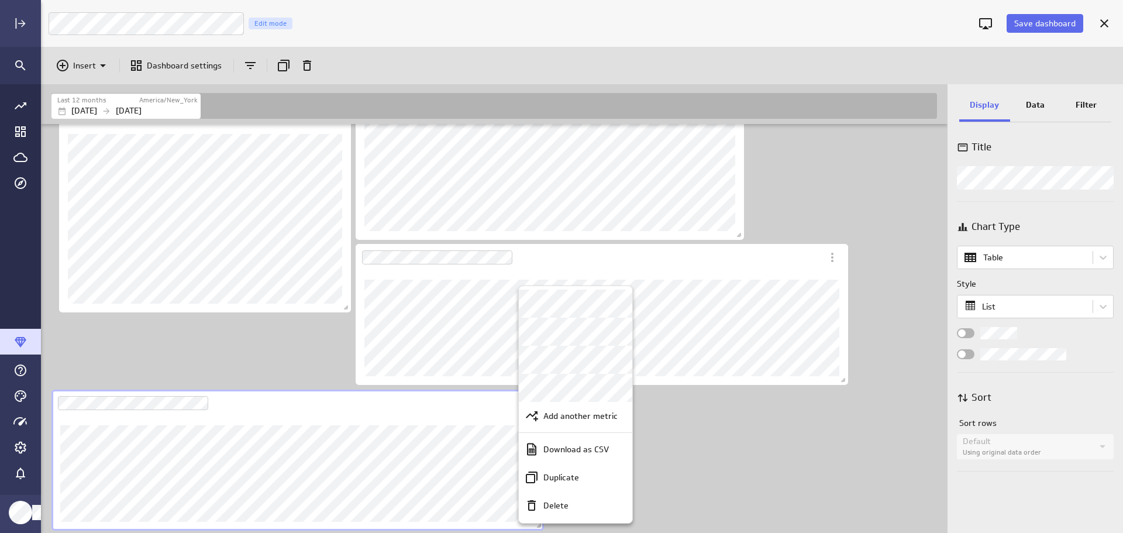
click at [749, 446] on div at bounding box center [561, 266] width 1123 height 533
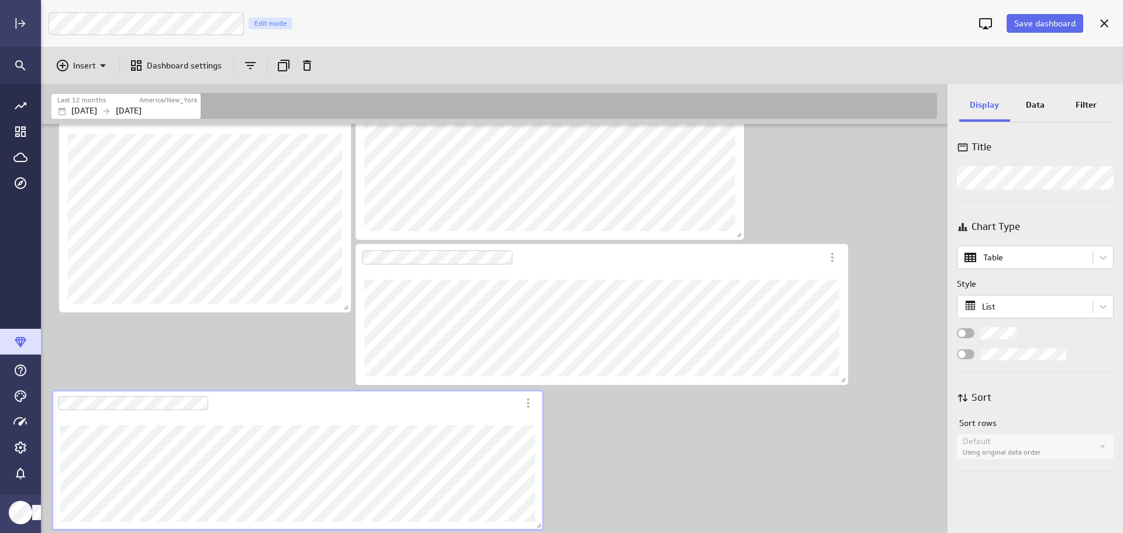
click at [1026, 104] on p "Data" at bounding box center [1035, 105] width 19 height 12
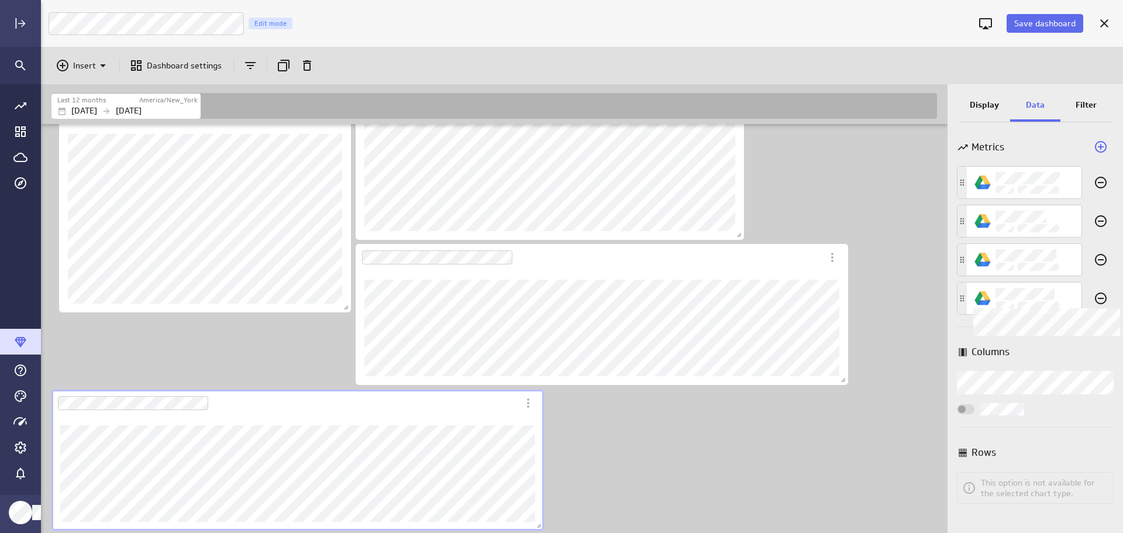
click at [1103, 298] on icon "Widget Properties" at bounding box center [1101, 298] width 14 height 14
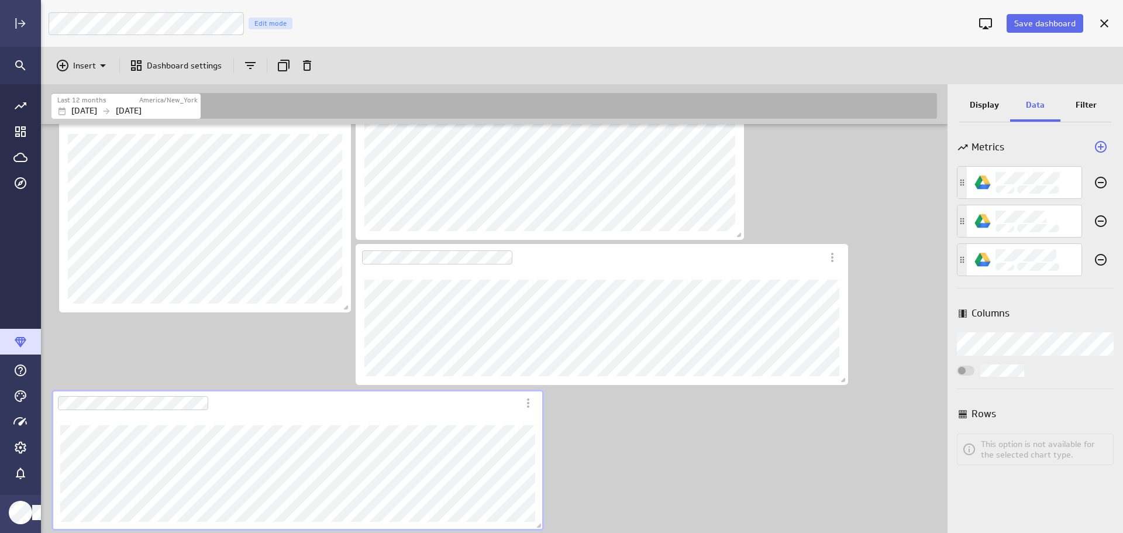
click at [987, 107] on p "Display" at bounding box center [984, 105] width 29 height 12
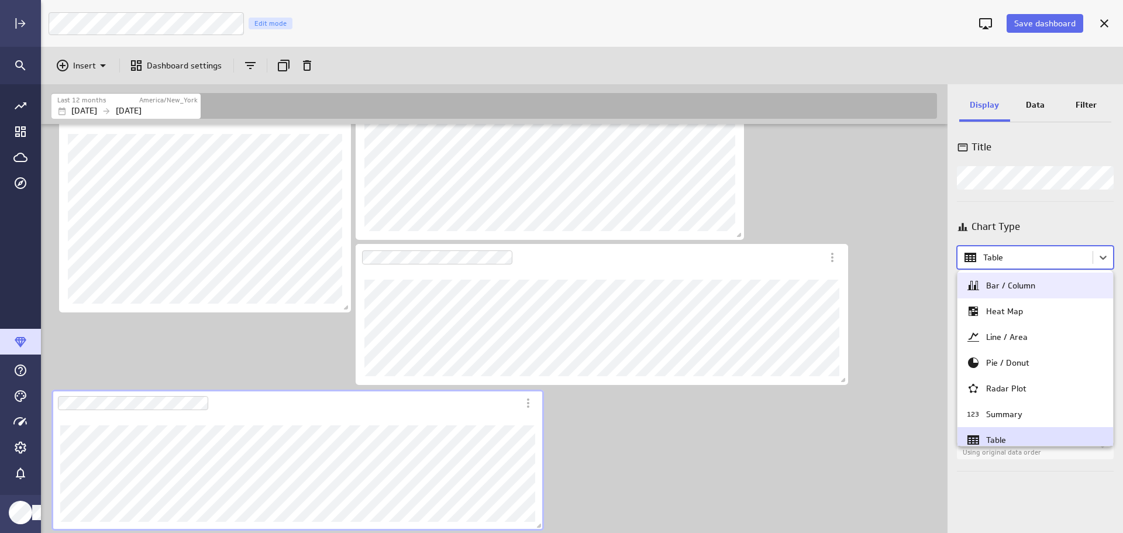
click at [1105, 260] on body "Save dashboard LM Marketing Dashboard Edit mode Insert Dashboard settings Last …" at bounding box center [561, 266] width 1123 height 533
click at [1040, 339] on div "Line / Area" at bounding box center [1035, 337] width 138 height 14
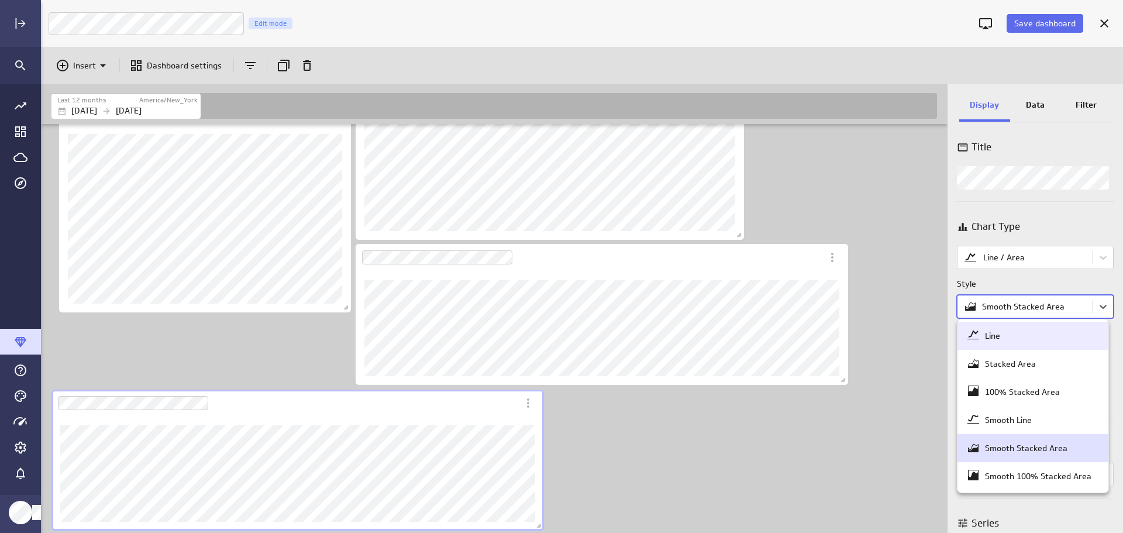
click at [1101, 306] on body "Save dashboard LM Marketing Dashboard Edit mode Insert Dashboard settings Last …" at bounding box center [561, 266] width 1123 height 533
click at [1012, 420] on div "Smooth Line" at bounding box center [1008, 420] width 47 height 11
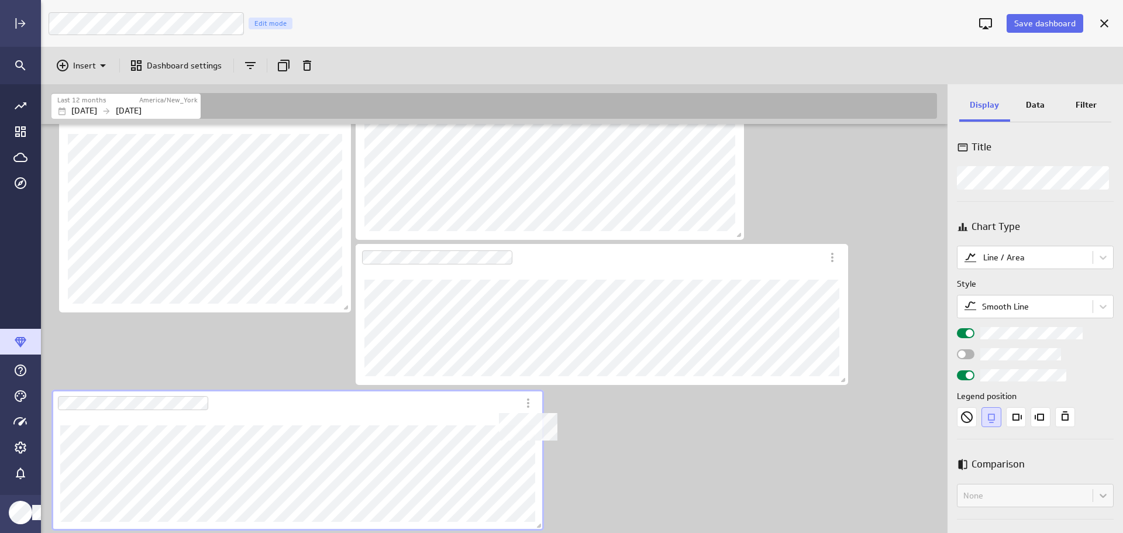
click at [532, 407] on icon "Dashboard Widget" at bounding box center [528, 403] width 14 height 14
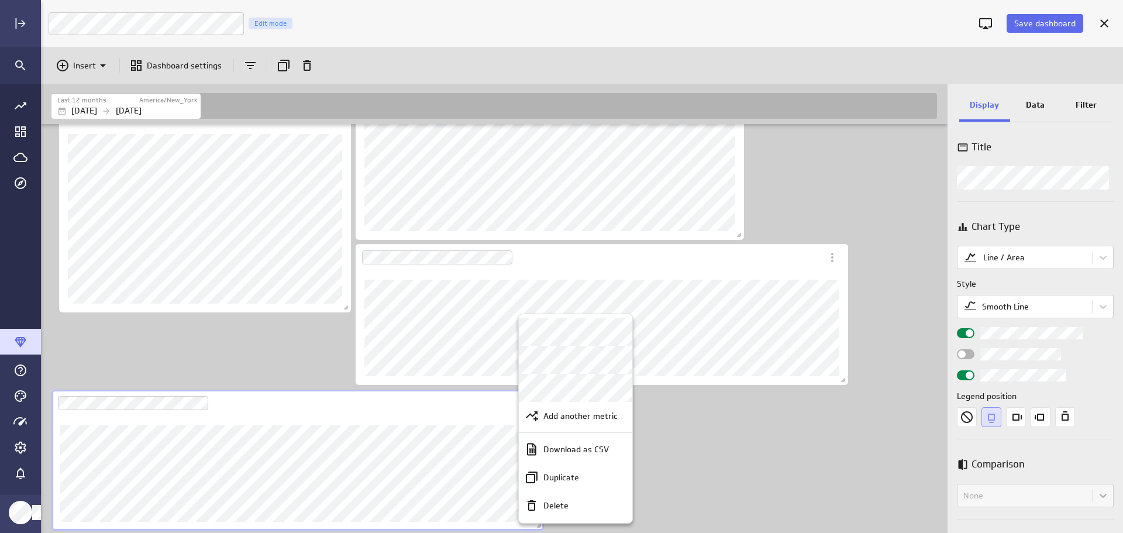
click at [778, 450] on div at bounding box center [561, 266] width 1123 height 533
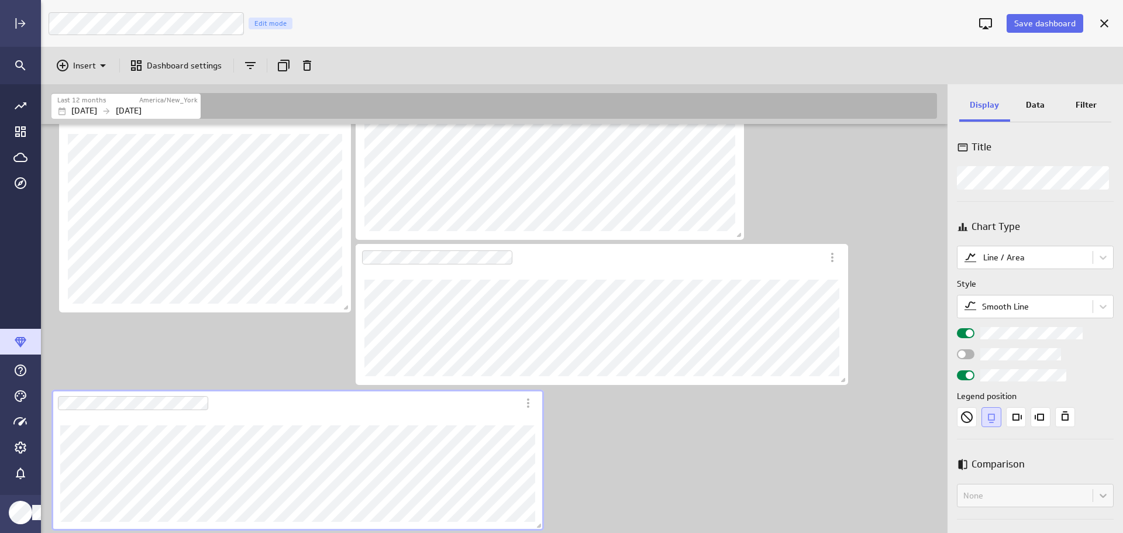
click at [1040, 103] on p "Data" at bounding box center [1035, 105] width 19 height 12
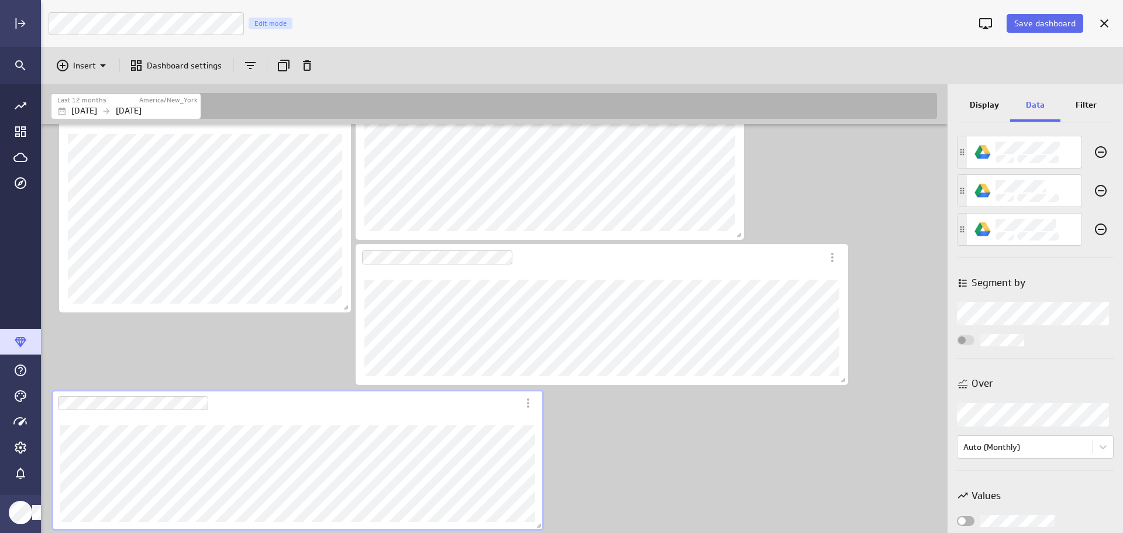
scroll to position [45, 0]
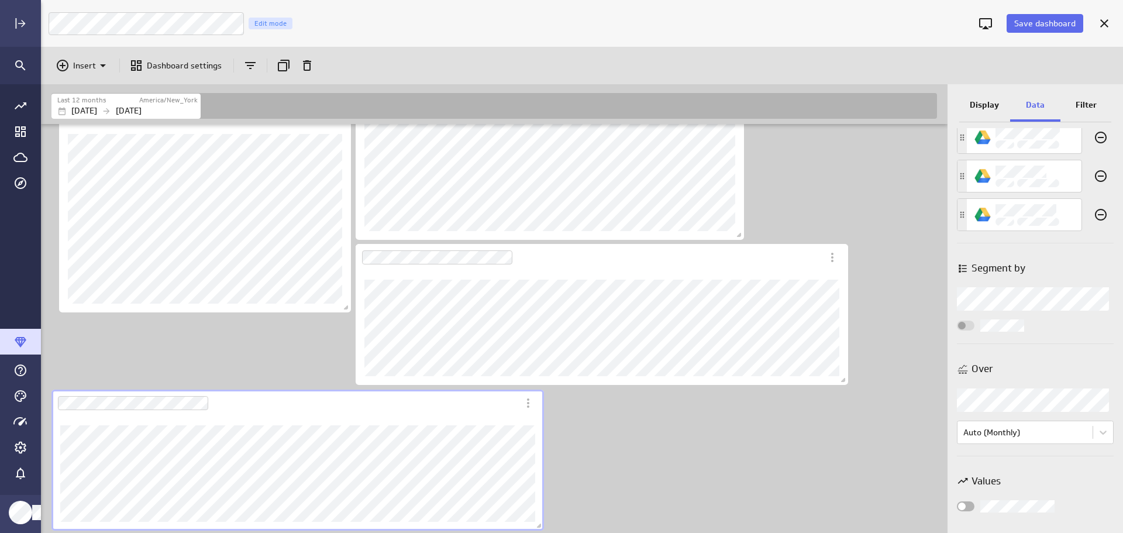
click at [1102, 435] on body "Save dashboard LM Marketing Dashboard Edit mode Insert Dashboard settings Last …" at bounding box center [561, 266] width 1123 height 533
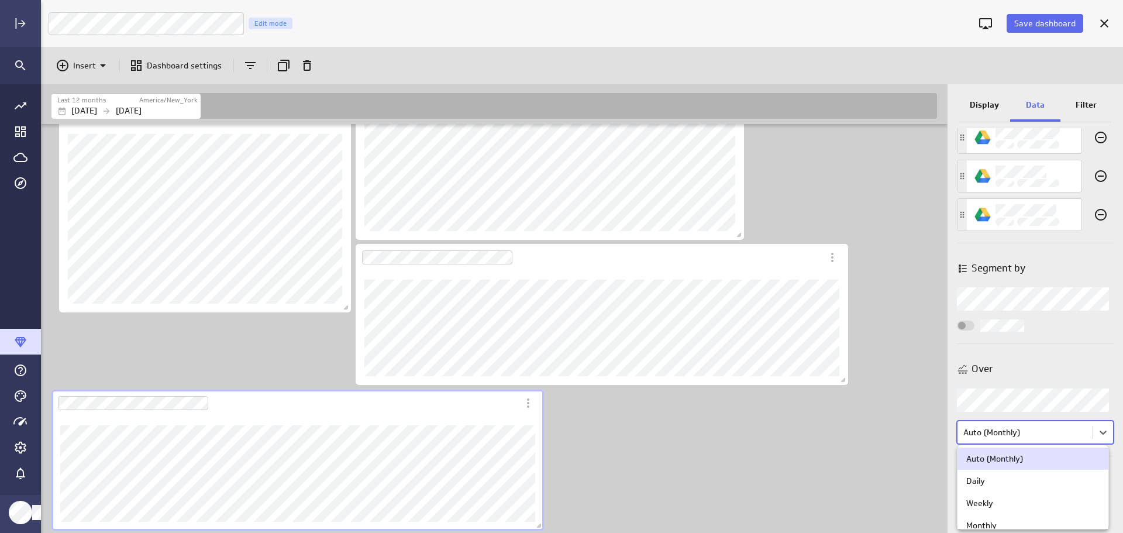
click at [1039, 460] on div "Auto (Monthly)" at bounding box center [1032, 458] width 133 height 11
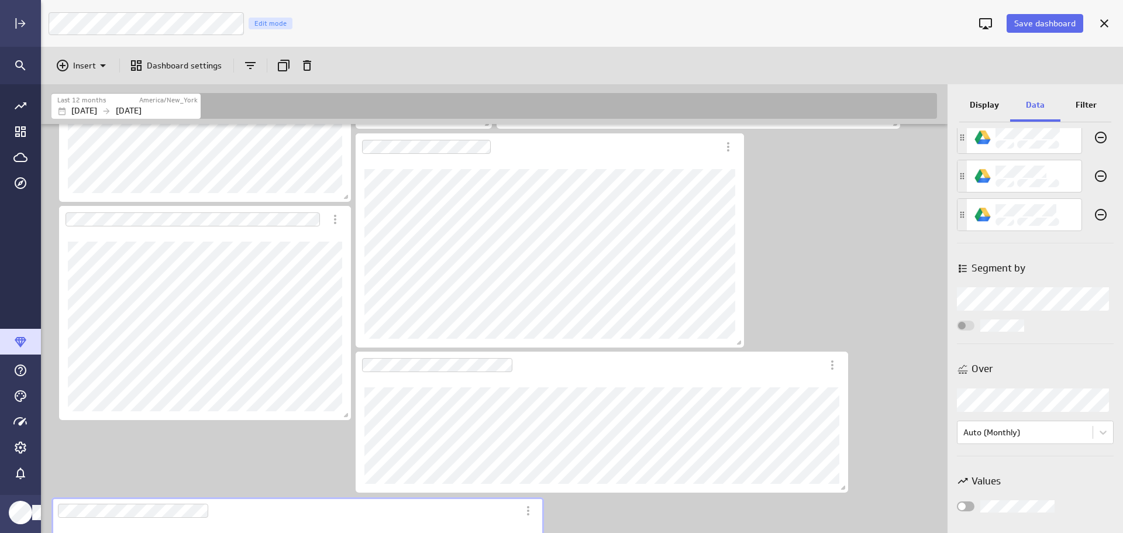
scroll to position [792, 0]
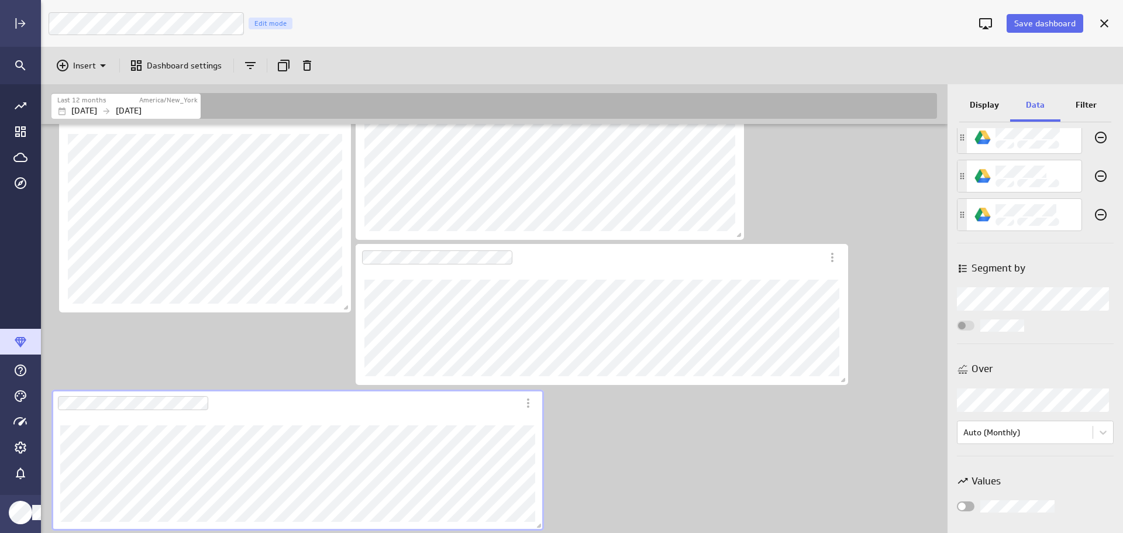
click at [1058, 20] on span "Save dashboard" at bounding box center [1044, 23] width 61 height 11
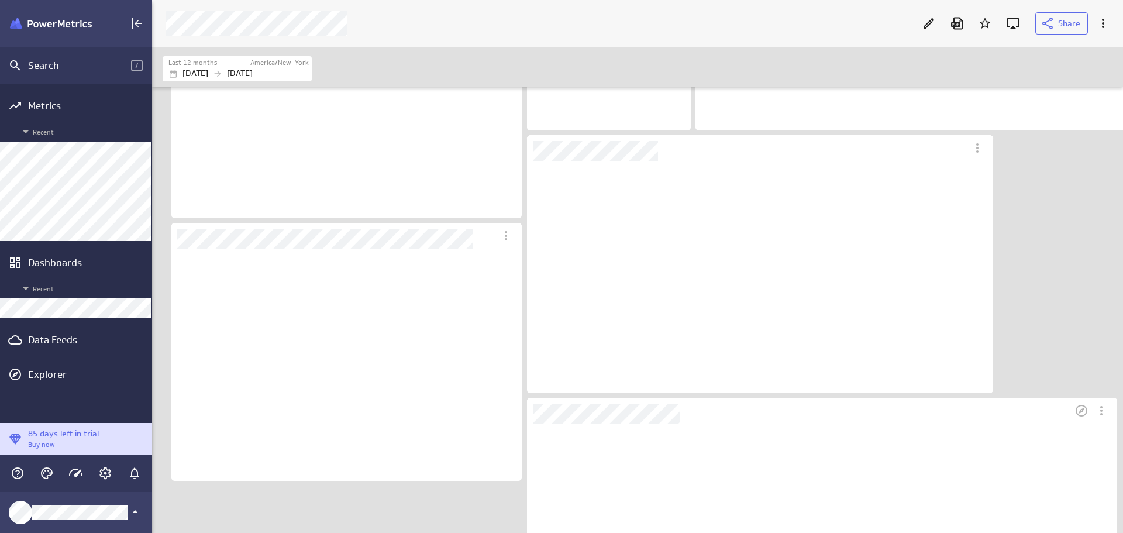
scroll to position [6, 6]
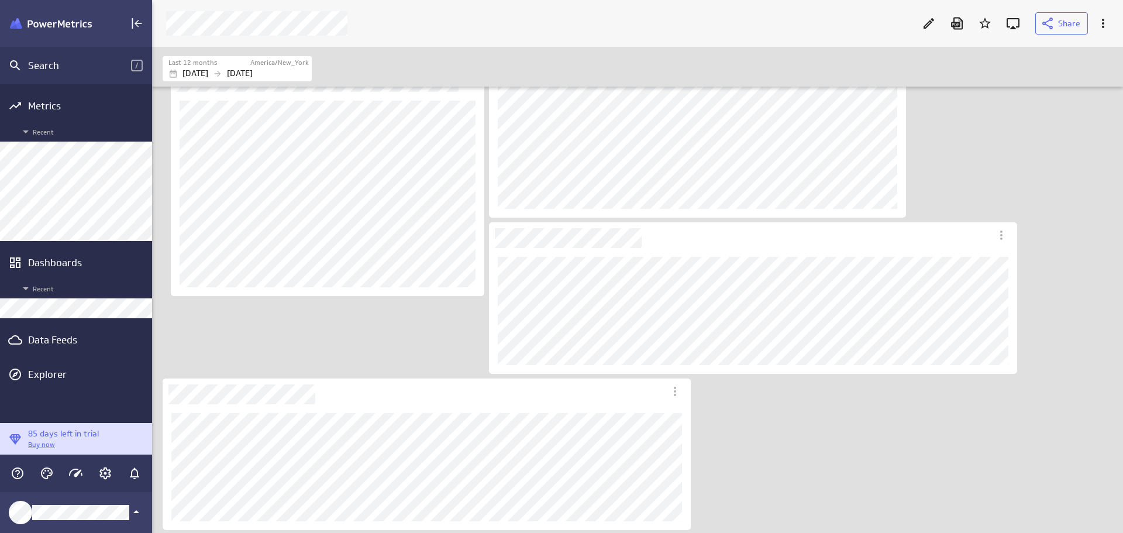
click at [57, 334] on div "Data Feeds" at bounding box center [76, 339] width 96 height 13
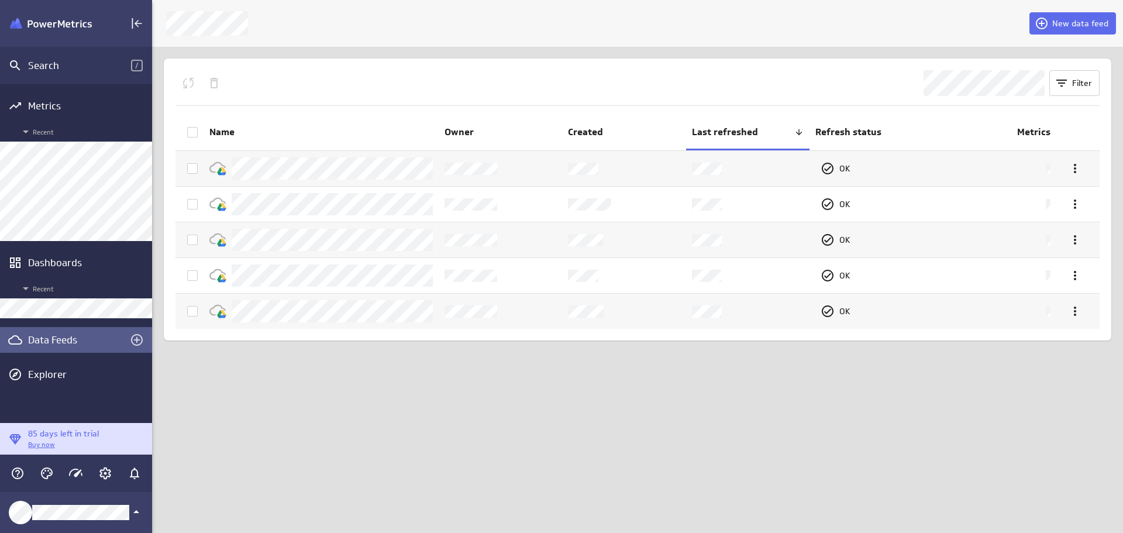
click at [1086, 20] on span "New data feed" at bounding box center [1080, 23] width 56 height 11
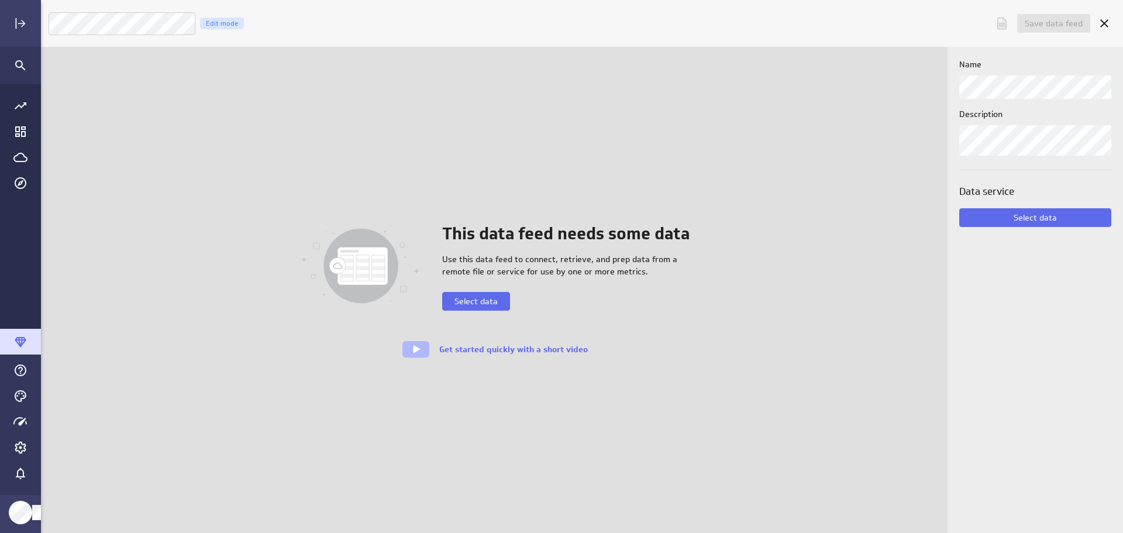
click at [498, 301] on span "Select data" at bounding box center [475, 301] width 43 height 11
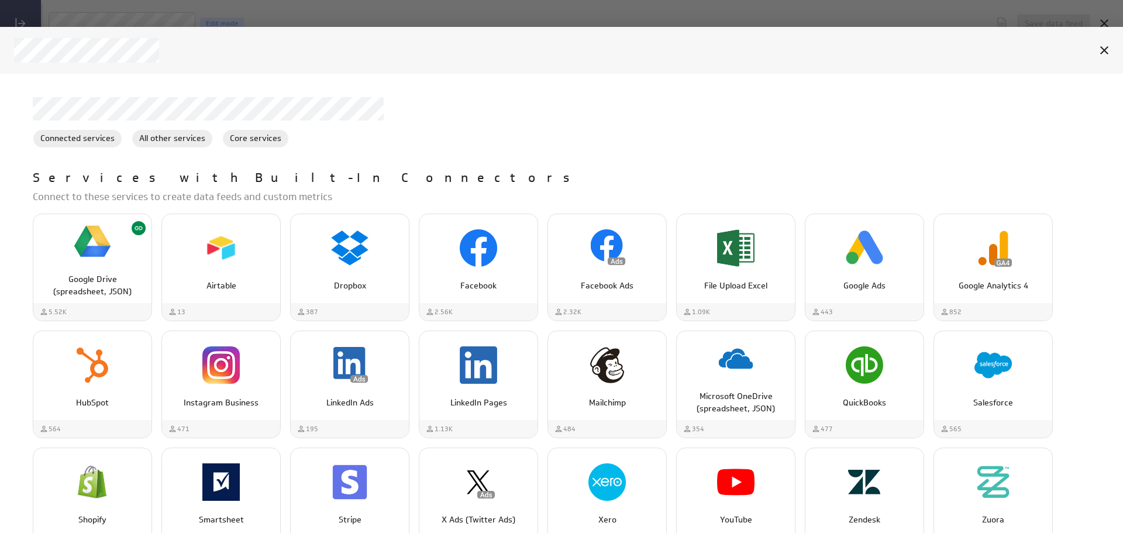
click at [87, 258] on img "Google Drive (spreadsheet, JSON)" at bounding box center [92, 241] width 37 height 37
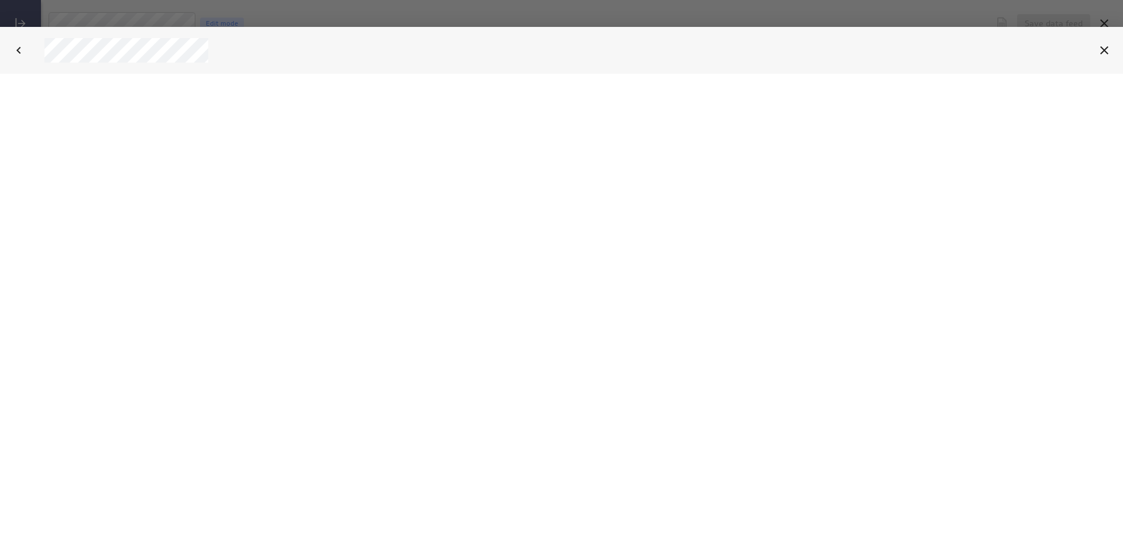
select select "3deaa3bb4c69fb619b3abaa66b5c1f4e"
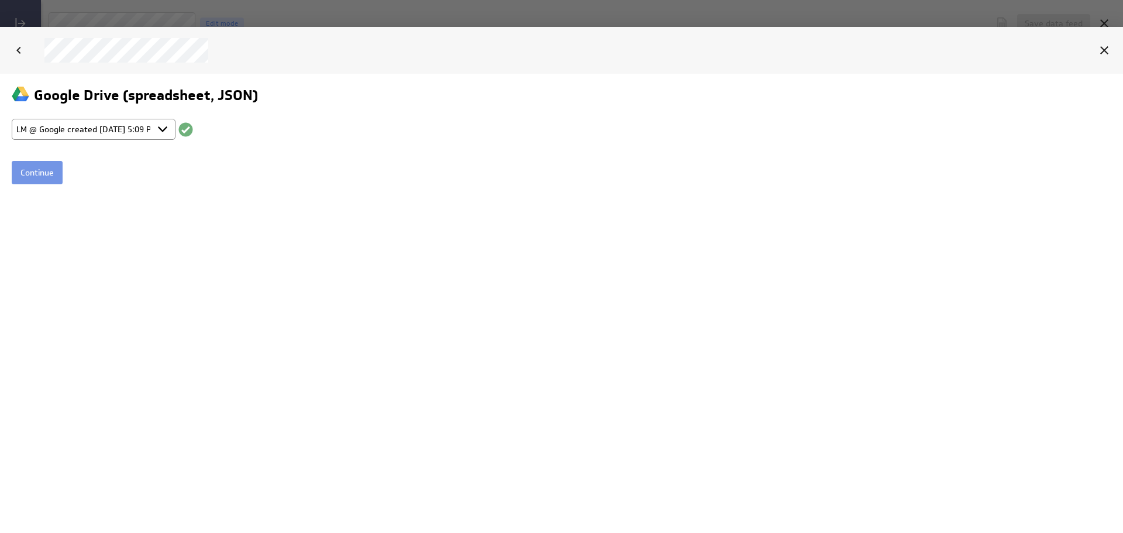
click at [27, 171] on input "Continue" at bounding box center [37, 171] width 51 height 23
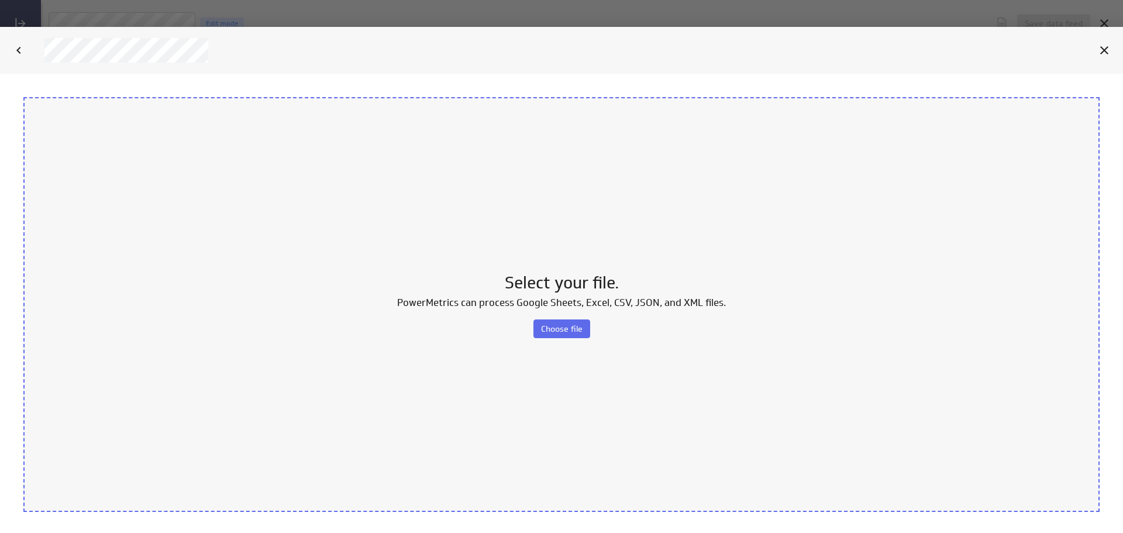
click at [567, 329] on span "Choose file" at bounding box center [562, 328] width 42 height 11
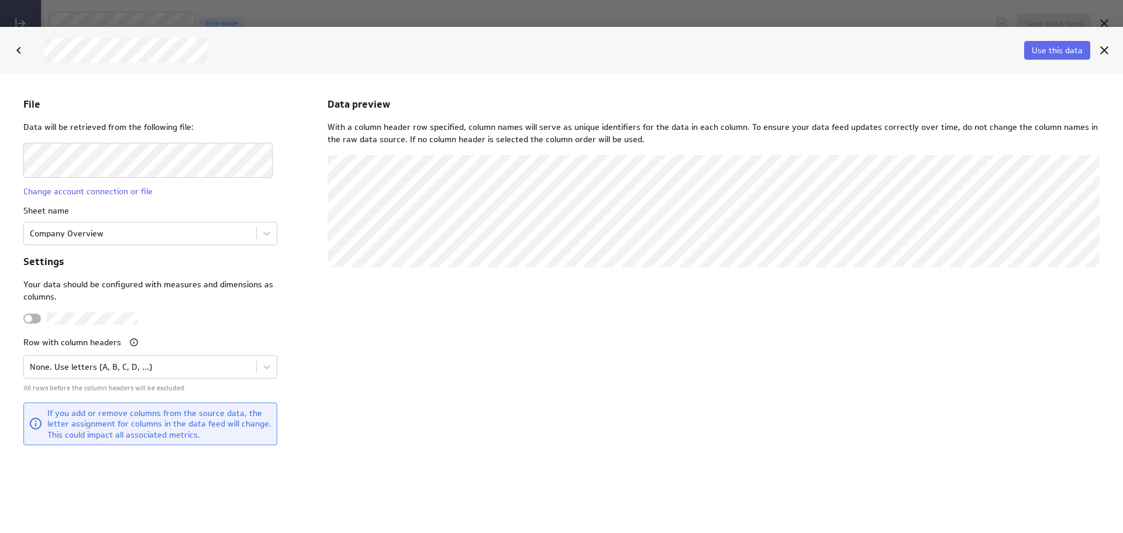
click at [265, 238] on body "File Data will be retrieved from the following file: Change account connection …" at bounding box center [561, 302] width 1123 height 459
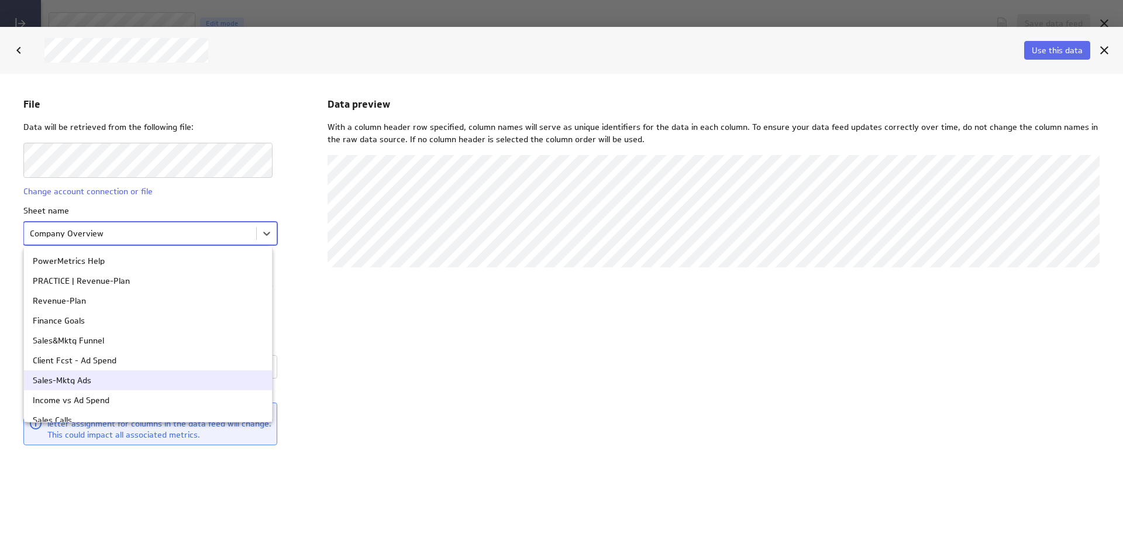
scroll to position [167, 0]
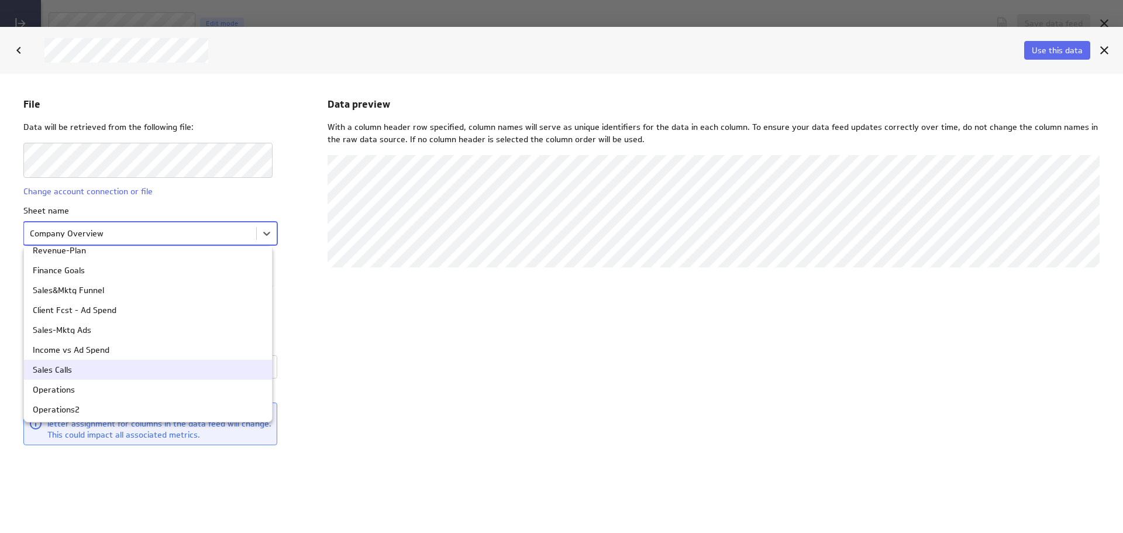
click at [205, 372] on div "Sales Calls" at bounding box center [148, 369] width 230 height 8
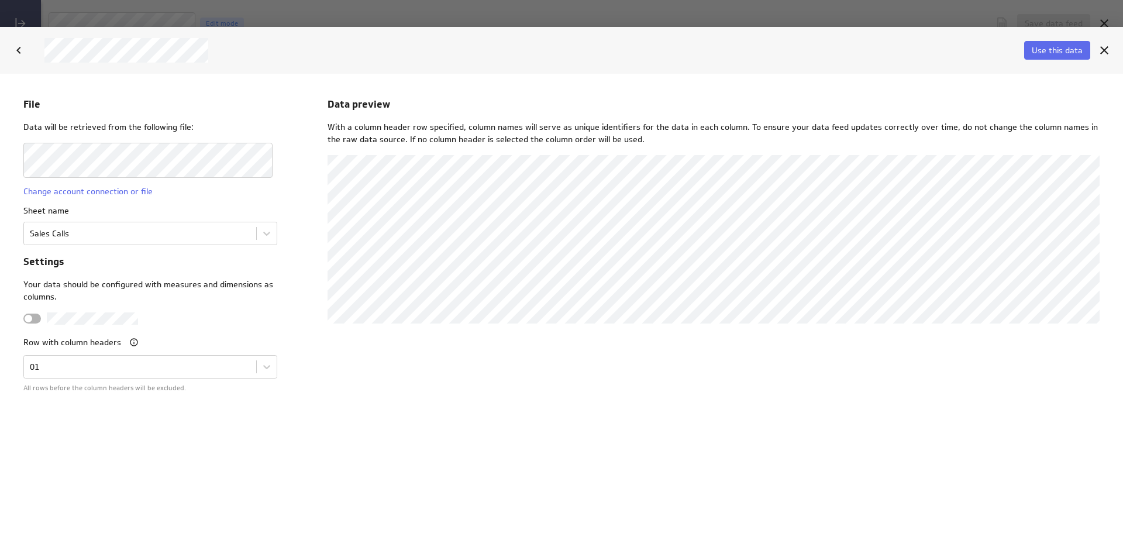
click at [1064, 53] on span "Use this data" at bounding box center [1057, 50] width 51 height 11
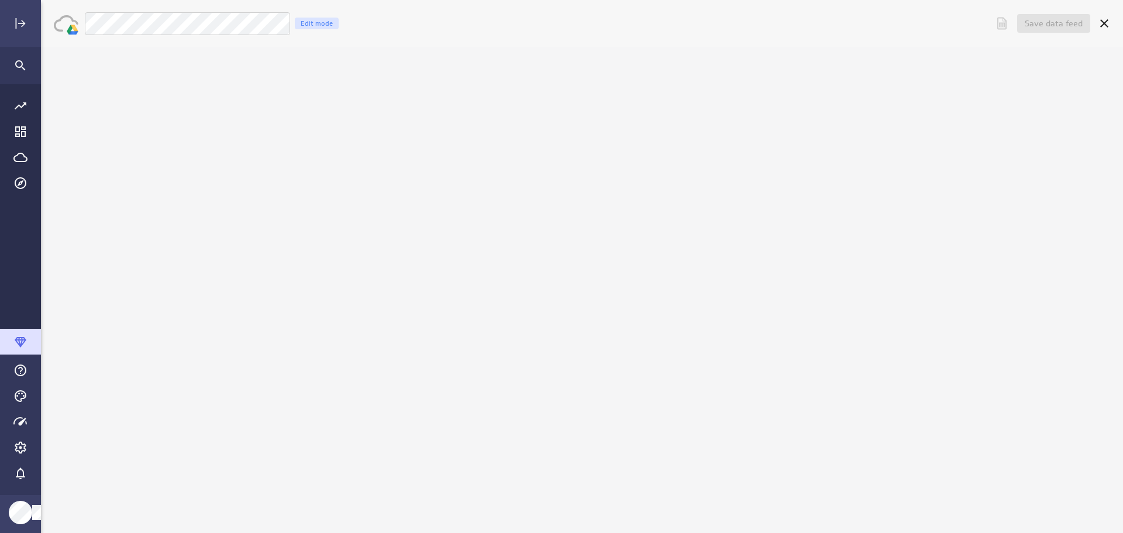
scroll to position [0, 0]
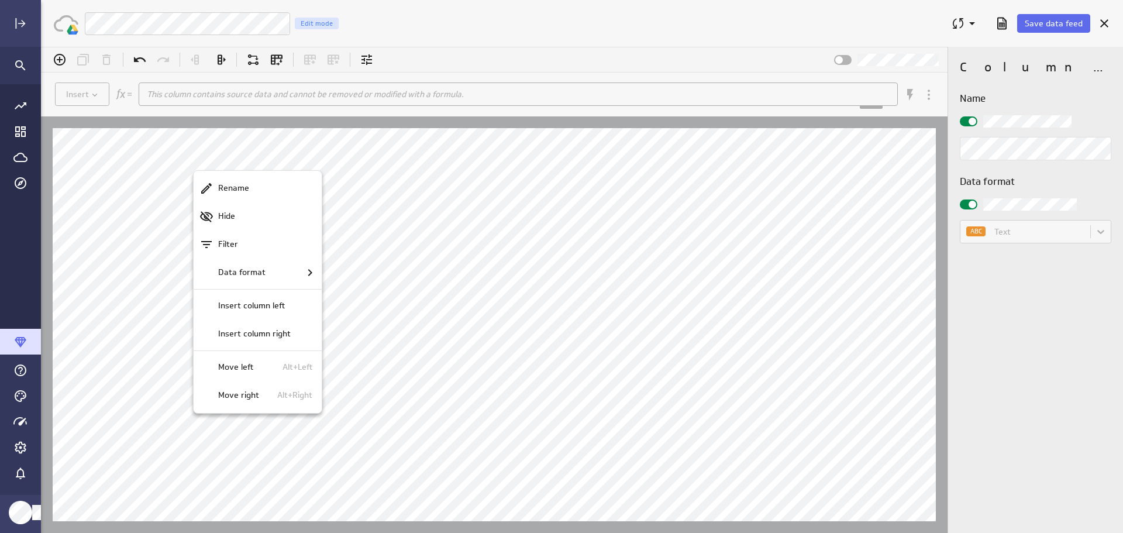
click at [263, 188] on div "Rename" at bounding box center [262, 188] width 99 height 12
drag, startPoint x: 251, startPoint y: 189, endPoint x: 177, endPoint y: 192, distance: 73.7
click at [250, 192] on div "Rename" at bounding box center [262, 188] width 99 height 12
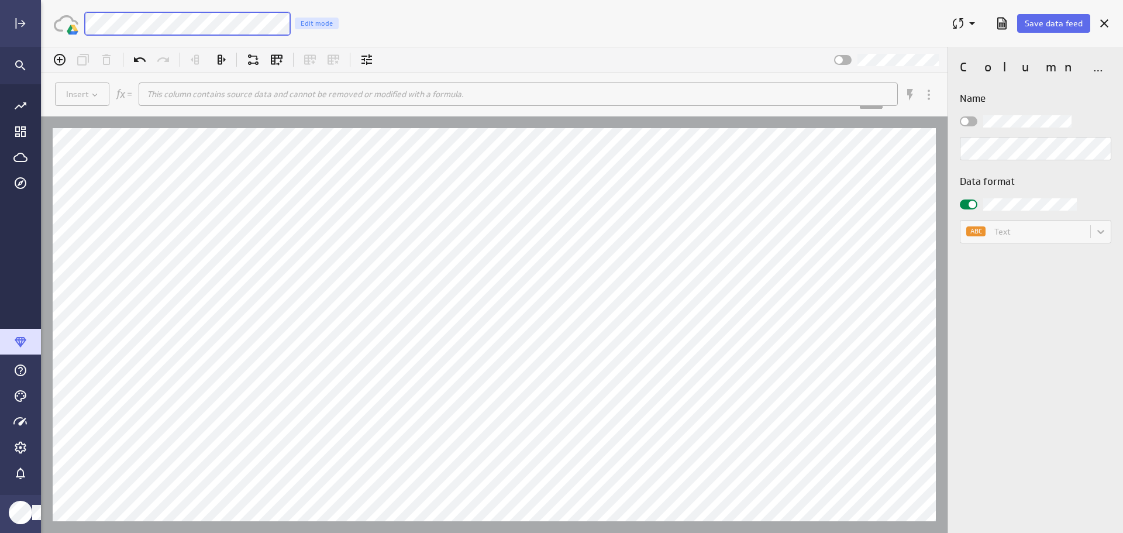
click at [288, 37] on div "Save data feed Luna moon data sheet ray Edit mode" at bounding box center [600, 23] width 1034 height 30
click at [1043, 24] on span "Save data feed" at bounding box center [1054, 23] width 58 height 11
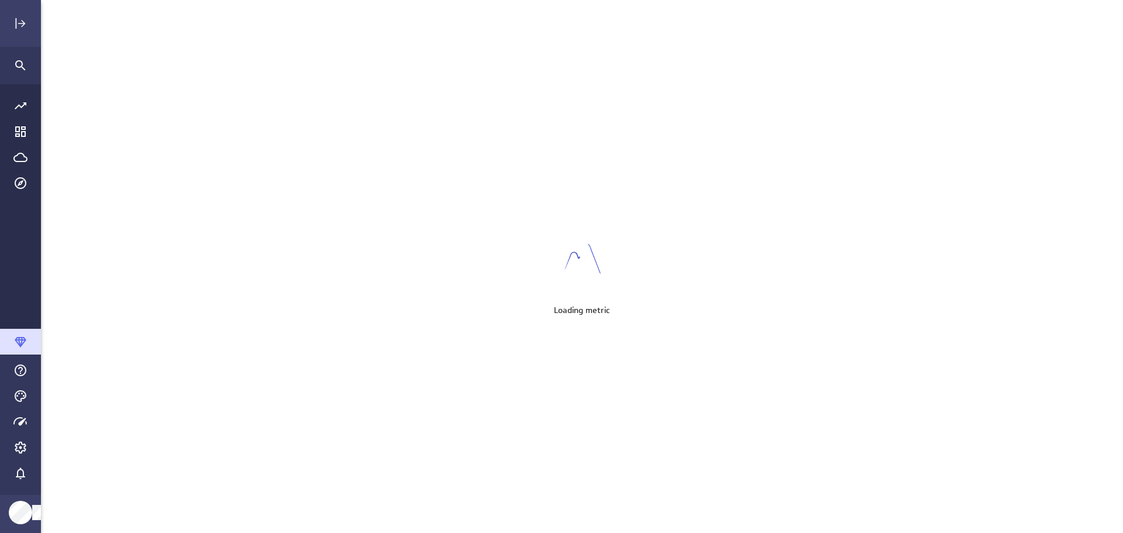
scroll to position [551, 1100]
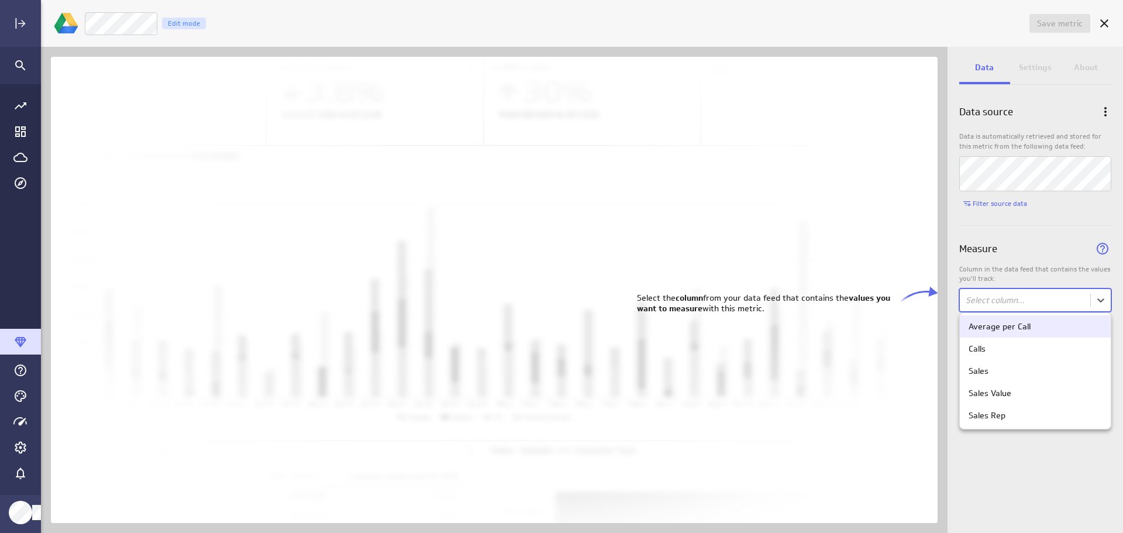
click at [1096, 297] on body "Save metric Untitled Edit mode Data Settings About Data source Data is automati…" at bounding box center [561, 266] width 1123 height 533
click at [1049, 353] on div "Calls" at bounding box center [1034, 348] width 133 height 11
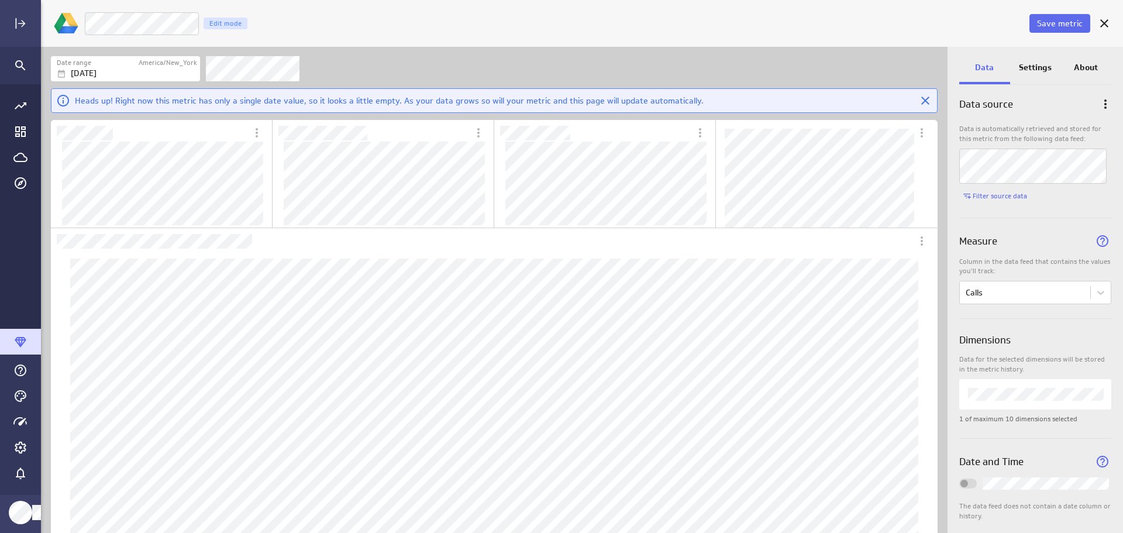
scroll to position [0, 0]
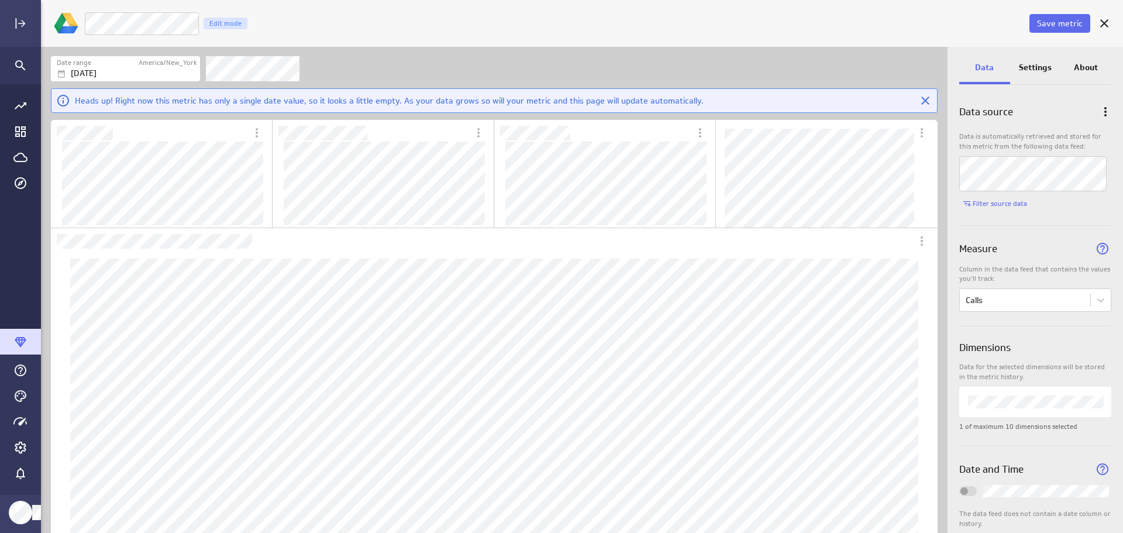
click at [1046, 72] on p "Settings" at bounding box center [1035, 67] width 33 height 12
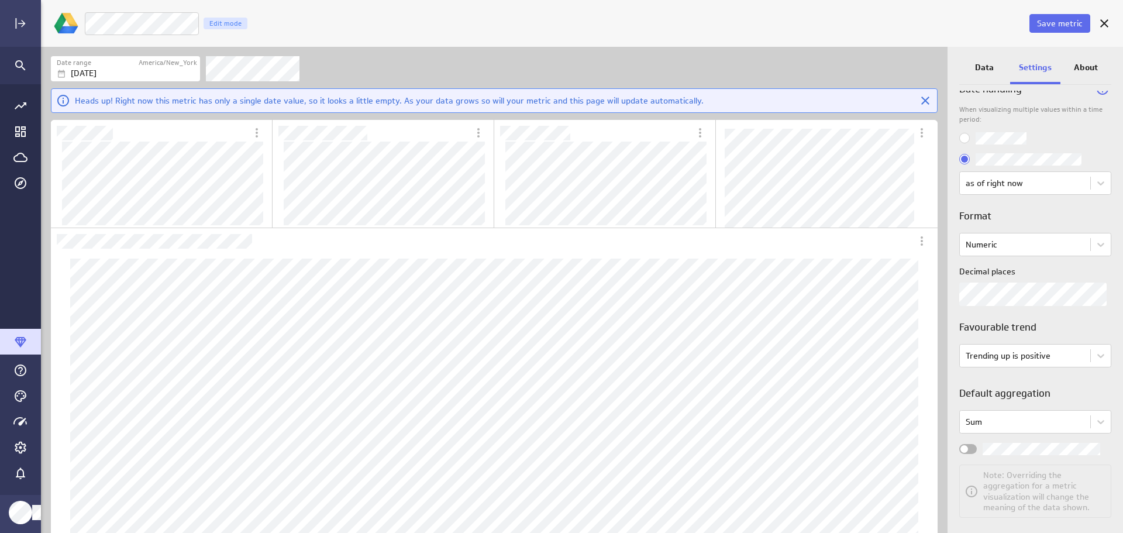
scroll to position [35, 0]
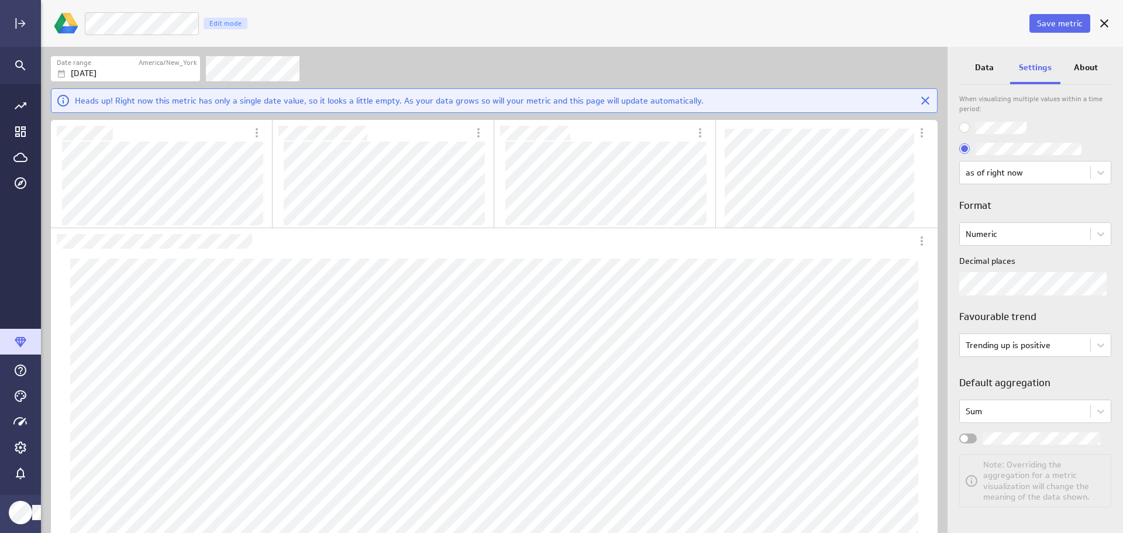
click at [1071, 19] on span "Save metric" at bounding box center [1060, 23] width 46 height 11
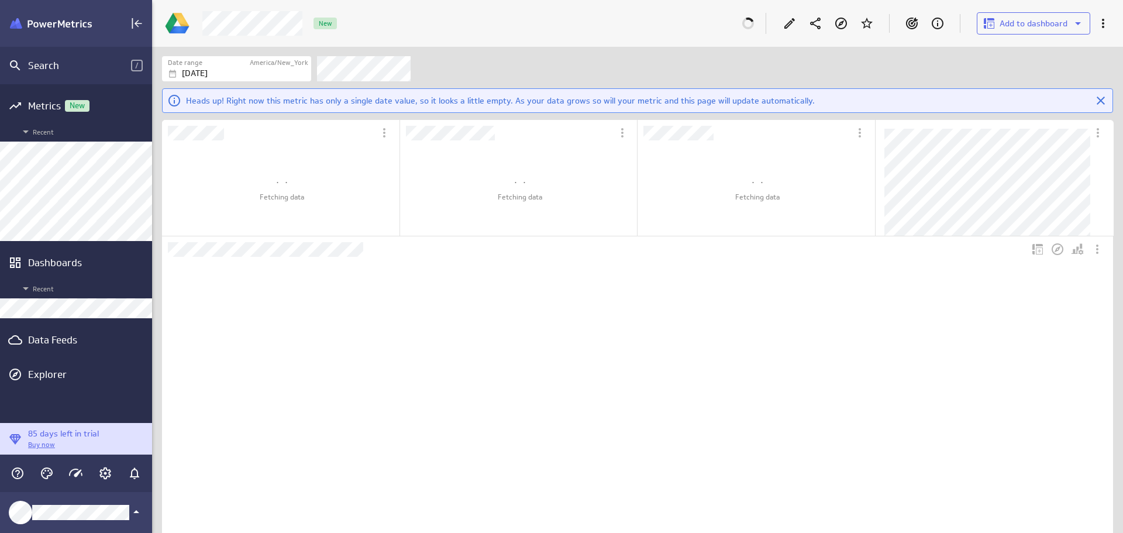
scroll to position [6, 6]
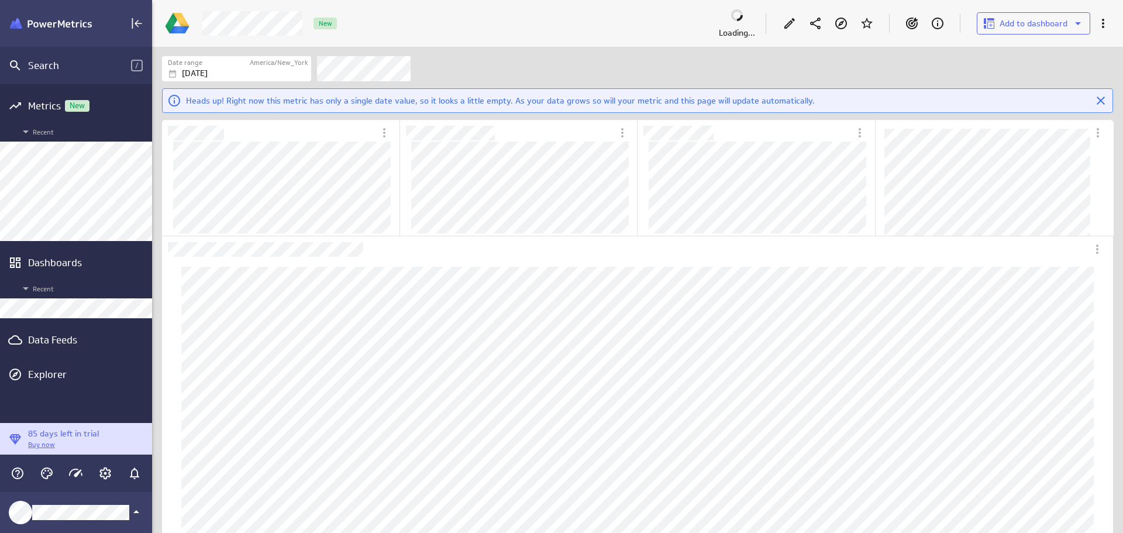
click at [41, 343] on div "Data Feeds" at bounding box center [76, 339] width 96 height 13
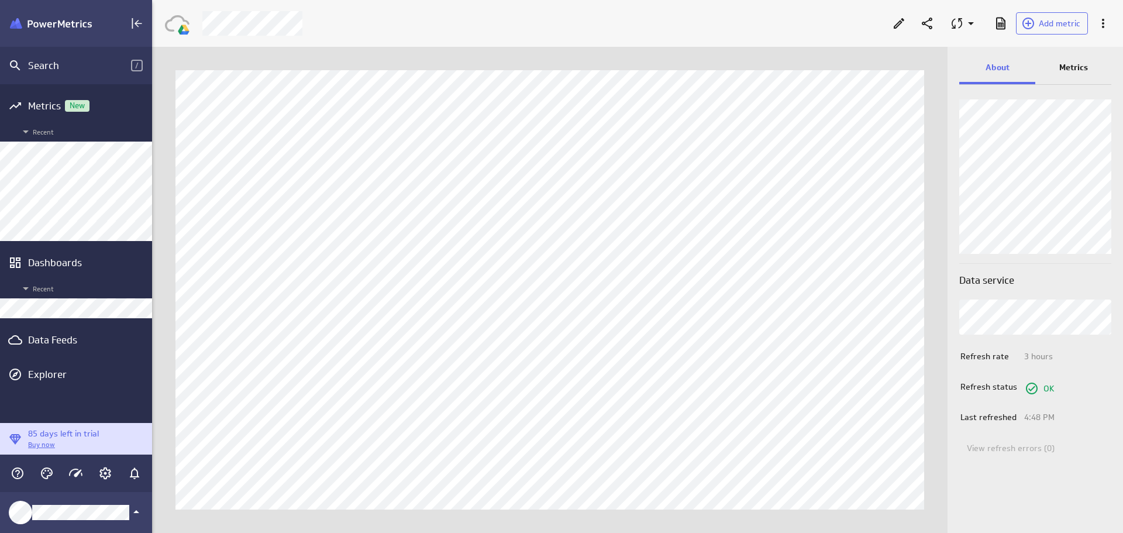
click at [1076, 67] on p "Metrics" at bounding box center [1073, 67] width 29 height 12
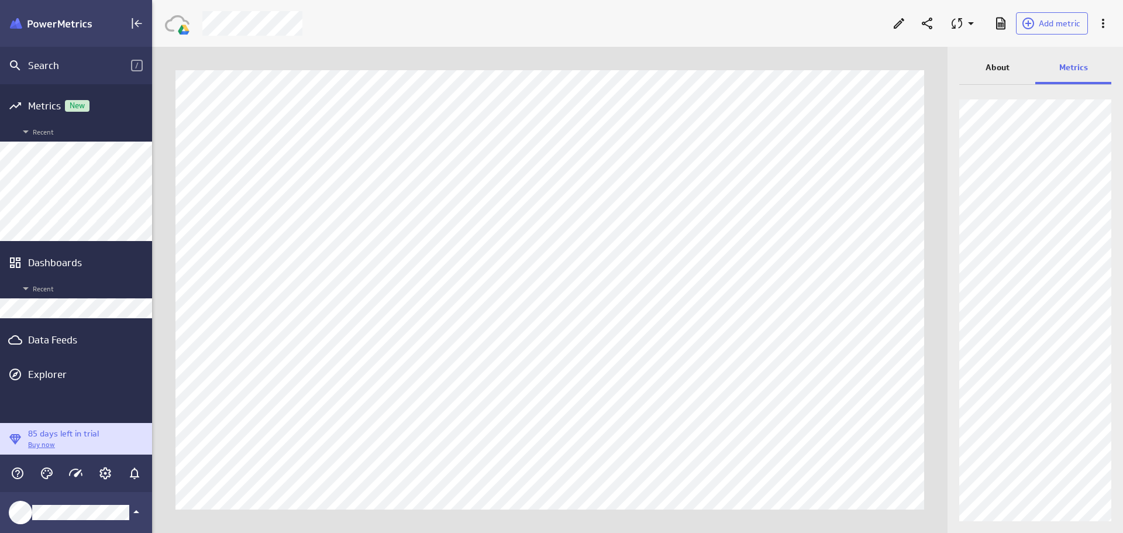
scroll to position [551, 989]
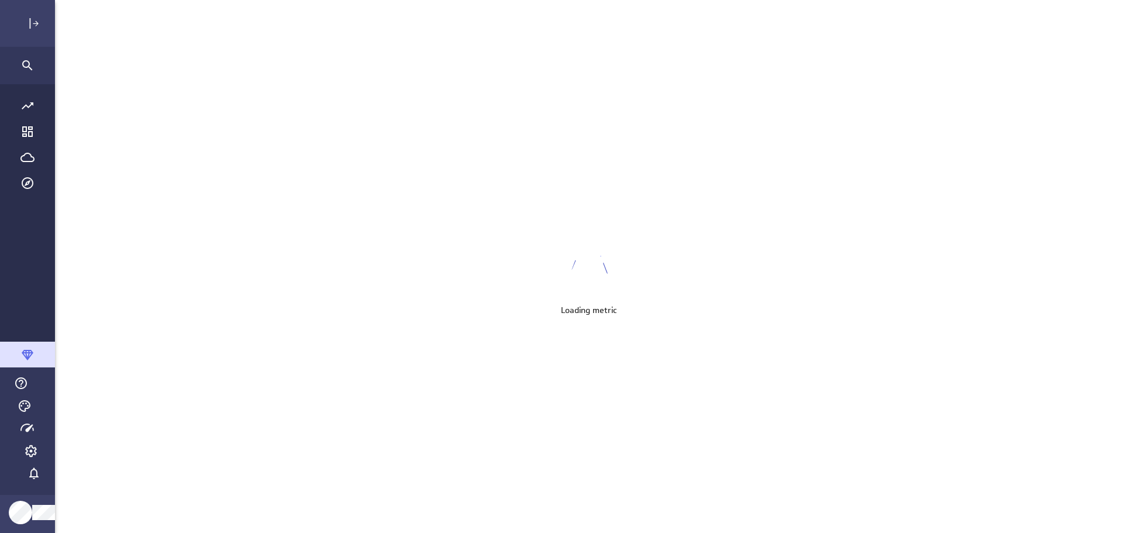
scroll to position [551, 1100]
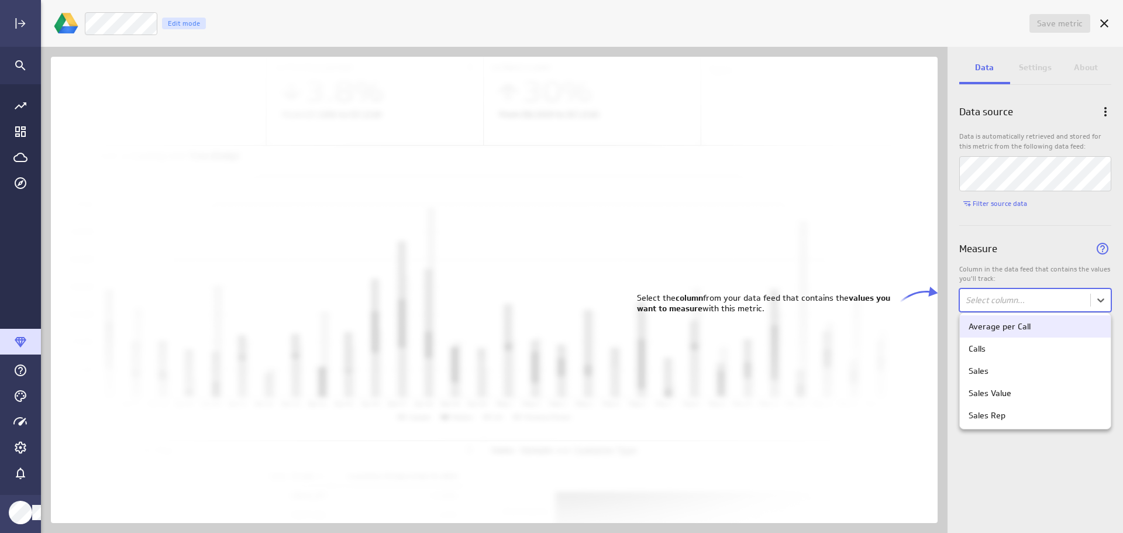
click at [1104, 299] on body "Save metric Untitled Edit mode Data Settings About Data source Data is automati…" at bounding box center [561, 266] width 1123 height 533
click at [1039, 370] on div "Sales" at bounding box center [1034, 370] width 133 height 11
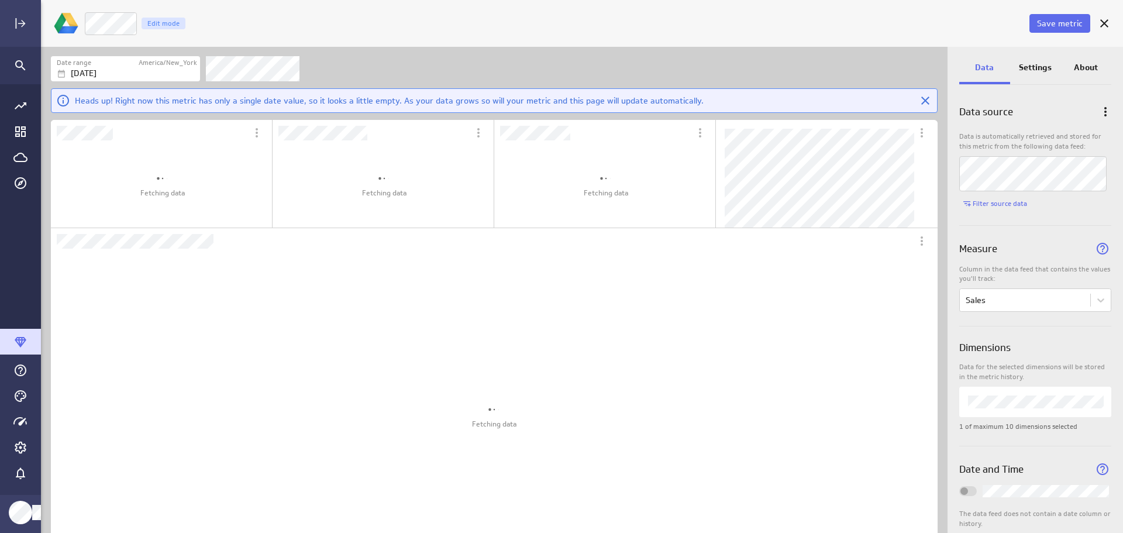
scroll to position [354, 423]
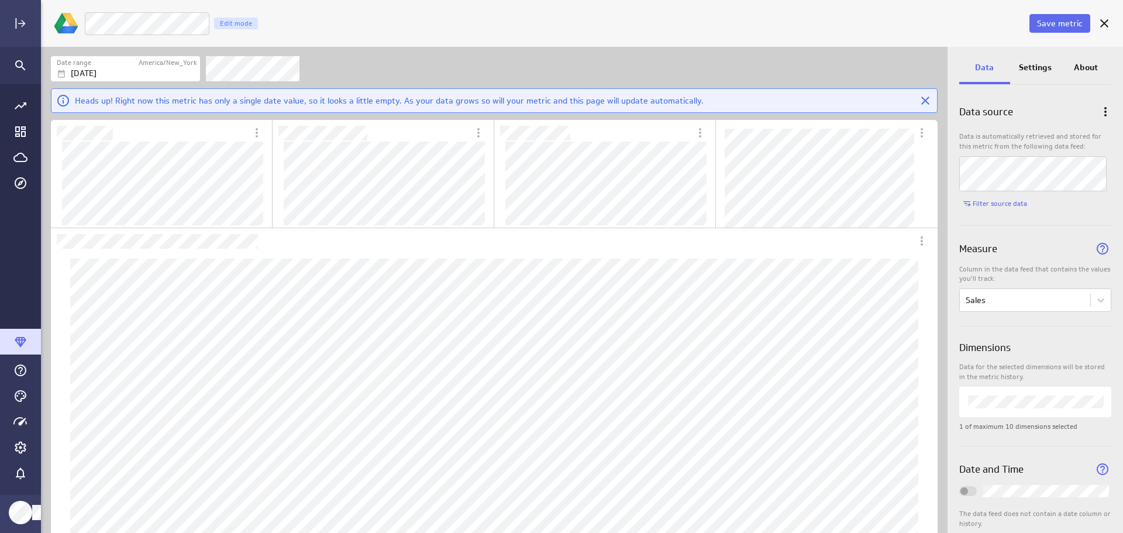
click at [1067, 20] on span "Save metric" at bounding box center [1060, 23] width 46 height 11
click at [1095, 300] on body "Save metric LM Sales Count Edit mode Date range America/New_York Oct 05 2025 He…" at bounding box center [561, 266] width 1123 height 533
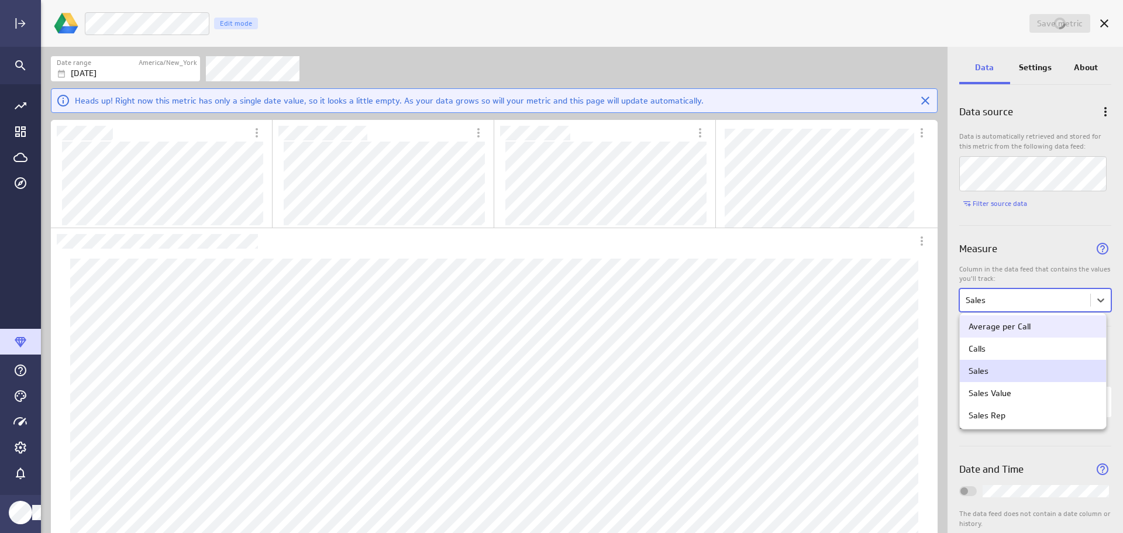
click at [1095, 300] on div at bounding box center [561, 266] width 1123 height 533
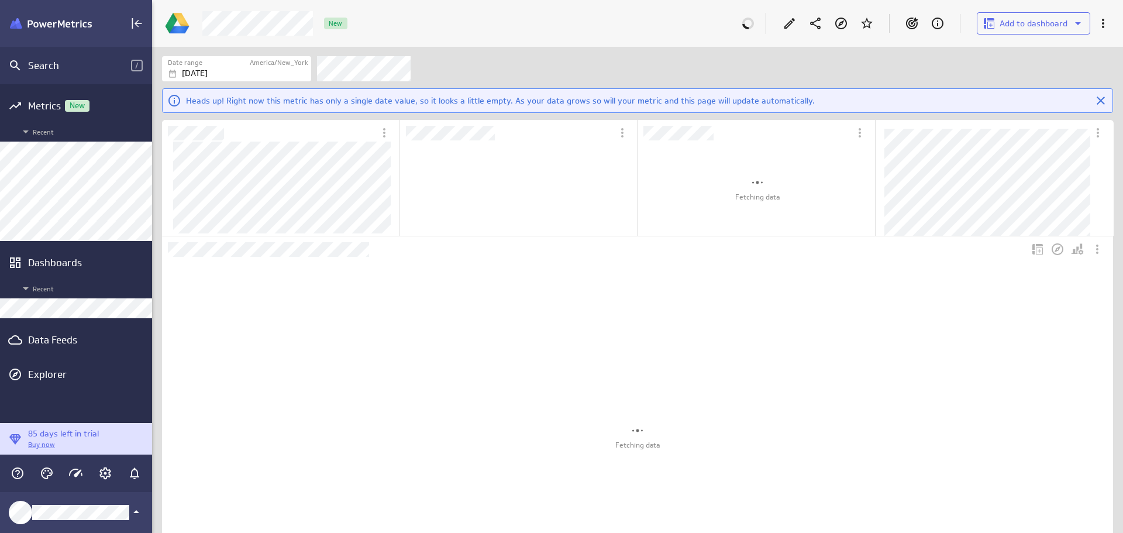
scroll to position [110, 236]
click at [73, 338] on div "Data Feeds" at bounding box center [76, 339] width 96 height 13
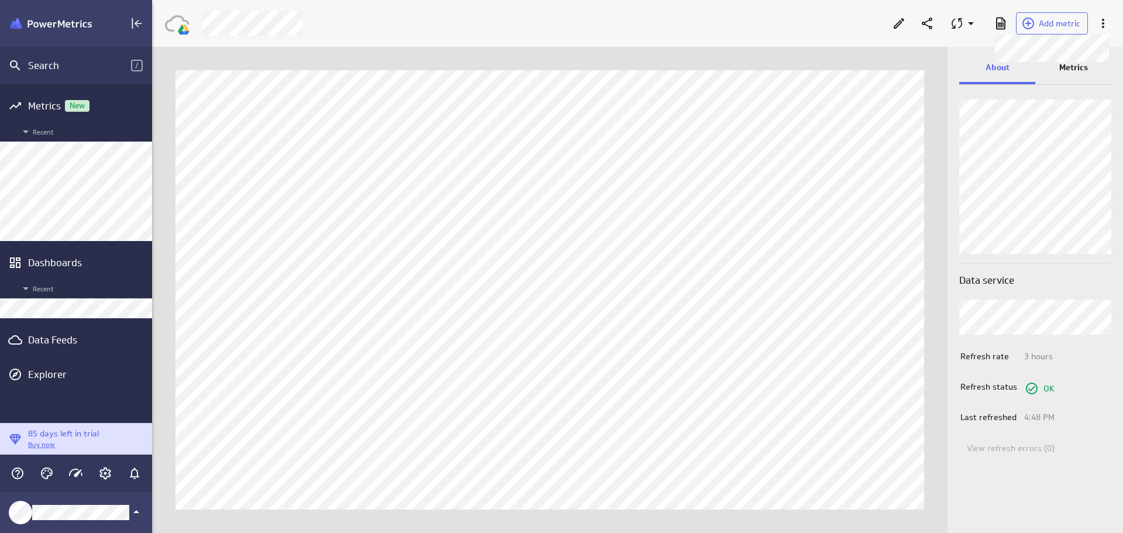
click at [1071, 25] on span "Add metric" at bounding box center [1060, 23] width 42 height 11
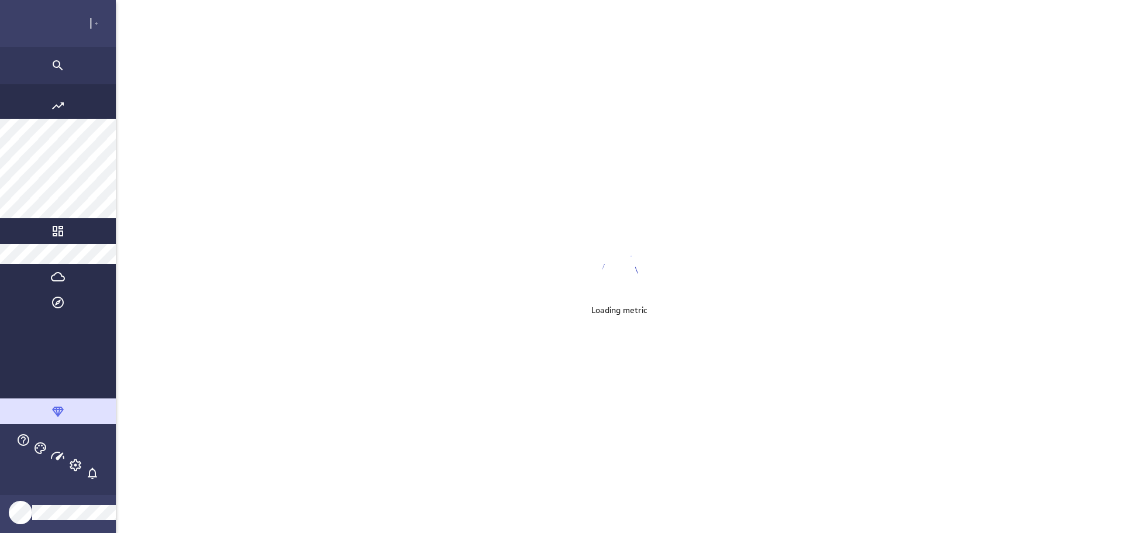
scroll to position [551, 1100]
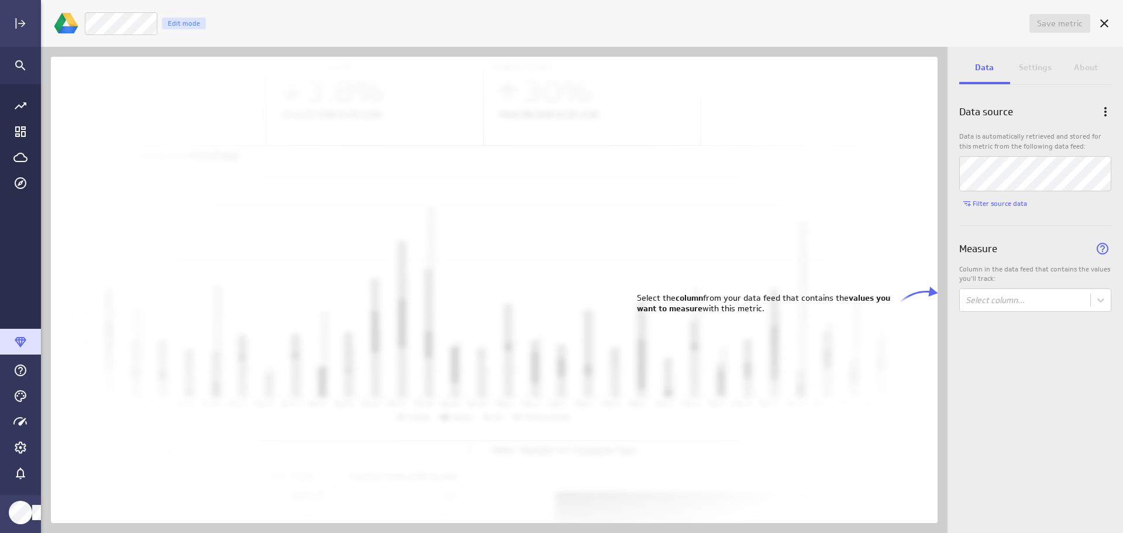
click at [1102, 303] on body "Save metric Untitled Edit mode Data Settings About Data source Data is automati…" at bounding box center [561, 266] width 1123 height 533
click at [1105, 304] on body "Save metric Untitled Edit mode Data Settings About Data source Data is automati…" at bounding box center [561, 266] width 1123 height 533
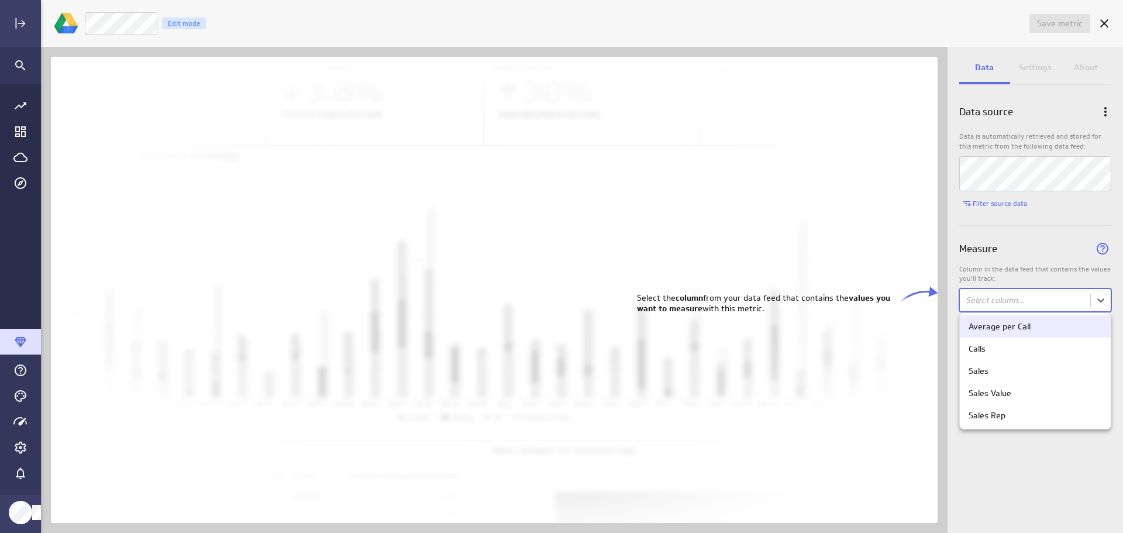
click at [1106, 302] on body "Save metric Untitled Edit mode Data Settings About Data source Data is automati…" at bounding box center [561, 266] width 1123 height 533
click at [1020, 397] on div "Sales Value" at bounding box center [1034, 393] width 133 height 11
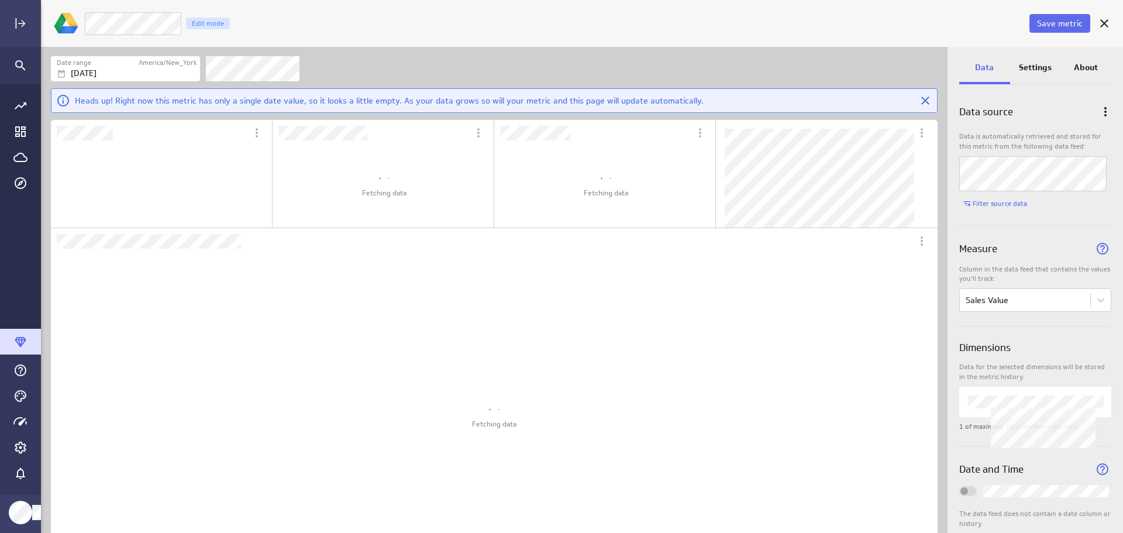
scroll to position [0, 0]
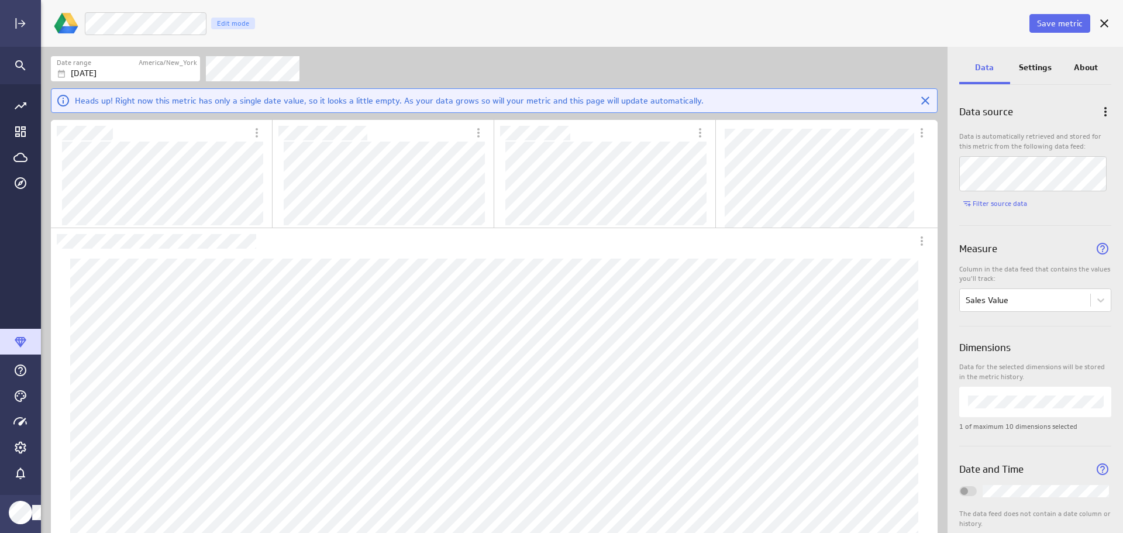
click at [1029, 65] on p "Settings" at bounding box center [1035, 67] width 33 height 12
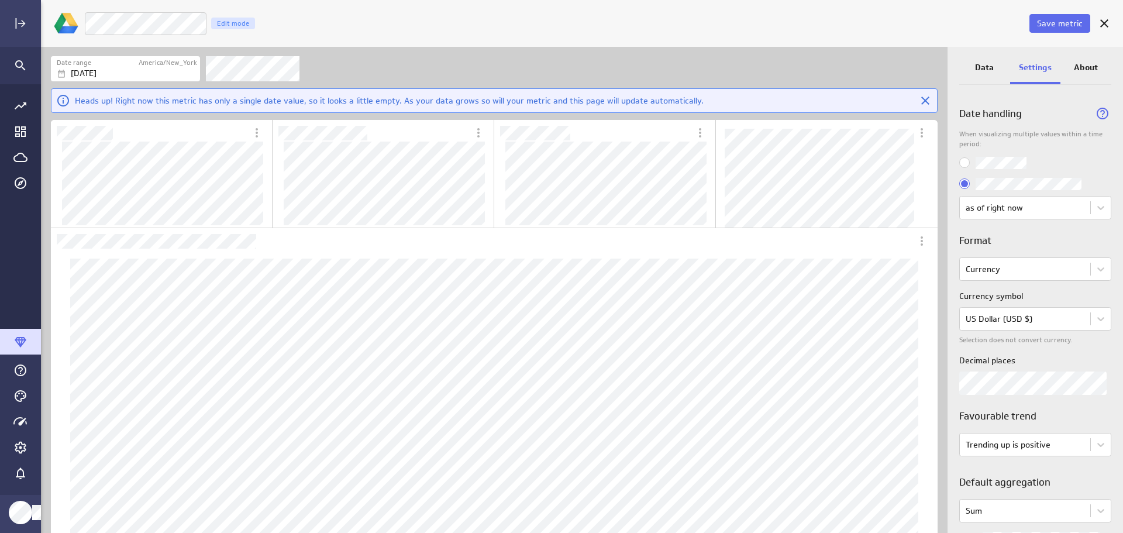
click at [1050, 28] on button "Save metric" at bounding box center [1059, 23] width 61 height 19
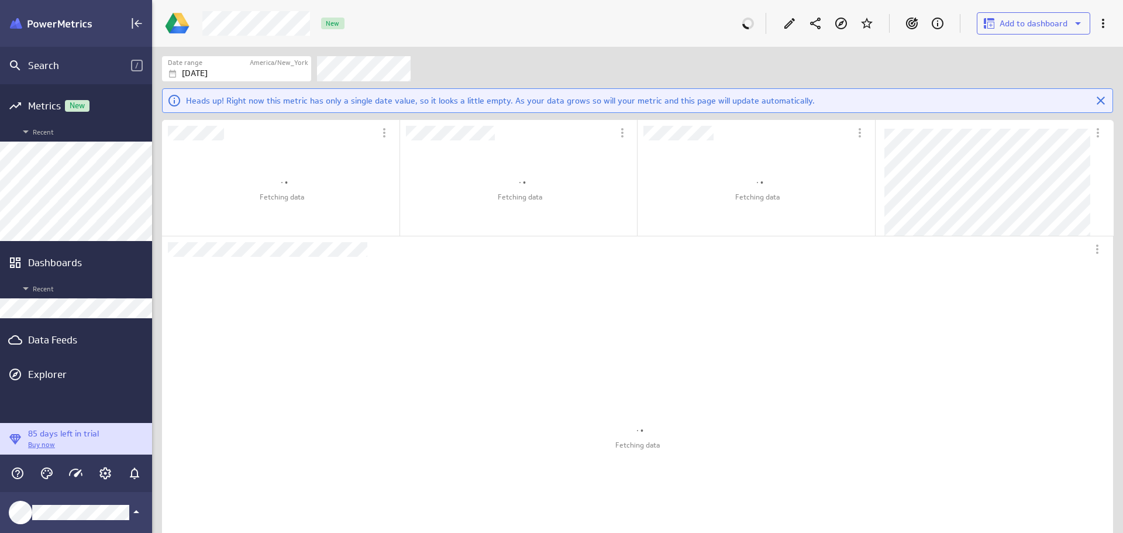
scroll to position [941, 969]
click at [64, 341] on div "Data Feeds" at bounding box center [76, 339] width 96 height 13
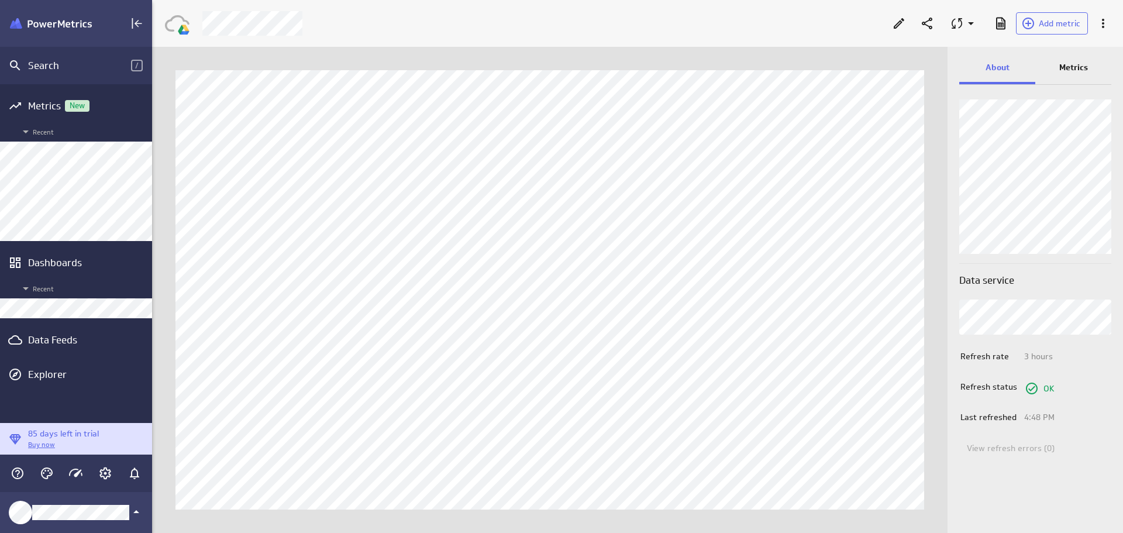
click at [1073, 72] on p "Metrics" at bounding box center [1073, 67] width 29 height 12
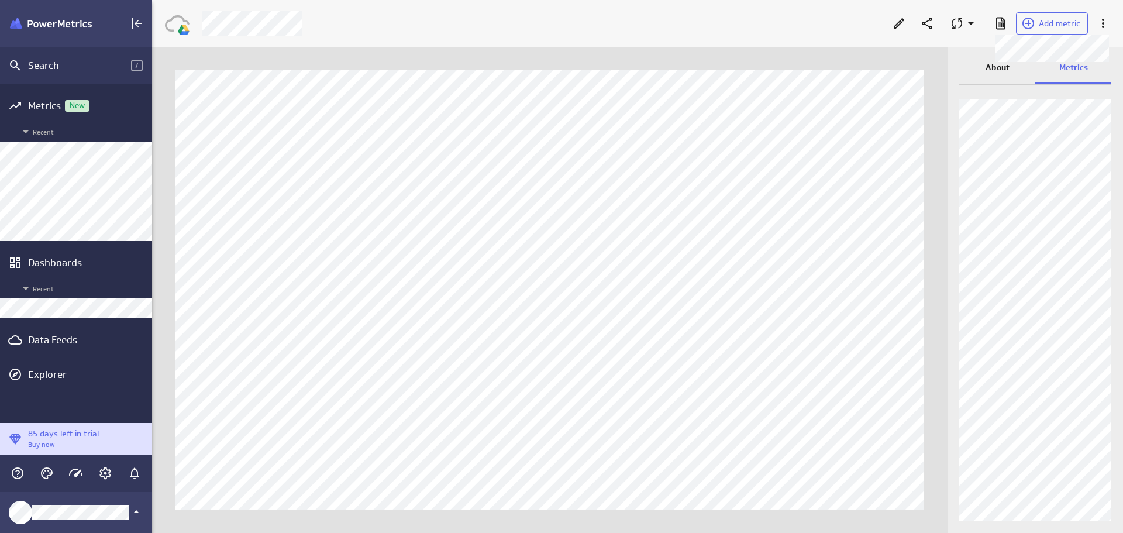
click at [1054, 28] on span "Add metric" at bounding box center [1060, 23] width 42 height 11
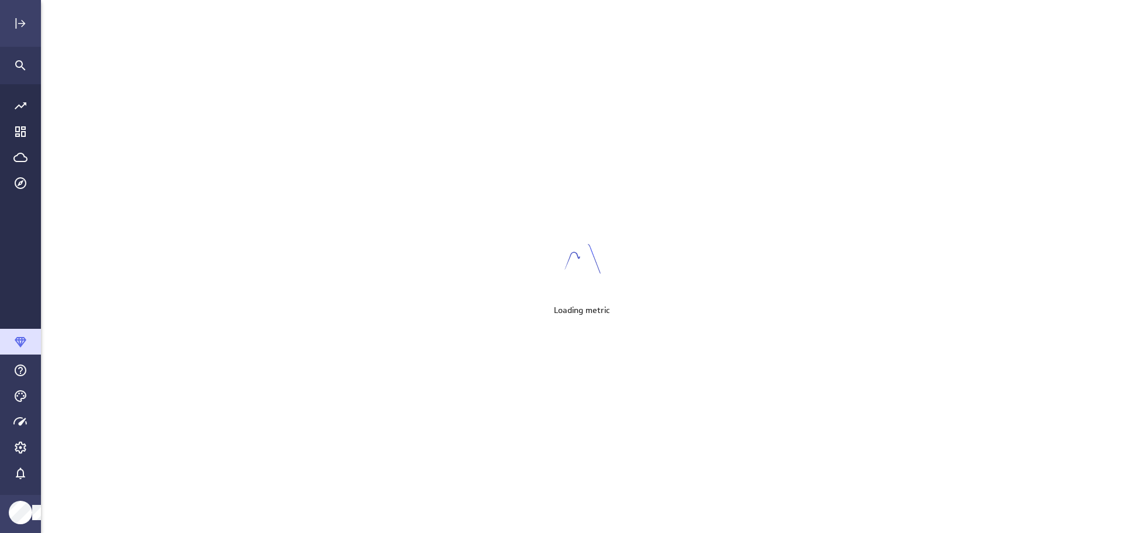
scroll to position [551, 1100]
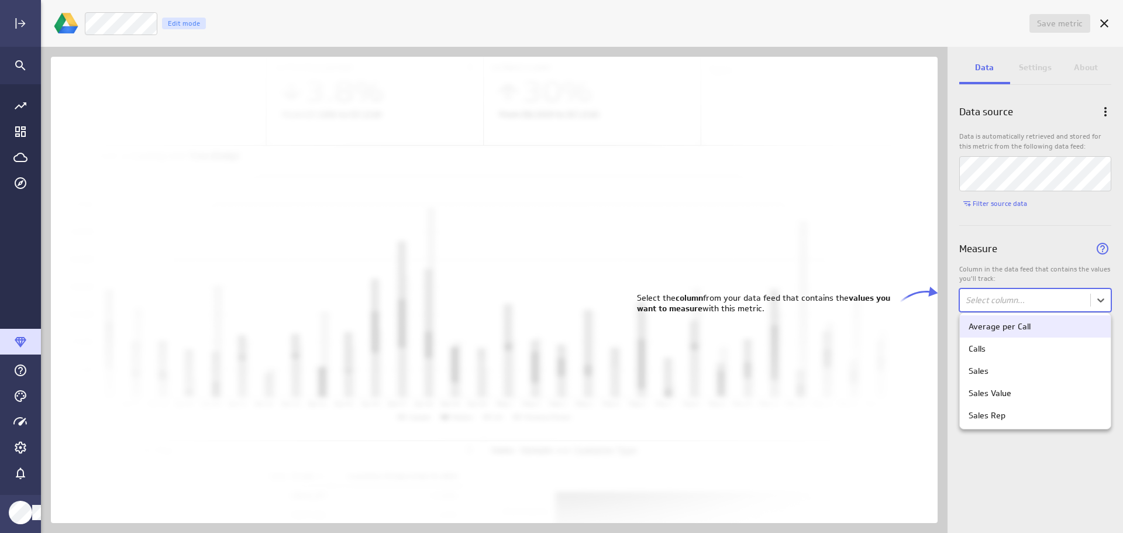
click at [1096, 296] on body "Save metric Untitled Edit mode Data Settings About Data source Data is automati…" at bounding box center [561, 266] width 1123 height 533
click at [1103, 303] on body "Save metric Untitled Edit mode Data Settings About Data source Data is automati…" at bounding box center [561, 266] width 1123 height 533
click at [1049, 325] on div "Average per Call" at bounding box center [1034, 326] width 133 height 11
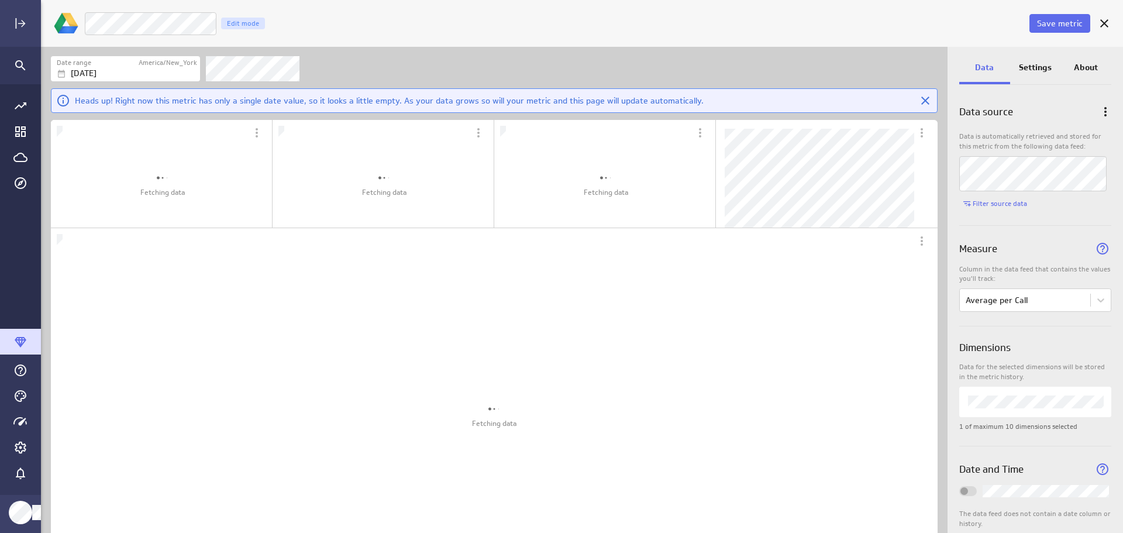
scroll to position [504, 925]
click at [1043, 63] on p "Settings" at bounding box center [1035, 67] width 33 height 12
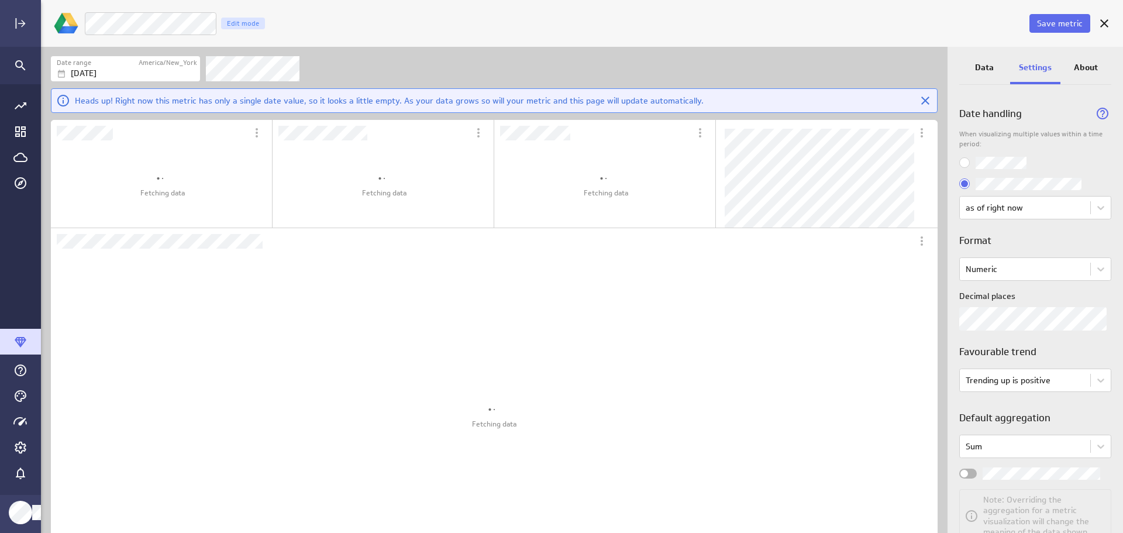
scroll to position [354, 423]
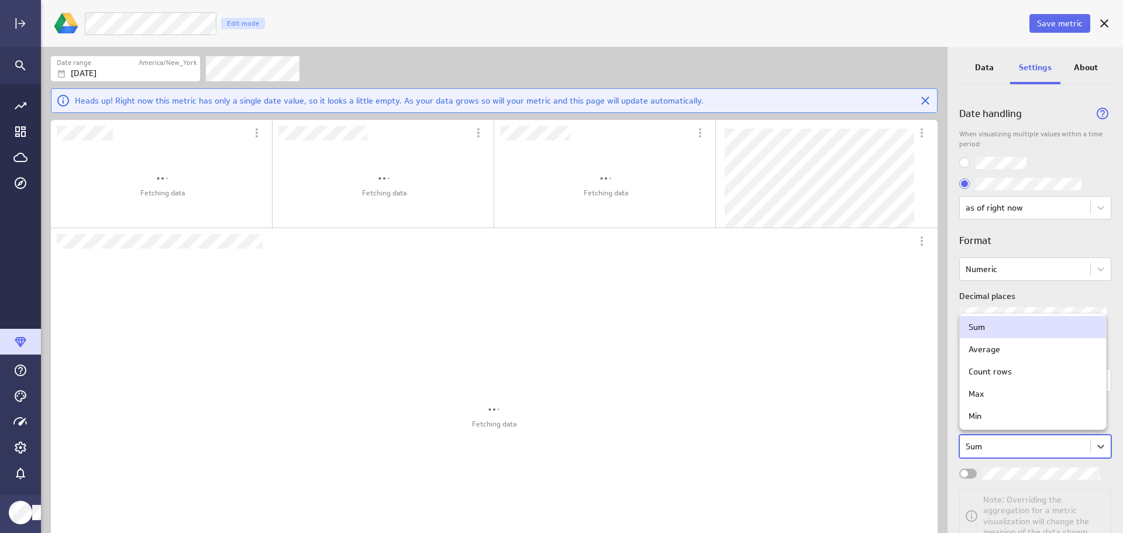
click at [1091, 449] on body "Save metric Average per Call Edit mode Date range America/New_York Oct 05 2025 …" at bounding box center [561, 266] width 1123 height 533
click at [991, 354] on div "Average" at bounding box center [984, 349] width 32 height 11
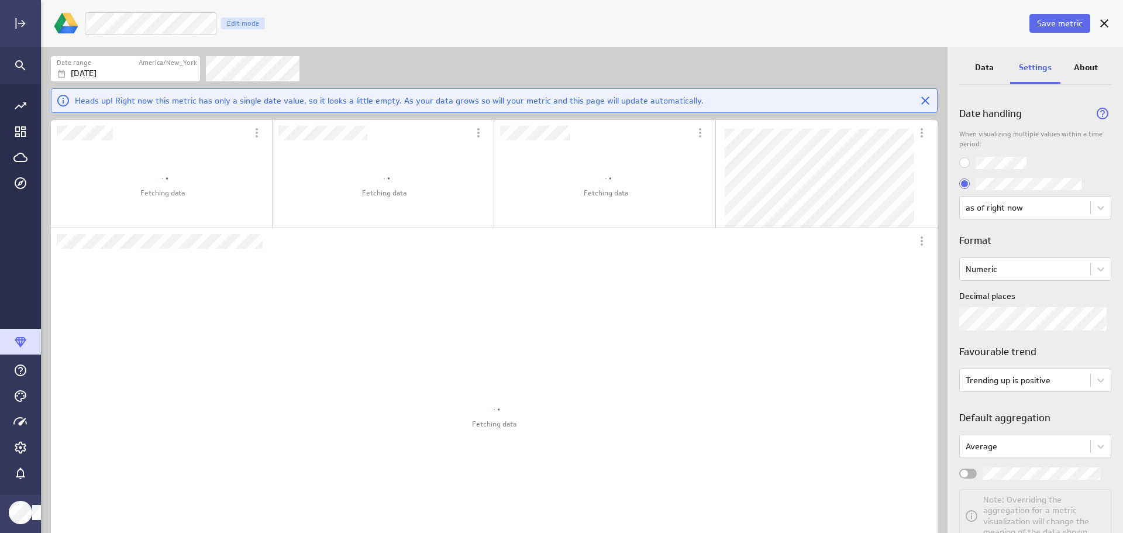
click at [968, 472] on div "Widget Properties" at bounding box center [968, 473] width 18 height 10
click at [0, 0] on input "Widget Properties" at bounding box center [0, 0] width 0 height 0
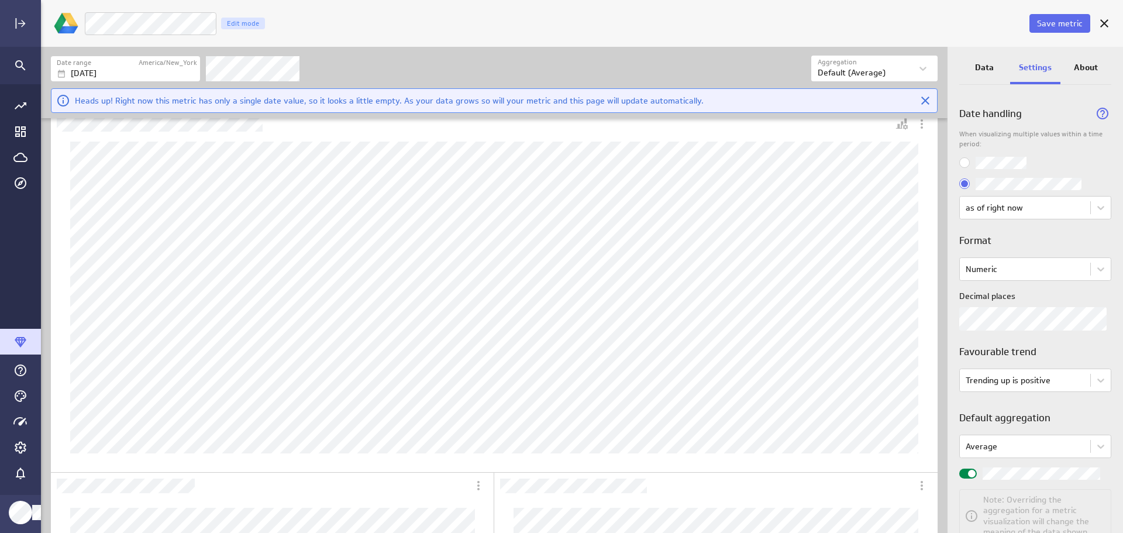
scroll to position [0, 0]
click at [1061, 22] on span "Save metric" at bounding box center [1060, 23] width 46 height 11
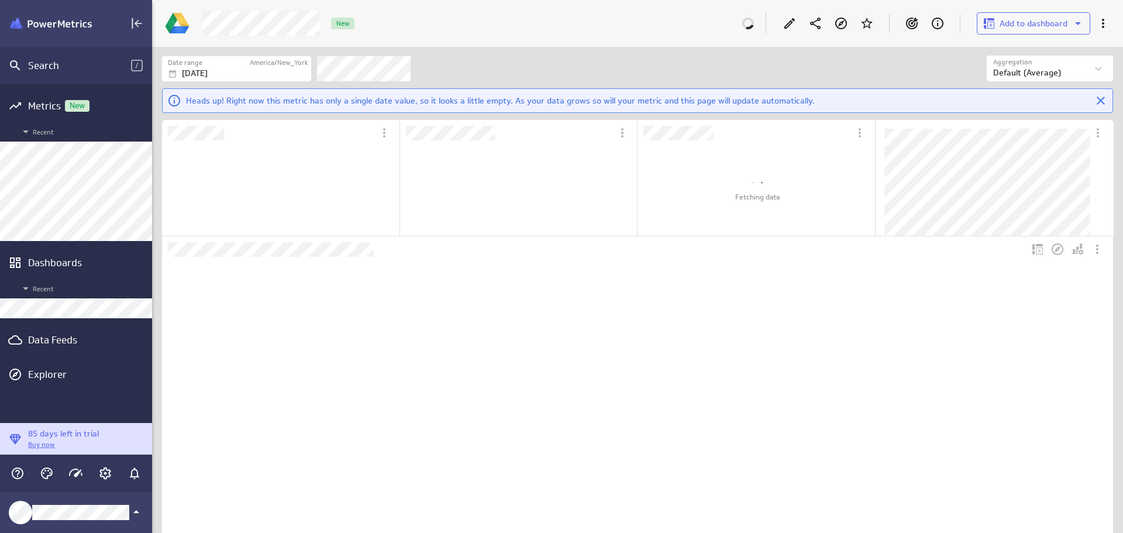
scroll to position [356, 930]
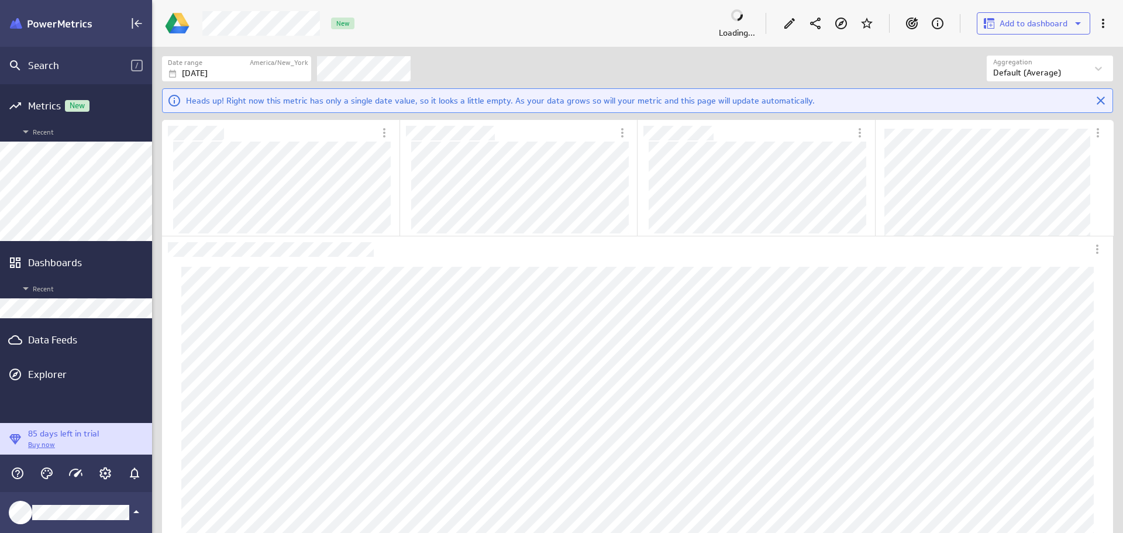
click at [786, 25] on icon "Edit" at bounding box center [789, 23] width 14 height 14
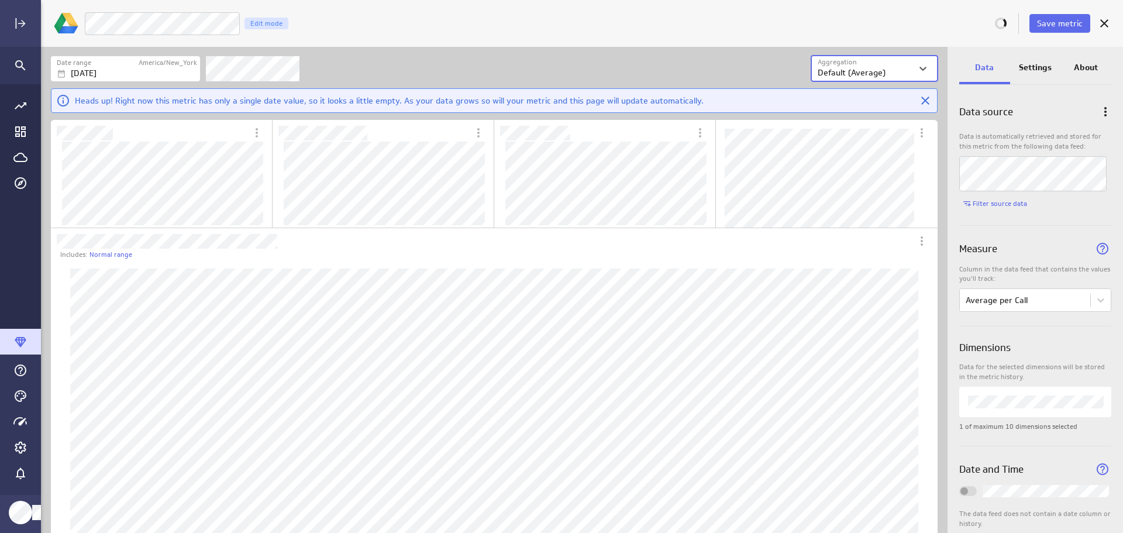
click at [1061, 26] on span "Save metric" at bounding box center [1060, 23] width 46 height 11
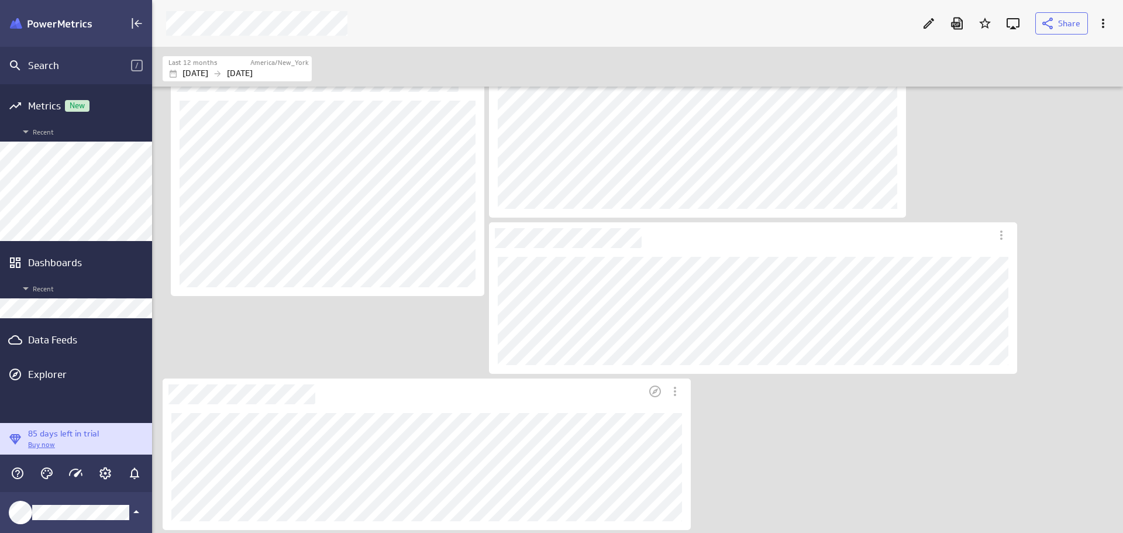
click at [565, 394] on div "Dashboard Widget" at bounding box center [404, 391] width 482 height 26
click at [625, 395] on div "Dashboard Widget" at bounding box center [404, 391] width 482 height 26
click at [454, 401] on div "Dashboard Widget" at bounding box center [404, 391] width 482 height 26
click at [927, 26] on icon "Edit" at bounding box center [929, 23] width 14 height 14
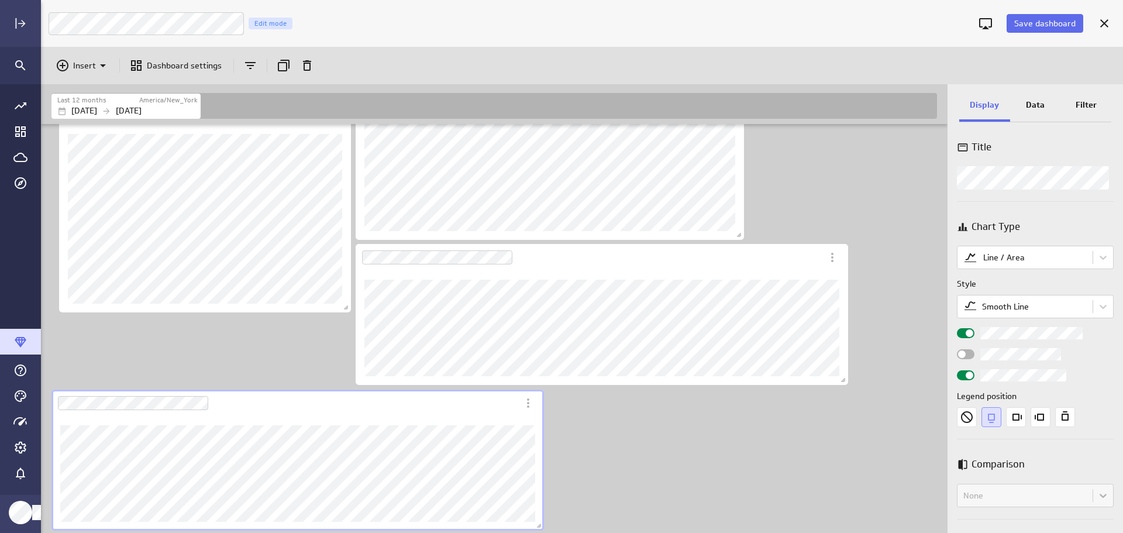
click at [449, 407] on div "Dashboard Widget" at bounding box center [284, 402] width 467 height 27
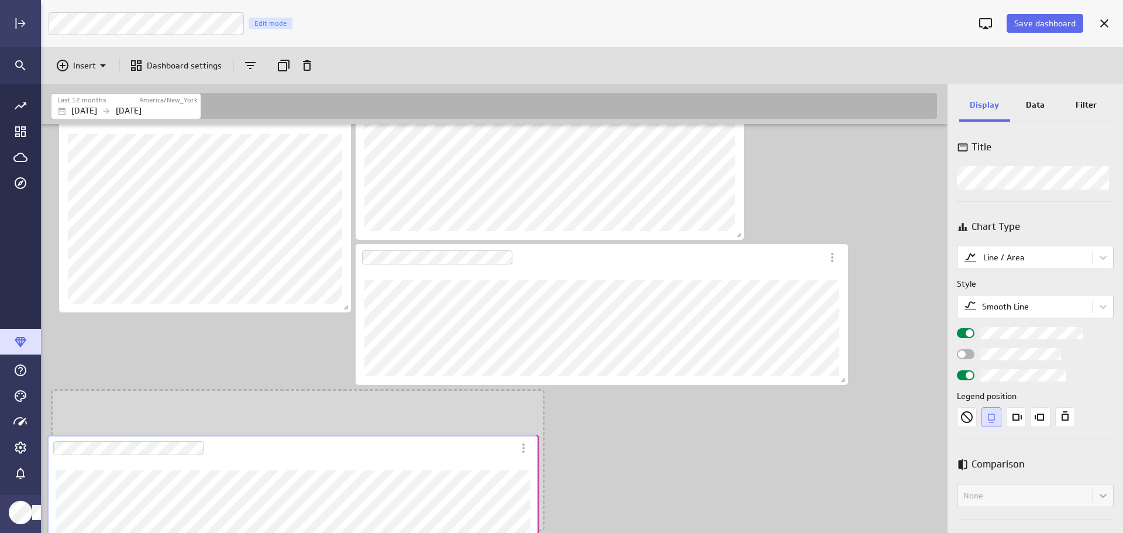
drag, startPoint x: 454, startPoint y: 408, endPoint x: 450, endPoint y: 453, distance: 45.3
click at [450, 453] on div "Dashboard Widget" at bounding box center [280, 447] width 467 height 27
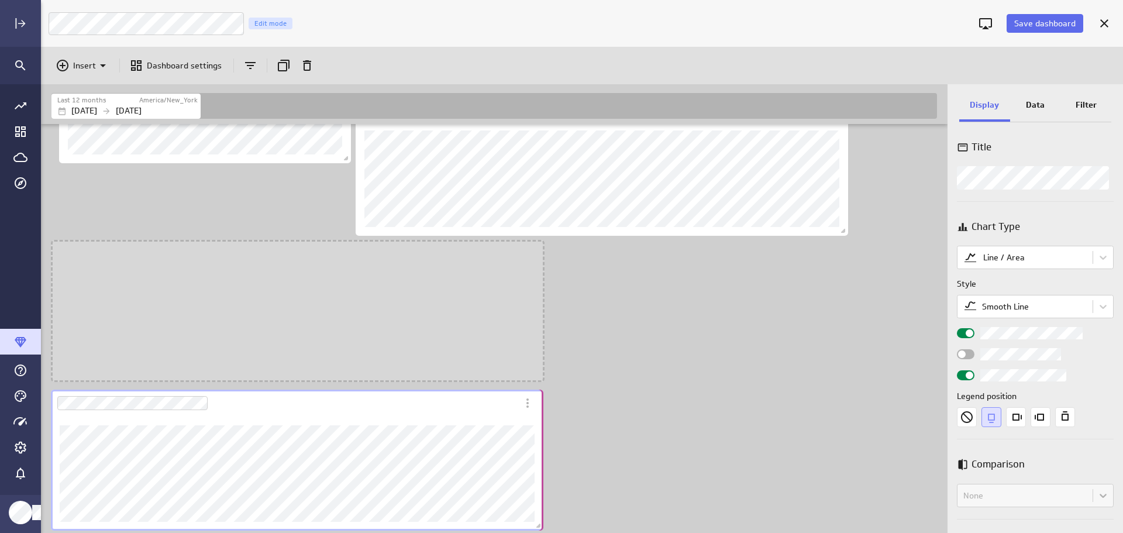
click at [390, 408] on div "Dashboard Widget" at bounding box center [284, 402] width 467 height 27
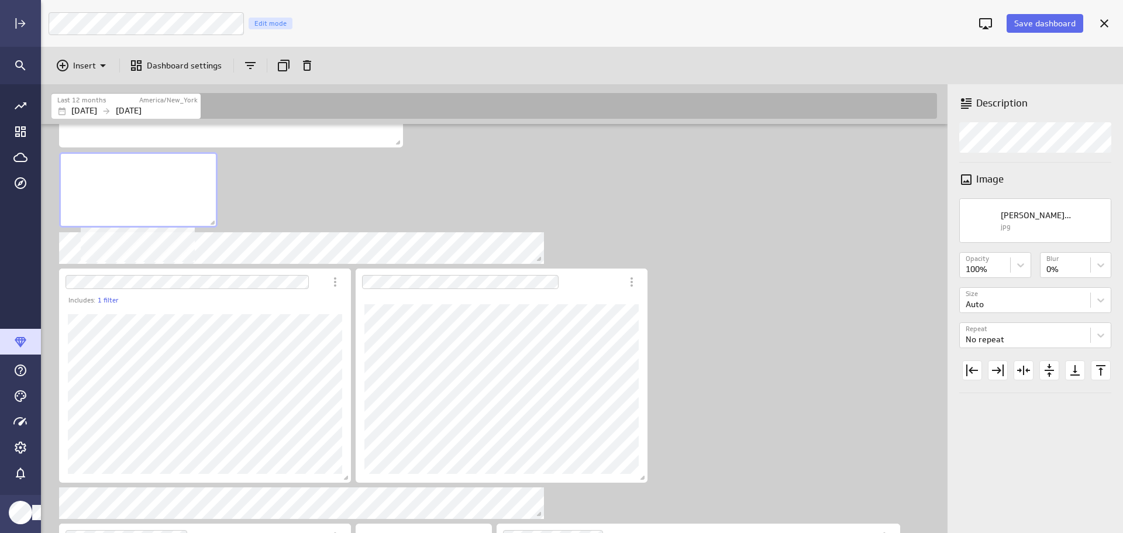
click at [187, 170] on div "No description available" at bounding box center [138, 189] width 158 height 75
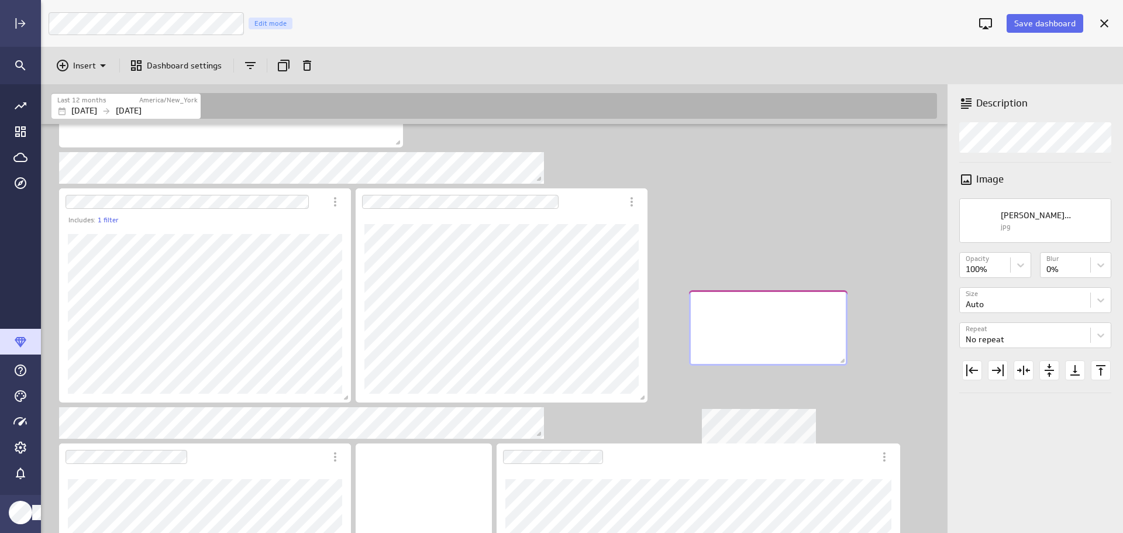
drag, startPoint x: 187, startPoint y: 170, endPoint x: 816, endPoint y: 308, distance: 644.7
click at [816, 308] on div "No description available" at bounding box center [768, 327] width 158 height 75
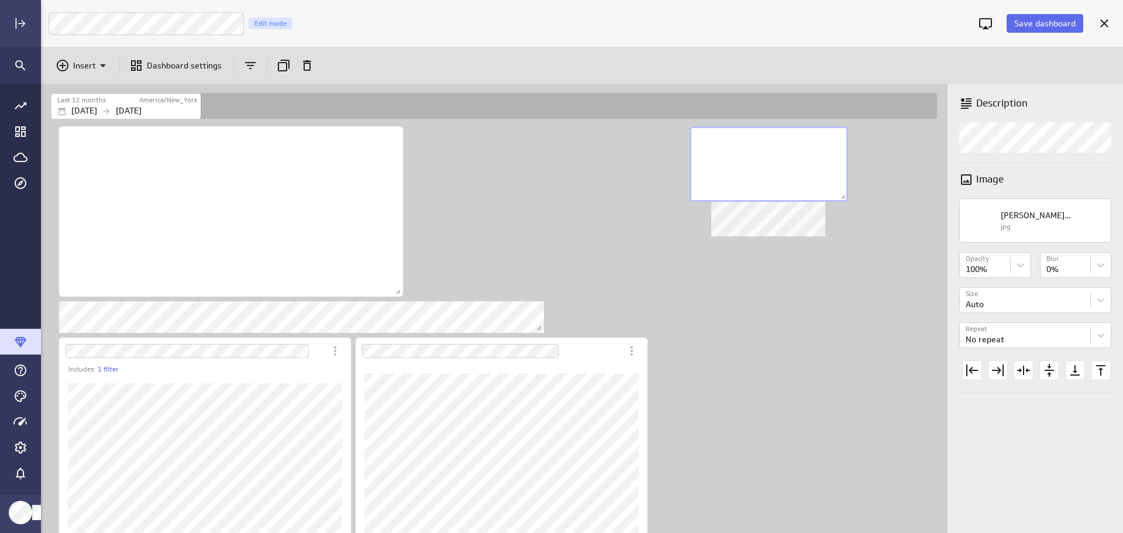
click at [803, 153] on div "No description available" at bounding box center [768, 163] width 158 height 75
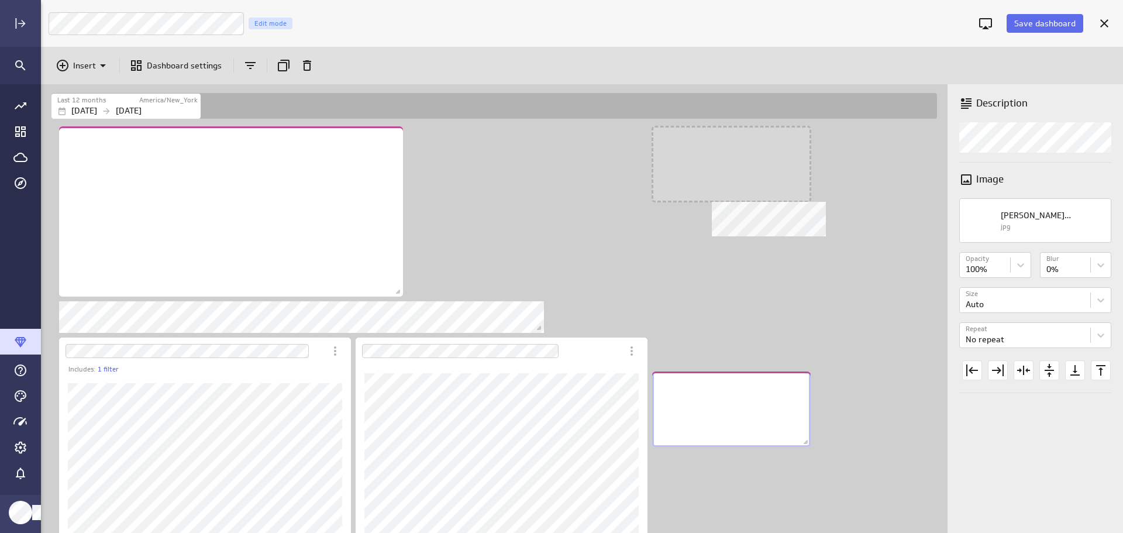
drag, startPoint x: 832, startPoint y: 146, endPoint x: 796, endPoint y: 392, distance: 248.2
click at [795, 392] on div "No description available" at bounding box center [731, 408] width 158 height 75
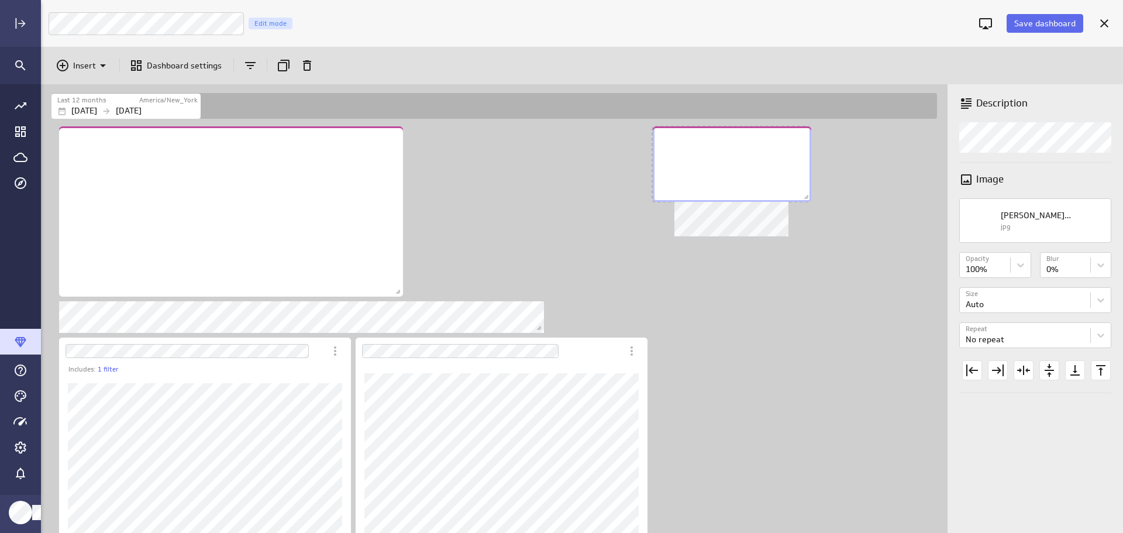
click at [751, 144] on div "No description available" at bounding box center [732, 163] width 158 height 75
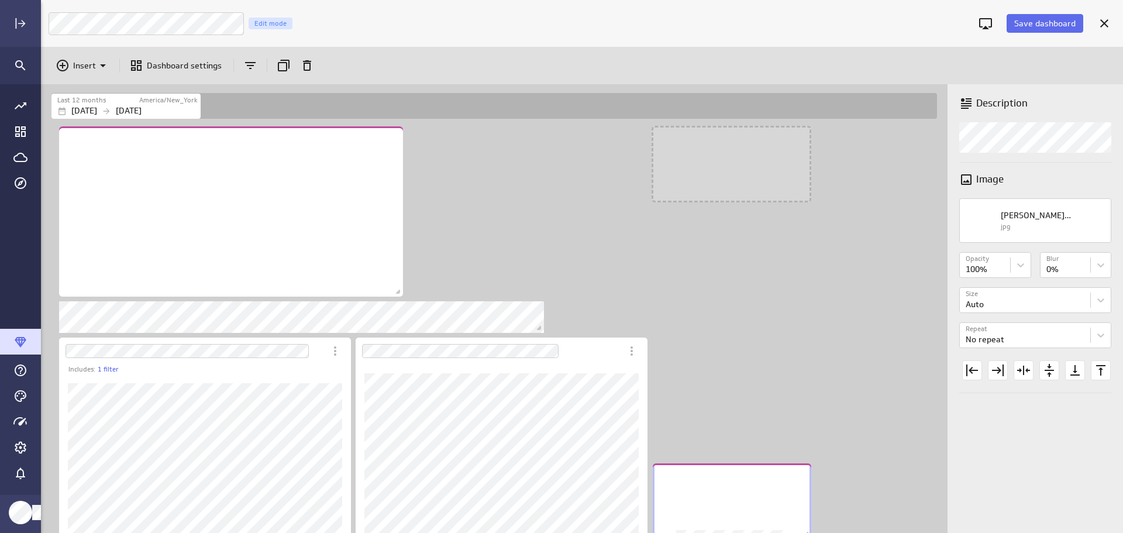
drag, startPoint x: 777, startPoint y: 142, endPoint x: 776, endPoint y: 478, distance: 336.8
click at [776, 478] on div "No description available" at bounding box center [732, 500] width 158 height 75
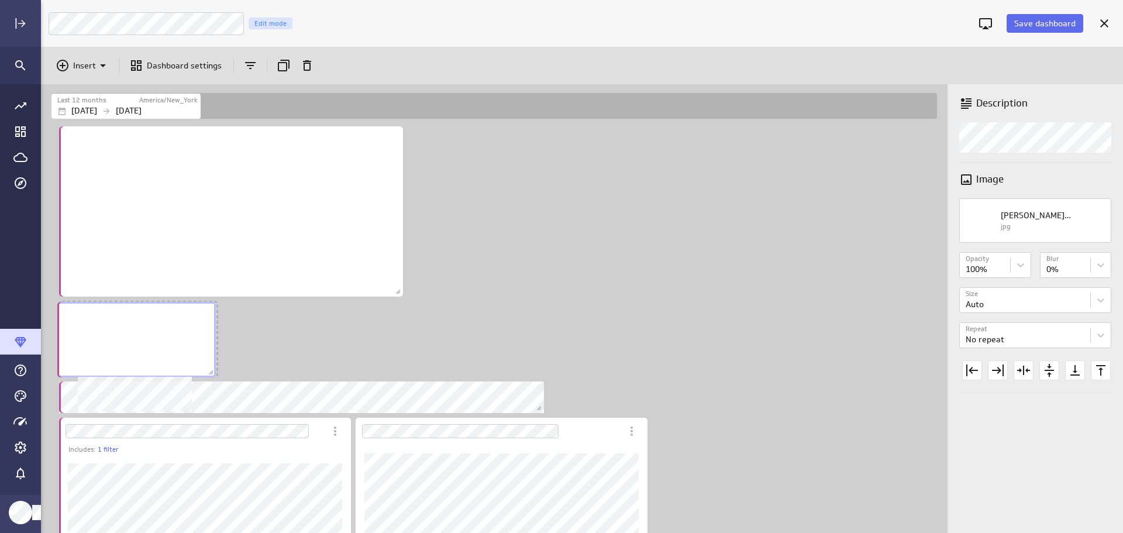
drag, startPoint x: 719, startPoint y: 140, endPoint x: 132, endPoint y: 314, distance: 611.9
click at [125, 315] on div "No description available" at bounding box center [136, 339] width 158 height 75
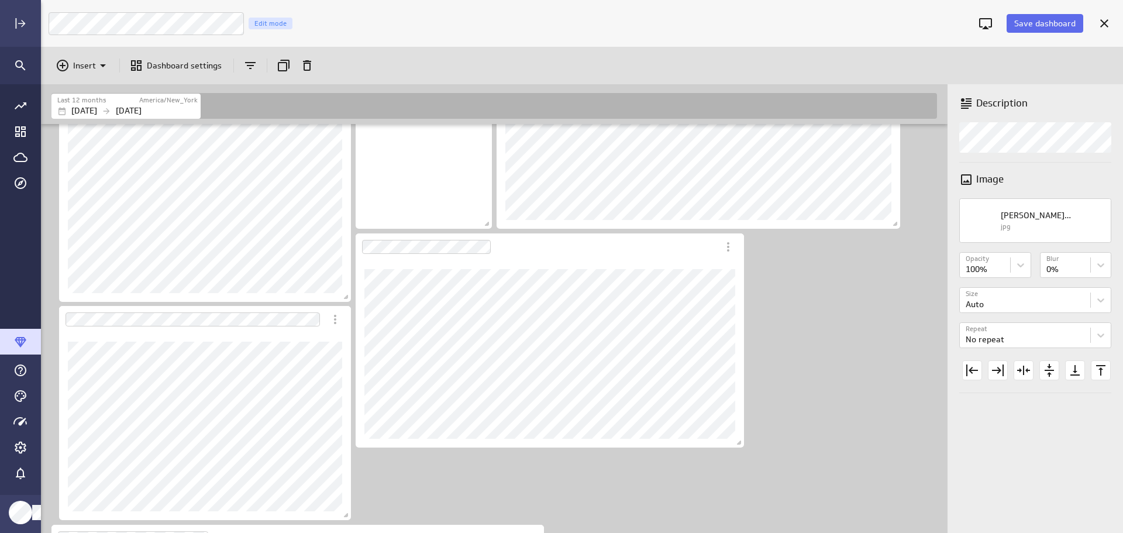
scroll to position [865, 0]
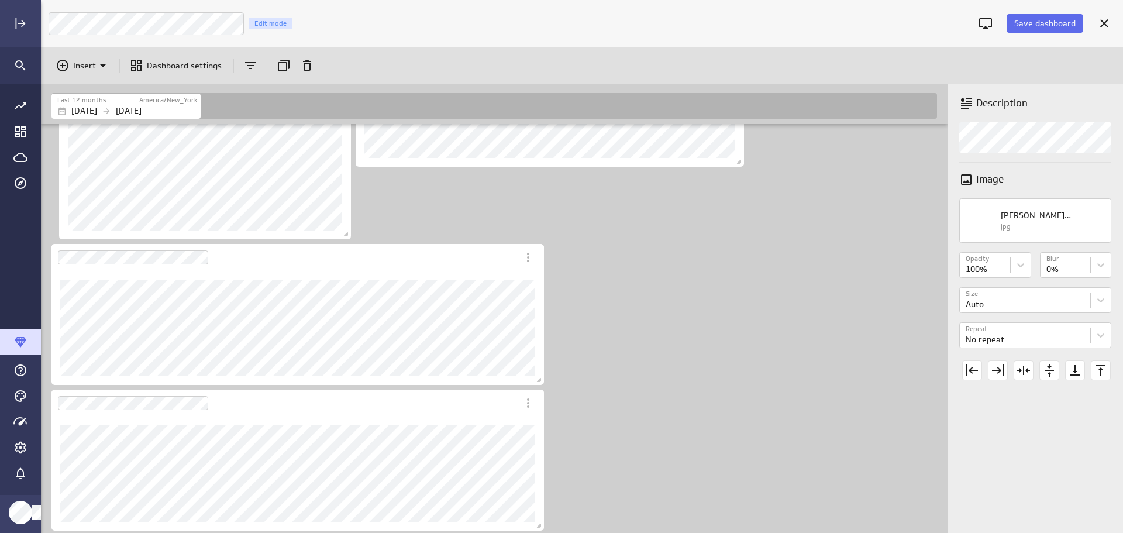
click at [103, 61] on icon "Insert" at bounding box center [103, 65] width 14 height 14
click at [95, 97] on p "Metrics" at bounding box center [91, 94] width 28 height 12
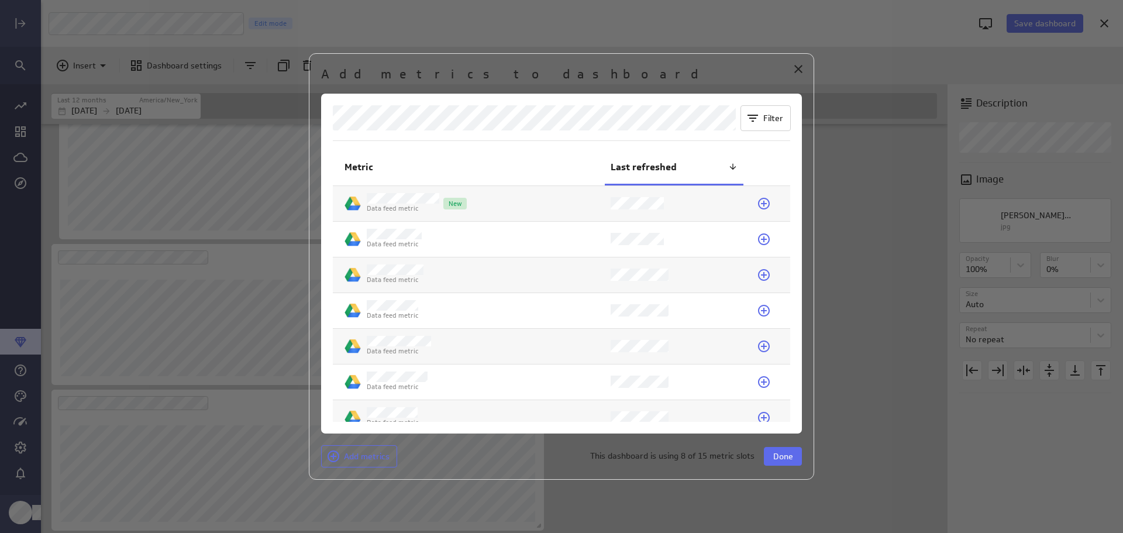
click at [765, 238] on icon at bounding box center [764, 239] width 14 height 14
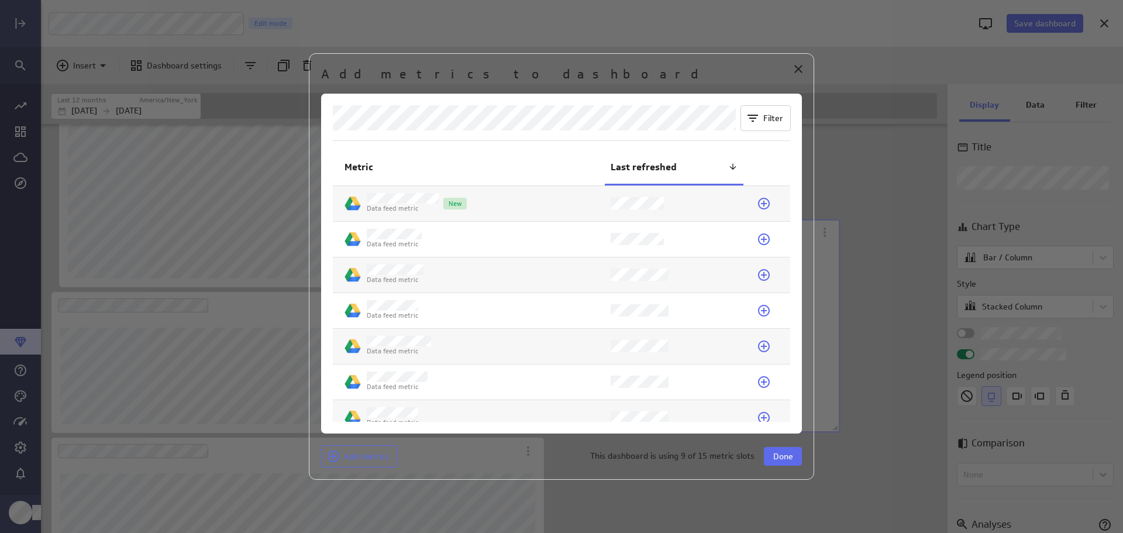
scroll to position [815, 0]
click at [758, 272] on icon at bounding box center [764, 275] width 12 height 12
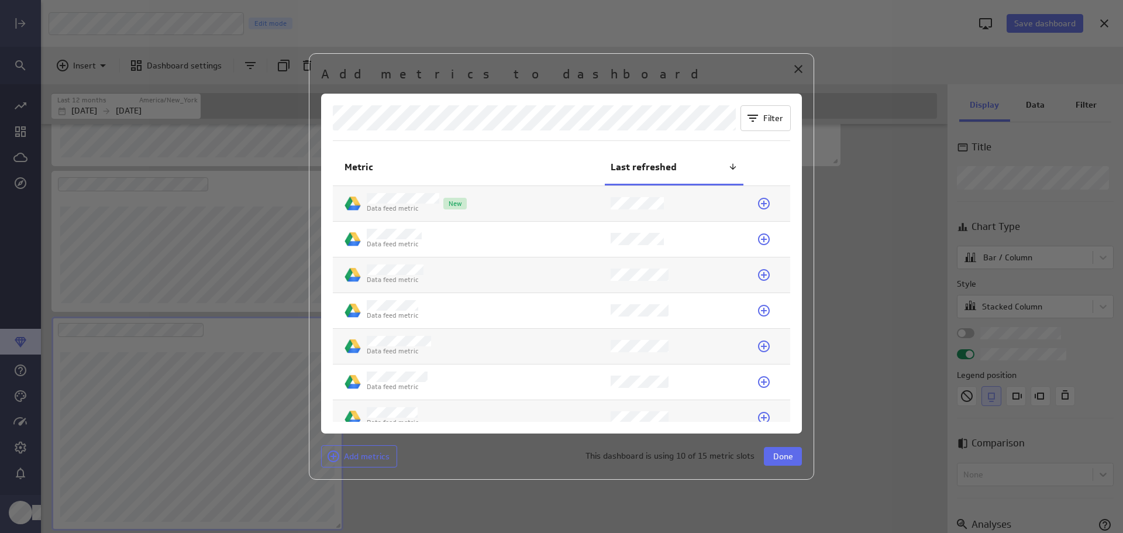
scroll to position [188, 292]
click at [760, 312] on icon at bounding box center [764, 310] width 14 height 14
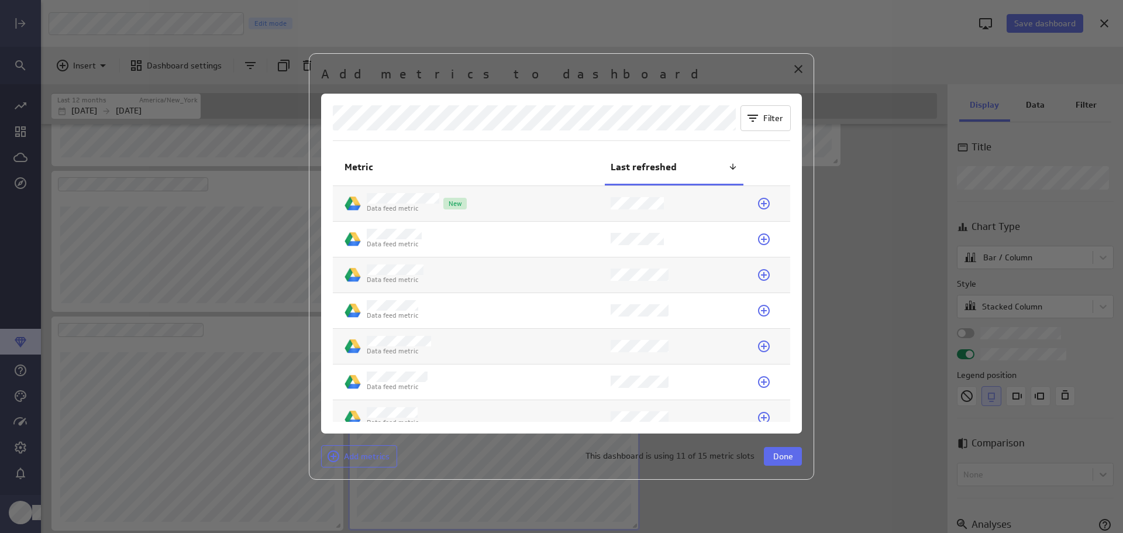
click at [792, 453] on span "Done" at bounding box center [783, 456] width 20 height 11
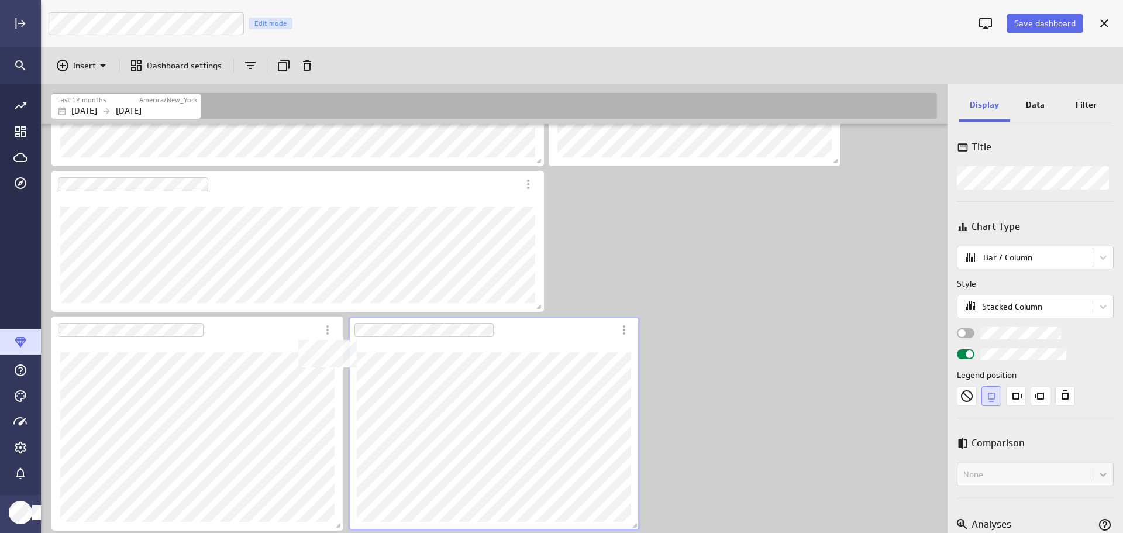
click at [329, 325] on icon "Dashboard Widget" at bounding box center [327, 330] width 14 height 14
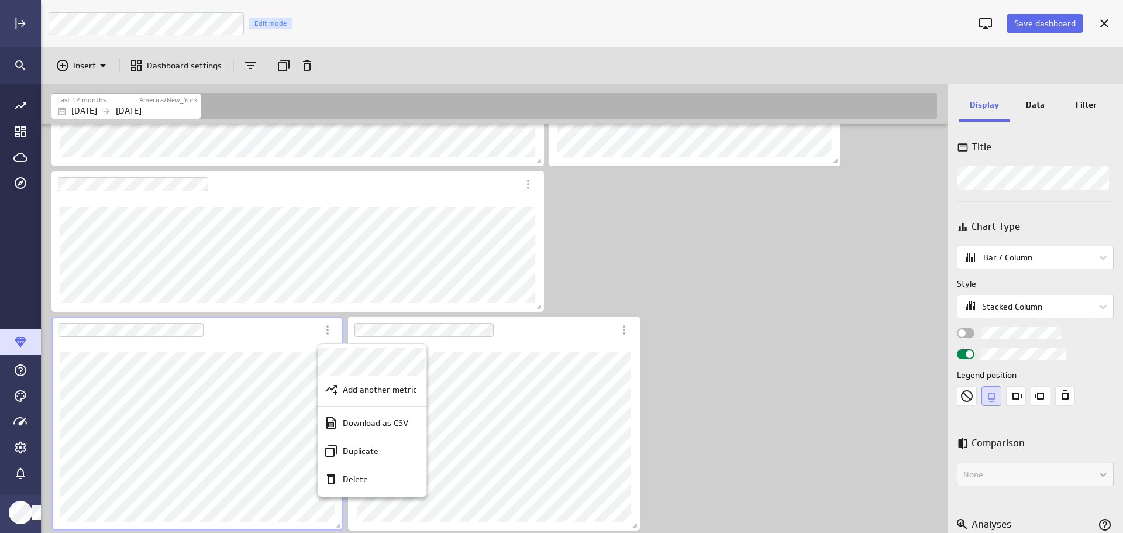
click at [377, 483] on div "Delete" at bounding box center [377, 479] width 79 height 12
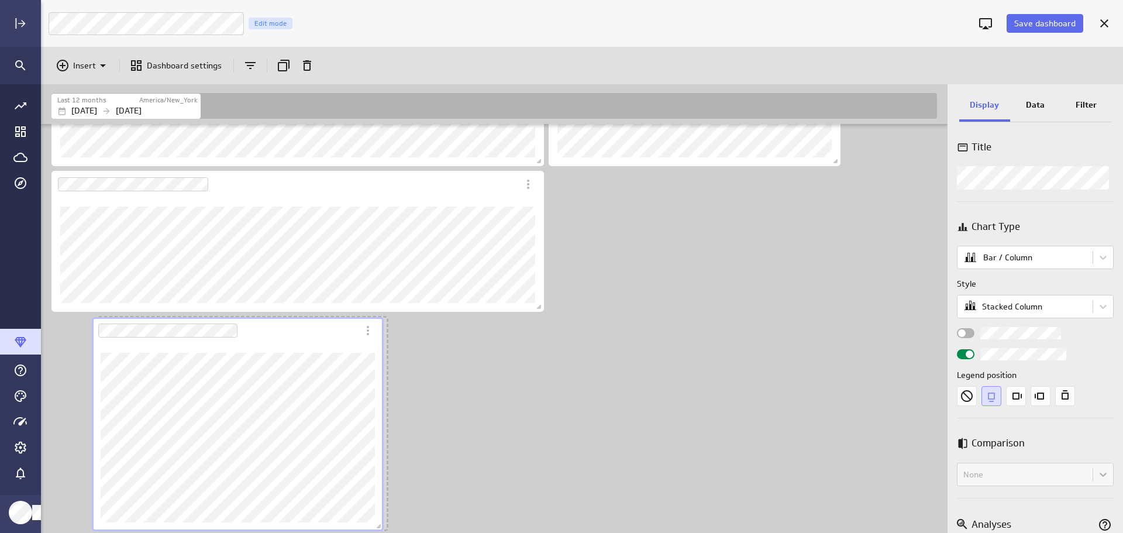
drag, startPoint x: 586, startPoint y: 329, endPoint x: 330, endPoint y: 329, distance: 256.1
click at [330, 329] on div "Dashboard Widget" at bounding box center [225, 330] width 266 height 27
click at [360, 334] on icon "More actions" at bounding box center [364, 330] width 14 height 14
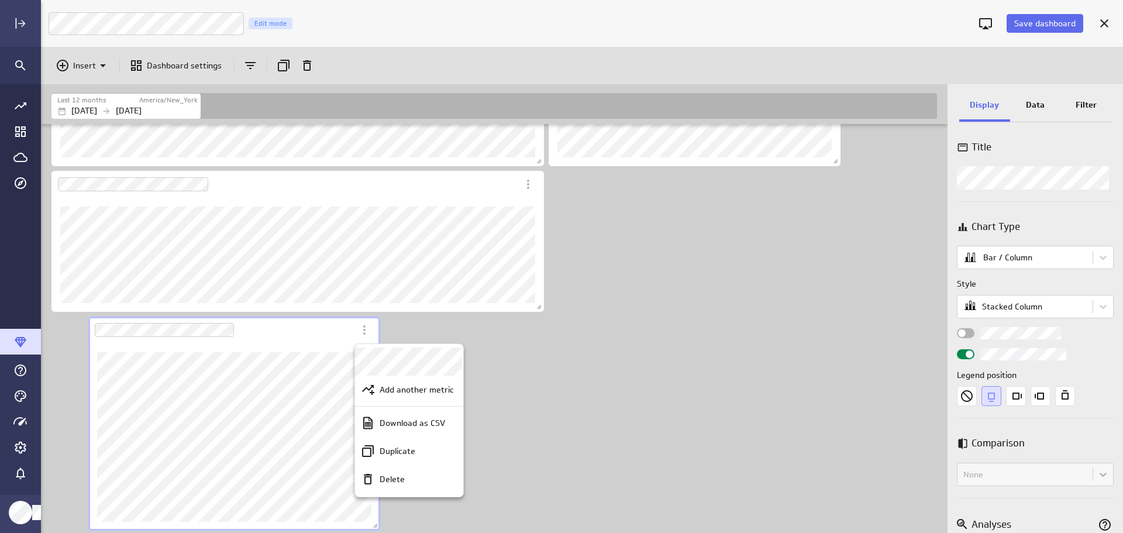
click at [430, 392] on p "Add another metric" at bounding box center [417, 390] width 74 height 12
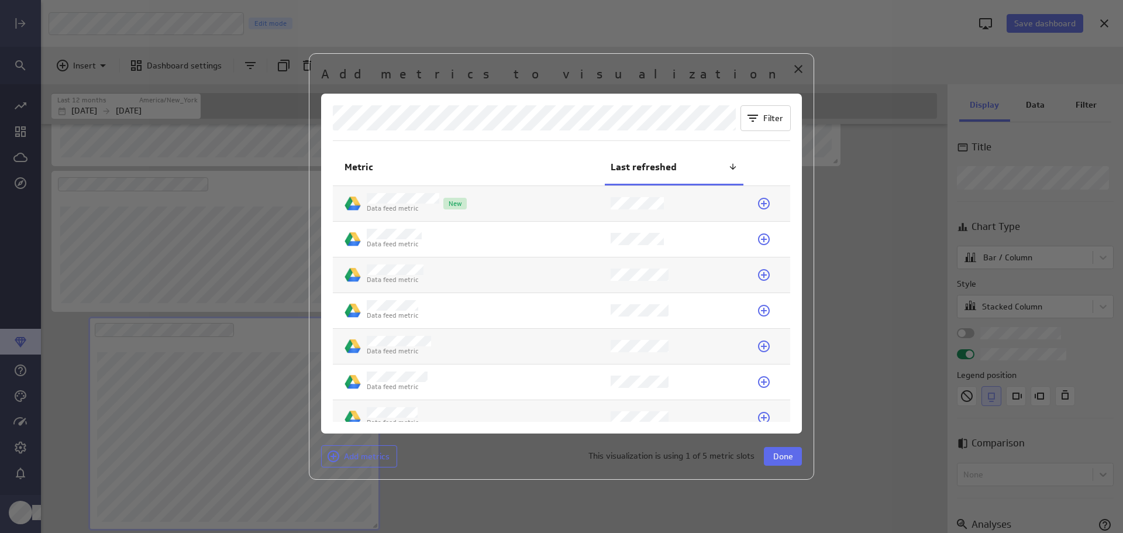
click at [758, 275] on icon at bounding box center [764, 275] width 12 height 12
click at [774, 450] on button "Done" at bounding box center [783, 456] width 38 height 19
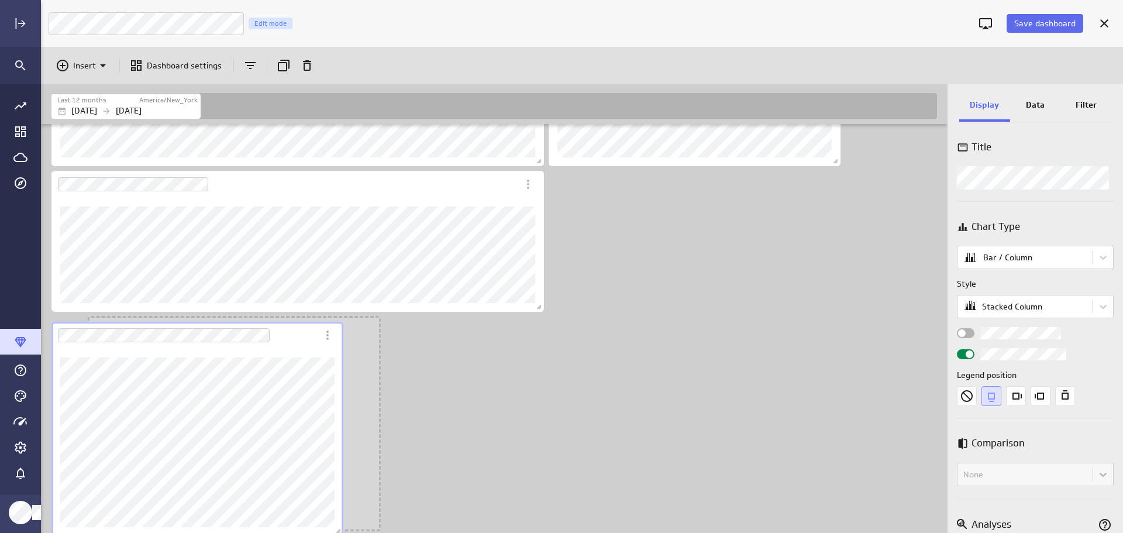
click at [219, 352] on div "Dashboard Widget" at bounding box center [197, 442] width 292 height 187
click at [1101, 256] on body "Save dashboard LM Marketing Dashboard Edit mode Insert Dashboard settings Last …" at bounding box center [561, 266] width 1123 height 533
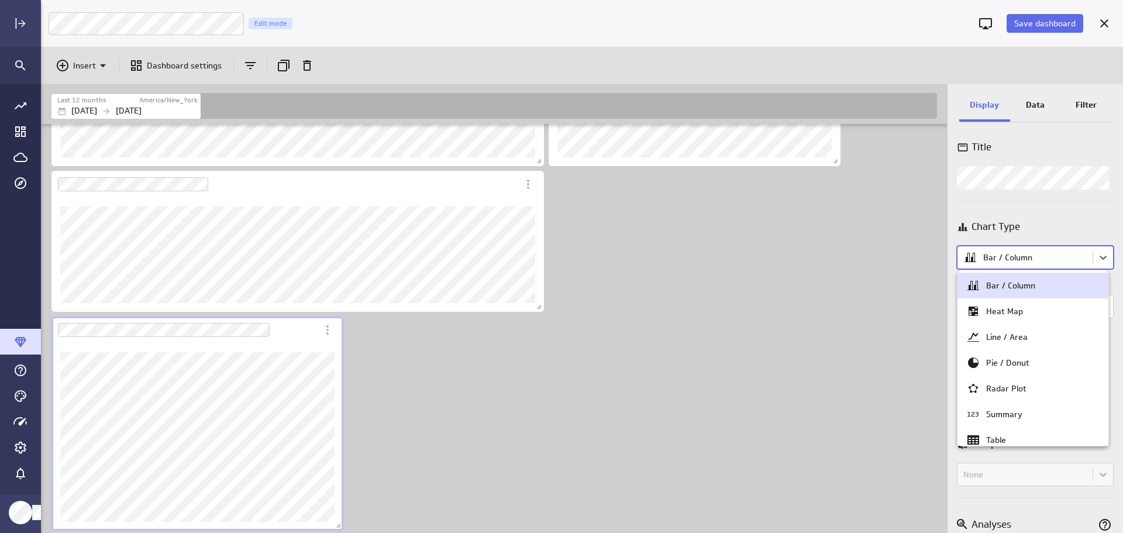
click at [1102, 256] on div at bounding box center [561, 266] width 1123 height 533
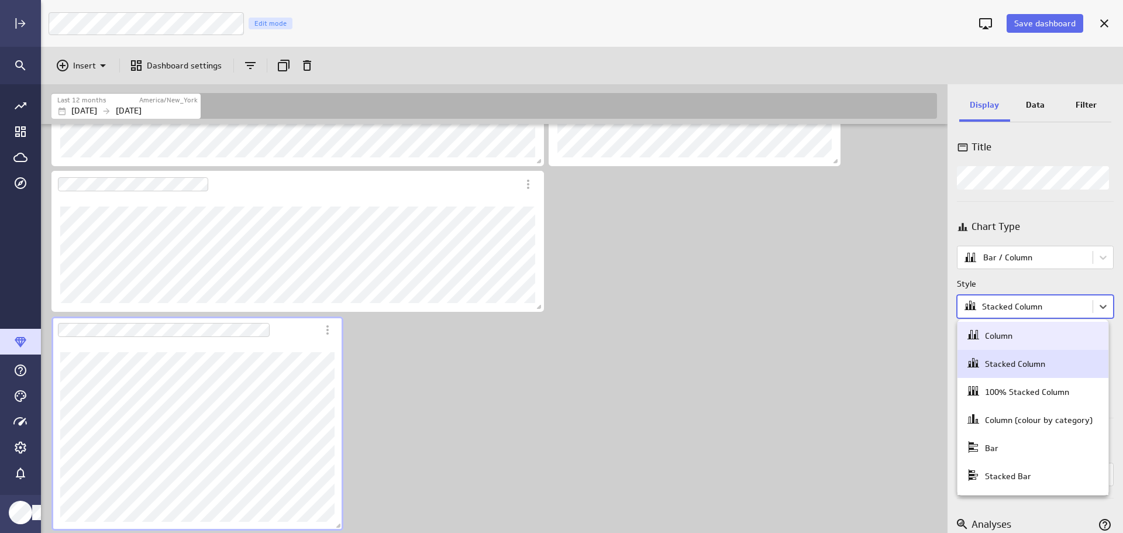
click at [1101, 306] on body "Save dashboard LM Marketing Dashboard Edit mode Insert Dashboard settings Last …" at bounding box center [561, 266] width 1123 height 533
click at [1036, 342] on div "Column" at bounding box center [1032, 335] width 133 height 16
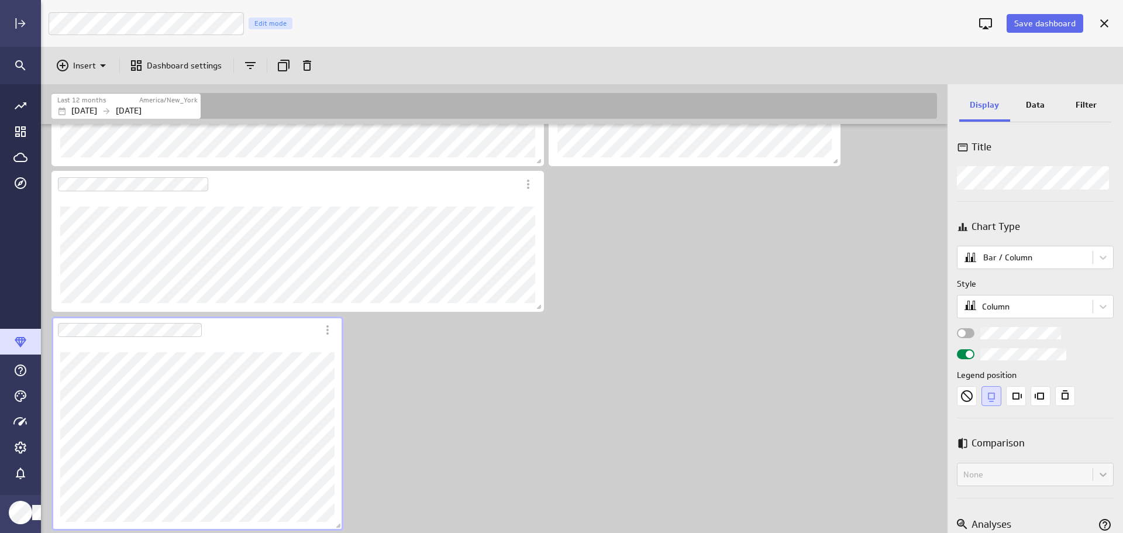
click at [70, 63] on div "Insert" at bounding box center [65, 65] width 18 height 14
click at [92, 94] on p "Metrics" at bounding box center [91, 94] width 28 height 12
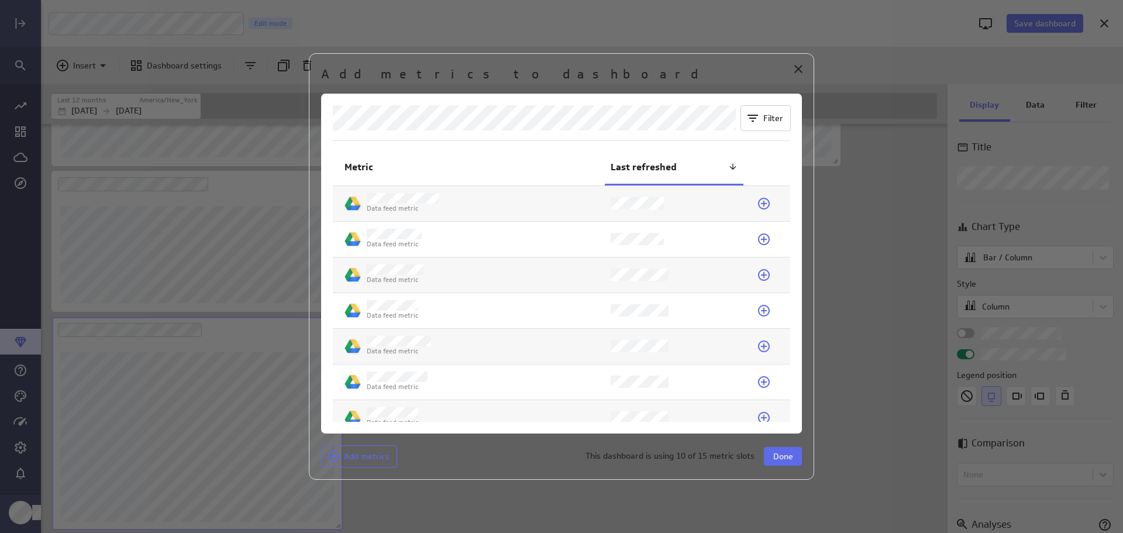
click at [762, 242] on icon at bounding box center [764, 239] width 14 height 14
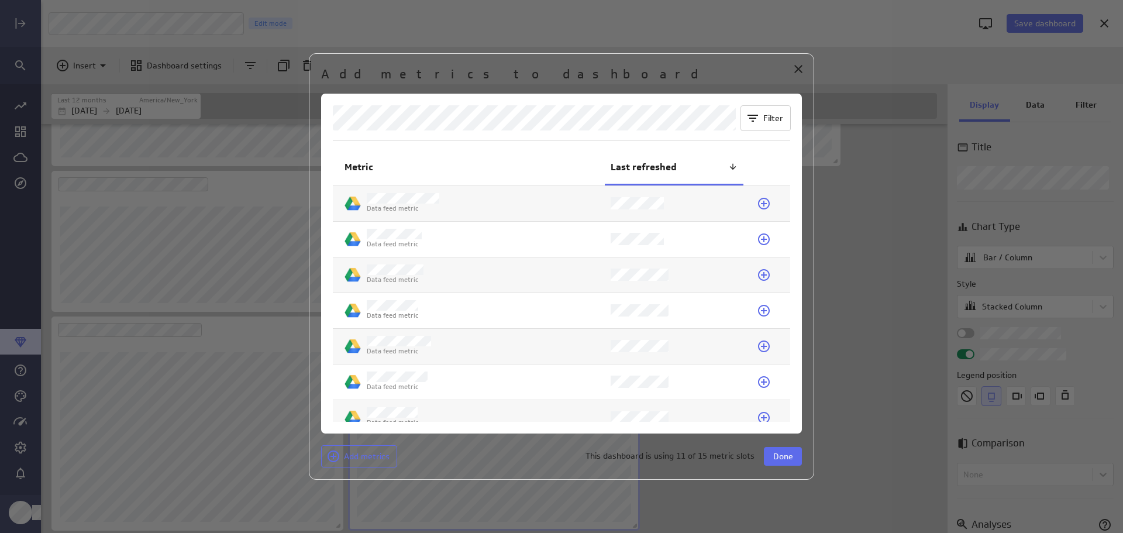
click at [775, 458] on span "Done" at bounding box center [783, 456] width 20 height 11
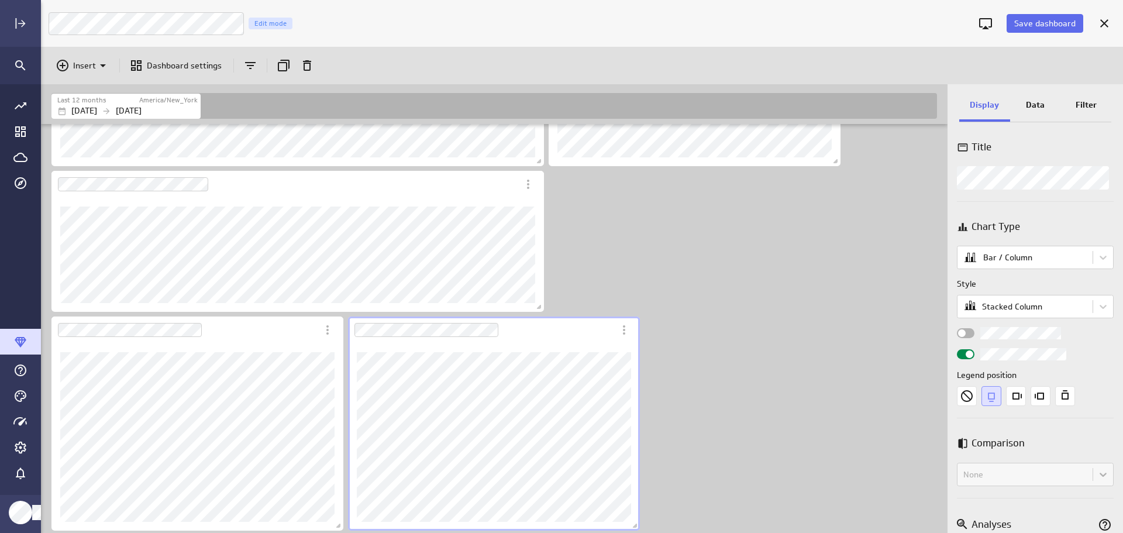
click at [1039, 107] on p "Data" at bounding box center [1035, 105] width 19 height 12
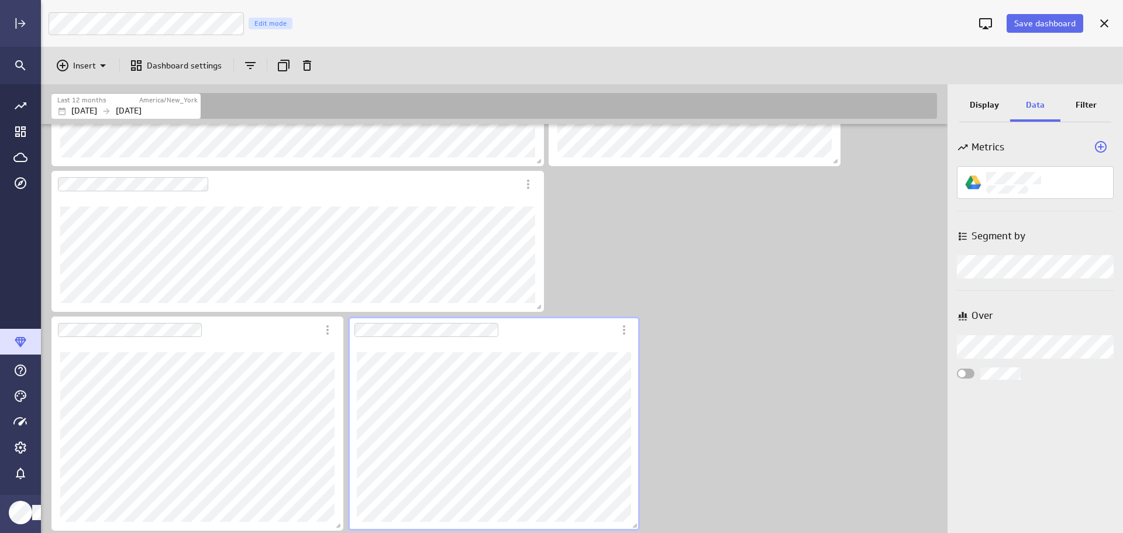
click at [1099, 146] on icon "Add a metric to this visualization" at bounding box center [1101, 147] width 12 height 12
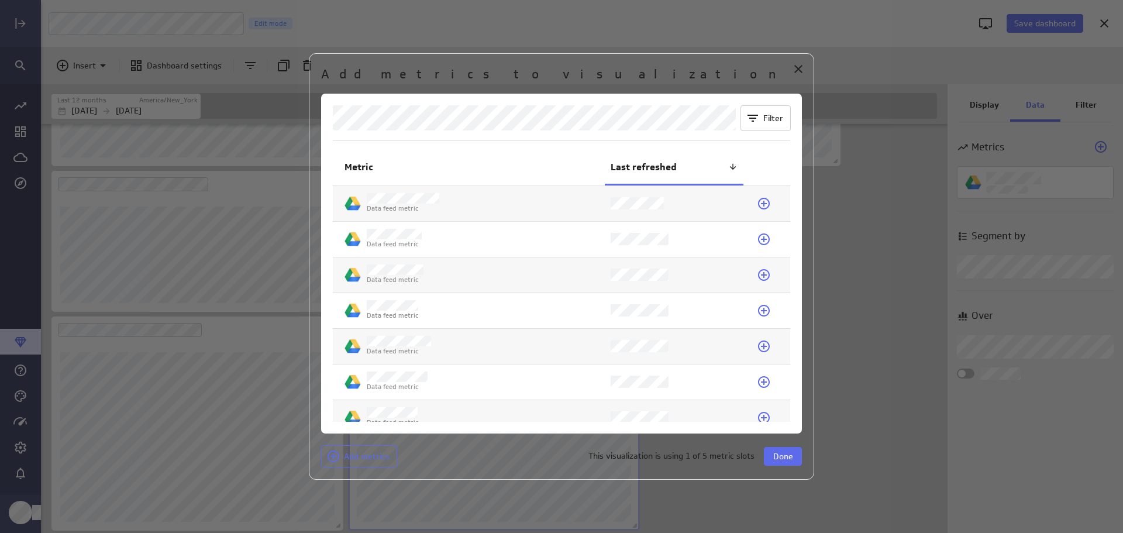
click at [763, 202] on icon at bounding box center [764, 203] width 14 height 14
click at [770, 454] on button "Done" at bounding box center [783, 456] width 38 height 19
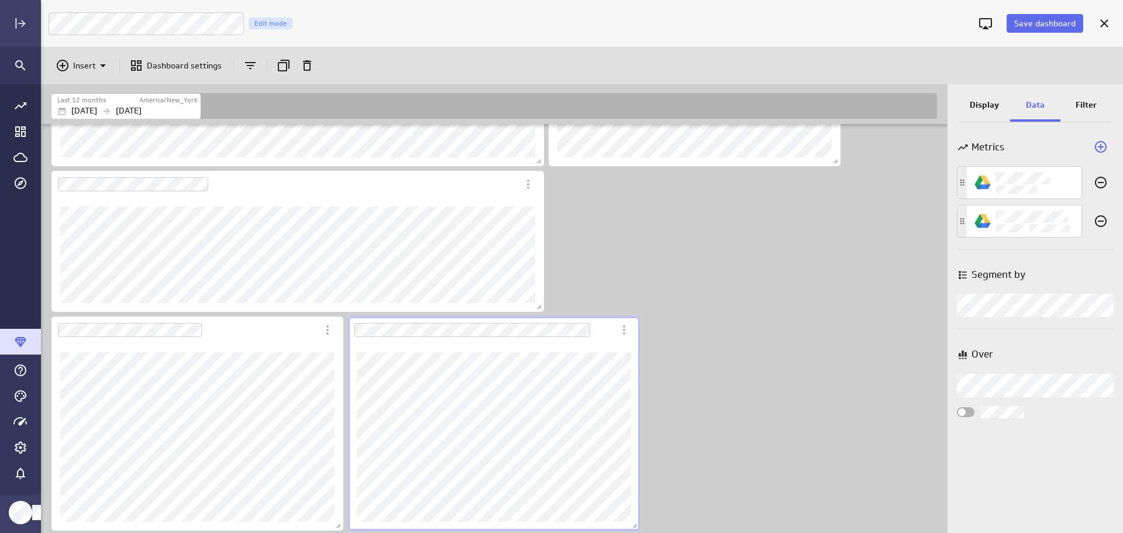
click at [985, 105] on p "Display" at bounding box center [984, 105] width 29 height 12
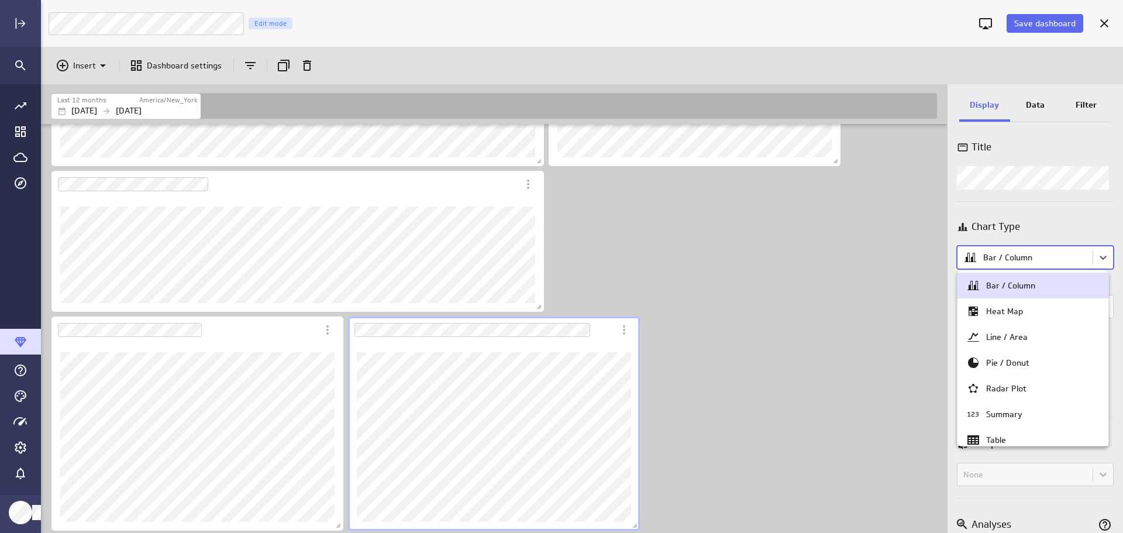
click at [1102, 258] on body "Save dashboard LM Marketing Dashboard Edit mode Insert Dashboard settings Last …" at bounding box center [561, 266] width 1123 height 533
click at [1034, 210] on div at bounding box center [561, 266] width 1123 height 533
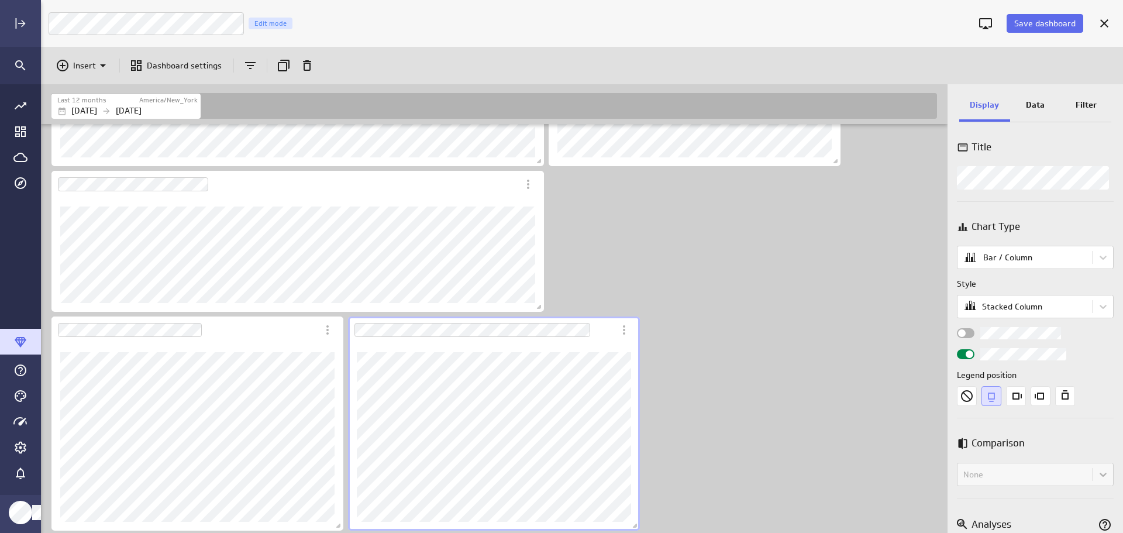
click at [1099, 304] on body "Save dashboard LM Marketing Dashboard Edit mode Insert Dashboard settings Last …" at bounding box center [561, 266] width 1123 height 533
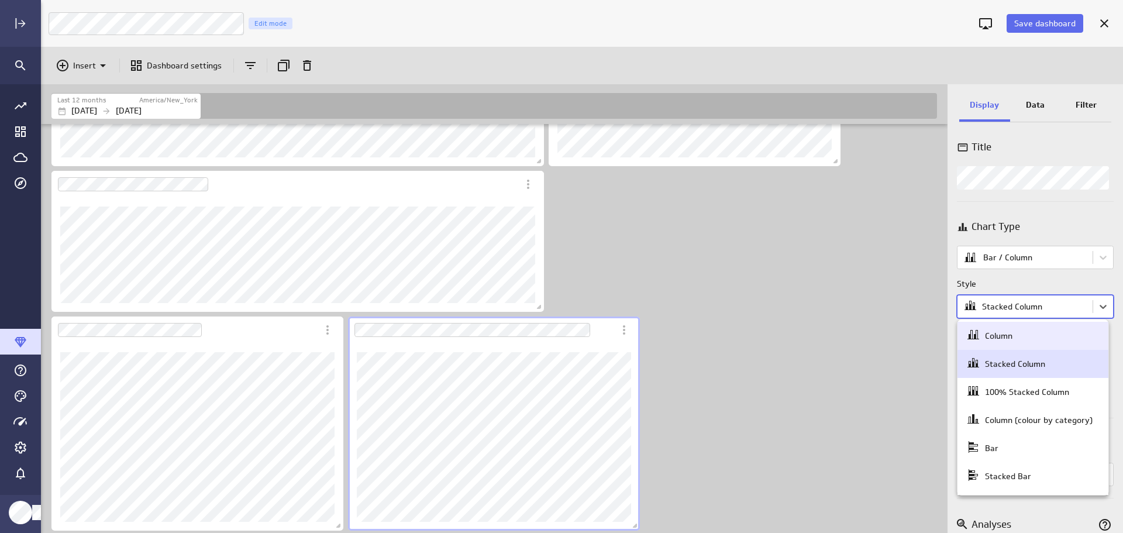
click at [1049, 335] on div "Column" at bounding box center [1032, 335] width 133 height 16
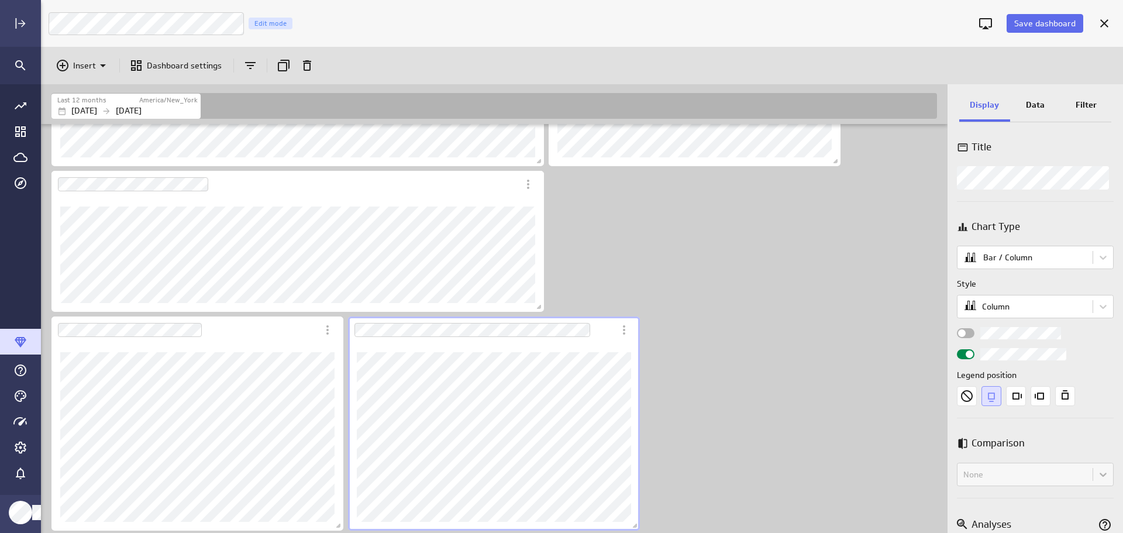
click at [1041, 106] on p "Data" at bounding box center [1035, 105] width 19 height 12
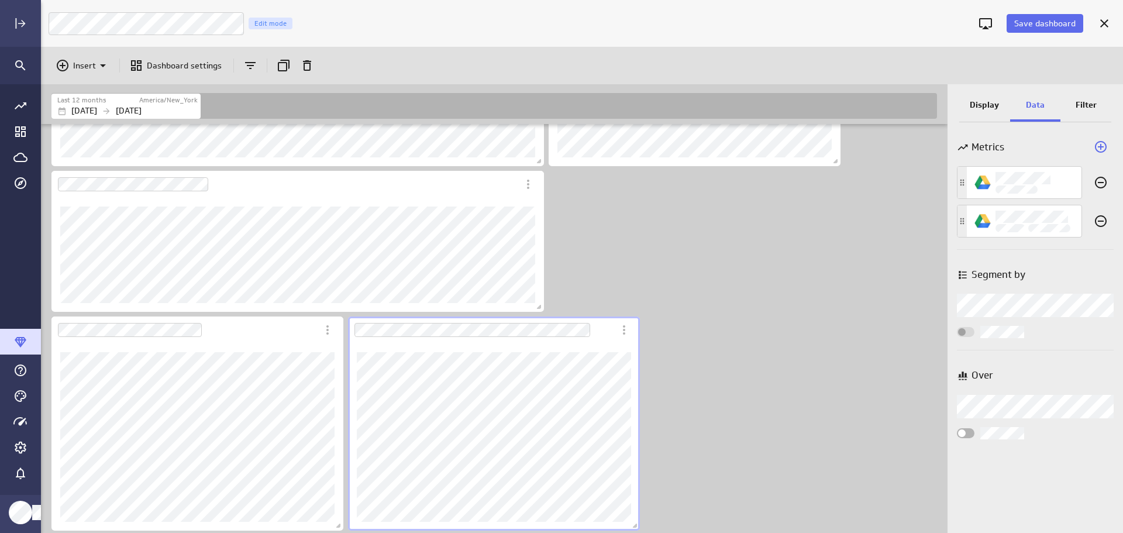
click at [983, 100] on p "Display" at bounding box center [984, 105] width 29 height 12
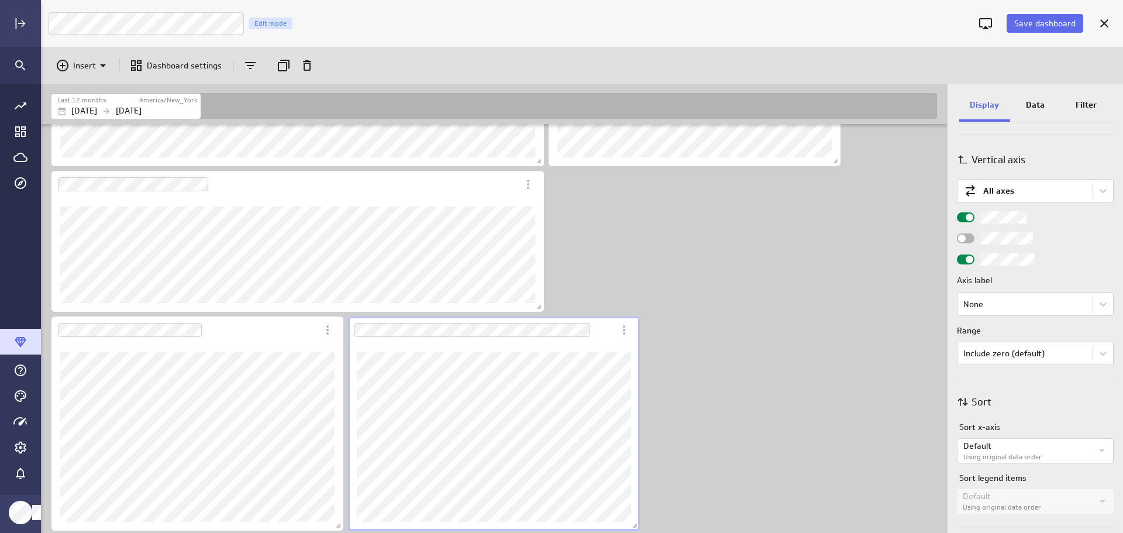
scroll to position [485, 0]
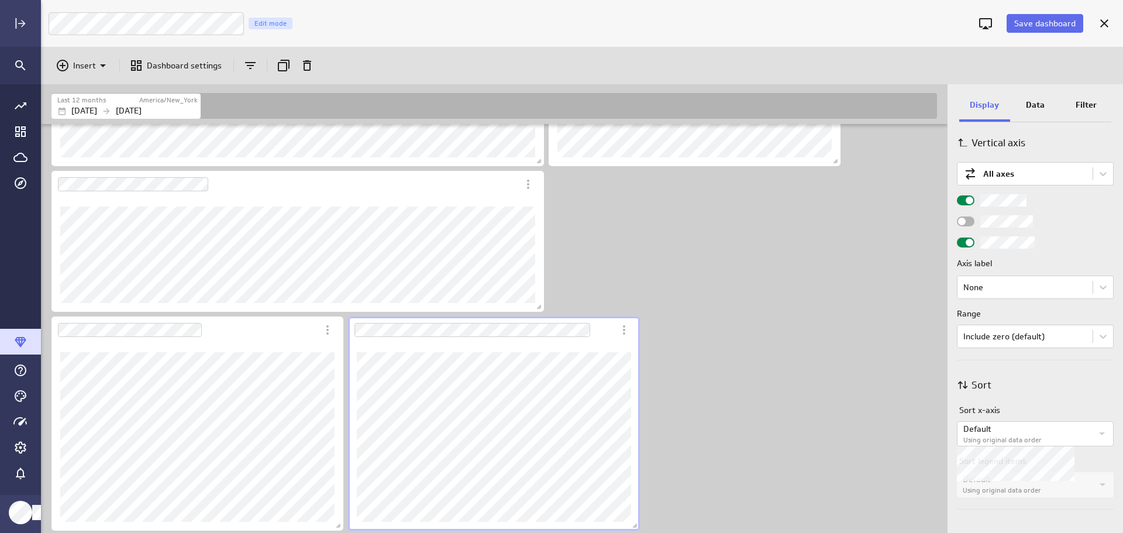
click at [1097, 437] on icon "Widget Properties" at bounding box center [1102, 433] width 14 height 14
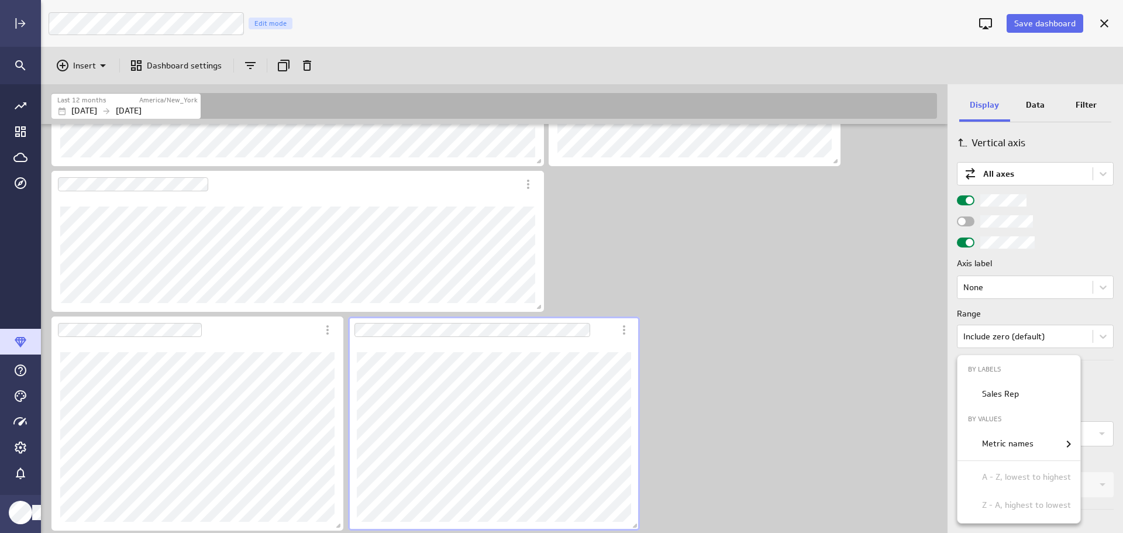
click at [1097, 437] on div at bounding box center [561, 266] width 1123 height 533
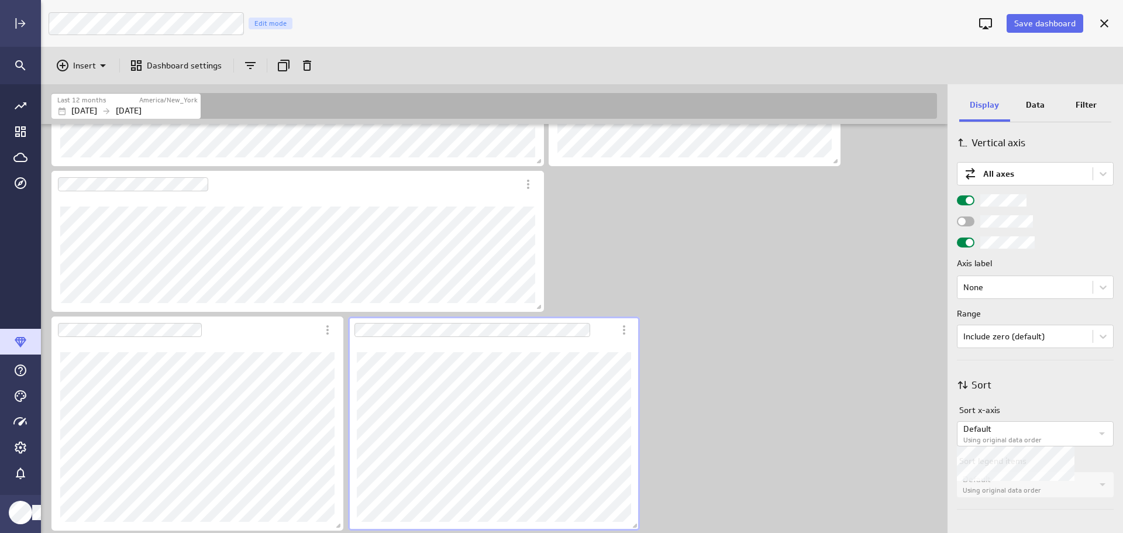
click at [1099, 436] on icon "Widget Properties" at bounding box center [1102, 433] width 14 height 14
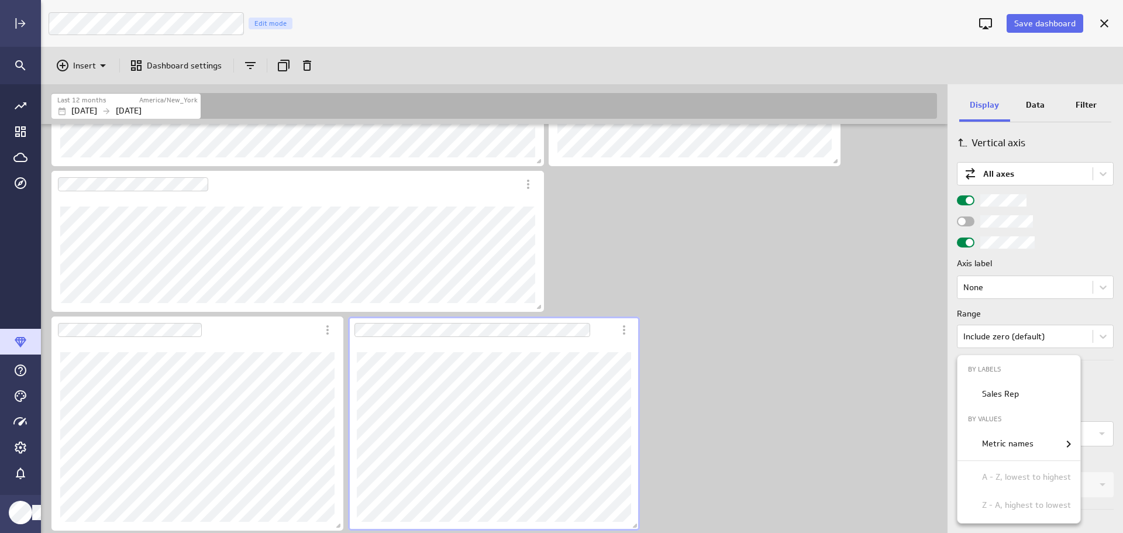
click at [1030, 446] on p "Metric names" at bounding box center [1007, 443] width 51 height 12
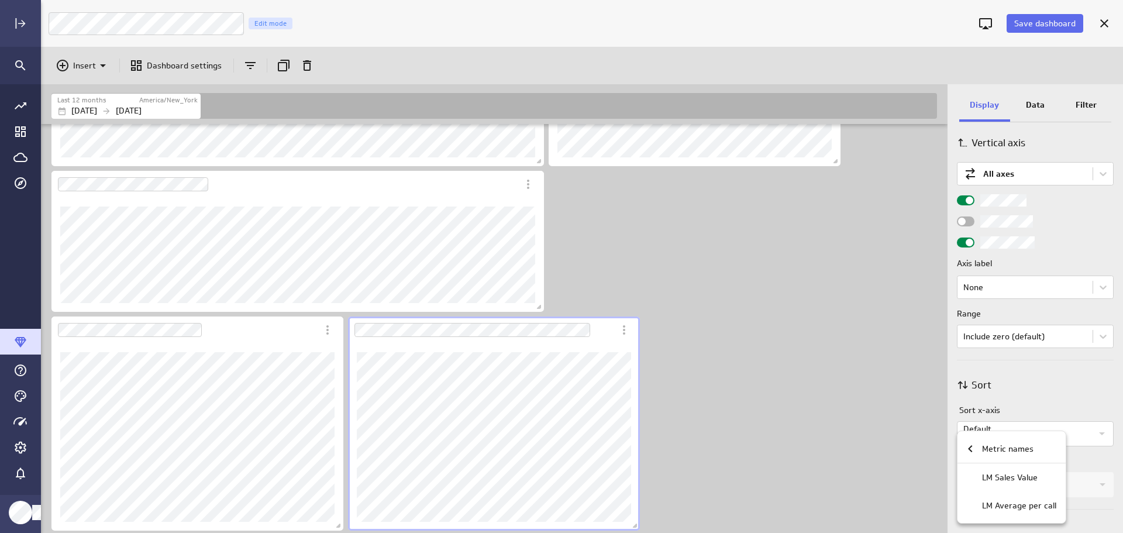
click at [1012, 452] on p "Metric names" at bounding box center [1007, 449] width 51 height 12
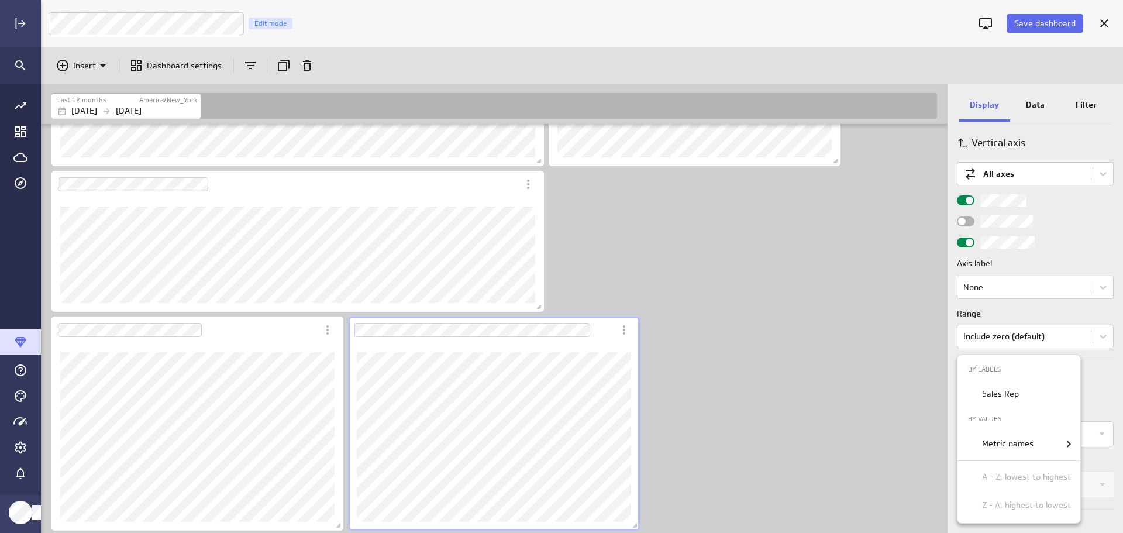
click at [1048, 444] on div "Metric names" at bounding box center [1026, 444] width 98 height 14
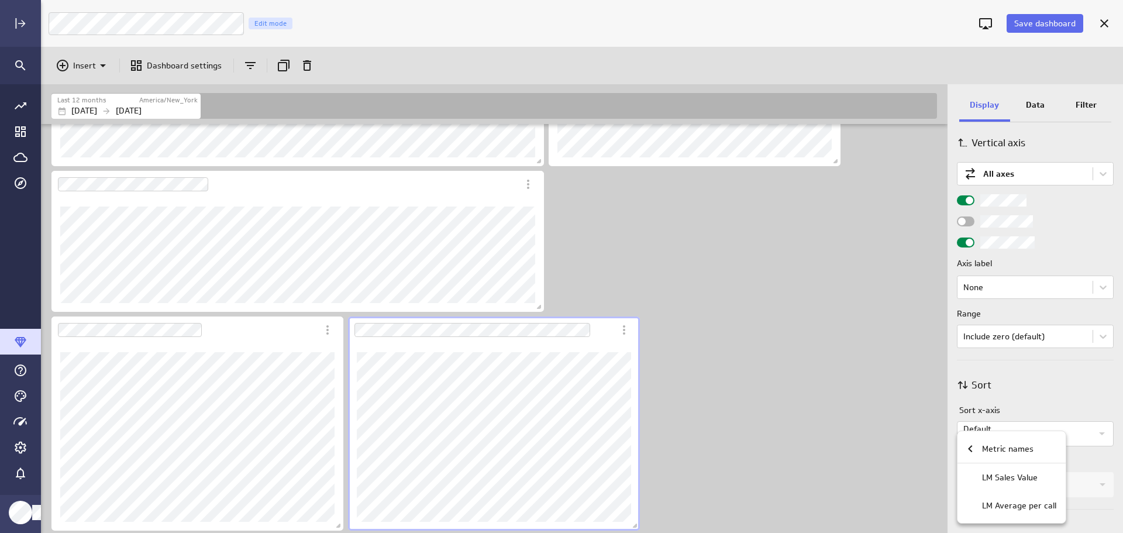
click at [1019, 482] on p "LM Sales Value" at bounding box center [1010, 477] width 56 height 12
click at [972, 442] on icon "Metric names" at bounding box center [970, 448] width 14 height 14
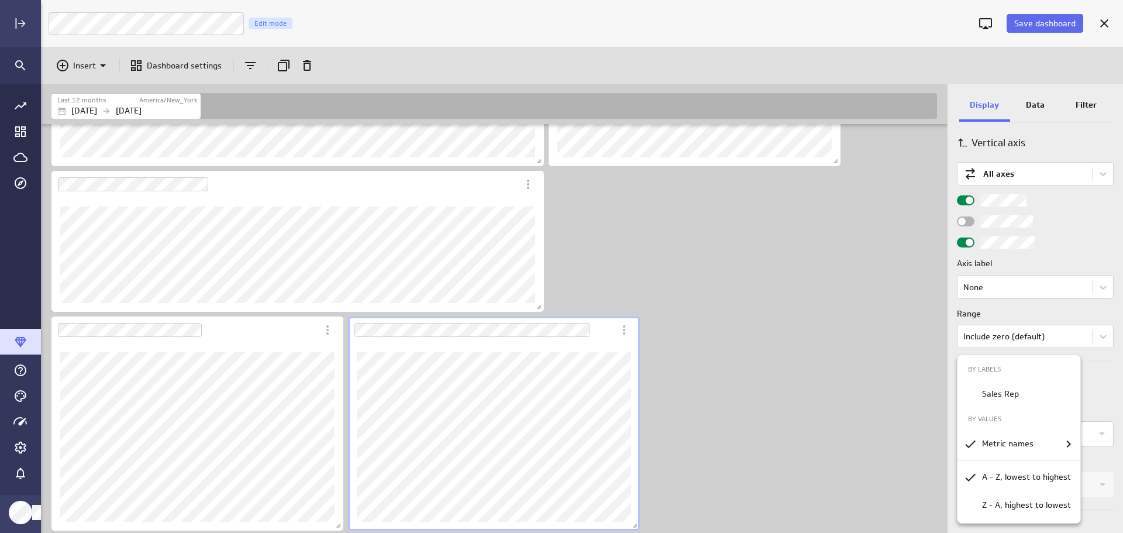
click at [1033, 511] on p "Z - A, highest to lowest" at bounding box center [1026, 505] width 89 height 12
click at [830, 472] on div at bounding box center [561, 266] width 1123 height 533
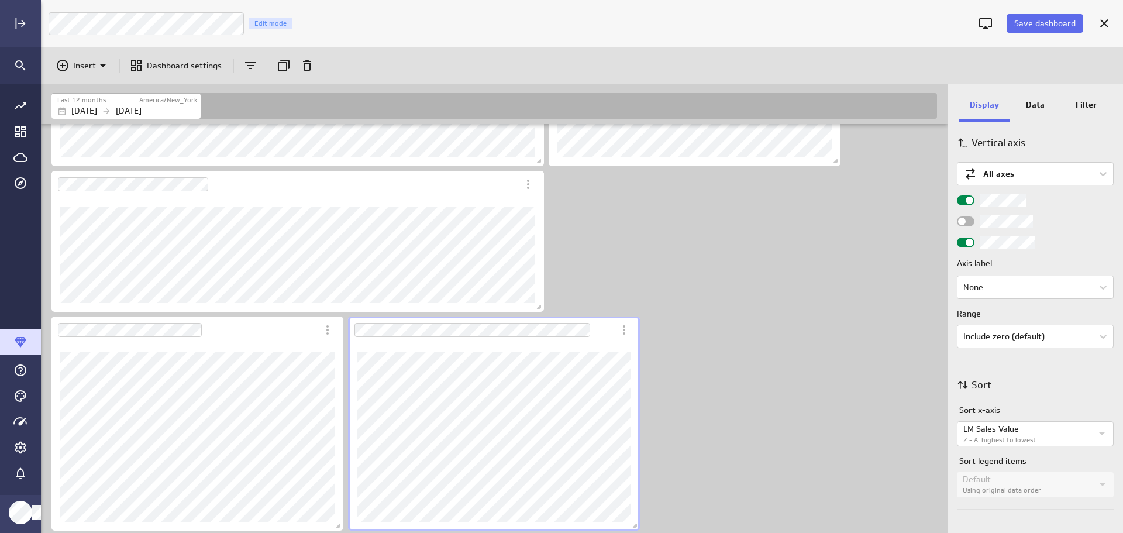
click at [278, 349] on div "Dashboard Widget" at bounding box center [197, 436] width 292 height 187
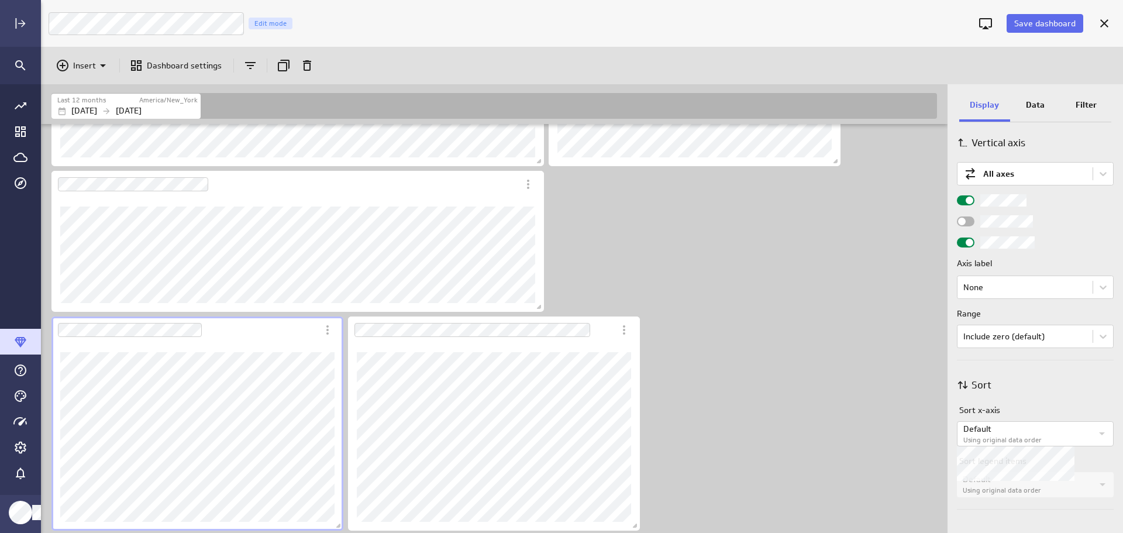
click at [1099, 439] on icon "Widget Properties" at bounding box center [1102, 433] width 14 height 14
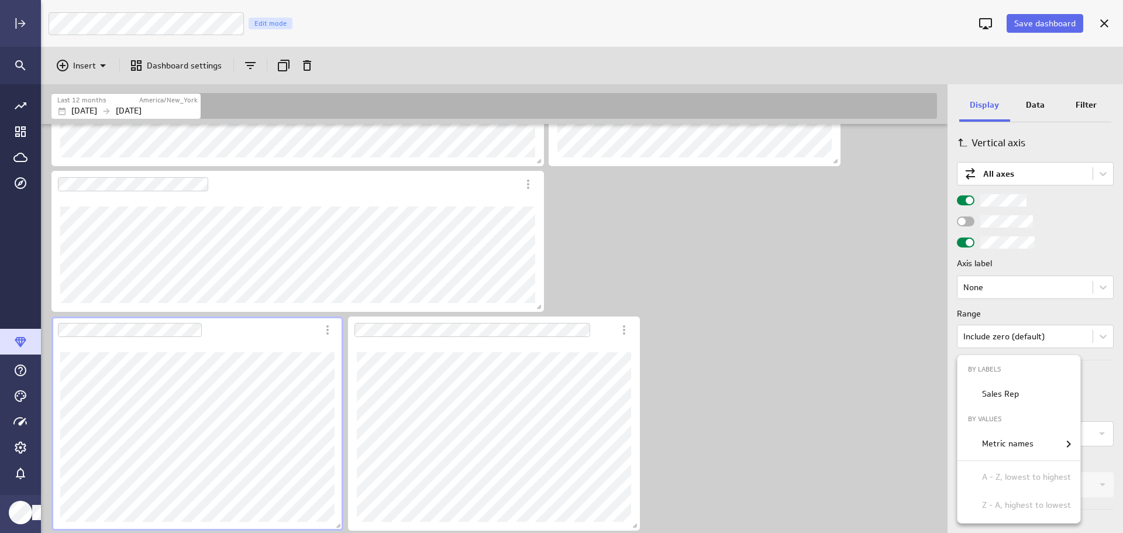
click at [1027, 444] on p "Metric names" at bounding box center [1007, 443] width 51 height 12
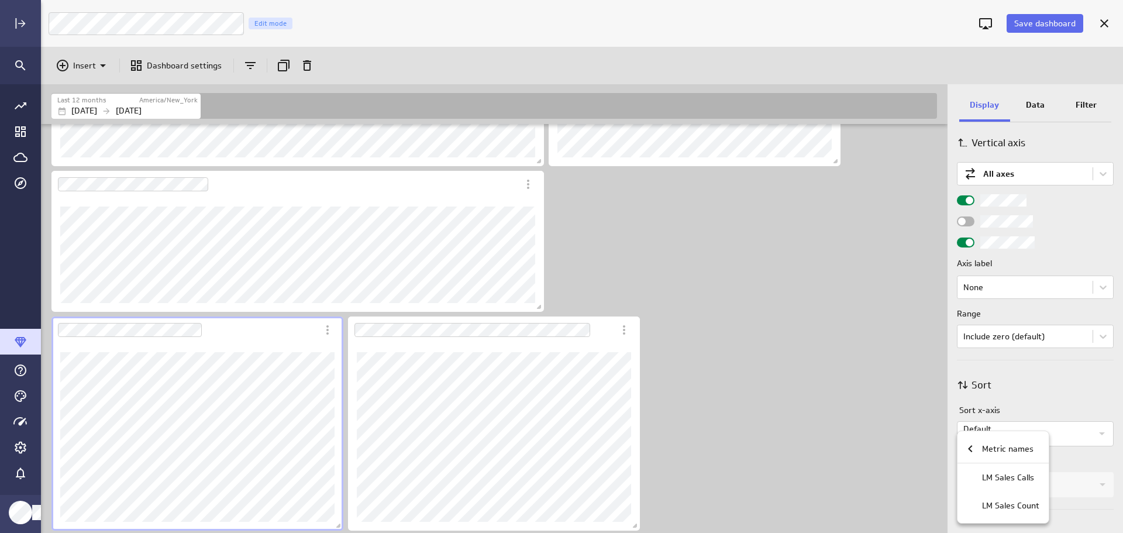
click at [1010, 507] on p "LM Sales Count" at bounding box center [1010, 505] width 57 height 12
click at [1002, 449] on p "Metric names" at bounding box center [1007, 449] width 51 height 12
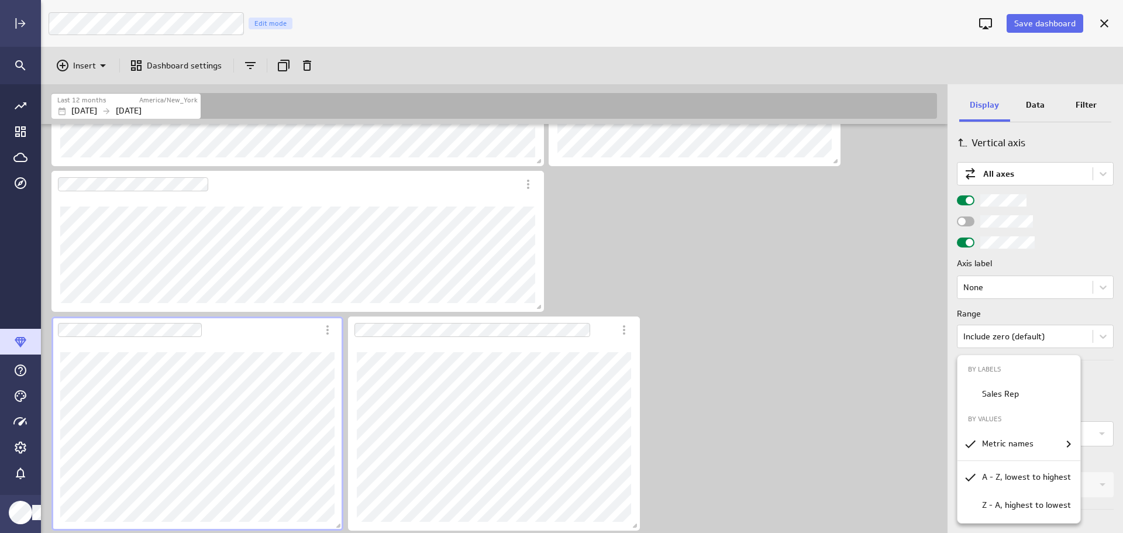
click at [1015, 508] on p "Z - A, highest to lowest" at bounding box center [1026, 505] width 89 height 12
click at [359, 327] on div at bounding box center [561, 266] width 1123 height 533
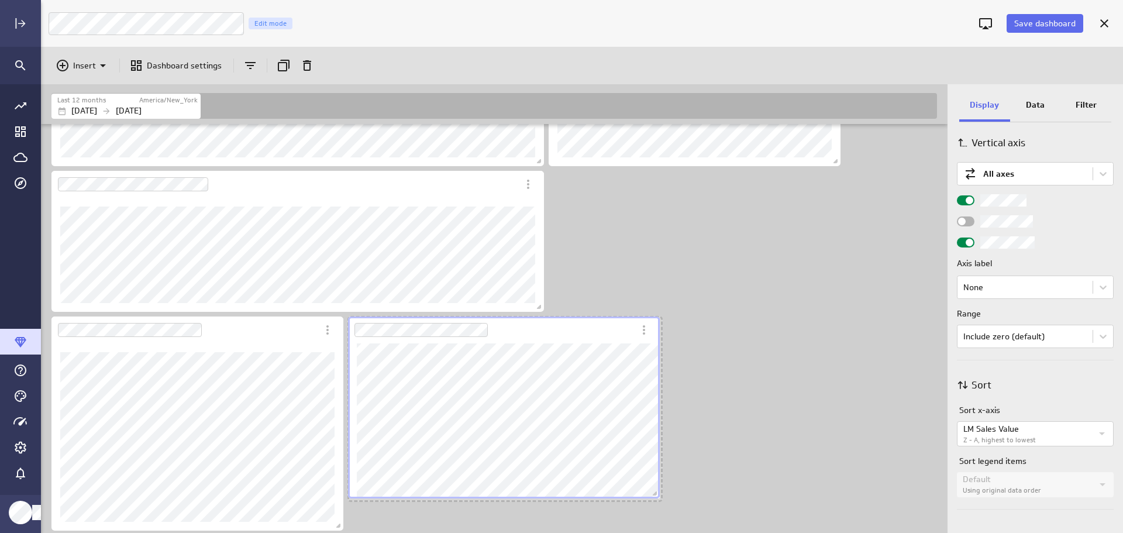
scroll to position [1511, 908]
drag, startPoint x: 636, startPoint y: 526, endPoint x: 643, endPoint y: 482, distance: 43.8
click at [643, 482] on span "Dashboard content with 16 widgets" at bounding box center [643, 484] width 12 height 12
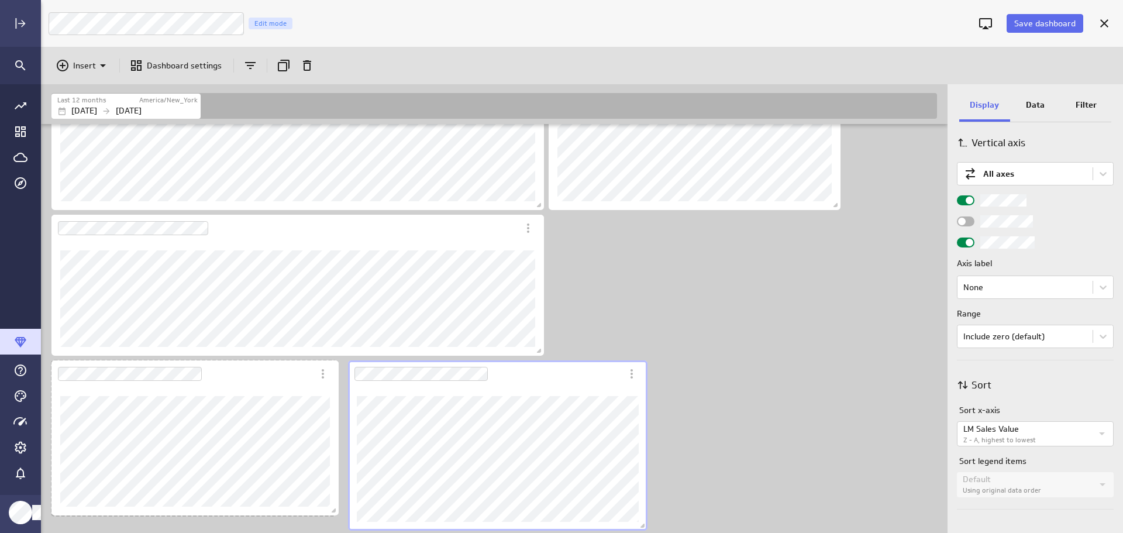
scroll to position [1040, 0]
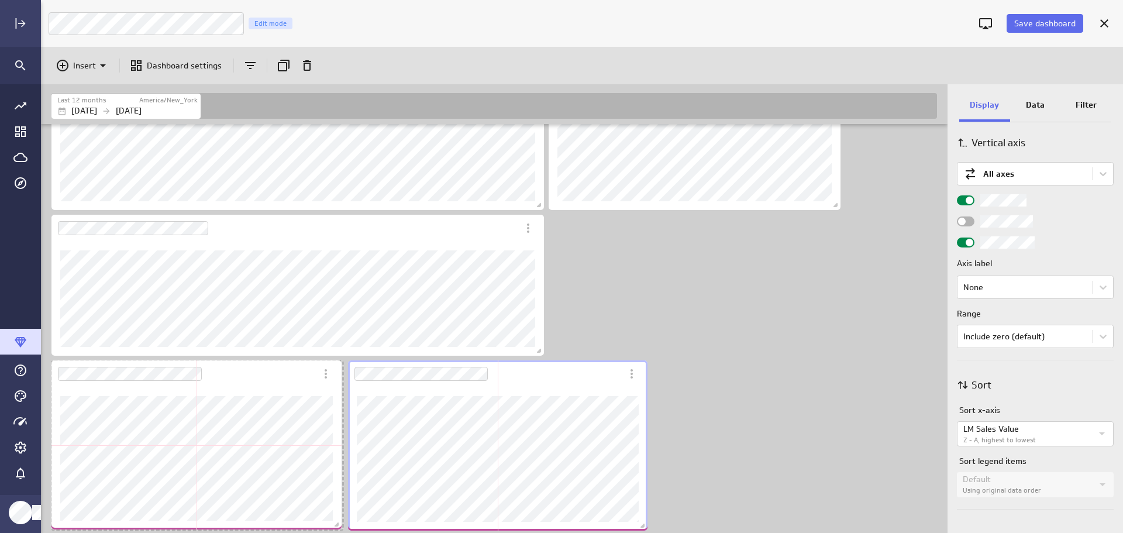
click at [337, 526] on span "Dashboard content with 16 widgets" at bounding box center [338, 526] width 12 height 12
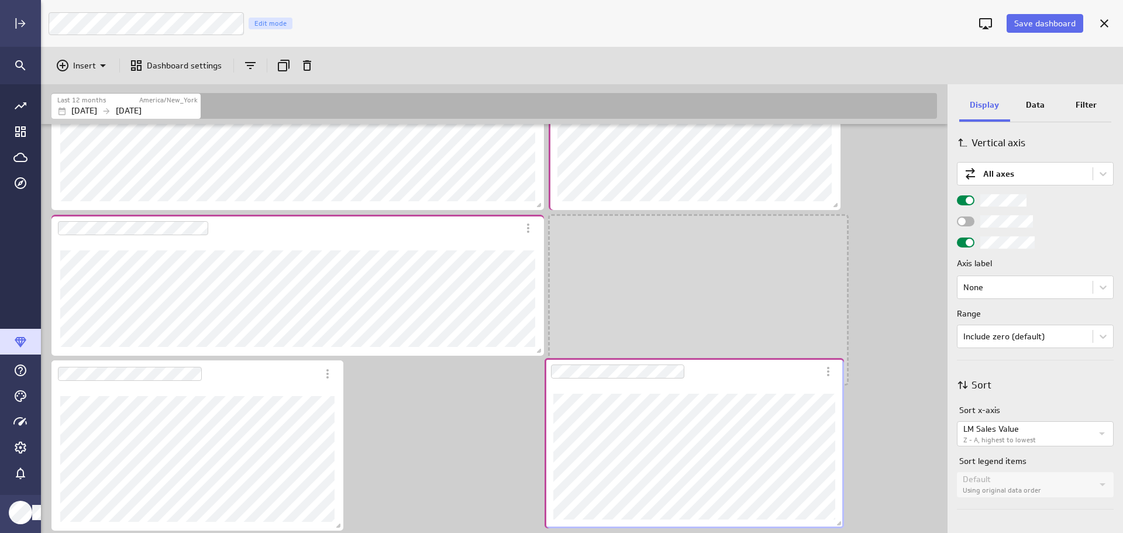
drag, startPoint x: 604, startPoint y: 381, endPoint x: 801, endPoint y: 378, distance: 196.5
click at [801, 378] on div "Dashboard Widget" at bounding box center [681, 371] width 274 height 27
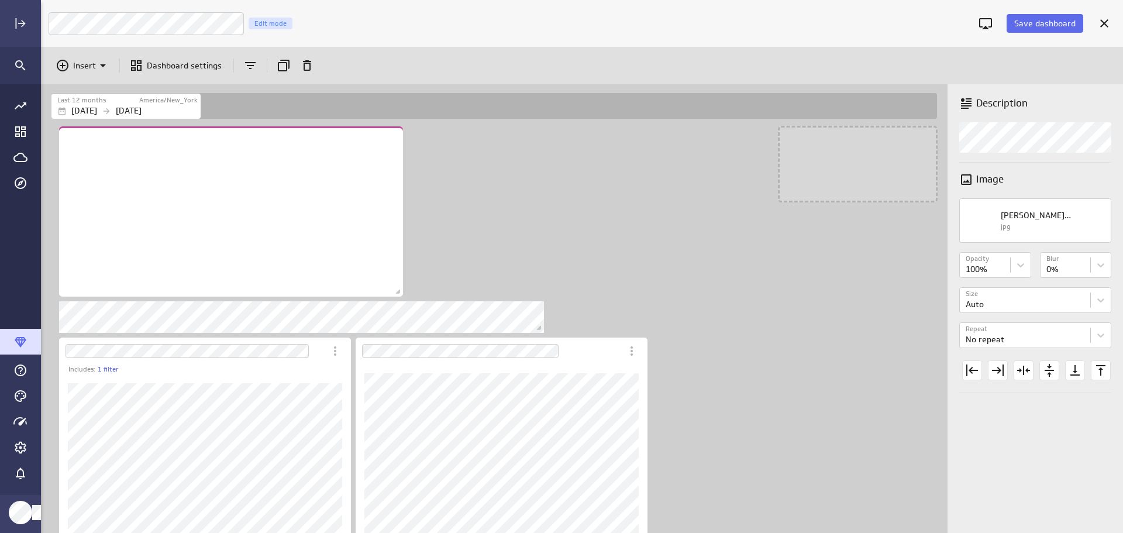
scroll to position [1386, 908]
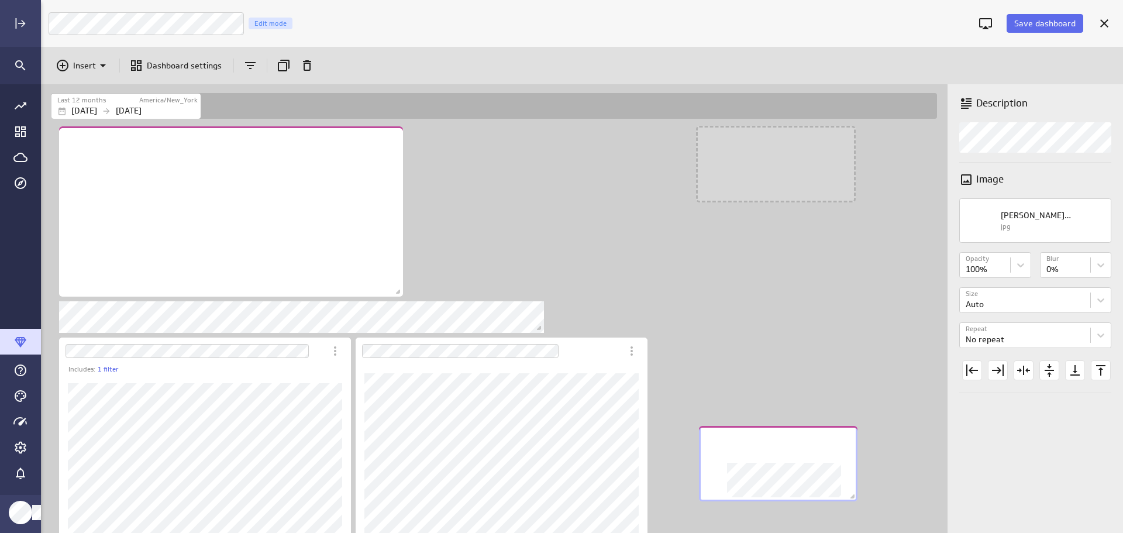
drag, startPoint x: 177, startPoint y: 348, endPoint x: 823, endPoint y: 463, distance: 656.4
click at [820, 467] on div "No description available" at bounding box center [778, 463] width 158 height 75
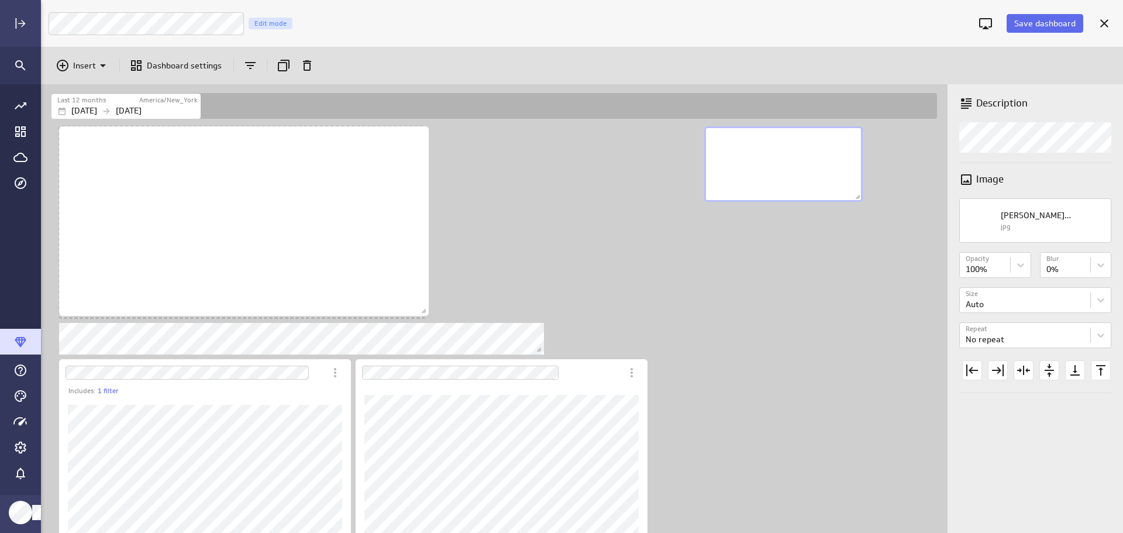
scroll to position [1409, 908]
drag, startPoint x: 399, startPoint y: 295, endPoint x: 425, endPoint y: 315, distance: 32.9
click at [425, 315] on span "Dashboard content with 16 widgets" at bounding box center [425, 314] width 12 height 12
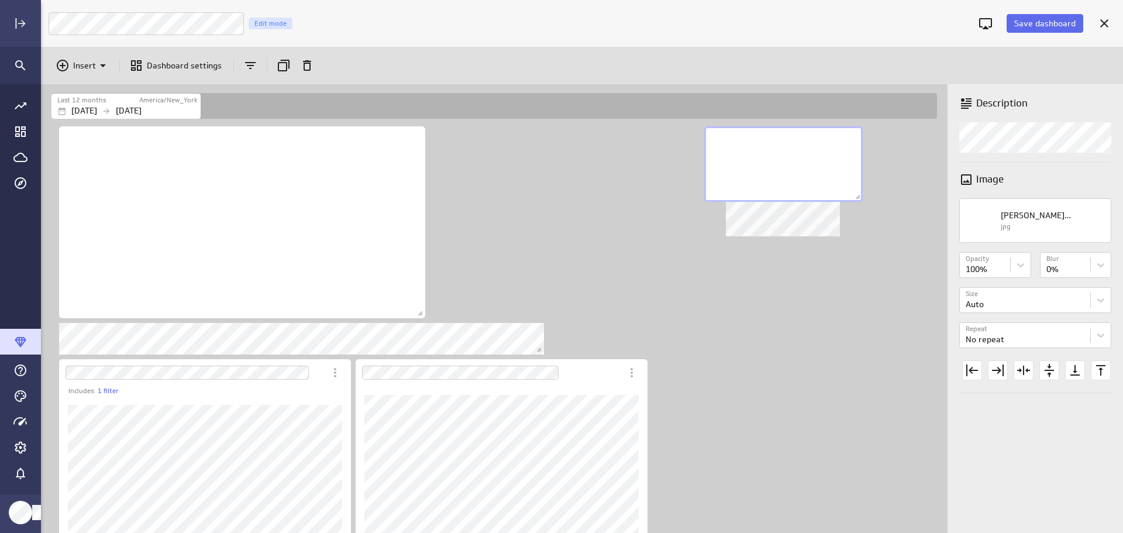
click at [764, 142] on div "No description available" at bounding box center [783, 163] width 158 height 75
click at [281, 67] on icon "Duplicate" at bounding box center [284, 65] width 14 height 14
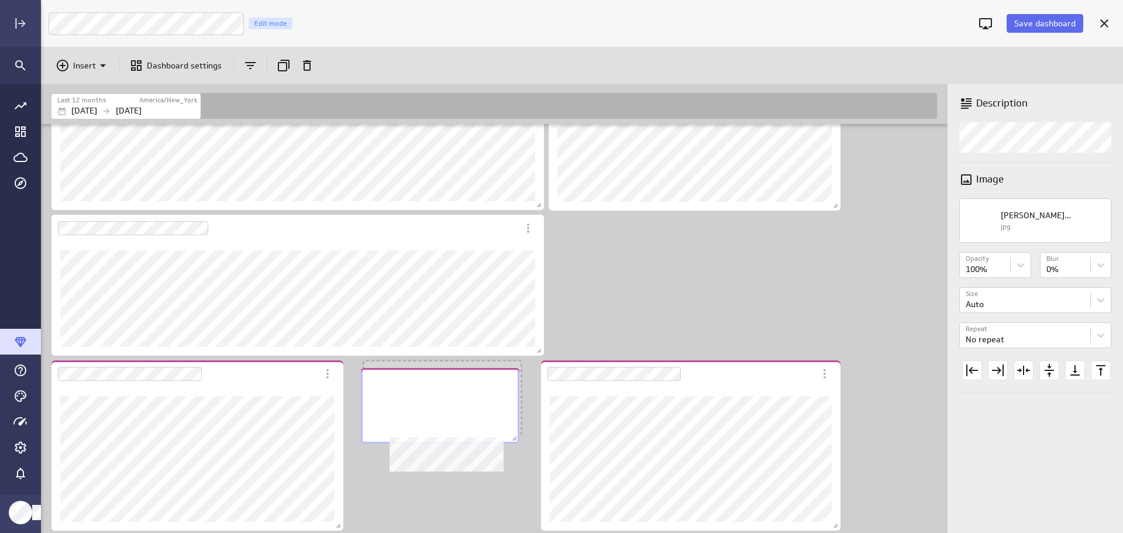
drag, startPoint x: 874, startPoint y: 484, endPoint x: 457, endPoint y: 397, distance: 425.4
click at [457, 397] on div "No description available" at bounding box center [440, 405] width 158 height 75
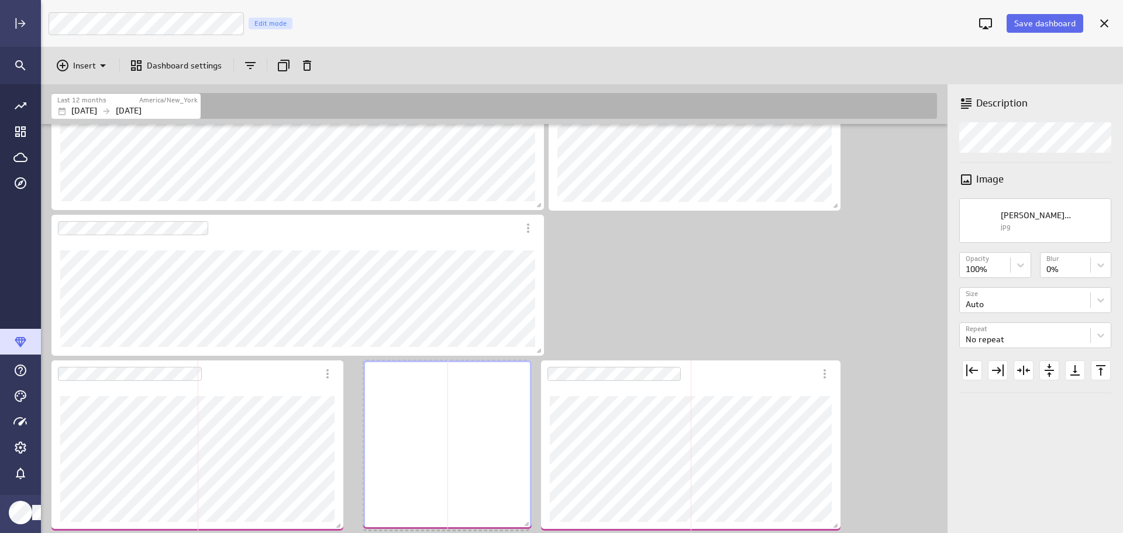
drag, startPoint x: 515, startPoint y: 432, endPoint x: 526, endPoint y: 506, distance: 75.1
click at [525, 525] on span "Dashboard content with 17 widgets" at bounding box center [528, 525] width 12 height 12
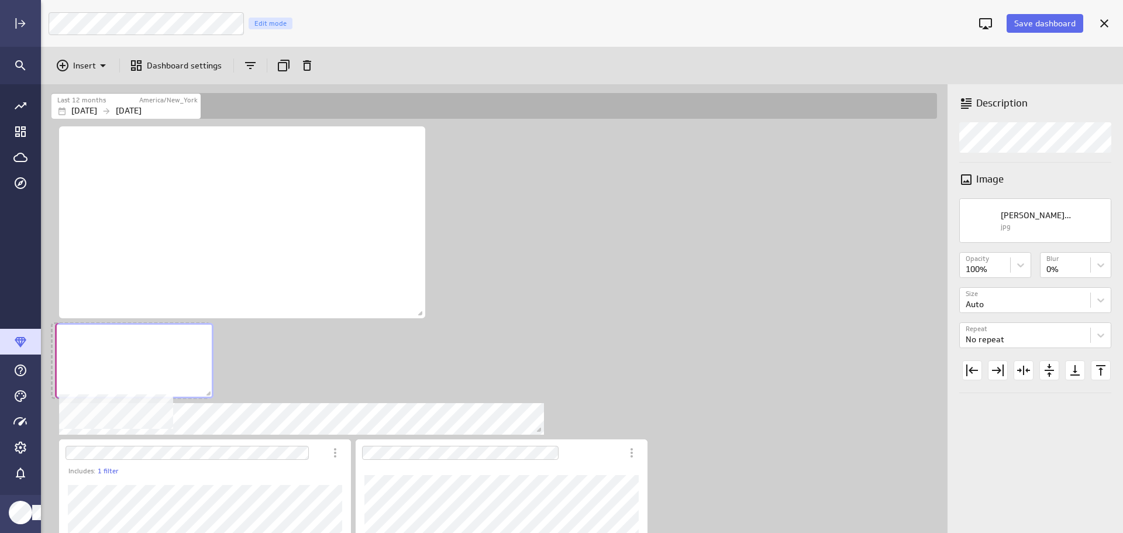
drag, startPoint x: 792, startPoint y: 157, endPoint x: 143, endPoint y: 354, distance: 678.2
click at [143, 354] on div "No description available" at bounding box center [134, 360] width 158 height 75
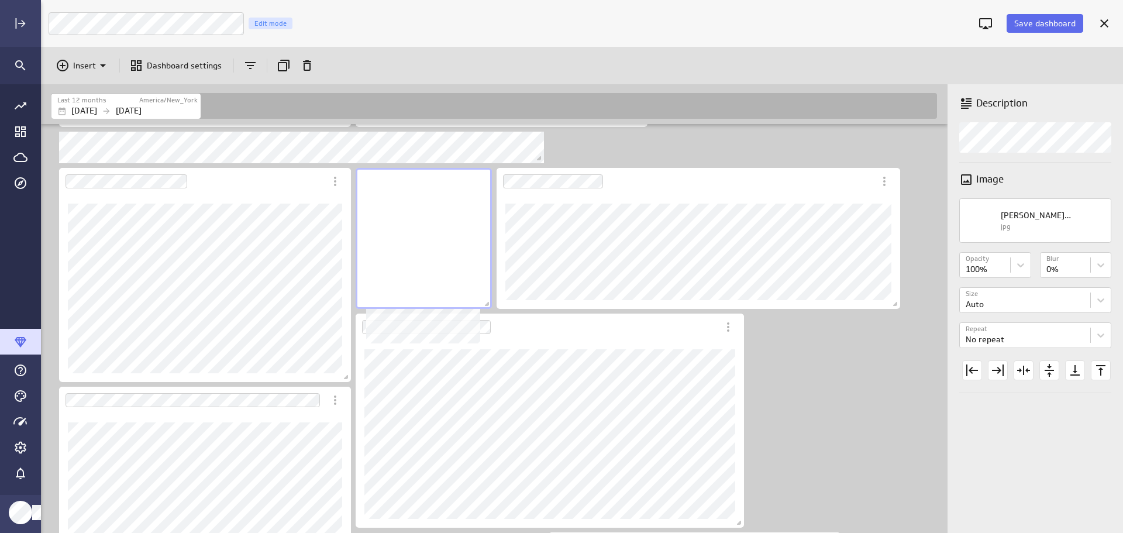
click at [439, 226] on div "No description available" at bounding box center [424, 238] width 136 height 141
click at [286, 65] on icon "Duplicate" at bounding box center [284, 65] width 14 height 14
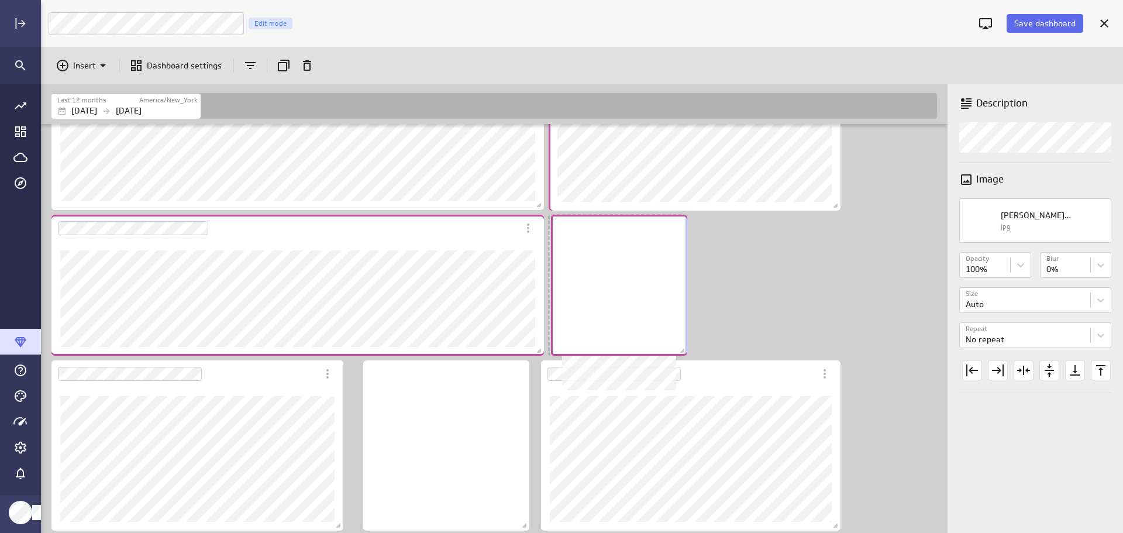
drag, startPoint x: 878, startPoint y: 468, endPoint x: 631, endPoint y: 296, distance: 301.1
click at [627, 294] on div "No description available" at bounding box center [619, 285] width 136 height 141
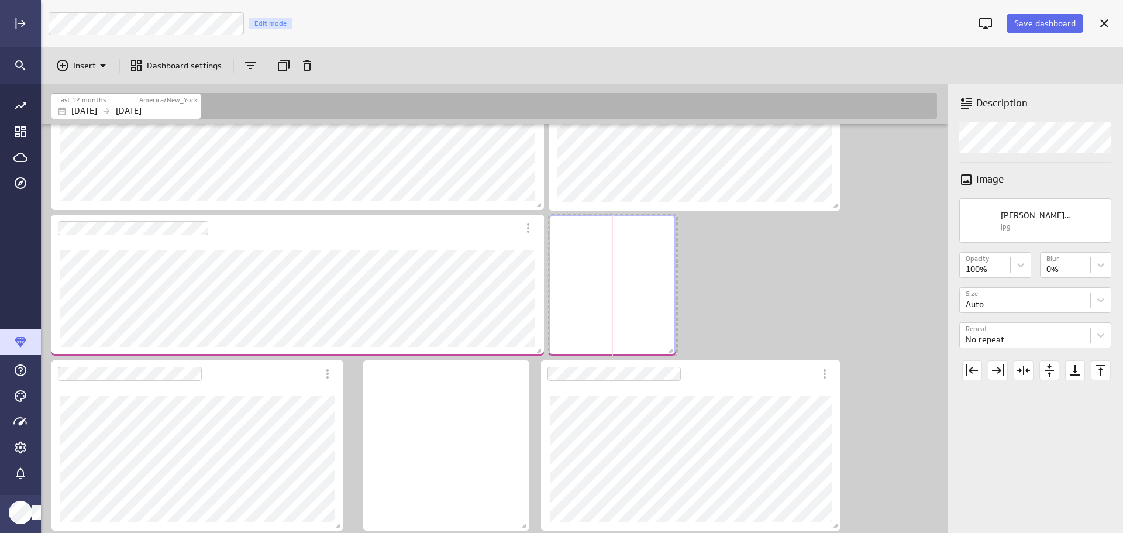
drag, startPoint x: 683, startPoint y: 350, endPoint x: 754, endPoint y: 346, distance: 70.8
click at [678, 349] on span "Dashboard content with 18 widgets" at bounding box center [672, 352] width 12 height 12
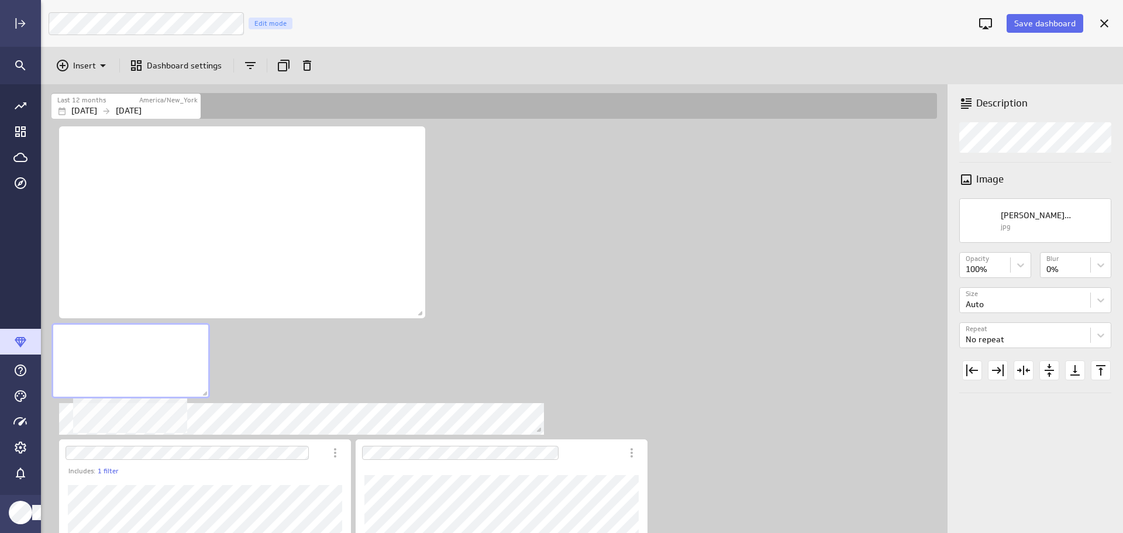
drag, startPoint x: 170, startPoint y: 336, endPoint x: 549, endPoint y: 216, distance: 398.0
click at [137, 334] on div "No description available" at bounding box center [130, 360] width 158 height 75
click at [279, 67] on icon "Duplicate" at bounding box center [284, 65] width 14 height 14
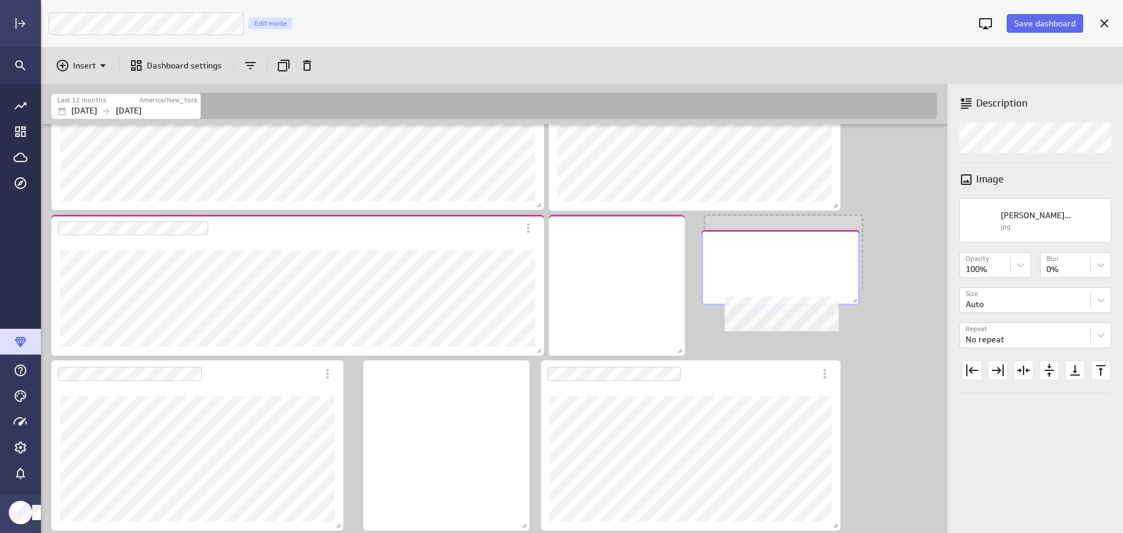
drag, startPoint x: 872, startPoint y: 491, endPoint x: 797, endPoint y: 266, distance: 237.3
click at [797, 266] on div "No description available" at bounding box center [780, 267] width 158 height 75
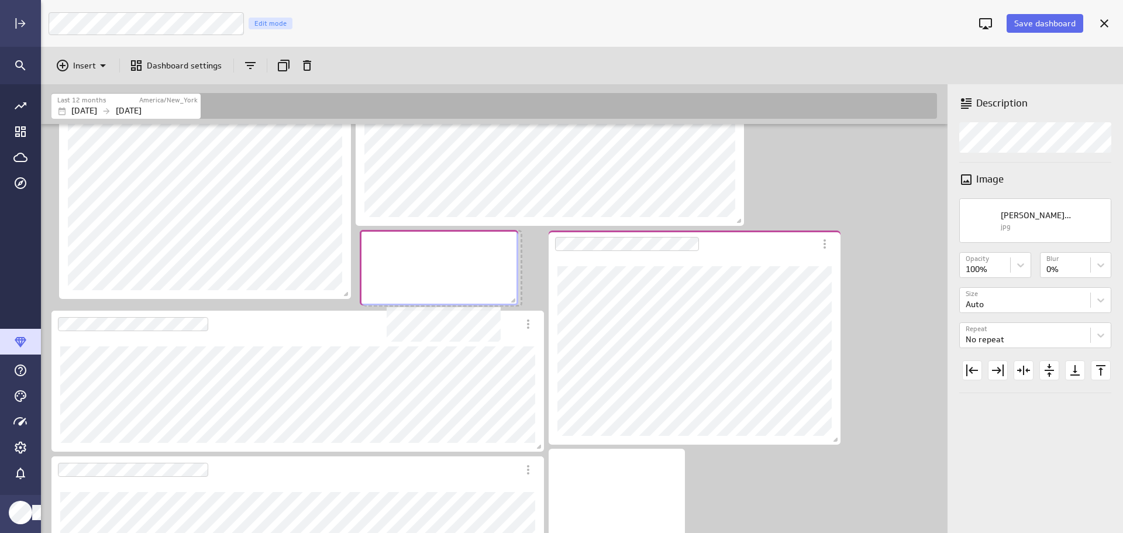
drag, startPoint x: 816, startPoint y: 477, endPoint x: 472, endPoint y: 258, distance: 408.0
click at [472, 258] on div "No description available" at bounding box center [439, 267] width 158 height 75
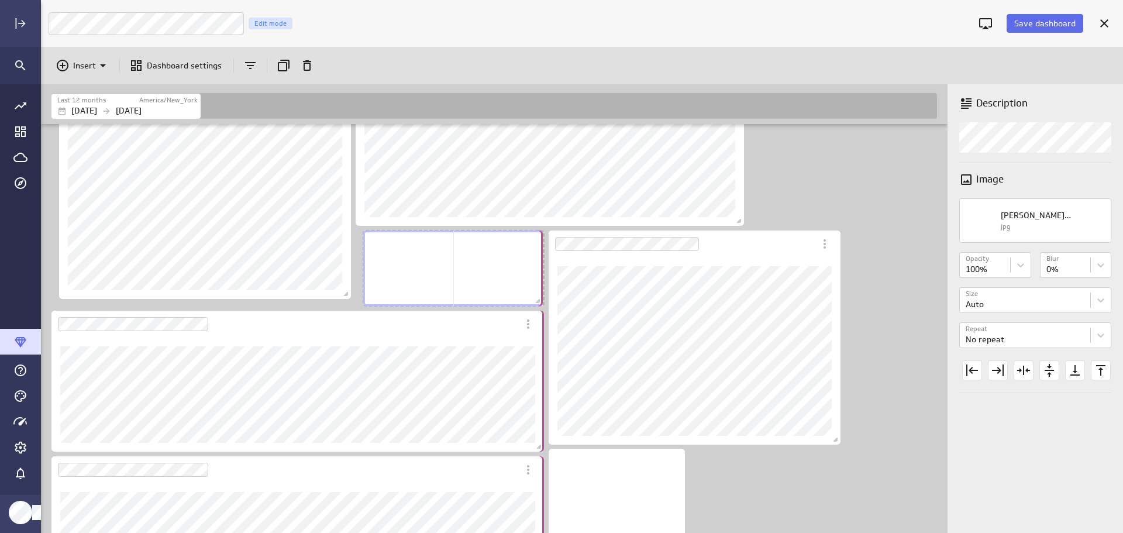
drag, startPoint x: 516, startPoint y: 302, endPoint x: 537, endPoint y: 302, distance: 21.1
click at [537, 302] on span "Dashboard content with 19 widgets" at bounding box center [539, 302] width 12 height 12
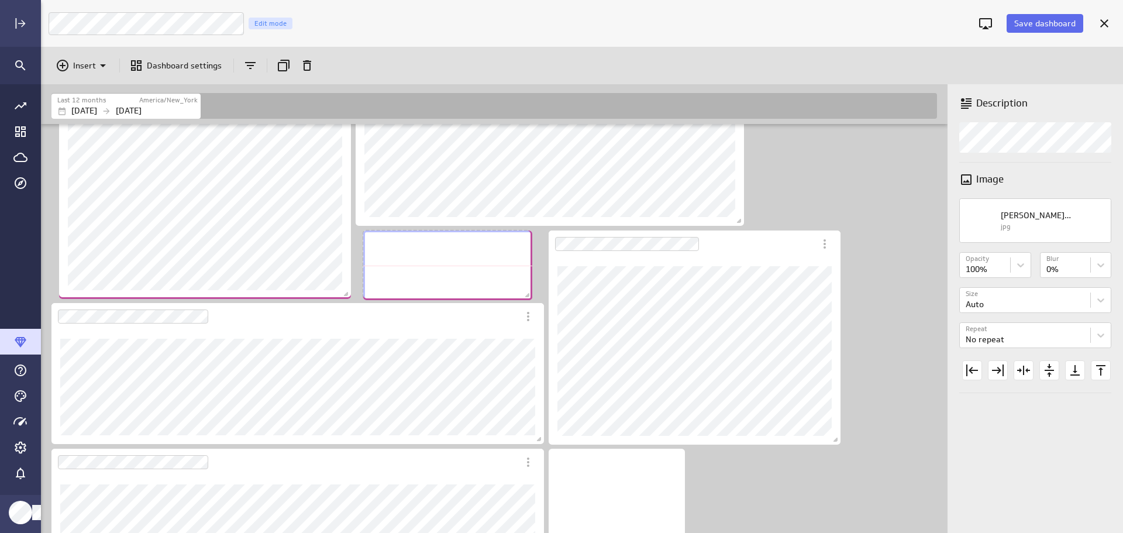
drag, startPoint x: 540, startPoint y: 303, endPoint x: 528, endPoint y: 297, distance: 13.1
click at [528, 297] on span "Dashboard content with 19 widgets" at bounding box center [529, 297] width 12 height 12
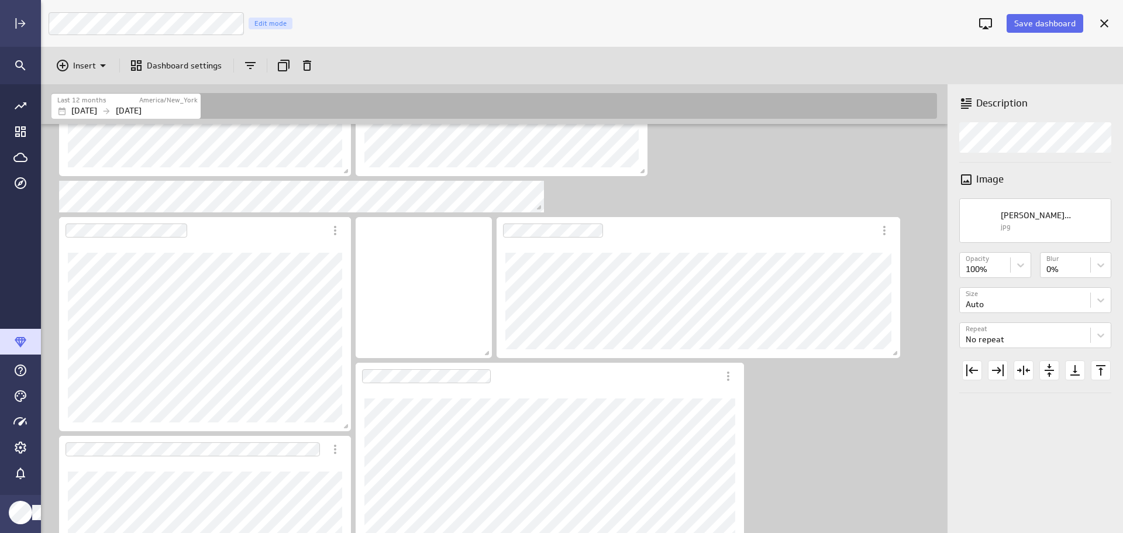
scroll to position [360, 0]
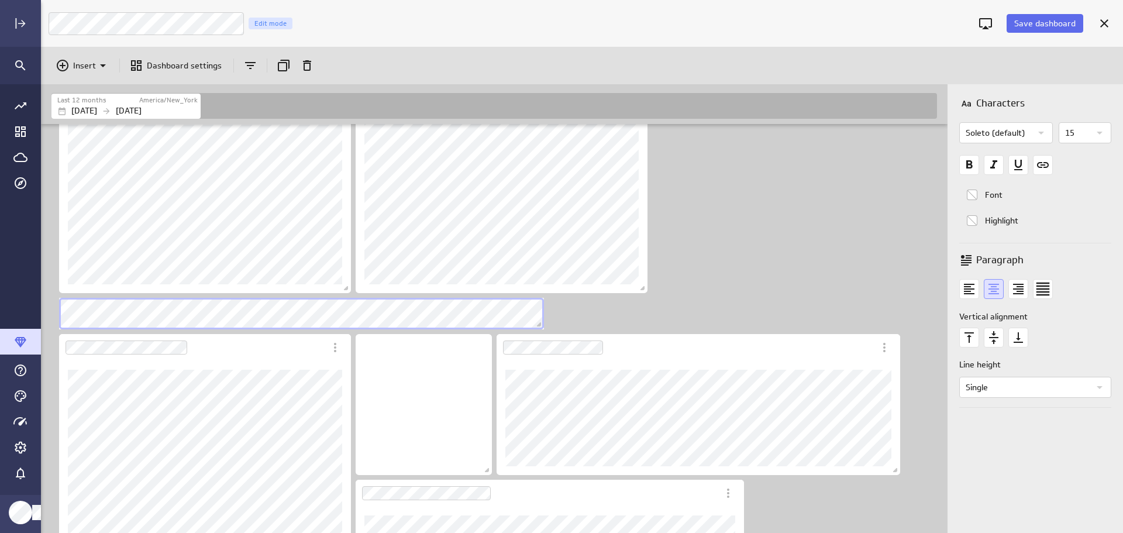
click at [972, 164] on icon "Bold font" at bounding box center [969, 165] width 20 height 20
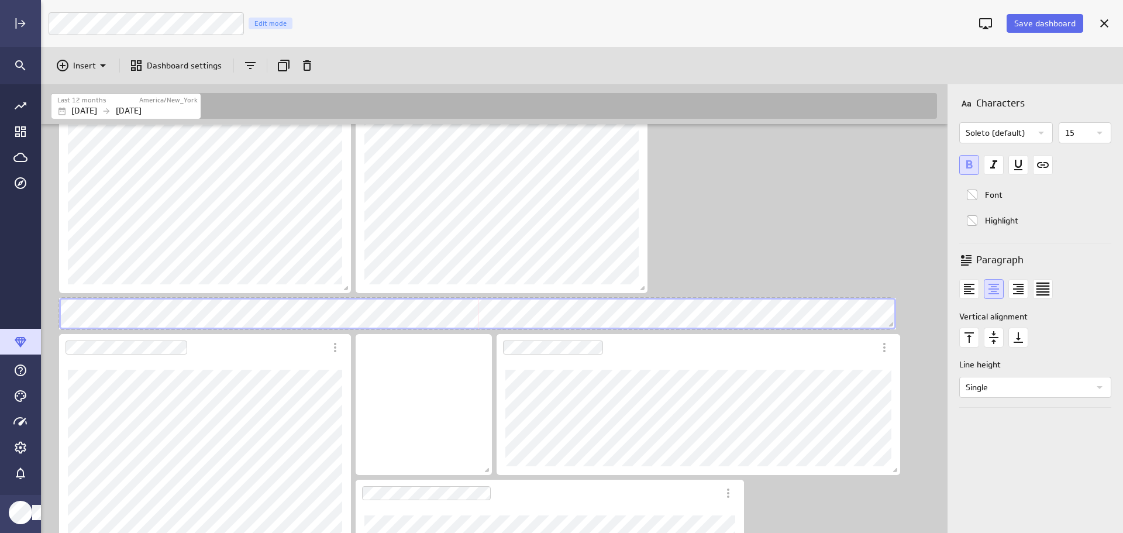
drag, startPoint x: 541, startPoint y: 327, endPoint x: 894, endPoint y: 320, distance: 352.1
click at [894, 320] on span "Dashboard content with 19 widgets" at bounding box center [893, 326] width 12 height 12
click at [795, 263] on div "Includes: 1 filter" at bounding box center [496, 499] width 895 height 1471
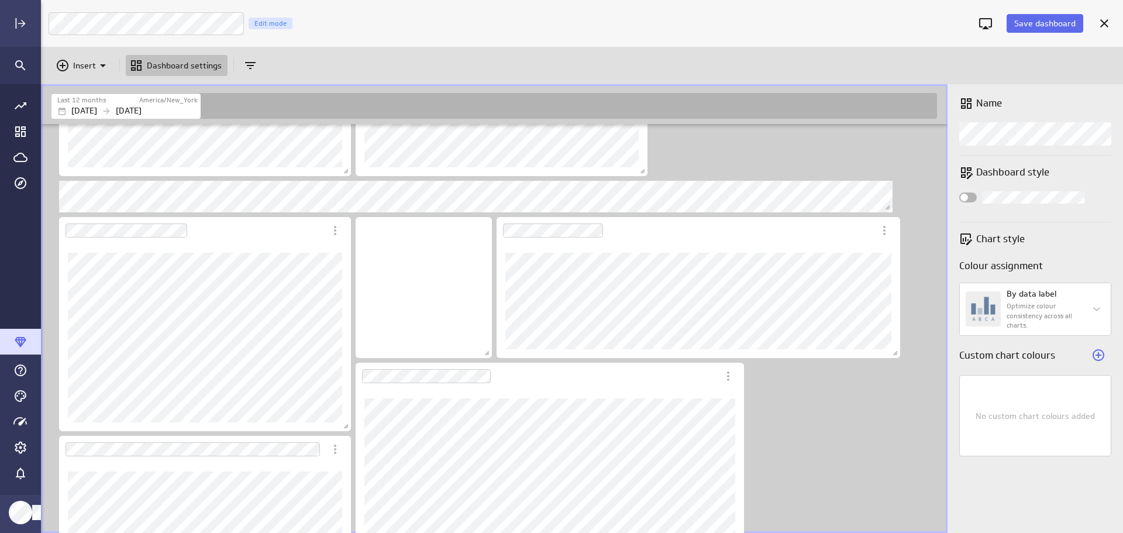
scroll to position [302, 0]
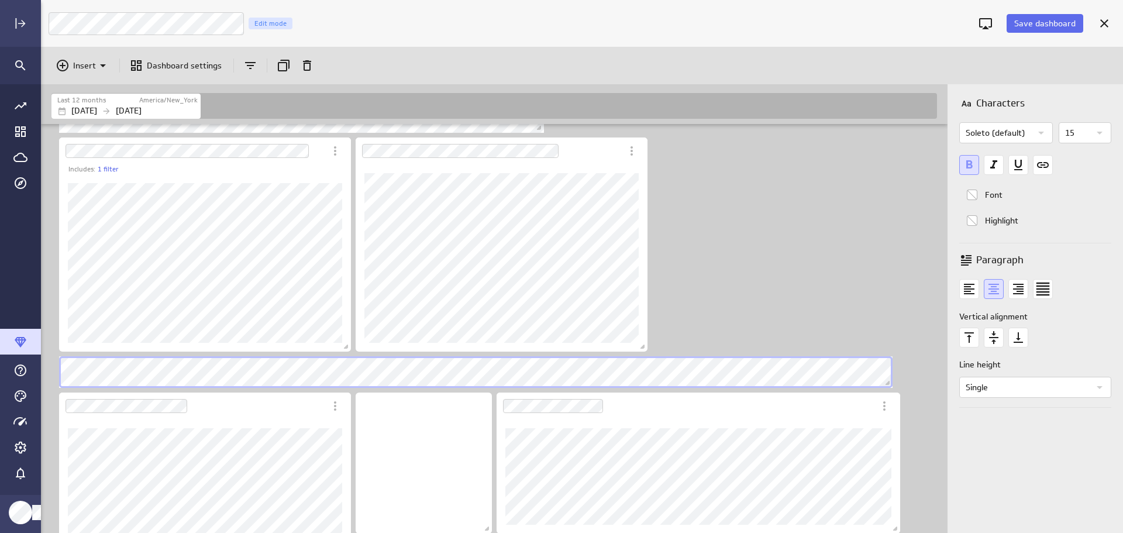
click at [280, 66] on icon "Duplicate" at bounding box center [284, 65] width 14 height 14
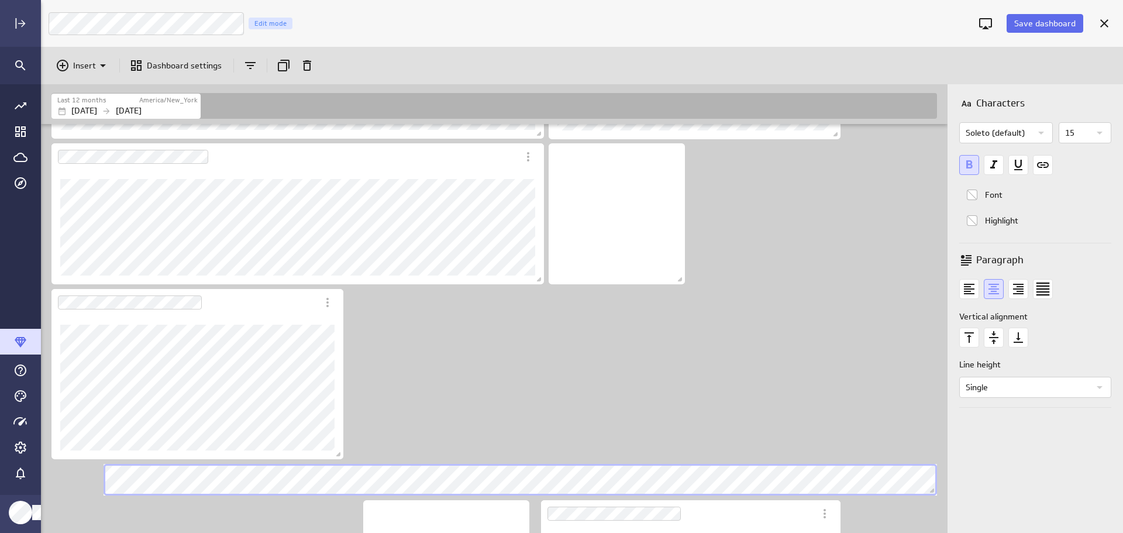
scroll to position [1273, 0]
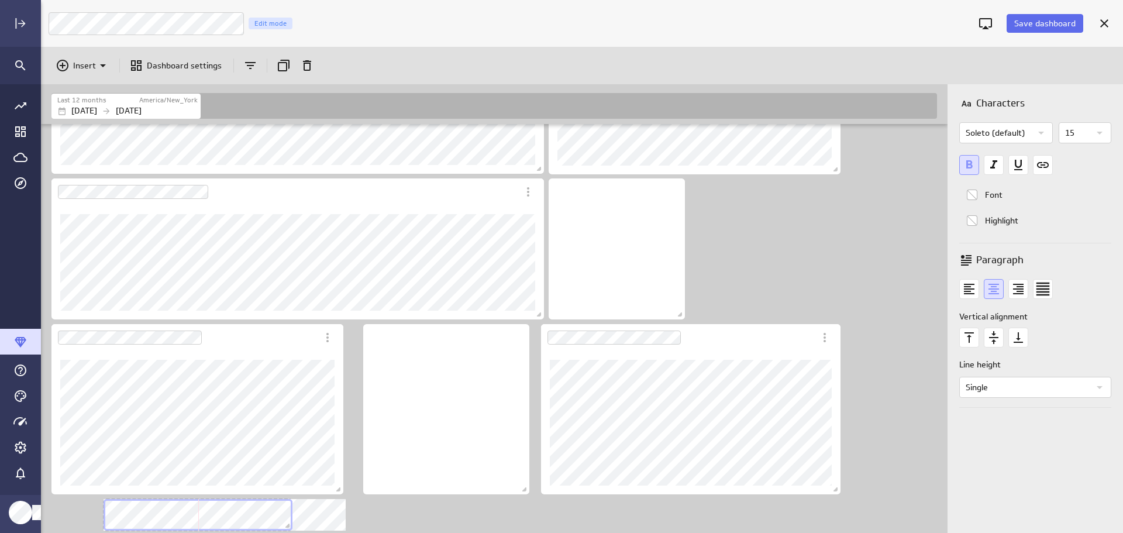
scroll to position [1098, 0]
click at [272, 516] on div "Dashboard content with 20 widgets" at bounding box center [193, 514] width 185 height 36
click at [268, 521] on span "Dashboard content with 20 widgets" at bounding box center [273, 527] width 12 height 12
drag, startPoint x: 270, startPoint y: 525, endPoint x: 352, endPoint y: 534, distance: 82.3
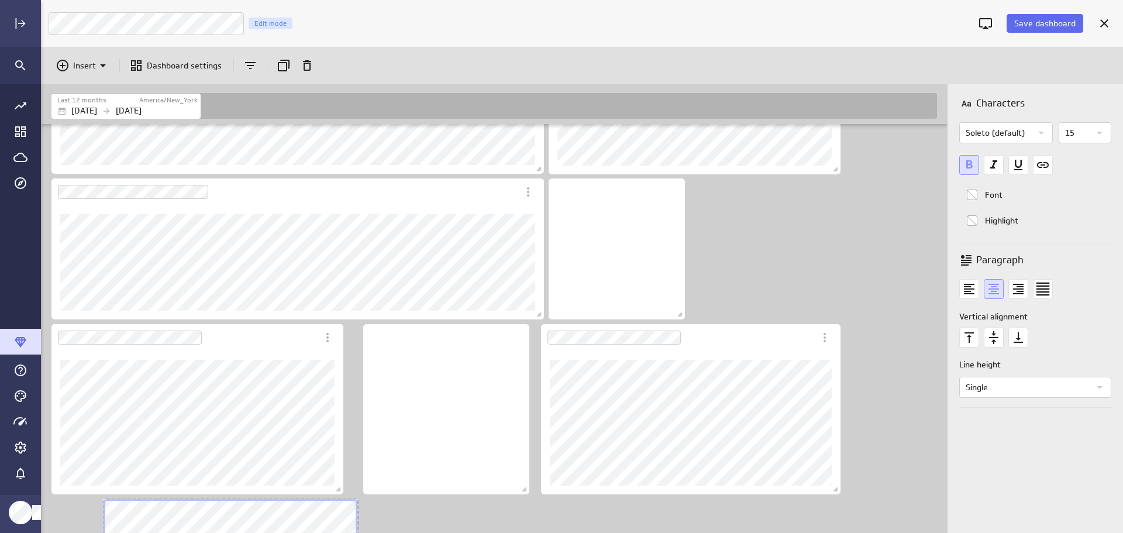
click at [352, 532] on html "Save dashboard LM Marketing Dashboard Edit mode Insert Dashboard settings Last …" at bounding box center [561, 266] width 1123 height 533
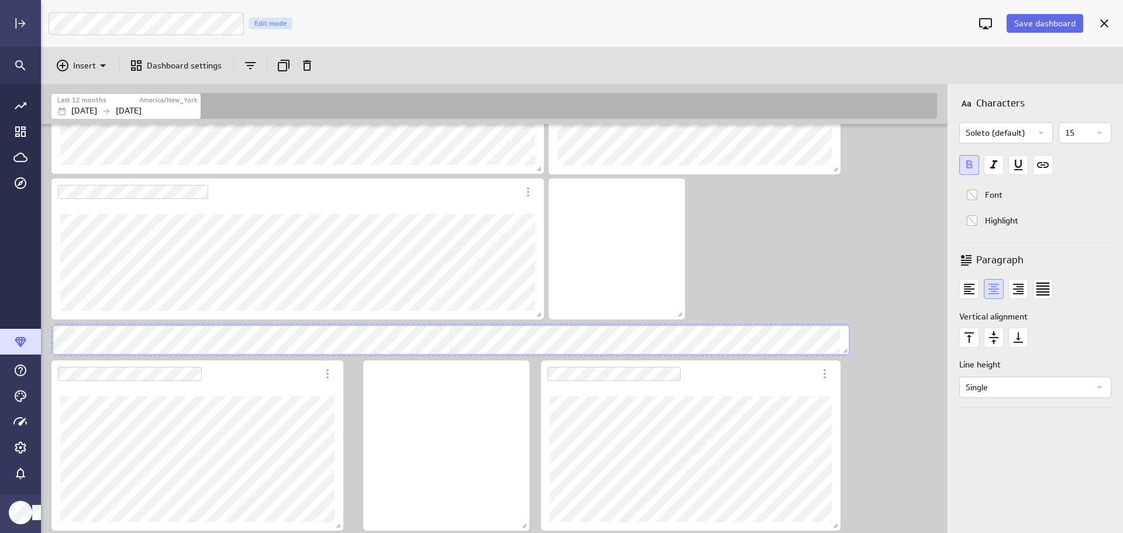
scroll to position [1525, 908]
click at [861, 343] on div "Dashboard content with 20 widgets" at bounding box center [459, 340] width 820 height 36
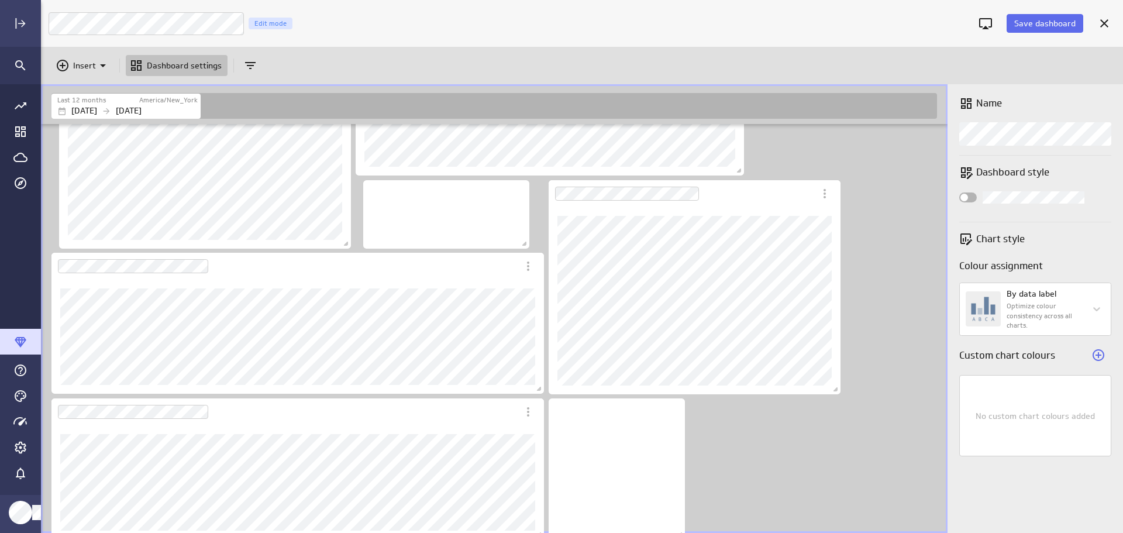
scroll to position [981, 0]
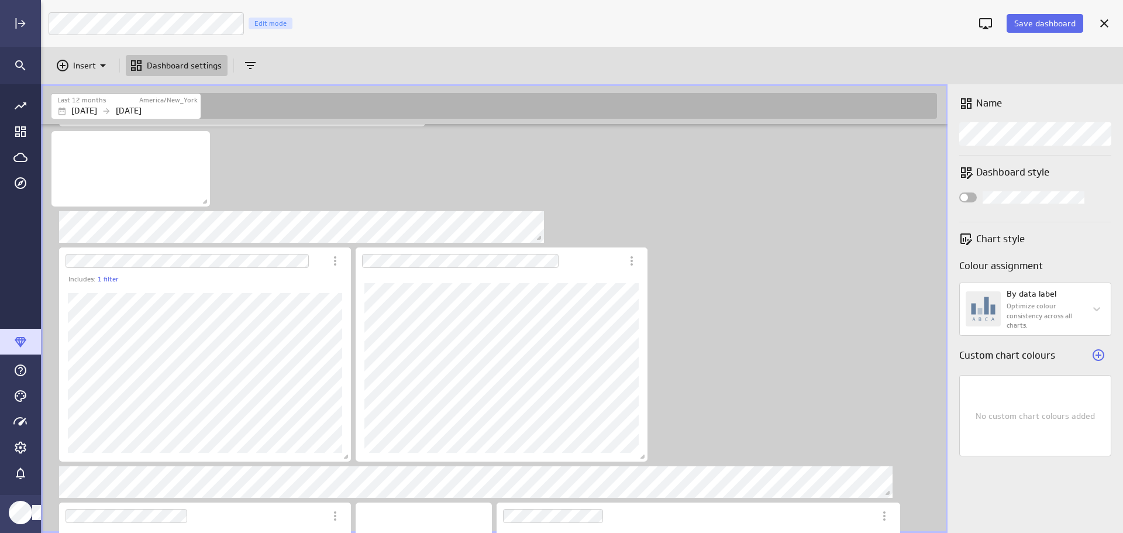
scroll to position [163, 0]
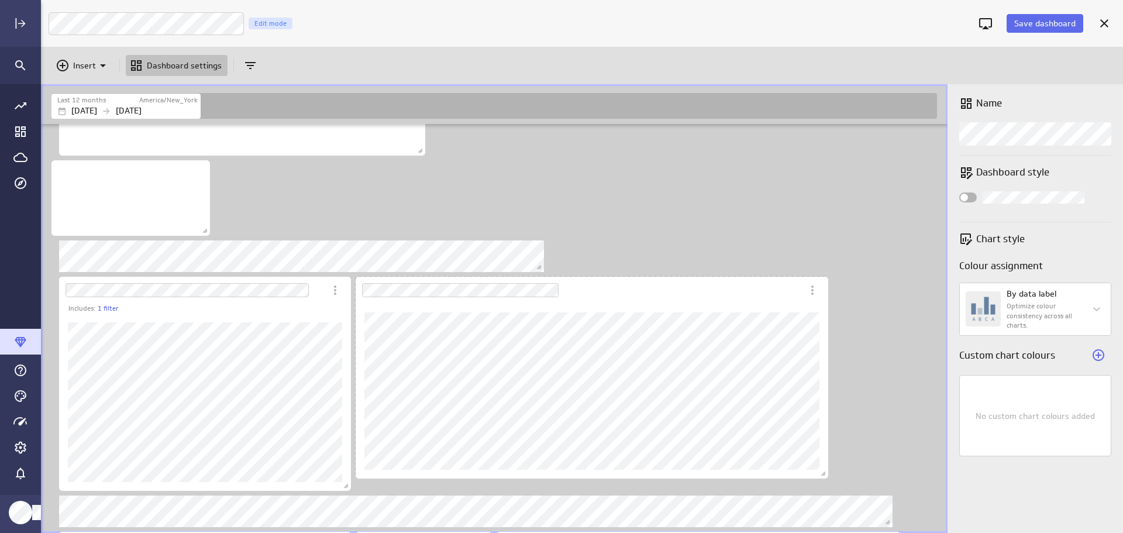
drag, startPoint x: 644, startPoint y: 487, endPoint x: 825, endPoint y: 475, distance: 181.1
click at [825, 475] on span "Dashboard content with 20 widgets" at bounding box center [825, 475] width 12 height 12
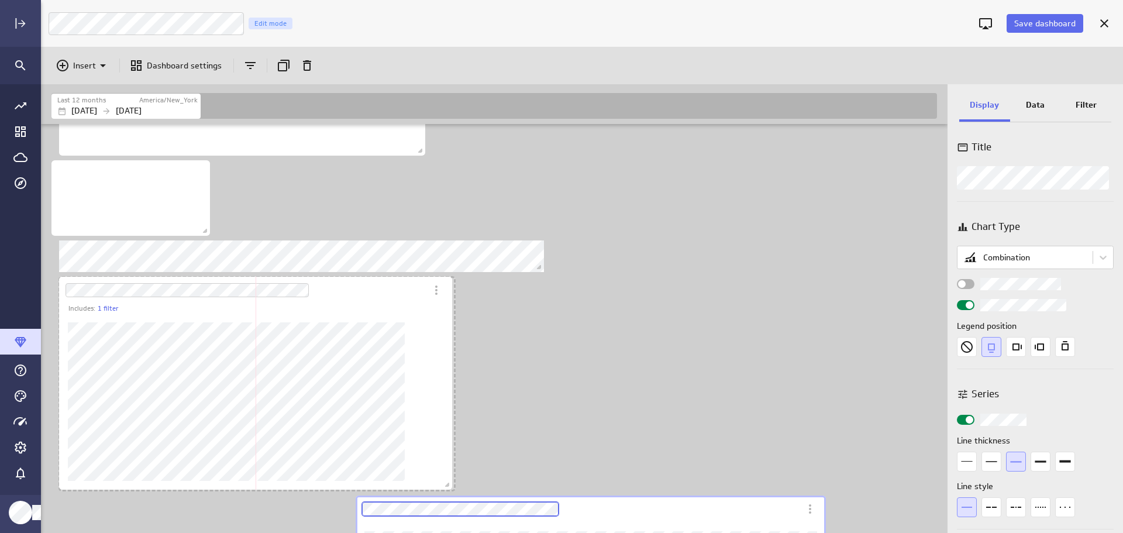
scroll to position [1729, 908]
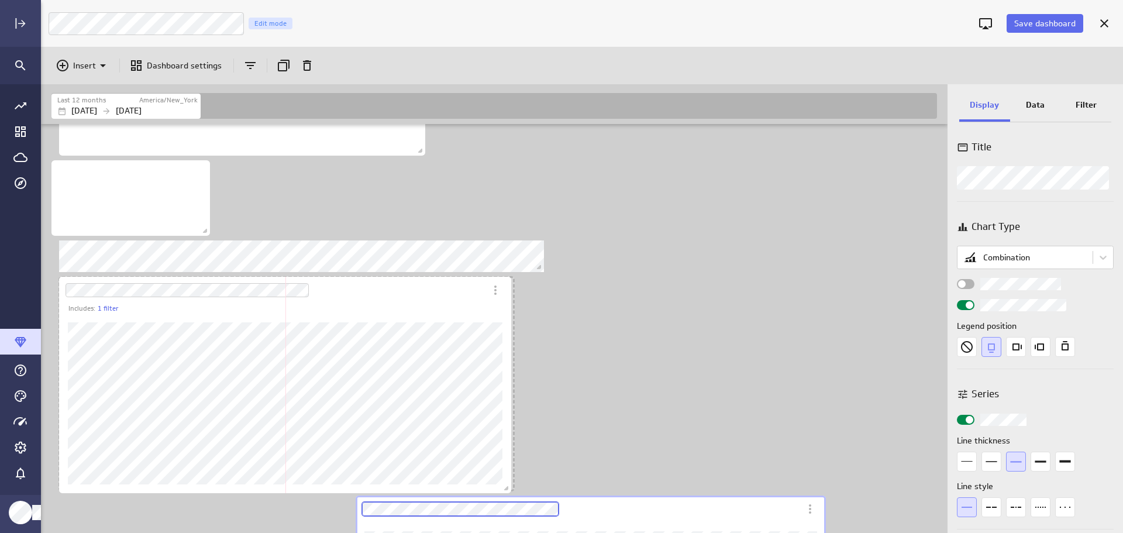
drag, startPoint x: 347, startPoint y: 486, endPoint x: 507, endPoint y: 488, distance: 160.2
click at [507, 488] on span "Dashboard content with 20 widgets" at bounding box center [508, 490] width 12 height 12
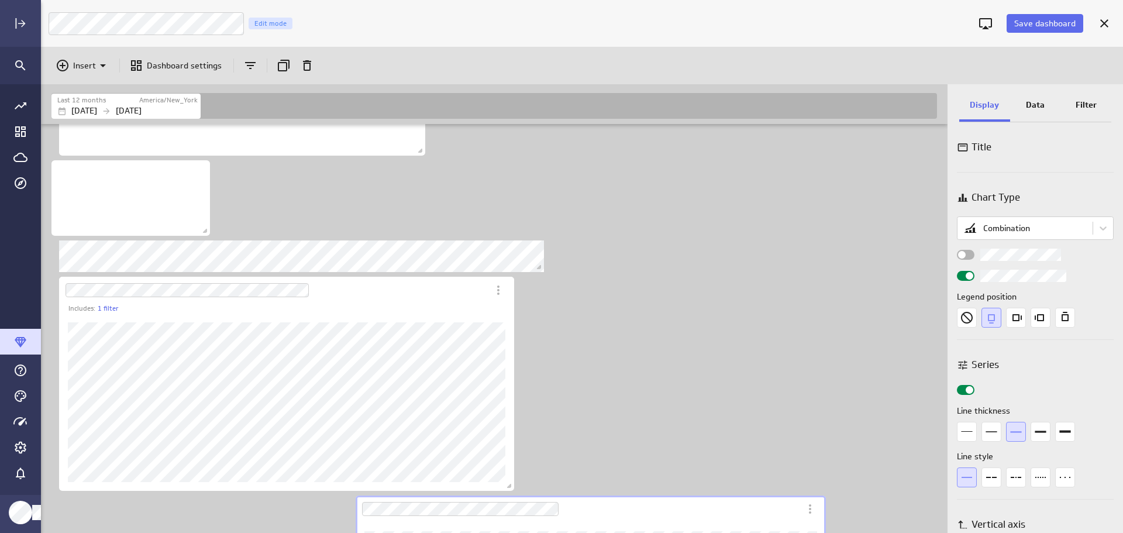
scroll to position [325, 0]
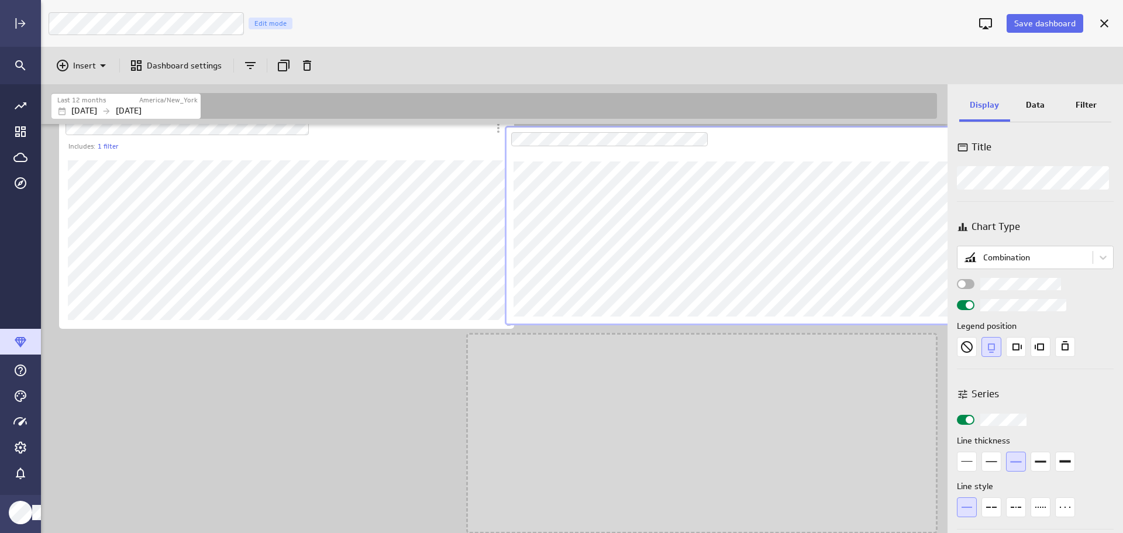
drag, startPoint x: 787, startPoint y: 515, endPoint x: 936, endPoint y: 146, distance: 398.5
click at [936, 146] on div "Dashboard Widget" at bounding box center [727, 139] width 444 height 27
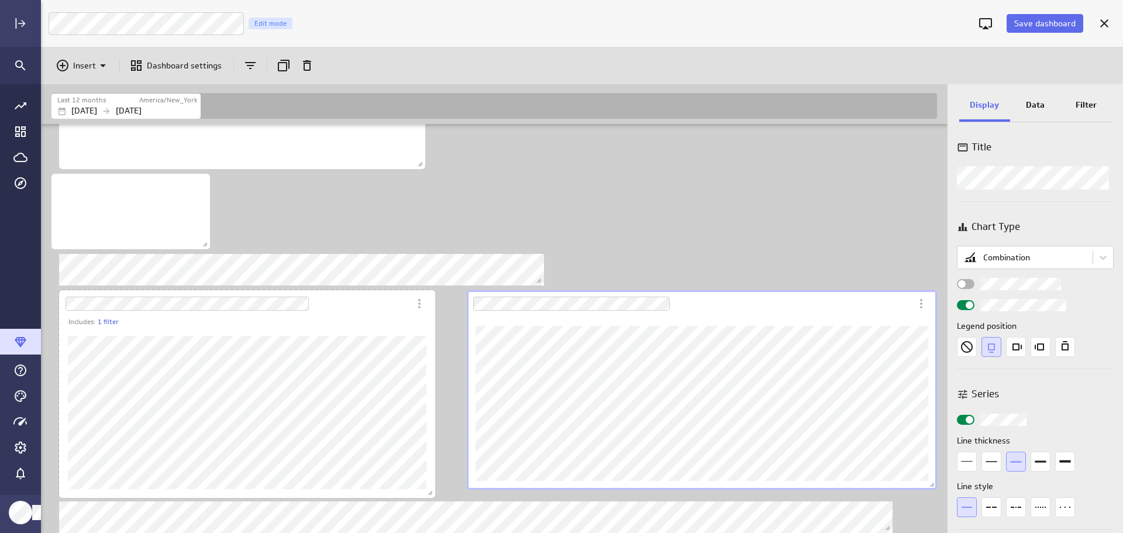
scroll to position [1517, 908]
drag, startPoint x: 509, startPoint y: 497, endPoint x: 429, endPoint y: 491, distance: 79.8
click at [429, 491] on span "Dashboard content with 20 widgets" at bounding box center [432, 494] width 12 height 12
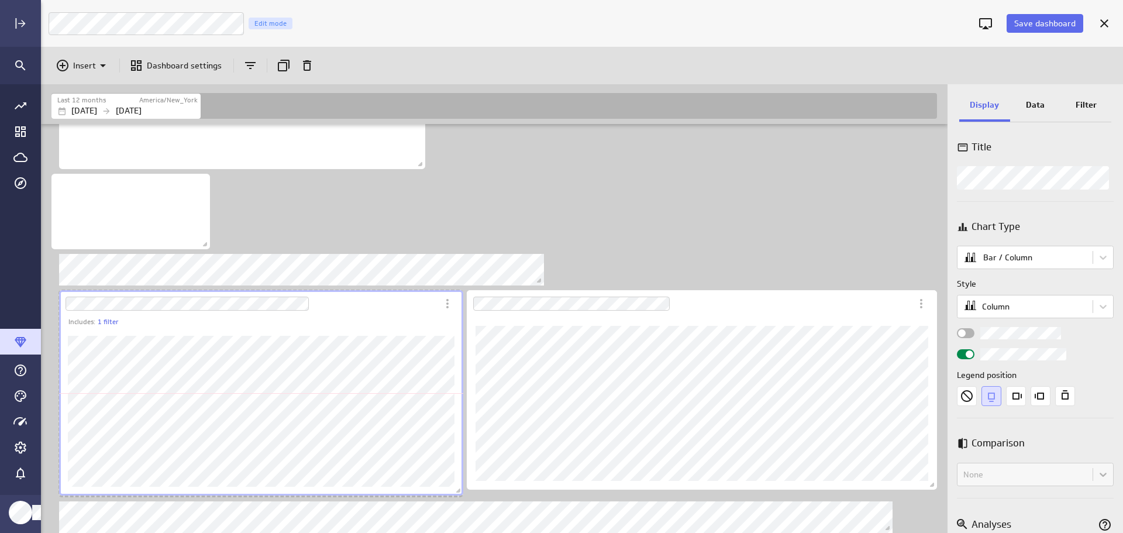
drag, startPoint x: 429, startPoint y: 491, endPoint x: 460, endPoint y: 489, distance: 30.4
click at [460, 489] on span "Dashboard content with 20 widgets" at bounding box center [460, 492] width 12 height 12
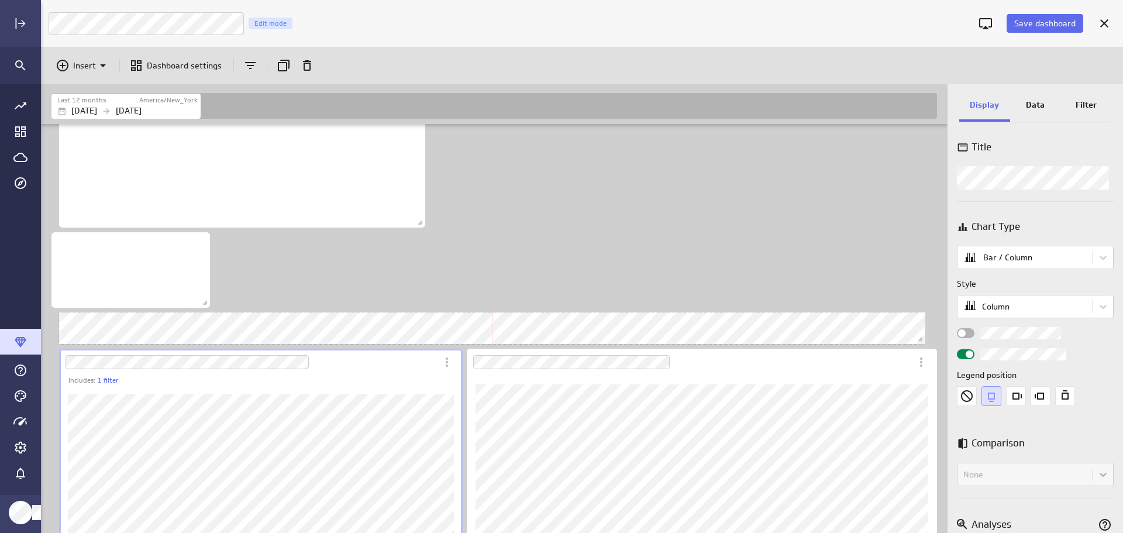
drag, startPoint x: 539, startPoint y: 337, endPoint x: 920, endPoint y: 334, distance: 381.3
click at [920, 334] on span "Dashboard content with 20 widgets" at bounding box center [922, 340] width 12 height 12
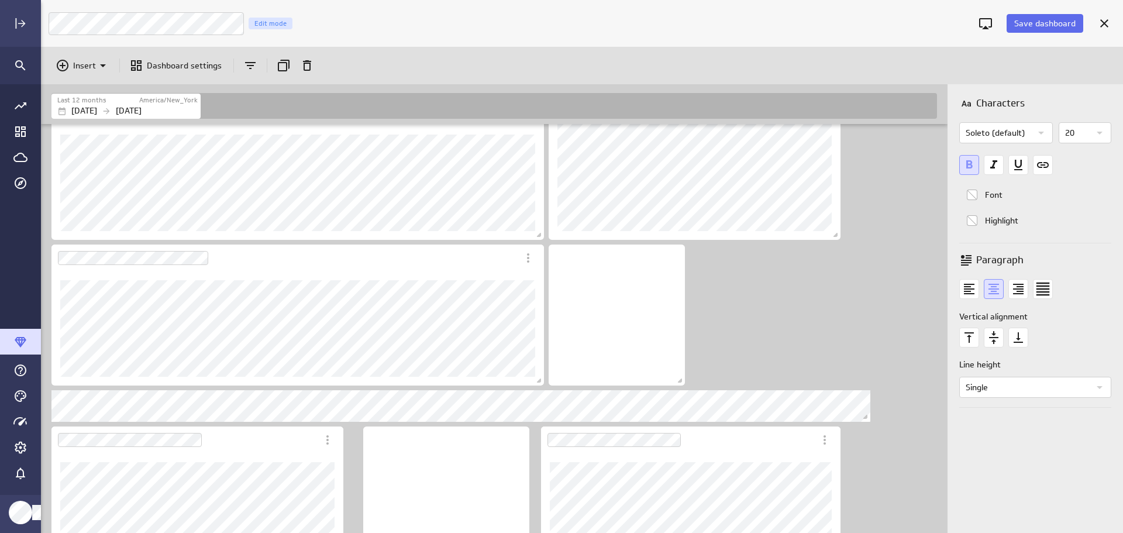
scroll to position [1053, 0]
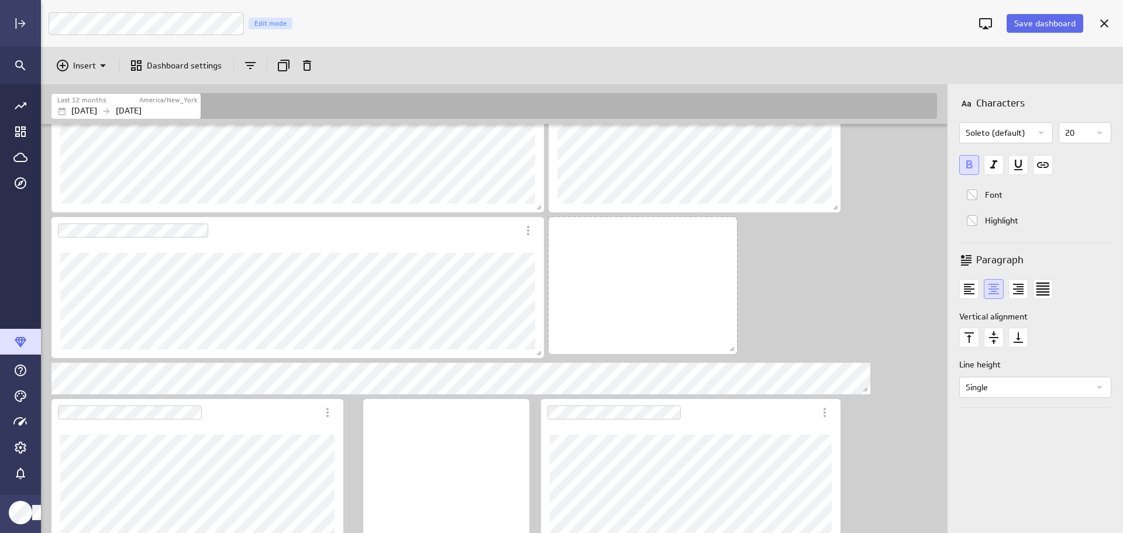
drag, startPoint x: 683, startPoint y: 355, endPoint x: 735, endPoint y: 351, distance: 52.2
click at [735, 351] on span "Dashboard content with 20 widgets" at bounding box center [733, 350] width 12 height 12
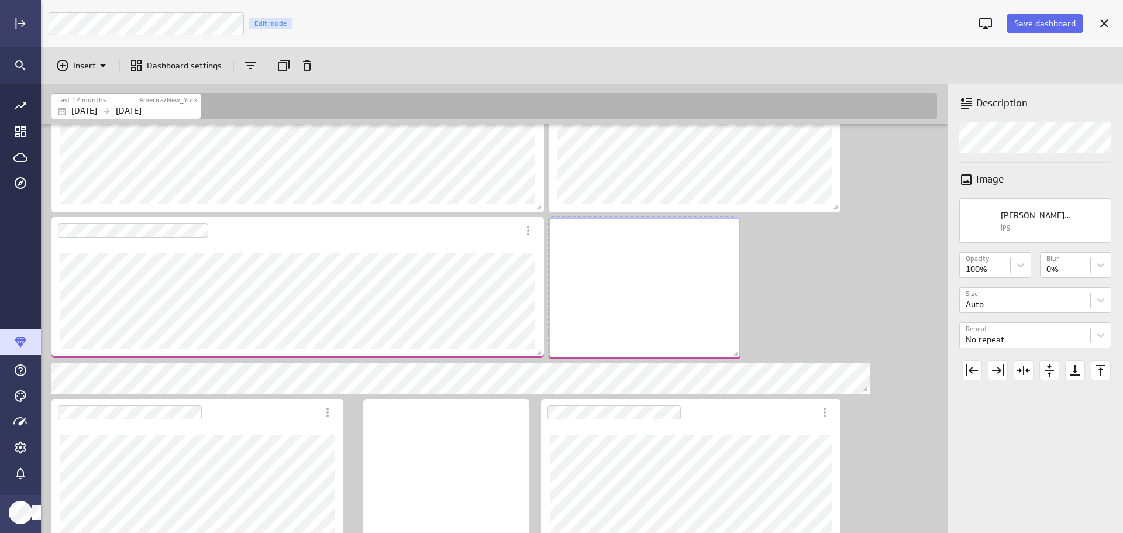
drag, startPoint x: 733, startPoint y: 347, endPoint x: 795, endPoint y: 322, distance: 67.4
click at [736, 354] on span "Dashboard content with 20 widgets" at bounding box center [737, 356] width 12 height 12
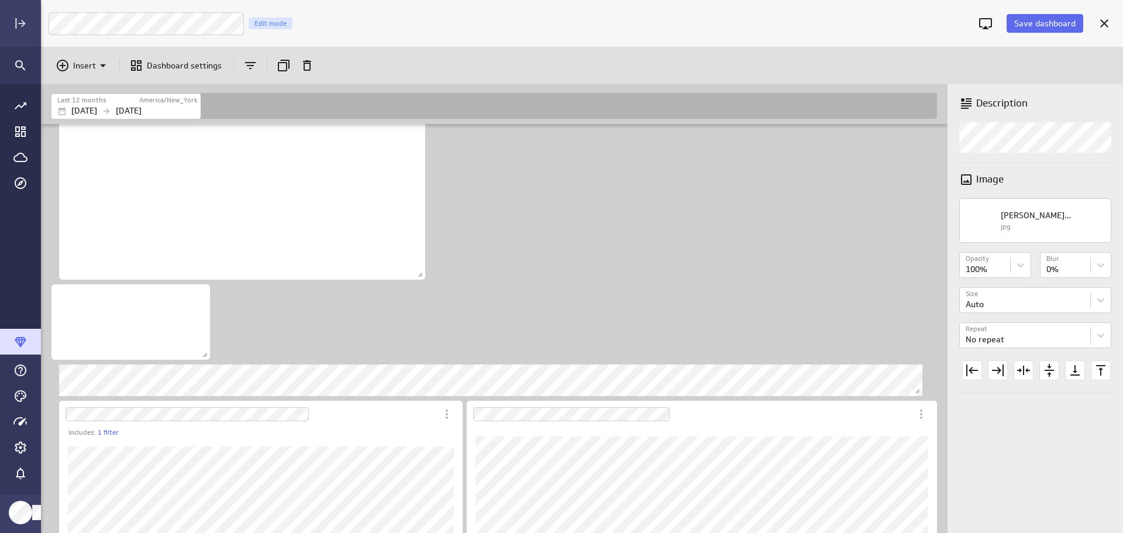
scroll to position [0, 0]
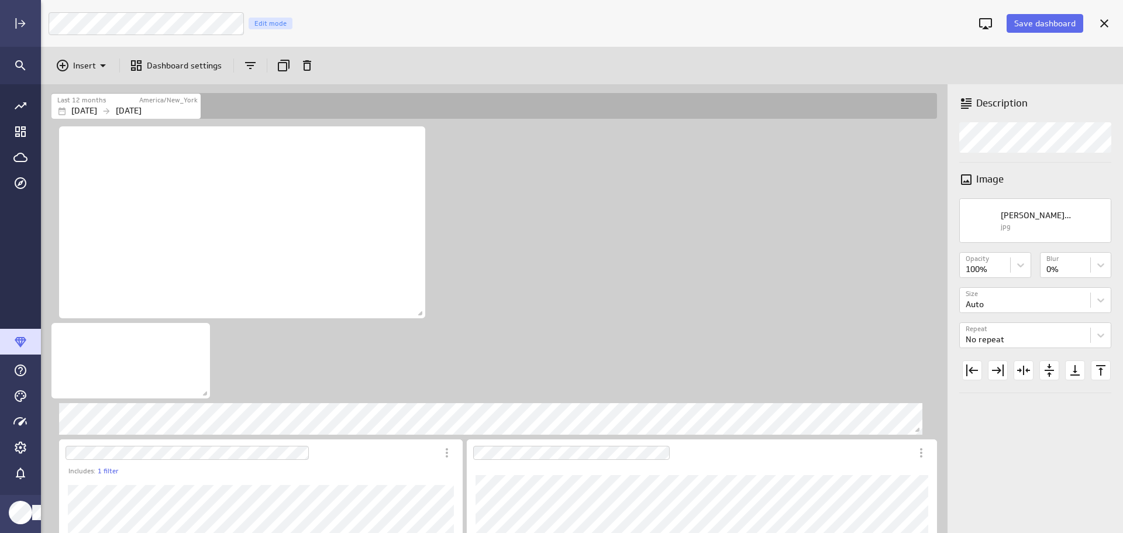
click at [1051, 17] on button "Save dashboard" at bounding box center [1044, 23] width 77 height 19
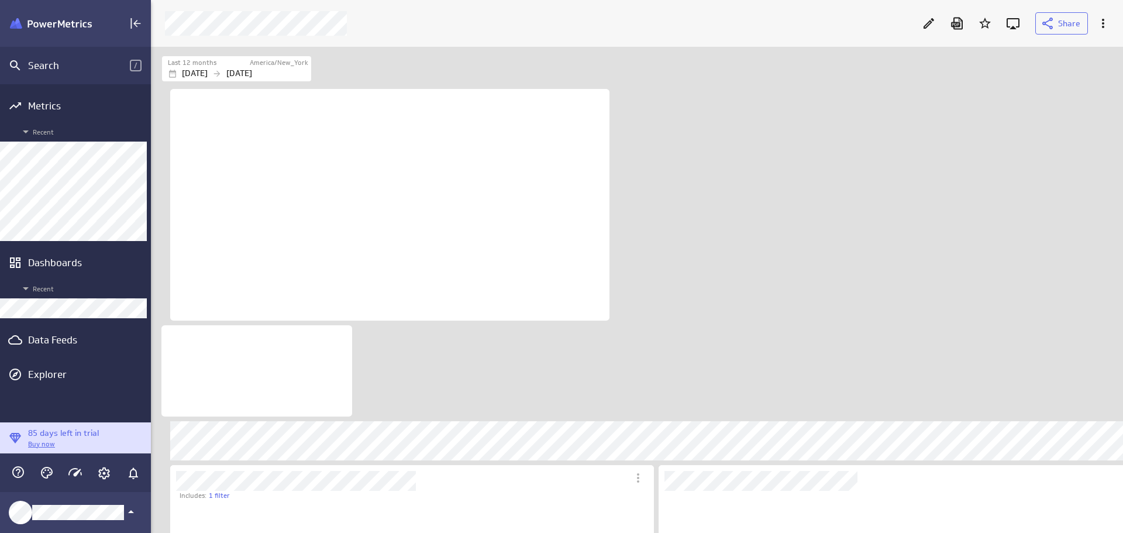
scroll to position [187, 433]
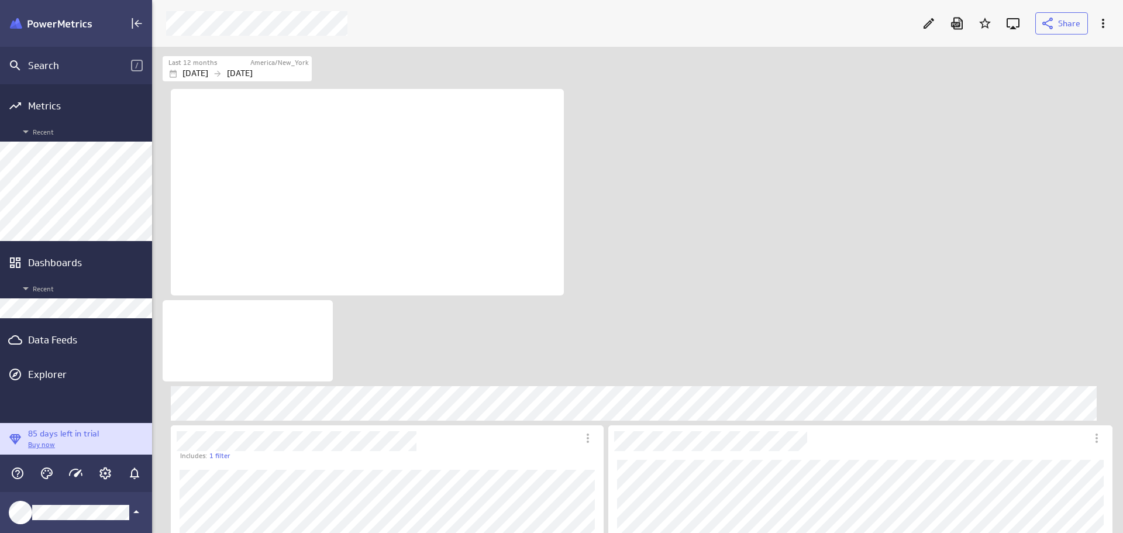
click at [51, 344] on div "Data Feeds" at bounding box center [76, 339] width 96 height 13
click at [65, 337] on div "Data Feeds" at bounding box center [76, 339] width 96 height 13
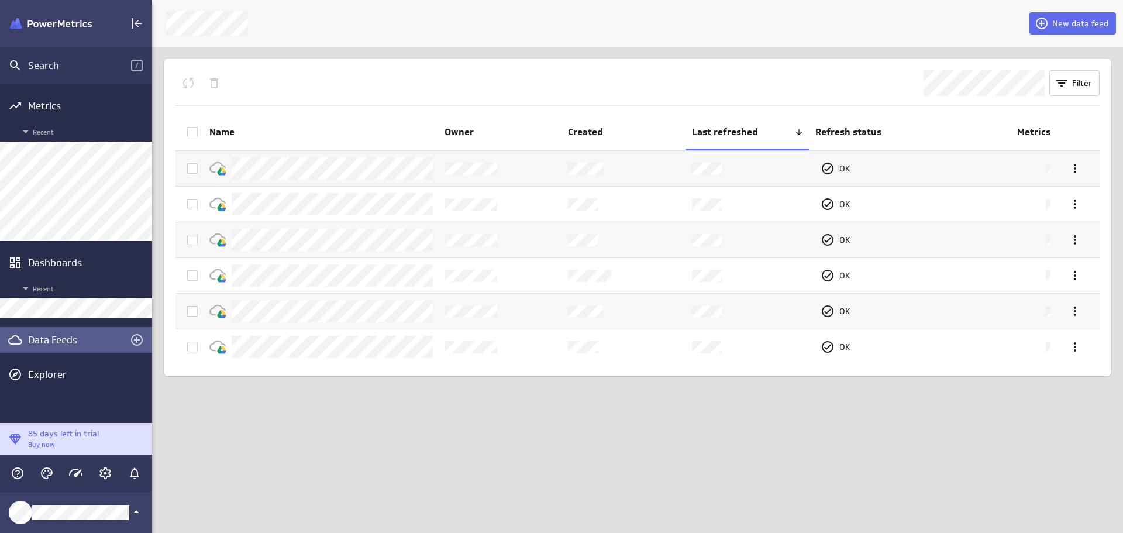
click at [1084, 18] on button "New data feed" at bounding box center [1072, 23] width 87 height 22
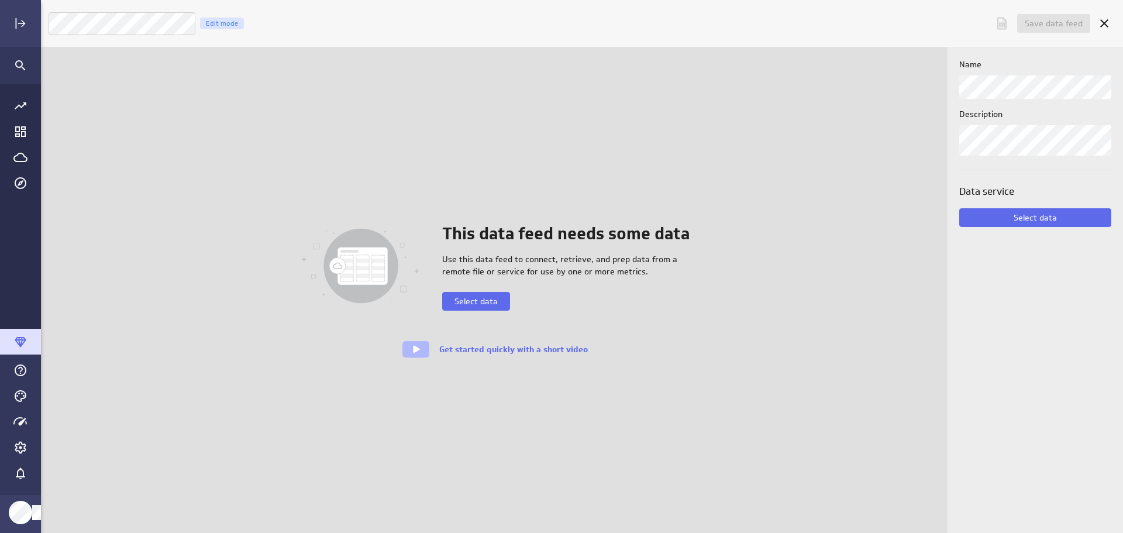
click at [482, 301] on span "Select data" at bounding box center [475, 301] width 43 height 11
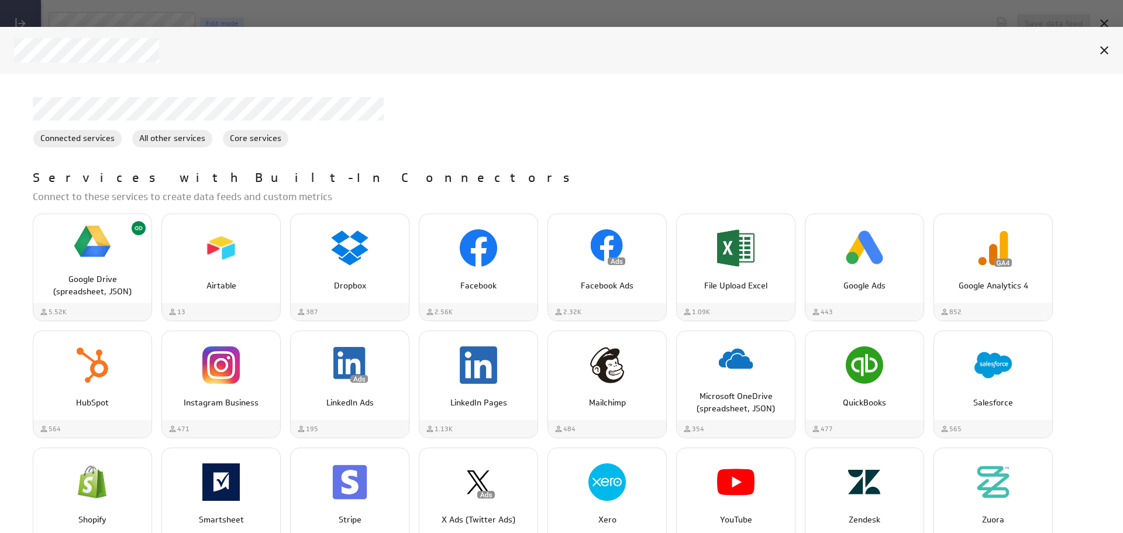
click at [97, 272] on div "Google Drive (spreadsheet, JSON)" at bounding box center [92, 281] width 118 height 34
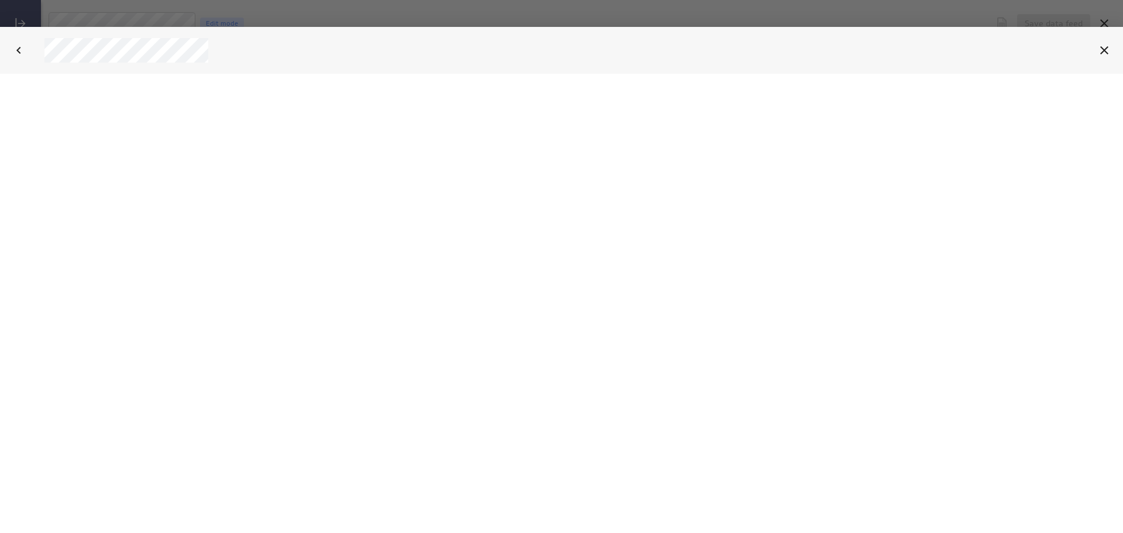
select select "3deaa3bb4c69fb619b3abaa66b5c1f4e"
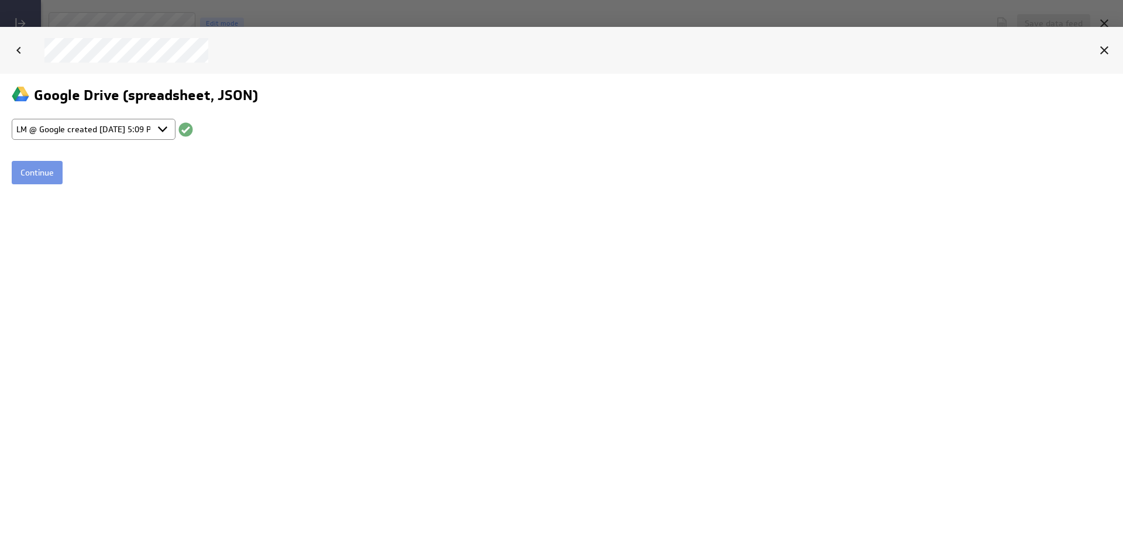
click at [43, 173] on input "Continue" at bounding box center [37, 171] width 51 height 23
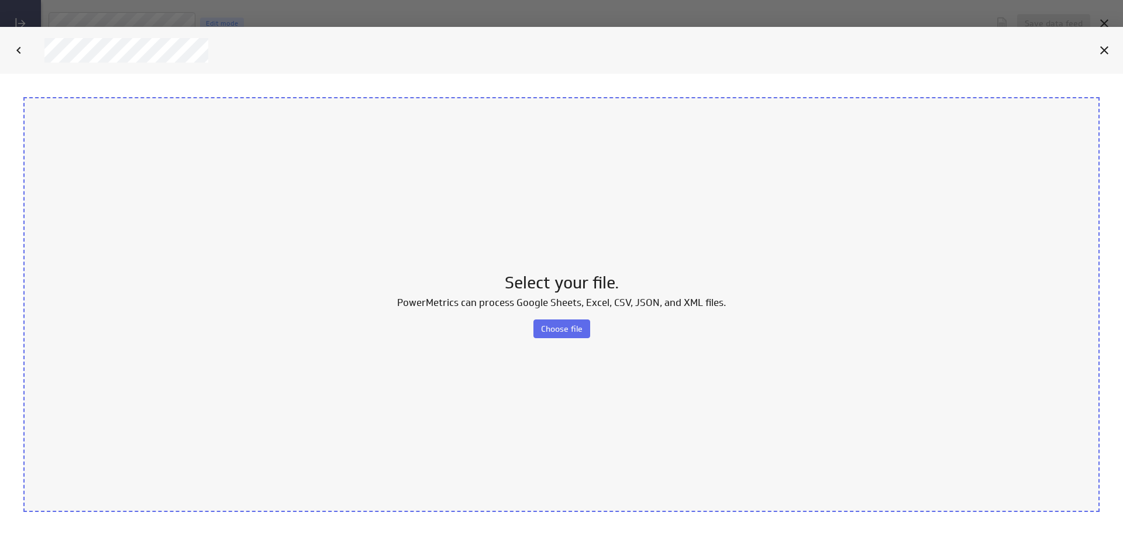
click at [573, 329] on span "Choose file" at bounding box center [562, 328] width 42 height 11
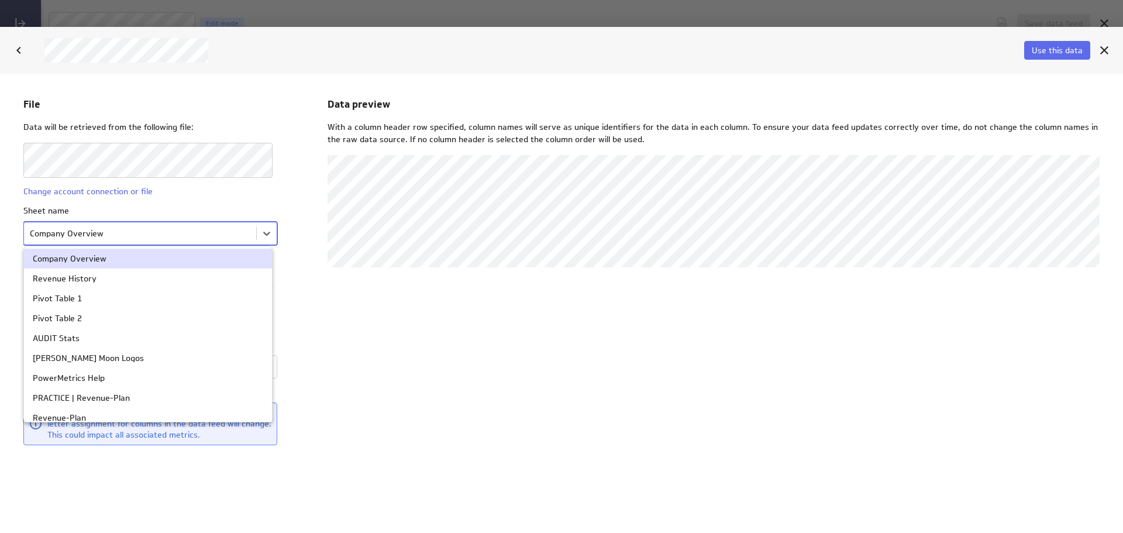
click at [259, 233] on body "File Data will be retrieved from the following file: Change account connection …" at bounding box center [561, 302] width 1123 height 459
click at [262, 238] on body "File Data will be retrieved from the following file: Change account connection …" at bounding box center [561, 302] width 1123 height 459
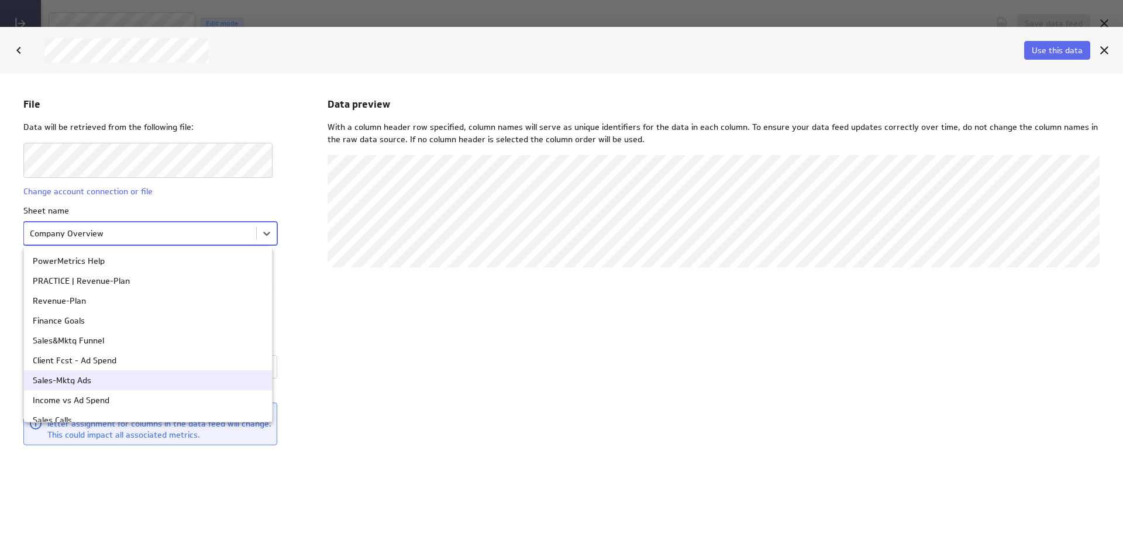
scroll to position [167, 0]
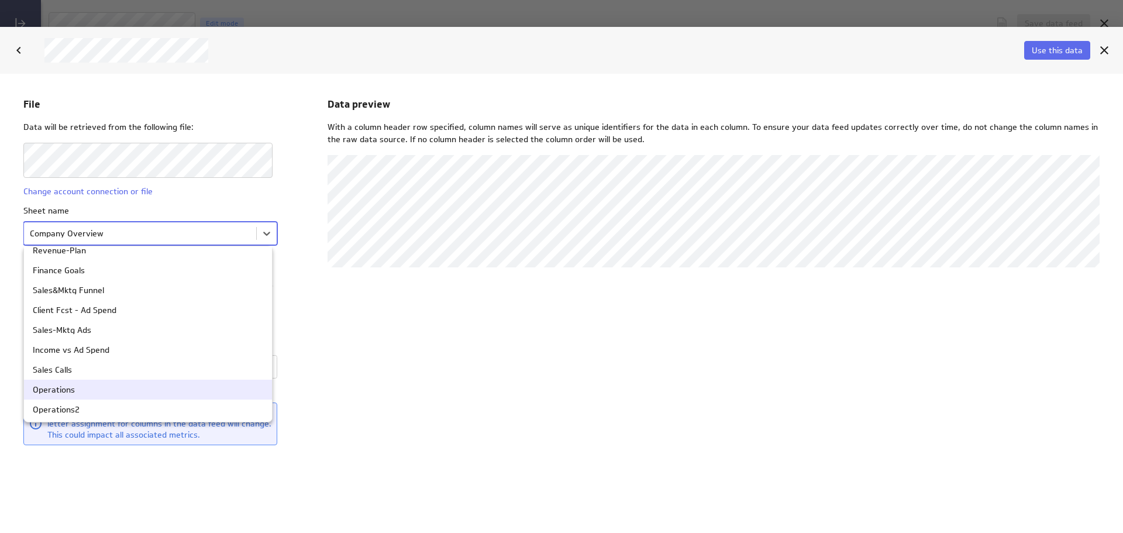
click at [185, 387] on div "Operations" at bounding box center [148, 389] width 230 height 8
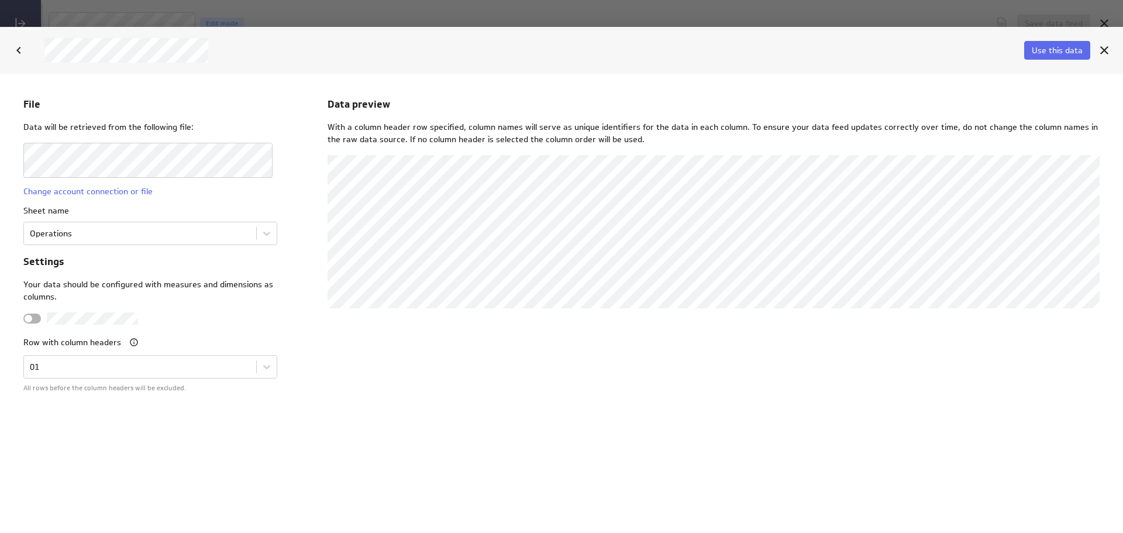
click at [1045, 46] on span "Use this data" at bounding box center [1057, 50] width 51 height 11
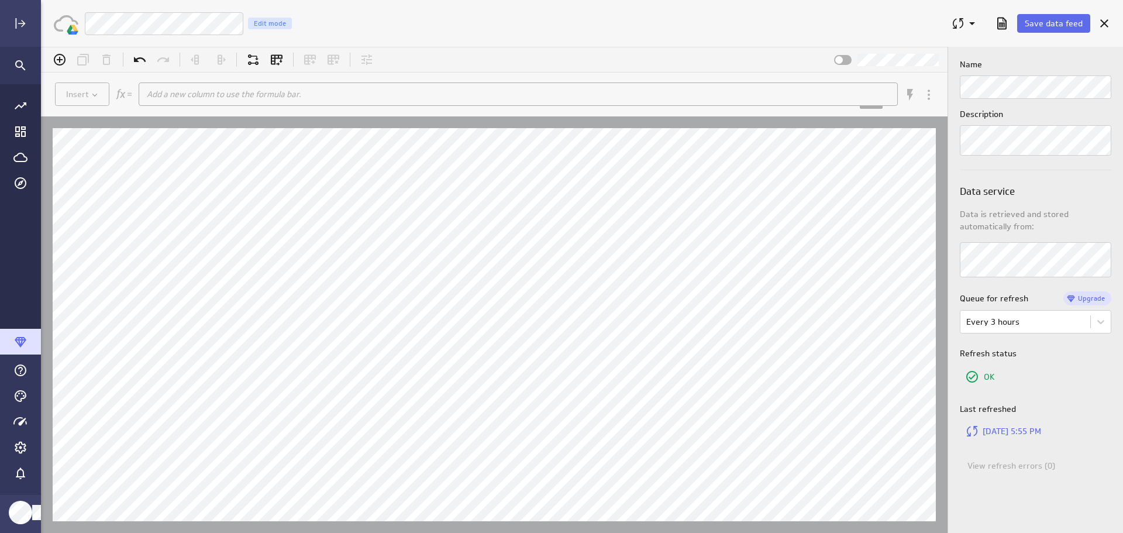
click at [1071, 19] on span "Save data feed" at bounding box center [1054, 23] width 58 height 11
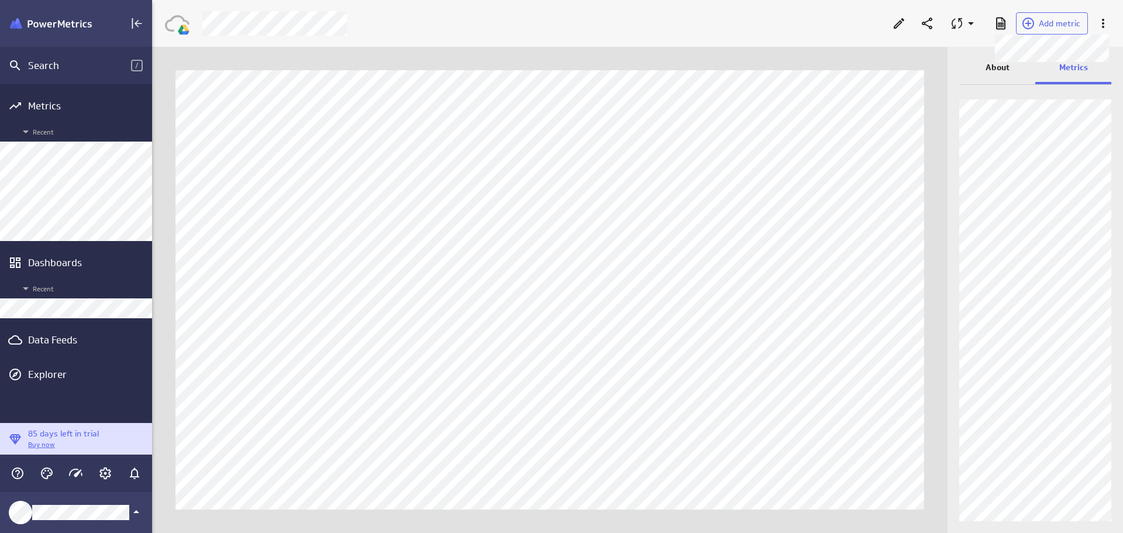
click at [1064, 26] on span "Add metric" at bounding box center [1060, 23] width 42 height 11
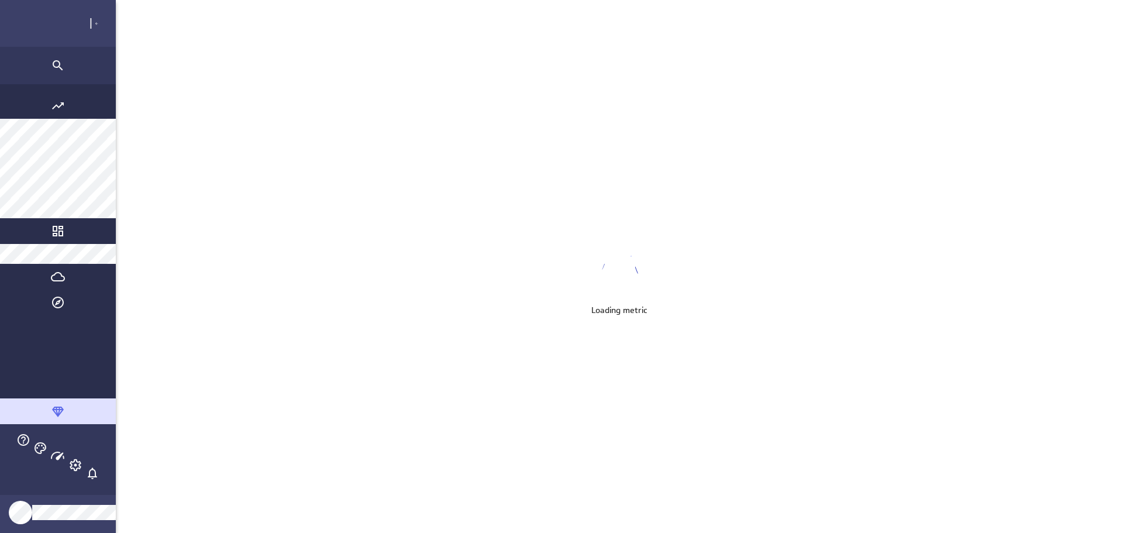
scroll to position [551, 1100]
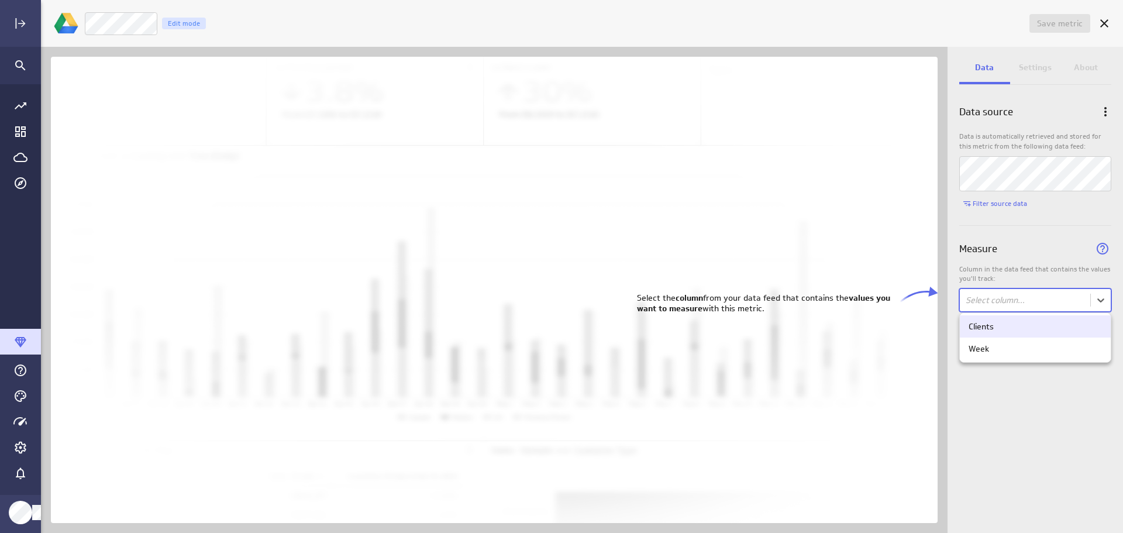
click at [1098, 300] on body "Save metric Untitled Edit mode Data Settings About Data source Data is automati…" at bounding box center [561, 266] width 1123 height 533
click at [1096, 298] on body "Save metric Untitled Edit mode Data Settings About Data source Data is automati…" at bounding box center [561, 266] width 1123 height 533
click at [1022, 331] on div "Clients" at bounding box center [1034, 326] width 133 height 11
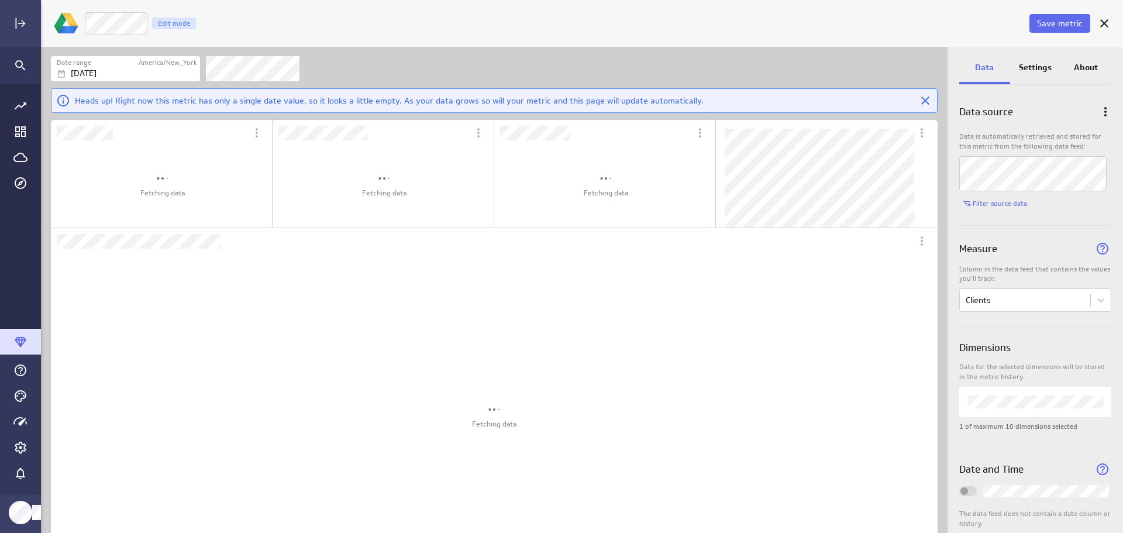
scroll to position [354, 423]
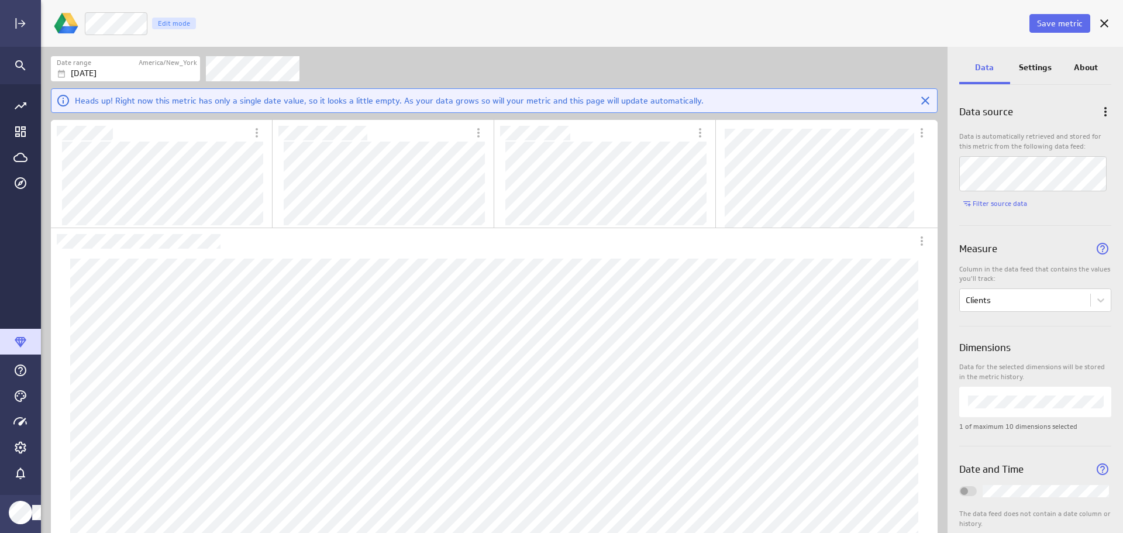
click at [1033, 60] on div "Settings" at bounding box center [1035, 69] width 51 height 32
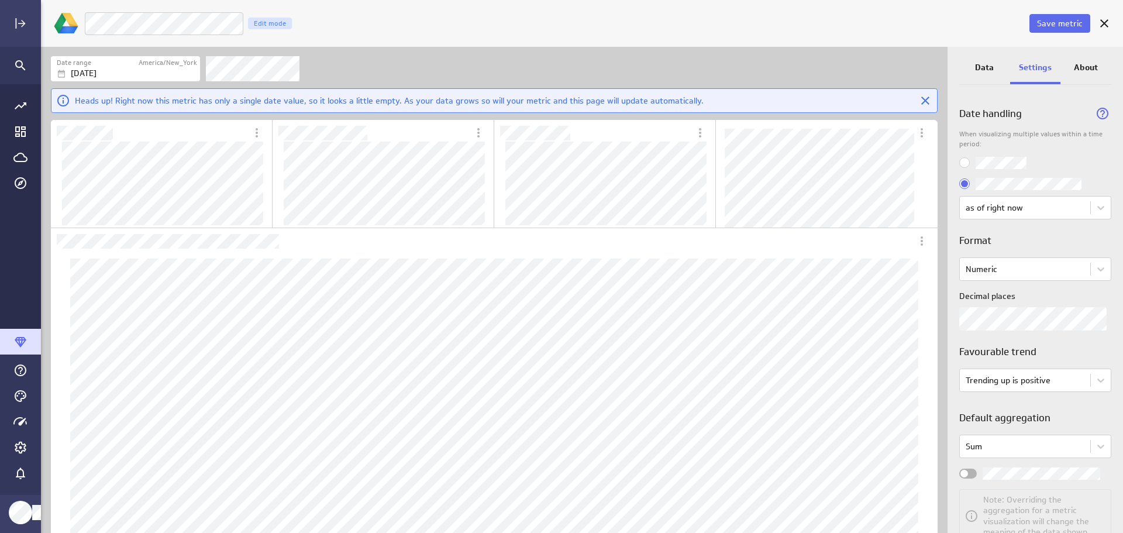
click at [1064, 25] on span "Save metric" at bounding box center [1060, 23] width 46 height 11
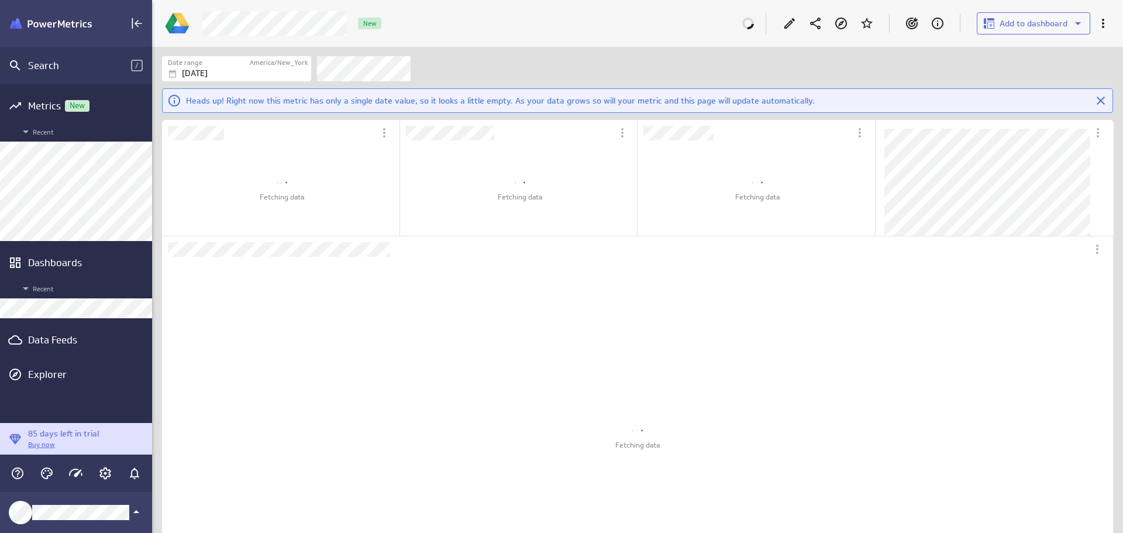
scroll to position [382, 455]
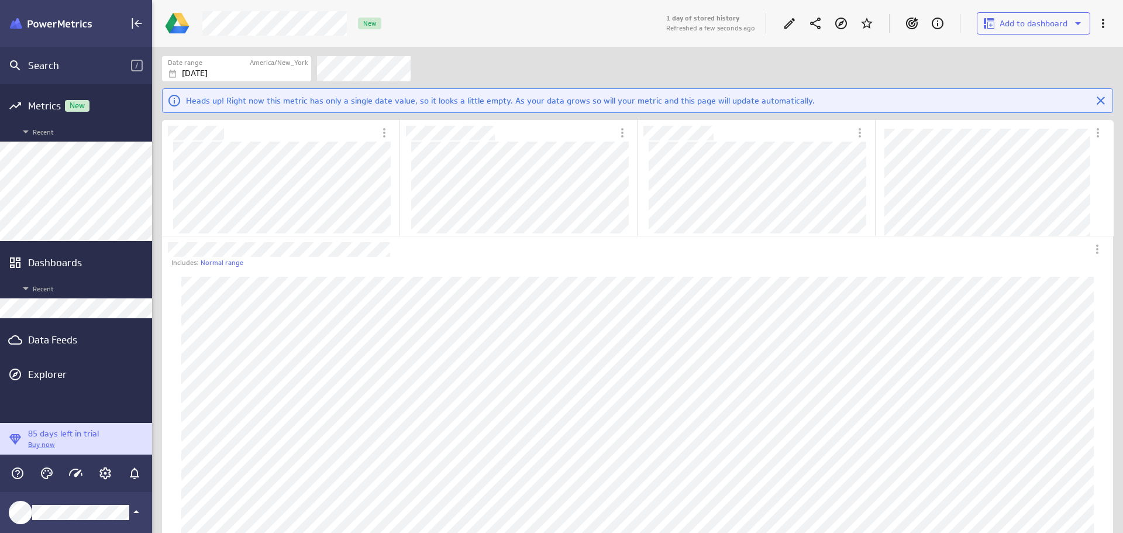
click at [73, 342] on div "Data Feeds" at bounding box center [76, 339] width 96 height 13
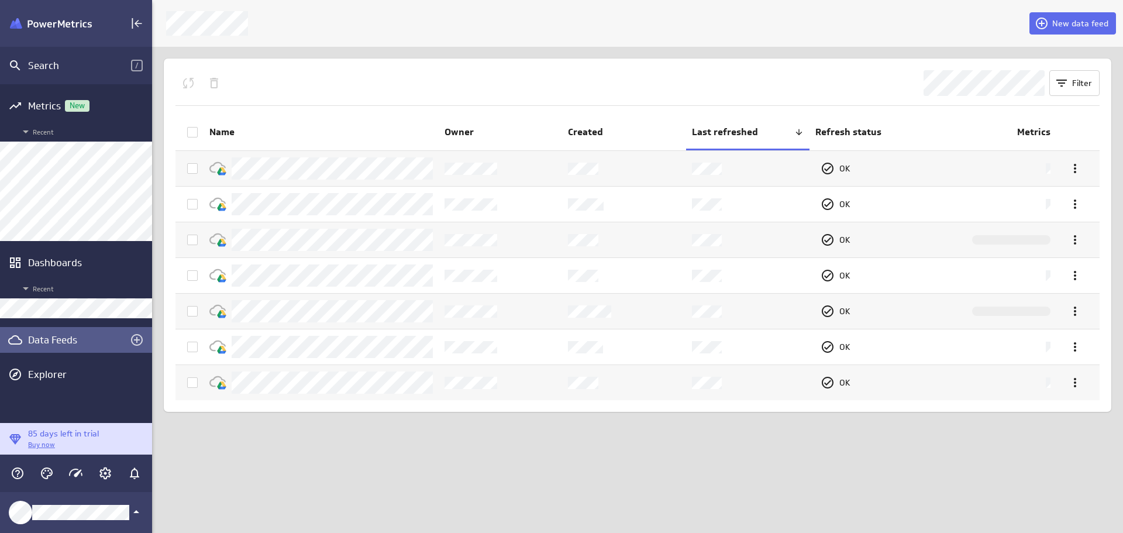
click at [1078, 23] on span "New data feed" at bounding box center [1080, 23] width 56 height 11
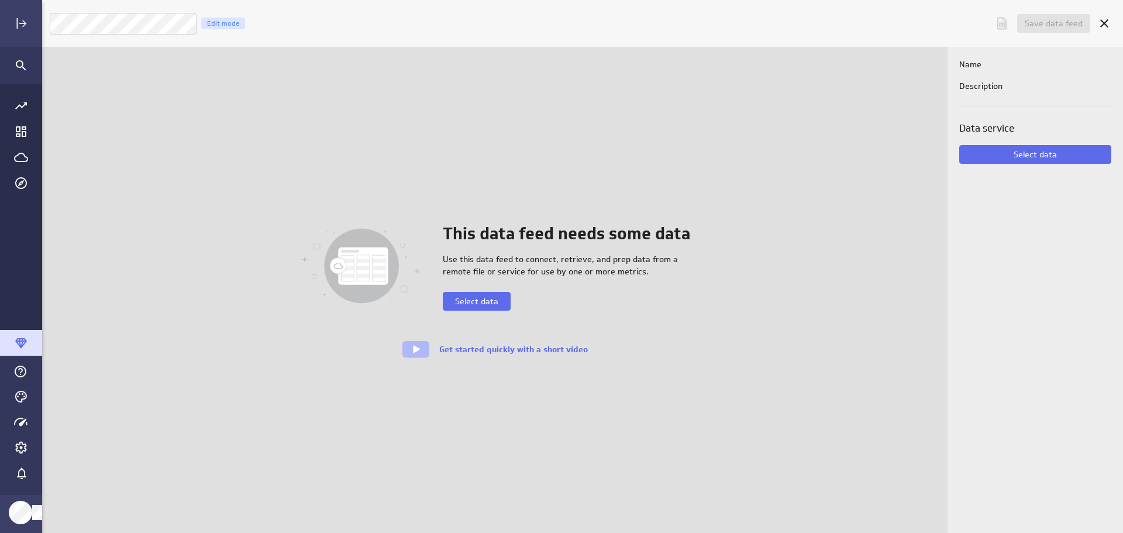
scroll to position [551, 1100]
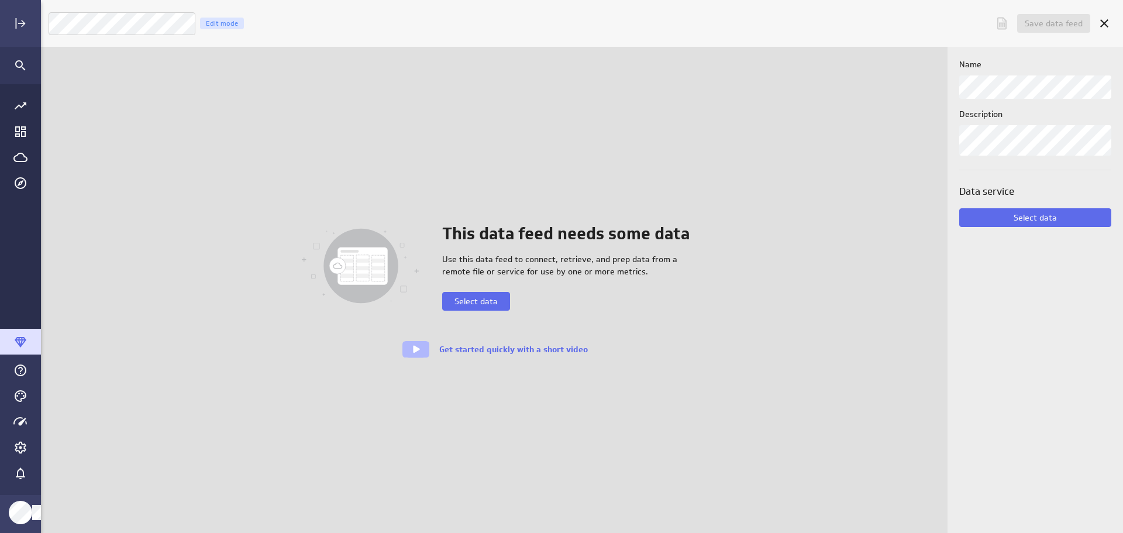
click at [498, 301] on span "Select data" at bounding box center [475, 301] width 43 height 11
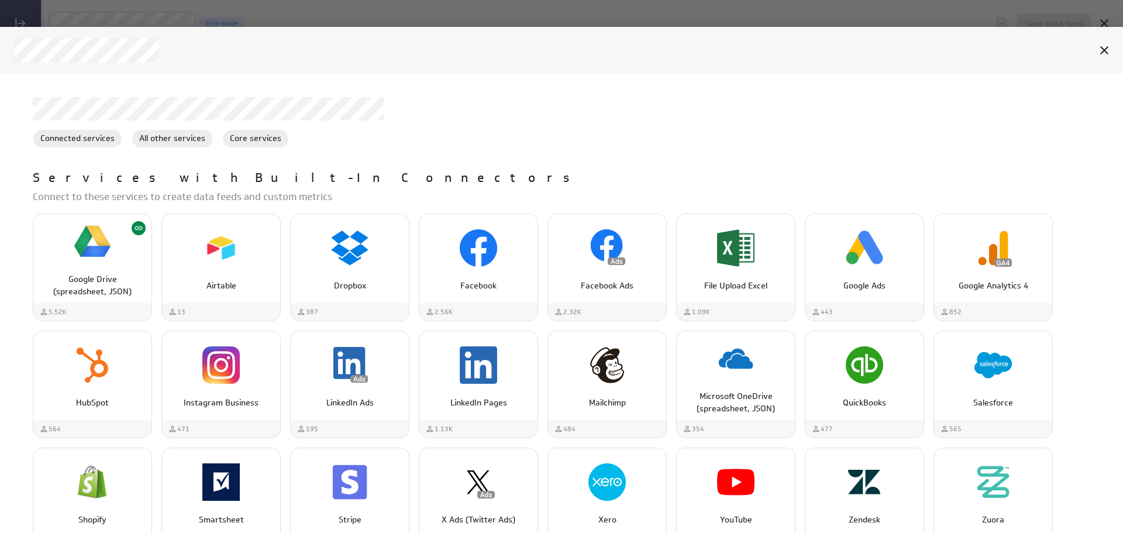
click at [78, 273] on div "Google Drive (spreadsheet, JSON)" at bounding box center [92, 281] width 118 height 34
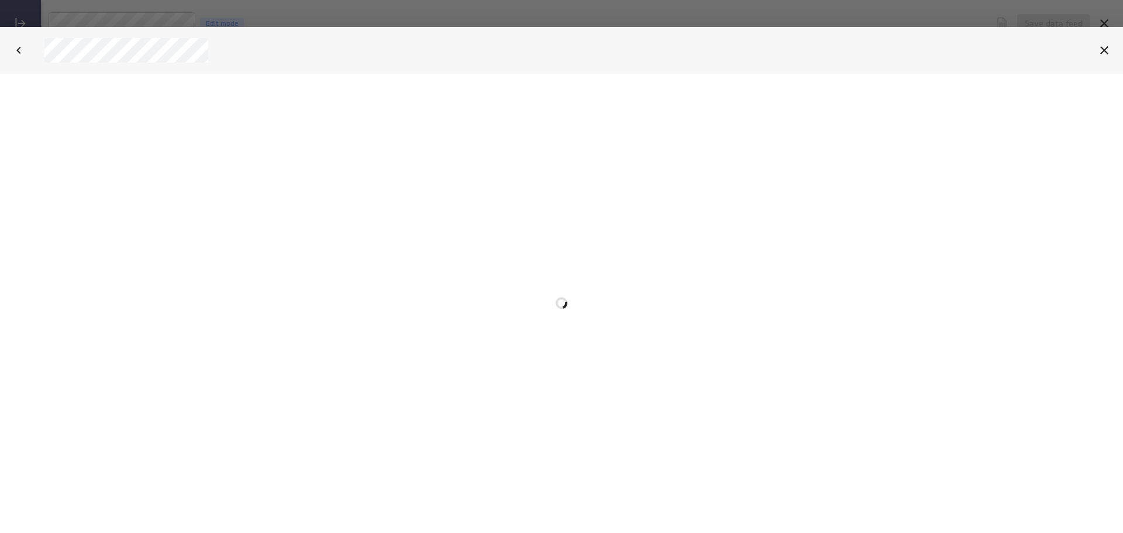
scroll to position [0, 0]
select select "3deaa3bb4c69fb619b3abaa66b5c1f4e"
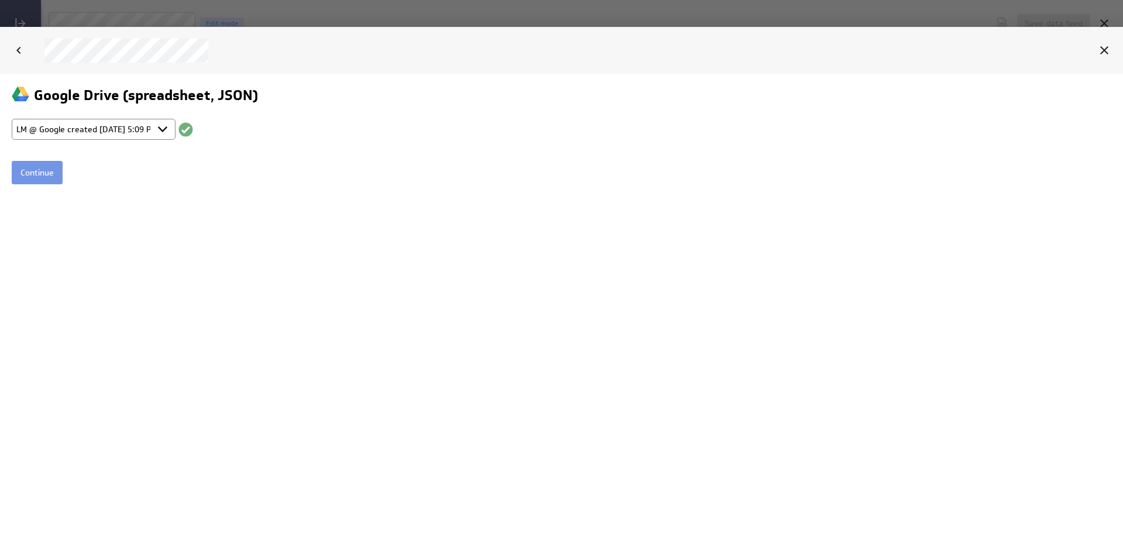
click at [49, 171] on input "Continue" at bounding box center [37, 171] width 51 height 23
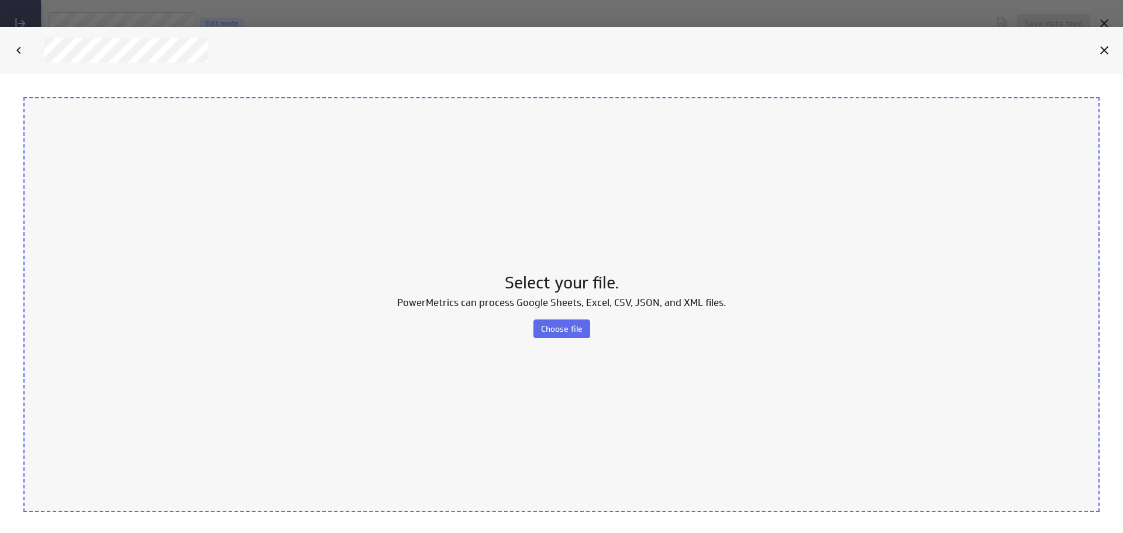
click at [575, 330] on span "Choose file" at bounding box center [562, 328] width 42 height 11
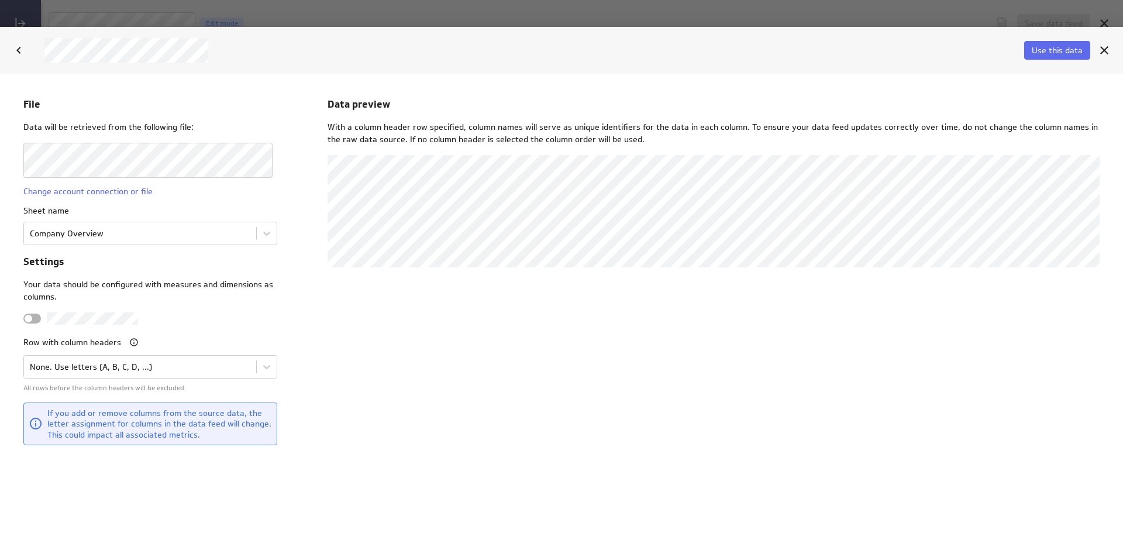
click at [267, 237] on body "File Data will be retrieved from the following file: Change account connection …" at bounding box center [561, 302] width 1123 height 459
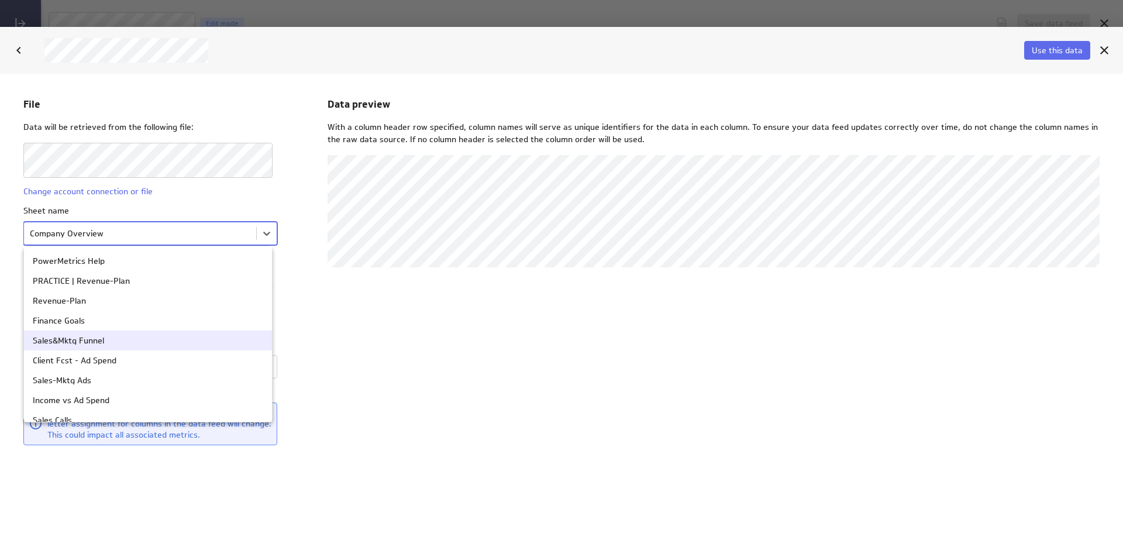
scroll to position [167, 0]
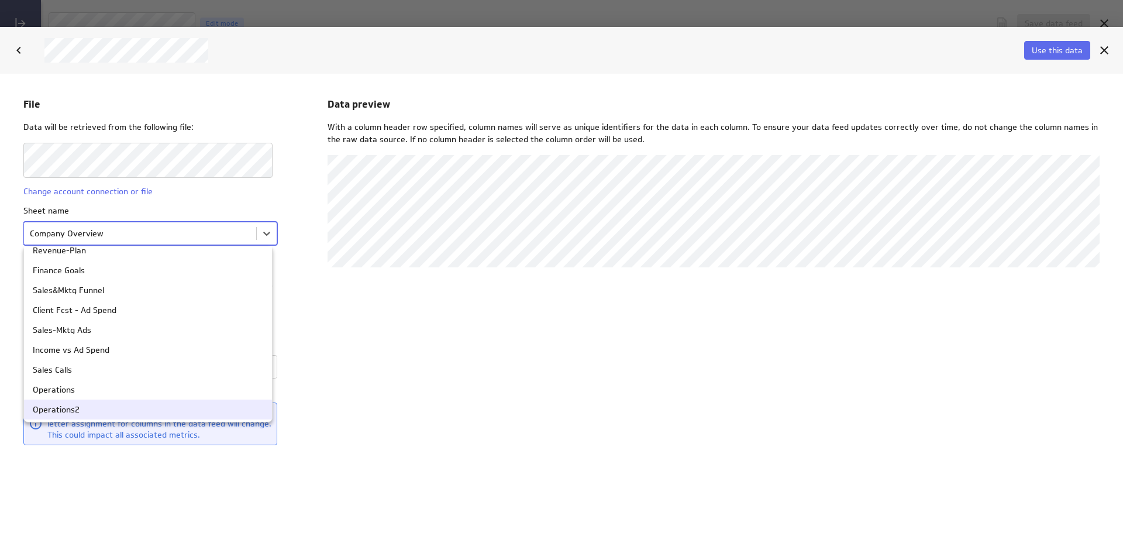
click at [183, 410] on div "Operations2" at bounding box center [148, 409] width 230 height 8
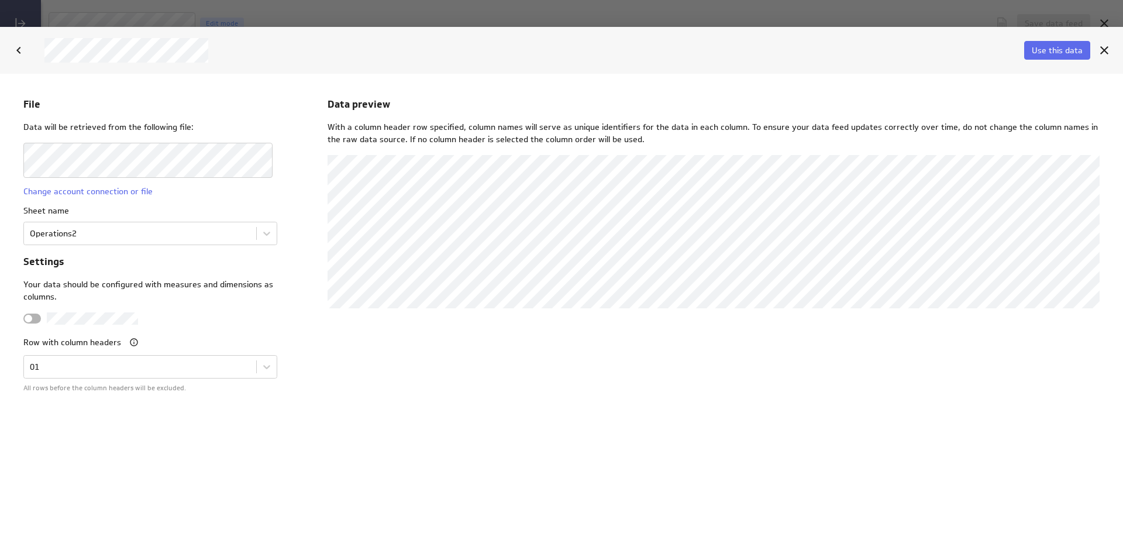
click at [1074, 46] on span "Use this data" at bounding box center [1057, 50] width 51 height 11
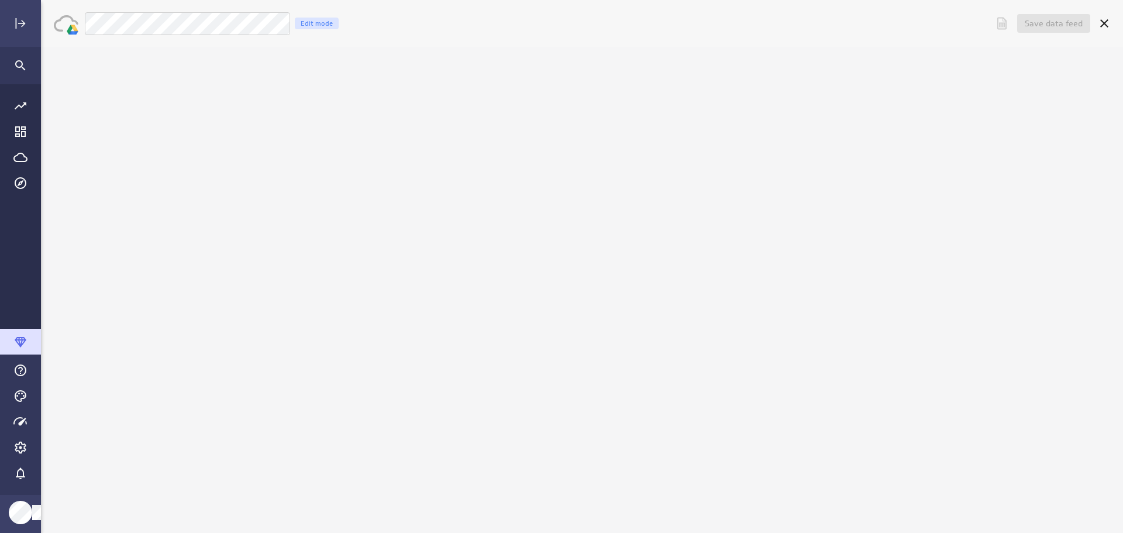
scroll to position [0, 0]
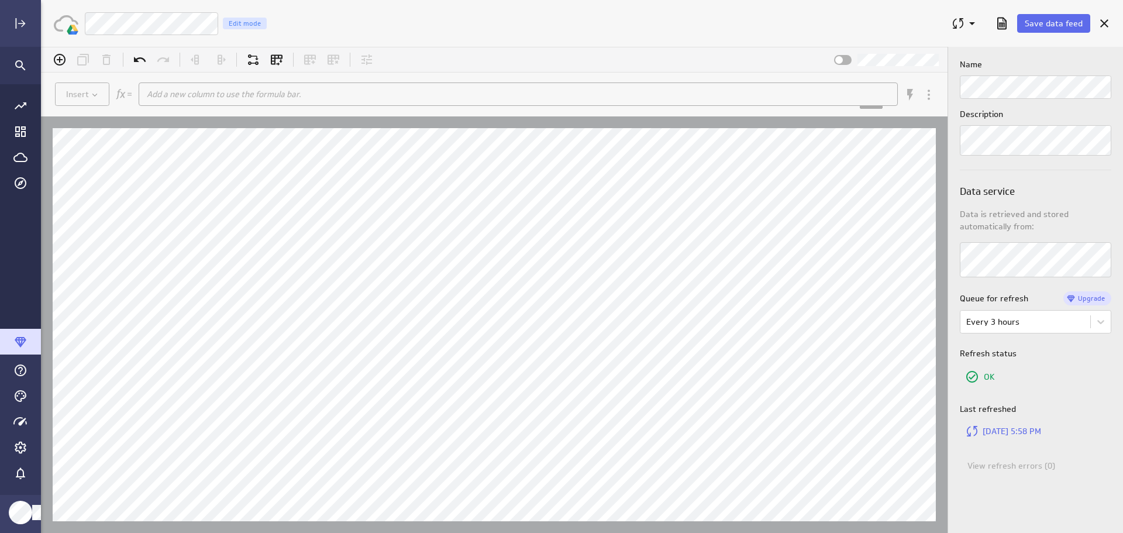
click at [1048, 25] on span "Save data feed" at bounding box center [1054, 23] width 58 height 11
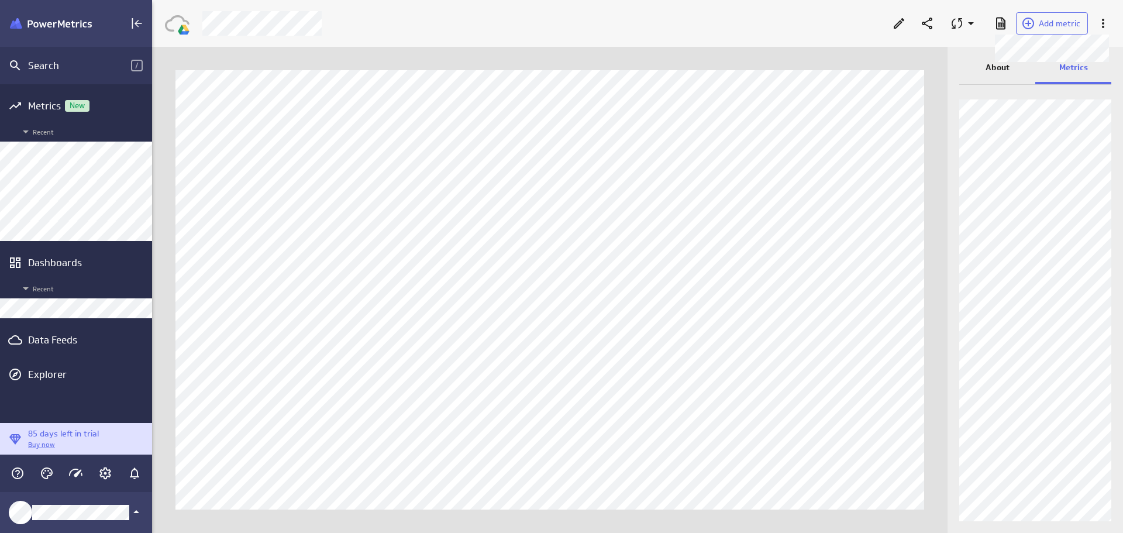
click at [1070, 27] on span "Add metric" at bounding box center [1060, 23] width 42 height 11
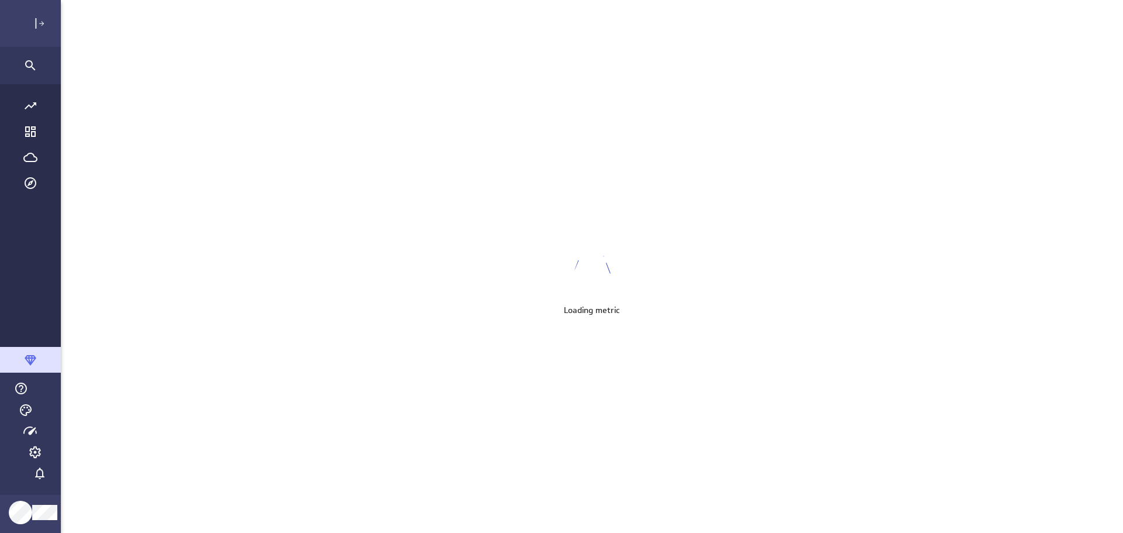
scroll to position [551, 1100]
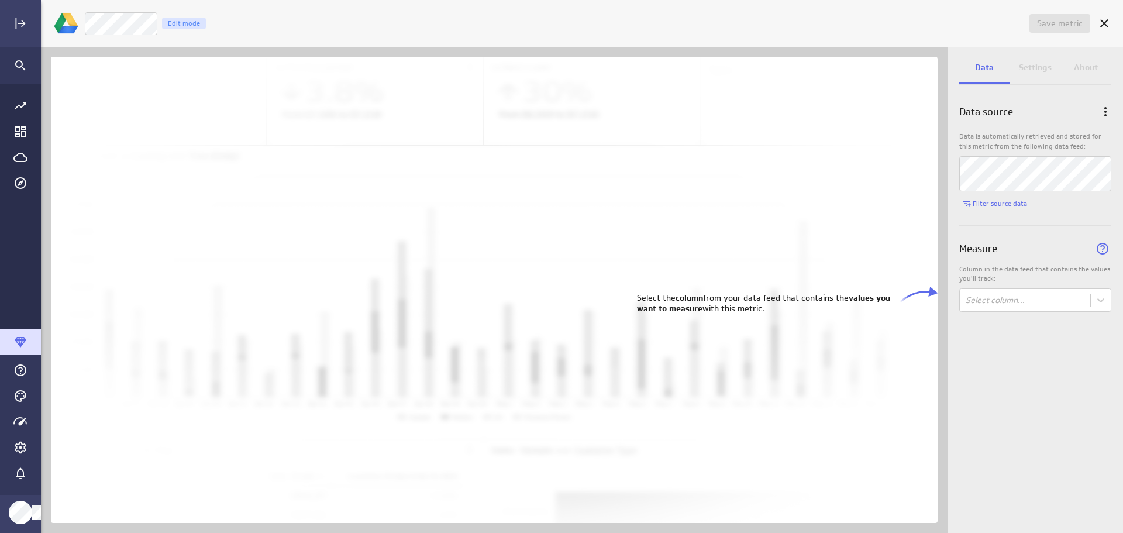
click at [1103, 301] on body "Save metric Untitled Edit mode Data Settings About Data source Data is automati…" at bounding box center [561, 266] width 1123 height 533
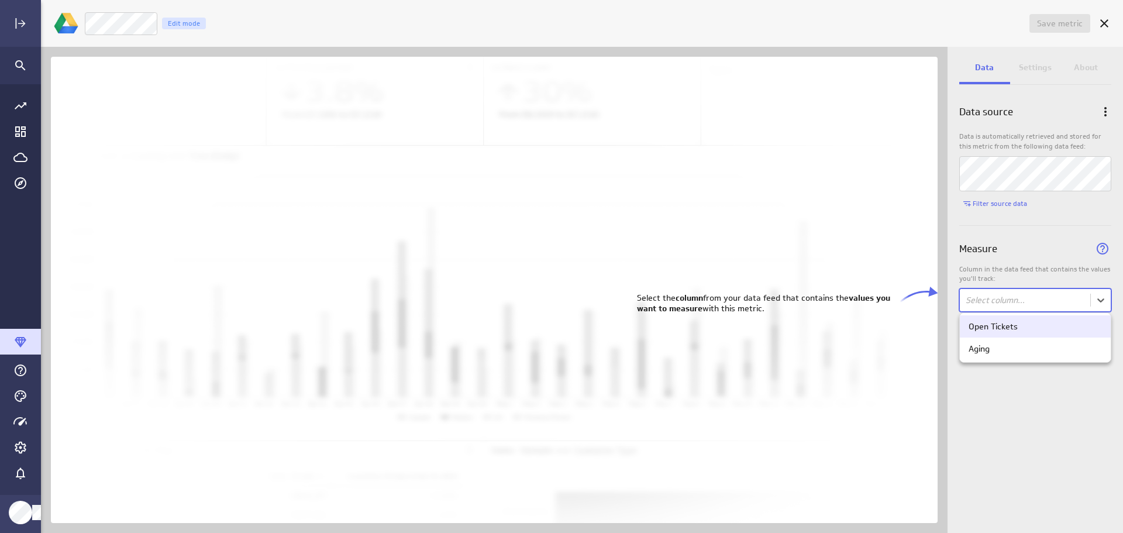
click at [1059, 320] on div "Open Tickets" at bounding box center [1035, 326] width 151 height 22
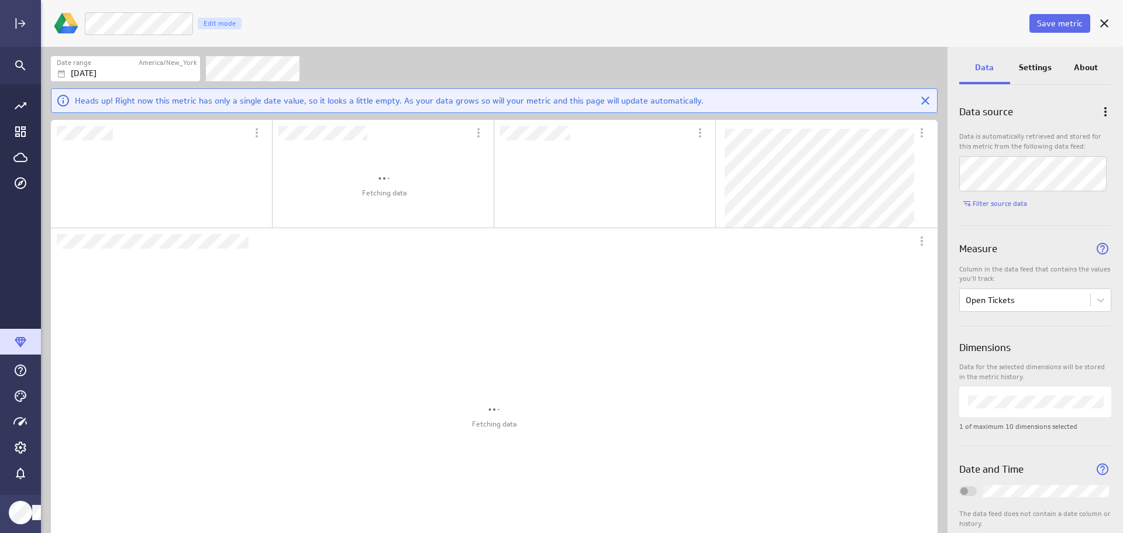
scroll to position [354, 423]
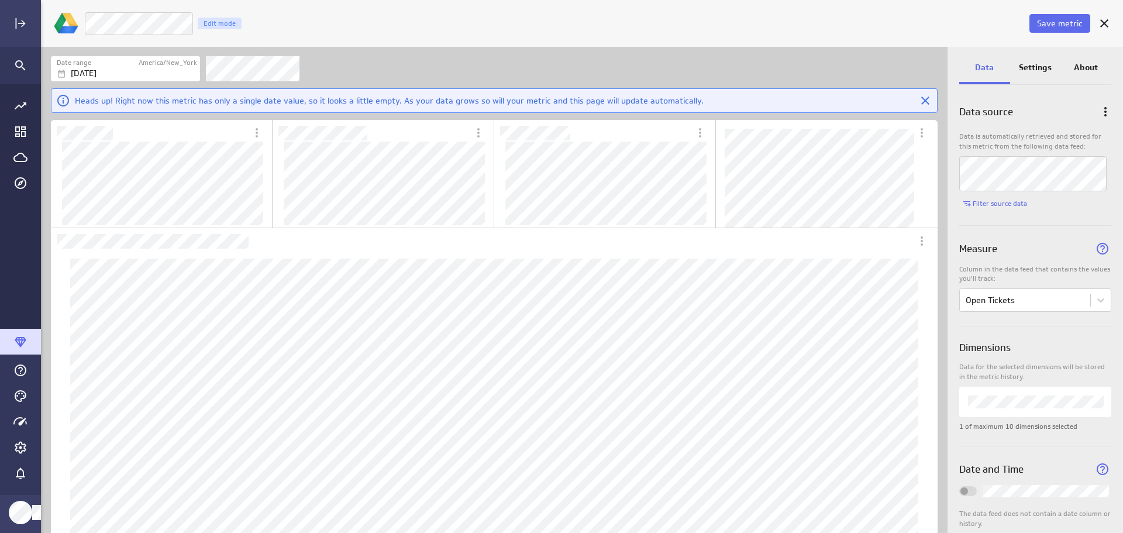
click at [1026, 61] on p "Settings" at bounding box center [1035, 67] width 33 height 12
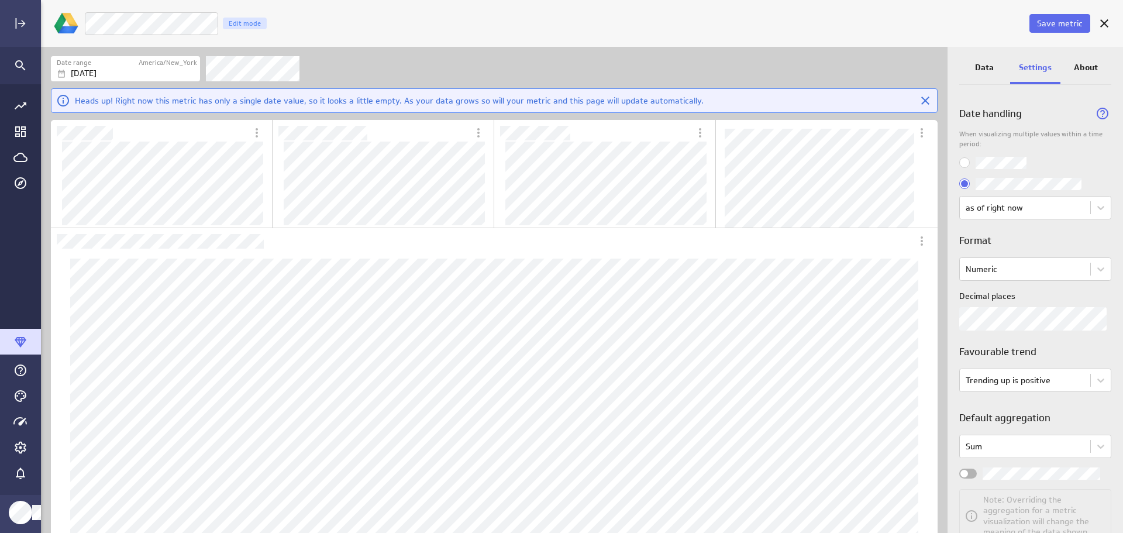
click at [1048, 25] on span "Save metric" at bounding box center [1060, 23] width 46 height 11
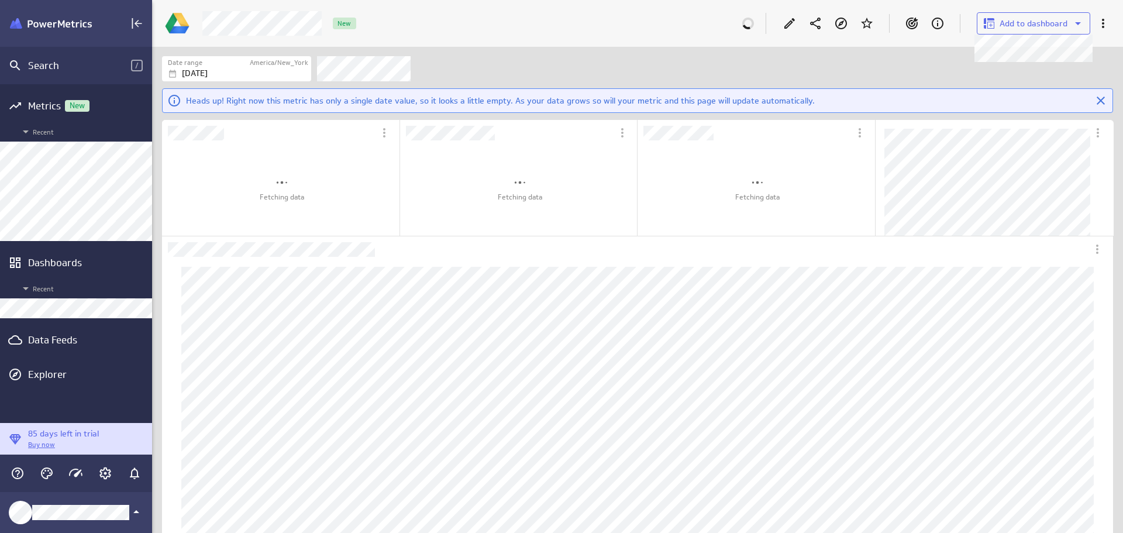
scroll to position [382, 455]
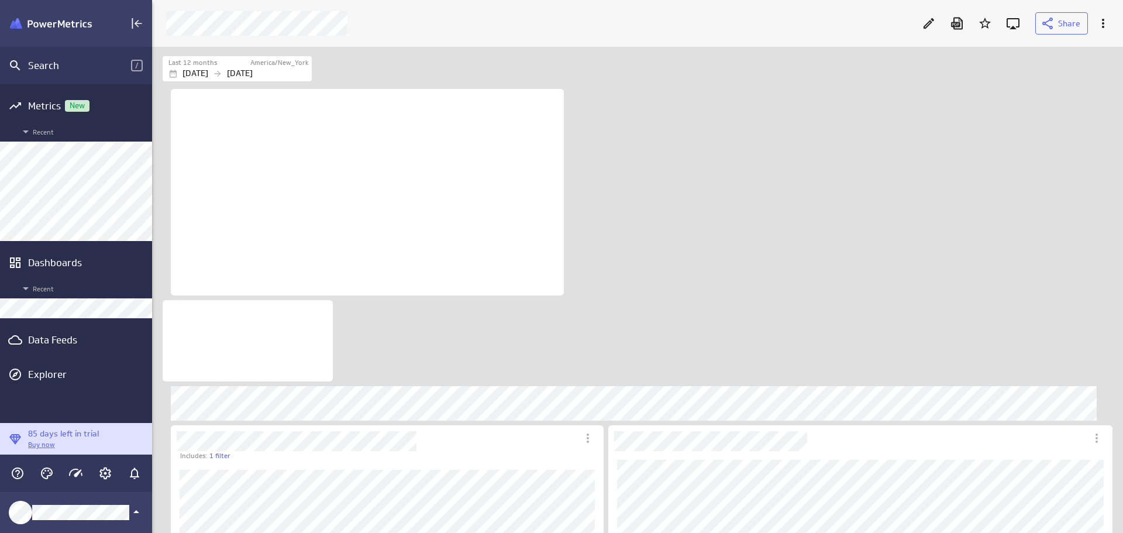
click at [933, 26] on icon "Edit" at bounding box center [929, 23] width 14 height 14
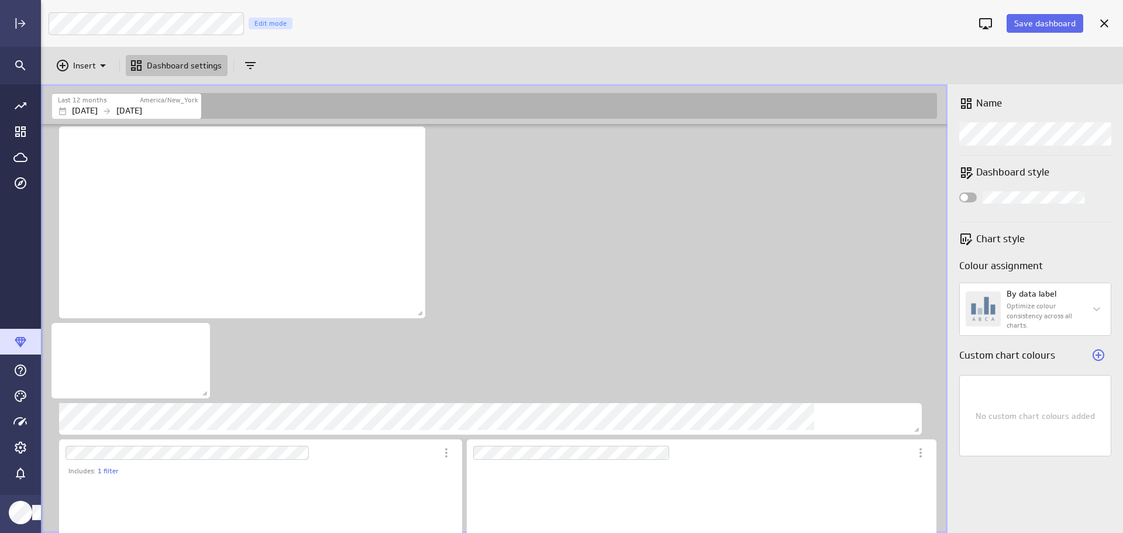
scroll to position [170, 403]
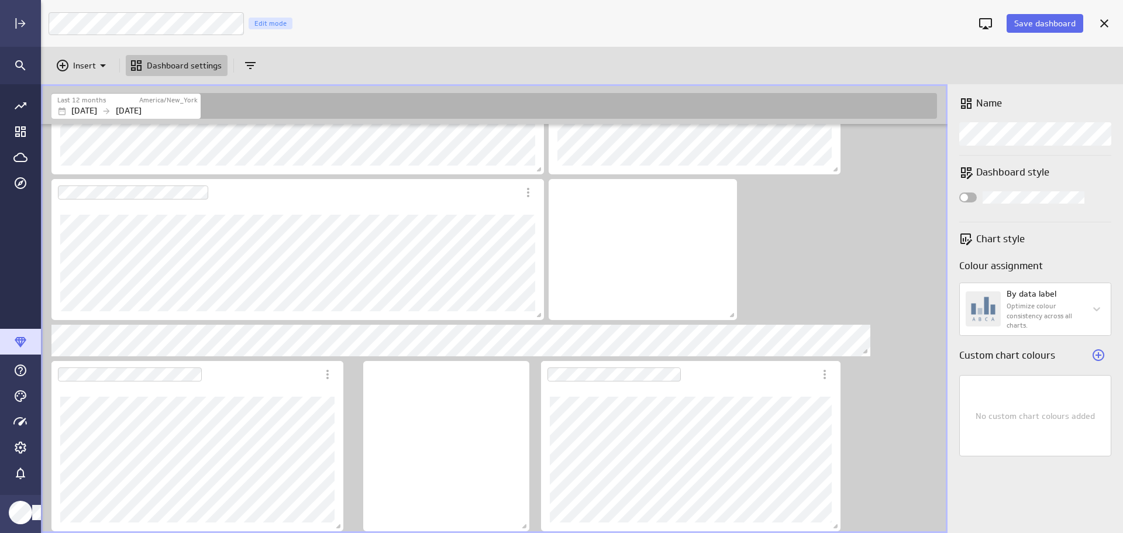
click at [100, 63] on icon "Insert" at bounding box center [103, 65] width 14 height 14
click at [89, 90] on p "Metrics" at bounding box center [91, 94] width 28 height 12
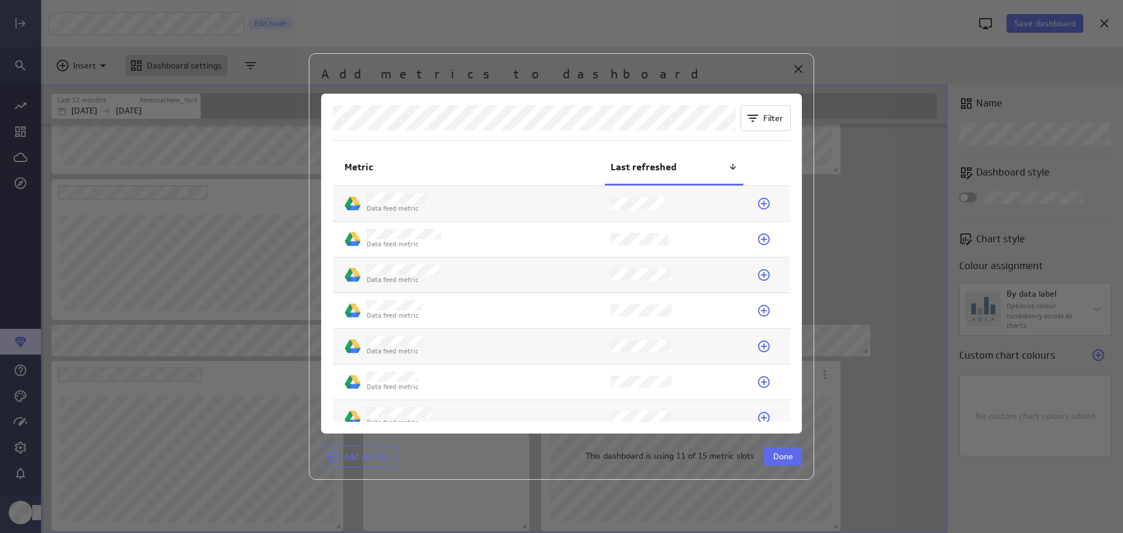
click at [760, 240] on icon at bounding box center [764, 239] width 12 height 12
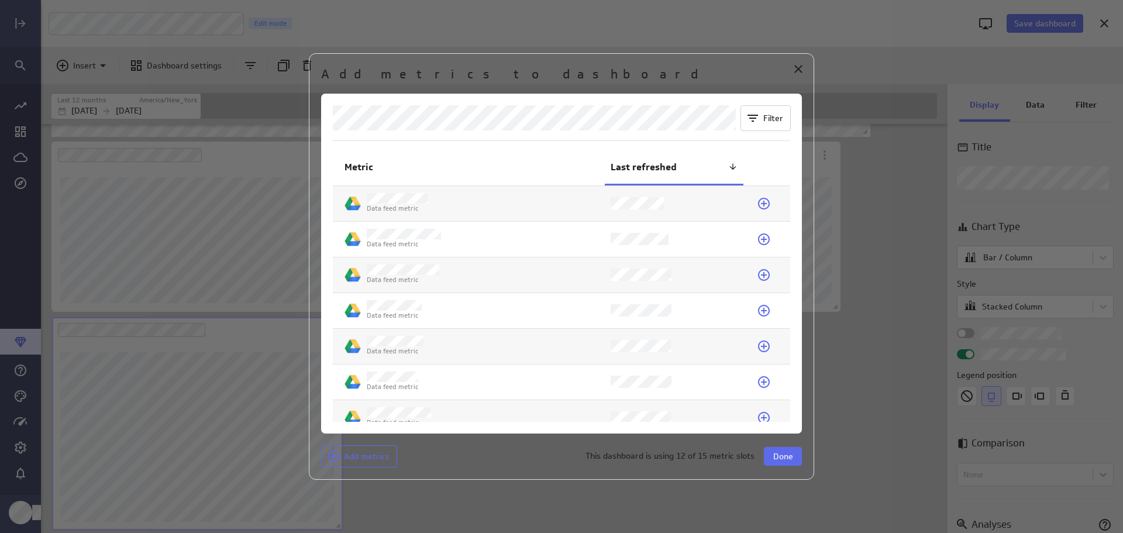
click at [789, 458] on span "Done" at bounding box center [783, 456] width 20 height 11
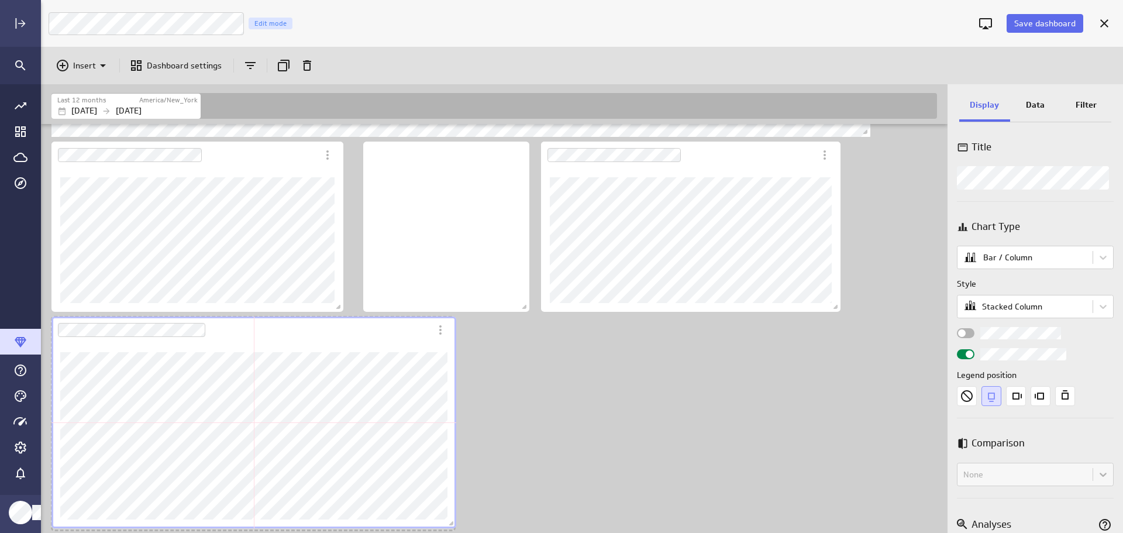
drag, startPoint x: 337, startPoint y: 524, endPoint x: 450, endPoint y: 522, distance: 113.5
click at [450, 522] on span "Dashboard content with 21 widgets" at bounding box center [453, 525] width 12 height 12
click at [964, 334] on span "Widget Properties" at bounding box center [962, 333] width 8 height 8
click at [0, 0] on input "Widget Properties" at bounding box center [0, 0] width 0 height 0
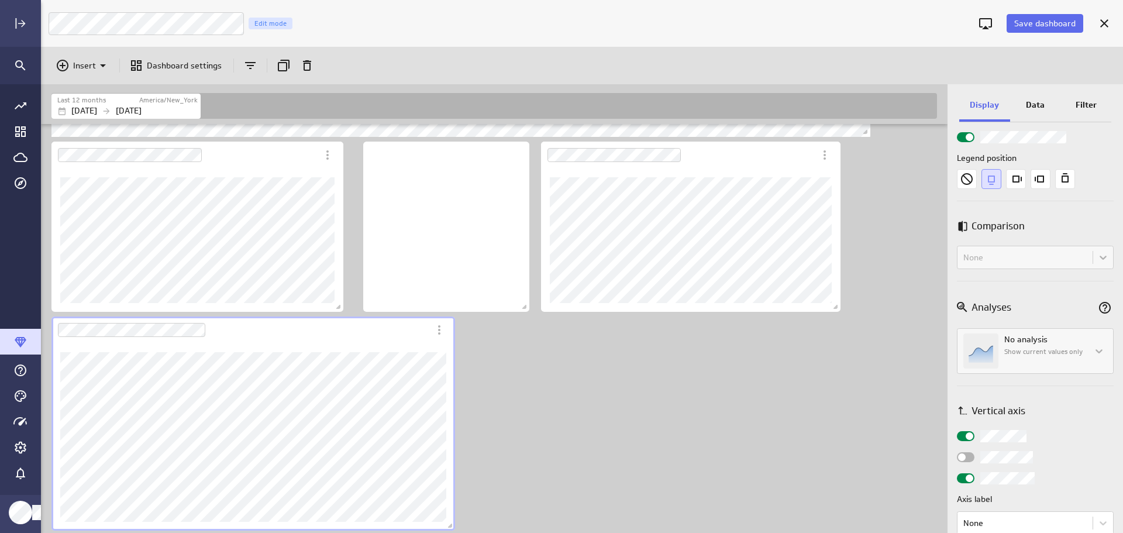
scroll to position [234, 0]
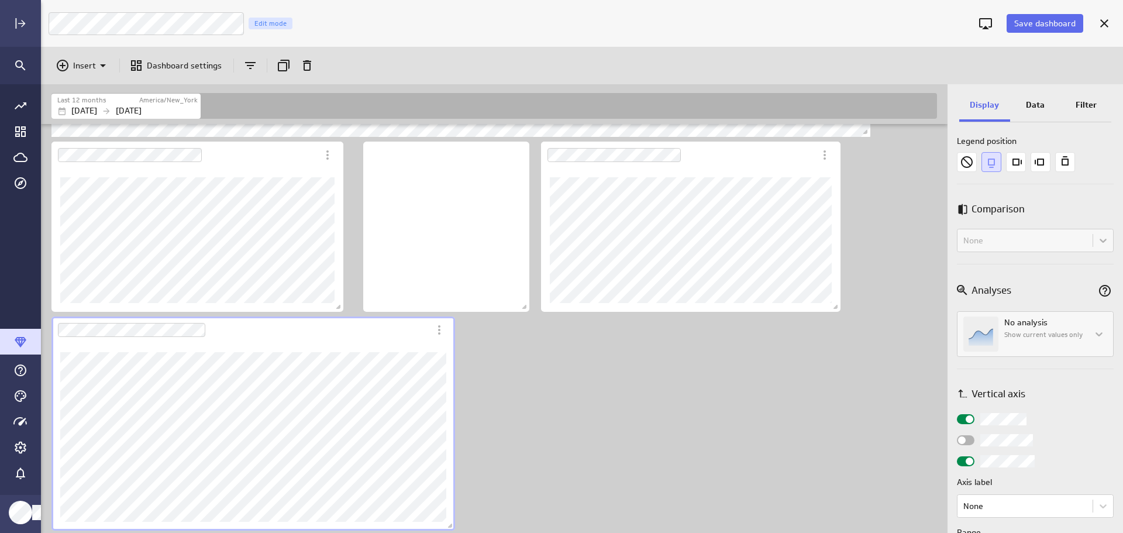
click at [968, 460] on span "Widget Properties" at bounding box center [969, 461] width 8 height 8
click at [0, 0] on input "Widget Properties" at bounding box center [0, 0] width 0 height 0
click at [170, 339] on div "Dashboard Widget" at bounding box center [240, 329] width 378 height 27
click at [105, 339] on div "Dashboard Widget" at bounding box center [240, 329] width 378 height 27
click at [278, 65] on icon "Duplicate" at bounding box center [284, 65] width 14 height 14
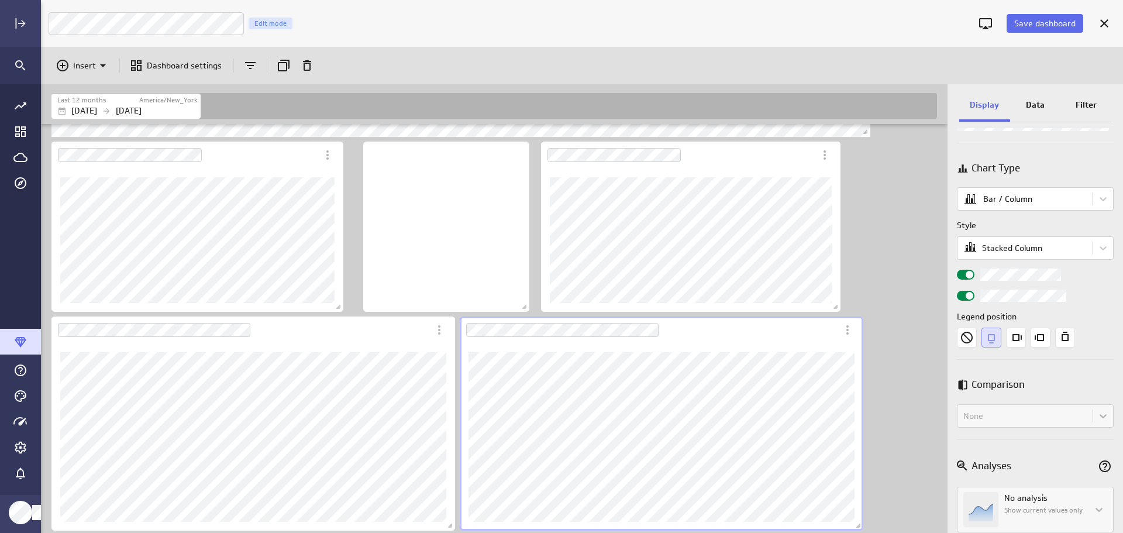
scroll to position [0, 0]
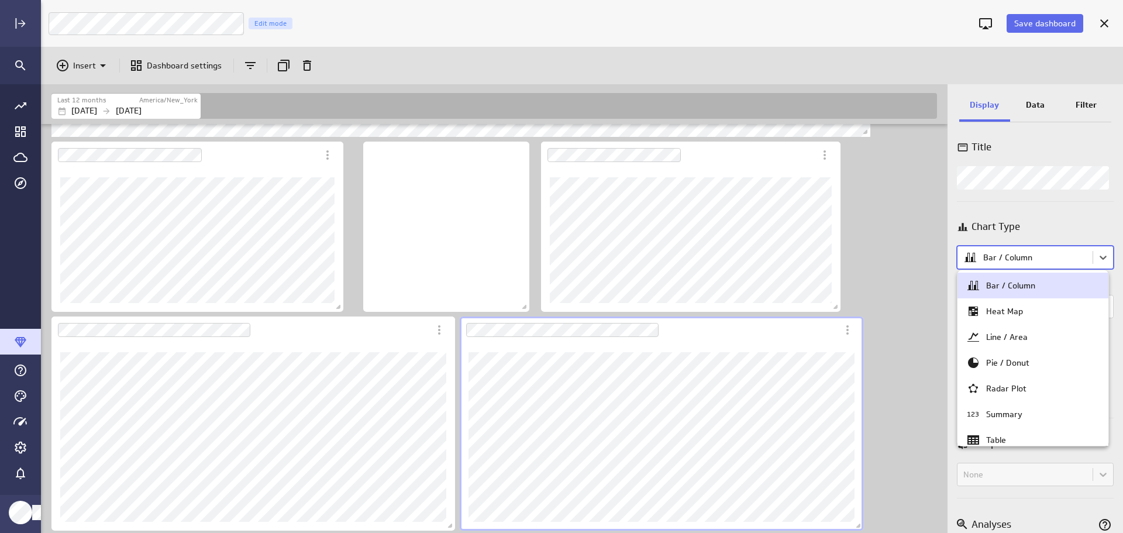
click at [1097, 253] on body "Save dashboard LM Marketing Dashboard Edit mode Insert Dashboard settings Last …" at bounding box center [561, 266] width 1123 height 533
click at [1014, 415] on div "Summary" at bounding box center [1004, 414] width 36 height 11
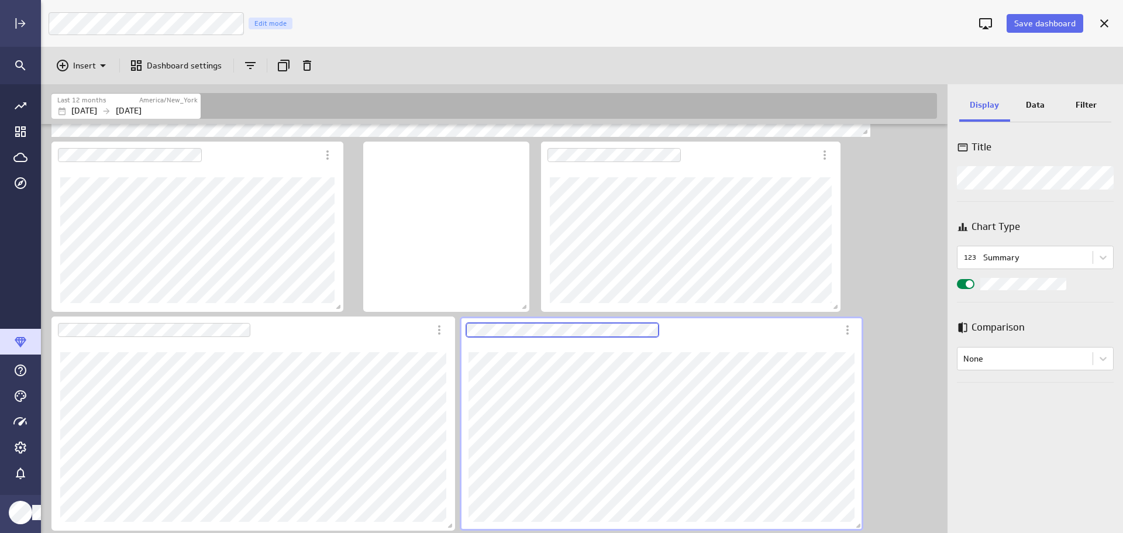
click at [460, 318] on div "Dashboard Widget" at bounding box center [649, 329] width 378 height 27
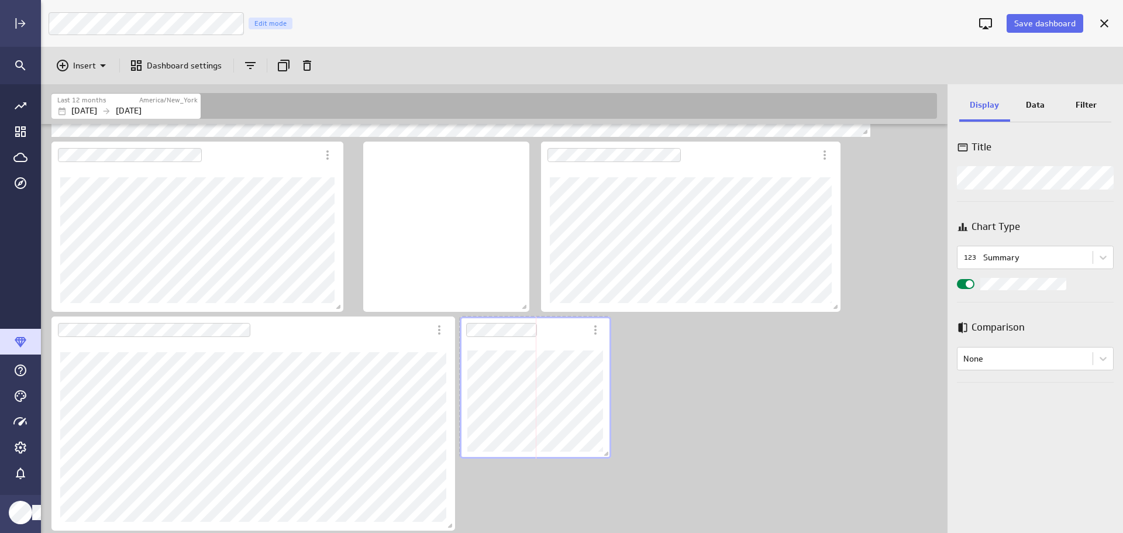
drag, startPoint x: 860, startPoint y: 526, endPoint x: 609, endPoint y: 454, distance: 261.5
click at [609, 454] on span "Dashboard content with 22 widgets" at bounding box center [608, 455] width 12 height 12
click at [91, 63] on p "Insert" at bounding box center [84, 66] width 23 height 12
click at [94, 90] on p "Metrics" at bounding box center [91, 94] width 28 height 12
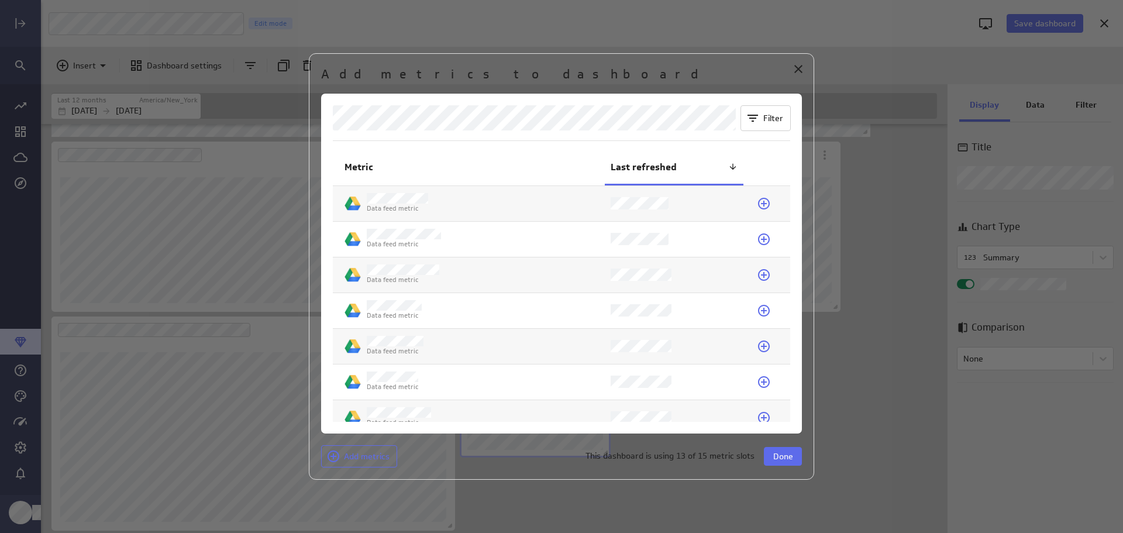
click at [759, 204] on icon at bounding box center [764, 204] width 12 height 12
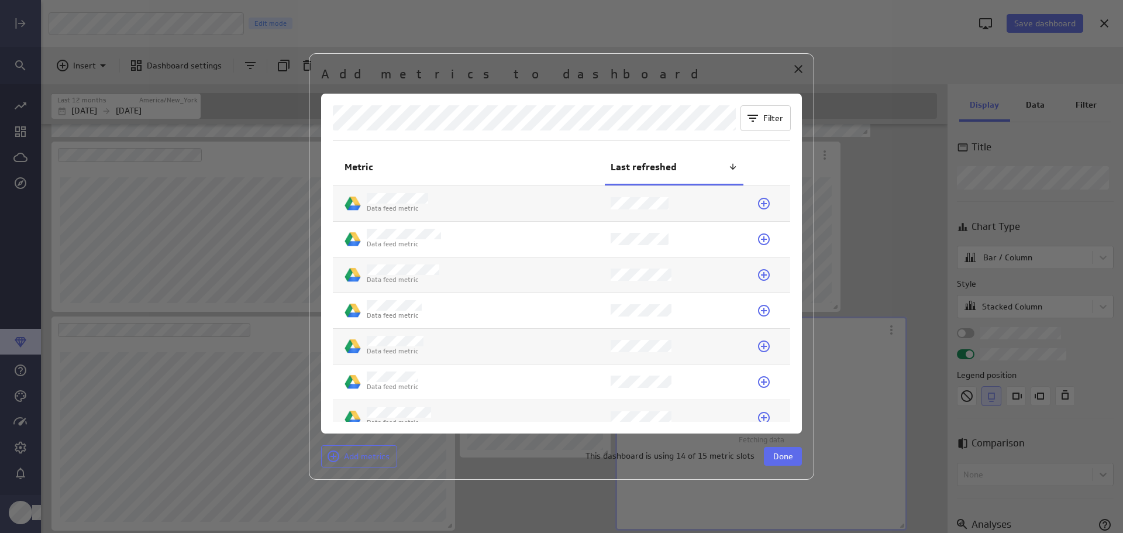
click at [789, 451] on span "Done" at bounding box center [783, 456] width 20 height 11
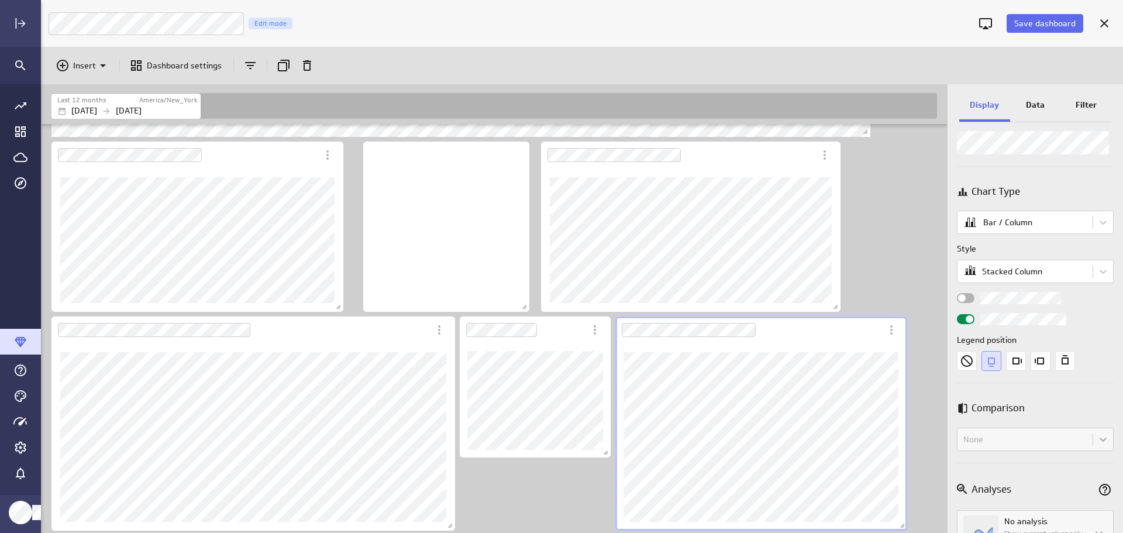
scroll to position [58, 0]
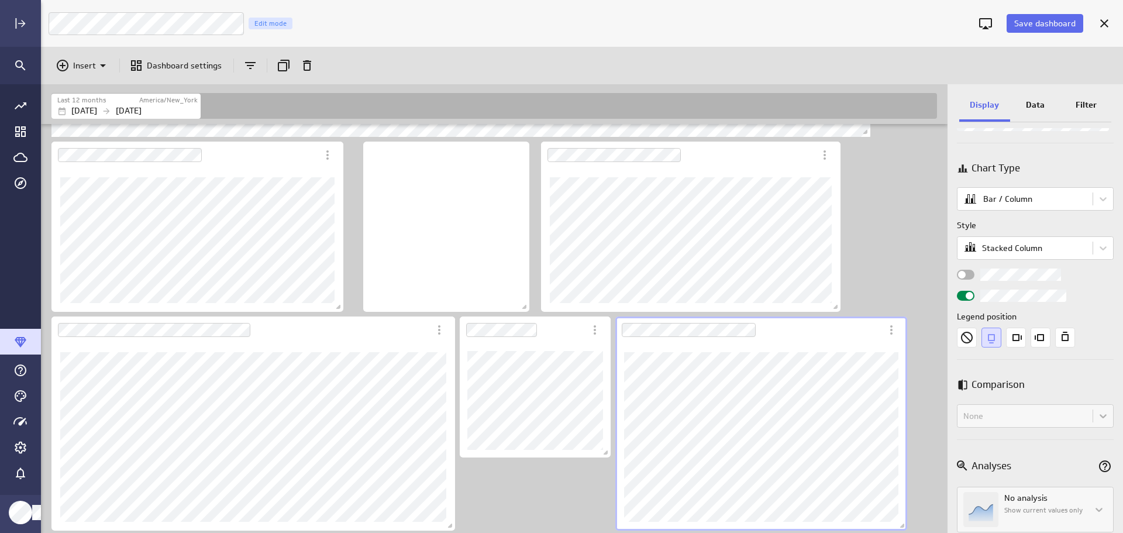
click at [967, 342] on icon "None" at bounding box center [967, 337] width 20 height 20
click at [968, 274] on div "Widget Properties" at bounding box center [966, 275] width 18 height 10
click at [0, 0] on input "Widget Properties" at bounding box center [0, 0] width 0 height 0
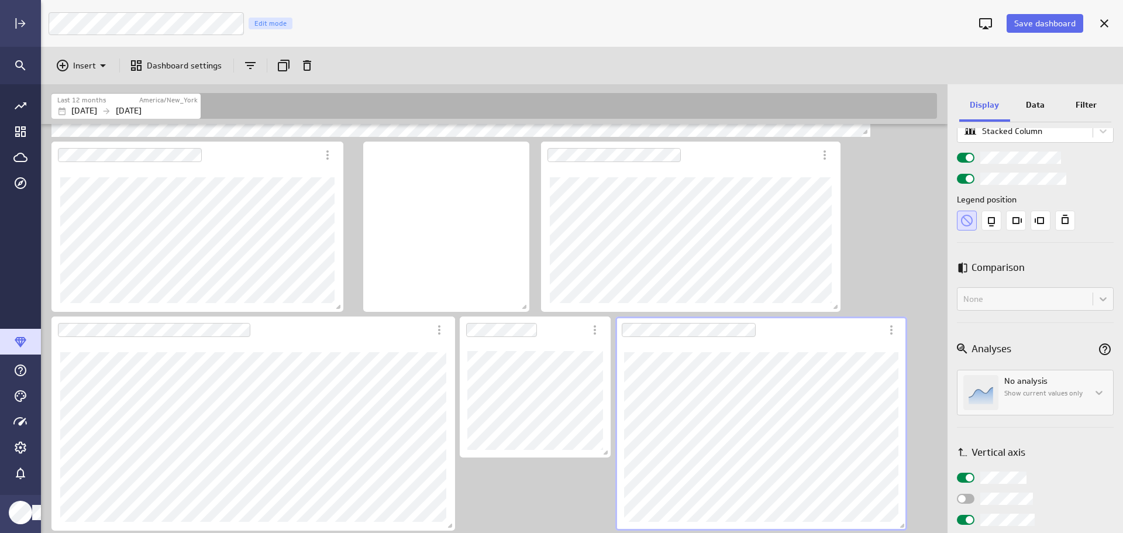
scroll to position [234, 0]
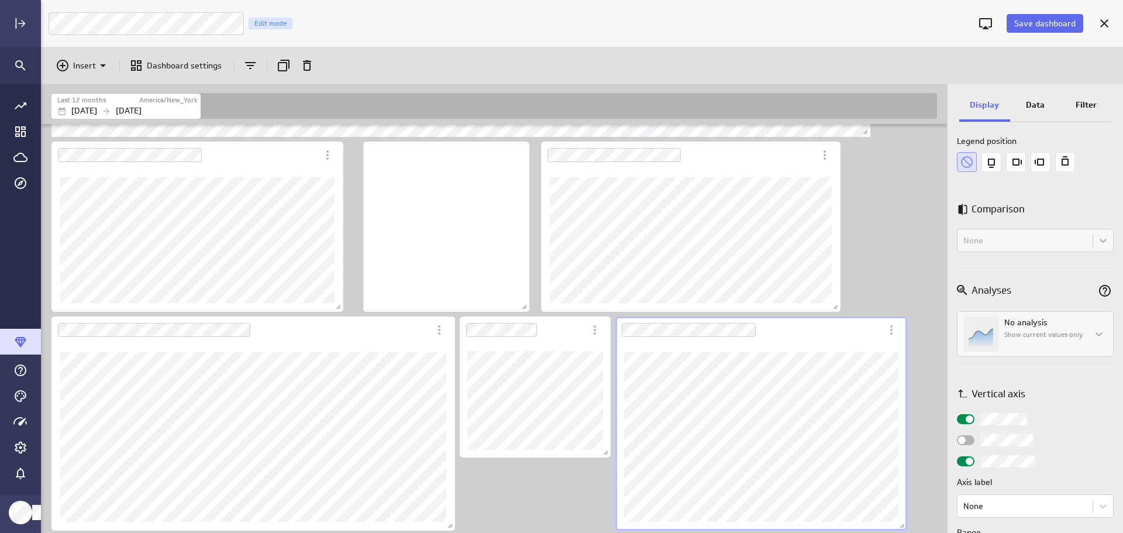
click at [969, 461] on span "Widget Properties" at bounding box center [969, 461] width 8 height 8
click at [0, 0] on input "Widget Properties" at bounding box center [0, 0] width 0 height 0
click at [1048, 105] on div "Data" at bounding box center [1035, 106] width 51 height 32
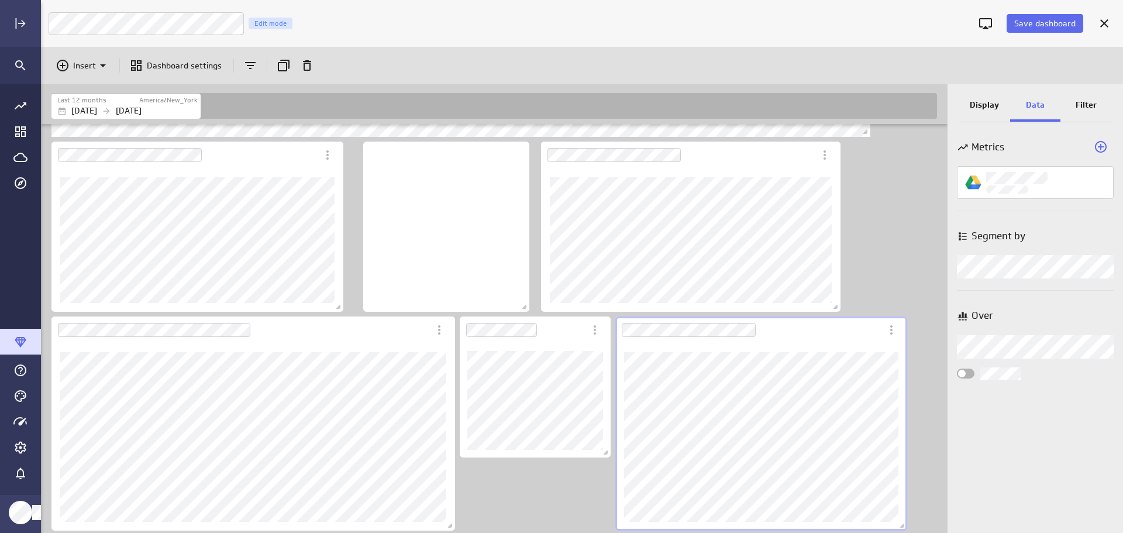
scroll to position [0, 0]
click at [963, 375] on span "Widget Properties" at bounding box center [962, 374] width 8 height 8
click at [0, 0] on input "Widget Properties" at bounding box center [0, 0] width 0 height 0
click at [964, 375] on div "Widget Properties" at bounding box center [966, 373] width 18 height 10
click at [0, 0] on input "Widget Properties" at bounding box center [0, 0] width 0 height 0
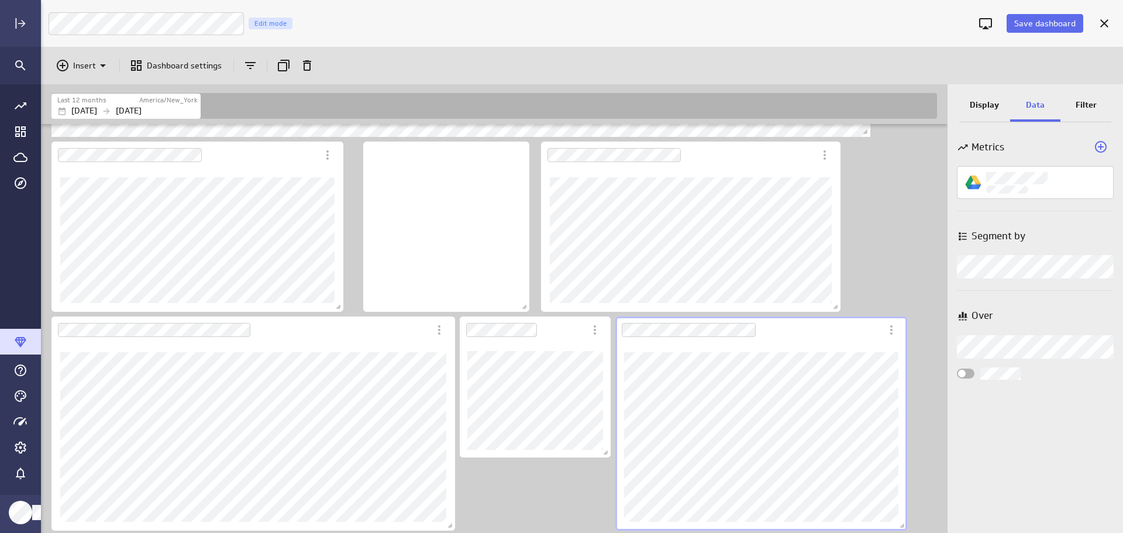
click at [287, 67] on icon "Duplicate" at bounding box center [284, 65] width 14 height 14
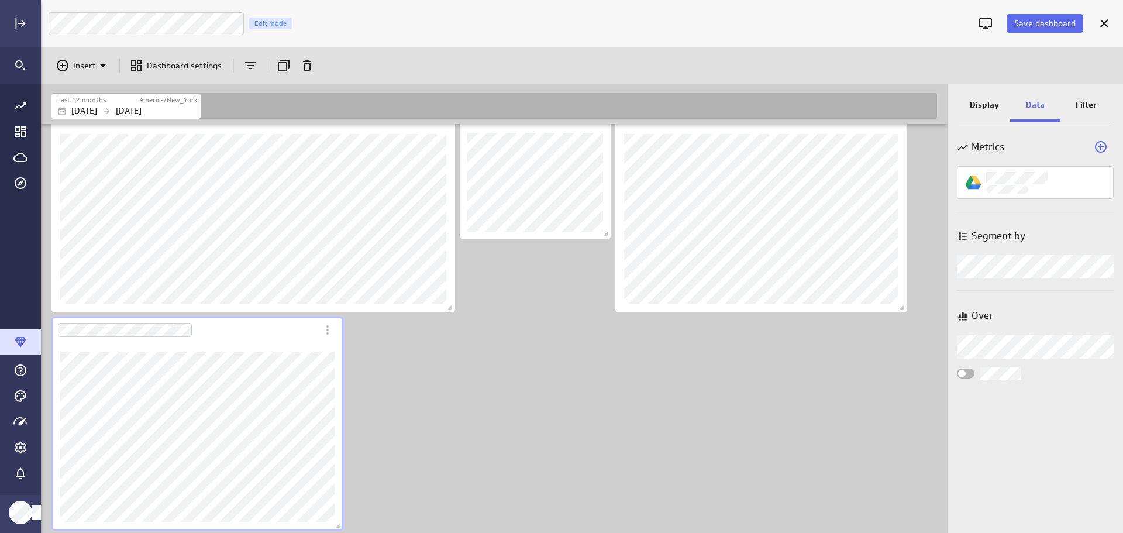
click at [981, 108] on p "Display" at bounding box center [984, 105] width 29 height 12
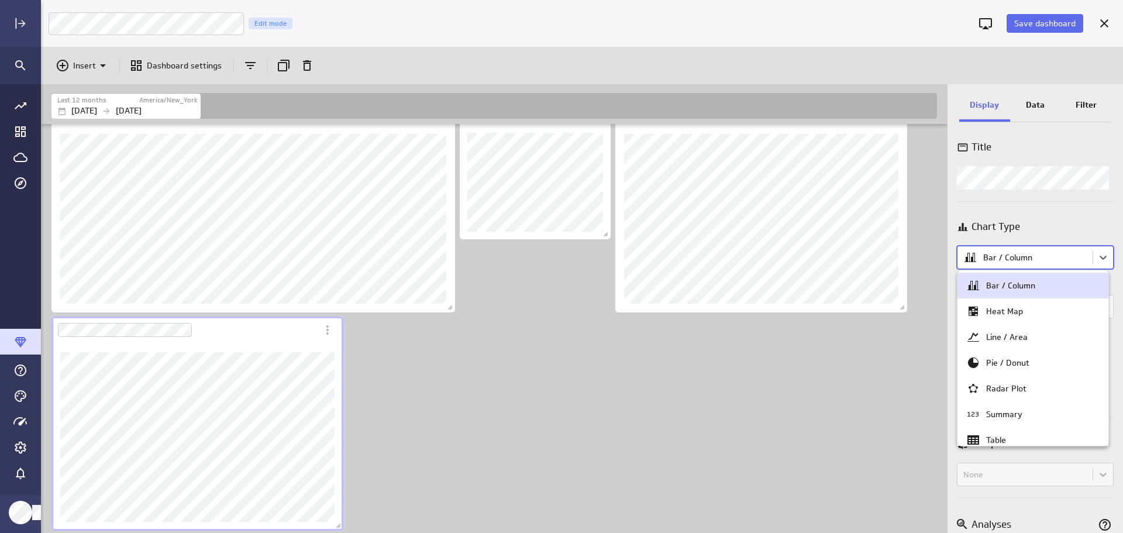
click at [1104, 261] on body "Save dashboard LM Marketing Dashboard Edit mode Insert Dashboard settings Last …" at bounding box center [561, 266] width 1123 height 533
click at [1021, 409] on div "Summary" at bounding box center [1004, 414] width 36 height 11
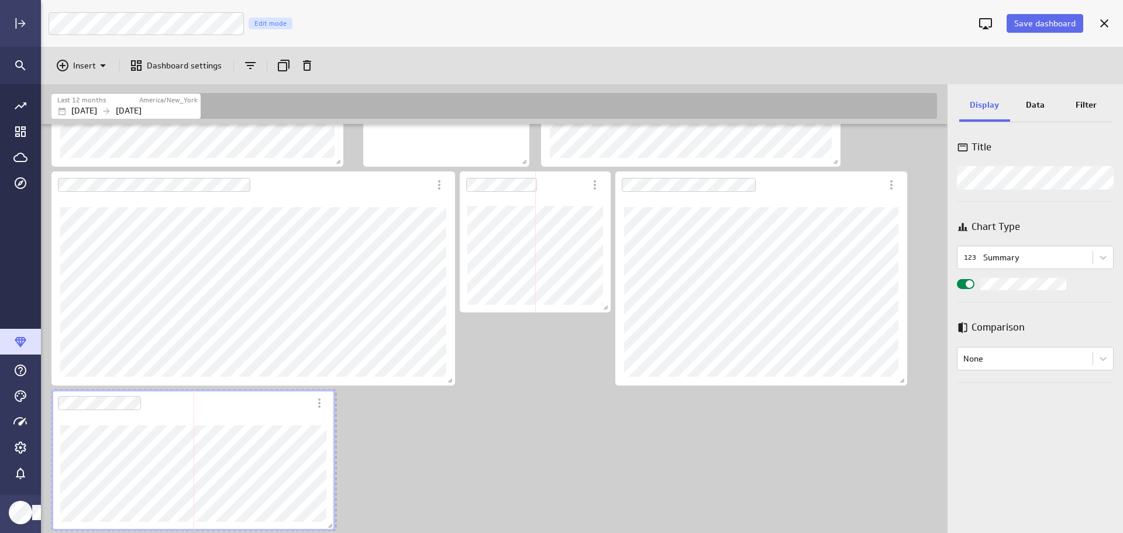
scroll to position [1882, 908]
drag, startPoint x: 339, startPoint y: 527, endPoint x: 328, endPoint y: 493, distance: 36.1
click at [328, 493] on div "Dashboard content with 24 widgets" at bounding box center [192, 460] width 286 height 146
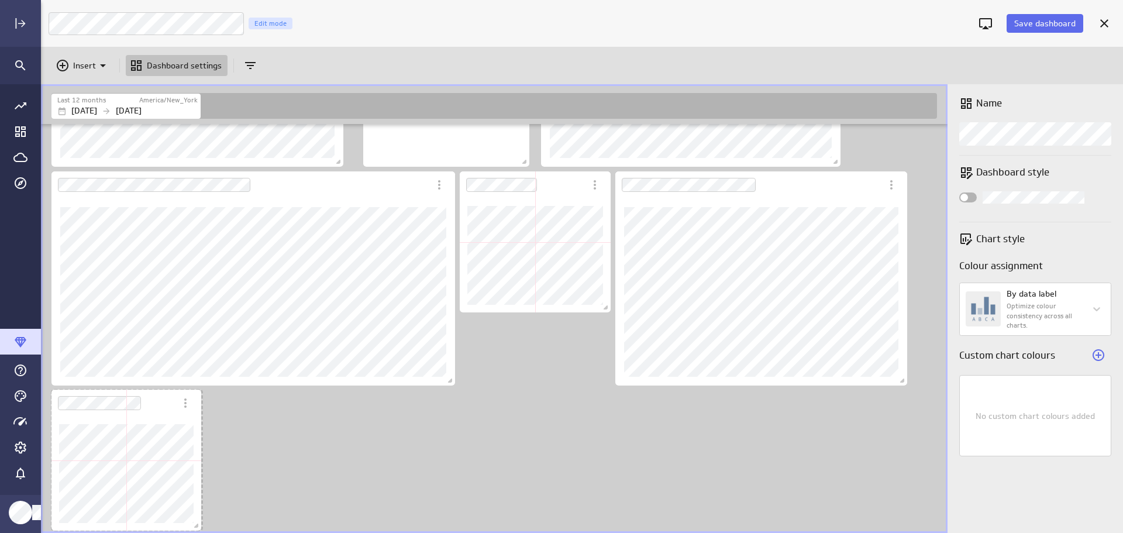
click at [194, 484] on div "Dashboard content with 24 widgets" at bounding box center [126, 460] width 154 height 146
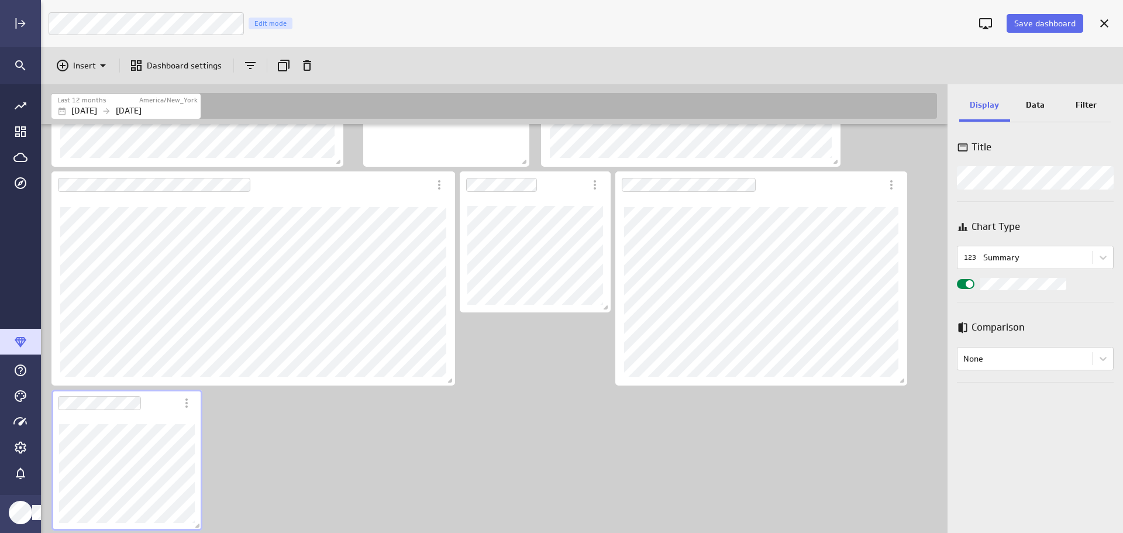
click at [161, 416] on div "Dashboard Widget" at bounding box center [126, 473] width 151 height 114
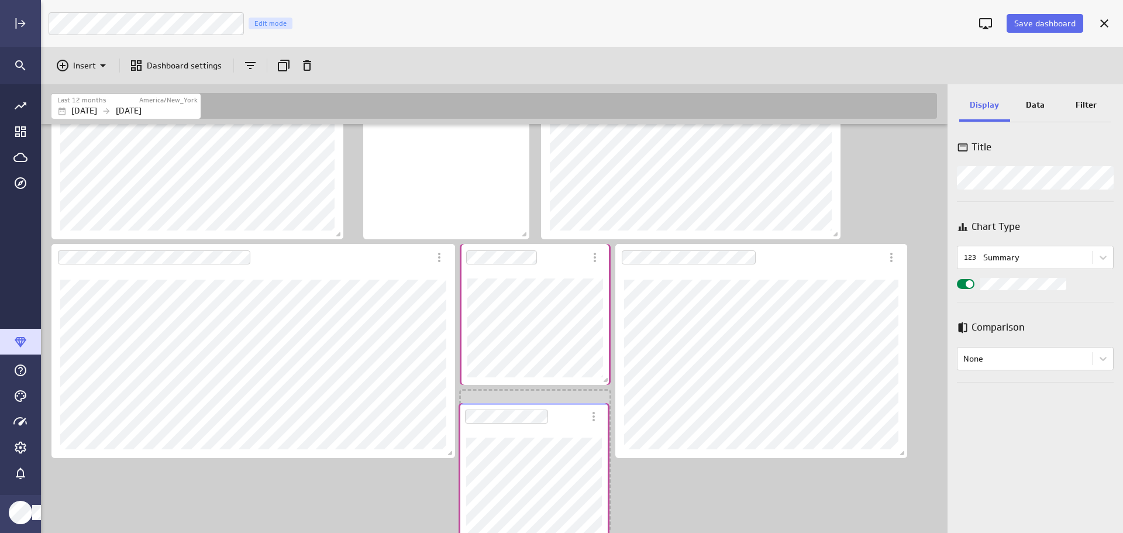
scroll to position [1809, 908]
drag, startPoint x: 161, startPoint y: 416, endPoint x: 571, endPoint y: 418, distance: 409.9
click at [571, 418] on div "Dashboard Widget" at bounding box center [536, 475] width 151 height 114
click at [524, 413] on div "Dashboard Widget" at bounding box center [522, 402] width 125 height 27
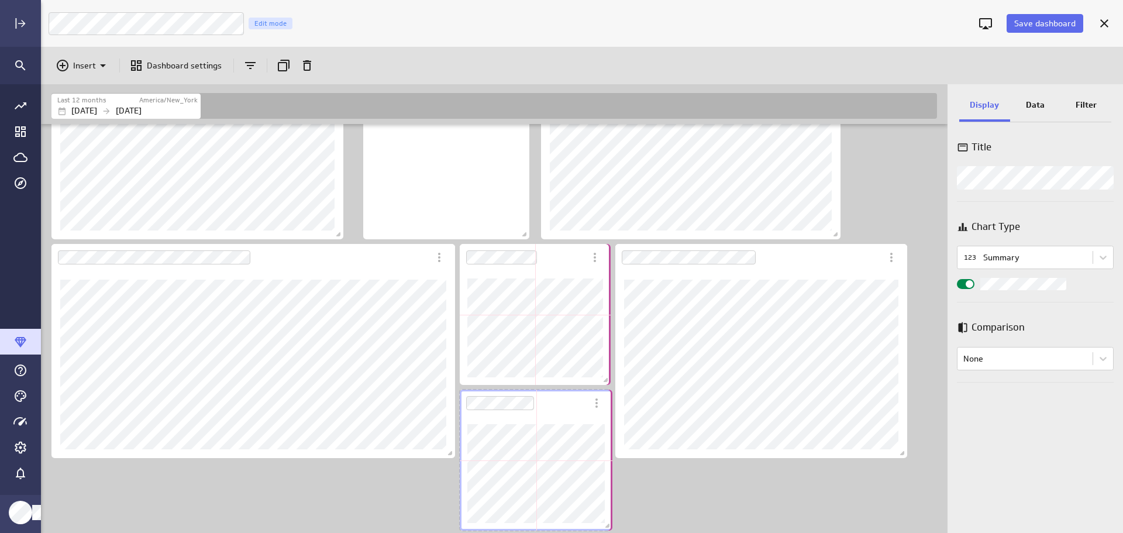
drag, startPoint x: 606, startPoint y: 530, endPoint x: 560, endPoint y: 532, distance: 46.2
click at [608, 526] on span "Dashboard content with 24 widgets" at bounding box center [609, 527] width 12 height 12
drag, startPoint x: 607, startPoint y: 384, endPoint x: 600, endPoint y: 365, distance: 19.4
click at [600, 365] on div "Dashboard content with 24 widgets" at bounding box center [531, 315] width 149 height 146
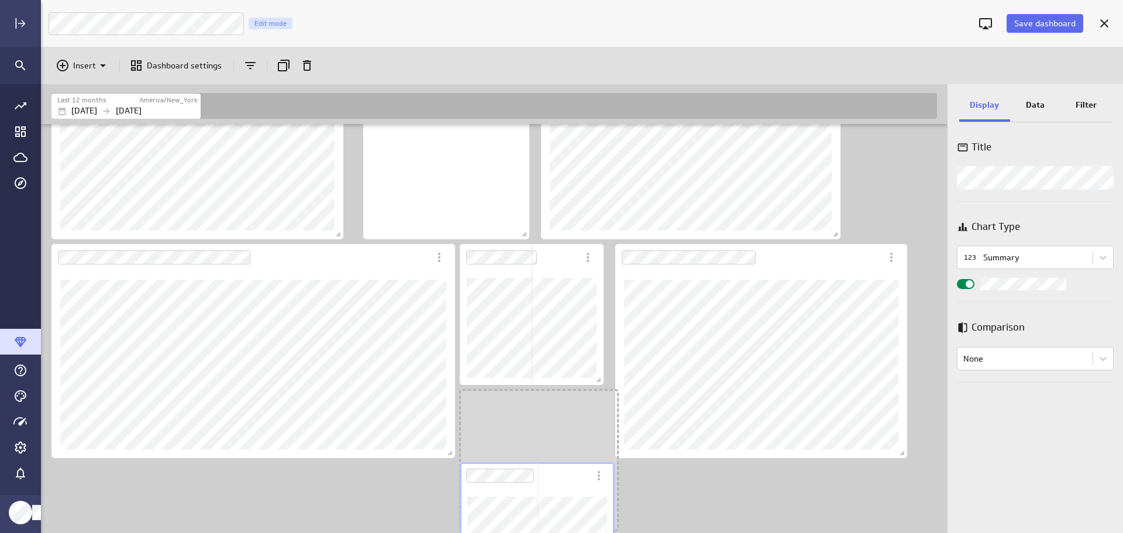
scroll to position [1882, 908]
drag, startPoint x: 604, startPoint y: 526, endPoint x: 611, endPoint y: 508, distance: 19.4
click at [611, 508] on div "Dashboard content with 24 widgets" at bounding box center [538, 533] width 163 height 146
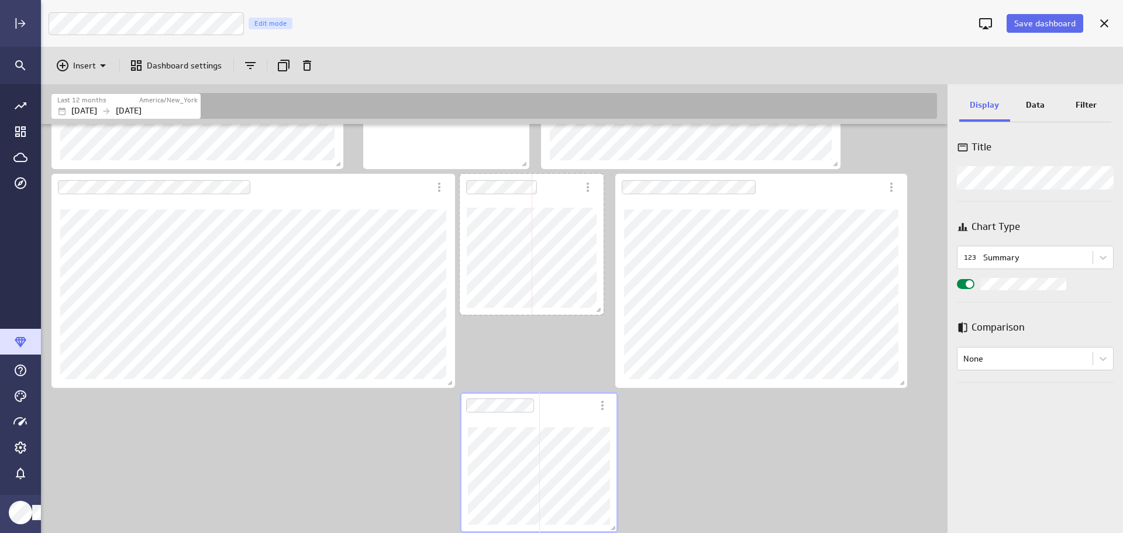
drag, startPoint x: 603, startPoint y: 308, endPoint x: 602, endPoint y: 301, distance: 7.7
click at [602, 301] on div "Dashboard content with 24 widgets" at bounding box center [531, 244] width 149 height 146
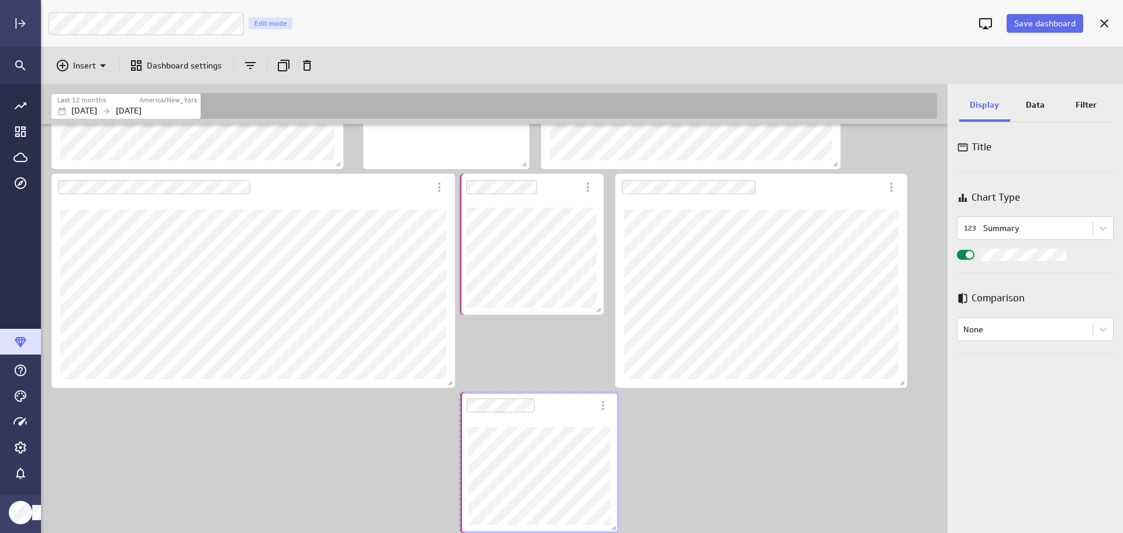
click at [589, 419] on div "Dashboard Widget" at bounding box center [539, 476] width 158 height 114
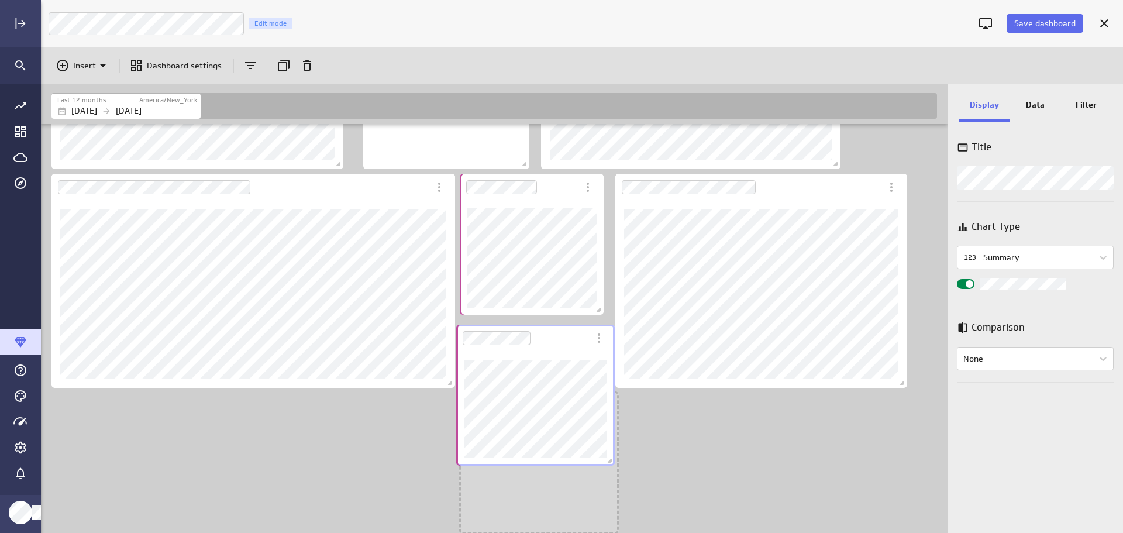
drag, startPoint x: 589, startPoint y: 419, endPoint x: 585, endPoint y: 352, distance: 67.3
click at [585, 352] on div "Dashboard Widget" at bounding box center [535, 408] width 158 height 114
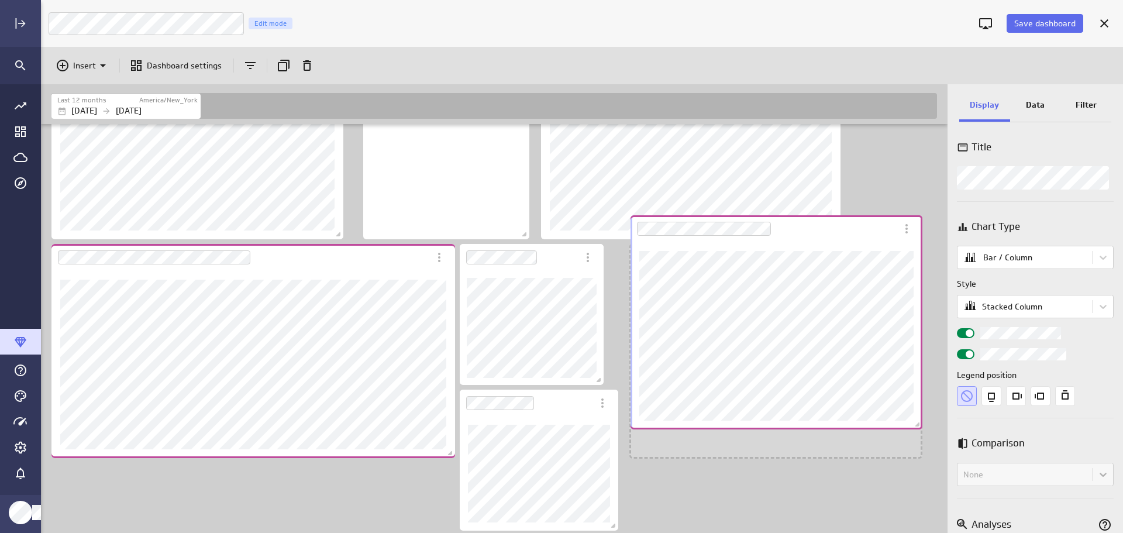
scroll to position [1382, 0]
click at [896, 232] on div "Dashboard Widget" at bounding box center [776, 322] width 292 height 214
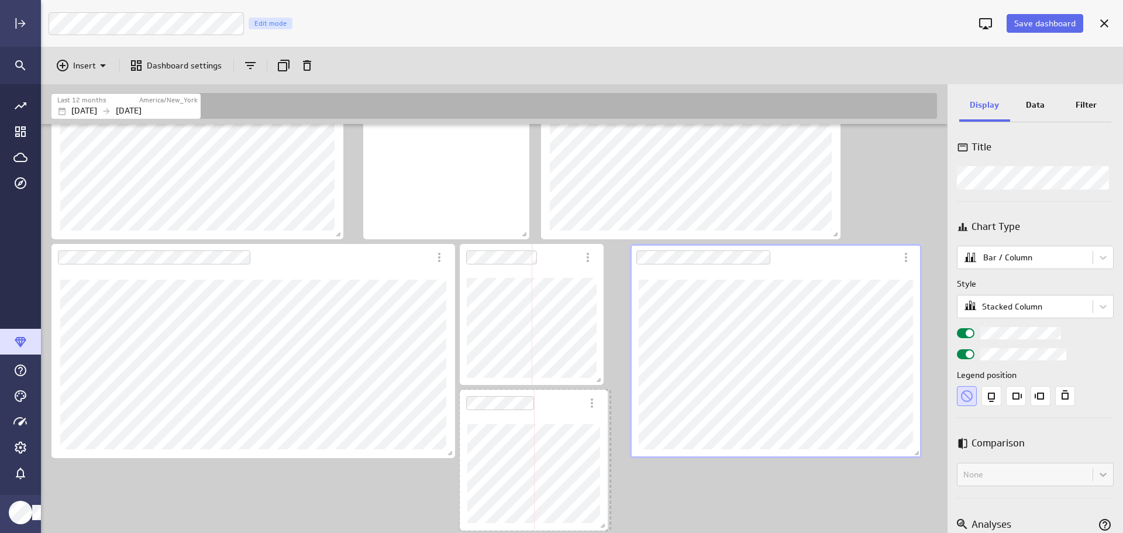
drag, startPoint x: 612, startPoint y: 526, endPoint x: 601, endPoint y: 490, distance: 37.8
click at [601, 490] on div "Dashboard content with 24 widgets" at bounding box center [533, 460] width 153 height 146
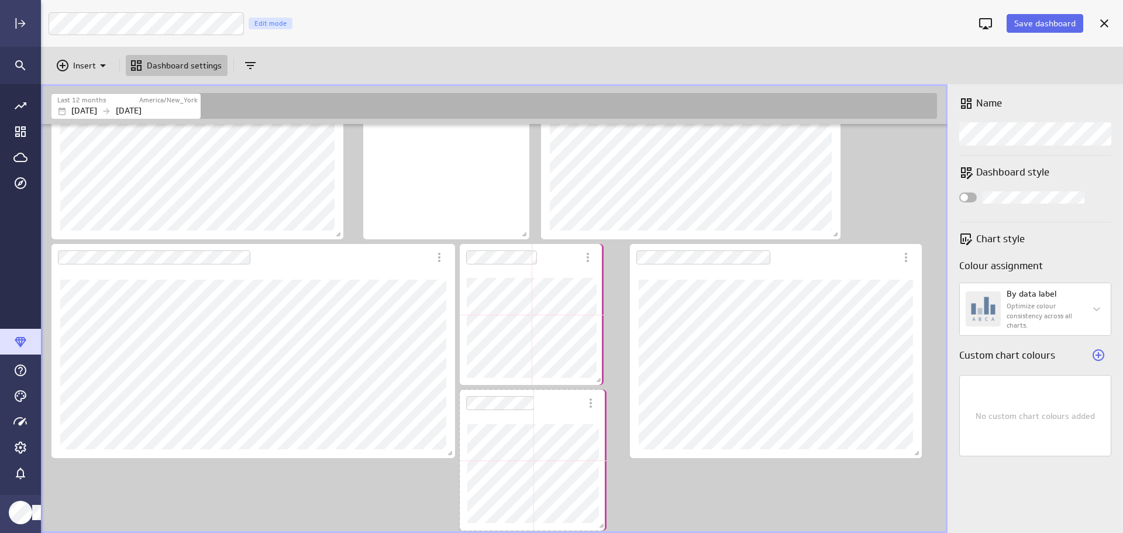
drag, startPoint x: 606, startPoint y: 527, endPoint x: 656, endPoint y: 522, distance: 50.5
click at [601, 525] on span "Dashboard content with 24 widgets" at bounding box center [603, 527] width 12 height 12
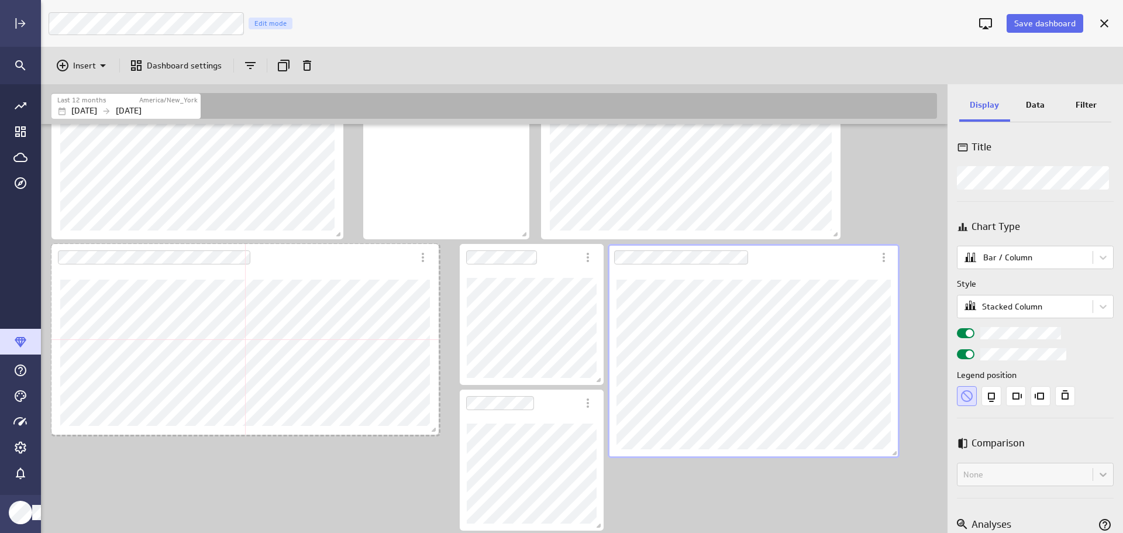
drag, startPoint x: 451, startPoint y: 456, endPoint x: 434, endPoint y: 432, distance: 28.6
click at [434, 432] on span "Dashboard content with 24 widgets" at bounding box center [435, 431] width 12 height 12
click at [585, 372] on div "Dashboard content with 24 widgets" at bounding box center [531, 315] width 149 height 146
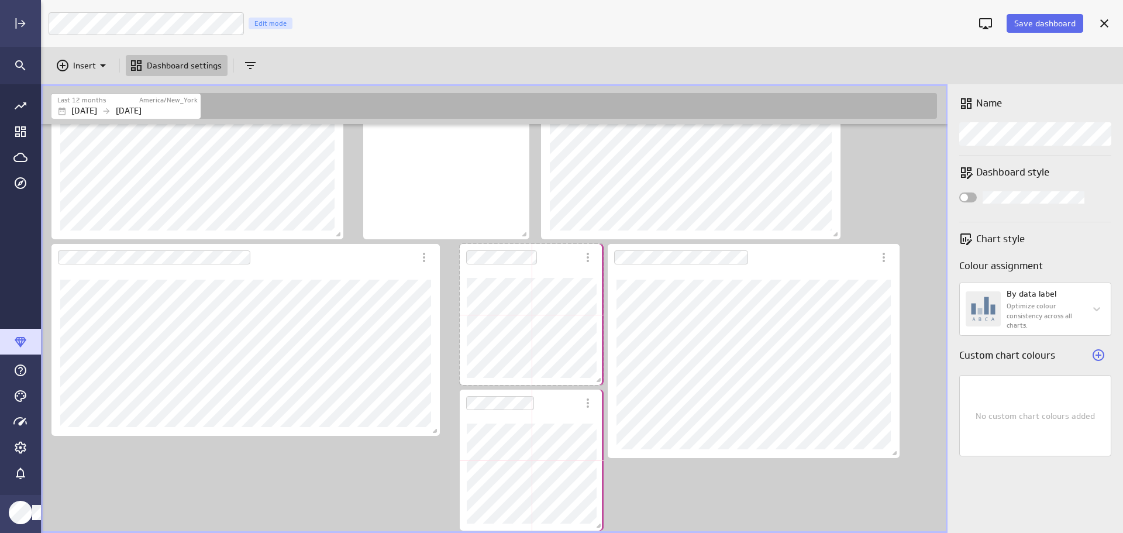
click at [586, 365] on div "Dashboard content with 24 widgets" at bounding box center [531, 315] width 149 height 146
drag, startPoint x: 597, startPoint y: 522, endPoint x: 901, endPoint y: 465, distance: 309.3
click at [606, 500] on div "Dashboard content with 24 widgets" at bounding box center [531, 460] width 149 height 146
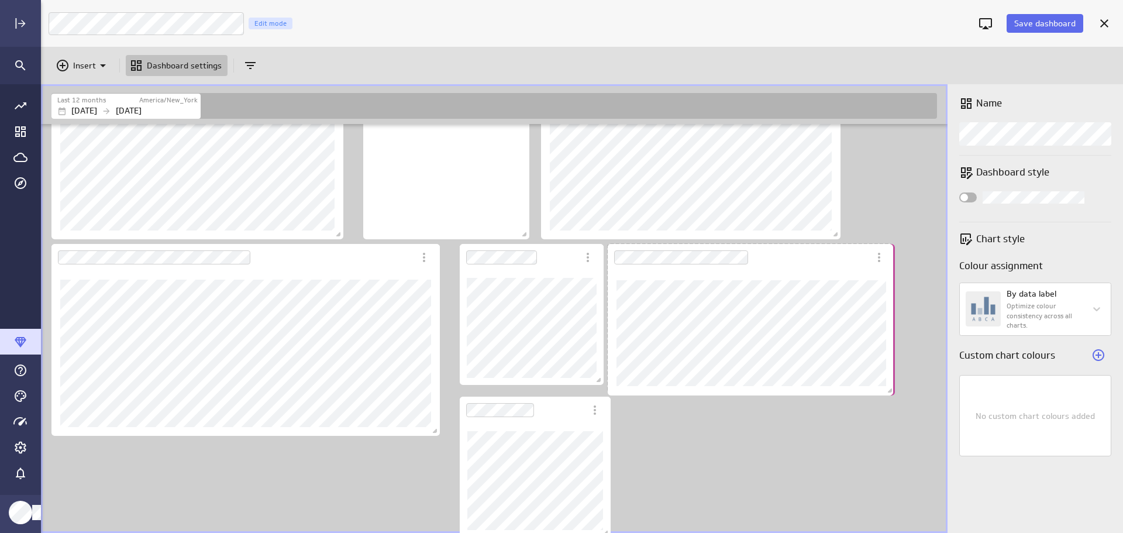
scroll to position [1817, 908]
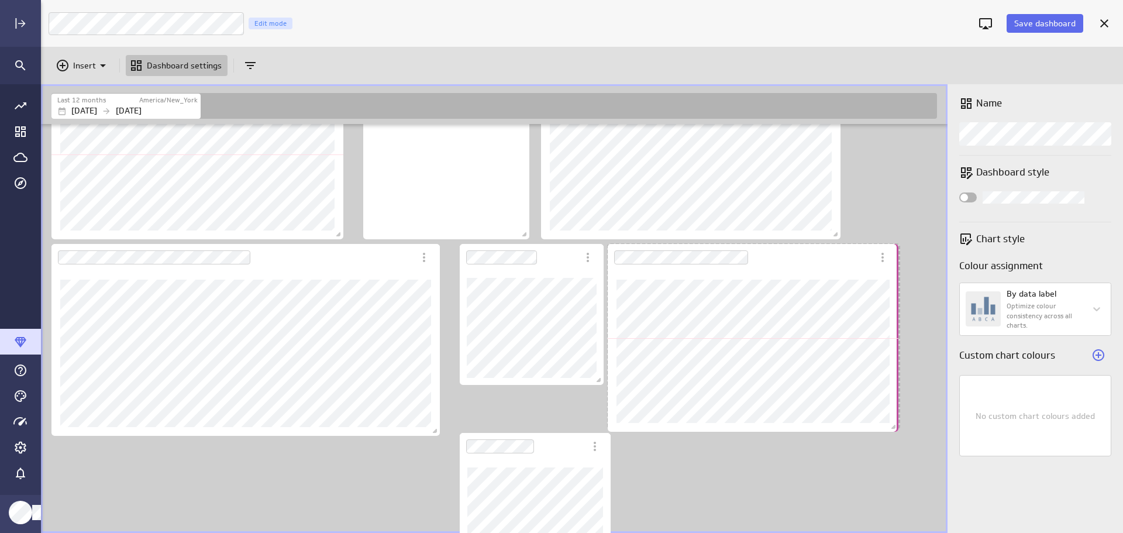
drag, startPoint x: 894, startPoint y: 383, endPoint x: 670, endPoint y: 507, distance: 256.0
click at [893, 429] on span "Dashboard content with 24 widgets" at bounding box center [895, 428] width 12 height 12
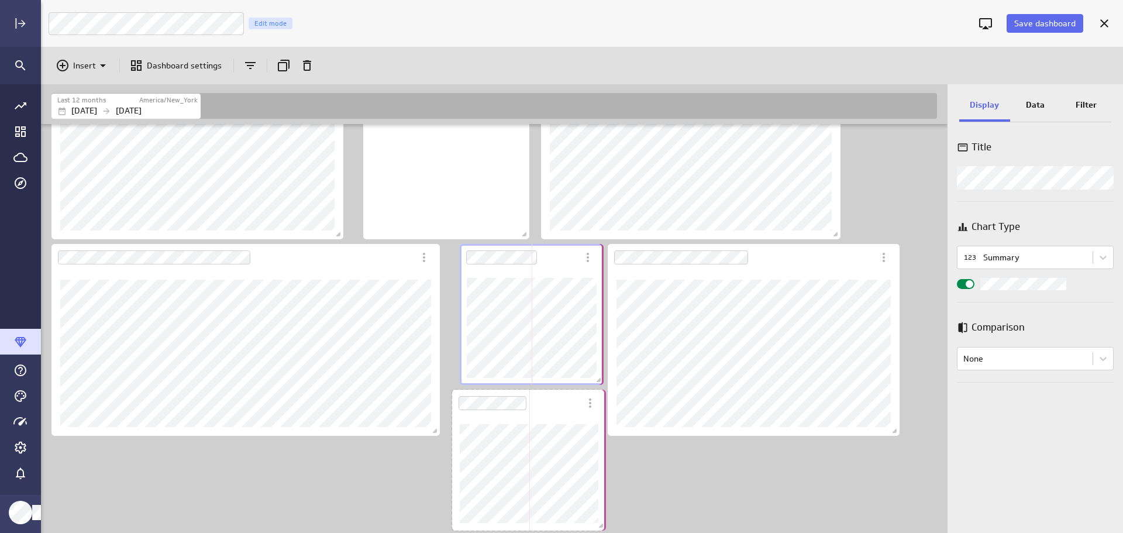
drag, startPoint x: 598, startPoint y: 527, endPoint x: 601, endPoint y: 513, distance: 14.9
click at [601, 513] on div "Dashboard content with 24 widgets" at bounding box center [529, 460] width 158 height 146
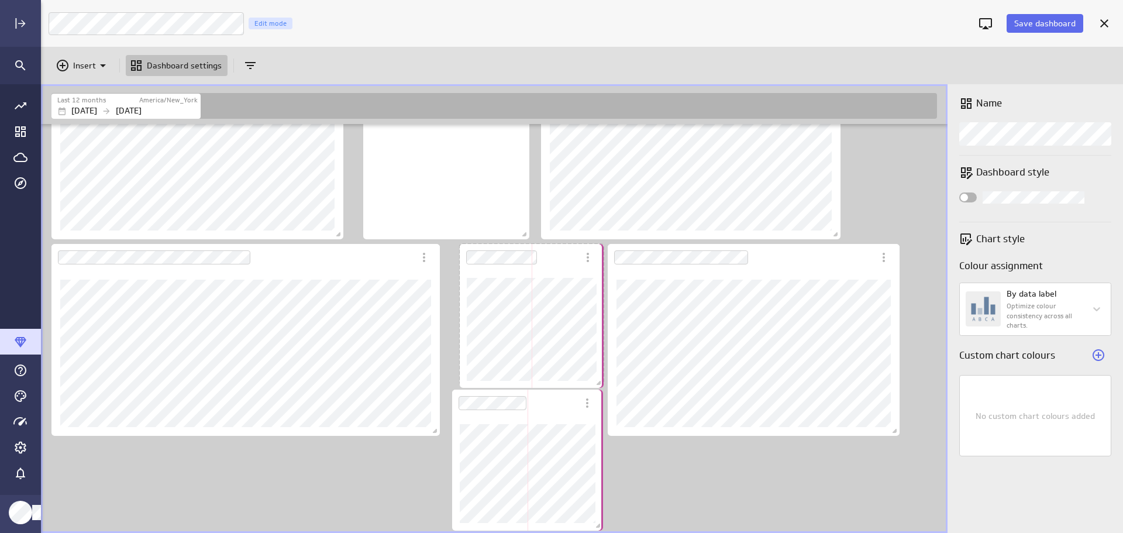
drag, startPoint x: 598, startPoint y: 381, endPoint x: 589, endPoint y: 384, distance: 8.7
click at [589, 384] on div "Dashboard content with 24 widgets" at bounding box center [531, 316] width 149 height 149
drag, startPoint x: 601, startPoint y: 527, endPoint x: 577, endPoint y: 527, distance: 23.4
click at [577, 527] on div "Dashboard content with 24 widgets" at bounding box center [524, 460] width 149 height 146
click at [594, 374] on div "Dashboard content with 24 widgets" at bounding box center [531, 315] width 149 height 146
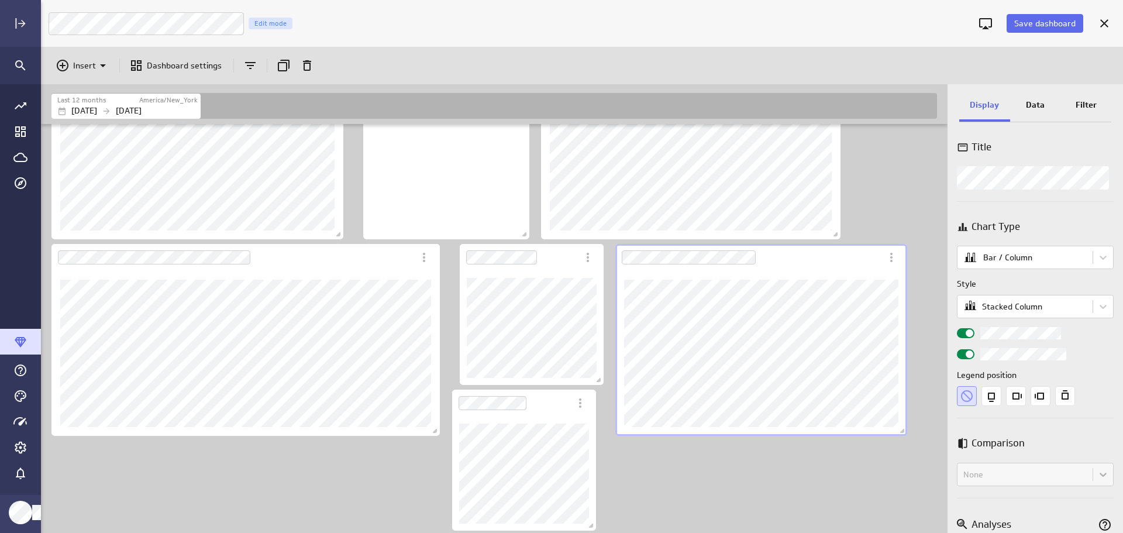
click at [578, 376] on div "Dashboard content with 24 widgets" at bounding box center [531, 315] width 149 height 146
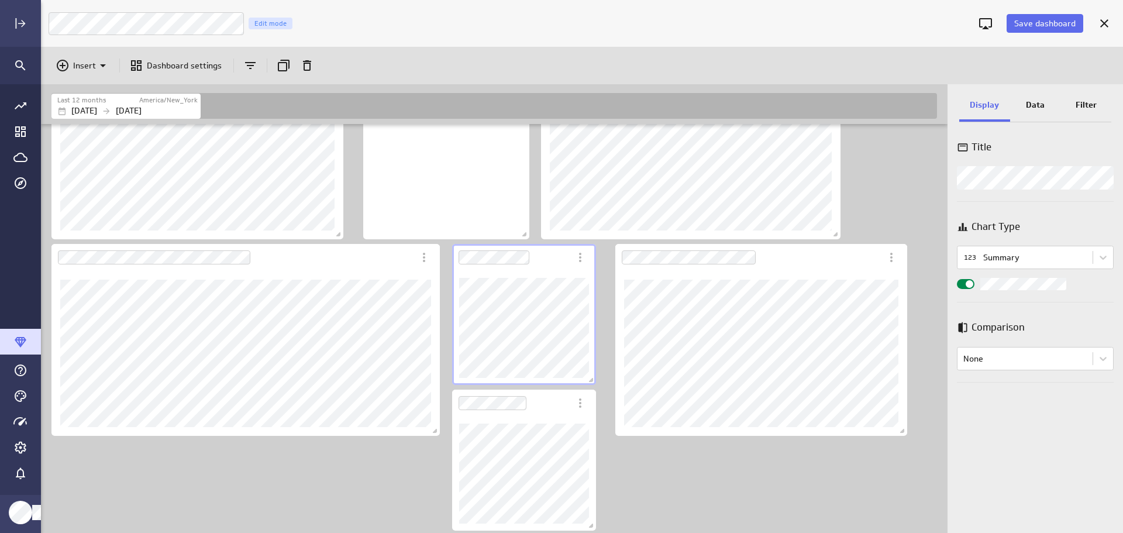
drag, startPoint x: 594, startPoint y: 384, endPoint x: 592, endPoint y: 375, distance: 8.9
click at [592, 375] on span "Dashboard content with 24 widgets" at bounding box center [593, 381] width 12 height 12
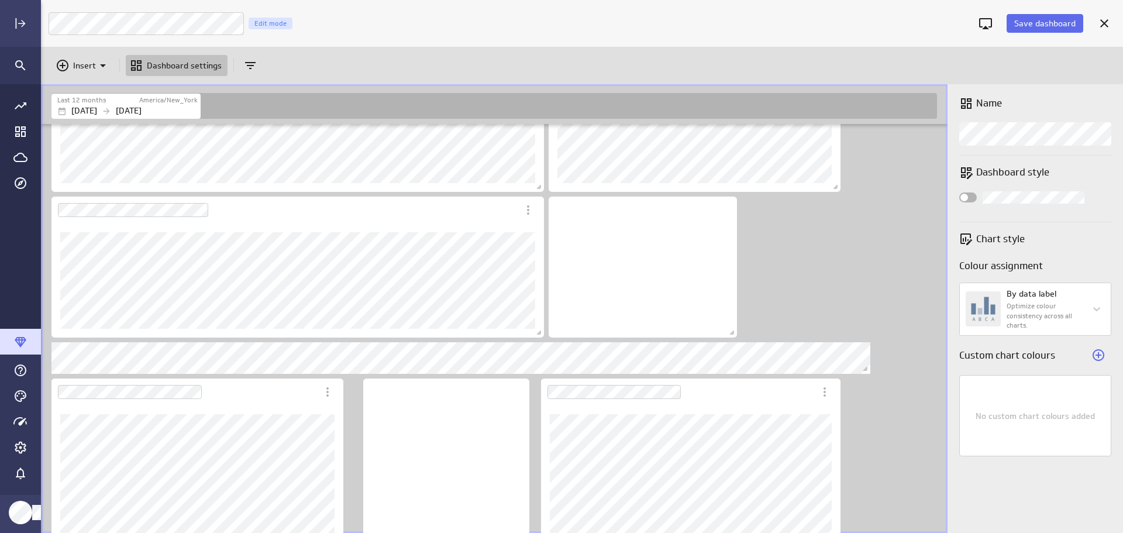
scroll to position [973, 0]
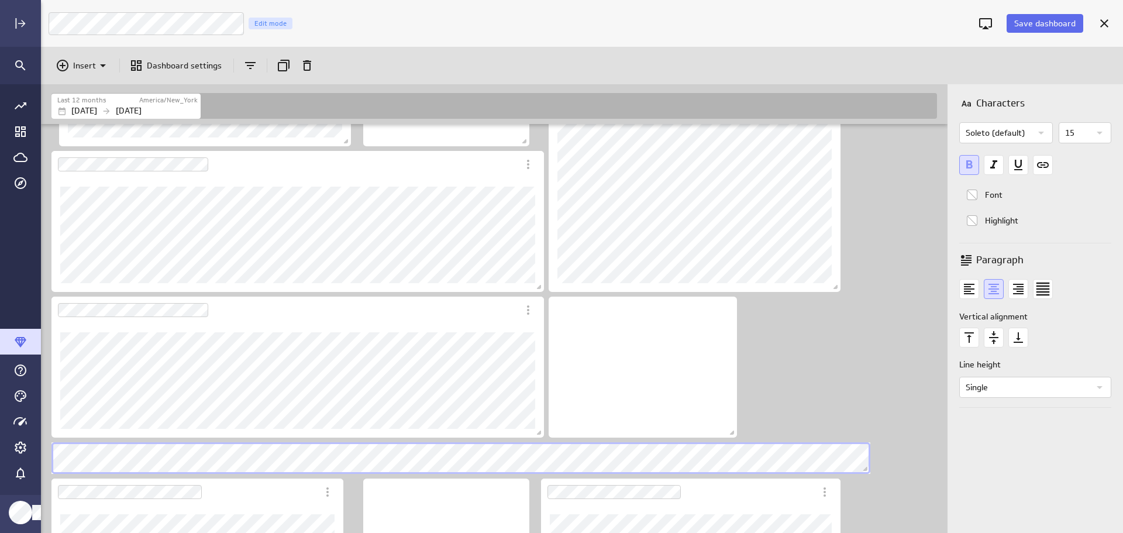
click at [289, 60] on icon "Duplicate" at bounding box center [284, 65] width 14 height 14
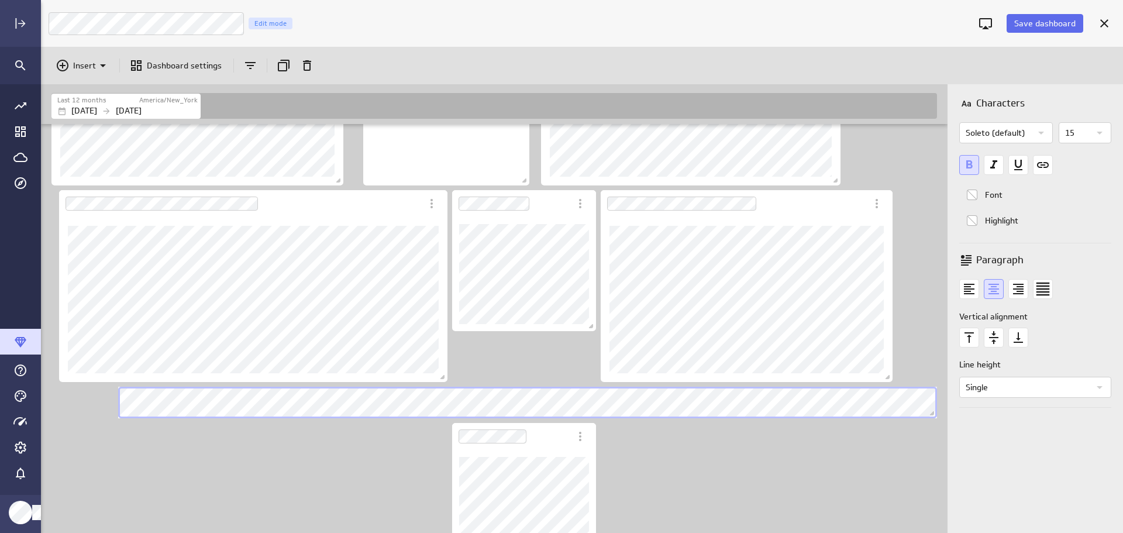
scroll to position [1470, 0]
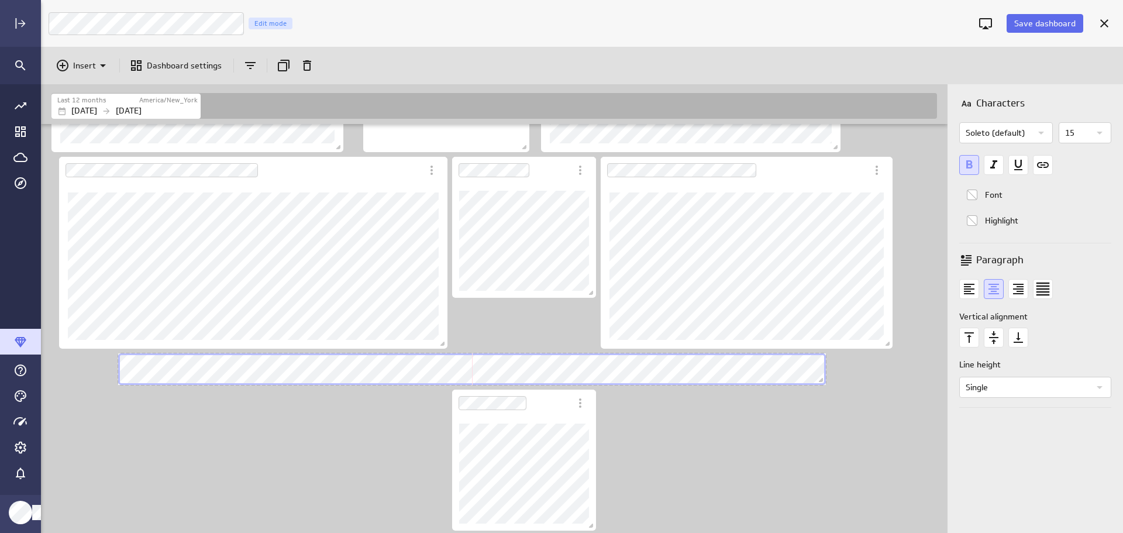
drag, startPoint x: 932, startPoint y: 383, endPoint x: 813, endPoint y: 379, distance: 118.2
click at [816, 379] on span "Dashboard content with 25 widgets" at bounding box center [822, 381] width 12 height 12
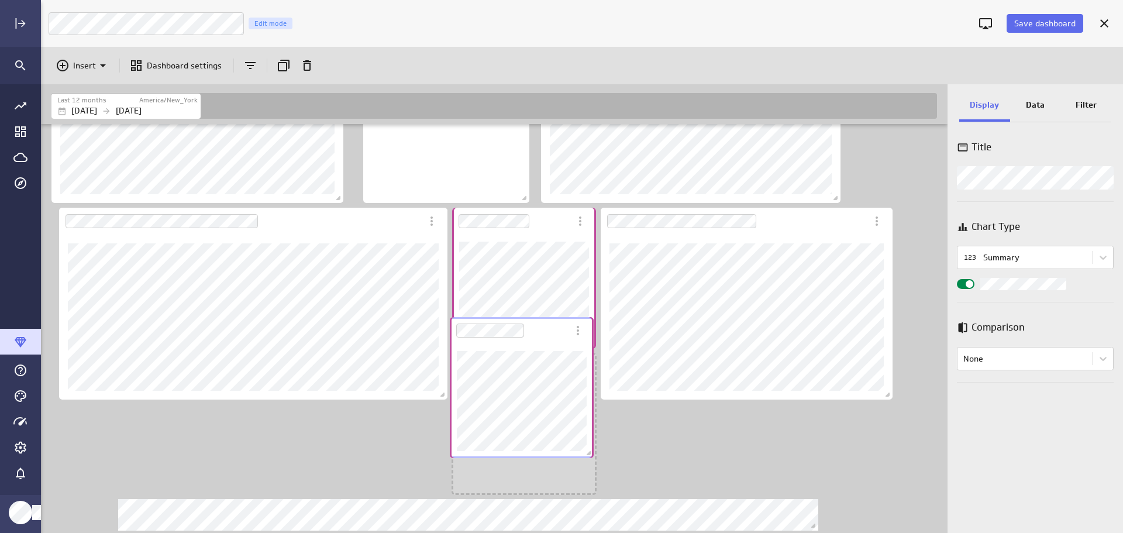
scroll to position [1419, 0]
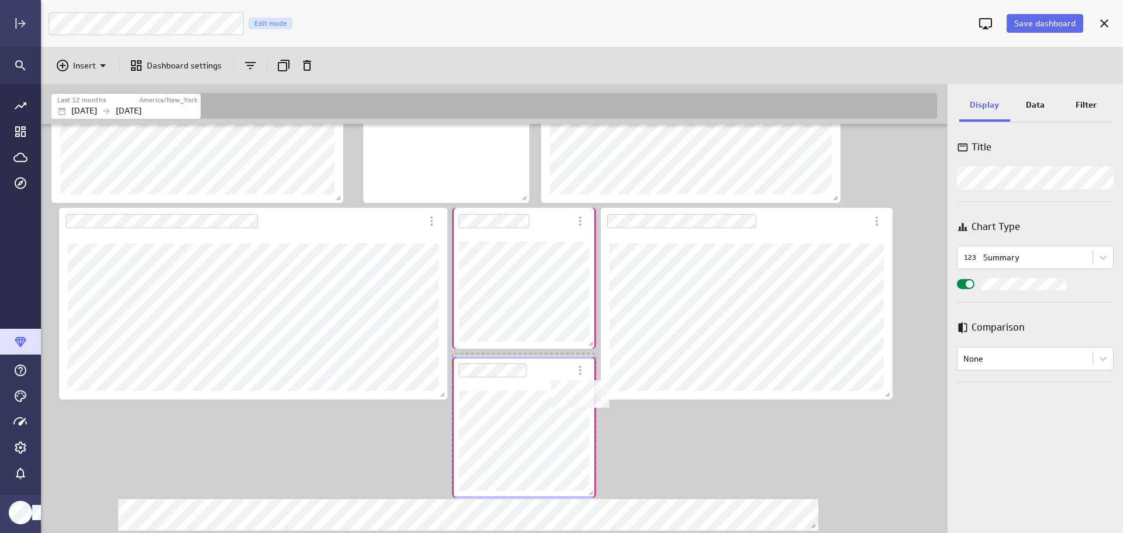
drag, startPoint x: 575, startPoint y: 403, endPoint x: 575, endPoint y: 367, distance: 35.7
click at [575, 367] on icon "Dashboard Widget" at bounding box center [580, 370] width 14 height 14
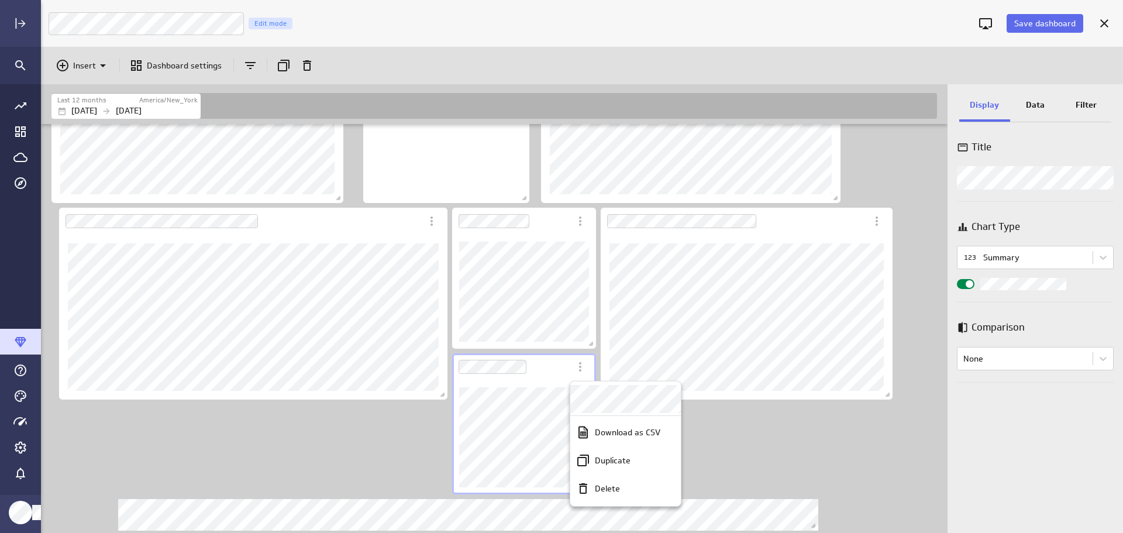
click at [775, 515] on div at bounding box center [561, 266] width 1123 height 533
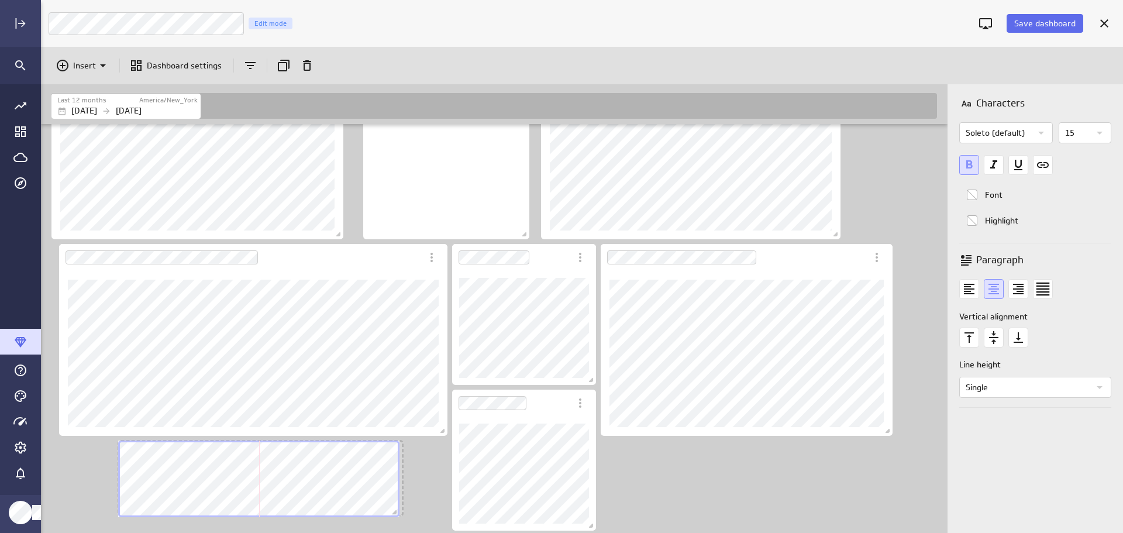
scroll to position [1809, 908]
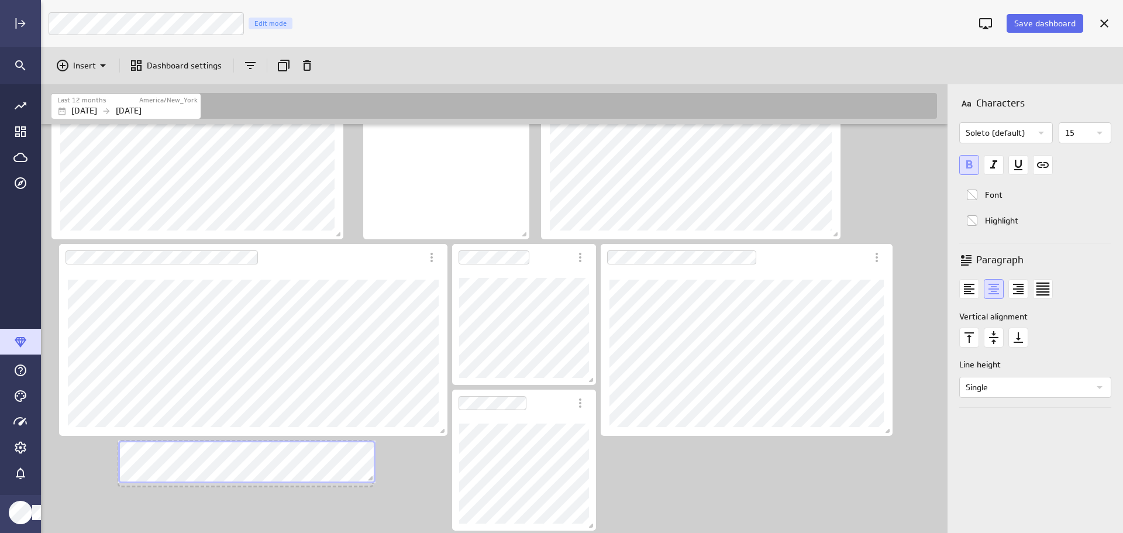
drag, startPoint x: 816, startPoint y: 523, endPoint x: 373, endPoint y: 476, distance: 445.2
click at [373, 476] on span "Dashboard content with 25 widgets" at bounding box center [372, 480] width 12 height 12
drag, startPoint x: 372, startPoint y: 486, endPoint x: 346, endPoint y: 470, distance: 31.0
click at [346, 470] on span "Dashboard content with 25 widgets" at bounding box center [342, 469] width 12 height 12
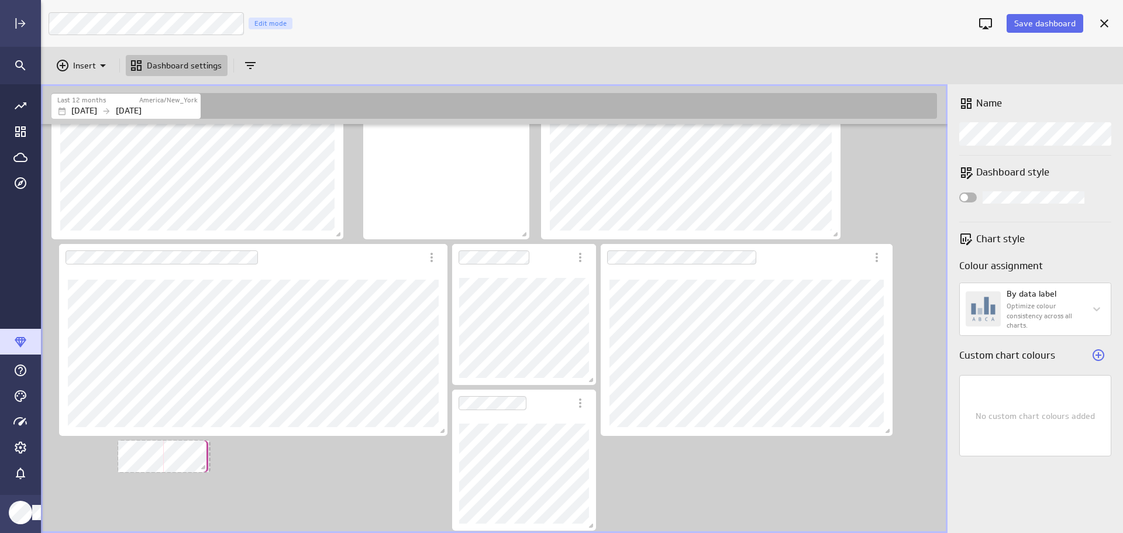
click at [205, 460] on div "Dashboard content with 25 widgets" at bounding box center [163, 456] width 95 height 36
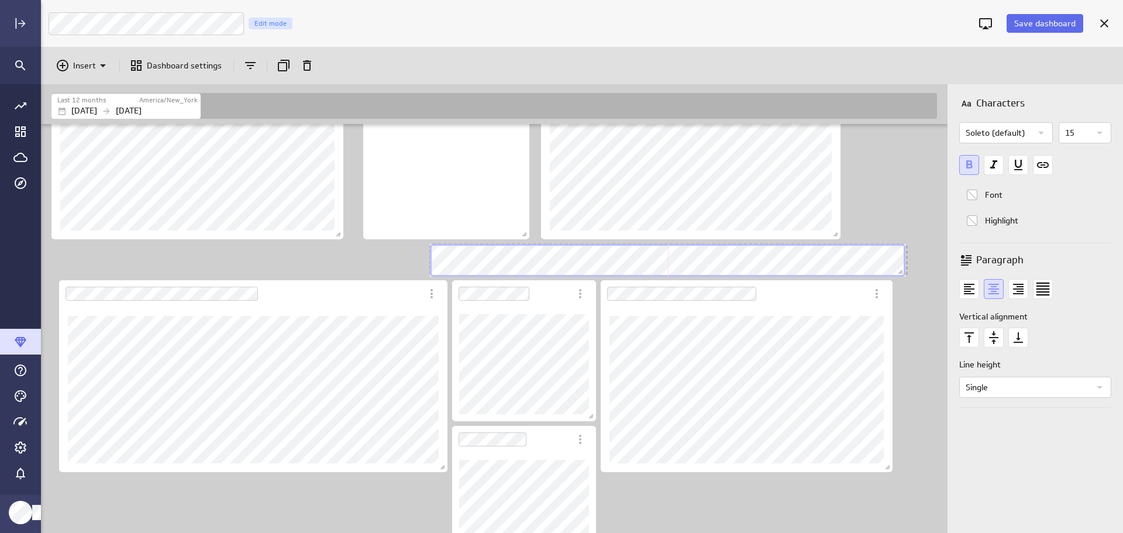
scroll to position [1846, 908]
drag, startPoint x: 518, startPoint y: 273, endPoint x: 905, endPoint y: 270, distance: 386.5
click at [905, 270] on span "Dashboard content with 25 widgets" at bounding box center [905, 272] width 12 height 12
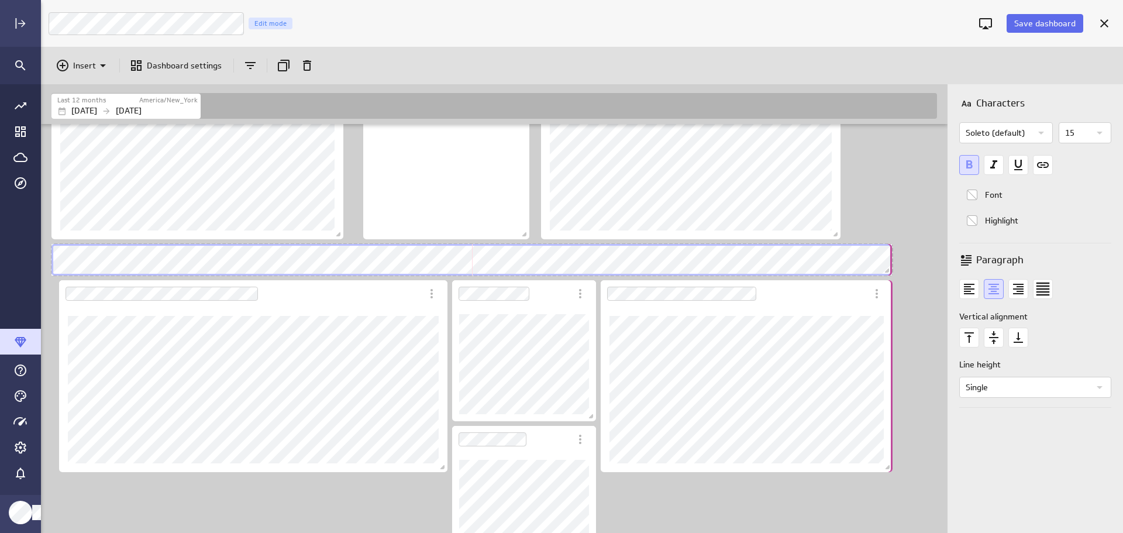
drag, startPoint x: 520, startPoint y: 273, endPoint x: 693, endPoint y: 284, distance: 172.9
click at [885, 269] on span "Dashboard content with 25 widgets" at bounding box center [888, 272] width 12 height 12
click at [967, 162] on icon "Bold font" at bounding box center [969, 164] width 6 height 8
click at [1105, 137] on icon "Widget Properties" at bounding box center [1099, 133] width 14 height 14
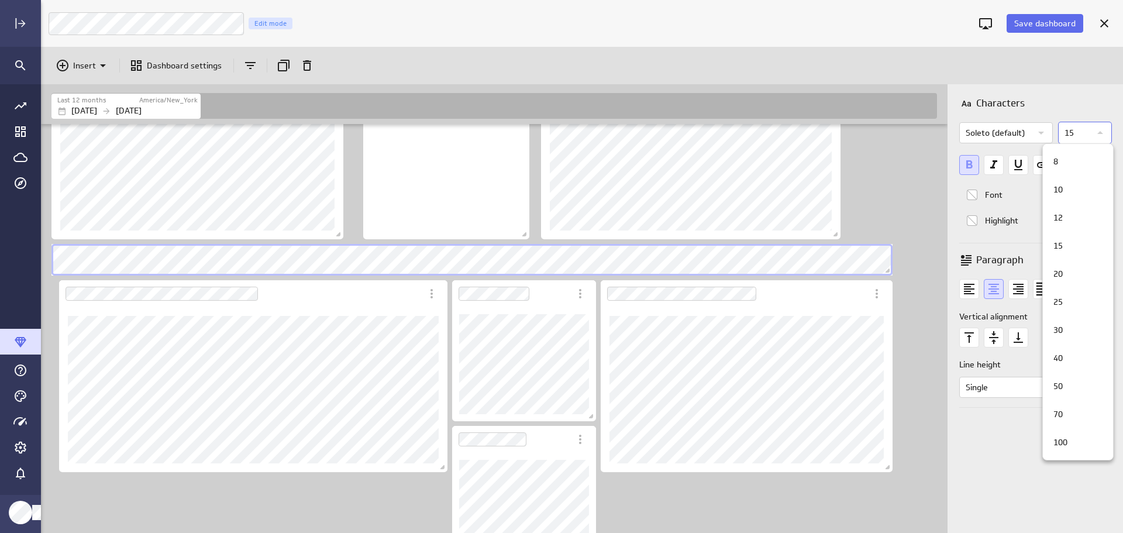
click at [1073, 278] on div "20" at bounding box center [1075, 274] width 55 height 12
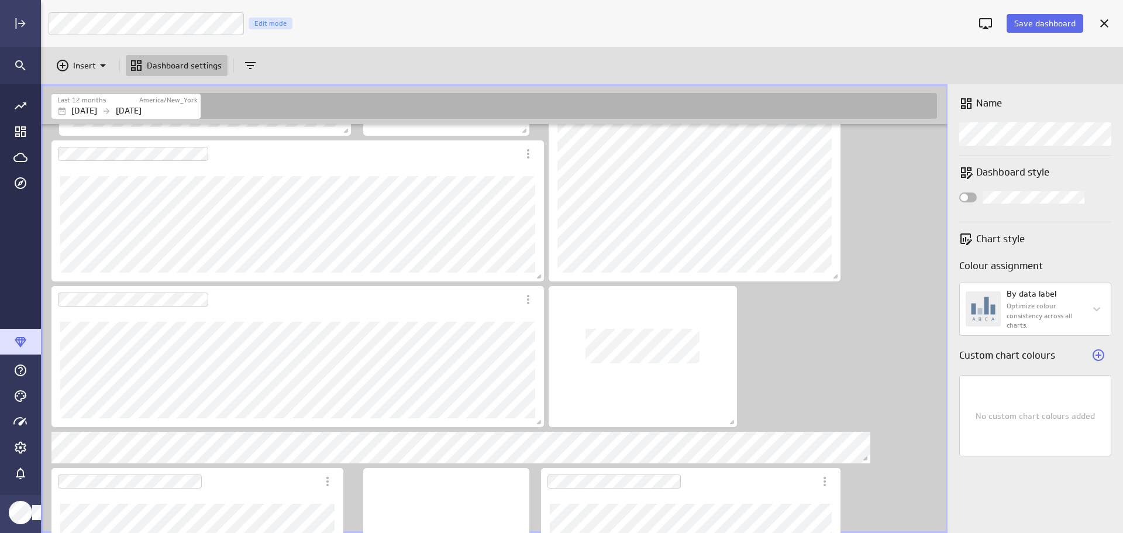
scroll to position [1090, 0]
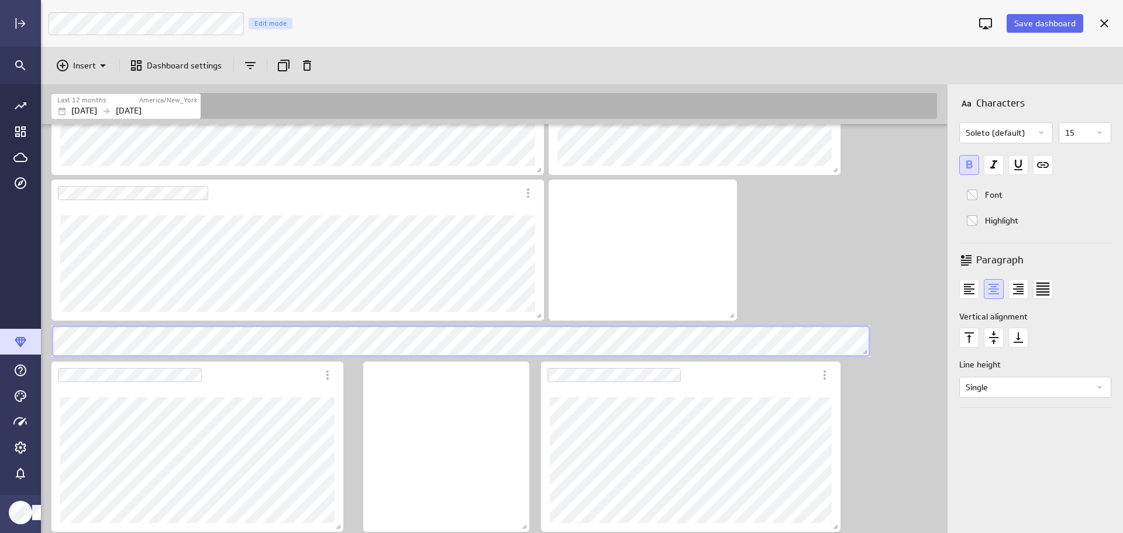
click at [1102, 133] on icon "Widget Properties" at bounding box center [1099, 133] width 14 height 14
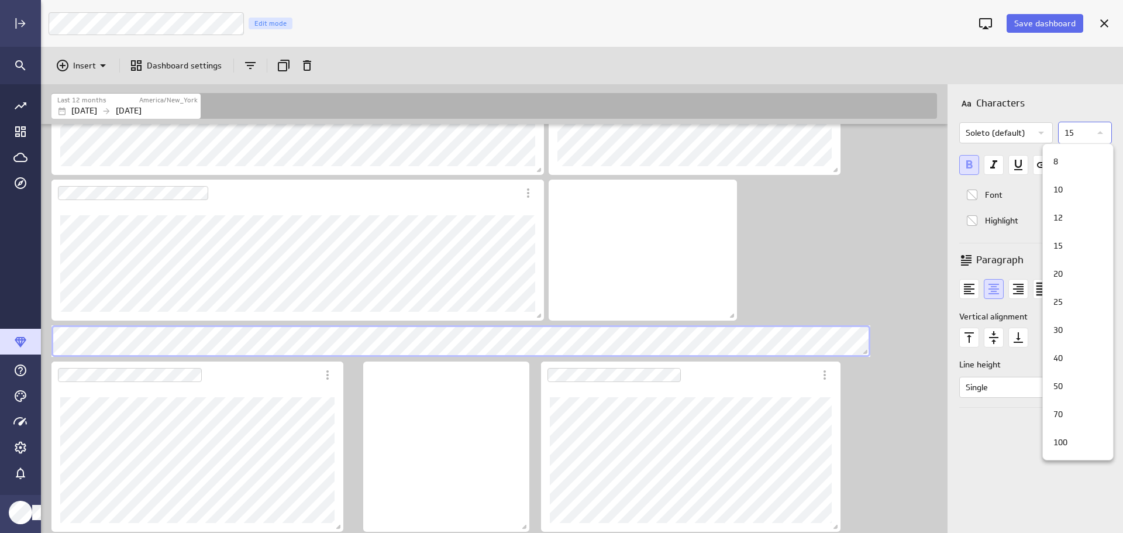
click at [1070, 273] on div "20" at bounding box center [1075, 274] width 55 height 12
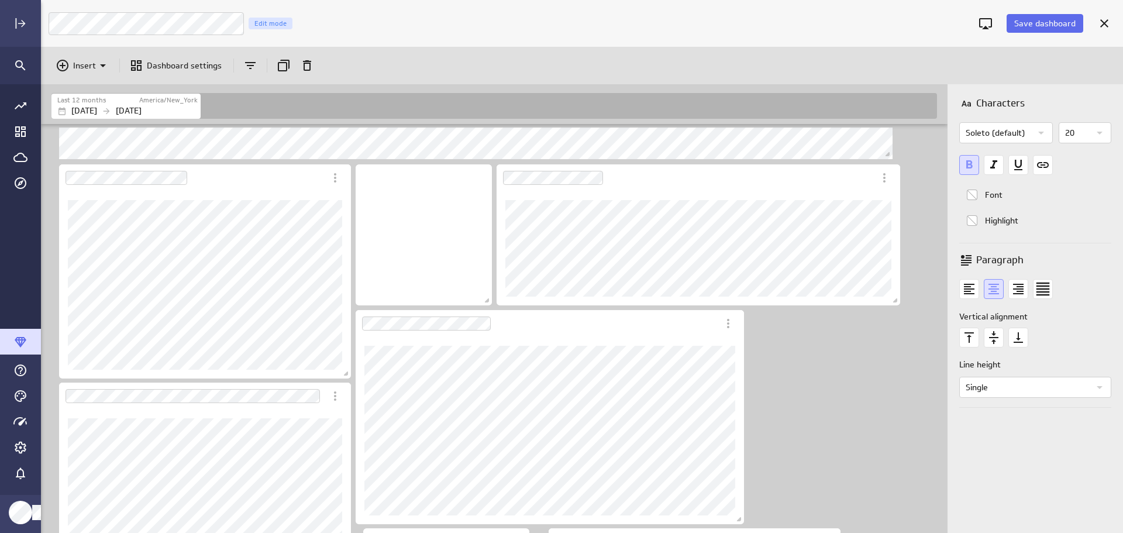
scroll to position [447, 0]
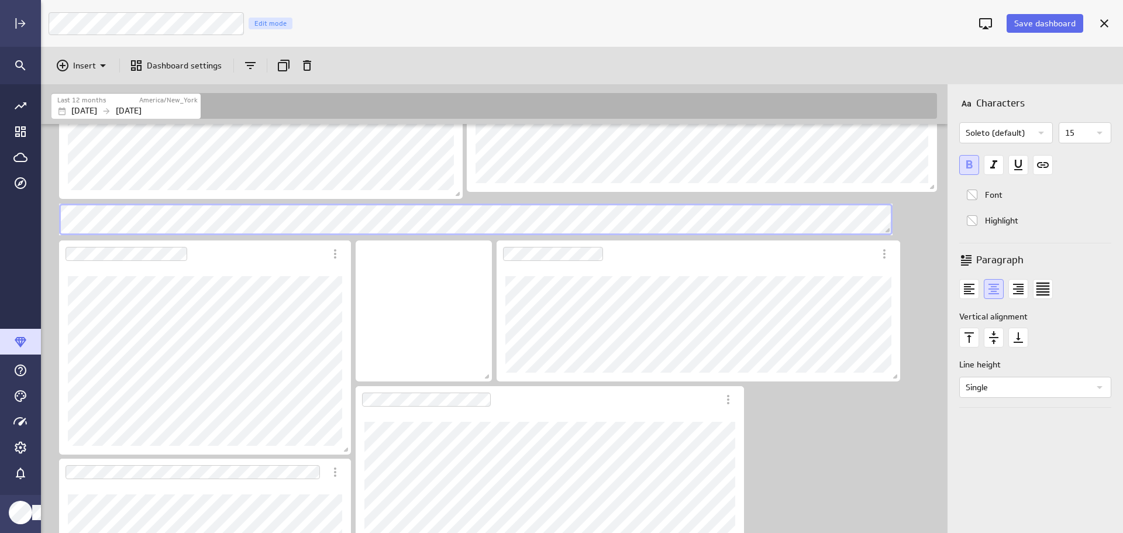
click at [1102, 132] on icon "Widget Properties" at bounding box center [1099, 133] width 14 height 14
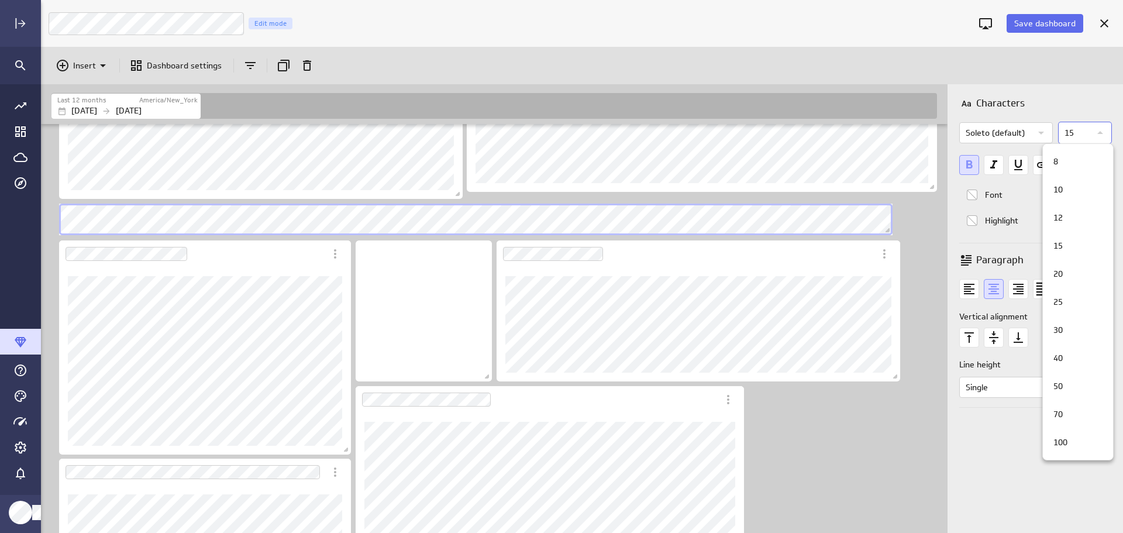
click at [1065, 279] on div "20" at bounding box center [1075, 274] width 55 height 12
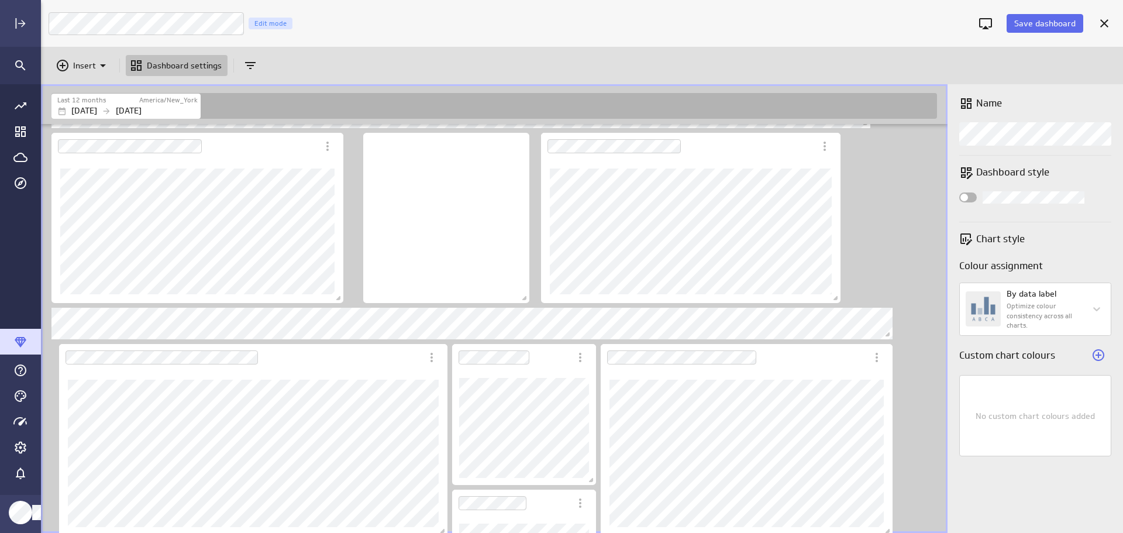
scroll to position [1302, 0]
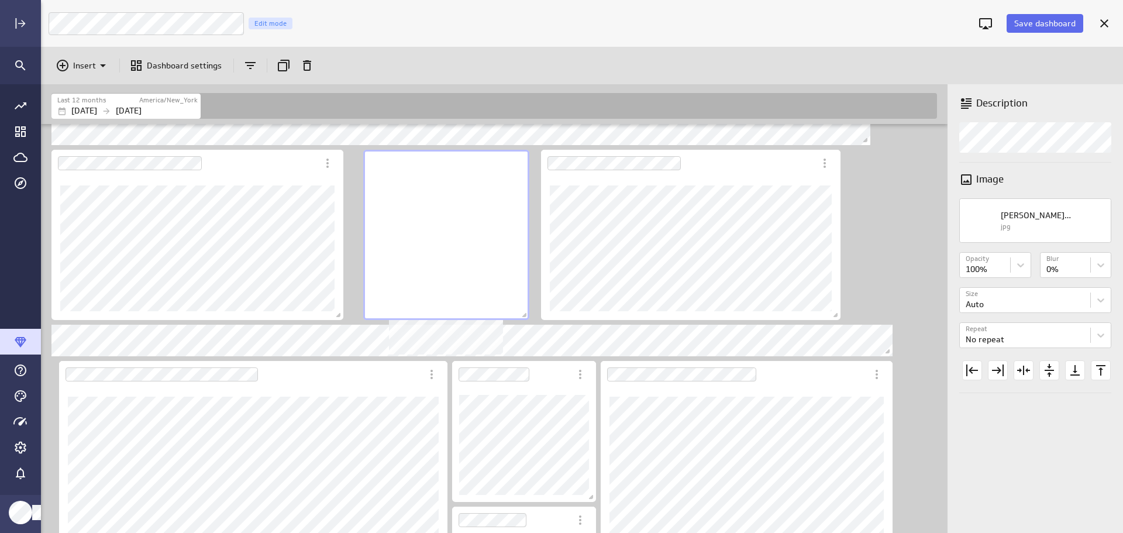
click at [492, 265] on div "No description available" at bounding box center [446, 235] width 166 height 170
click at [286, 69] on icon "Duplicate" at bounding box center [284, 65] width 14 height 14
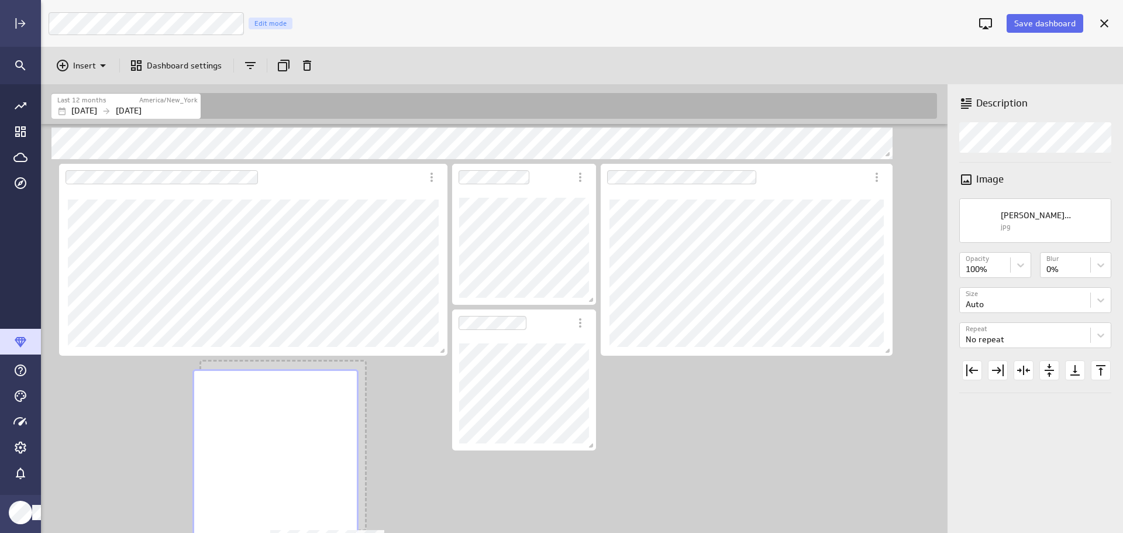
scroll to position [1926, 908]
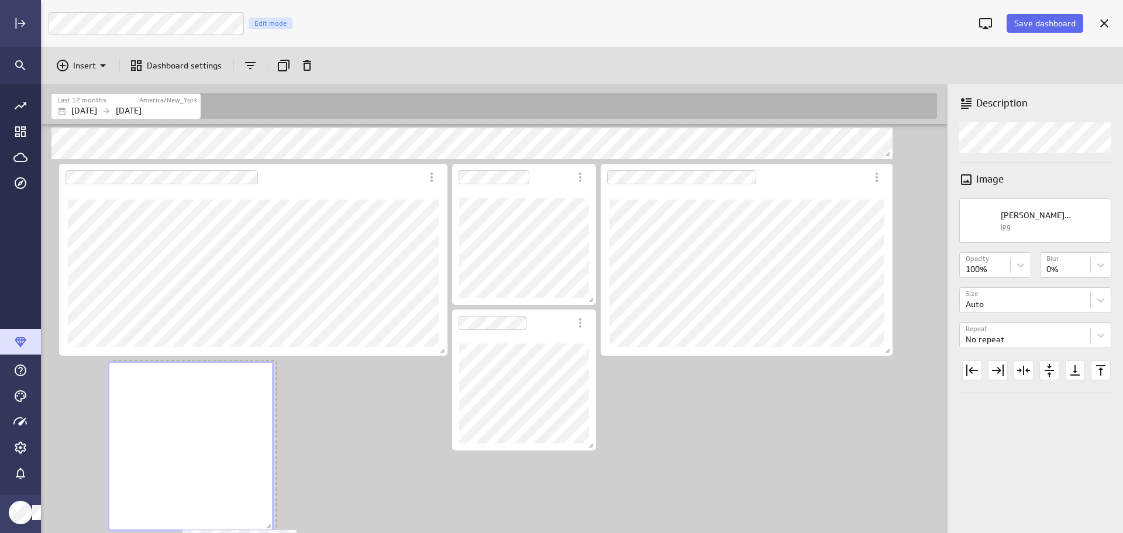
drag, startPoint x: 702, startPoint y: 440, endPoint x: 209, endPoint y: 440, distance: 493.0
click at [209, 440] on div "No description available" at bounding box center [191, 446] width 166 height 170
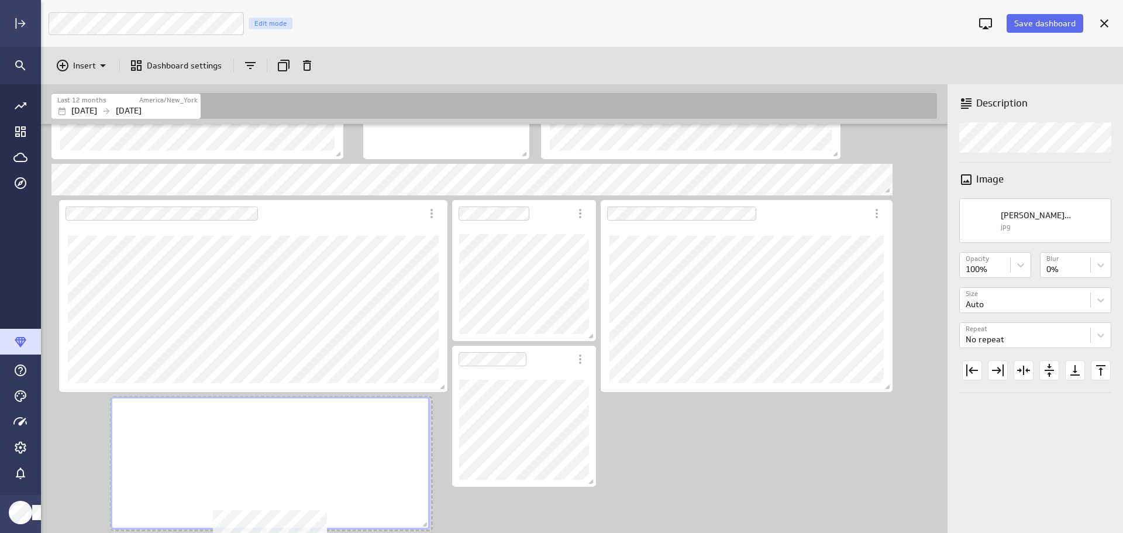
scroll to position [1479, 0]
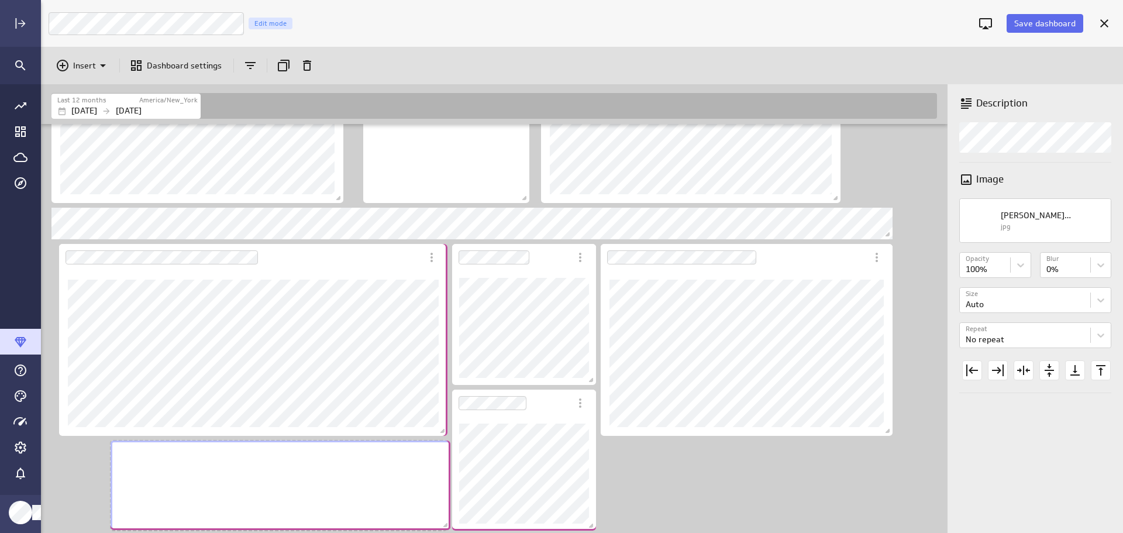
drag, startPoint x: 270, startPoint y: 529, endPoint x: 444, endPoint y: 525, distance: 173.7
click at [444, 525] on span "Dashboard content with 26 widgets" at bounding box center [447, 526] width 12 height 12
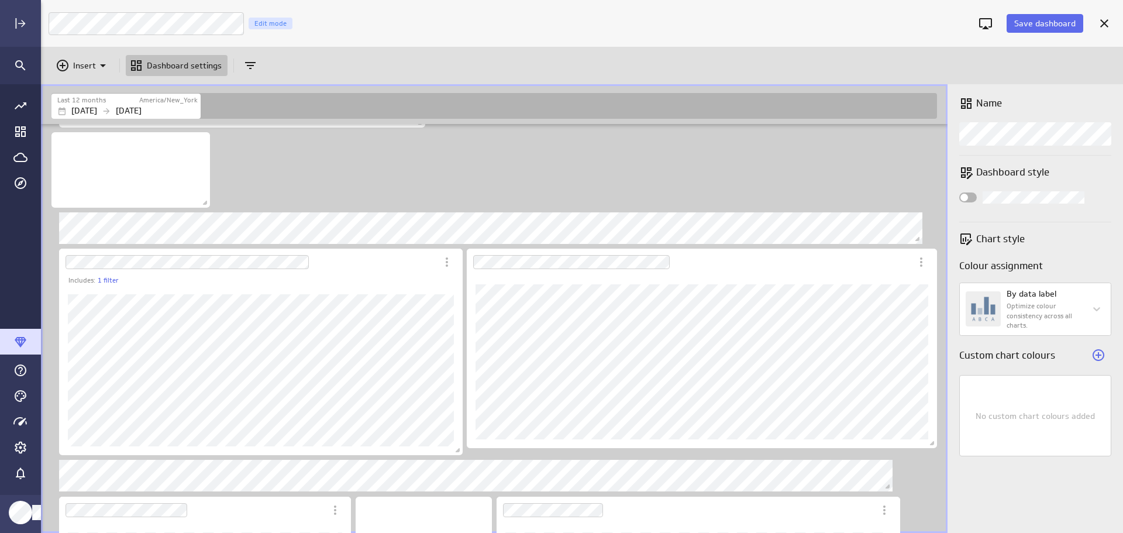
click at [1050, 26] on span "Save dashboard" at bounding box center [1044, 23] width 61 height 11
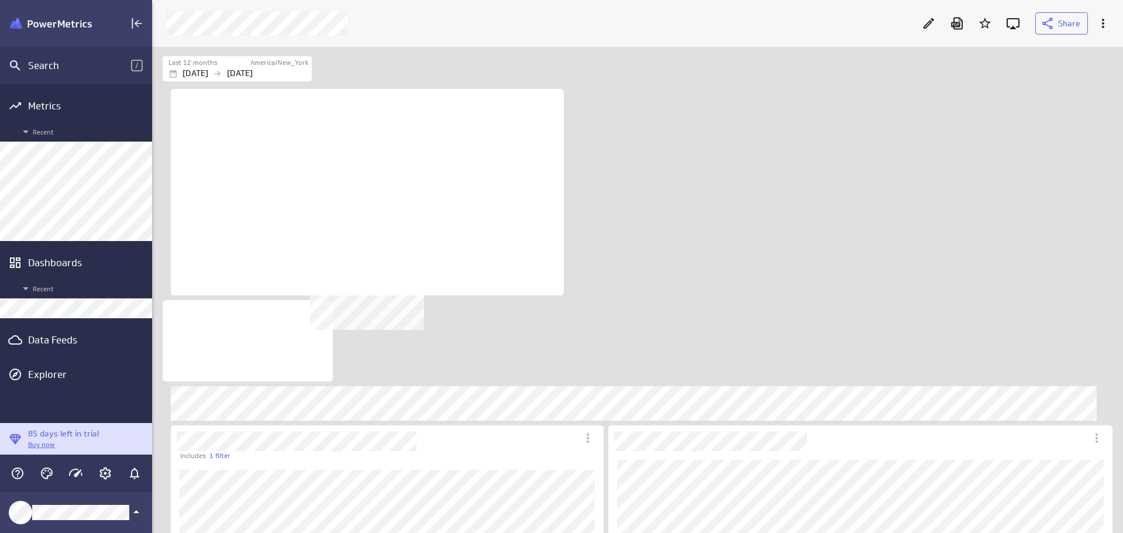
click at [526, 242] on div "No description available" at bounding box center [367, 192] width 393 height 206
